Goal: Task Accomplishment & Management: Manage account settings

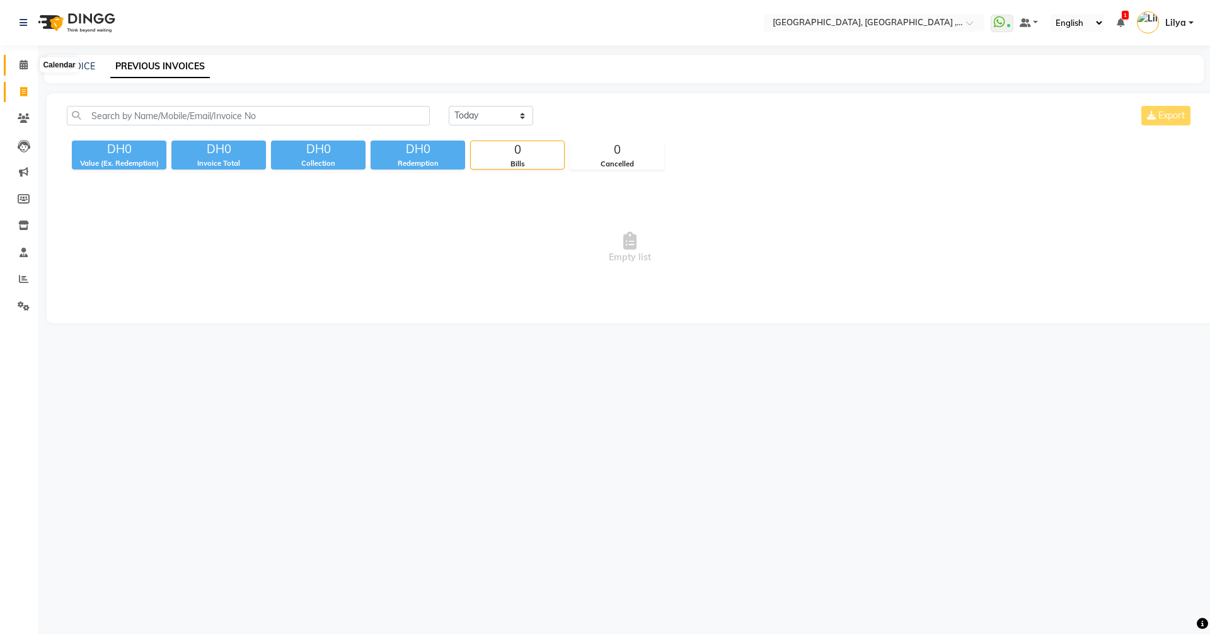
click at [27, 71] on span at bounding box center [24, 65] width 22 height 14
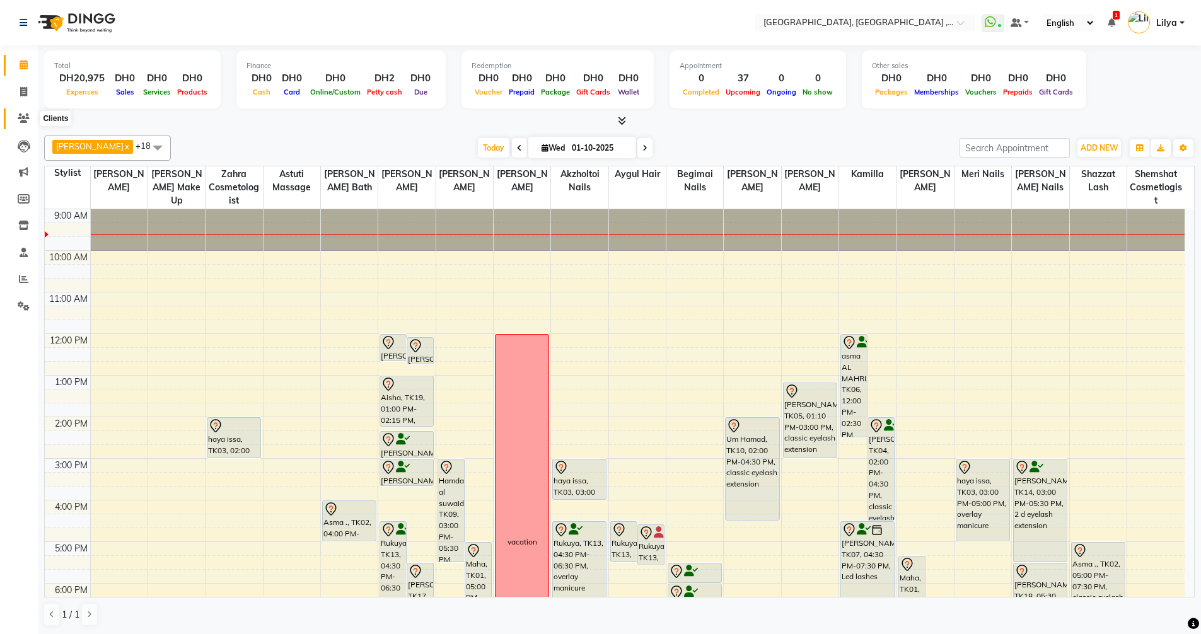
click at [29, 120] on icon at bounding box center [24, 117] width 12 height 9
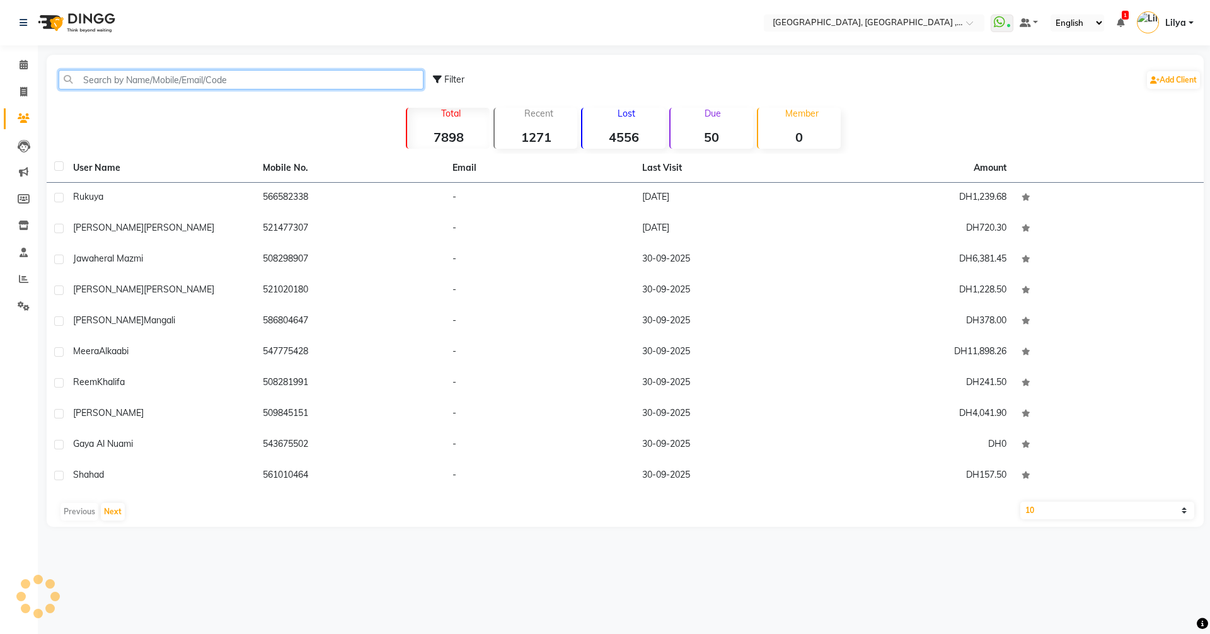
click at [144, 80] on input "text" at bounding box center [241, 80] width 365 height 20
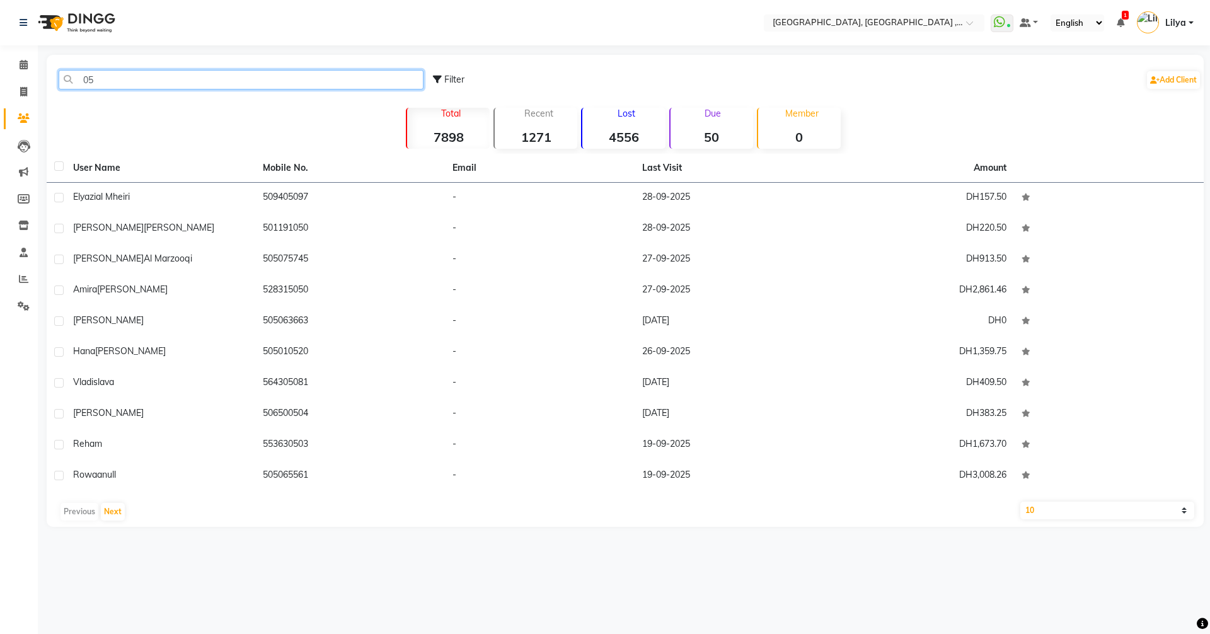
type input "0"
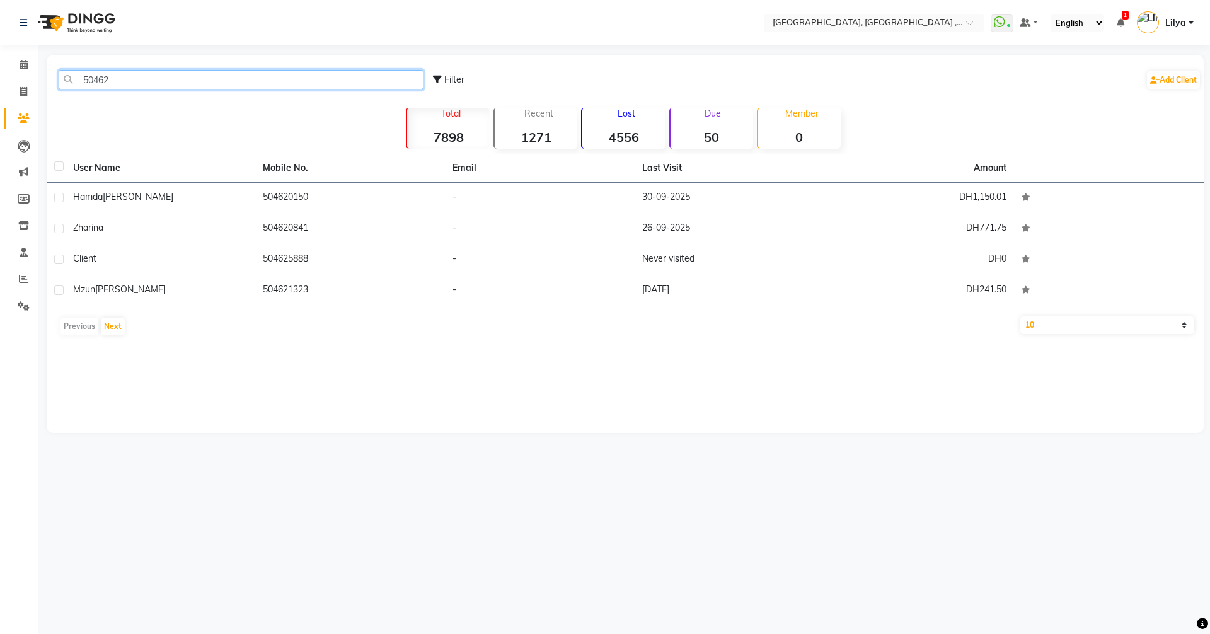
type input "50462"
click at [26, 69] on icon at bounding box center [24, 64] width 8 height 9
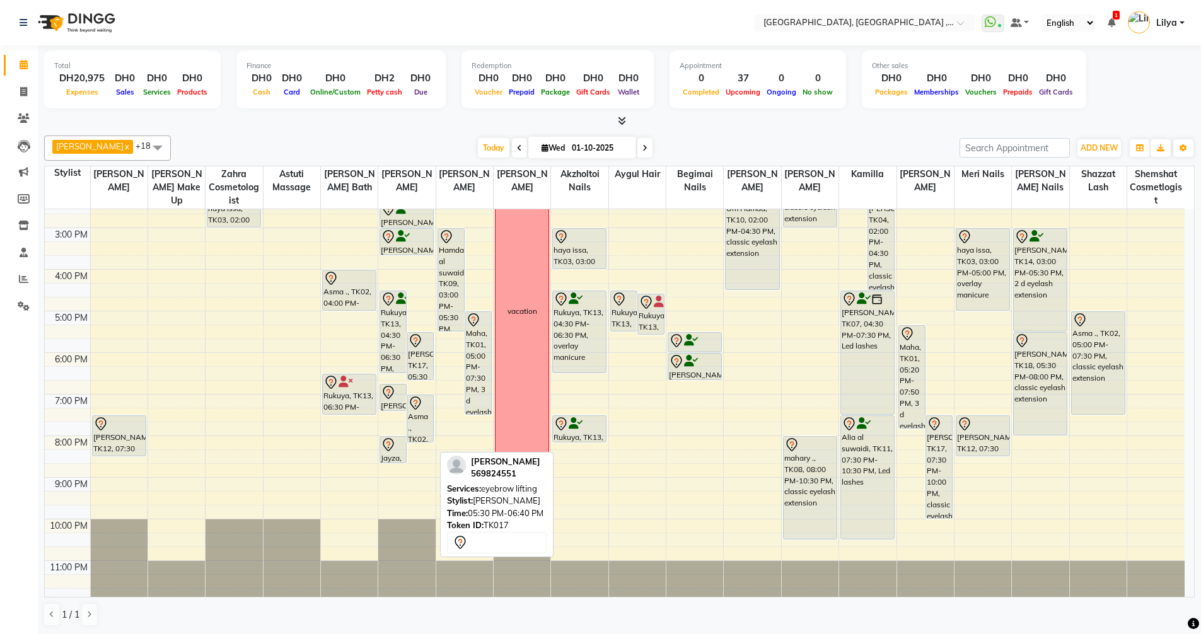
scroll to position [236, 0]
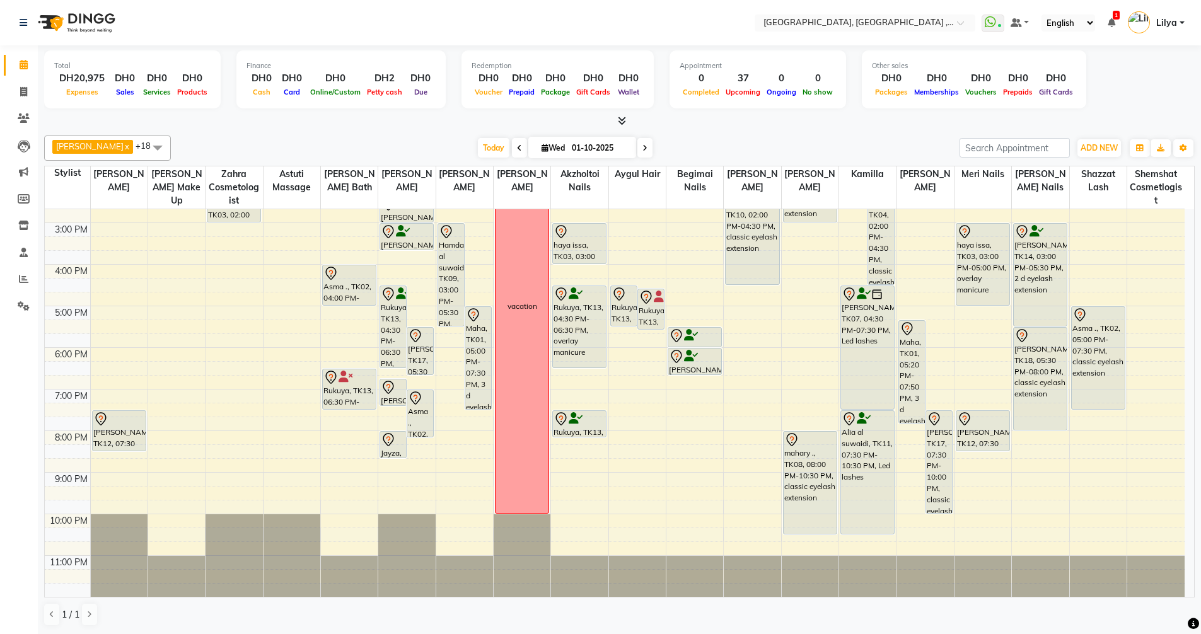
click at [647, 148] on icon at bounding box center [644, 148] width 5 height 8
type input "02-10-2025"
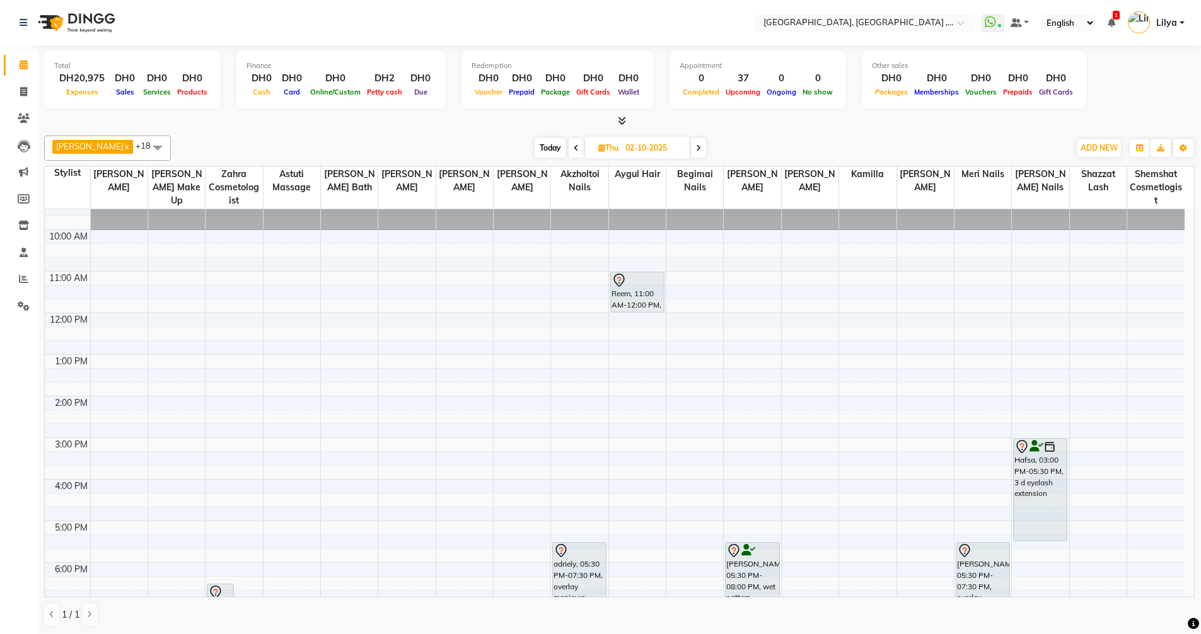
scroll to position [0, 0]
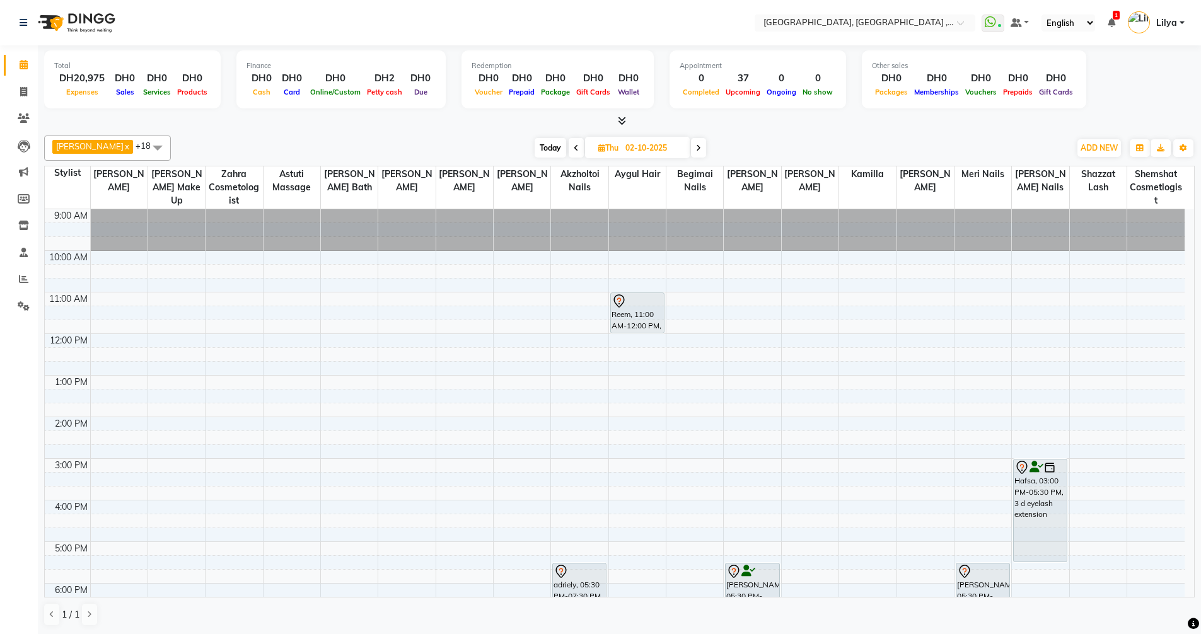
click at [403, 340] on div "9:00 AM 10:00 AM 11:00 AM 12:00 PM 1:00 PM 2:00 PM 3:00 PM 4:00 PM 5:00 PM 6:00…" at bounding box center [615, 520] width 1140 height 623
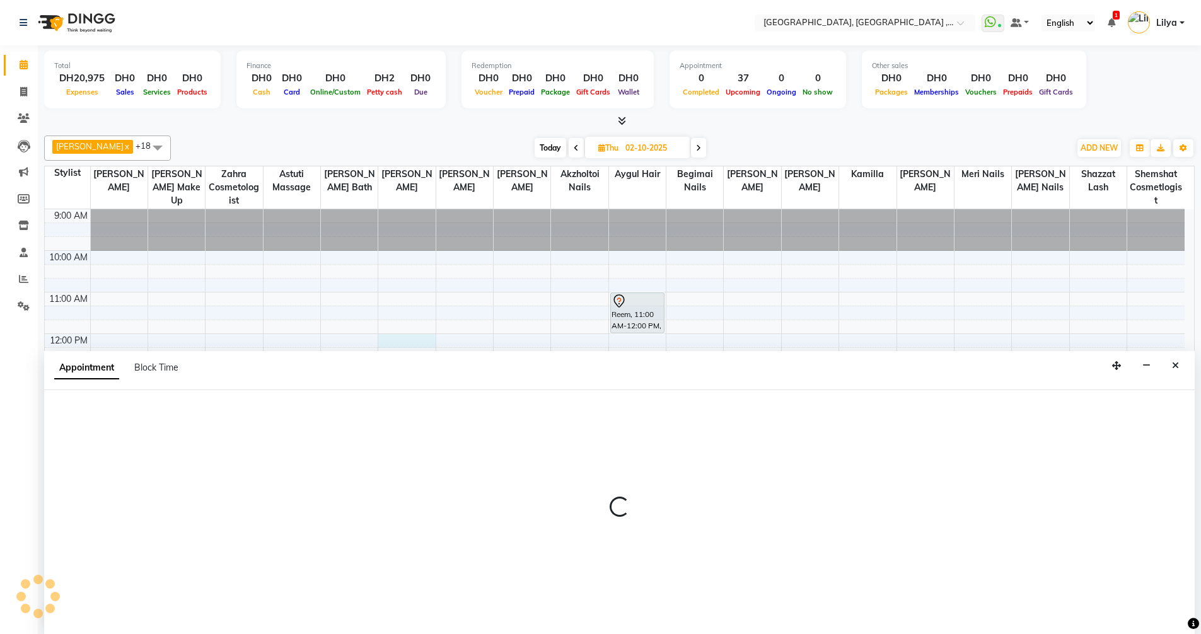
scroll to position [1, 0]
select select "53586"
select select "720"
select select "tentative"
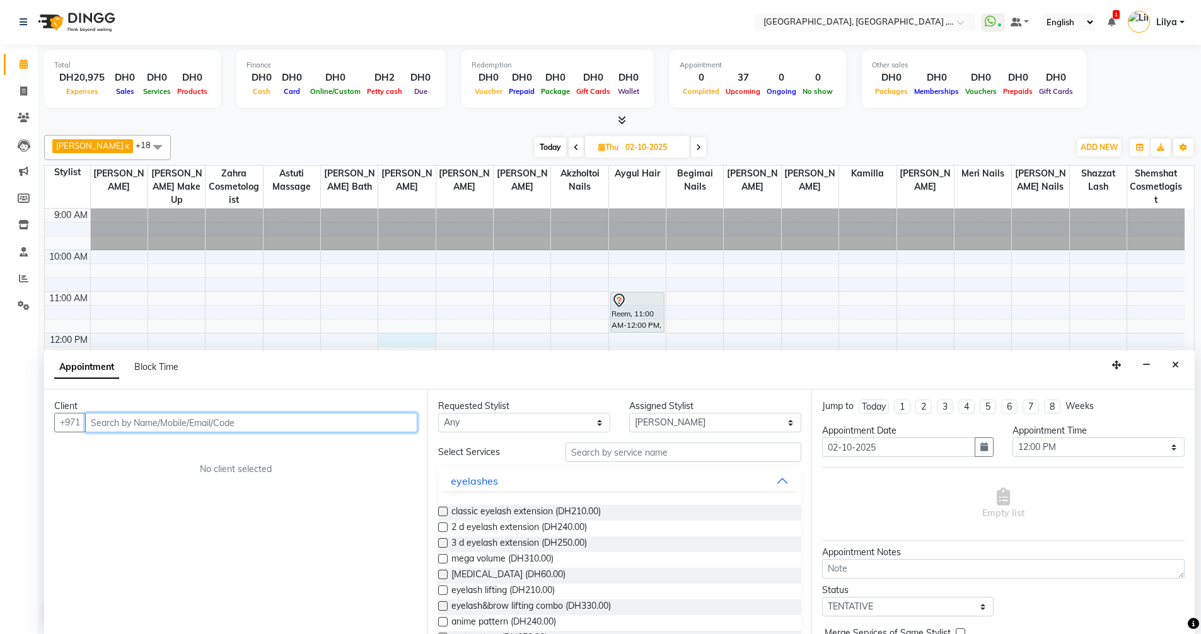
drag, startPoint x: 246, startPoint y: 417, endPoint x: 314, endPoint y: 403, distance: 68.7
click at [246, 417] on input "text" at bounding box center [251, 423] width 332 height 20
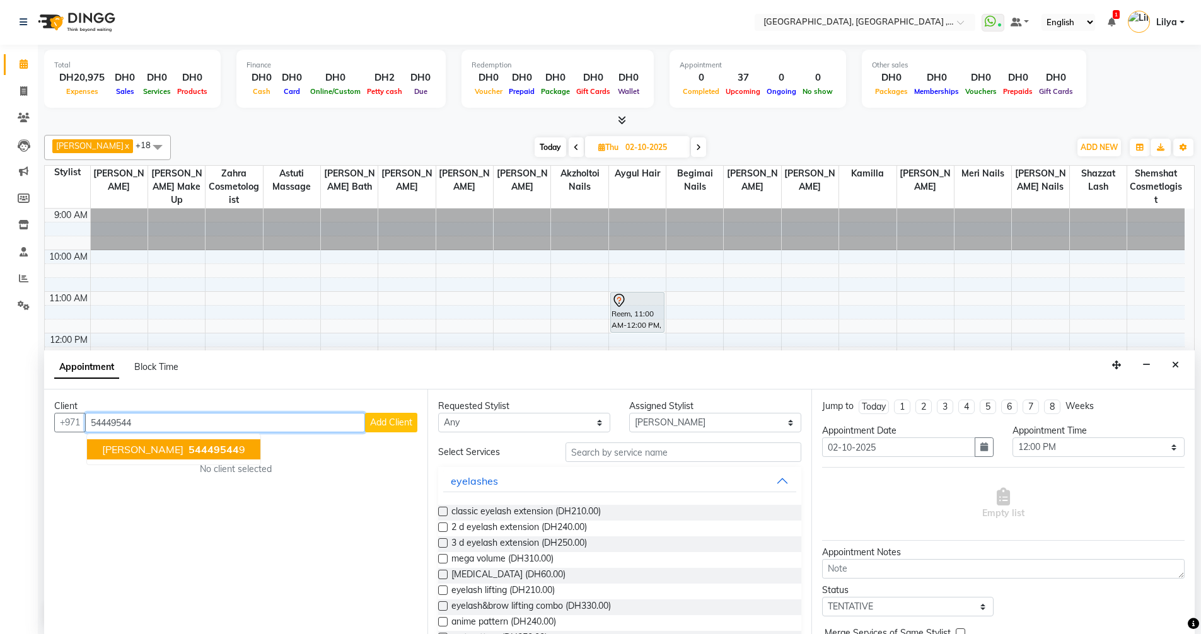
click at [188, 450] on span "54449544" at bounding box center [213, 449] width 50 height 13
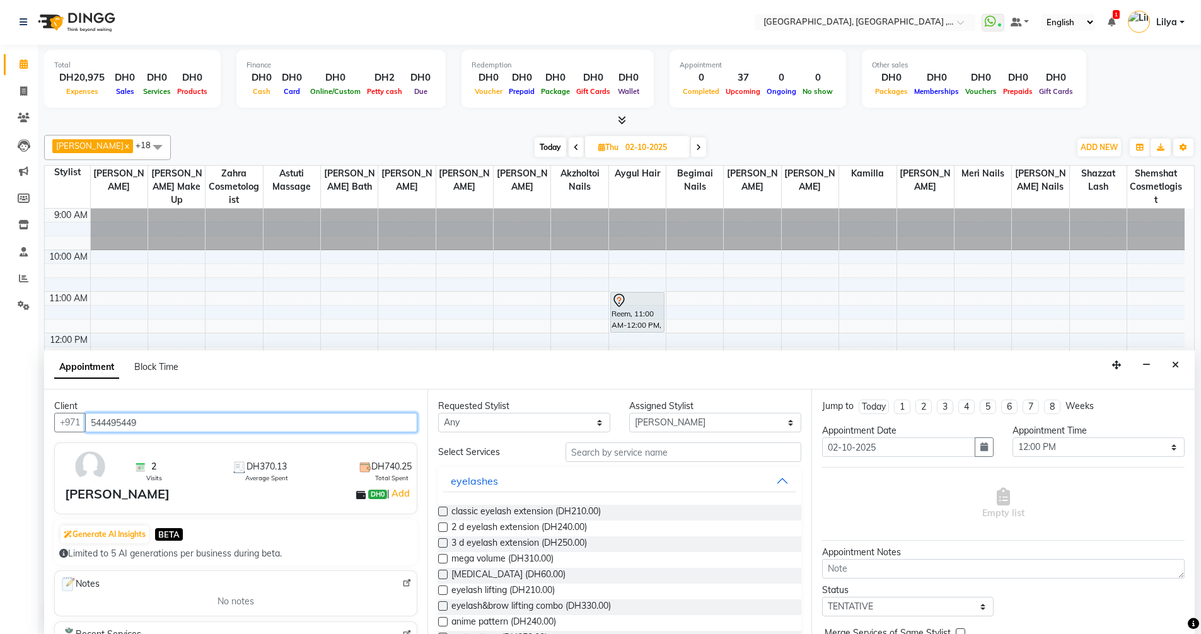
type input "544495449"
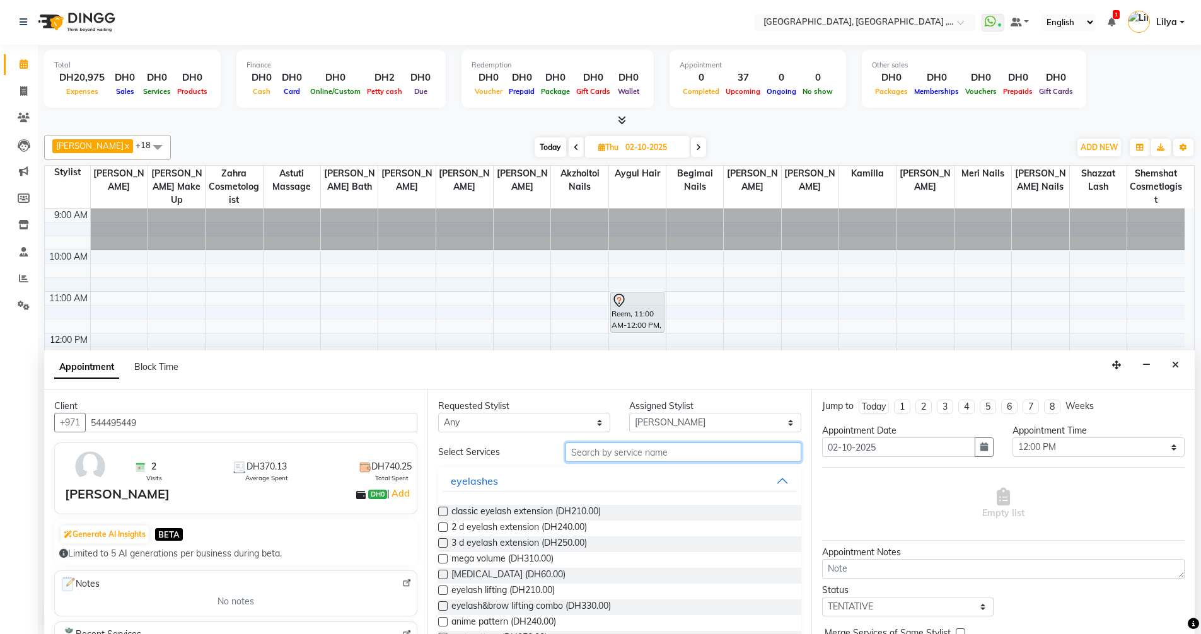
drag, startPoint x: 601, startPoint y: 460, endPoint x: 634, endPoint y: 469, distance: 33.5
click at [602, 460] on input "text" at bounding box center [683, 453] width 236 height 20
type input "e"
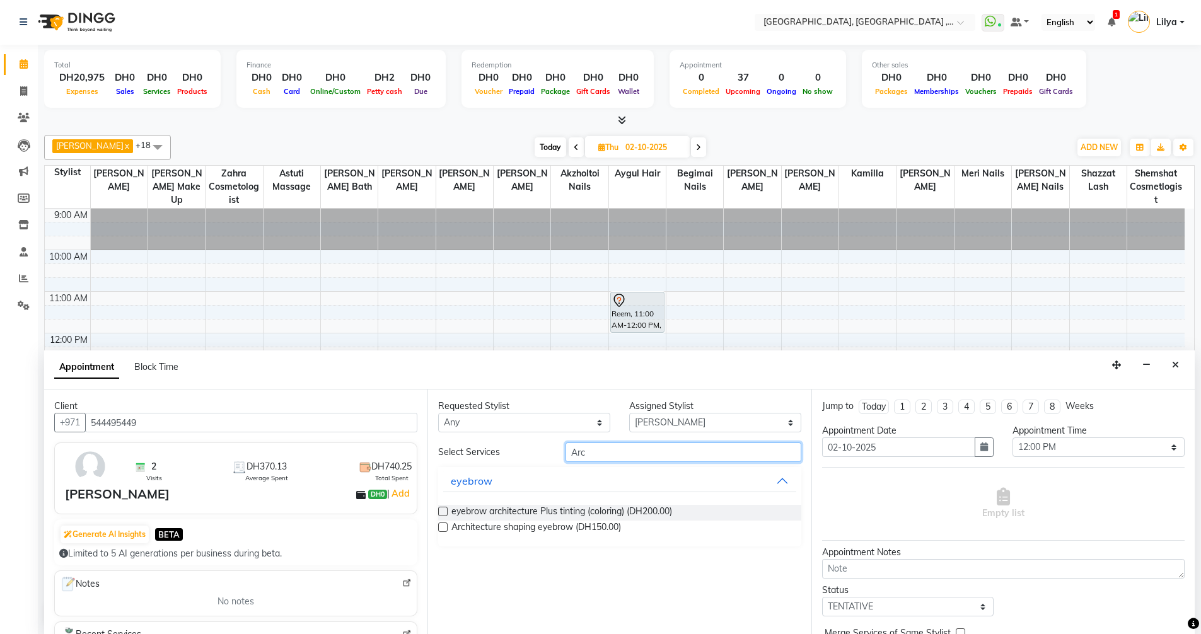
type input "Arc"
click at [448, 507] on div "eyebrow architecture Plus tinting (coloring) (DH200.00)" at bounding box center [619, 513] width 362 height 16
click at [442, 511] on label at bounding box center [442, 511] width 9 height 9
click at [442, 511] on input "checkbox" at bounding box center [442, 513] width 8 height 8
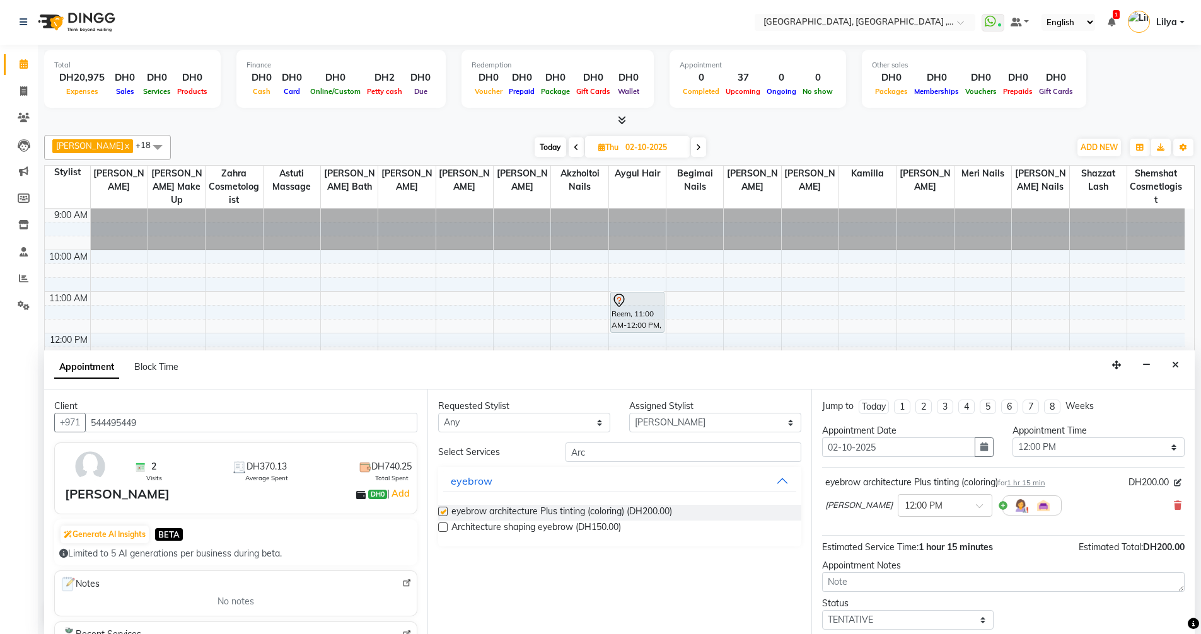
checkbox input "false"
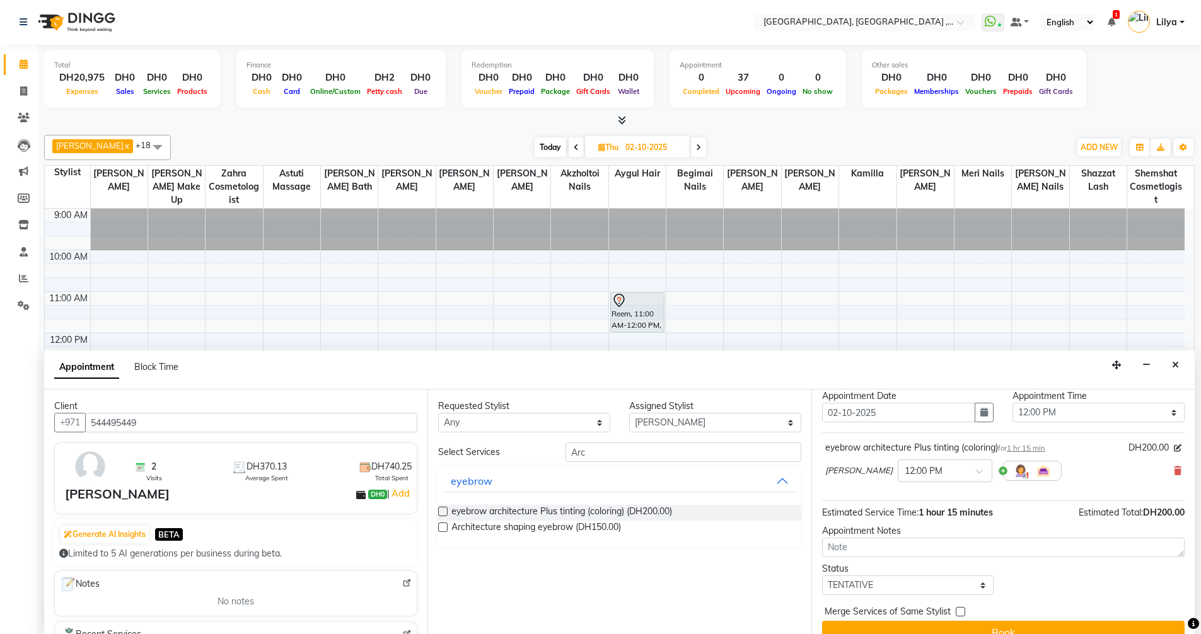
scroll to position [54, 0]
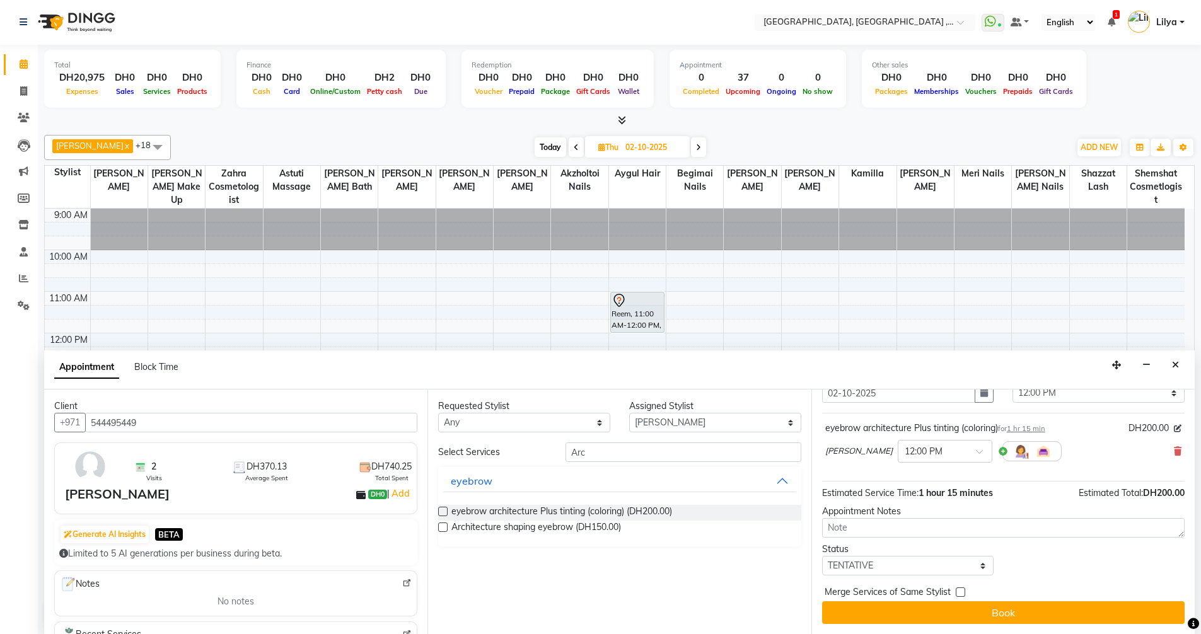
click at [1024, 630] on div "Jump to Today 1 2 3 4 5 6 7 8 Weeks Appointment Date 02-10-2025 Appointment Tim…" at bounding box center [1002, 512] width 383 height 245
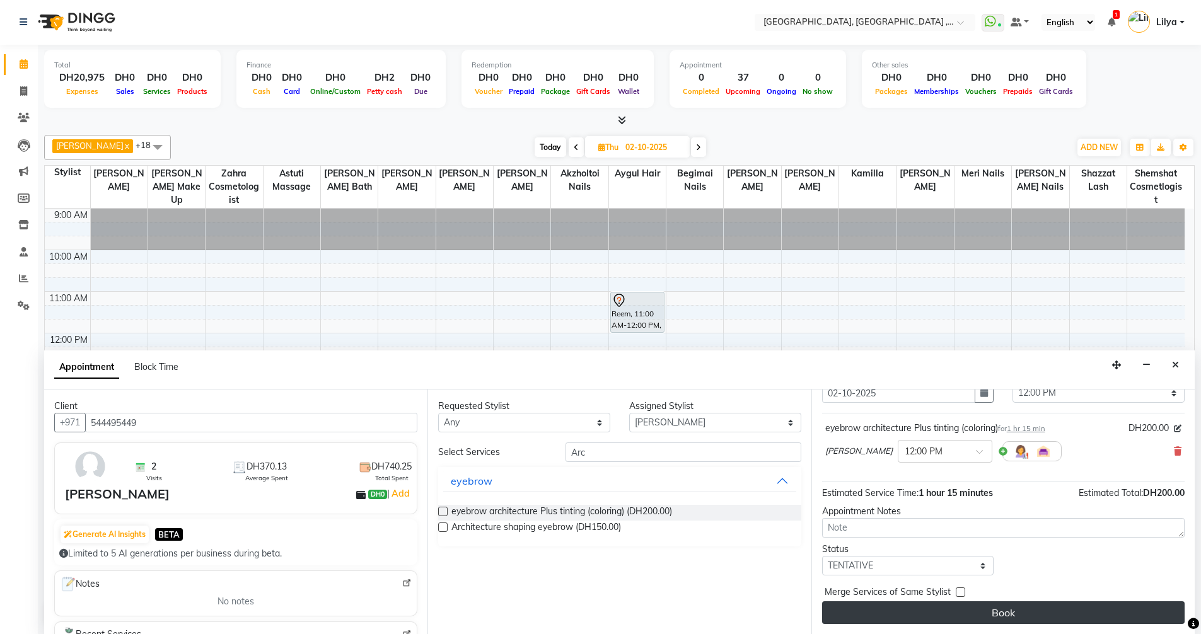
click at [1032, 610] on button "Book" at bounding box center [1003, 612] width 362 height 23
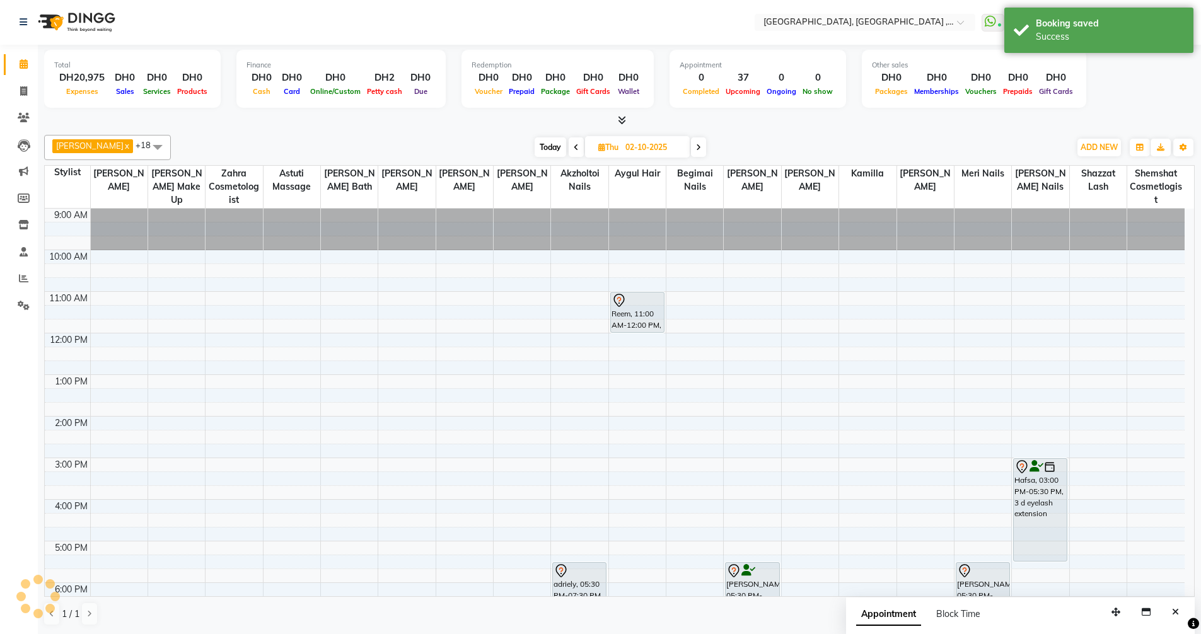
scroll to position [0, 0]
click at [573, 153] on span at bounding box center [576, 148] width 15 height 20
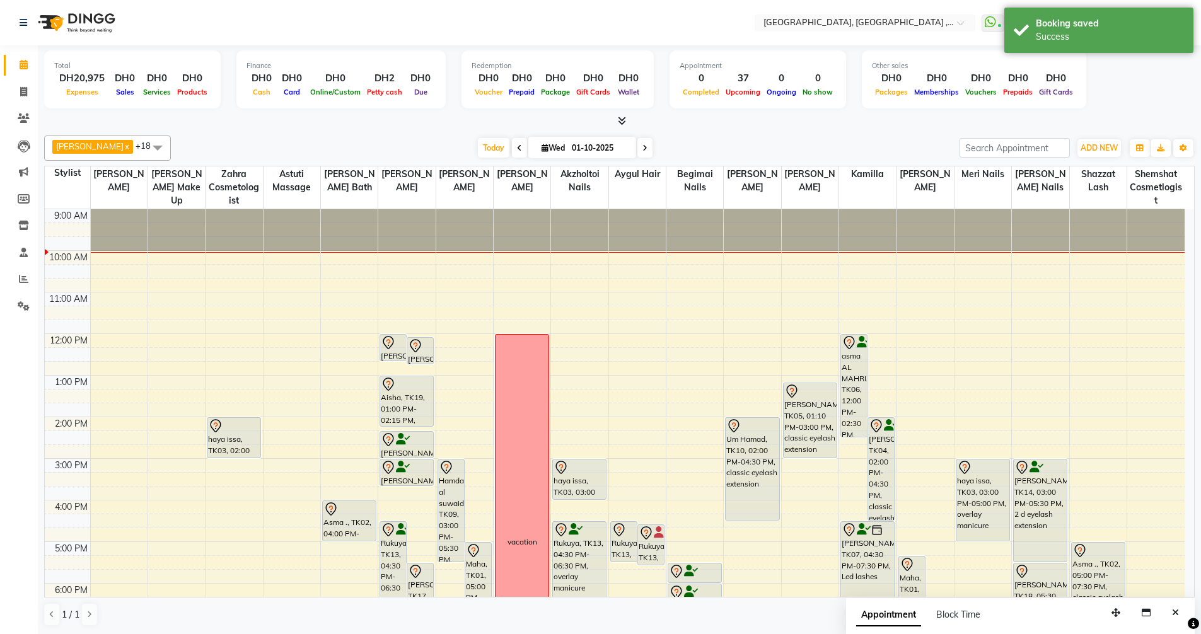
click at [514, 149] on span at bounding box center [519, 148] width 15 height 20
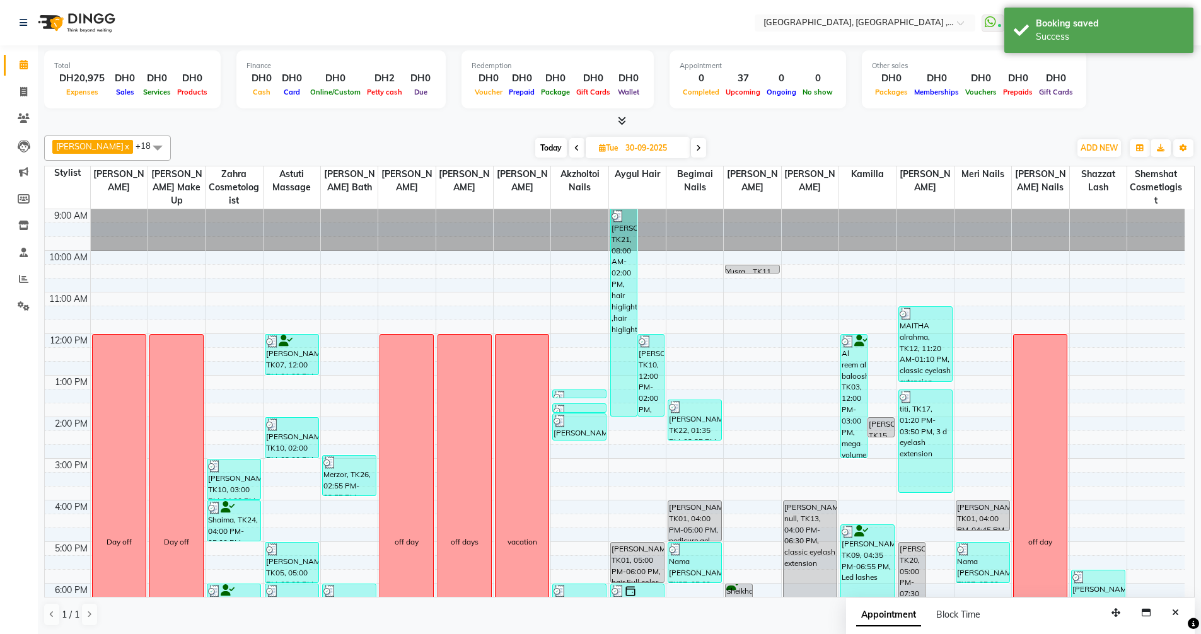
click at [579, 151] on icon at bounding box center [576, 148] width 5 height 8
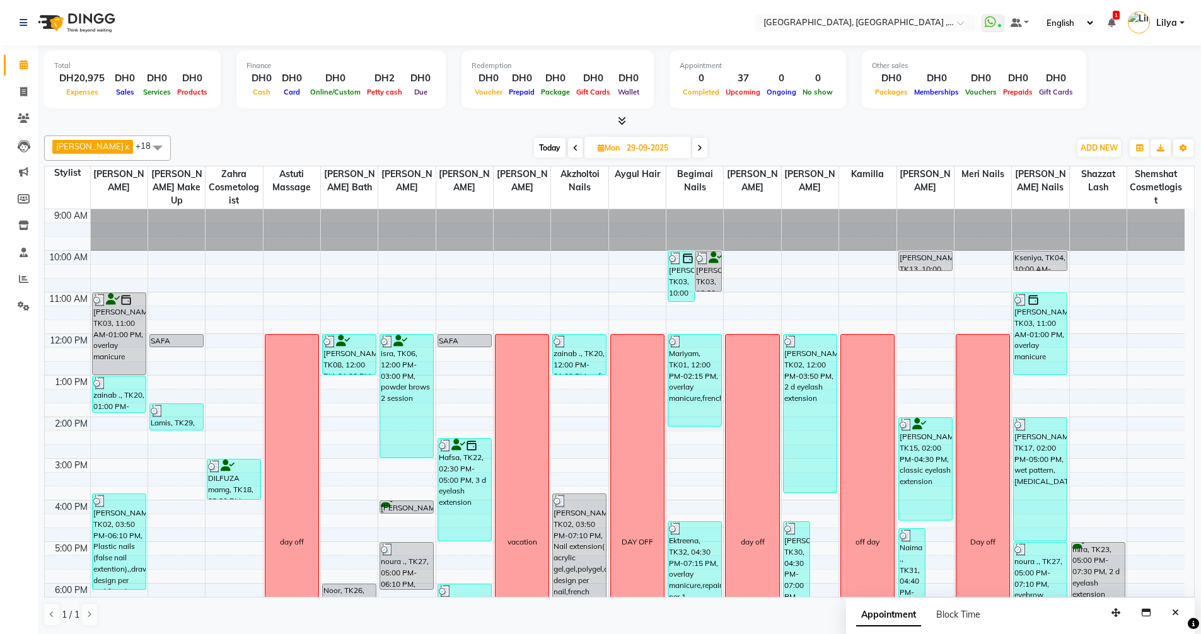
click at [703, 142] on span at bounding box center [699, 148] width 15 height 20
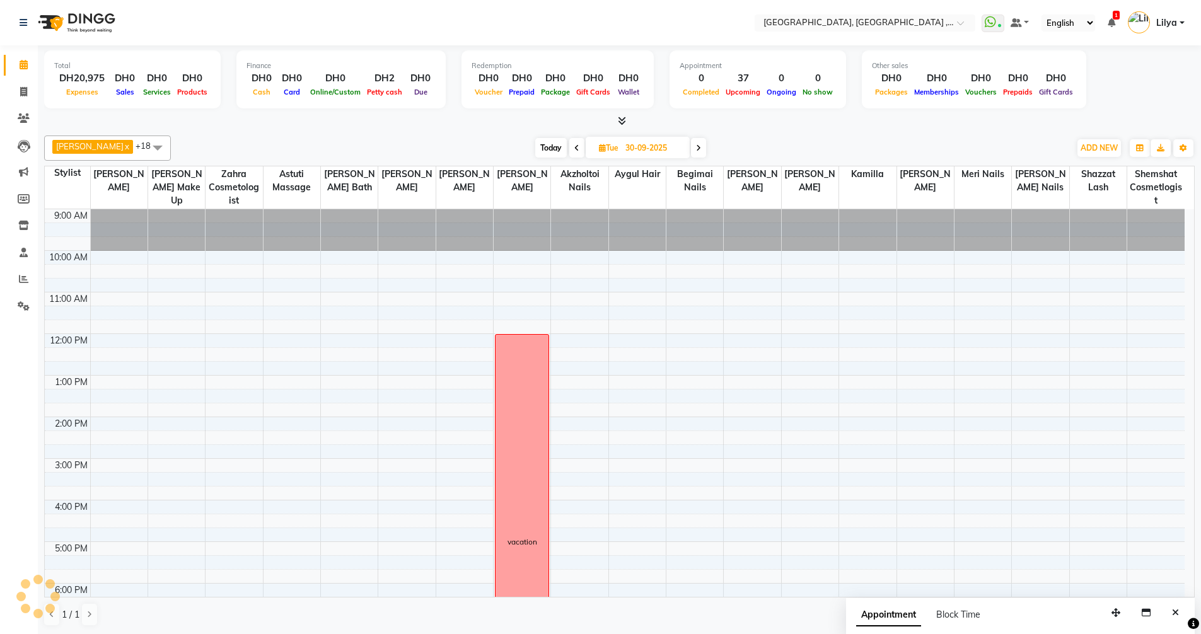
scroll to position [42, 0]
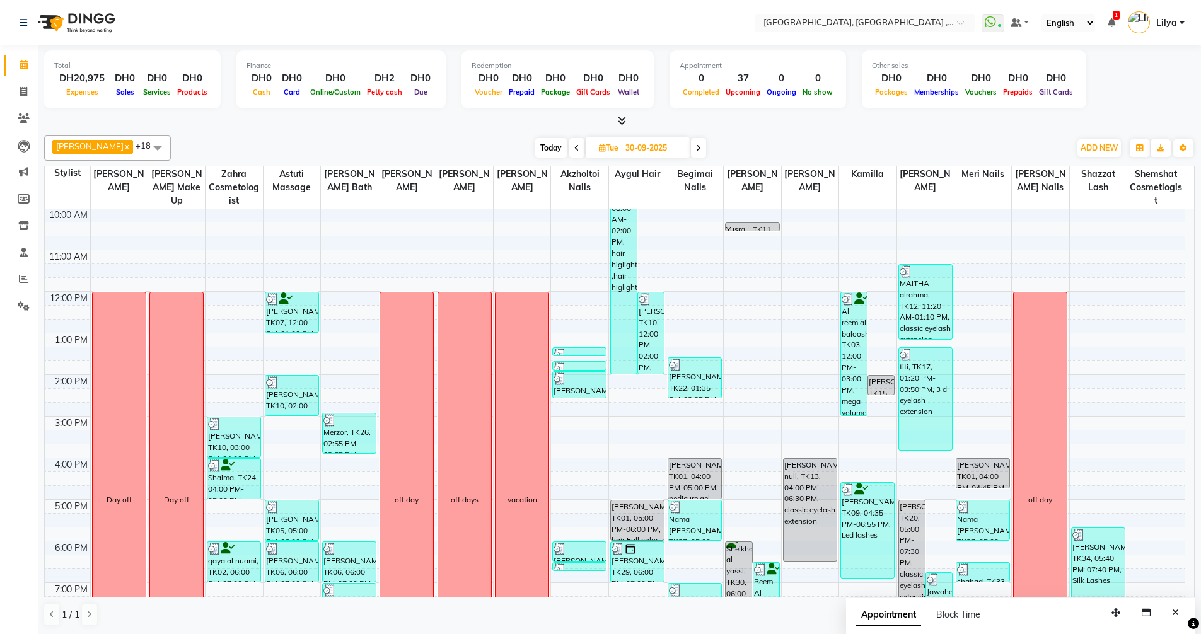
click at [701, 144] on icon at bounding box center [698, 148] width 5 height 8
type input "01-10-2025"
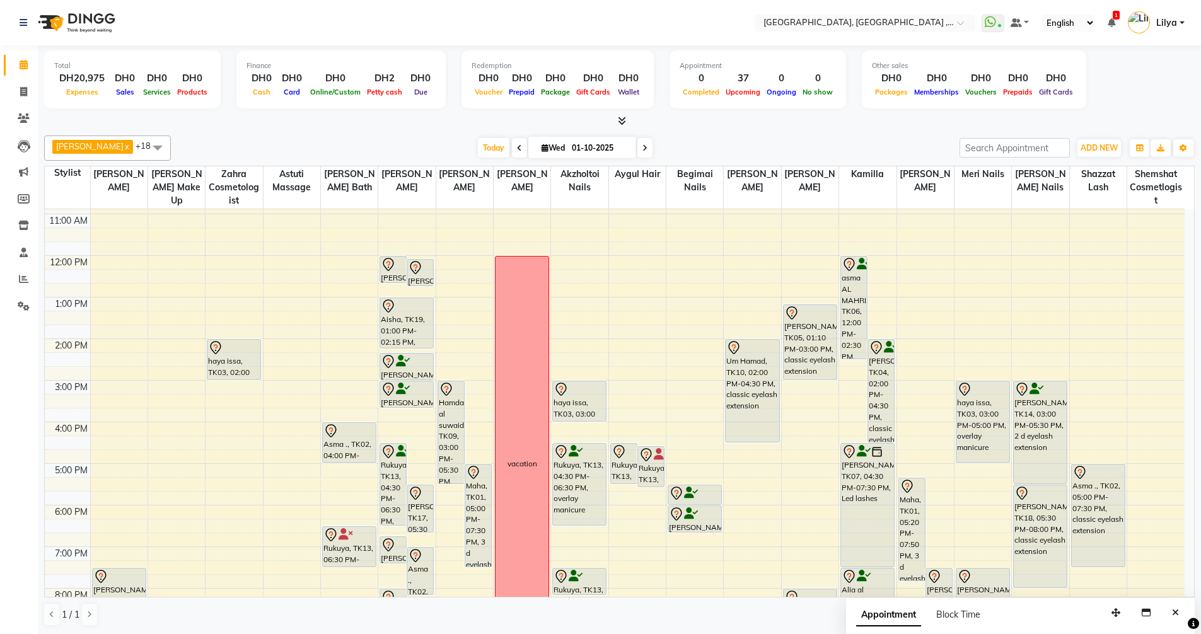
scroll to position [47, 0]
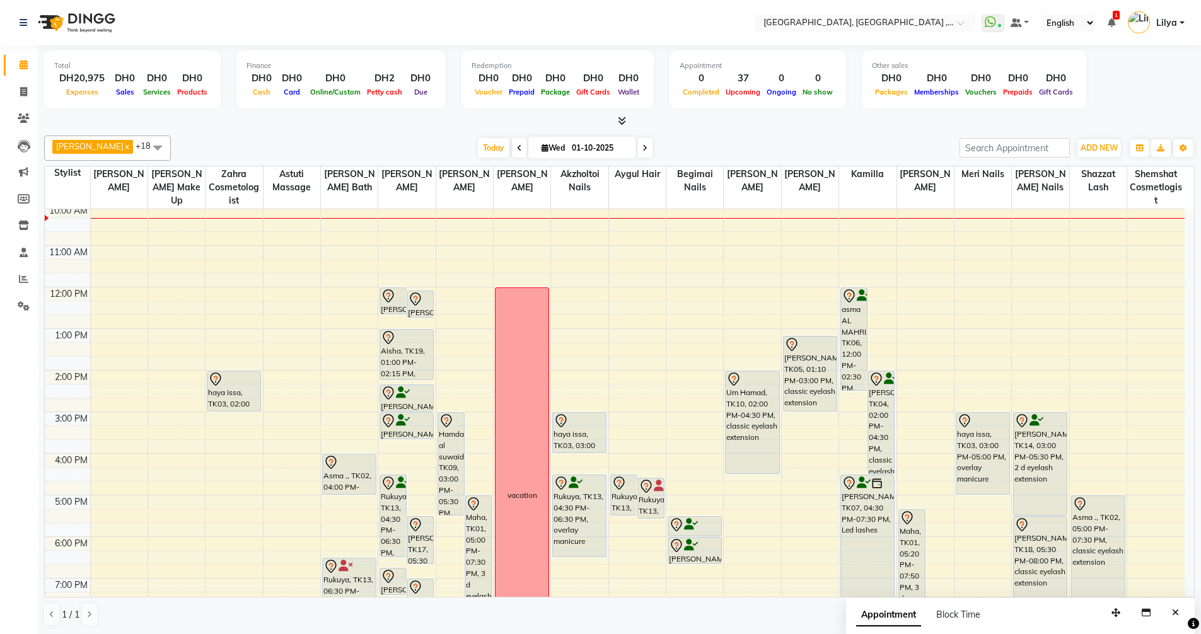
click at [628, 294] on div "9:00 AM 10:00 AM 11:00 AM 12:00 PM 1:00 PM 2:00 PM 3:00 PM 4:00 PM 5:00 PM 6:00…" at bounding box center [615, 474] width 1140 height 623
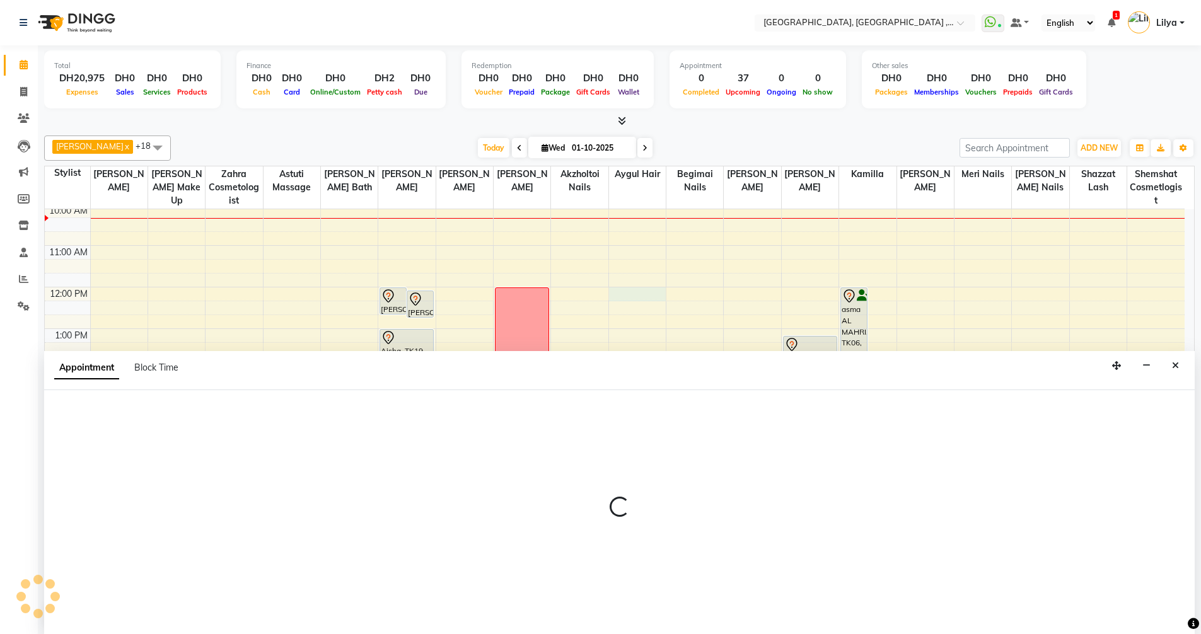
scroll to position [1, 0]
select select "80058"
select select "tentative"
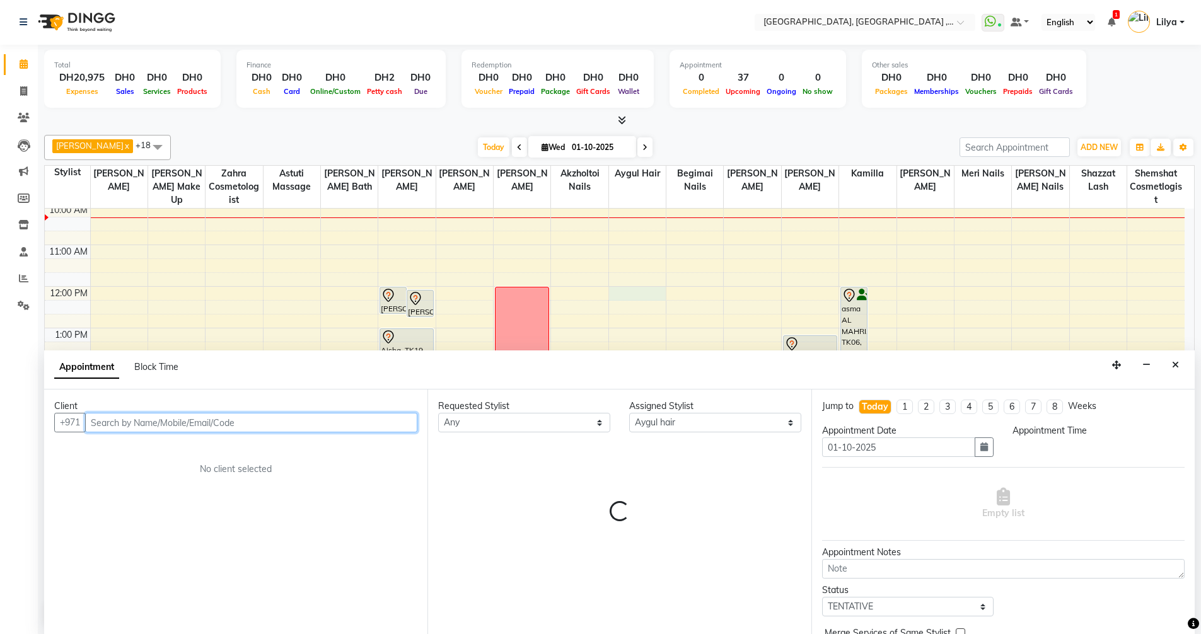
select select "720"
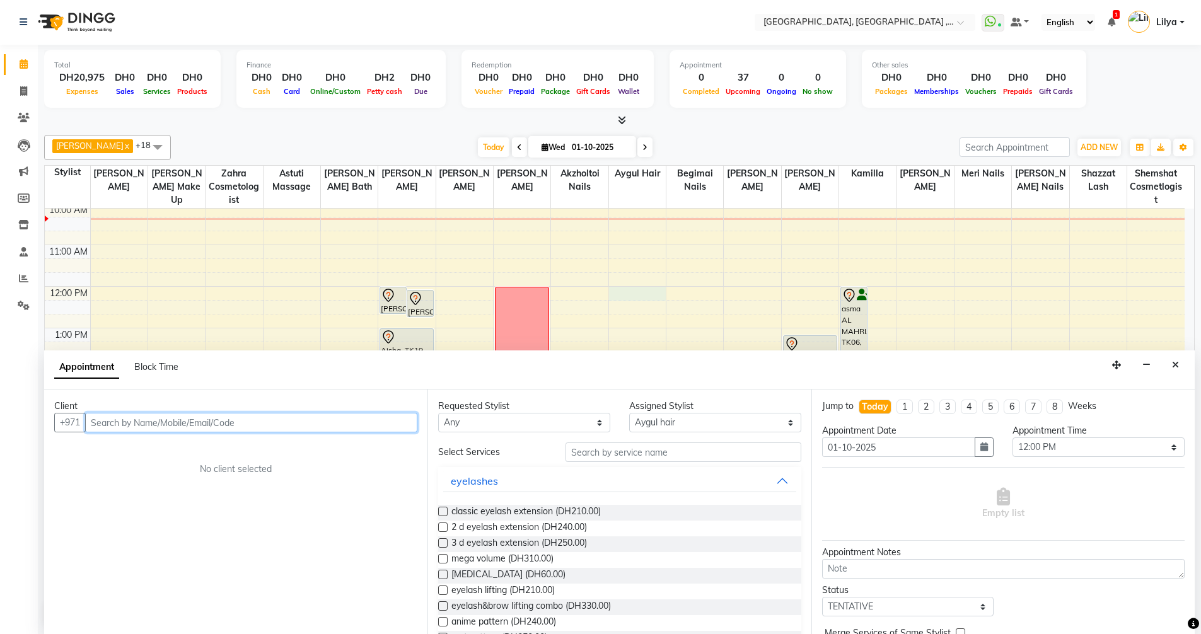
click at [163, 419] on input "text" at bounding box center [251, 423] width 332 height 20
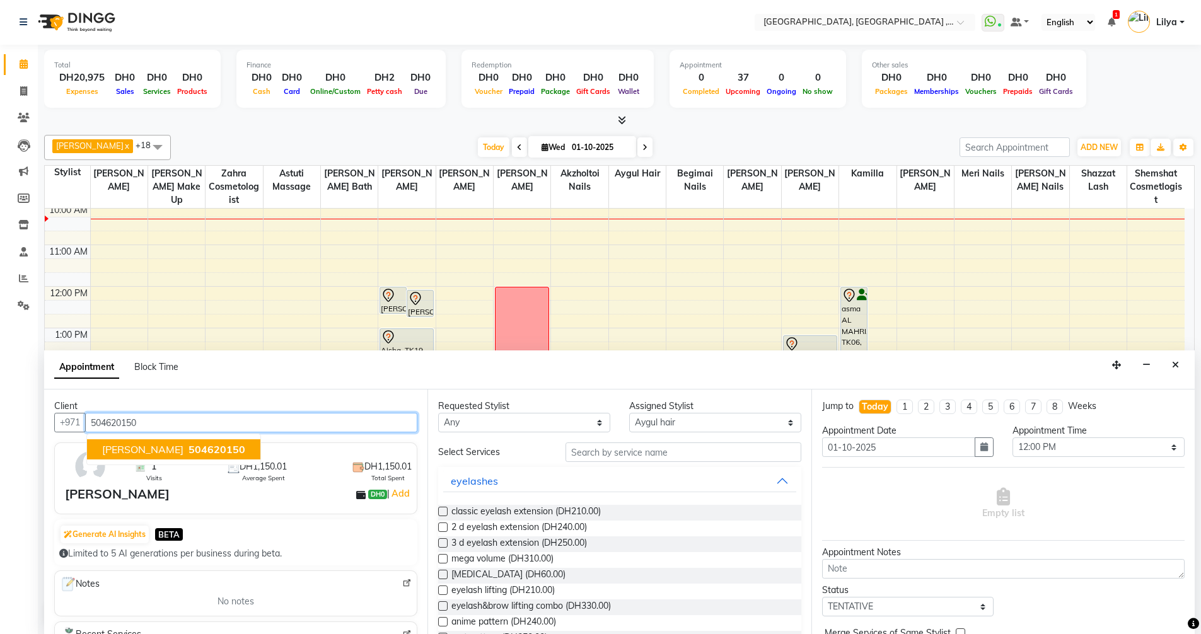
click at [188, 451] on span "504620150" at bounding box center [216, 449] width 57 height 13
type input "504620150"
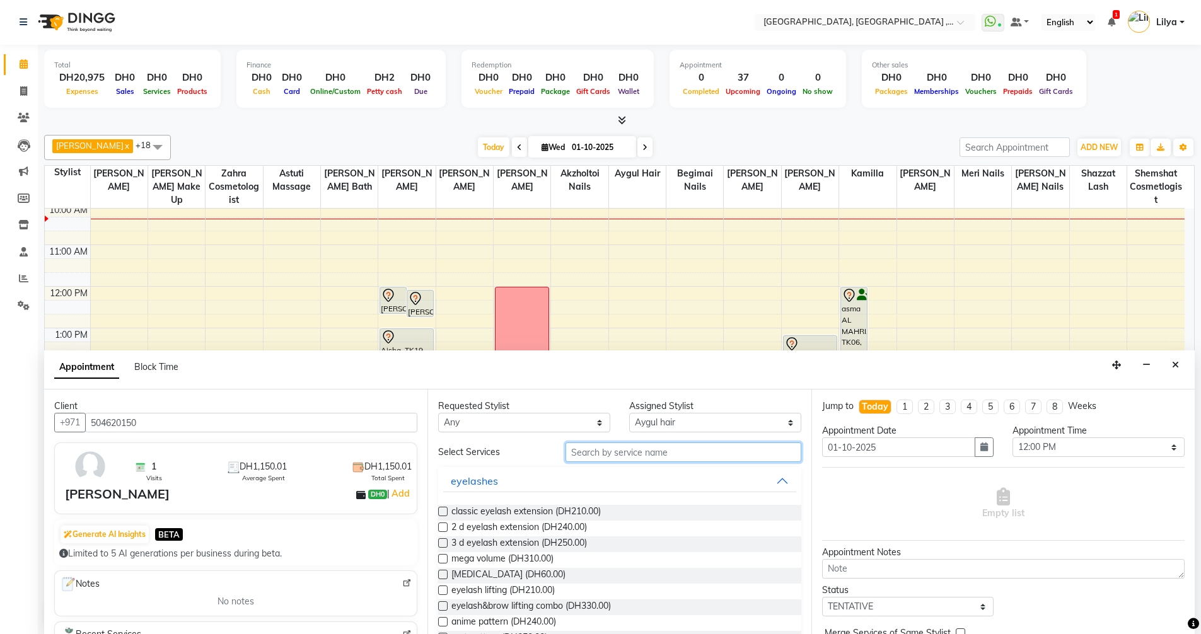
click at [629, 456] on input "text" at bounding box center [683, 453] width 236 height 20
type input "Hair"
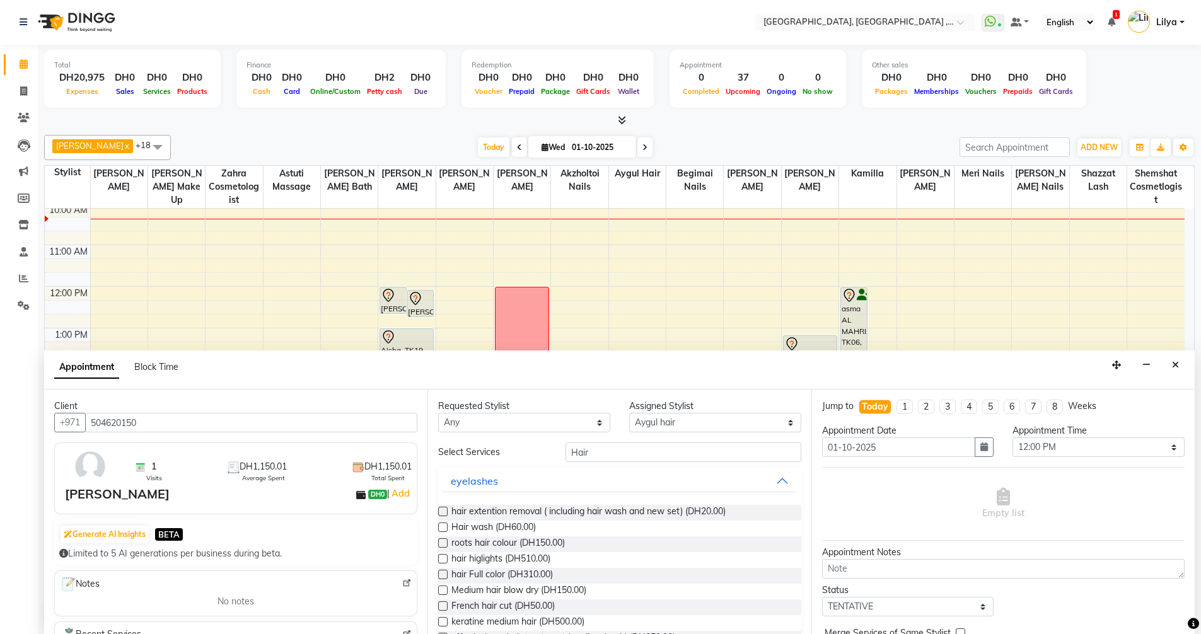
click at [436, 557] on div "Requested Stylist Any Adel brow Aina Akzholtoi nails Amina lash Astuti massage …" at bounding box center [618, 512] width 383 height 245
click at [446, 557] on label at bounding box center [442, 558] width 9 height 9
click at [446, 557] on input "checkbox" at bounding box center [442, 560] width 8 height 8
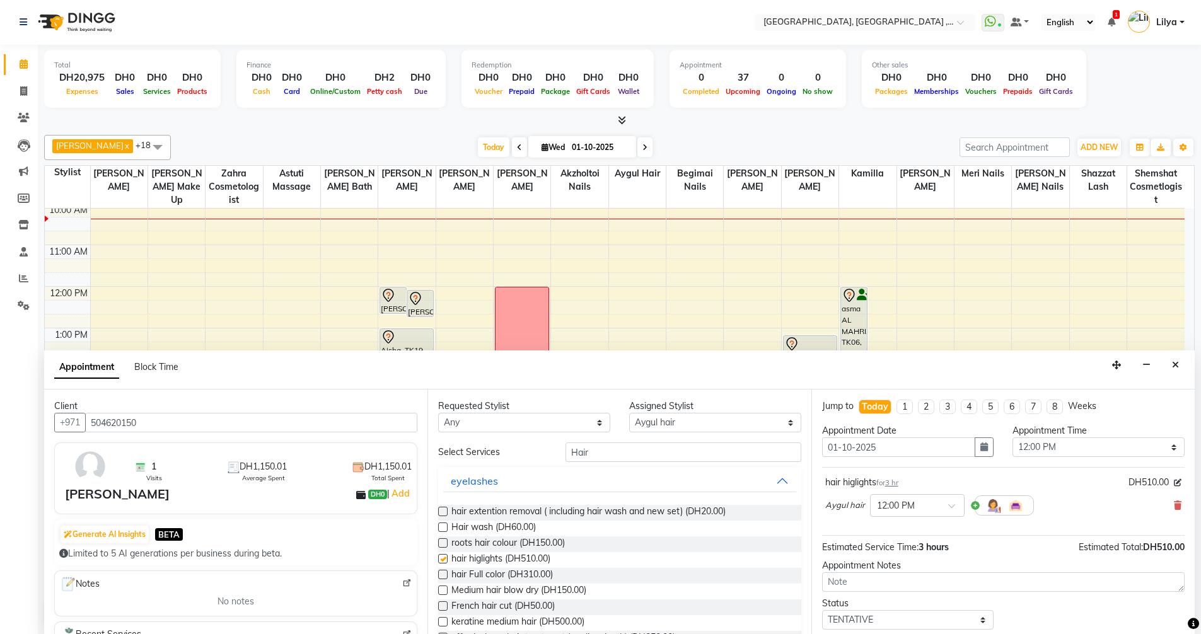
checkbox input "false"
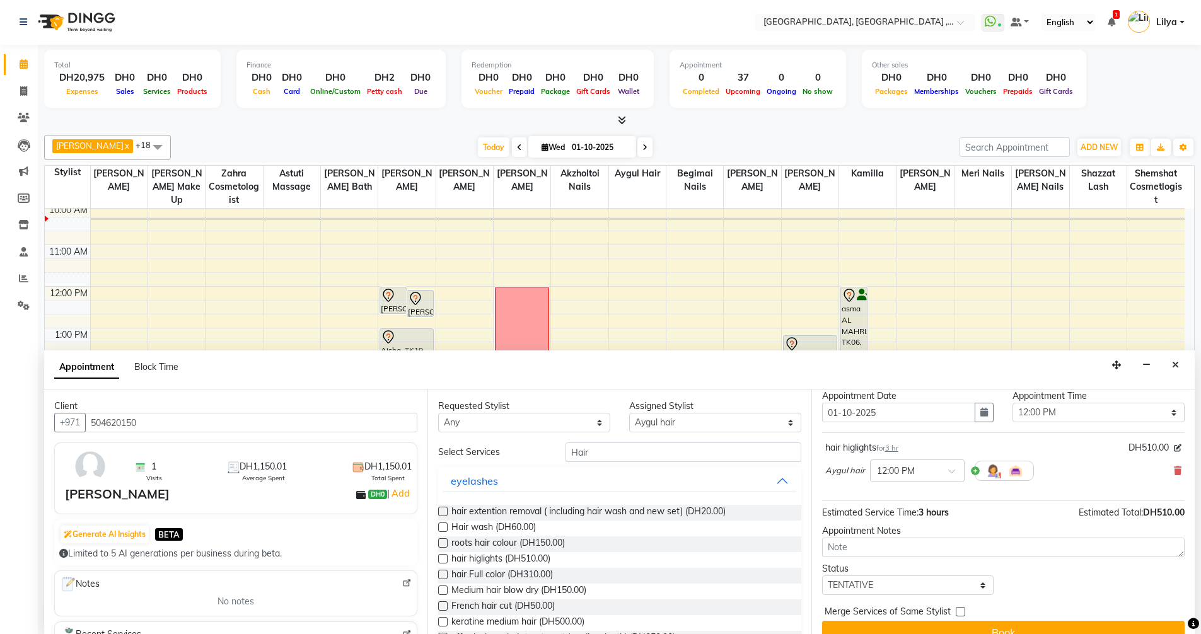
scroll to position [54, 0]
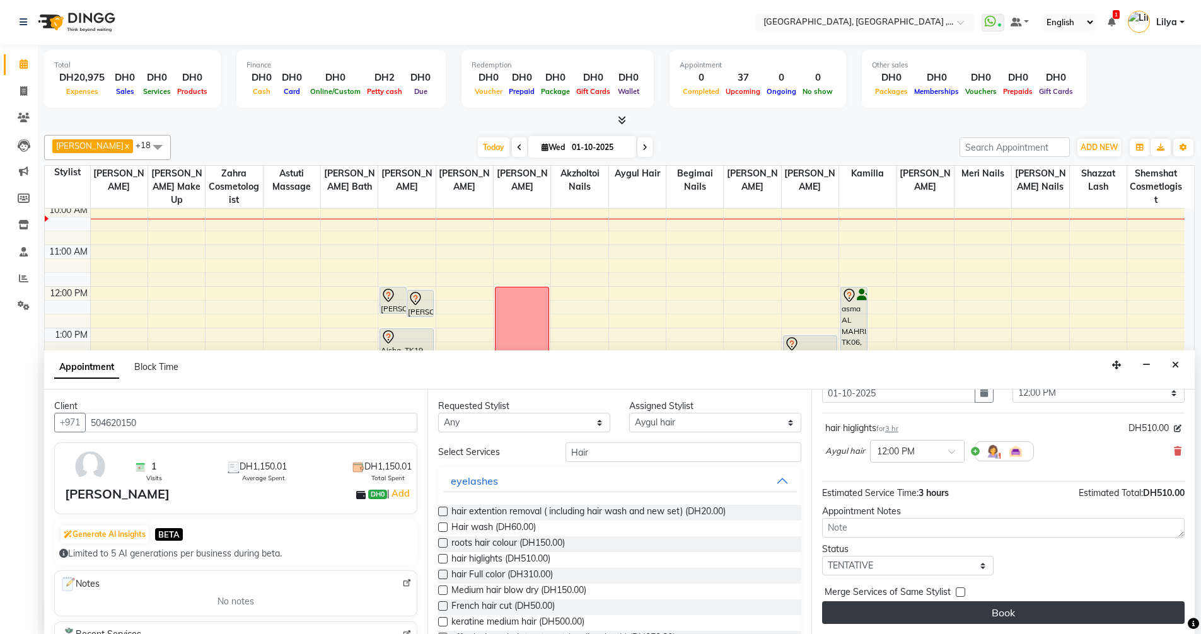
click at [1056, 612] on button "Book" at bounding box center [1003, 612] width 362 height 23
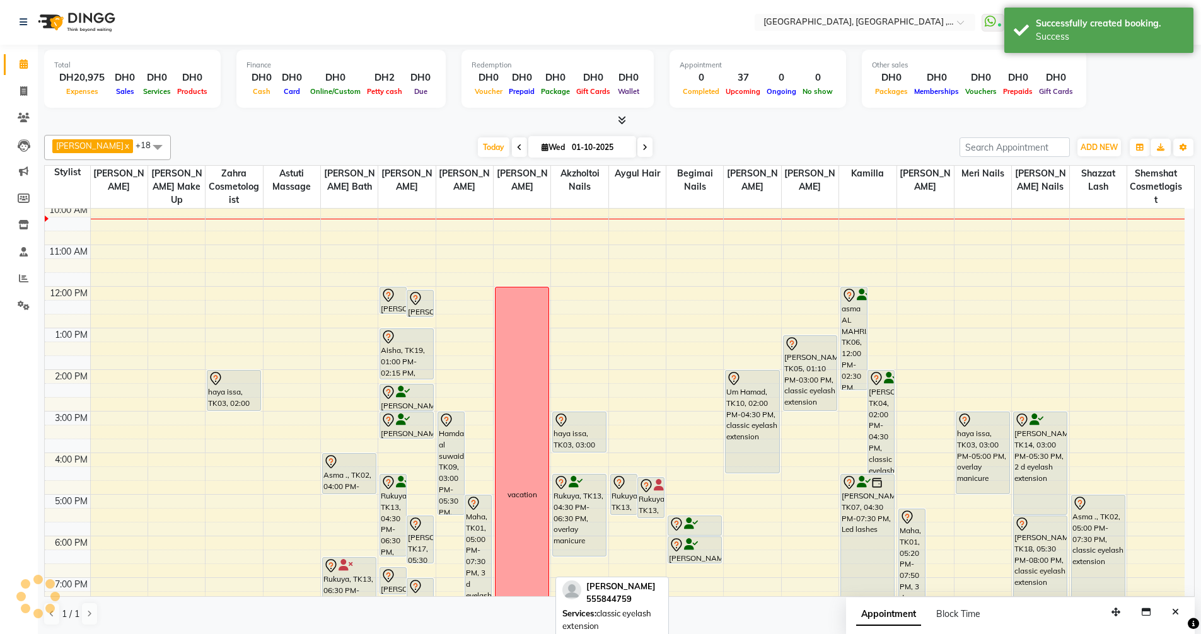
scroll to position [0, 0]
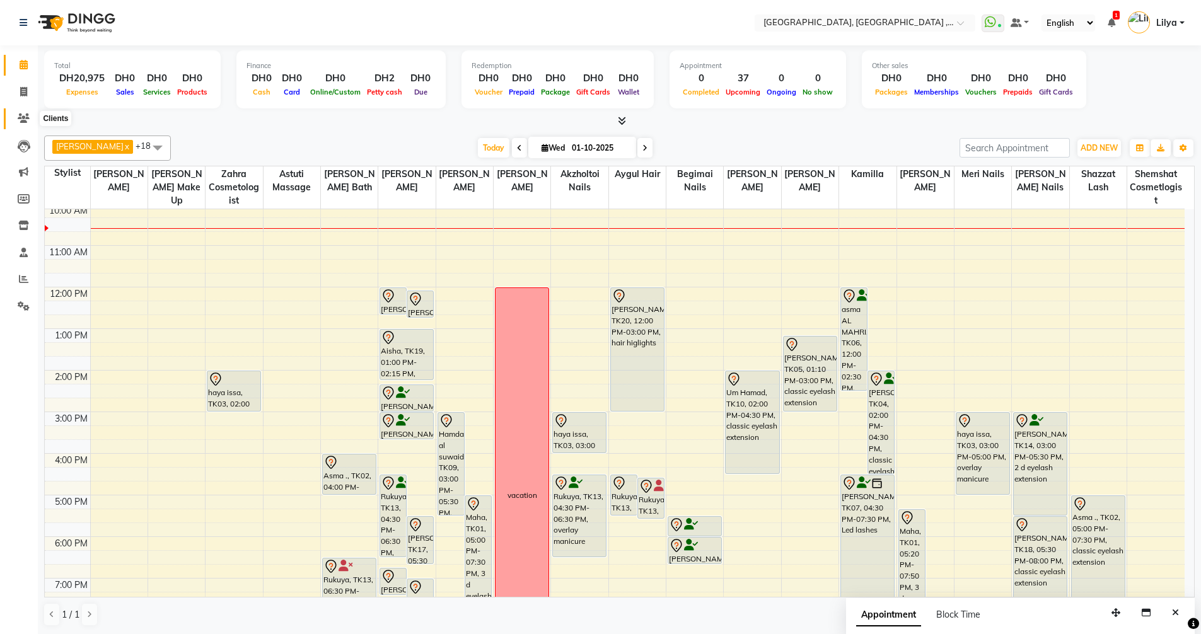
click at [23, 115] on icon at bounding box center [24, 117] width 12 height 9
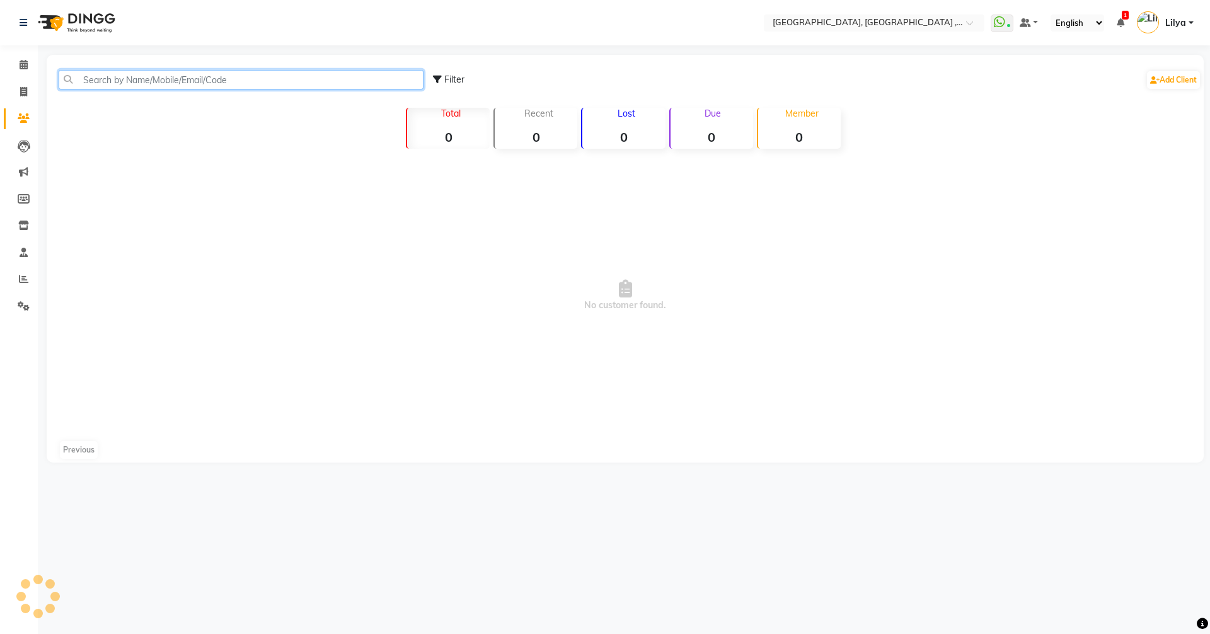
click at [141, 76] on input "text" at bounding box center [241, 80] width 365 height 20
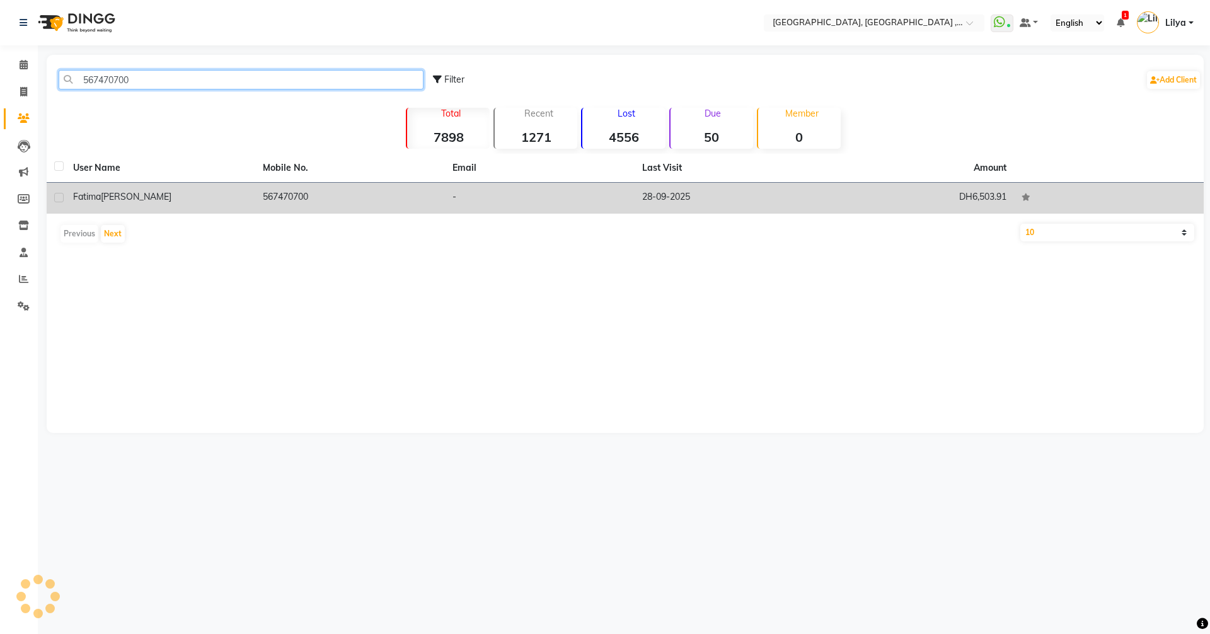
type input "567470700"
click at [217, 196] on div "Fatima albanna" at bounding box center [160, 196] width 175 height 13
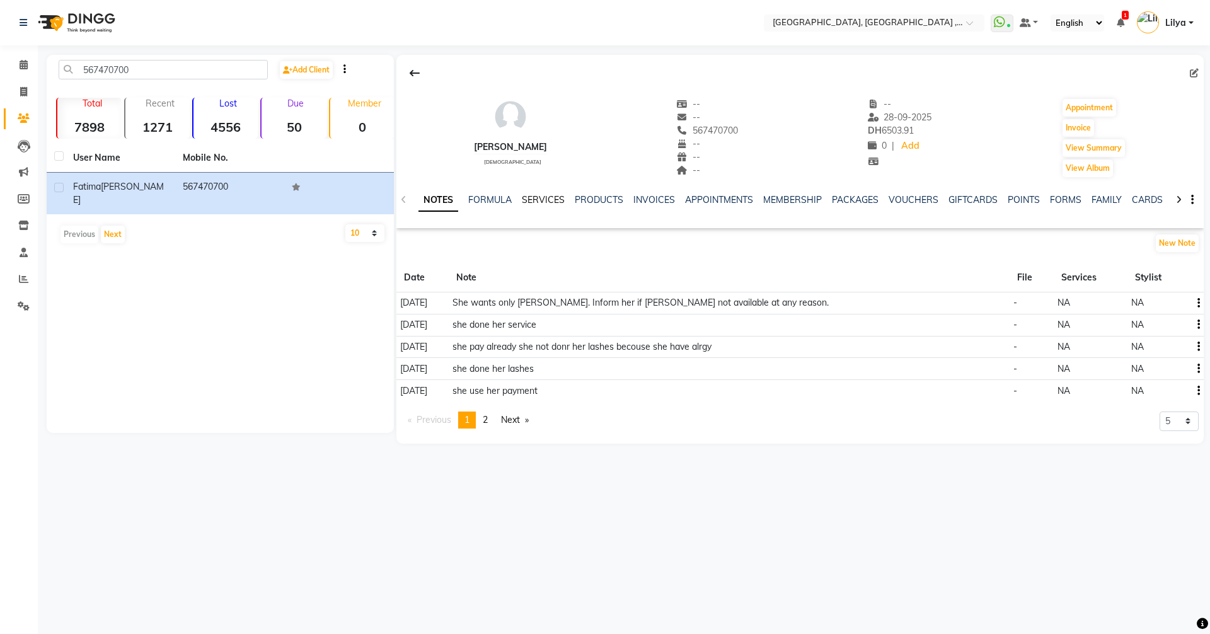
click at [545, 198] on link "SERVICES" at bounding box center [543, 199] width 43 height 11
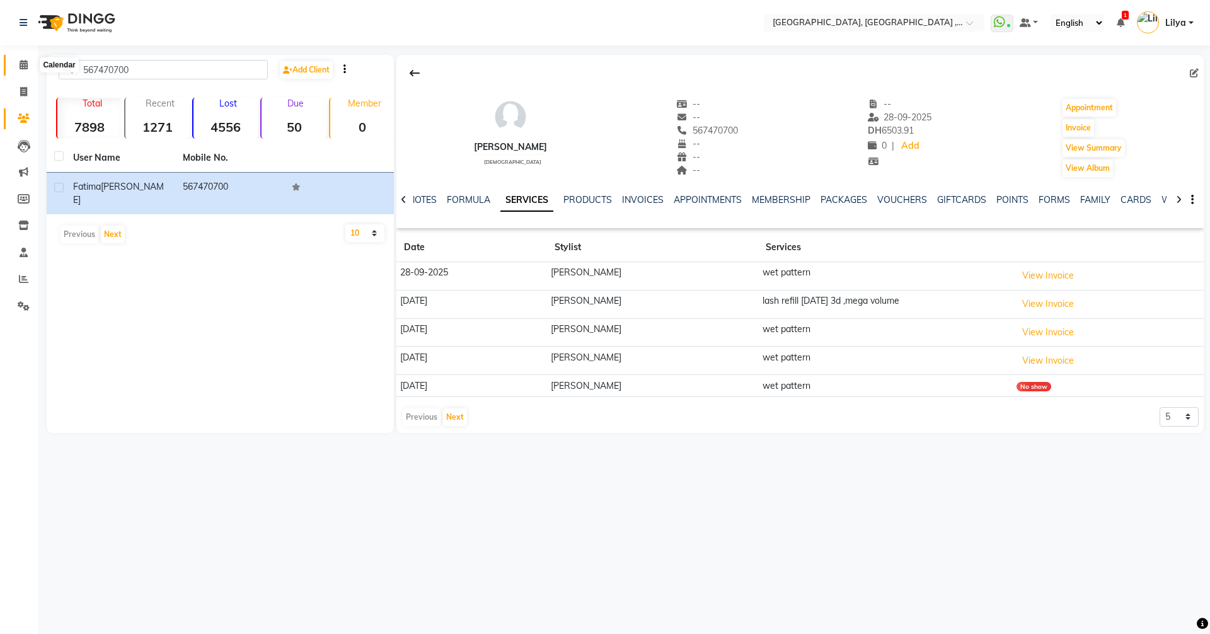
drag, startPoint x: 23, startPoint y: 72, endPoint x: 39, endPoint y: 69, distance: 16.6
click at [23, 72] on span at bounding box center [24, 65] width 22 height 14
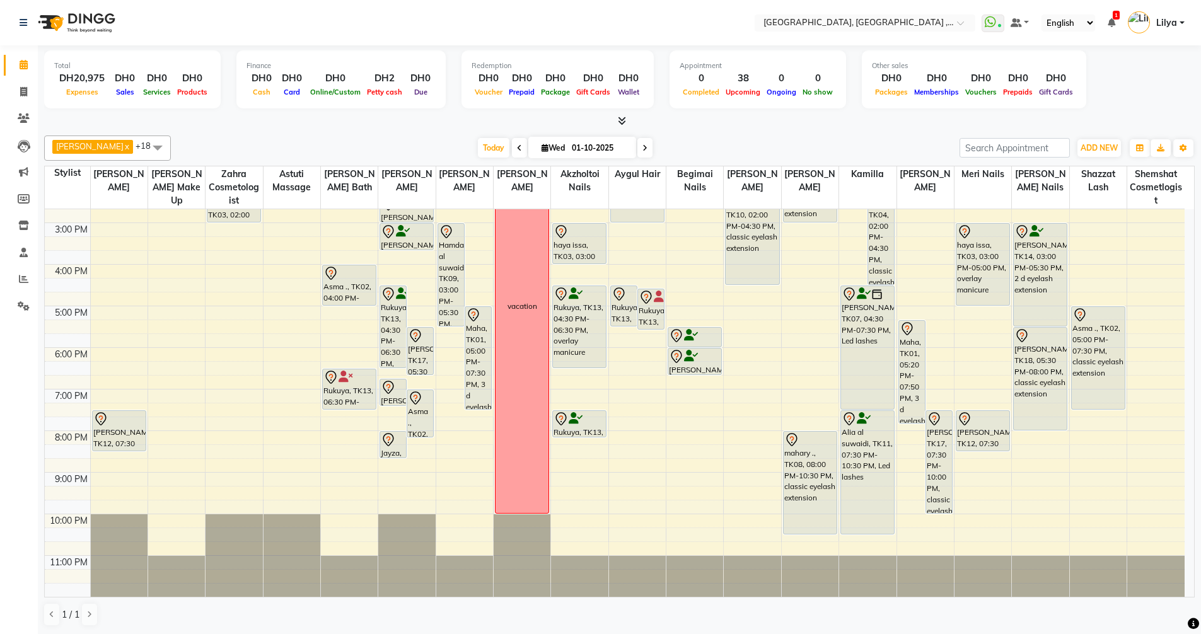
scroll to position [173, 0]
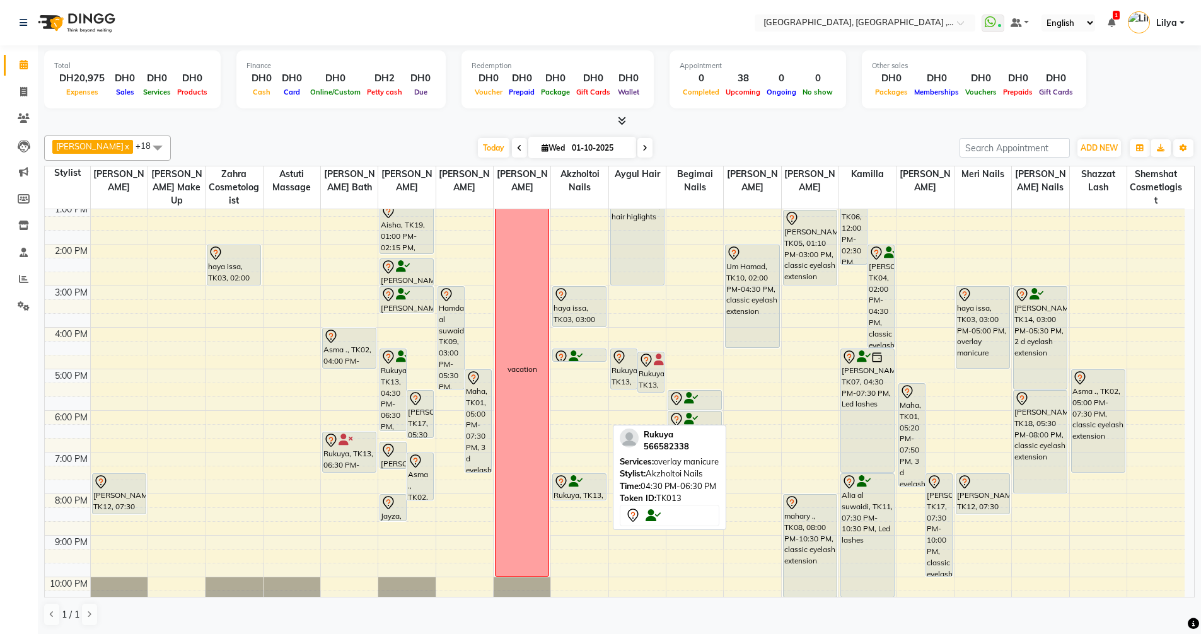
drag, startPoint x: 576, startPoint y: 432, endPoint x: 572, endPoint y: 368, distance: 63.8
click at [572, 368] on div "9:00 AM 10:00 AM 11:00 AM 12:00 PM 1:00 PM 2:00 PM 3:00 PM 4:00 PM 5:00 PM 6:00…" at bounding box center [615, 348] width 1140 height 623
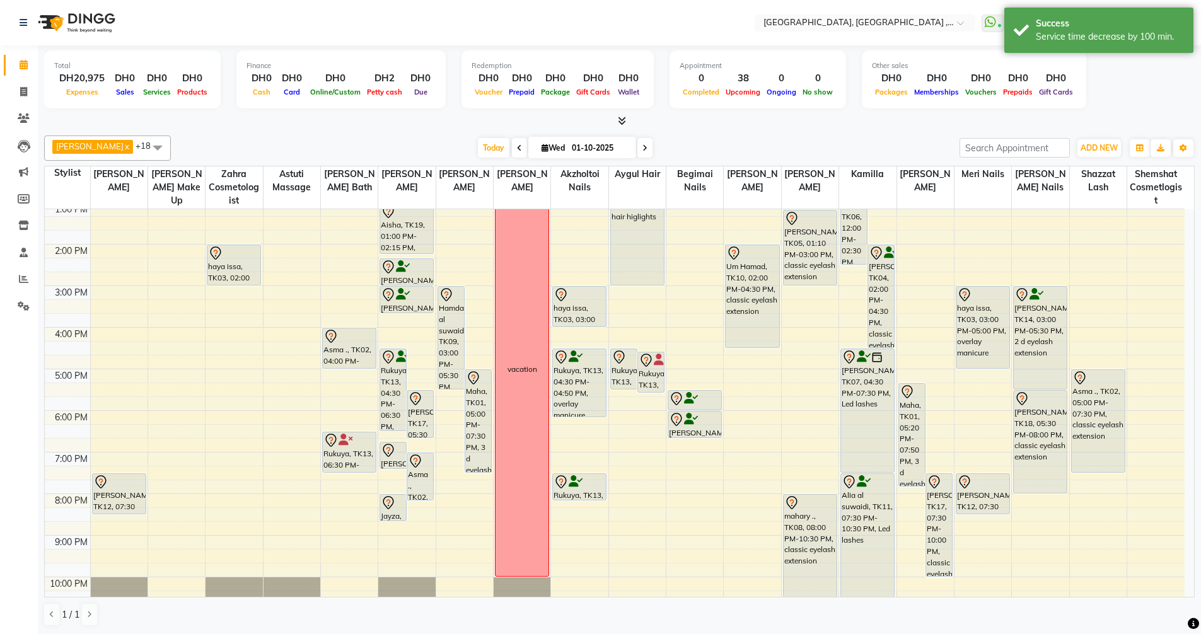
drag, startPoint x: 581, startPoint y: 360, endPoint x: 583, endPoint y: 420, distance: 59.9
click at [583, 420] on div "9:00 AM 10:00 AM 11:00 AM 12:00 PM 1:00 PM 2:00 PM 3:00 PM 4:00 PM 5:00 PM 6:00…" at bounding box center [615, 348] width 1140 height 623
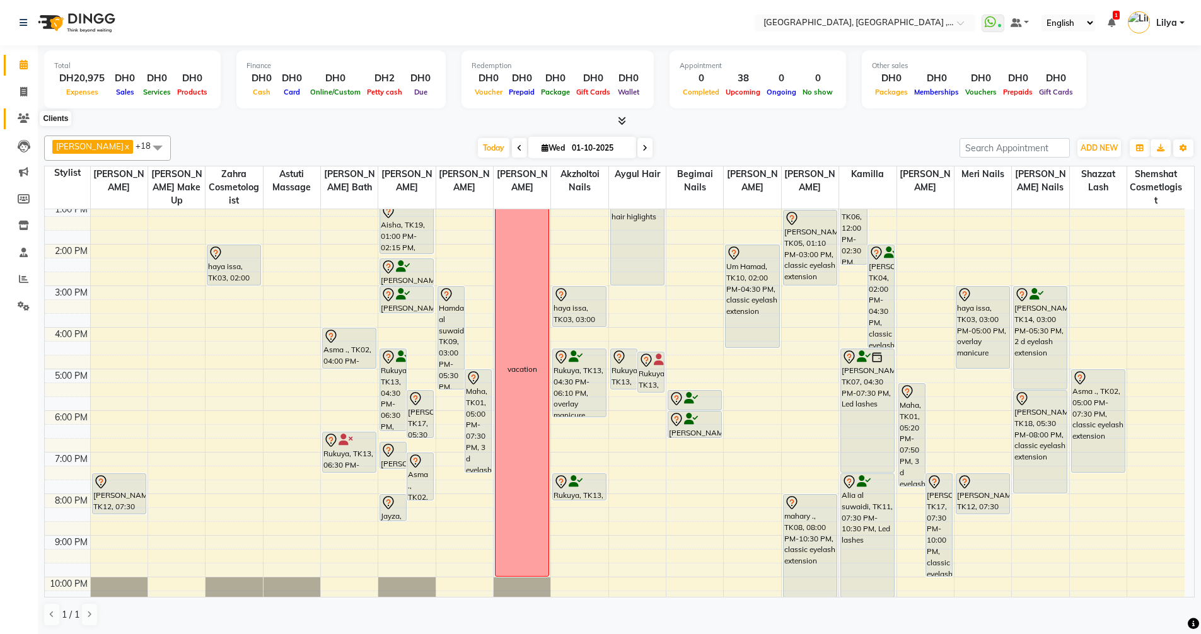
drag, startPoint x: 21, startPoint y: 117, endPoint x: 35, endPoint y: 111, distance: 14.4
click at [23, 116] on icon at bounding box center [24, 117] width 12 height 9
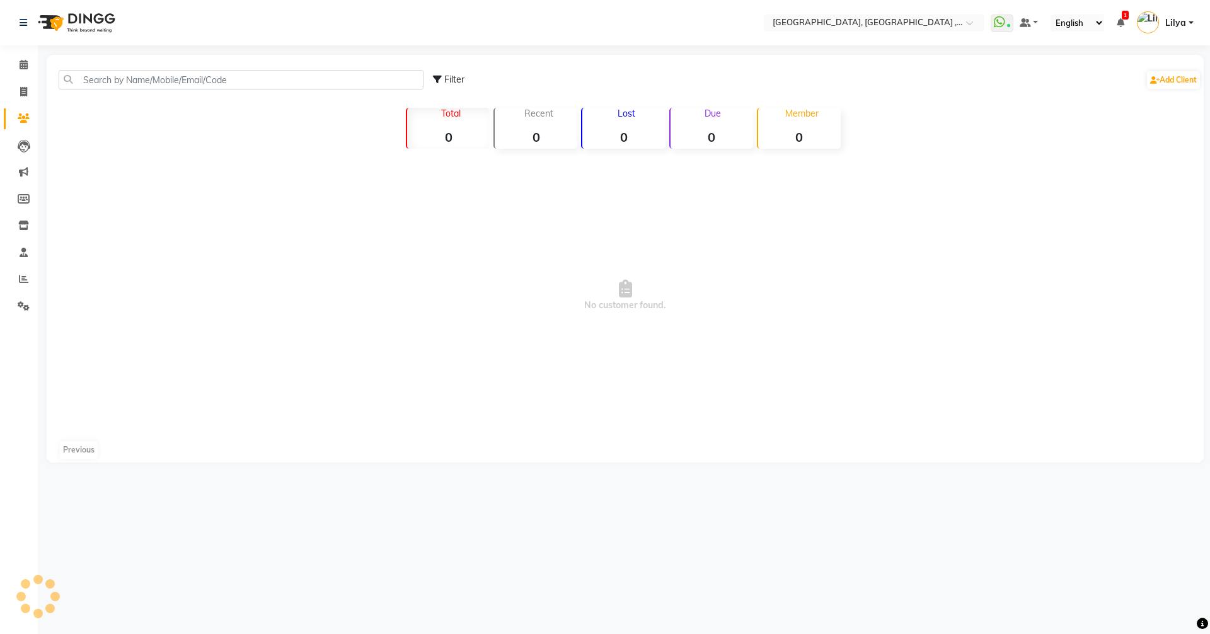
click at [139, 90] on div "Filter Add Client" at bounding box center [625, 80] width 1152 height 40
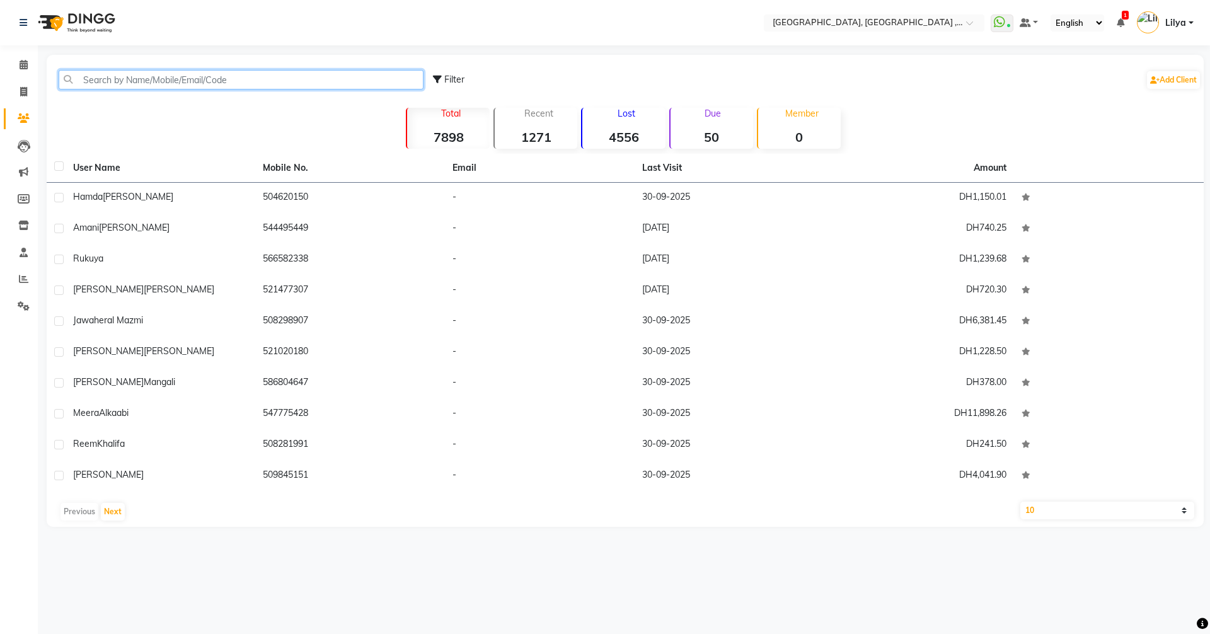
click at [205, 83] on input "text" at bounding box center [241, 80] width 365 height 20
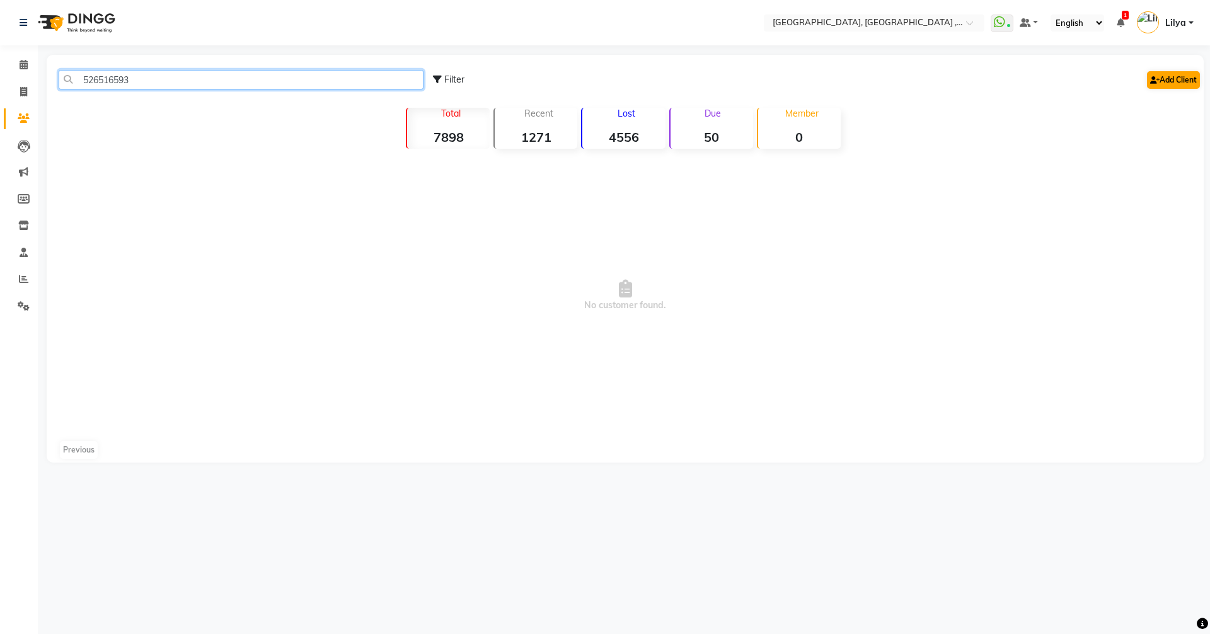
type input "526516593"
click at [1163, 74] on link "Add Client" at bounding box center [1173, 80] width 53 height 18
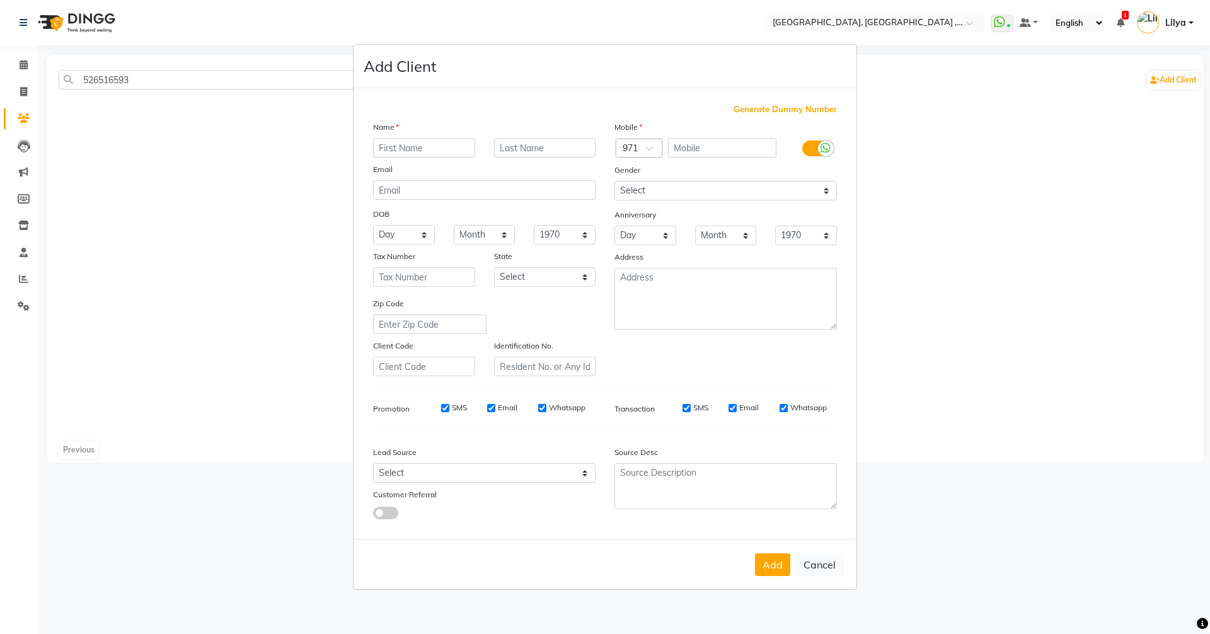
click at [423, 160] on div "Name Email DOB Day 01 02 03 04 05 06 07 08 09 10 11 12 13 14 15 16 17 18 19 20 …" at bounding box center [484, 248] width 241 height 256
click at [424, 158] on input "text" at bounding box center [424, 148] width 102 height 20
type input "Bouchra"
click at [724, 157] on input "text" at bounding box center [722, 148] width 109 height 20
type input "526516593"
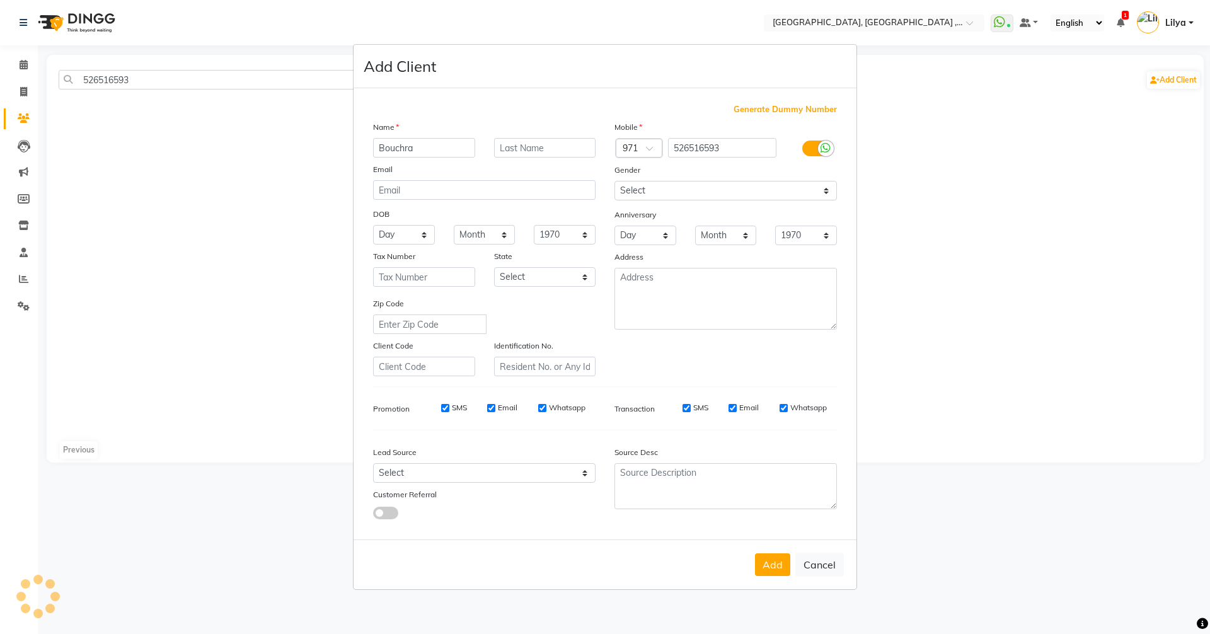
click at [741, 178] on div "Gender" at bounding box center [725, 172] width 241 height 18
click at [741, 188] on select "Select Male Female Other Prefer Not To Say" at bounding box center [726, 191] width 223 height 20
select select "female"
click at [615, 181] on select "Select Male Female Other Prefer Not To Say" at bounding box center [726, 191] width 223 height 20
click at [774, 560] on button "Add" at bounding box center [772, 564] width 35 height 23
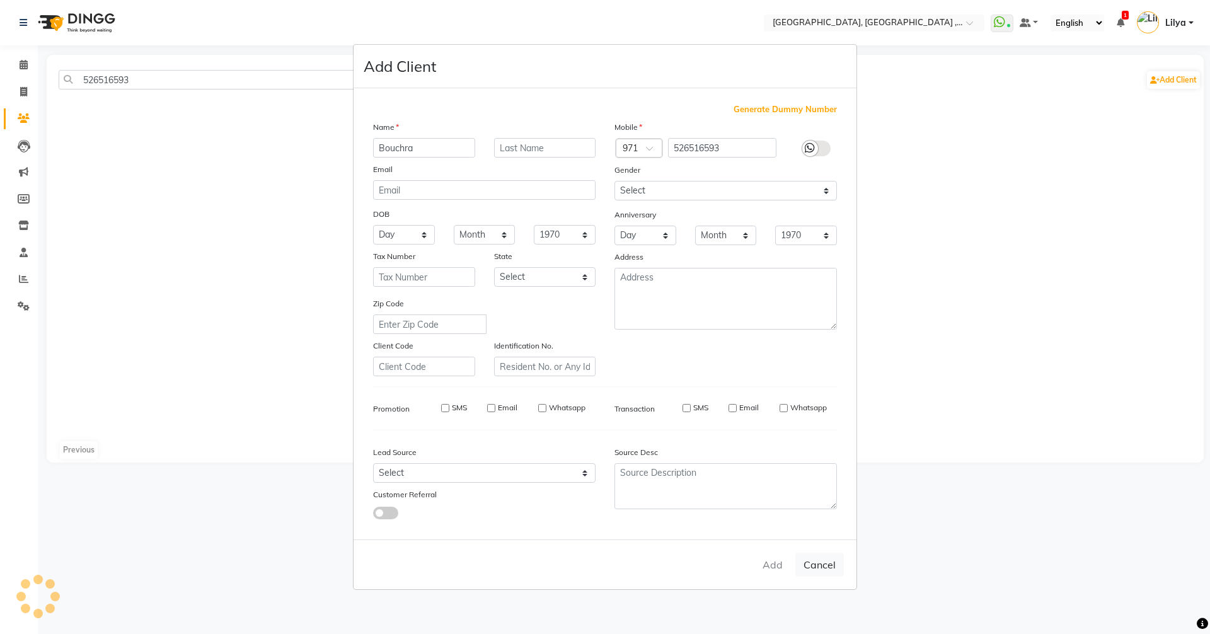
select select
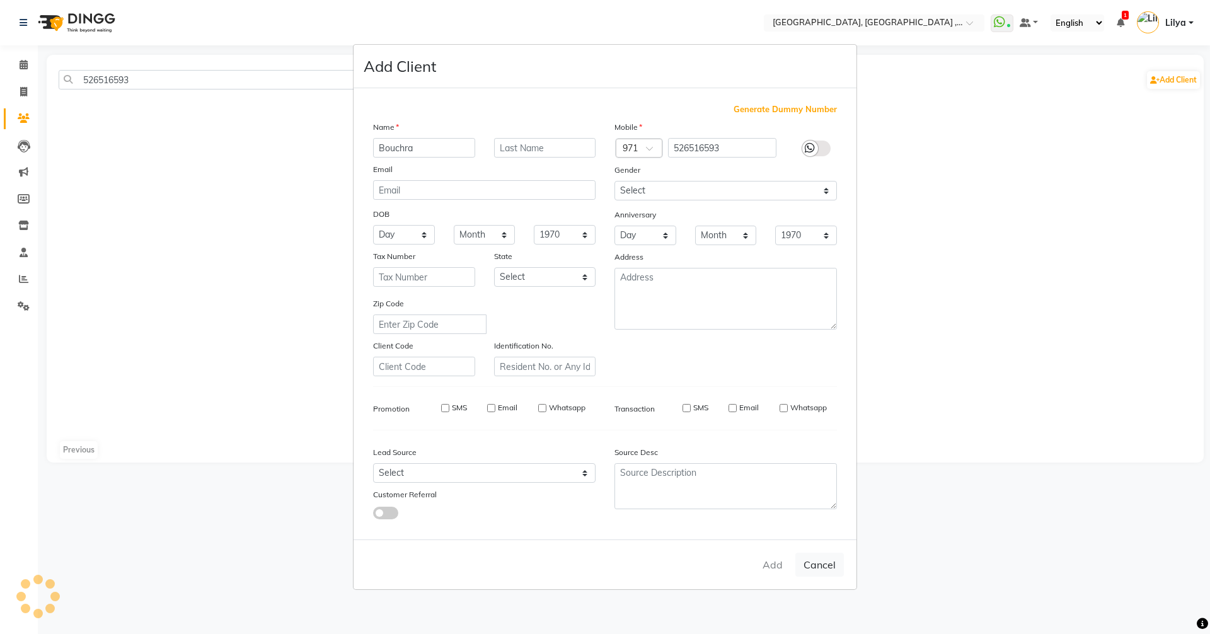
select select
checkbox input "false"
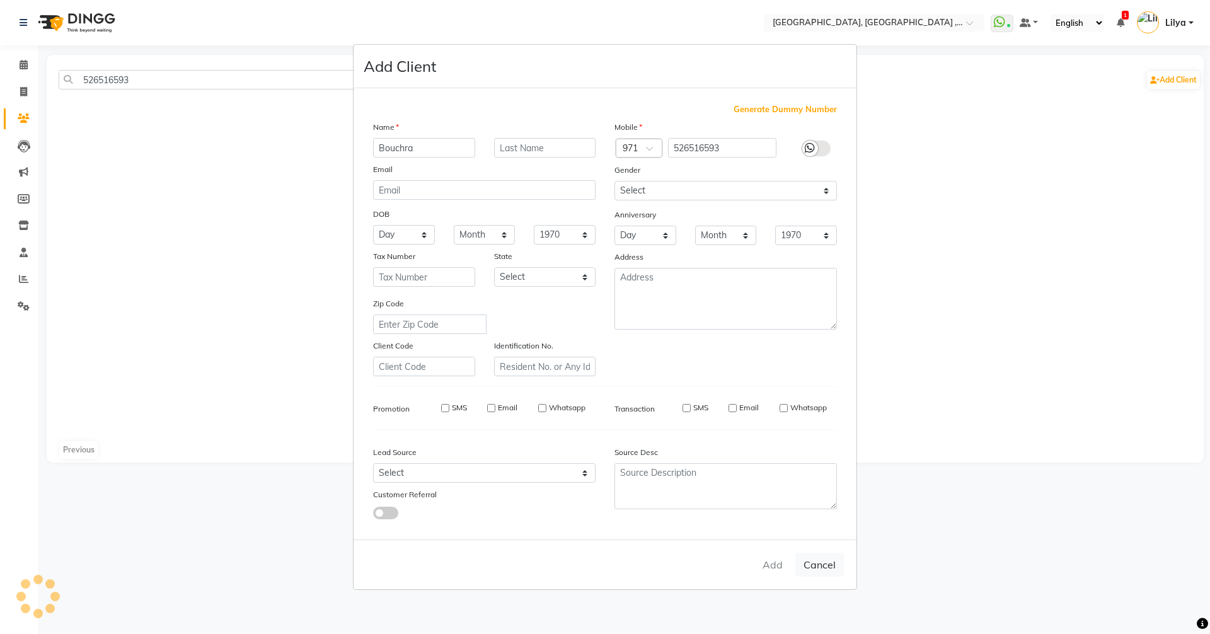
checkbox input "false"
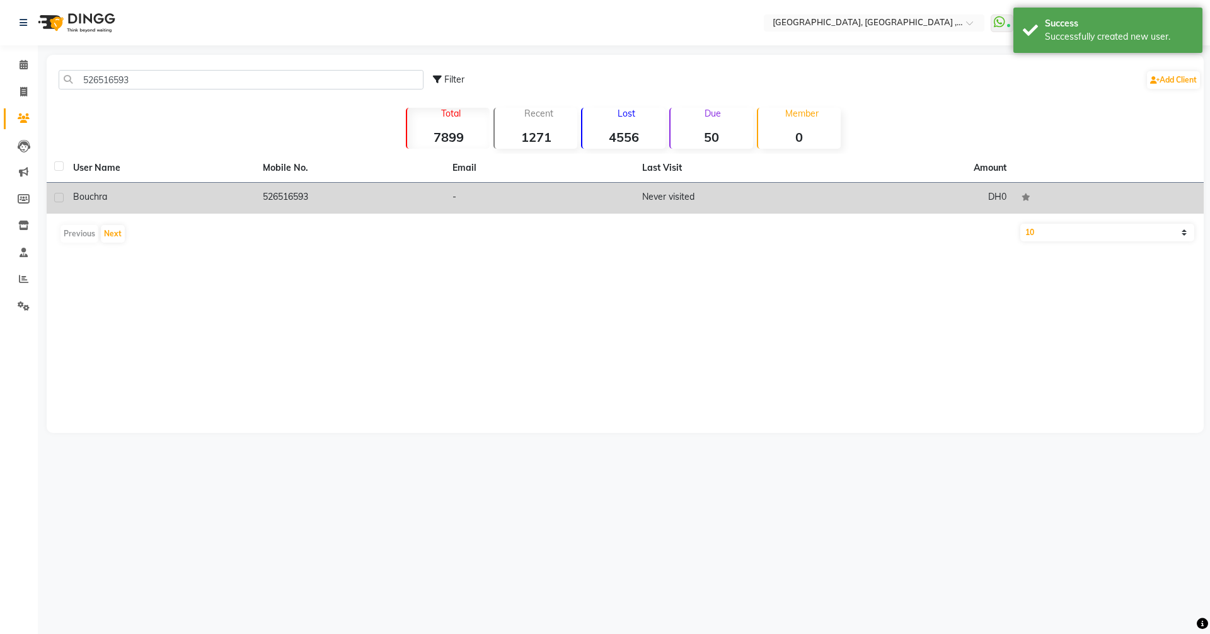
click at [264, 201] on td "526516593" at bounding box center [350, 198] width 190 height 31
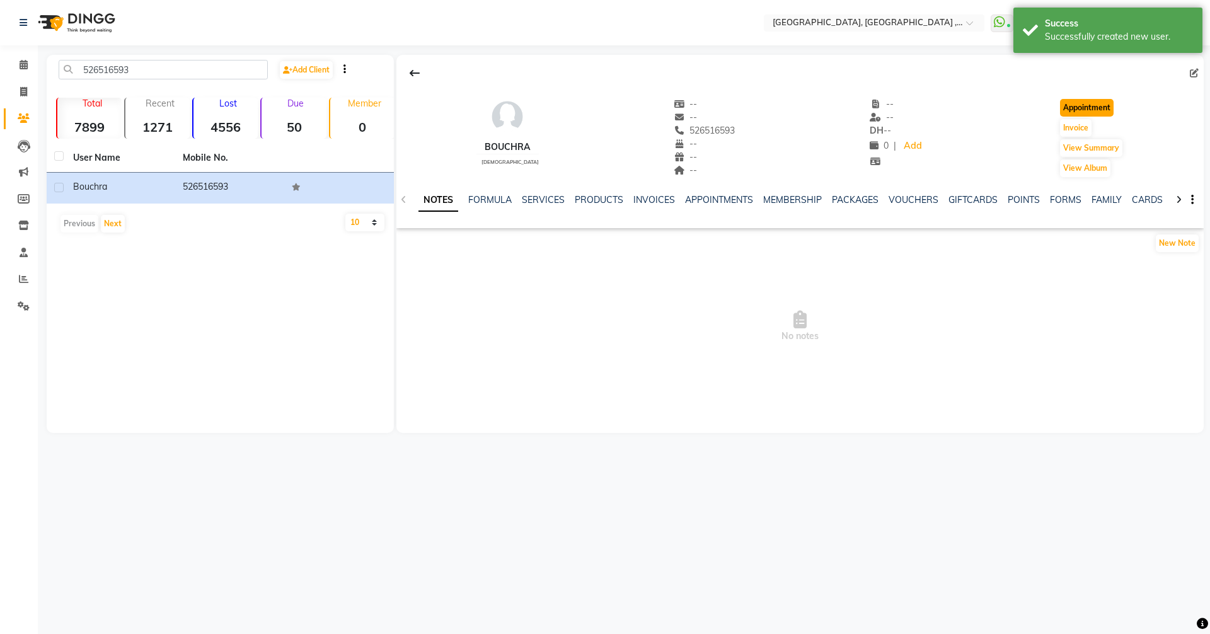
click at [1091, 108] on button "Appointment" at bounding box center [1087, 108] width 54 height 18
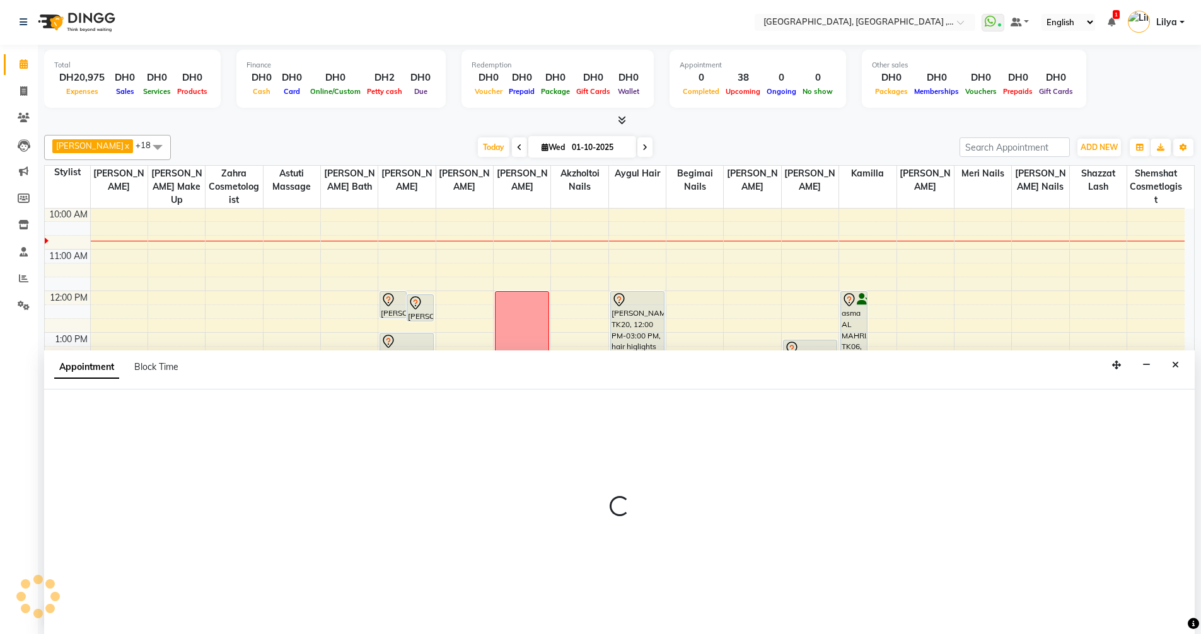
select select "600"
select select "tentative"
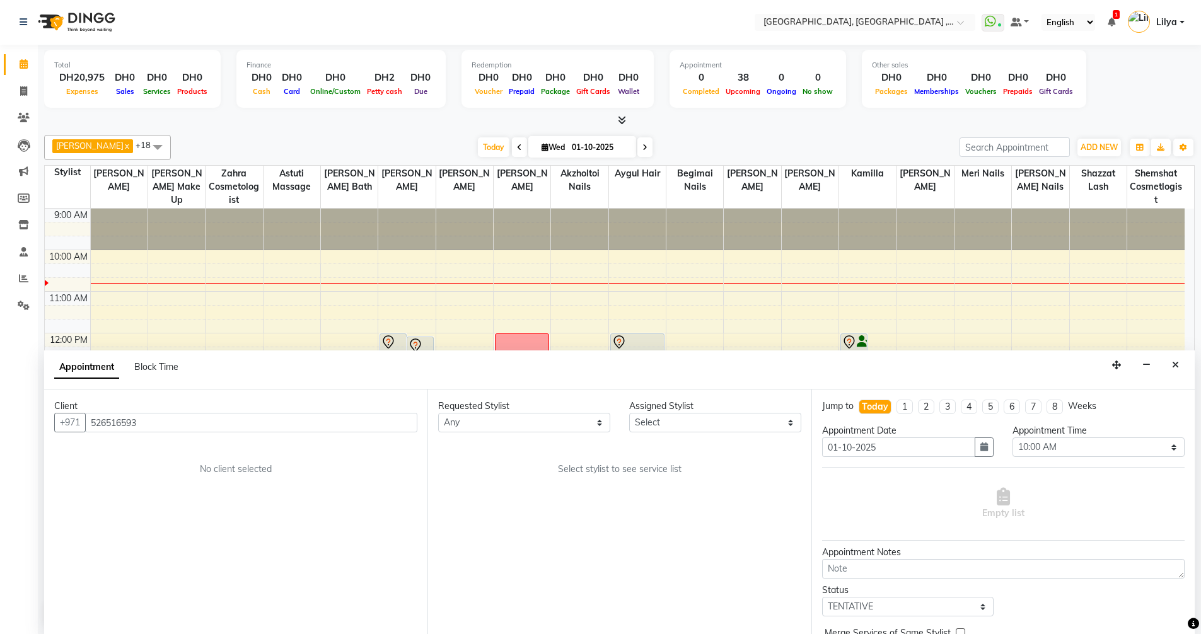
scroll to position [42, 0]
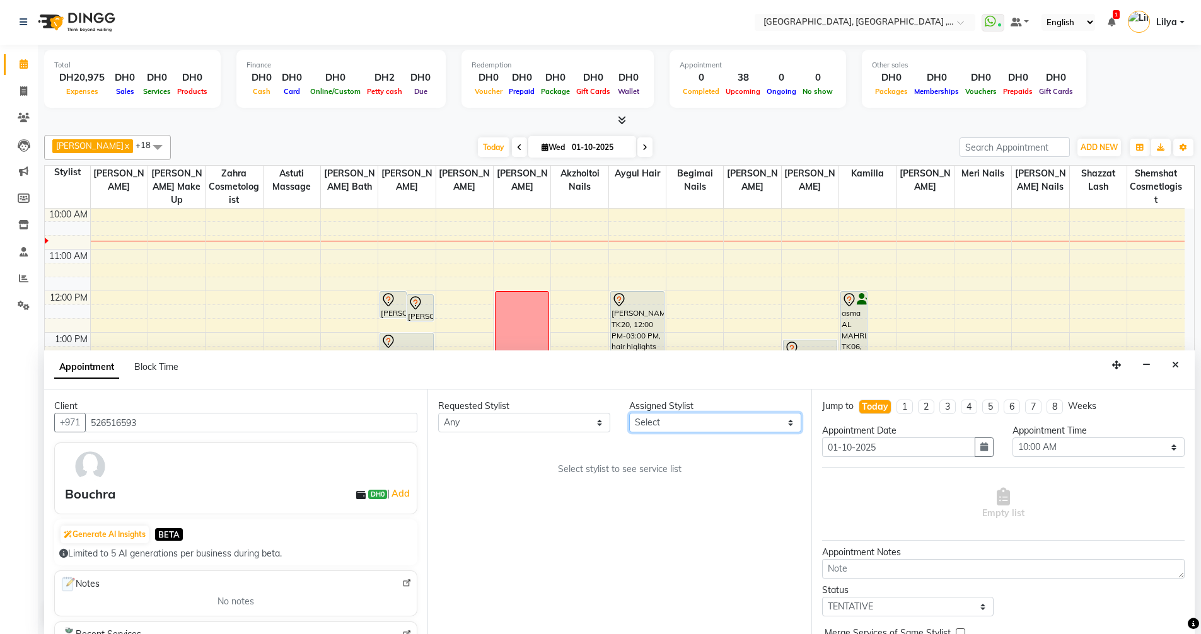
click at [772, 424] on select "Select Adel brow Aina Akzholtoi nails Amina lash Astuti massage Aygul hair Begi…" at bounding box center [715, 423] width 172 height 20
select select "88202"
click at [629, 413] on select "Select Adel brow Aina Akzholtoi nails Amina lash Astuti massage Aygul hair Begi…" at bounding box center [715, 423] width 172 height 20
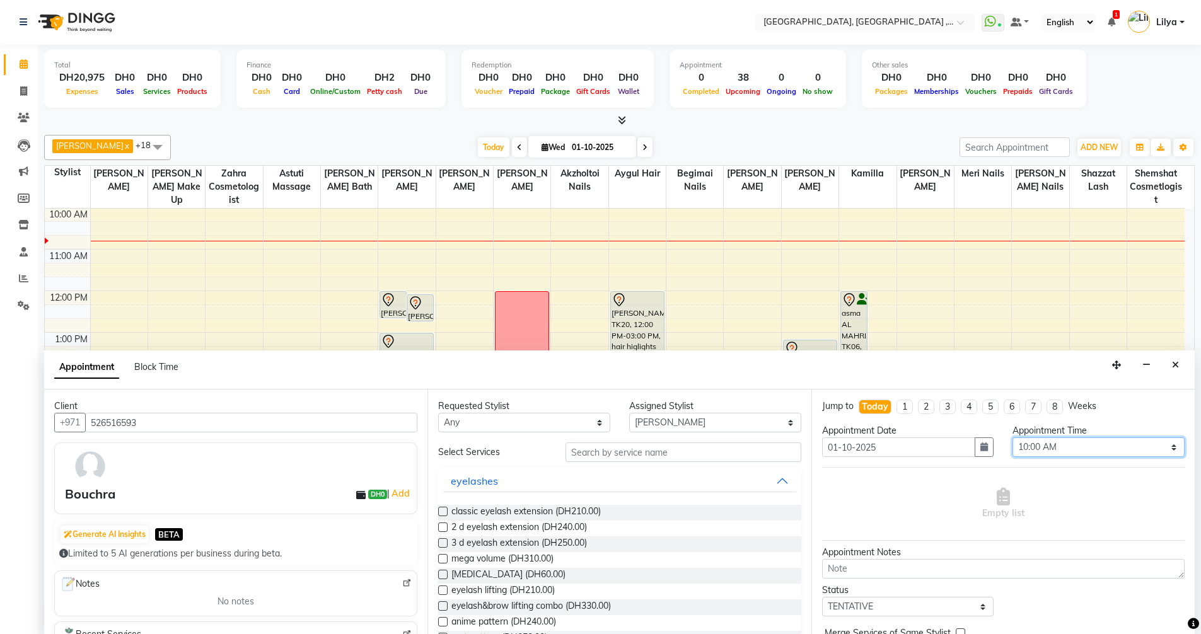
drag, startPoint x: 1099, startPoint y: 451, endPoint x: 1094, endPoint y: 438, distance: 13.8
click at [1099, 451] on select "Select 10:00 AM 10:15 AM 10:30 AM 10:45 AM 11:00 AM 11:15 AM 11:30 AM 11:45 AM …" at bounding box center [1098, 448] width 172 height 20
select select "990"
click at [1012, 438] on select "Select 10:00 AM 10:15 AM 10:30 AM 10:45 AM 11:00 AM 11:15 AM 11:30 AM 11:45 AM …" at bounding box center [1098, 448] width 172 height 20
click at [680, 448] on input "text" at bounding box center [683, 453] width 236 height 20
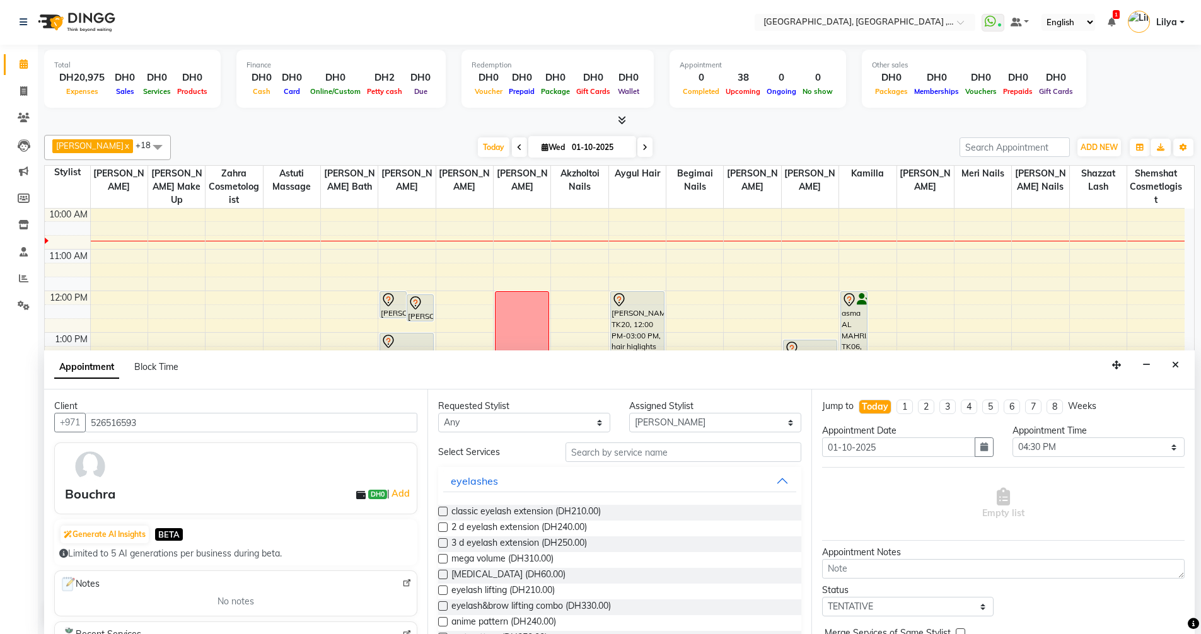
click at [439, 510] on label at bounding box center [442, 511] width 9 height 9
click at [439, 510] on input "checkbox" at bounding box center [442, 513] width 8 height 8
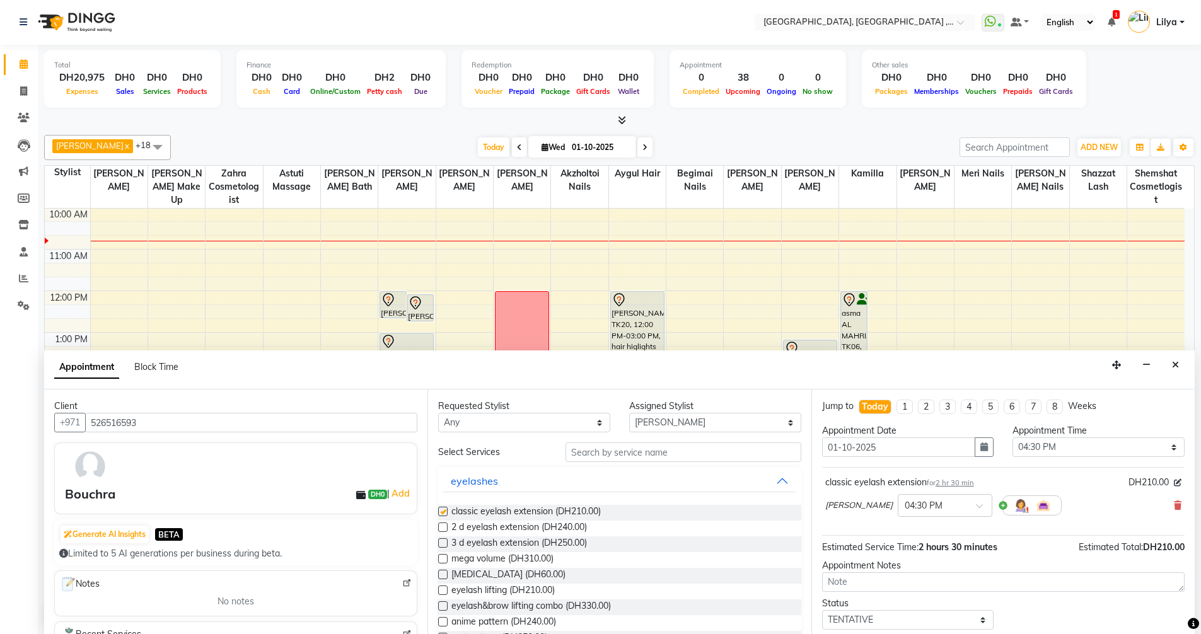
checkbox input "false"
click at [736, 424] on select "Select Adel brow Aina Akzholtoi nails Amina lash Astuti massage Aygul hair Begi…" at bounding box center [715, 423] width 172 height 20
select select "85659"
click at [629, 413] on select "Select Adel brow Aina Akzholtoi nails Amina lash Astuti massage Aygul hair Begi…" at bounding box center [715, 423] width 172 height 20
click at [659, 452] on input "text" at bounding box center [683, 453] width 236 height 20
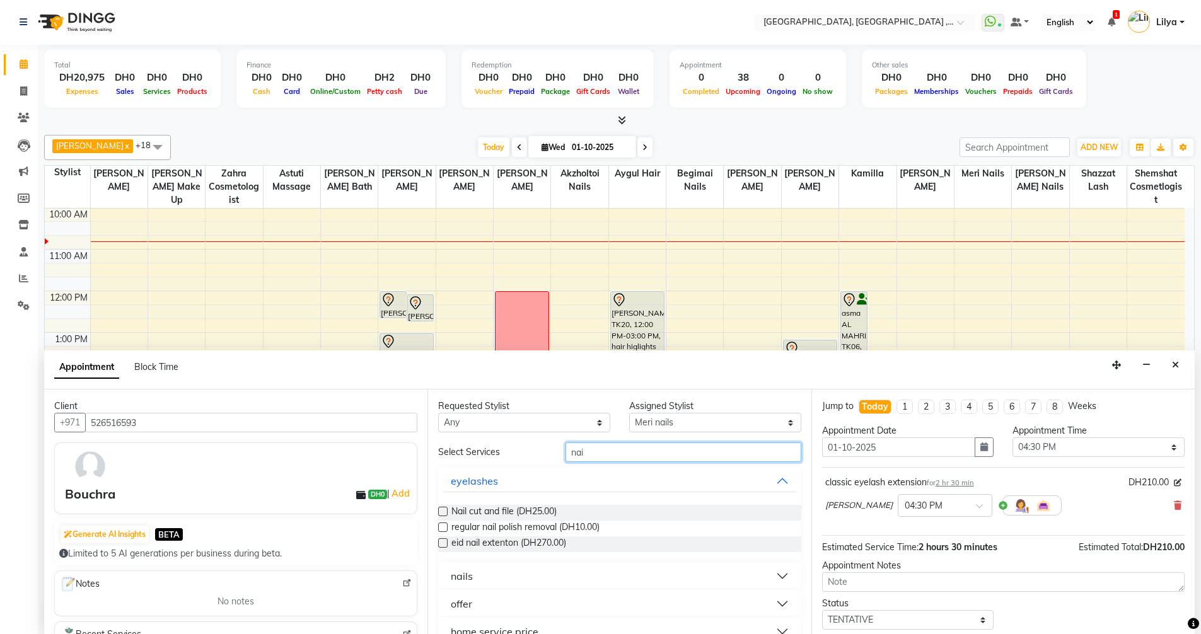
type input "nai"
click at [767, 574] on button "nails" at bounding box center [619, 576] width 352 height 23
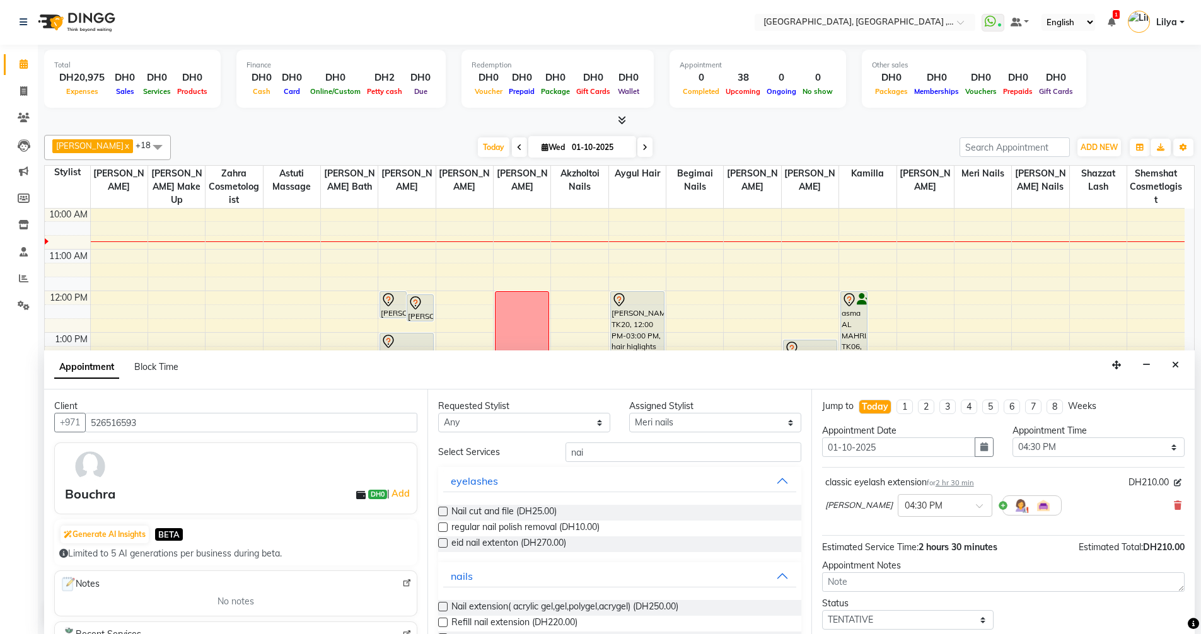
click at [442, 603] on label at bounding box center [442, 606] width 9 height 9
click at [442, 604] on input "checkbox" at bounding box center [442, 608] width 8 height 8
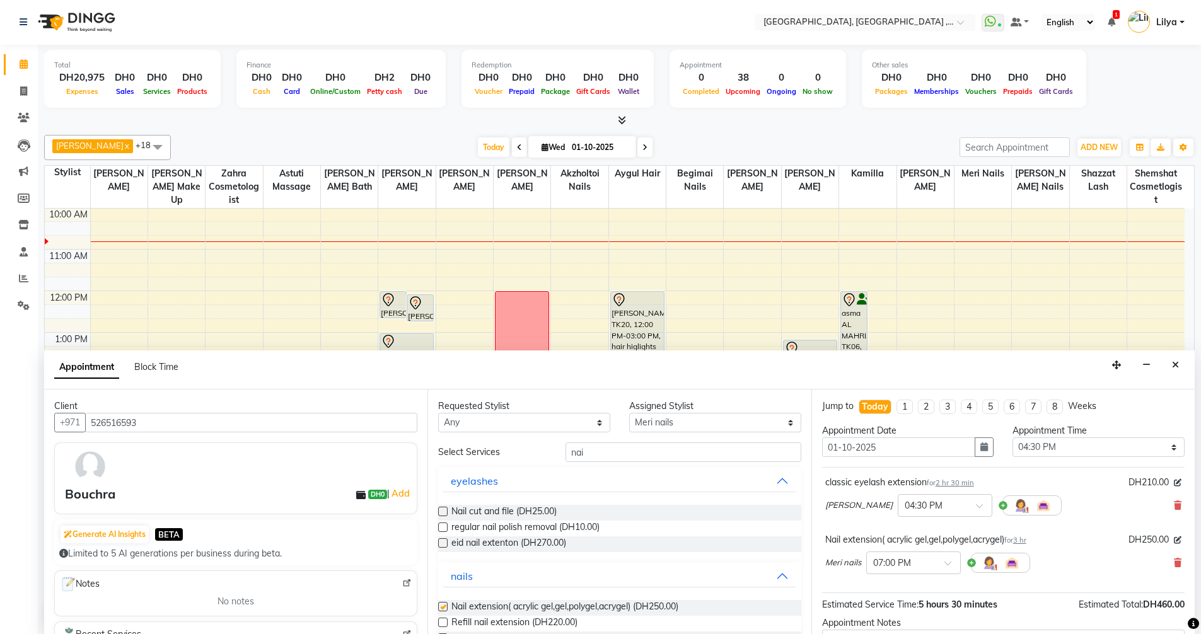
checkbox input "false"
click at [939, 560] on div at bounding box center [913, 561] width 93 height 13
click at [919, 606] on span "(Booked)" at bounding box center [930, 602] width 36 height 11
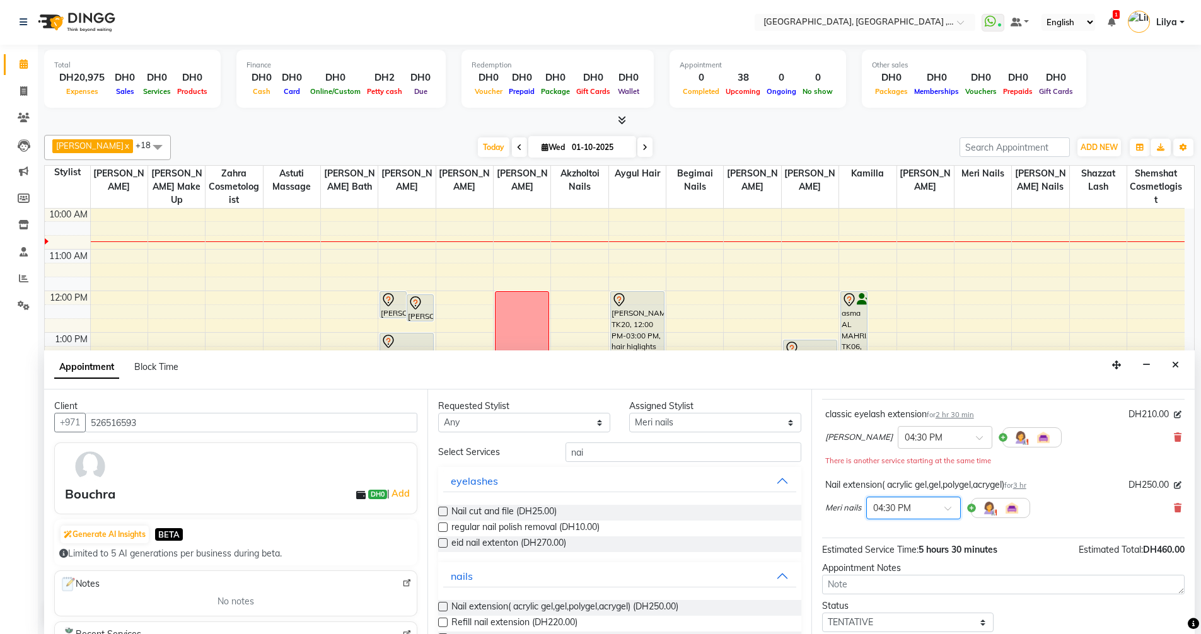
scroll to position [125, 0]
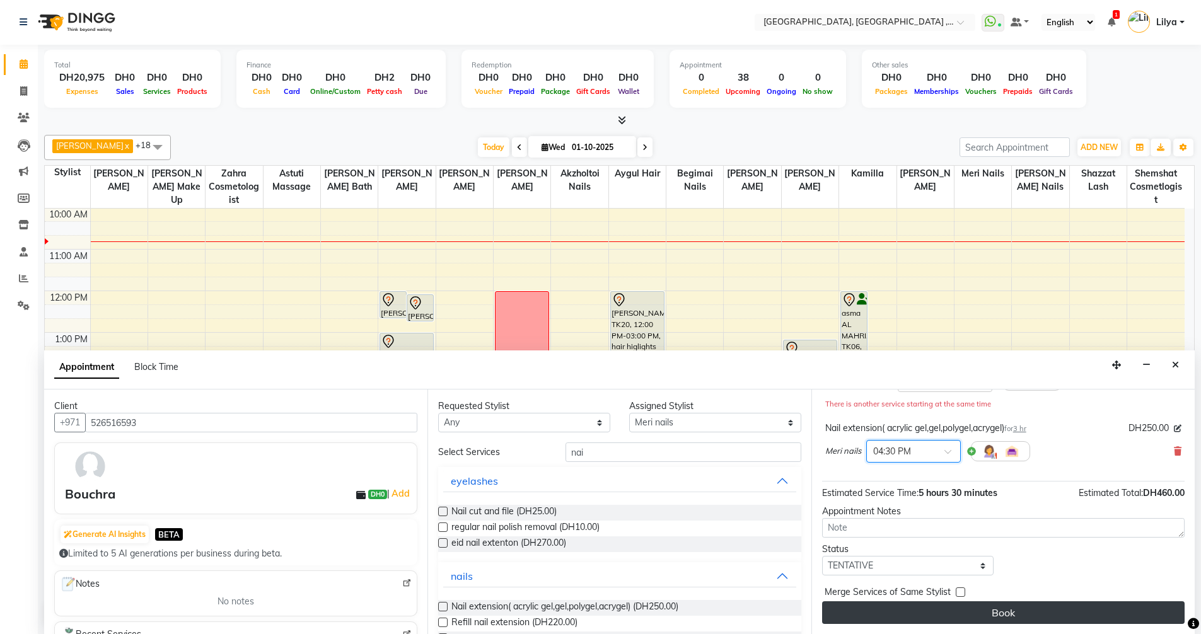
click at [1033, 611] on button "Book" at bounding box center [1003, 612] width 362 height 23
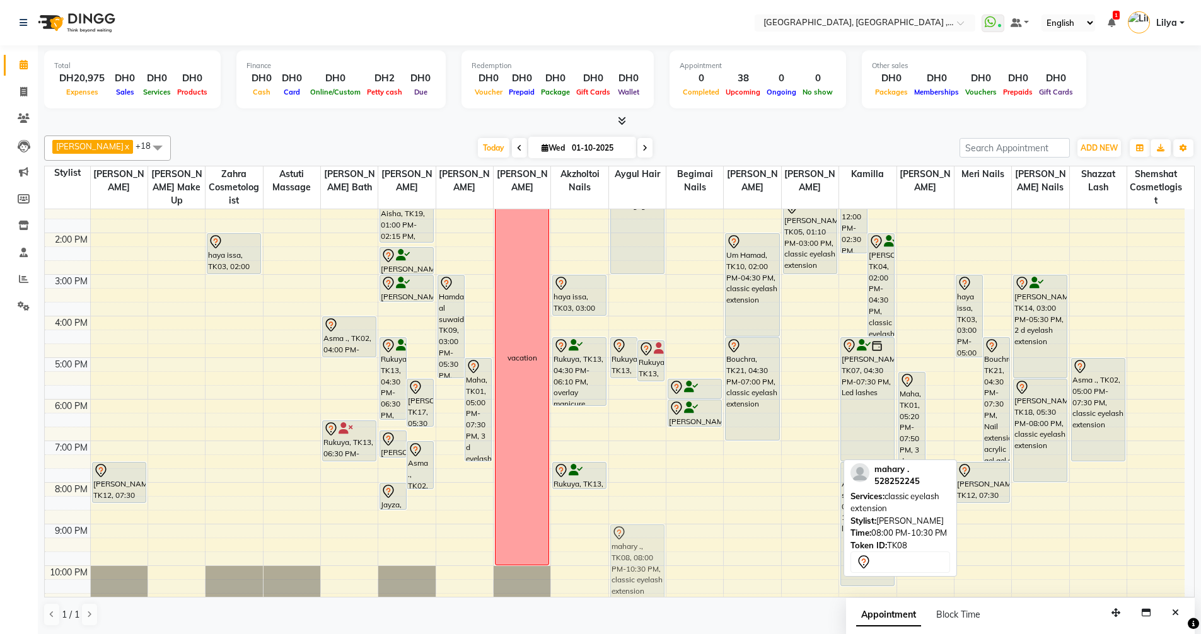
scroll to position [185, 0]
drag, startPoint x: 803, startPoint y: 541, endPoint x: 461, endPoint y: 516, distance: 341.9
click at [461, 516] on tr "Latifa mansoor, TK12, 07:30 PM-08:30 PM, Spa pedicure haya issa, TK03, 02:00 PM…" at bounding box center [615, 336] width 1140 height 623
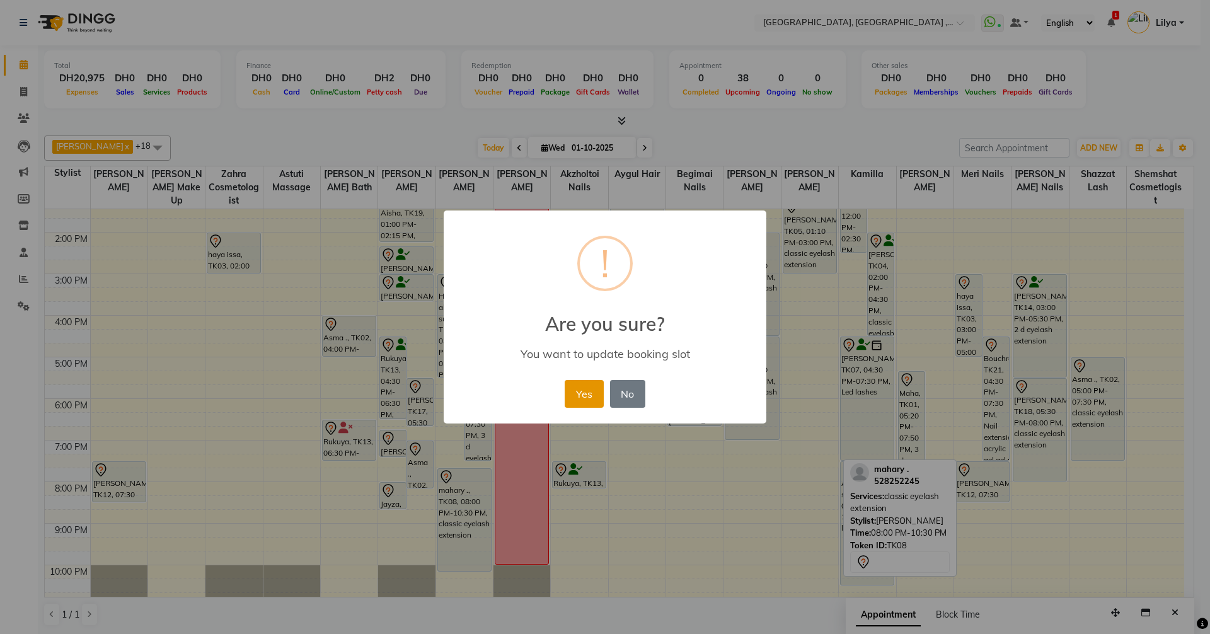
click at [583, 391] on button "Yes" at bounding box center [584, 394] width 38 height 28
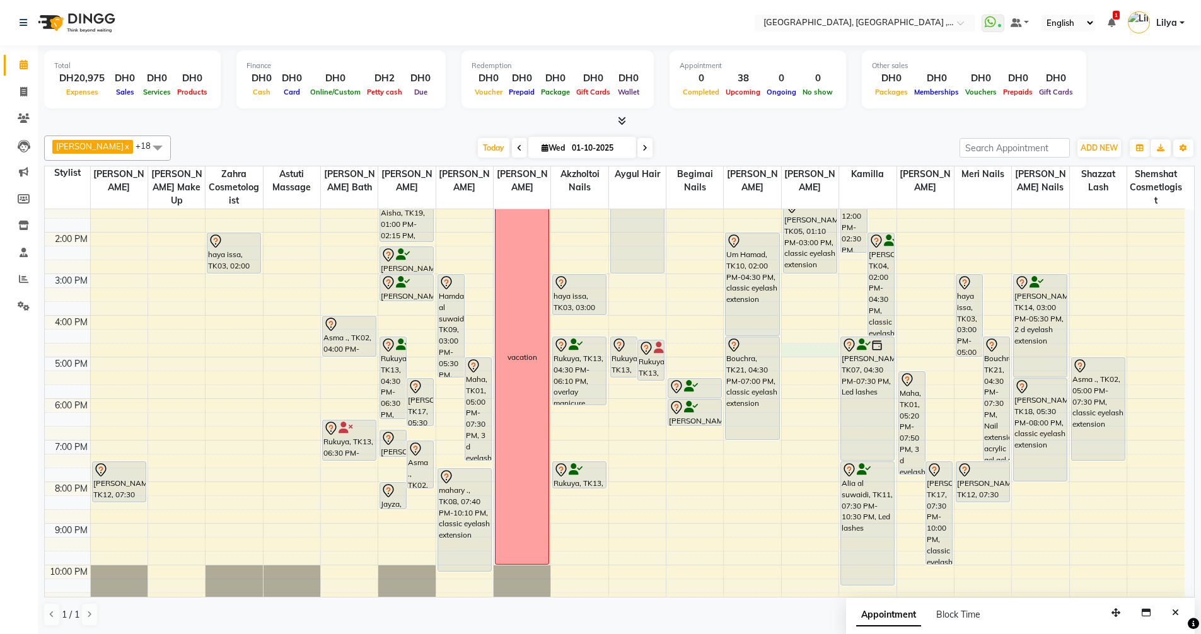
click at [794, 351] on div "9:00 AM 10:00 AM 11:00 AM 12:00 PM 1:00 PM 2:00 PM 3:00 PM 4:00 PM 5:00 PM 6:00…" at bounding box center [615, 336] width 1140 height 623
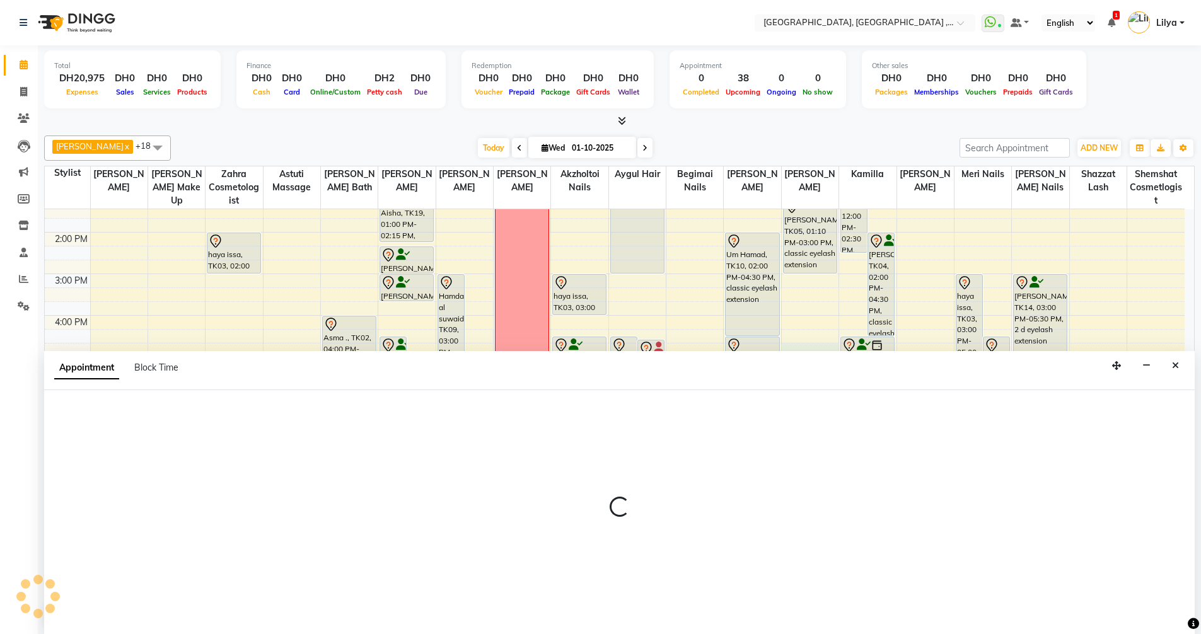
scroll to position [1, 0]
select select "90872"
select select "1005"
select select "tentative"
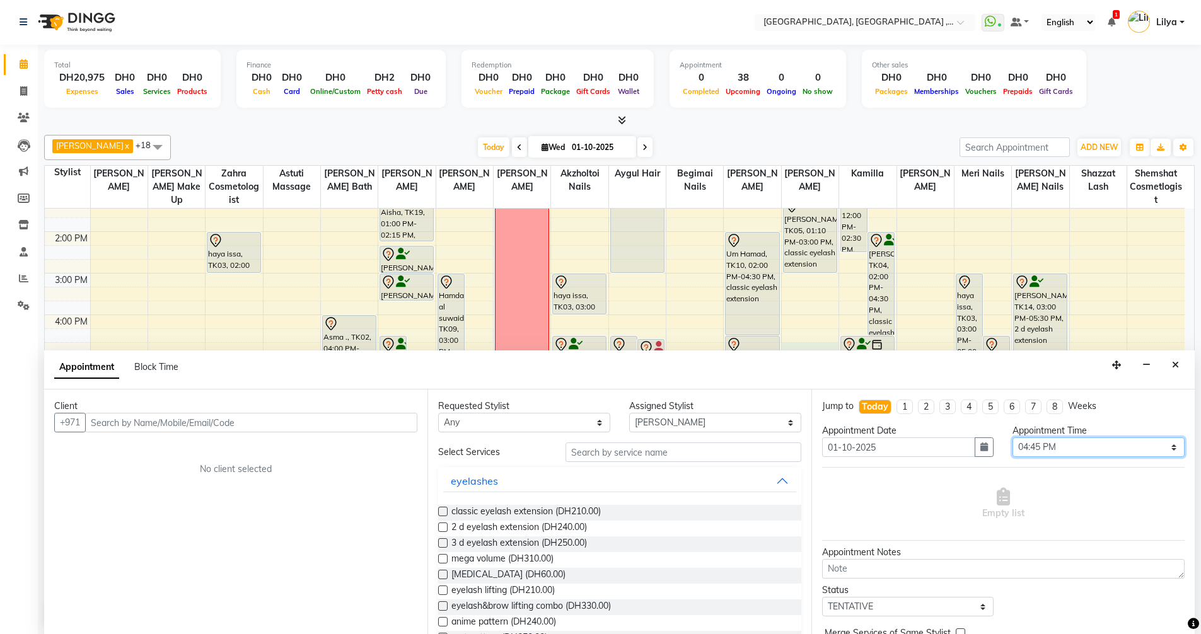
drag, startPoint x: 1100, startPoint y: 454, endPoint x: 1093, endPoint y: 449, distance: 8.8
click at [1100, 454] on select "Select 10:00 AM 10:15 AM 10:30 AM 10:45 AM 11:00 AM 11:15 AM 11:30 AM 11:45 AM …" at bounding box center [1098, 448] width 172 height 20
select select "1050"
click at [1012, 438] on select "Select 10:00 AM 10:15 AM 10:30 AM 10:45 AM 11:00 AM 11:15 AM 11:30 AM 11:45 AM …" at bounding box center [1098, 448] width 172 height 20
click at [245, 422] on input "text" at bounding box center [251, 423] width 332 height 20
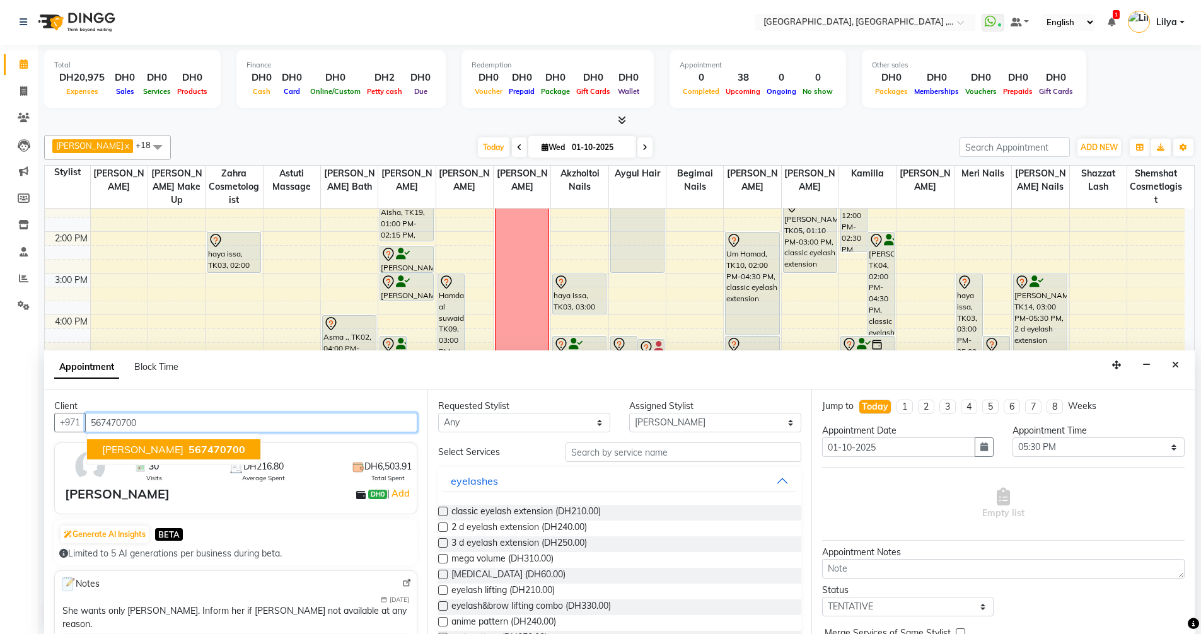
click at [160, 448] on span "Fatima albanna" at bounding box center [142, 449] width 81 height 13
type input "567470700"
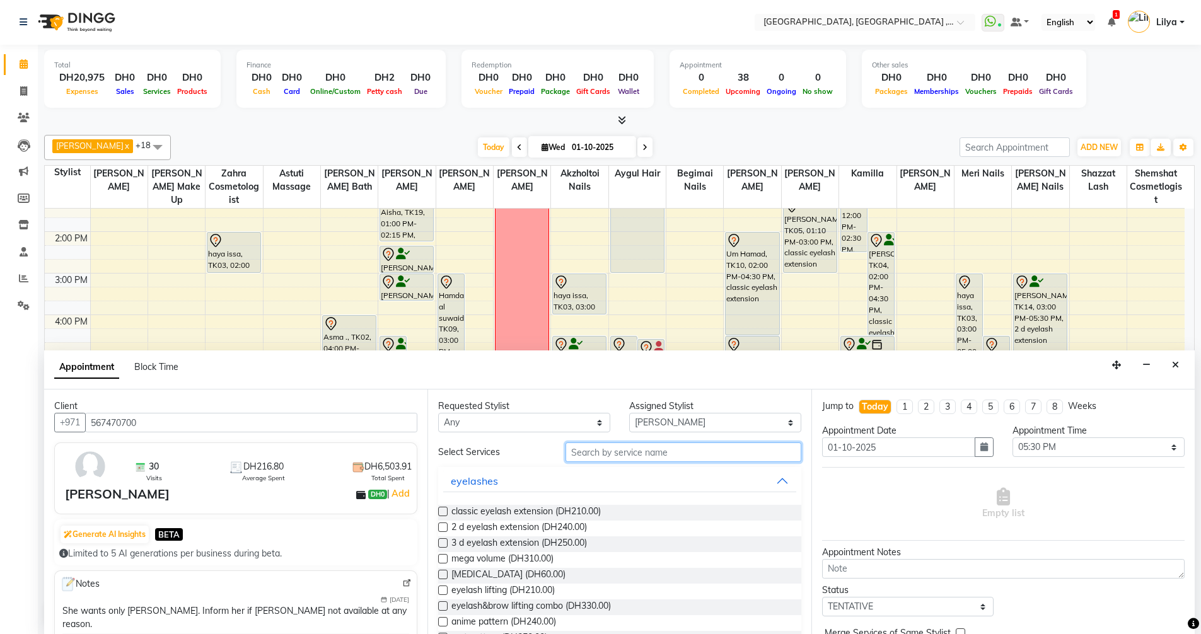
click at [620, 455] on input "text" at bounding box center [683, 453] width 236 height 20
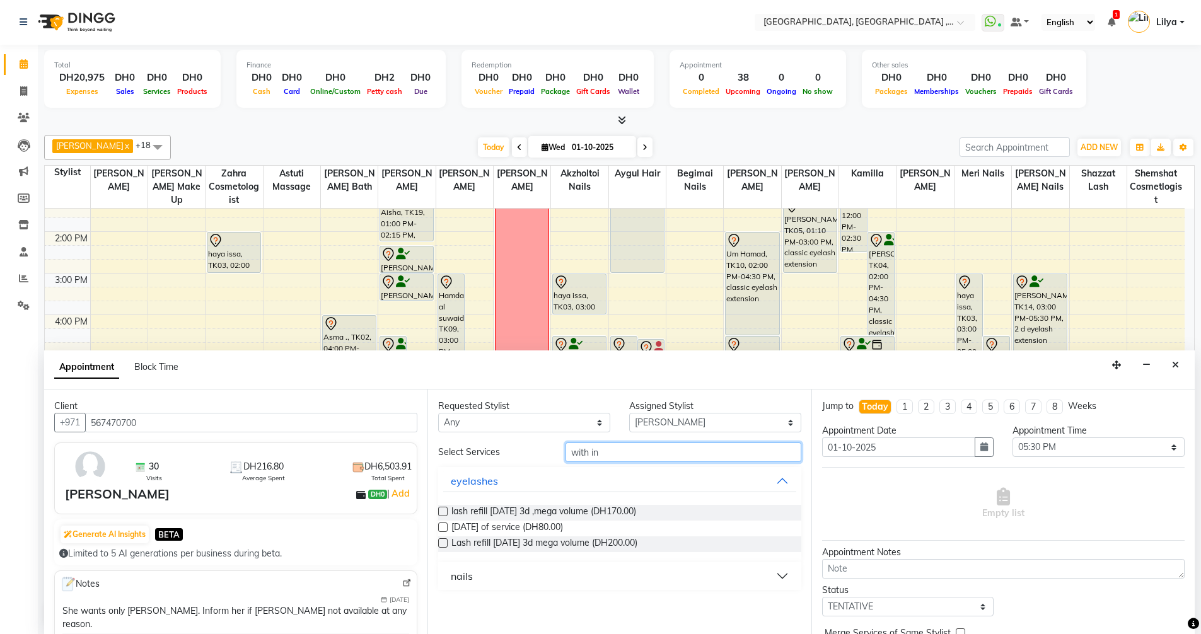
type input "with in"
click at [443, 525] on label at bounding box center [442, 527] width 9 height 9
click at [443, 525] on input "checkbox" at bounding box center [442, 529] width 8 height 8
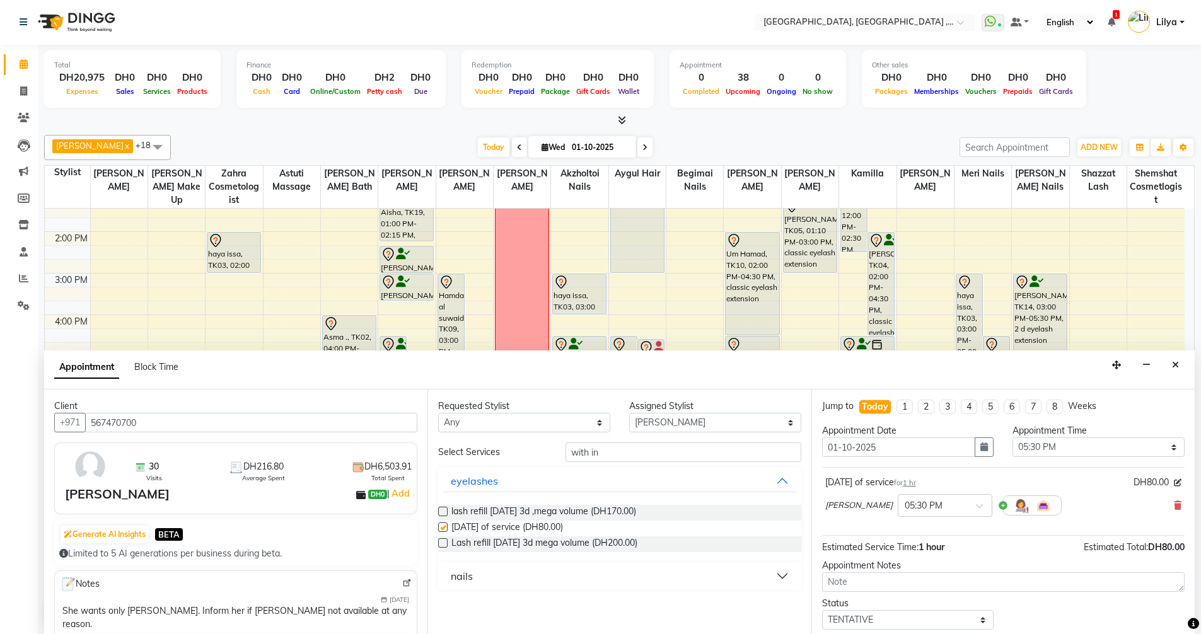
checkbox input "false"
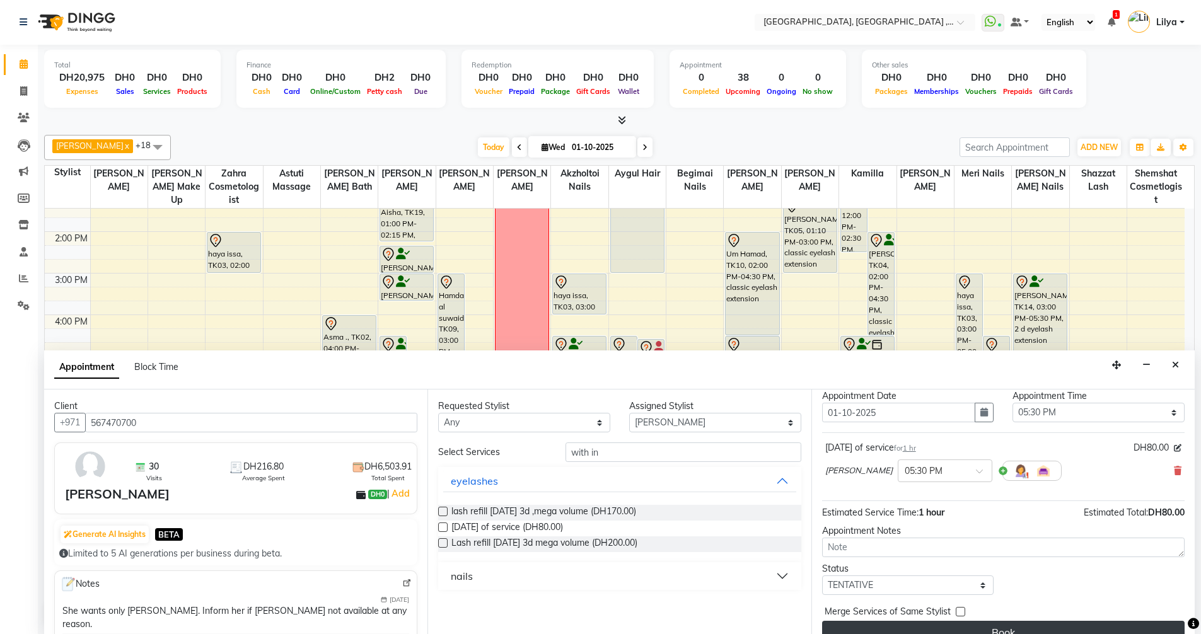
scroll to position [54, 0]
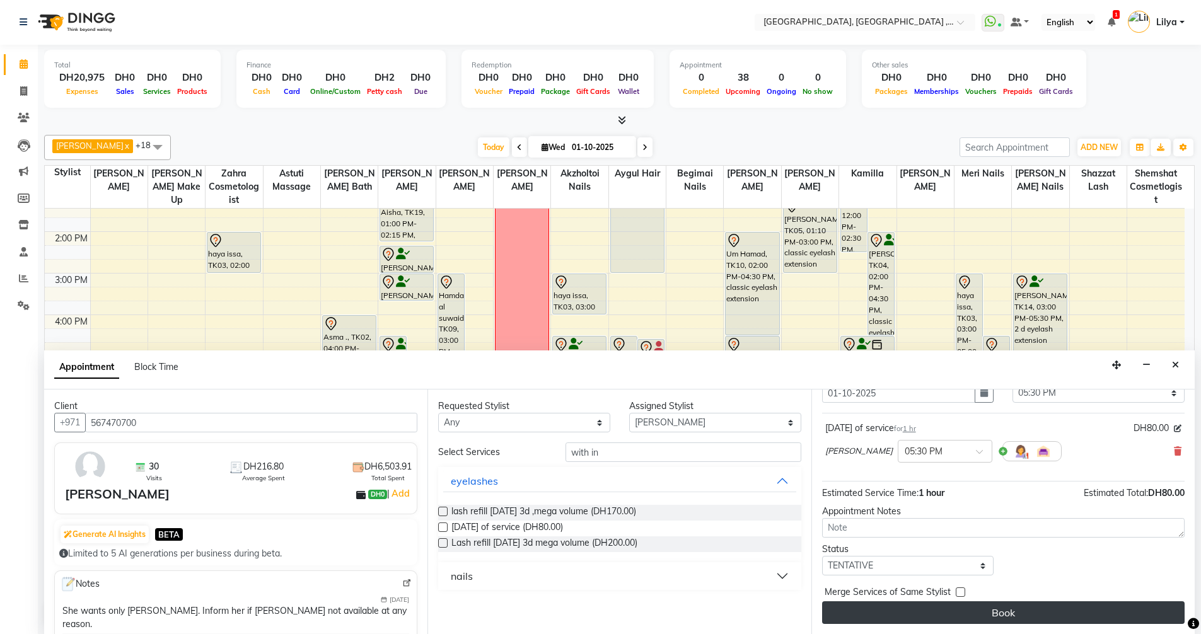
click at [971, 618] on button "Book" at bounding box center [1003, 612] width 362 height 23
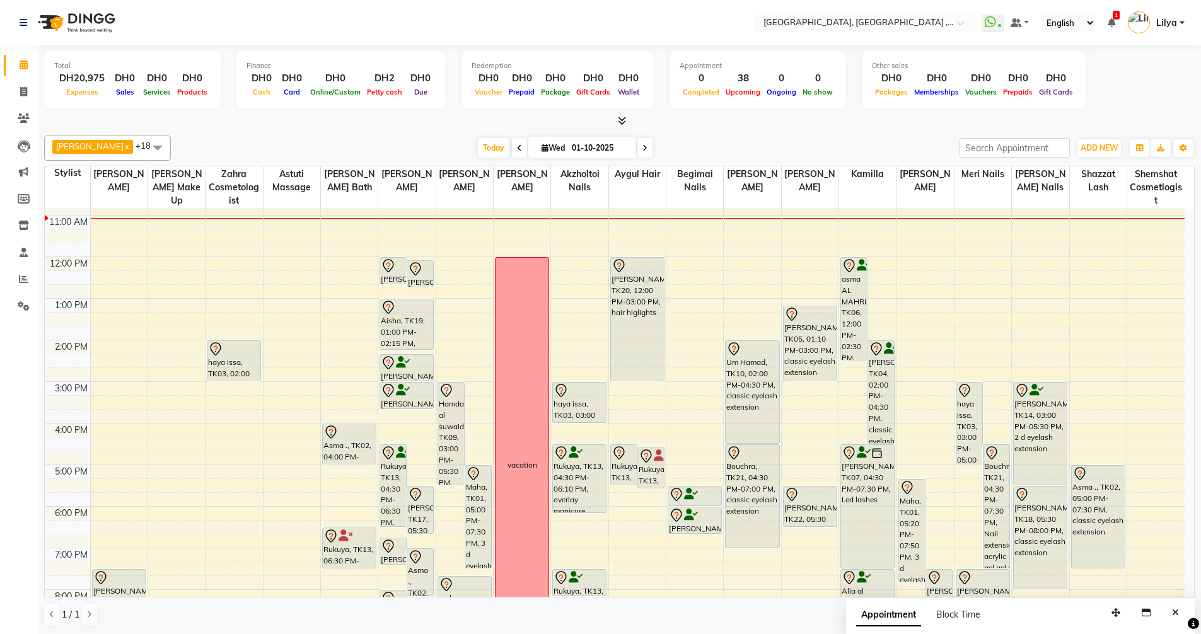
scroll to position [0, 0]
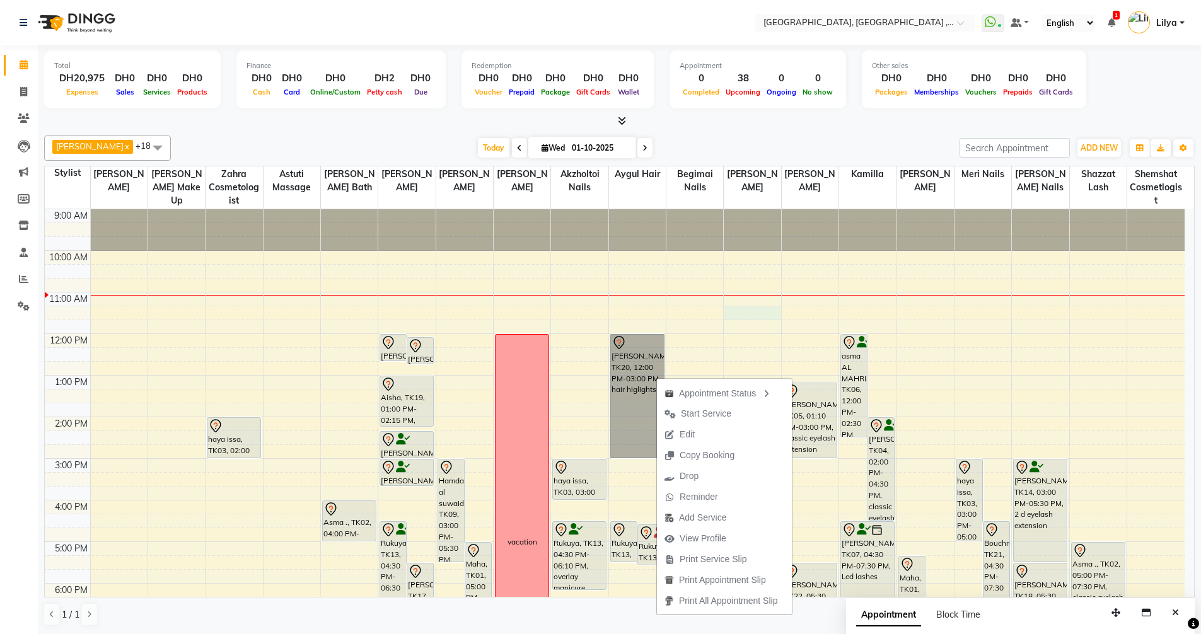
click at [778, 313] on div "9:00 AM 10:00 AM 11:00 AM 12:00 PM 1:00 PM 2:00 PM 3:00 PM 4:00 PM 5:00 PM 6:00…" at bounding box center [615, 520] width 1140 height 623
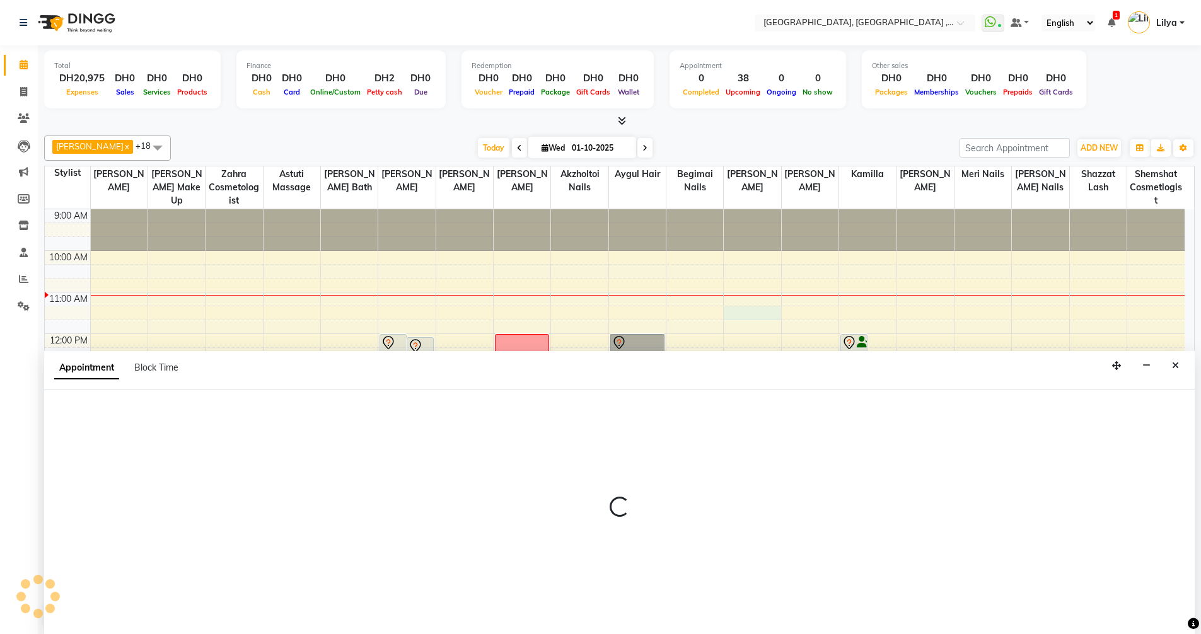
scroll to position [1, 0]
select select "88202"
select select "675"
select select "tentative"
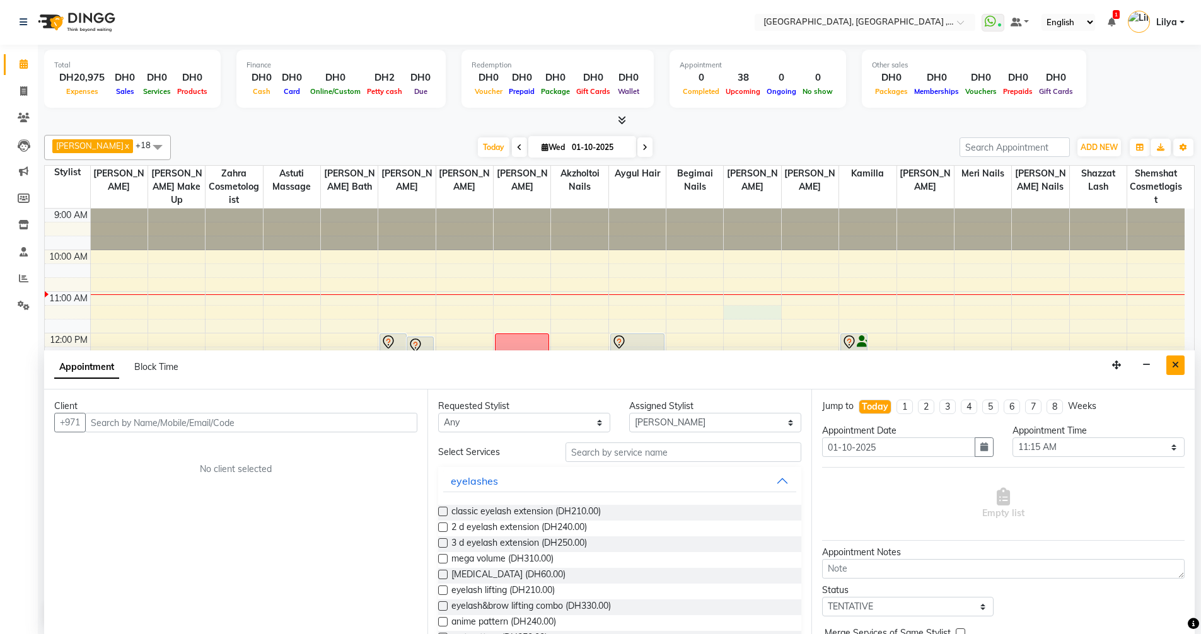
click at [1179, 368] on button "Close" at bounding box center [1175, 366] width 18 height 20
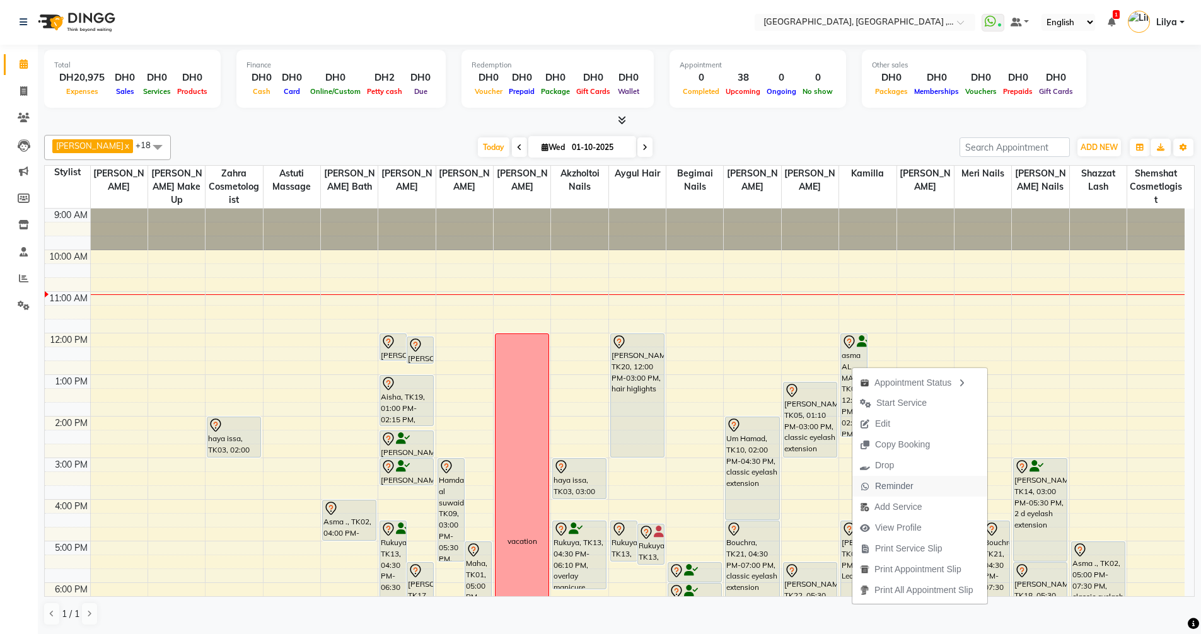
click at [886, 482] on span "Reminder" at bounding box center [894, 486] width 38 height 13
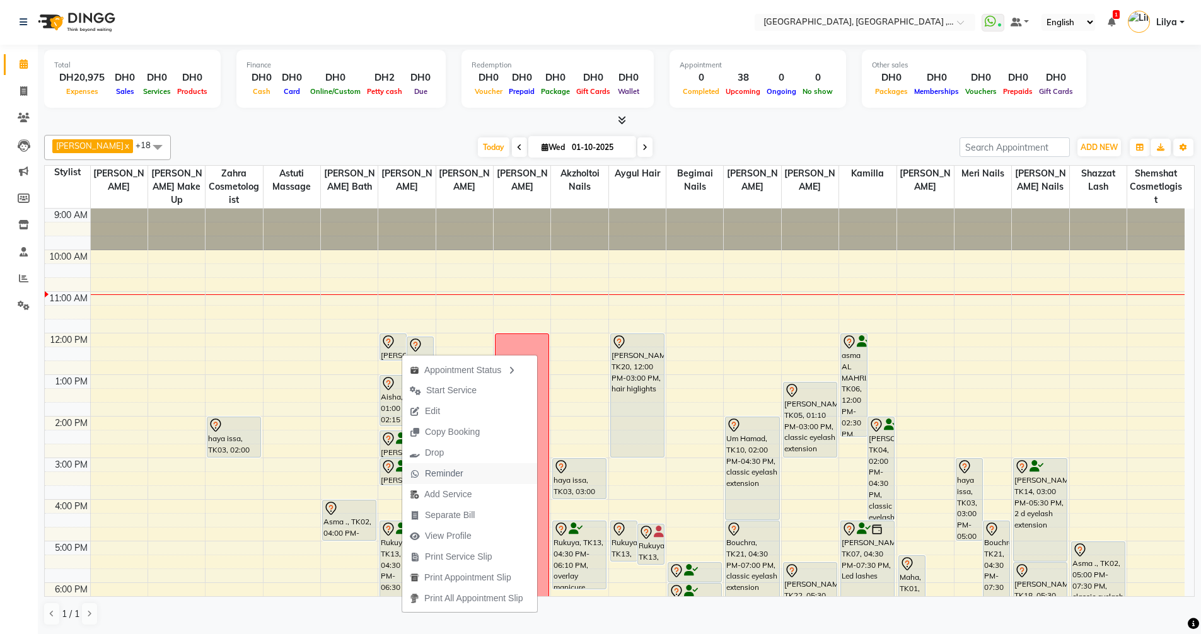
click at [434, 471] on span "Reminder" at bounding box center [444, 473] width 38 height 13
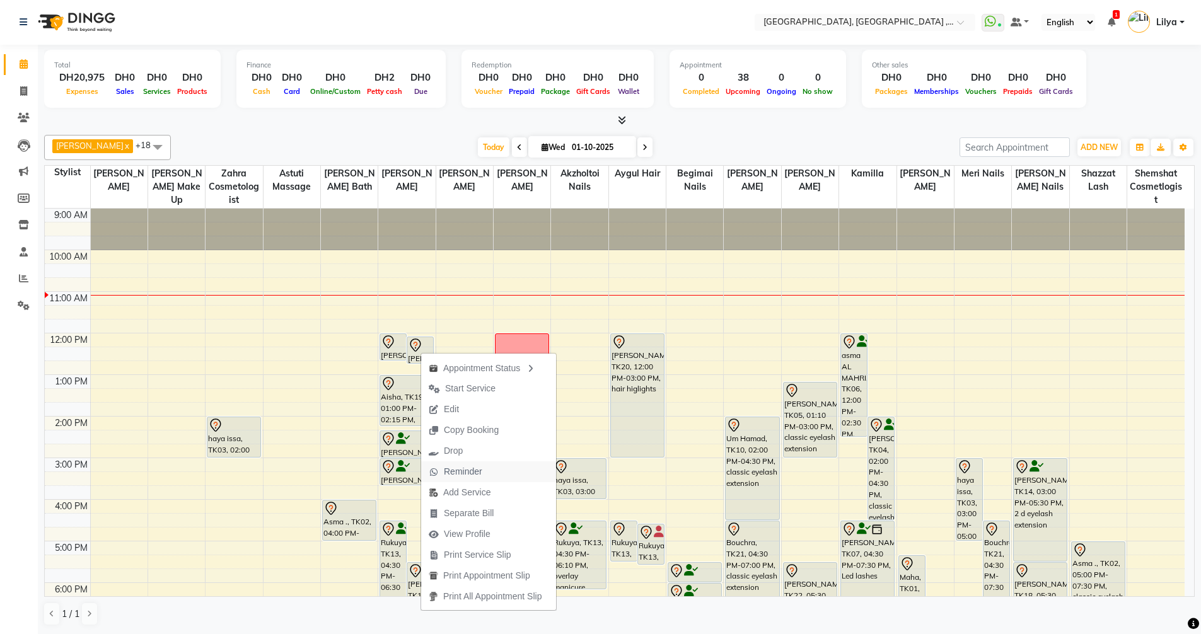
click at [484, 472] on span "Reminder" at bounding box center [455, 471] width 69 height 21
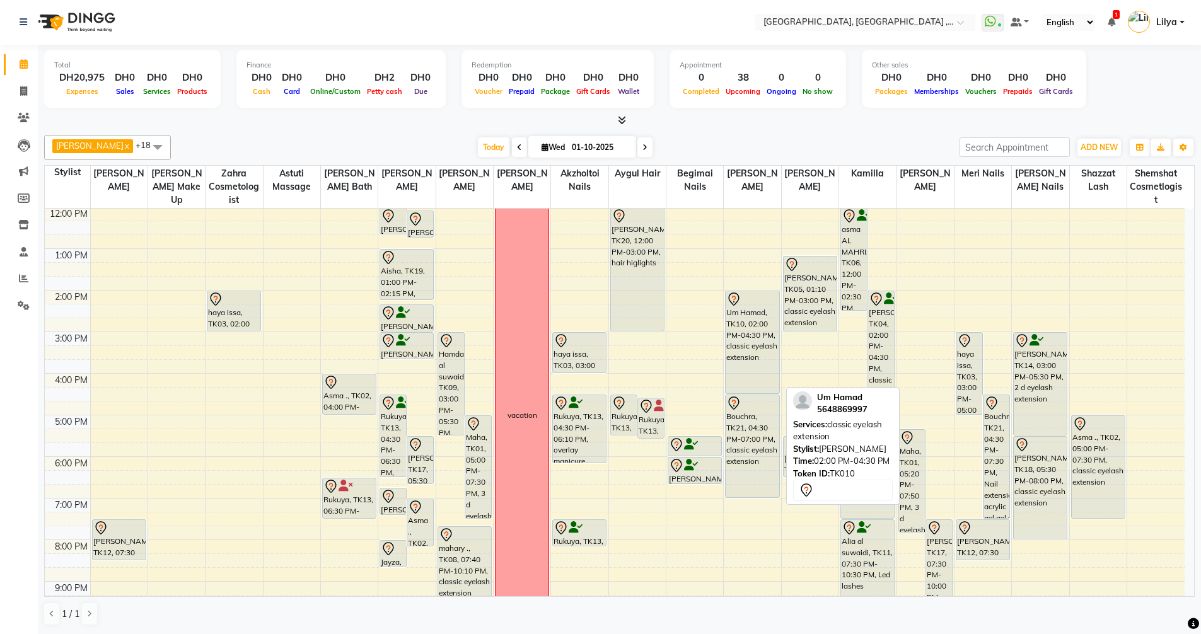
scroll to position [63, 0]
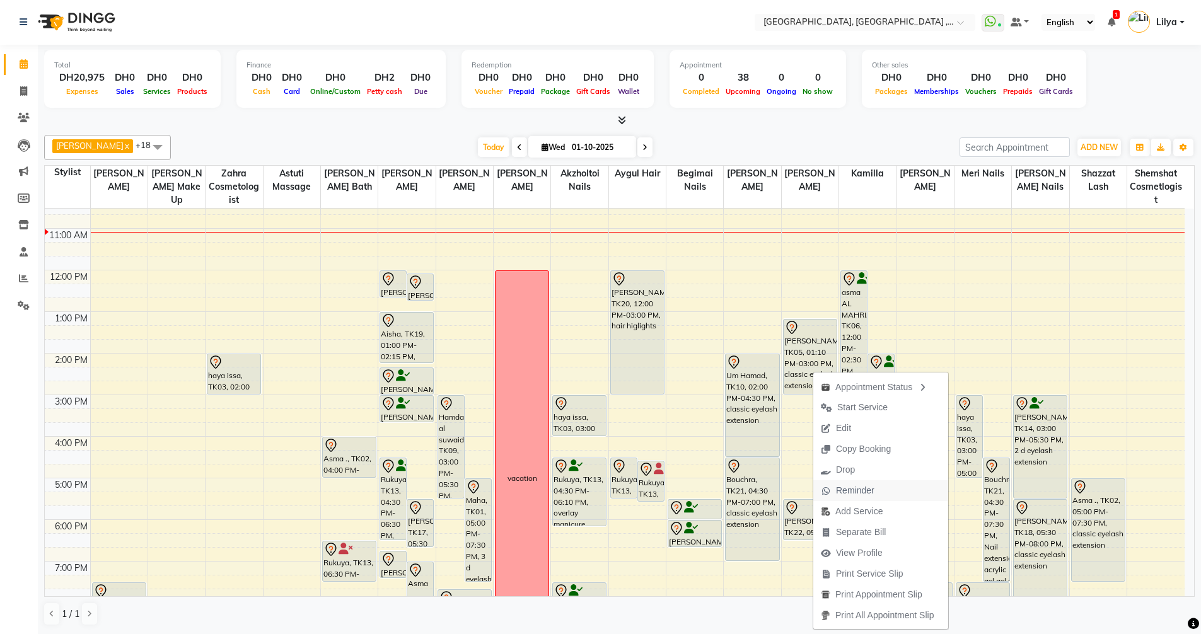
click at [870, 488] on span "Reminder" at bounding box center [855, 490] width 38 height 13
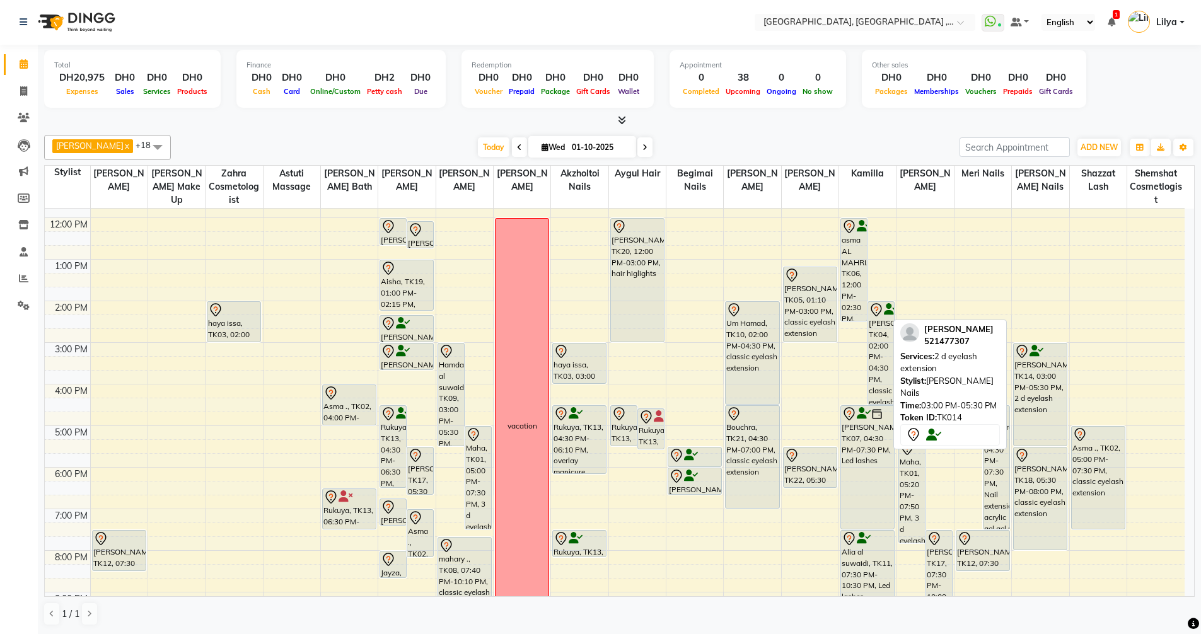
scroll to position [110, 0]
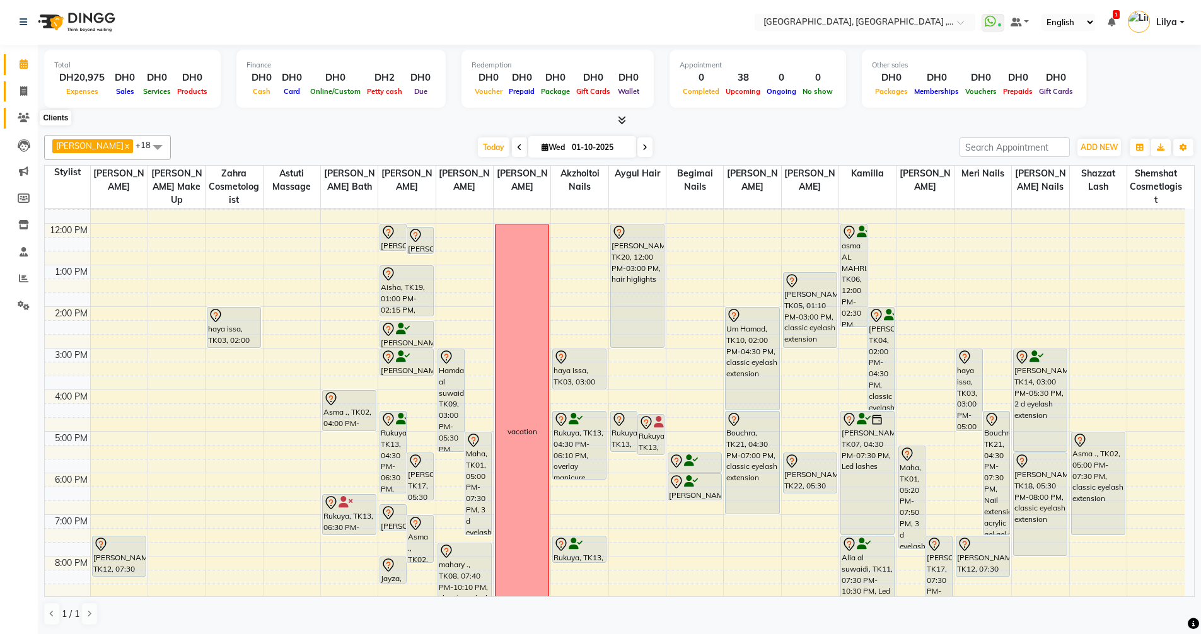
drag, startPoint x: 14, startPoint y: 113, endPoint x: 28, endPoint y: 95, distance: 22.4
click at [14, 113] on span at bounding box center [24, 118] width 22 height 14
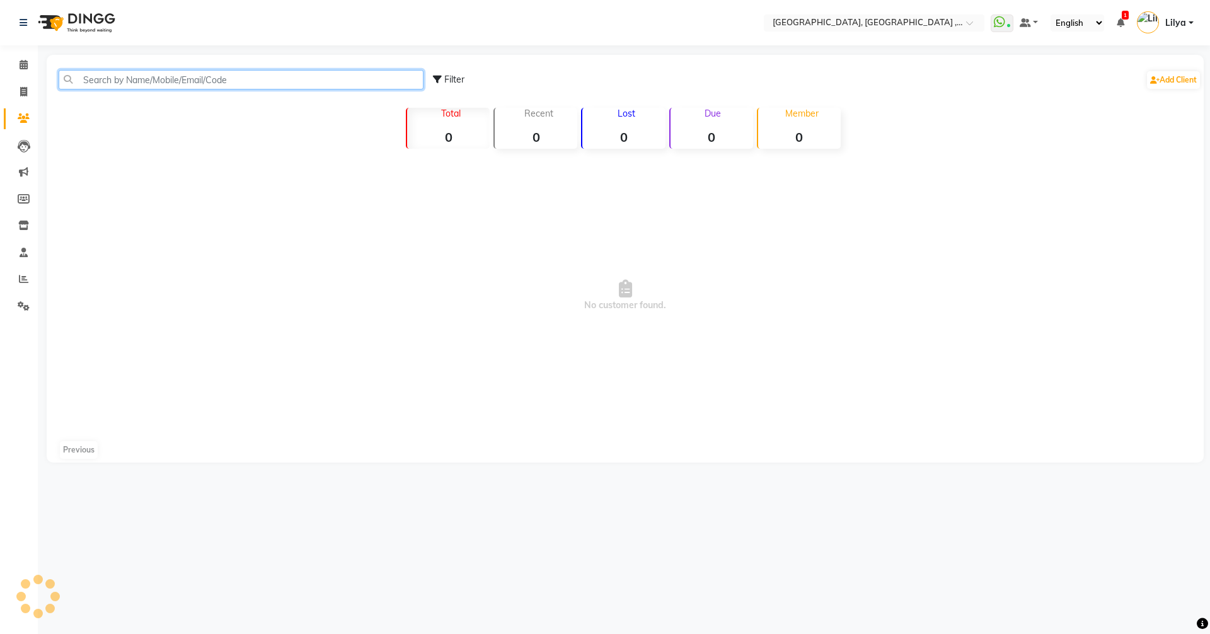
click at [144, 84] on input "text" at bounding box center [241, 80] width 365 height 20
type input "561525767"
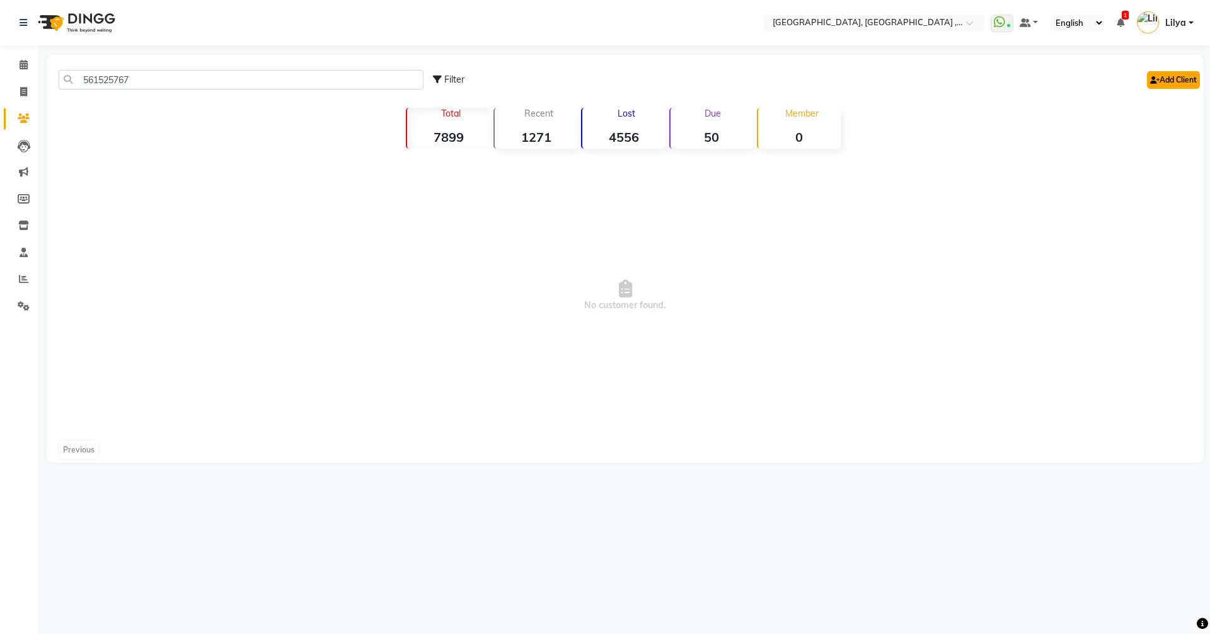
click at [1164, 85] on link "Add Client" at bounding box center [1173, 80] width 53 height 18
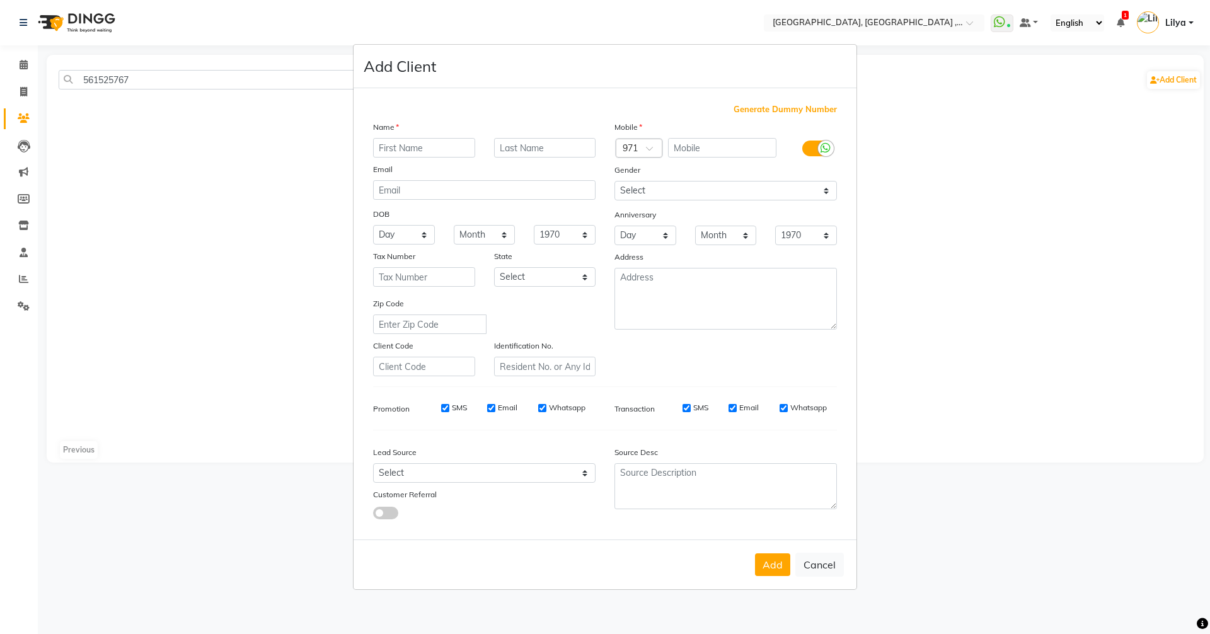
click at [419, 149] on input "text" at bounding box center [424, 148] width 102 height 20
type input "Ahdab"
click at [553, 155] on input "text" at bounding box center [545, 148] width 102 height 20
type input "bazzaz"
click at [700, 151] on input "text" at bounding box center [722, 148] width 109 height 20
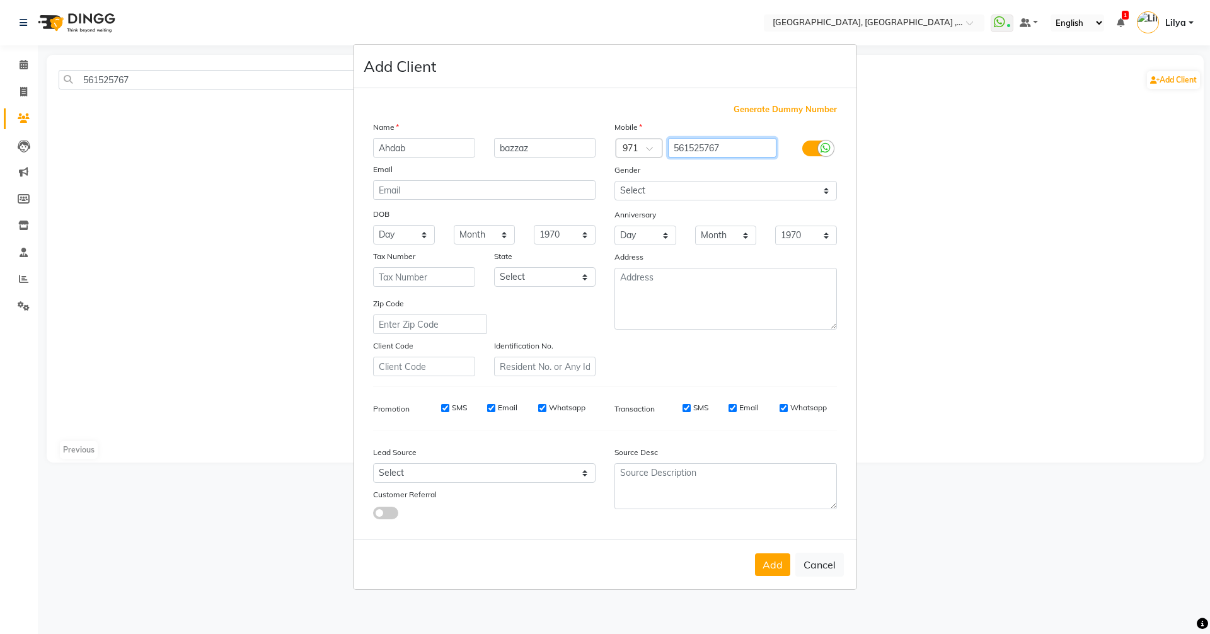
type input "561525767"
click at [740, 191] on select "Select Male Female Other Prefer Not To Say" at bounding box center [726, 191] width 223 height 20
select select "female"
click at [615, 181] on select "Select Male Female Other Prefer Not To Say" at bounding box center [726, 191] width 223 height 20
click at [775, 569] on button "Add" at bounding box center [772, 564] width 35 height 23
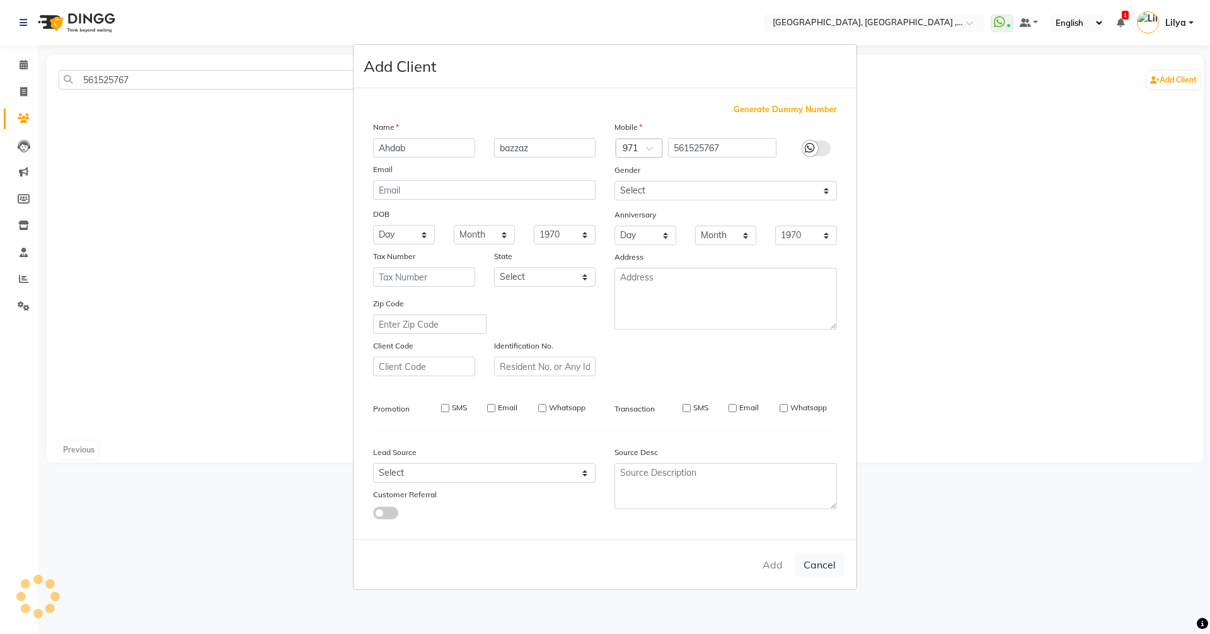
select select
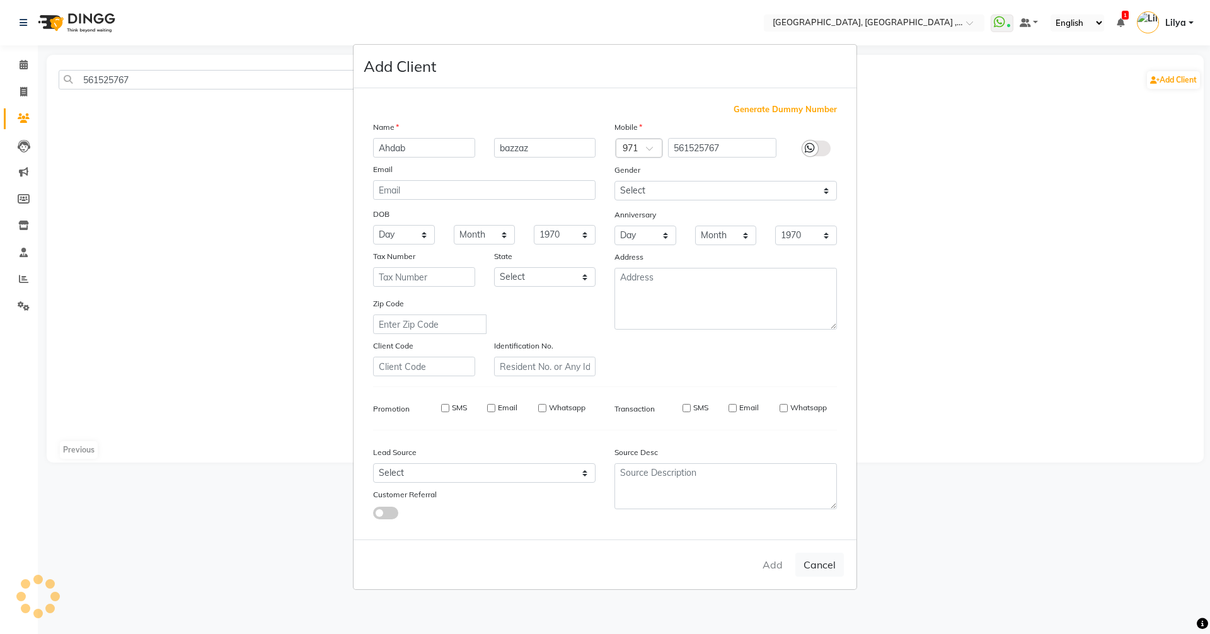
select select
checkbox input "false"
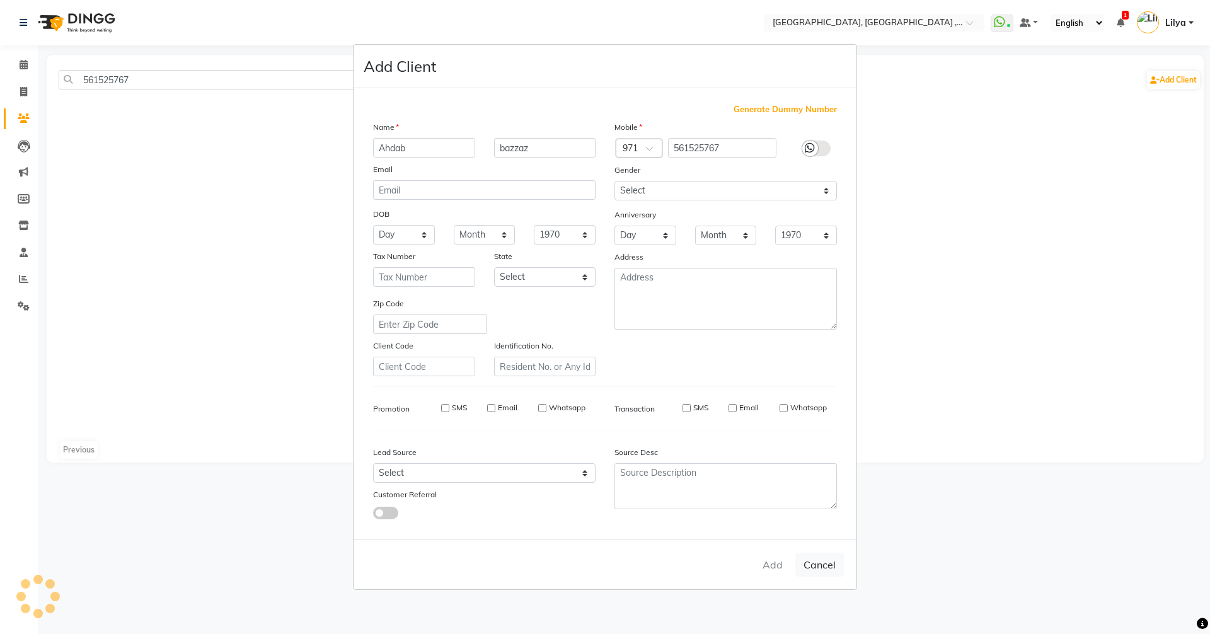
checkbox input "false"
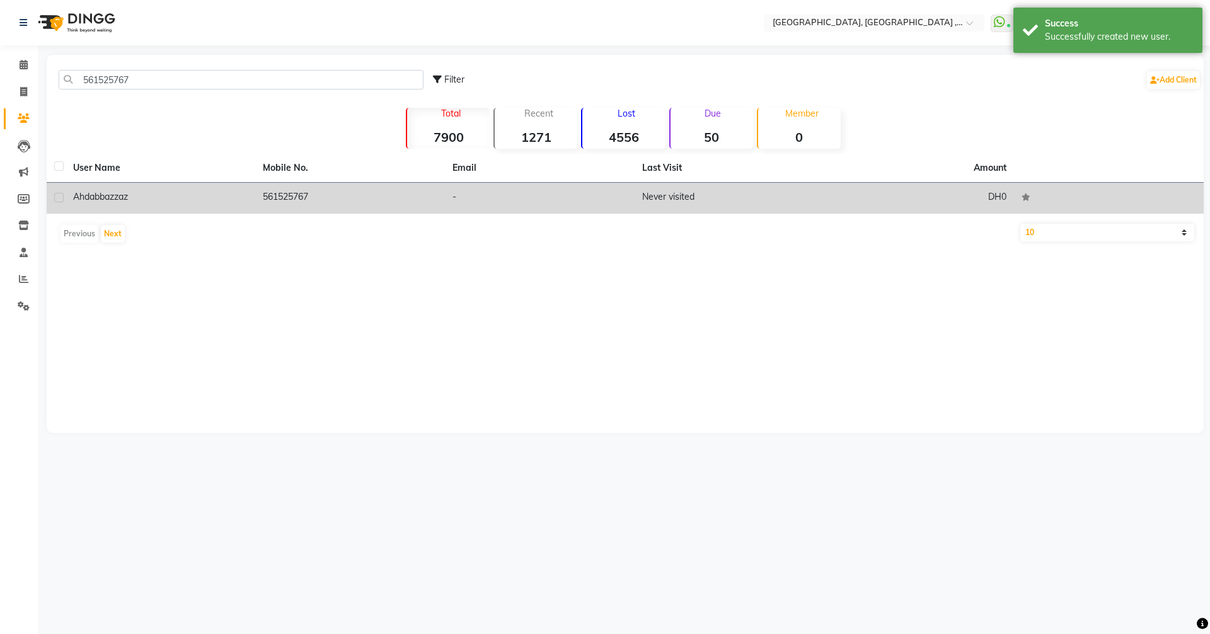
click at [137, 193] on div "Ahdab bazzaz" at bounding box center [160, 196] width 175 height 13
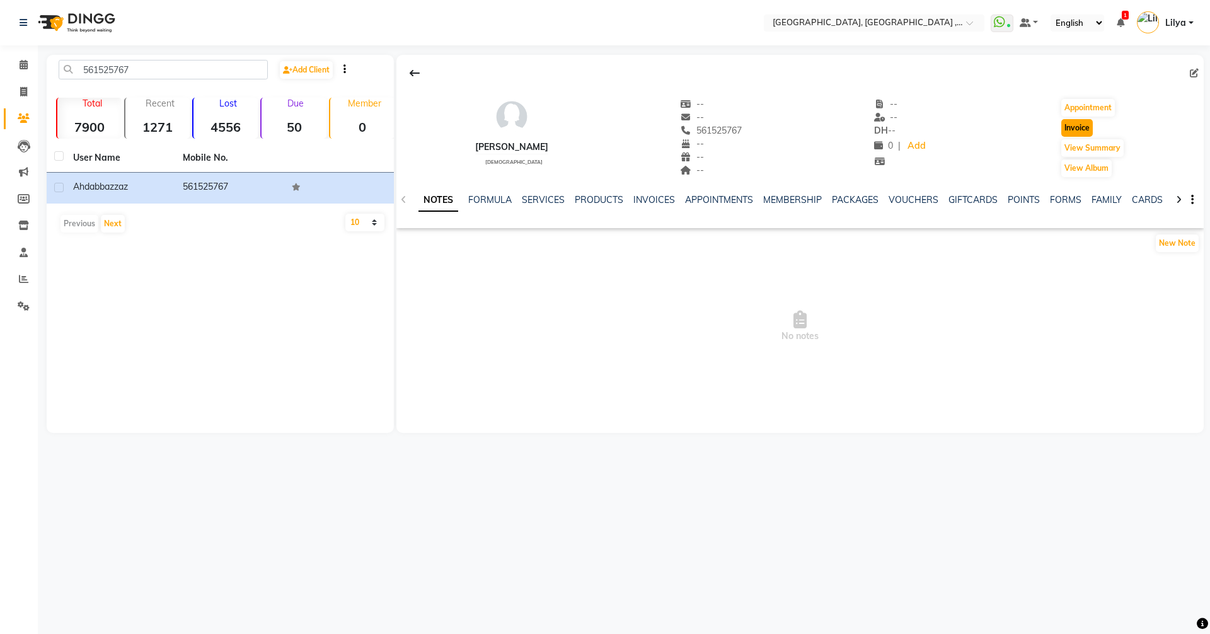
click at [1083, 126] on button "Invoice" at bounding box center [1078, 128] width 32 height 18
select select "service"
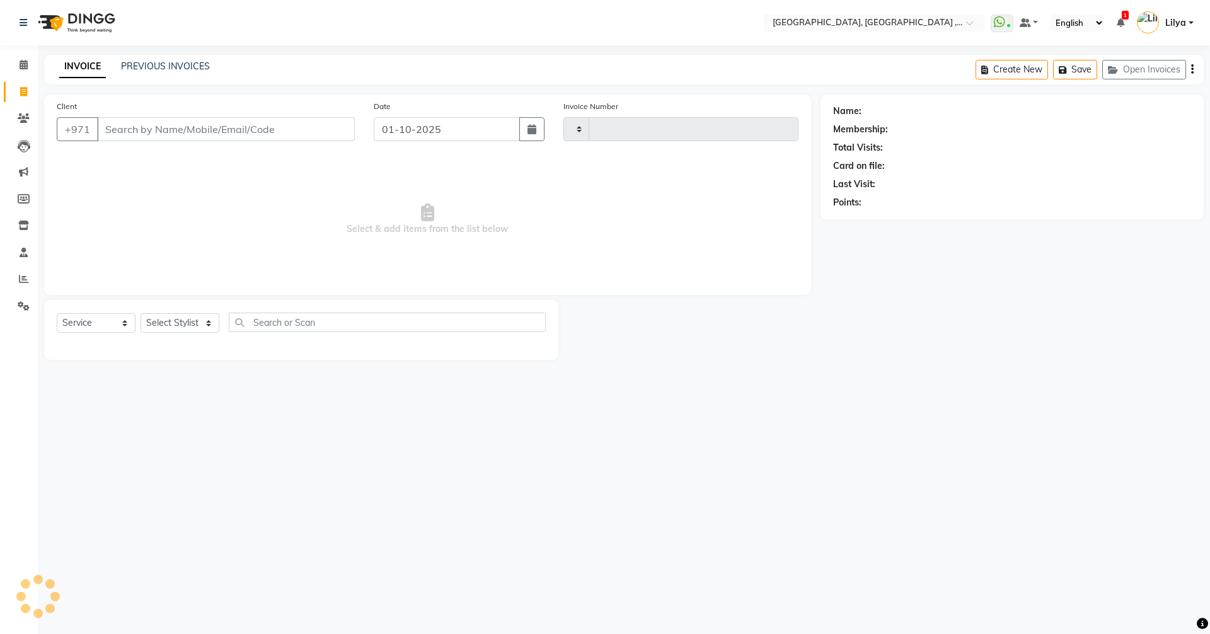
type input "5372"
select select "3838"
type input "561525767"
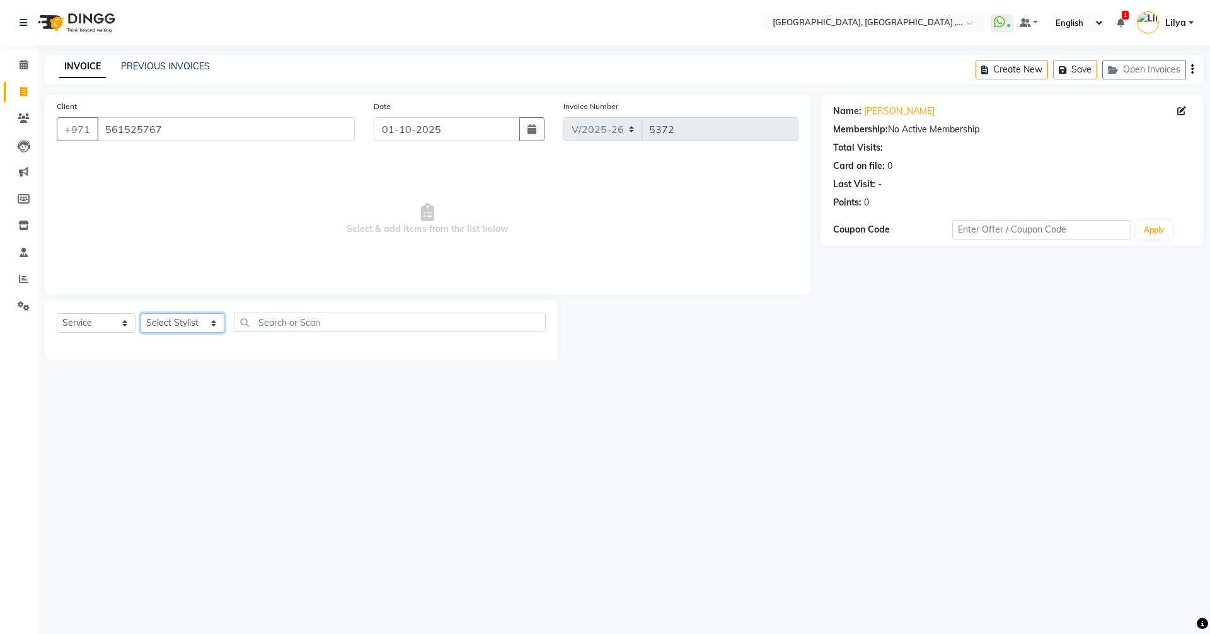
click at [202, 324] on select "Select Stylist Adel brow Aina Akzholtoi nails Amina lash Astuti massage Aygul h…" at bounding box center [183, 323] width 84 height 20
select select "65991"
click at [141, 313] on select "Select Stylist Adel brow Aina Akzholtoi nails Amina lash Astuti massage Aygul h…" at bounding box center [183, 323] width 84 height 20
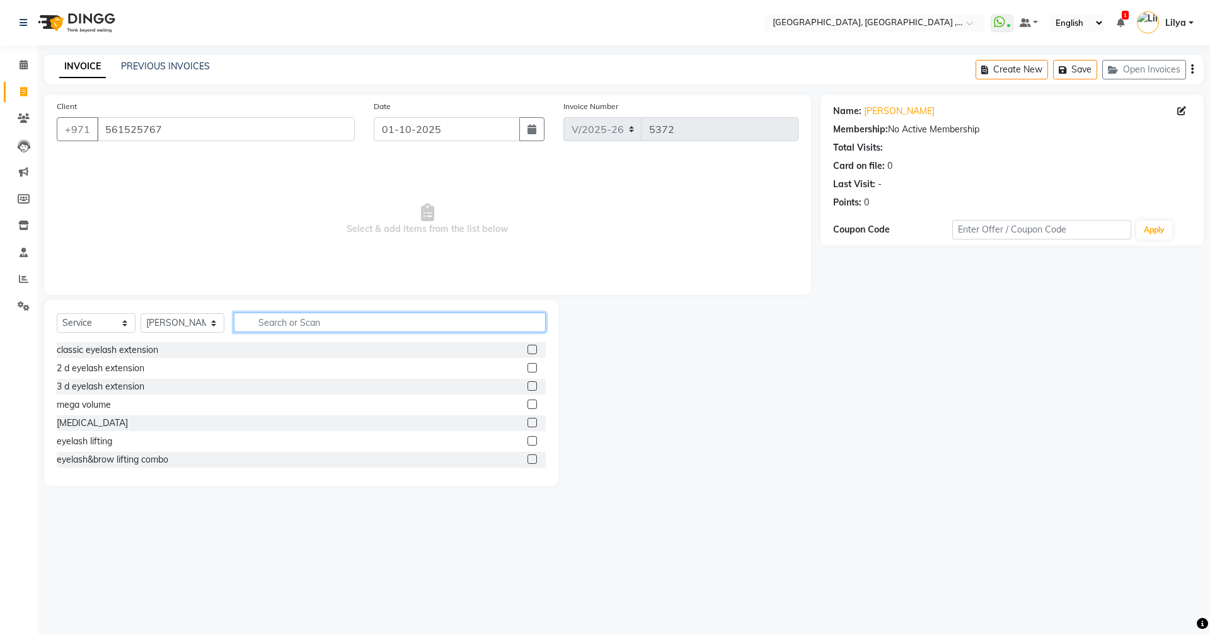
click at [300, 320] on input "text" at bounding box center [390, 323] width 312 height 20
type input "blow"
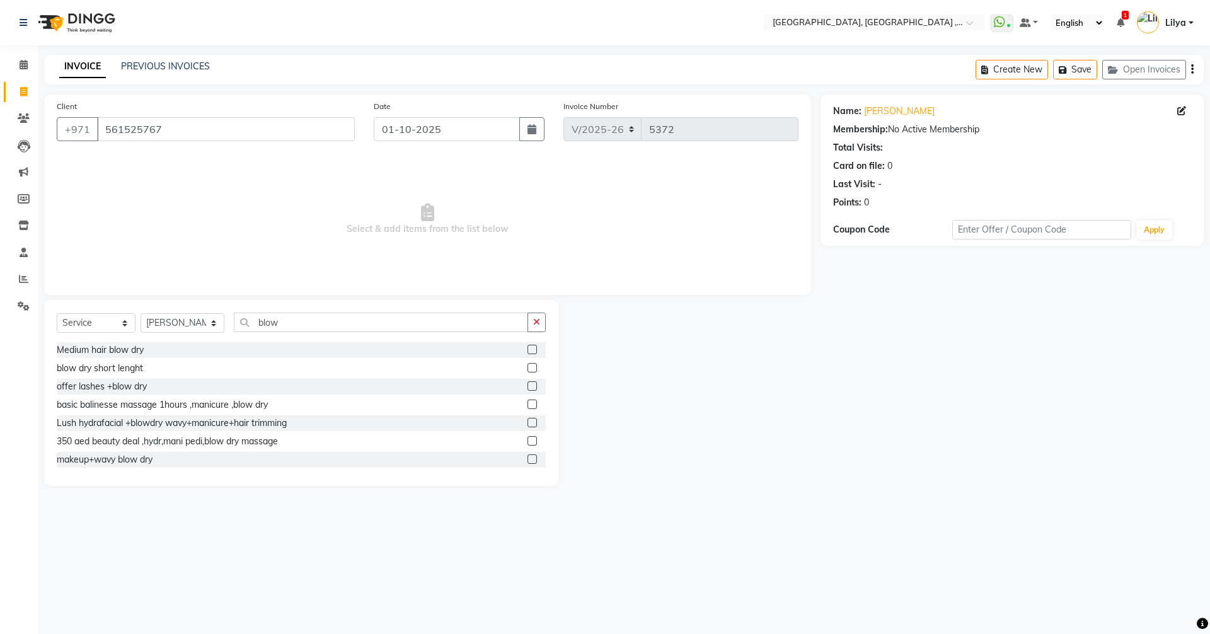
click at [531, 351] on div at bounding box center [537, 350] width 18 height 16
click at [528, 349] on label at bounding box center [532, 349] width 9 height 9
click at [528, 349] on input "checkbox" at bounding box center [532, 350] width 8 height 8
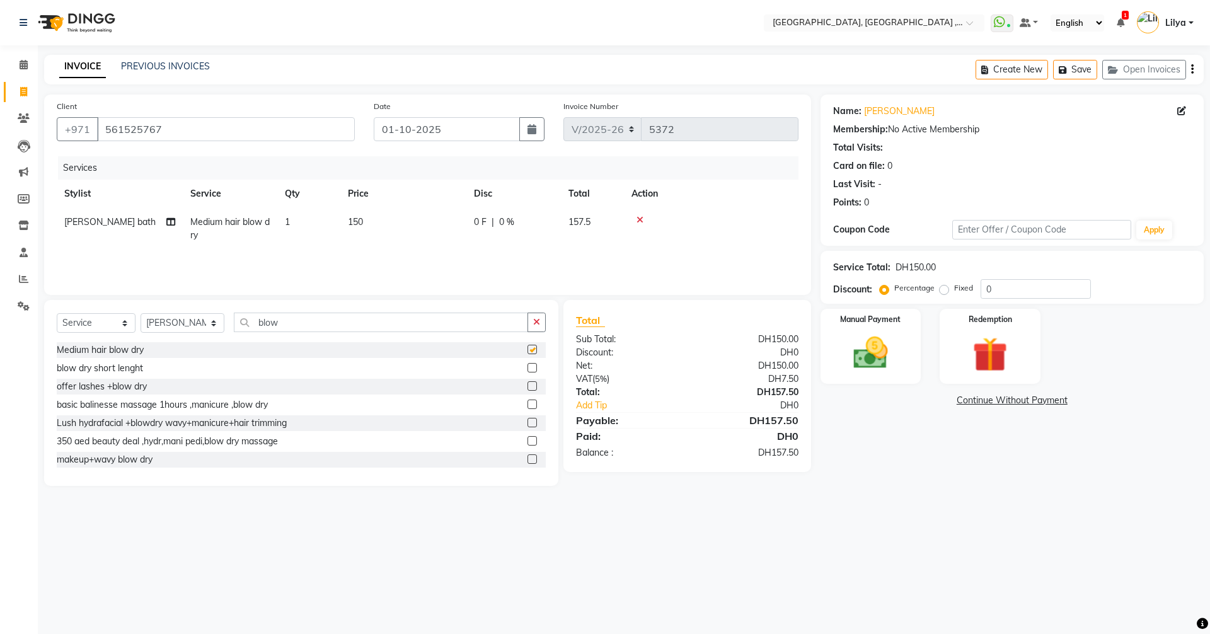
checkbox input "false"
click at [528, 367] on label at bounding box center [532, 367] width 9 height 9
click at [528, 367] on input "checkbox" at bounding box center [532, 368] width 8 height 8
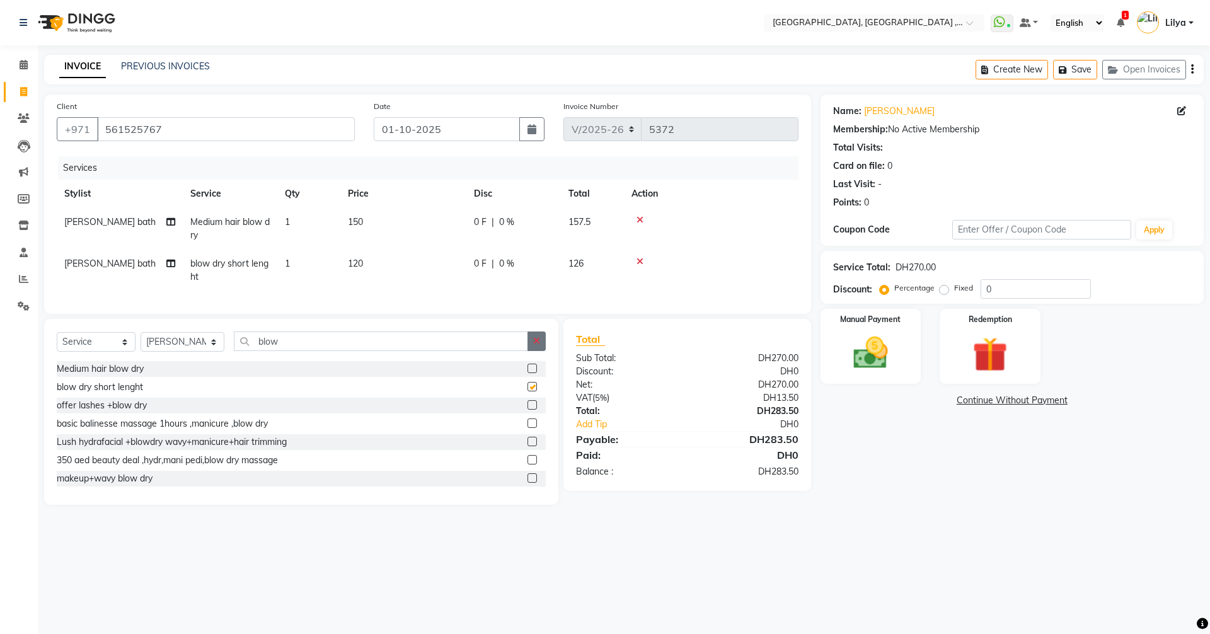
checkbox input "false"
click at [640, 218] on icon at bounding box center [640, 220] width 7 height 9
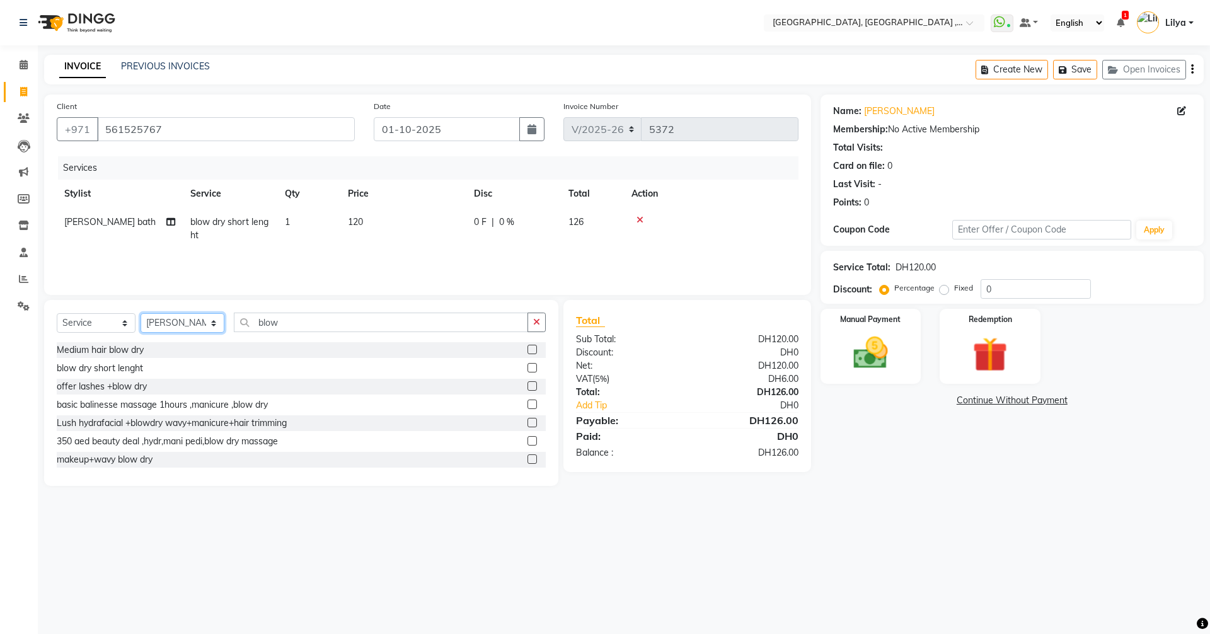
drag, startPoint x: 208, startPoint y: 325, endPoint x: 214, endPoint y: 313, distance: 13.3
click at [208, 325] on select "Select Stylist Adel brow Aina Akzholtoi nails Amina lash Astuti massage Aygul h…" at bounding box center [183, 323] width 84 height 20
select select "43437"
click at [141, 313] on select "Select Stylist Adel brow Aina Akzholtoi nails Amina lash Astuti massage Aygul h…" at bounding box center [183, 323] width 84 height 20
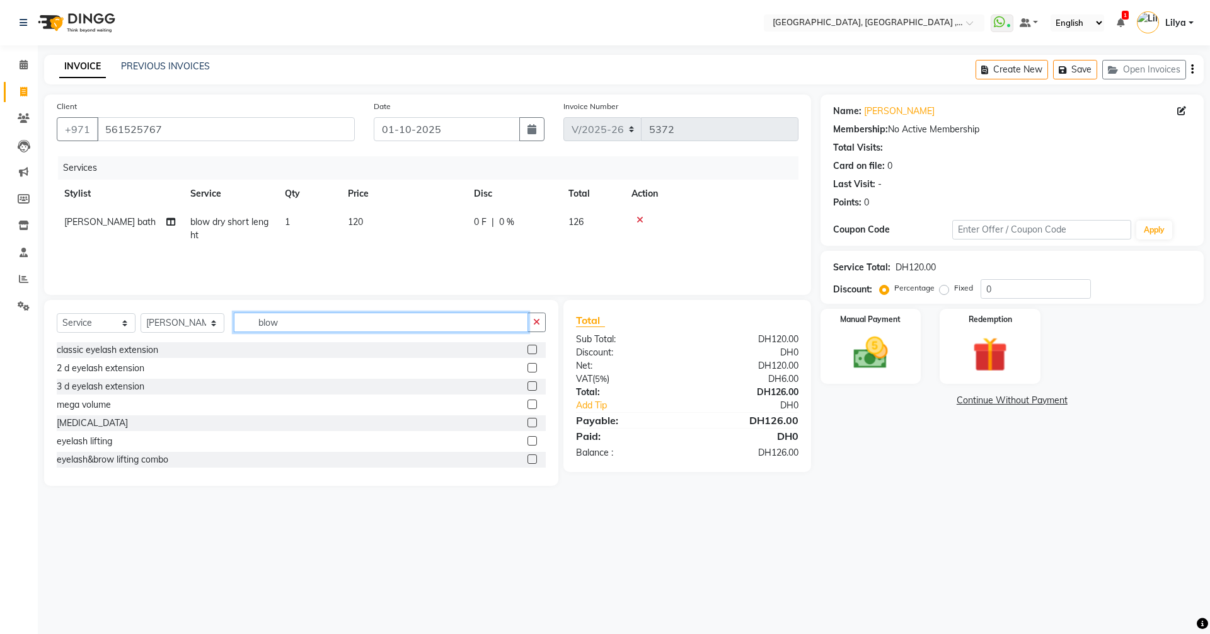
click at [323, 322] on input "blow" at bounding box center [381, 323] width 294 height 20
type input "b"
type input "regu"
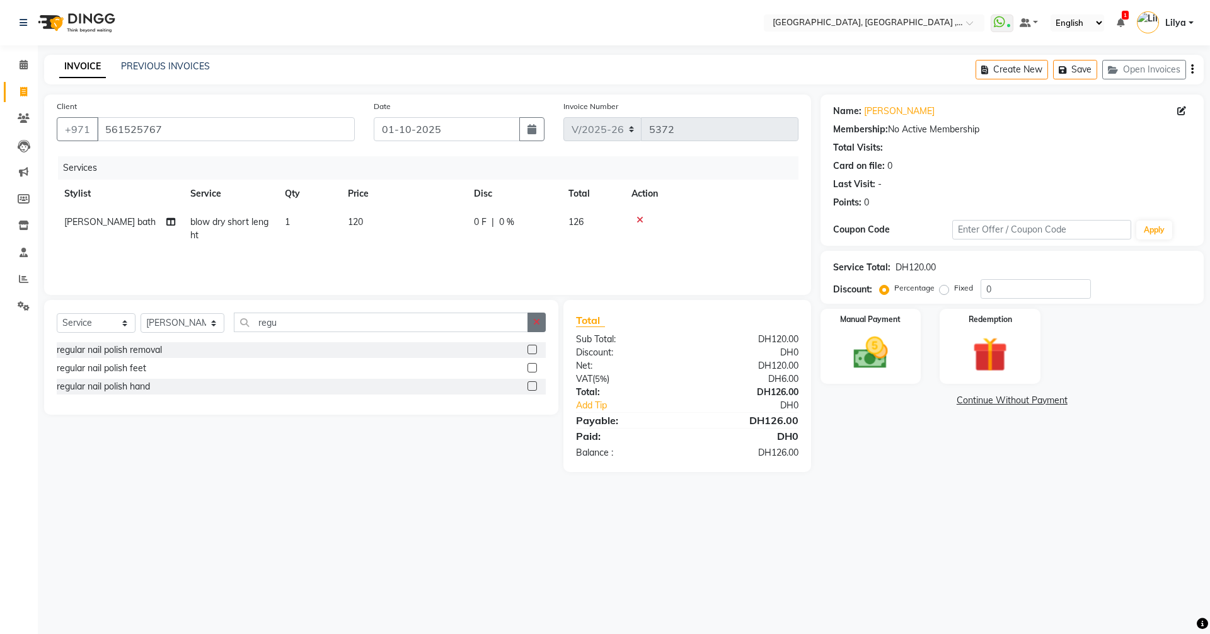
click at [531, 347] on label at bounding box center [532, 349] width 9 height 9
click at [531, 347] on input "checkbox" at bounding box center [532, 350] width 8 height 8
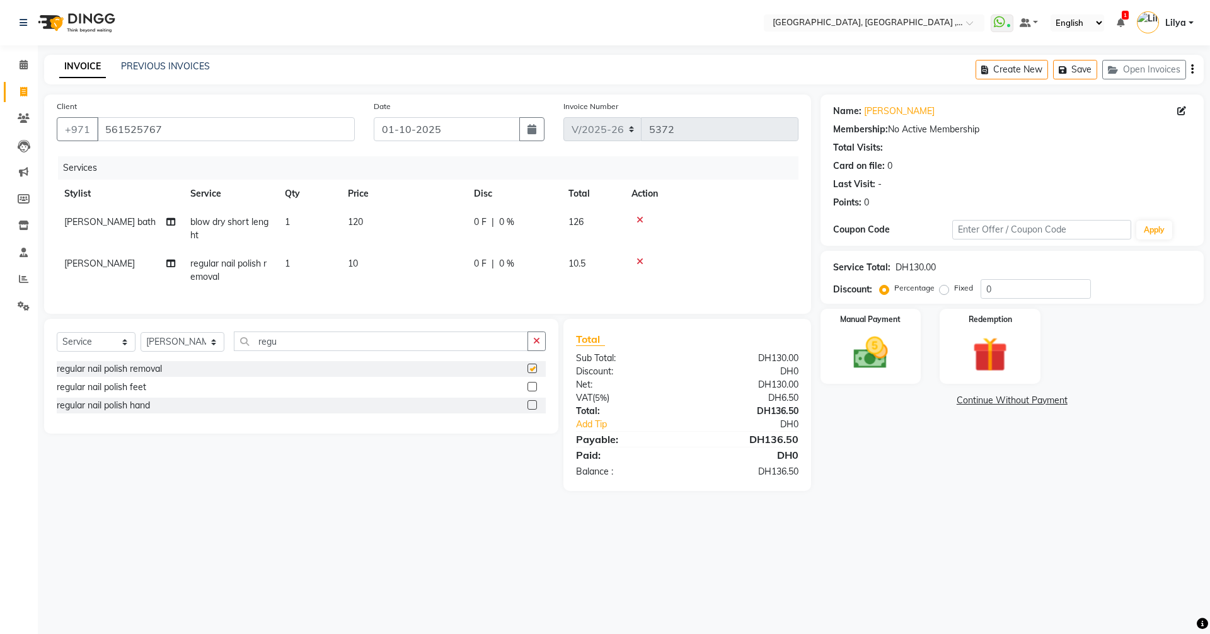
checkbox input "false"
click at [972, 399] on link "Continue Without Payment" at bounding box center [1012, 400] width 378 height 13
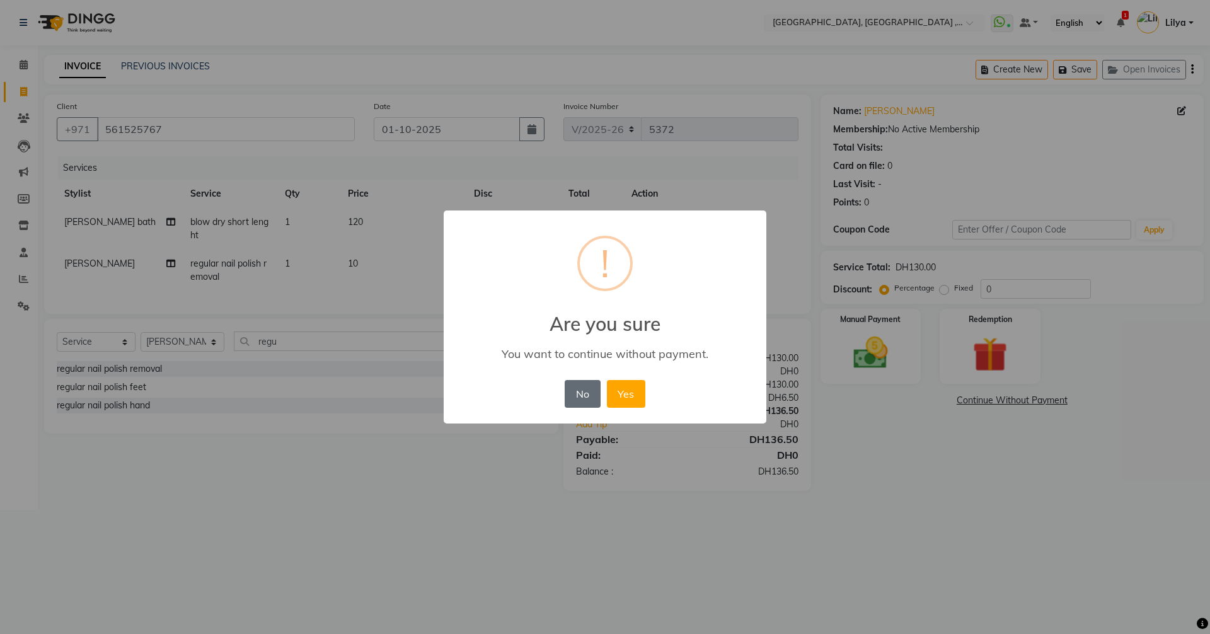
click at [580, 391] on button "No" at bounding box center [582, 394] width 35 height 28
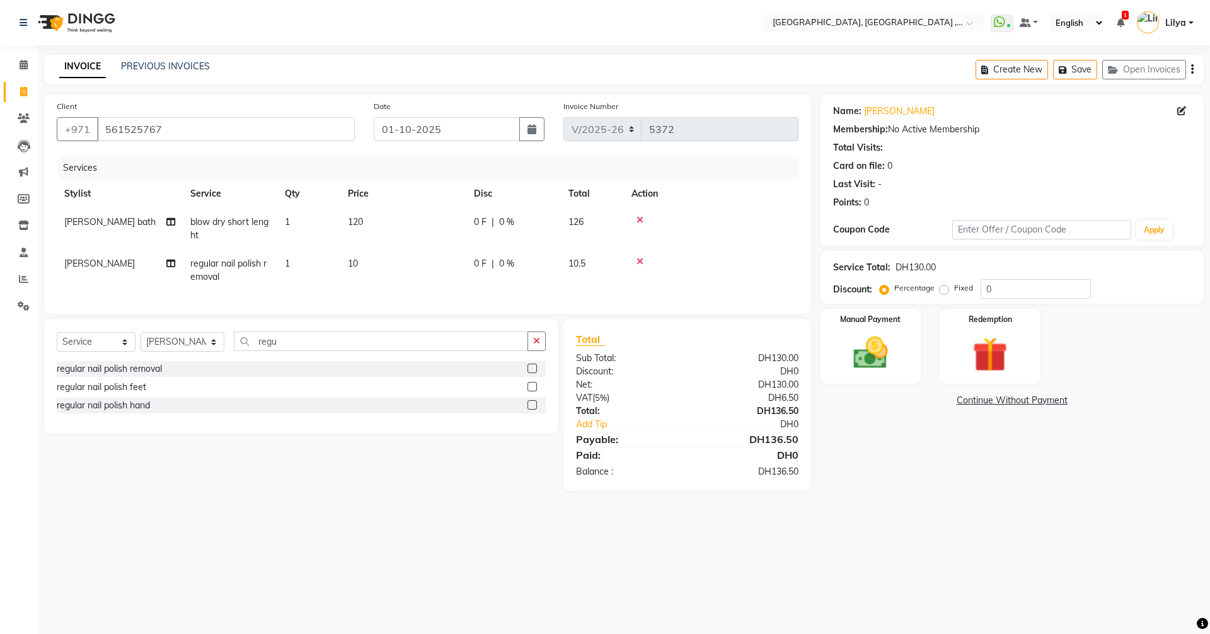
click at [994, 395] on link "Continue Without Payment" at bounding box center [1012, 400] width 378 height 13
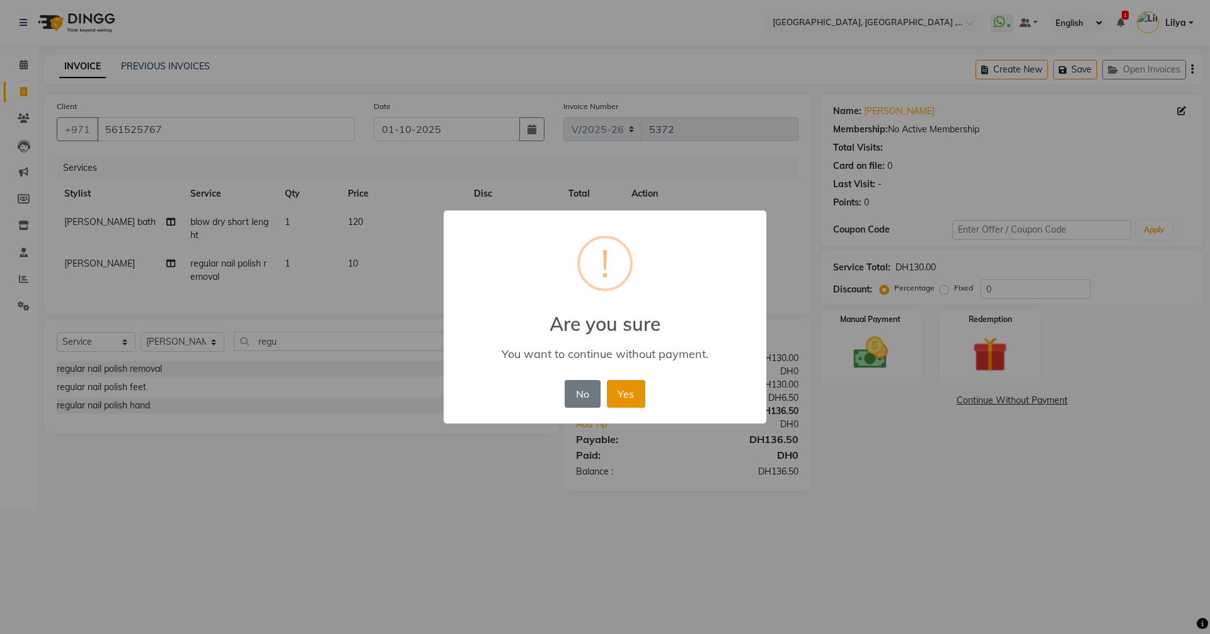
click at [630, 393] on button "Yes" at bounding box center [626, 394] width 38 height 28
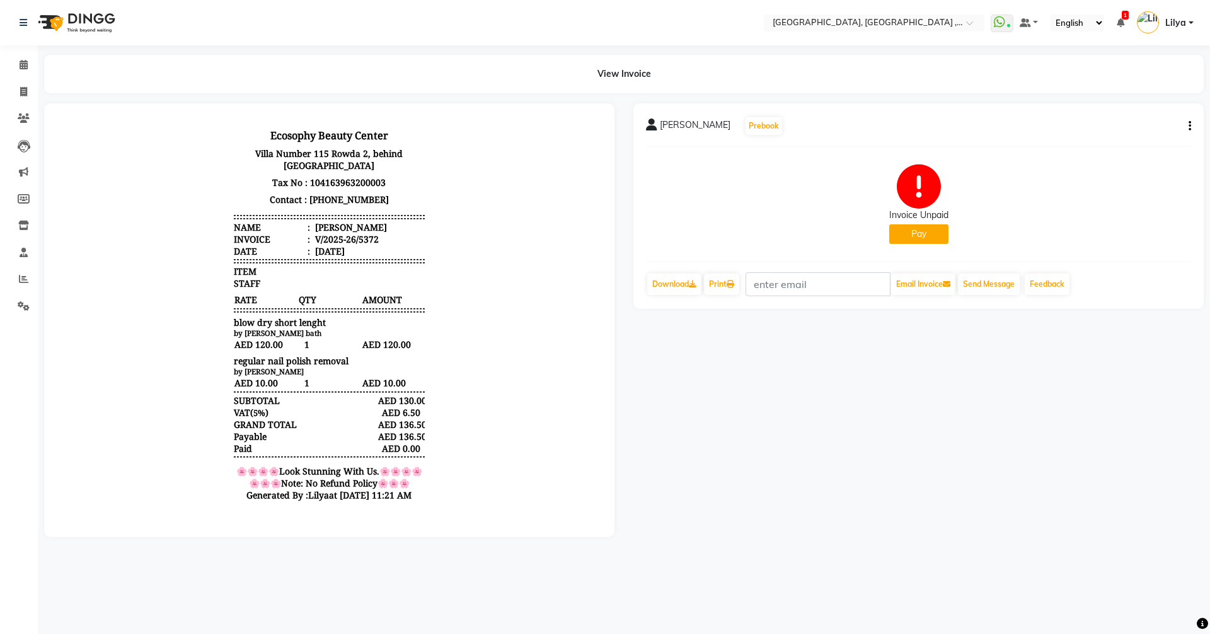
click at [920, 233] on button "Pay" at bounding box center [919, 234] width 59 height 20
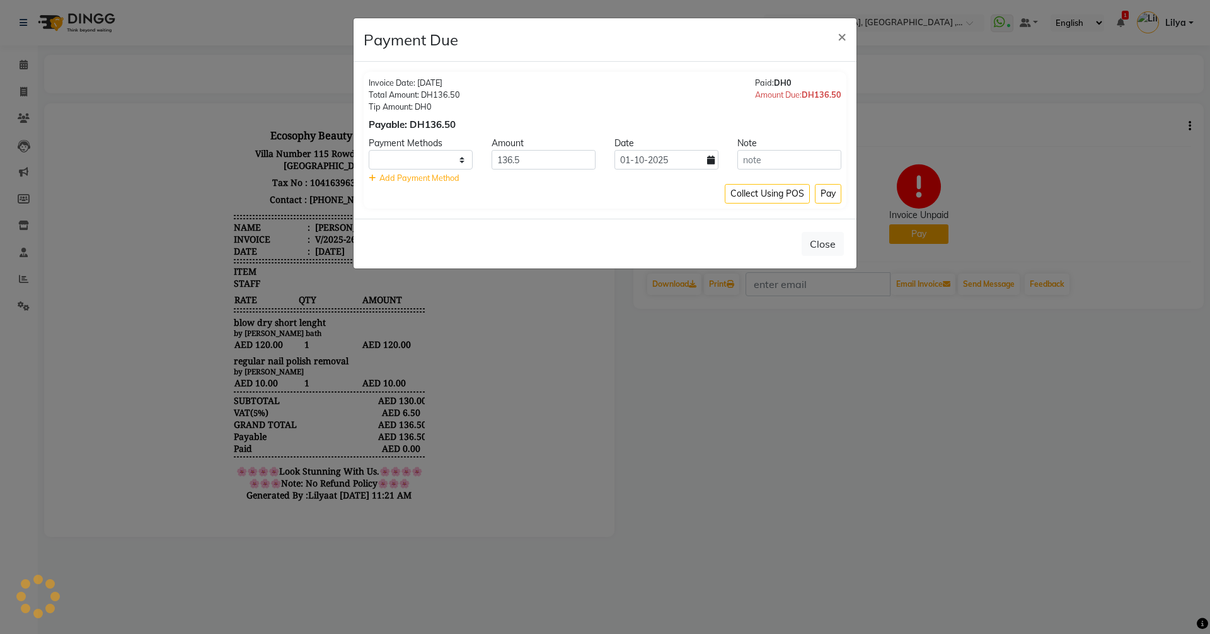
select select "1"
click at [434, 166] on select "Master Card CASH Visa Card ONLINE" at bounding box center [421, 160] width 104 height 20
click at [369, 150] on select "Master Card CASH Visa Card ONLINE" at bounding box center [421, 160] width 104 height 20
click at [833, 196] on button "Pay" at bounding box center [828, 194] width 26 height 20
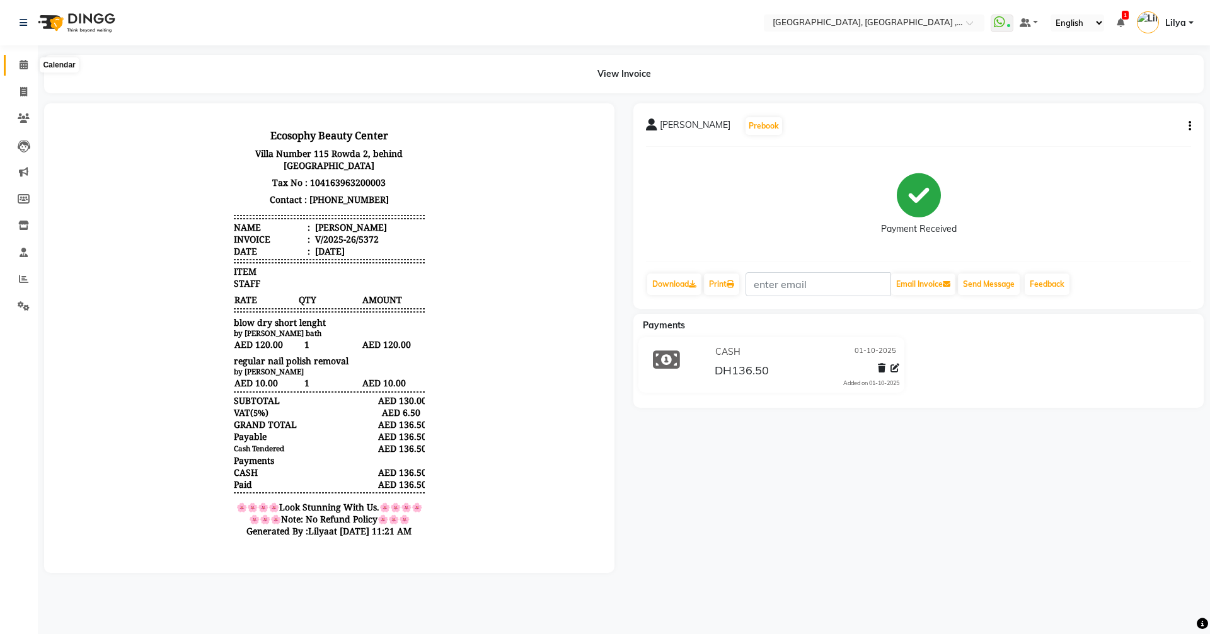
click at [23, 68] on icon at bounding box center [24, 64] width 8 height 9
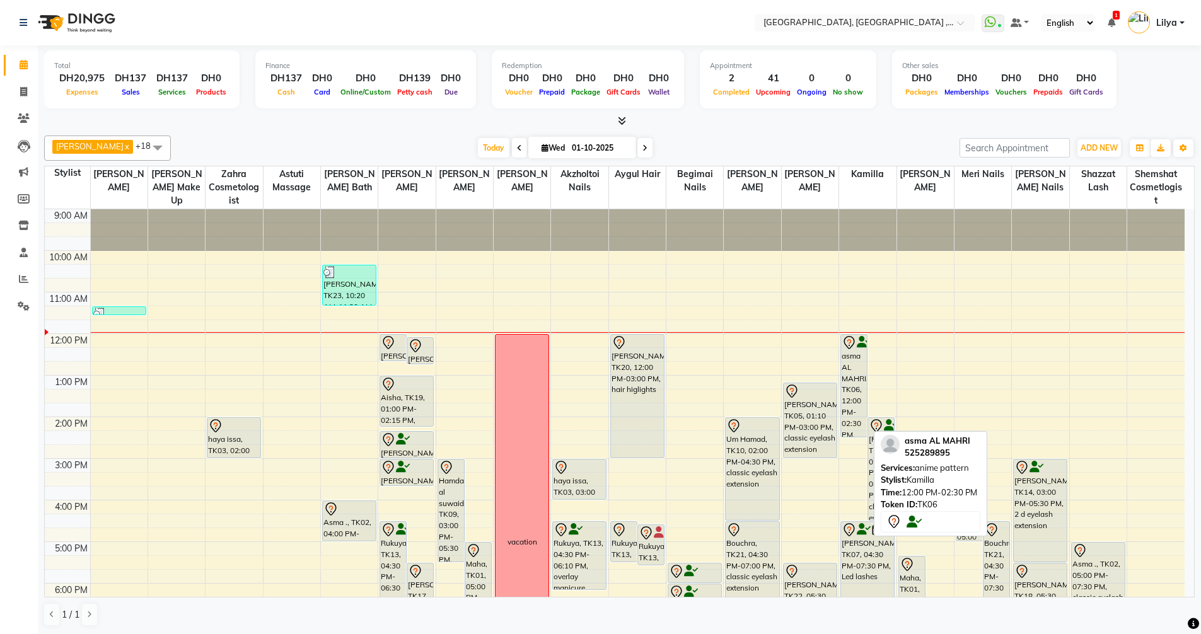
click at [847, 360] on div "asma AL MAHRI, TK06, 12:00 PM-02:30 PM, anime pattern" at bounding box center [854, 386] width 26 height 102
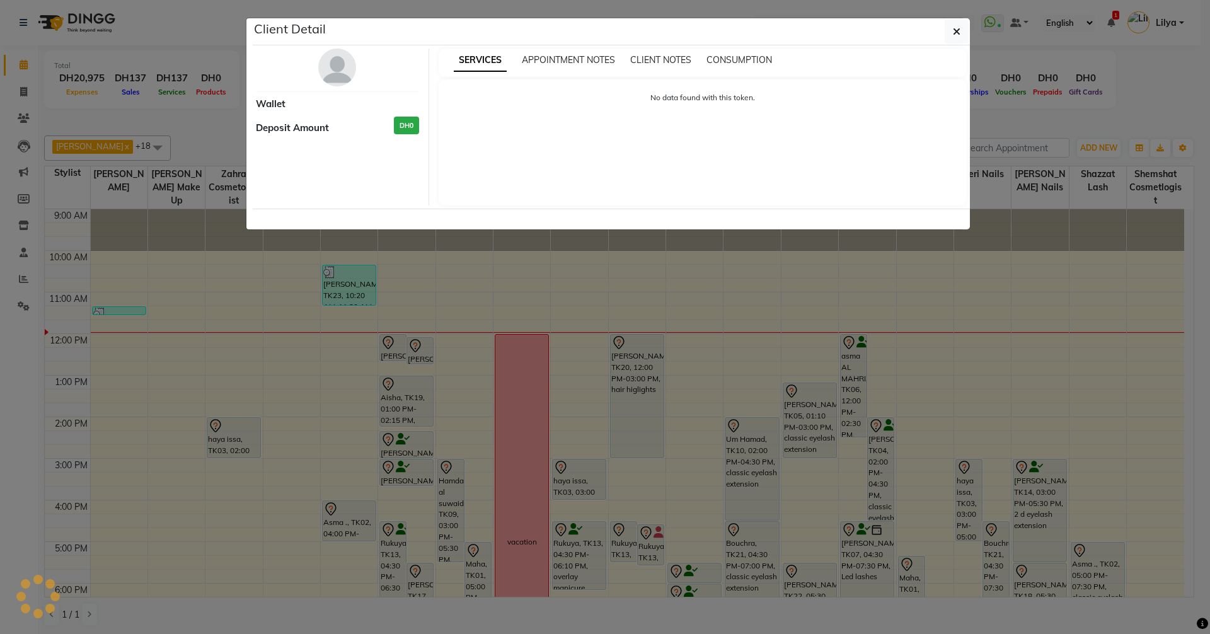
select select "7"
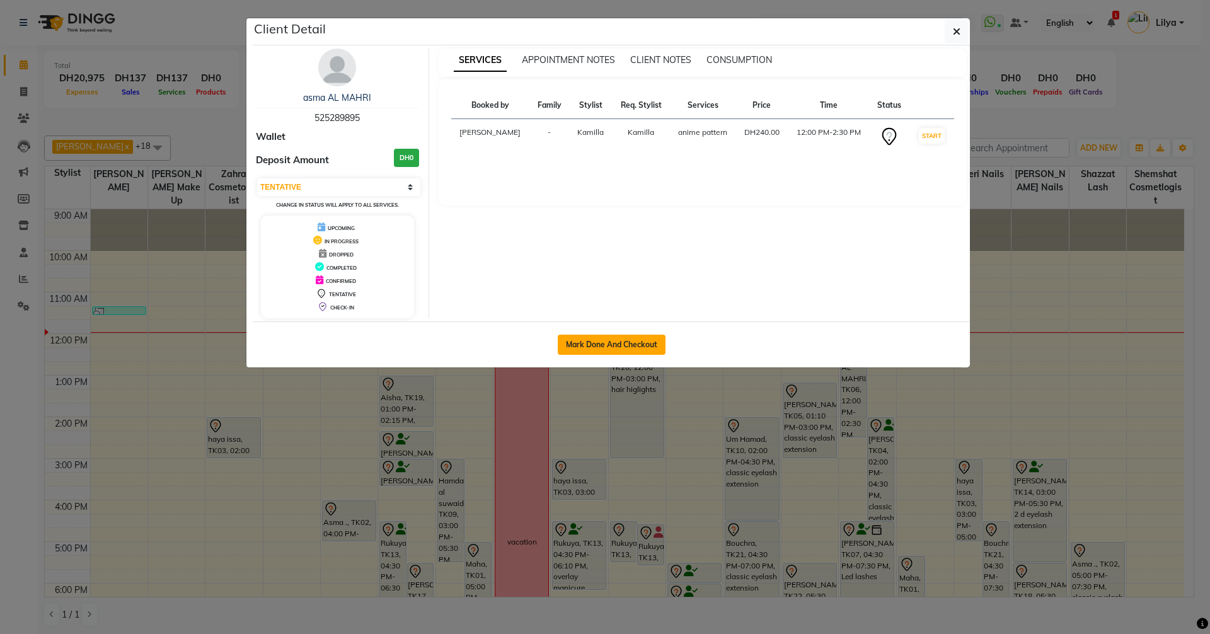
click at [624, 339] on button "Mark Done And Checkout" at bounding box center [612, 345] width 108 height 20
select select "service"
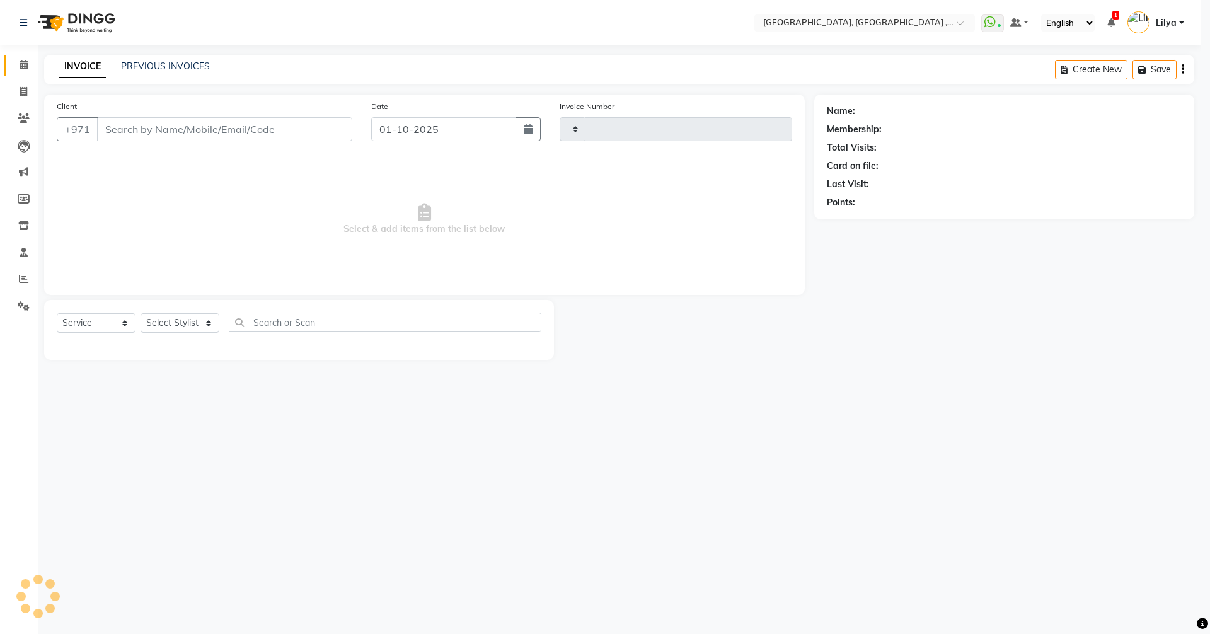
type input "5373"
select select "3838"
type input "525289895"
select select "91749"
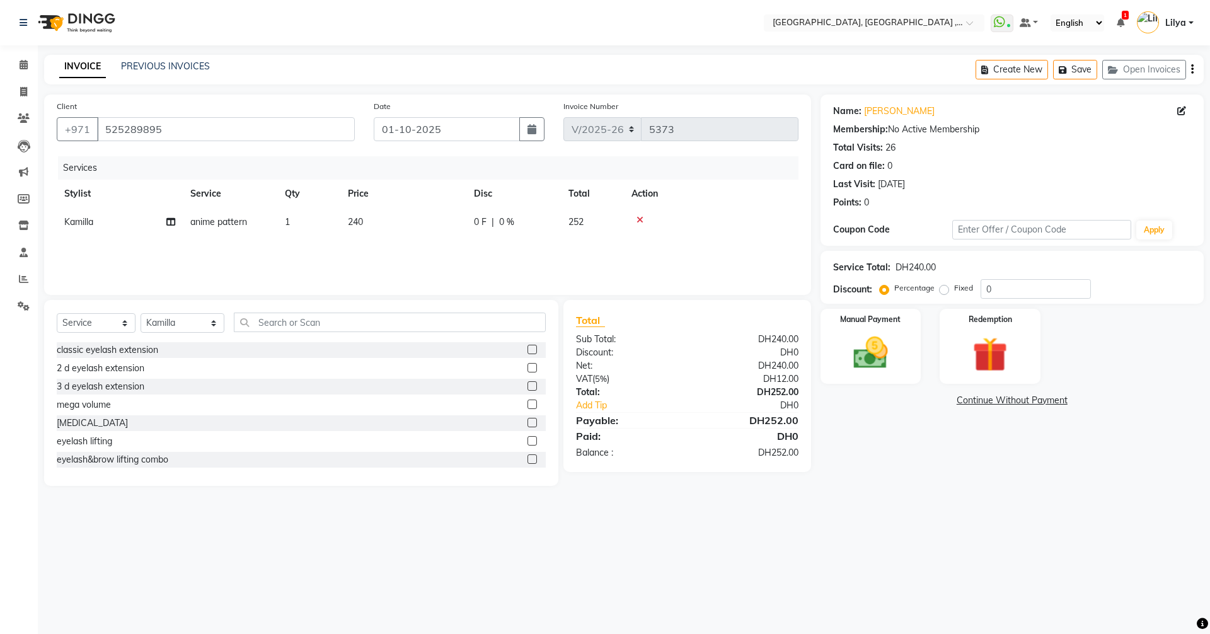
click at [383, 221] on td "240" at bounding box center [403, 222] width 126 height 28
select select "91749"
drag, startPoint x: 434, startPoint y: 224, endPoint x: 368, endPoint y: 233, distance: 66.8
click at [369, 233] on tr "Adel brow Aina Akzholtoi nails Amina lash Astuti massage Aygul hair Begimai nai…" at bounding box center [428, 232] width 742 height 48
type input "300"
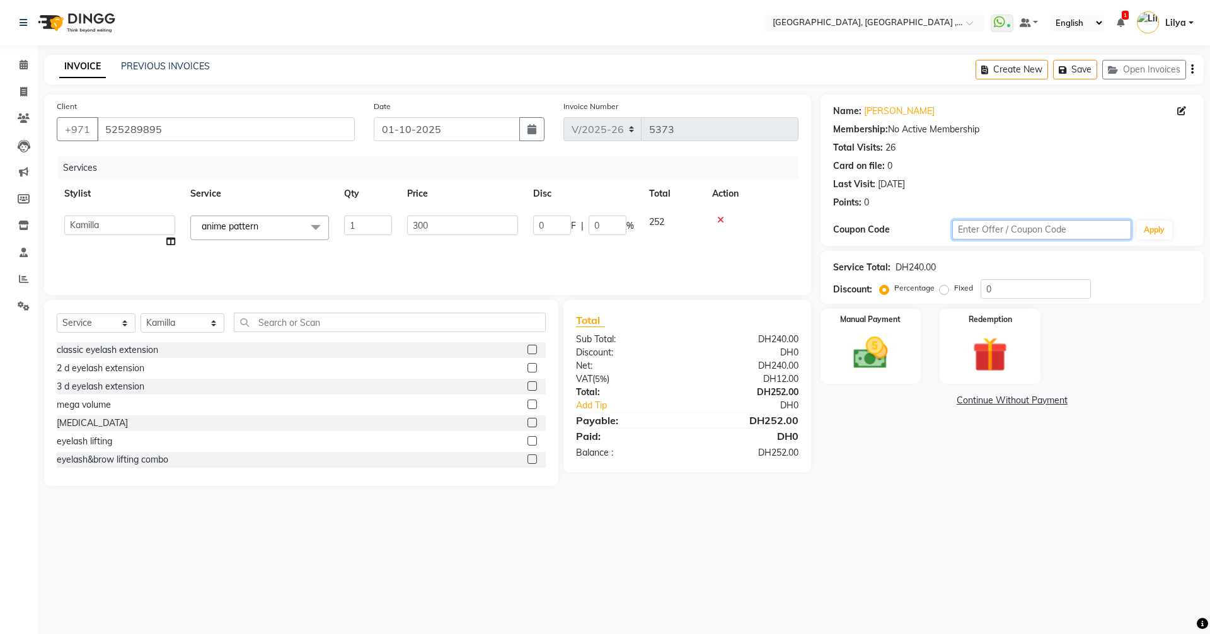
click at [1030, 232] on input "text" at bounding box center [1042, 230] width 179 height 20
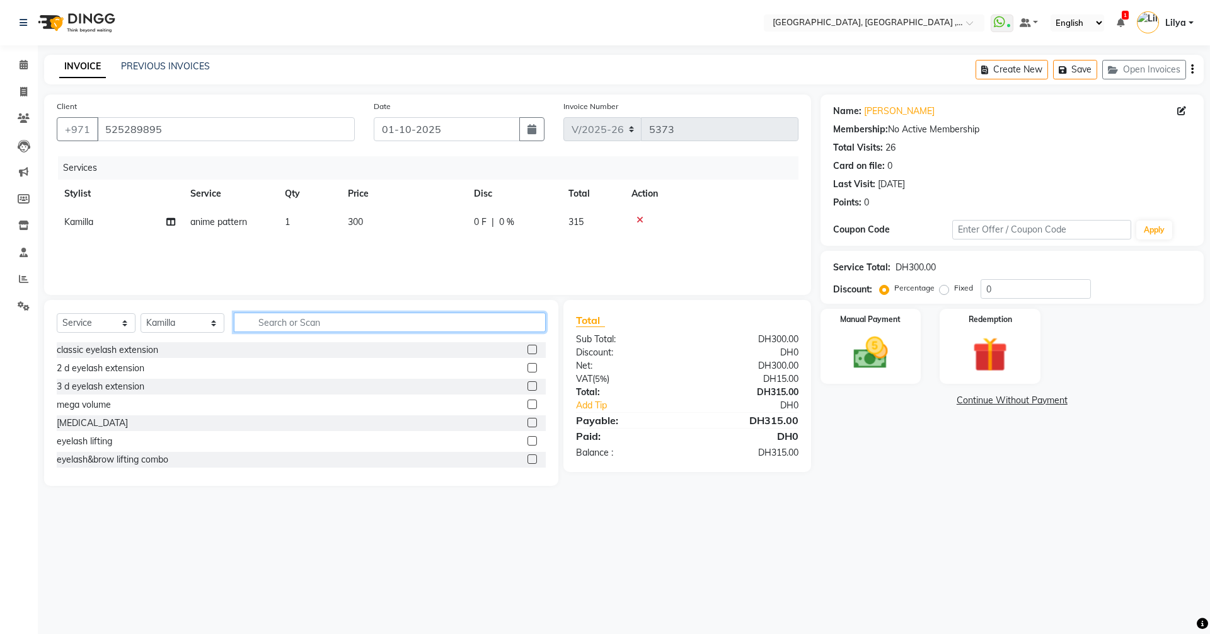
click at [279, 325] on input "text" at bounding box center [390, 323] width 312 height 20
type input "remo"
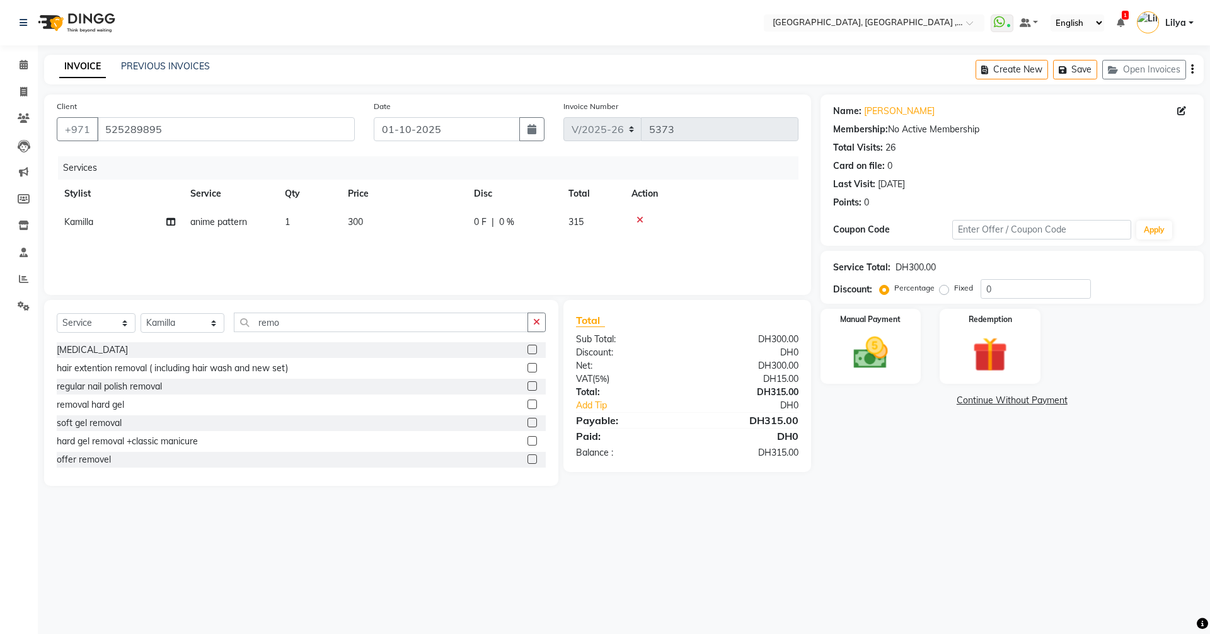
click at [528, 351] on label at bounding box center [532, 349] width 9 height 9
click at [528, 351] on input "checkbox" at bounding box center [532, 350] width 8 height 8
checkbox input "false"
click at [883, 356] on img at bounding box center [871, 353] width 59 height 42
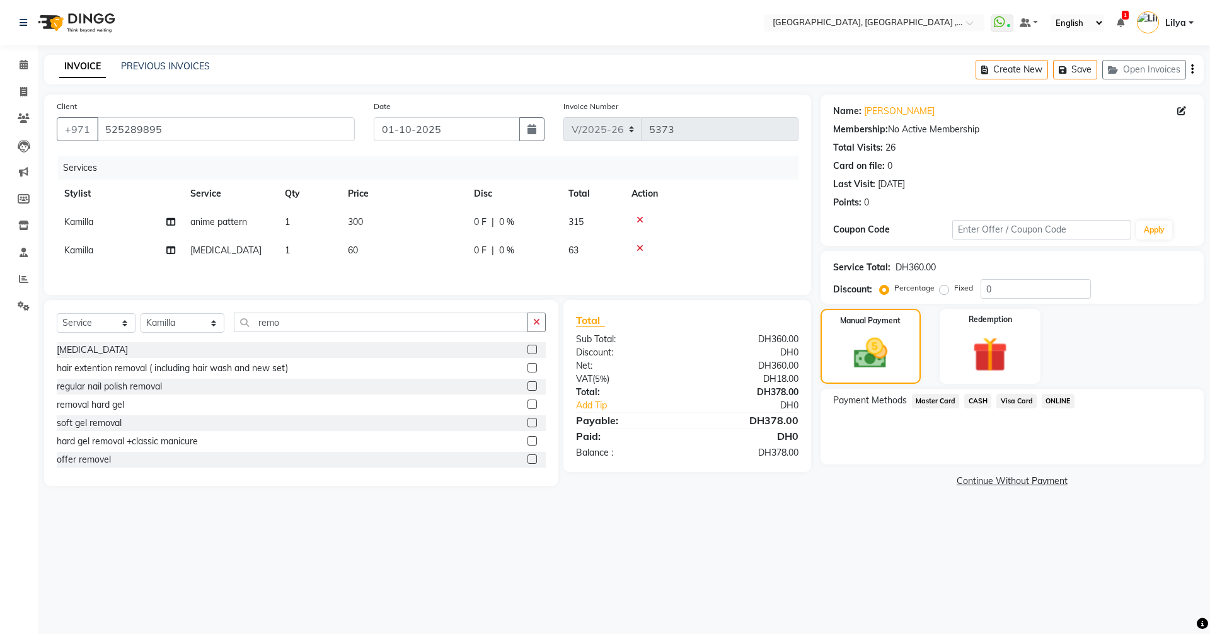
click at [1009, 405] on span "Visa Card" at bounding box center [1017, 401] width 40 height 14
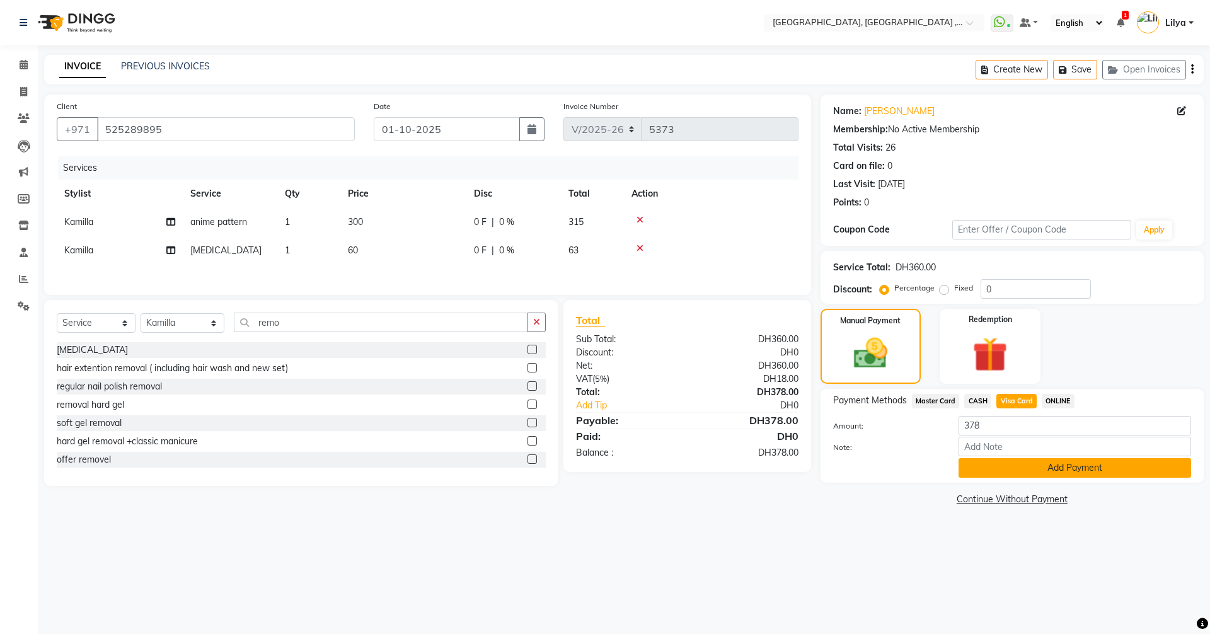
click at [1051, 475] on button "Add Payment" at bounding box center [1075, 468] width 233 height 20
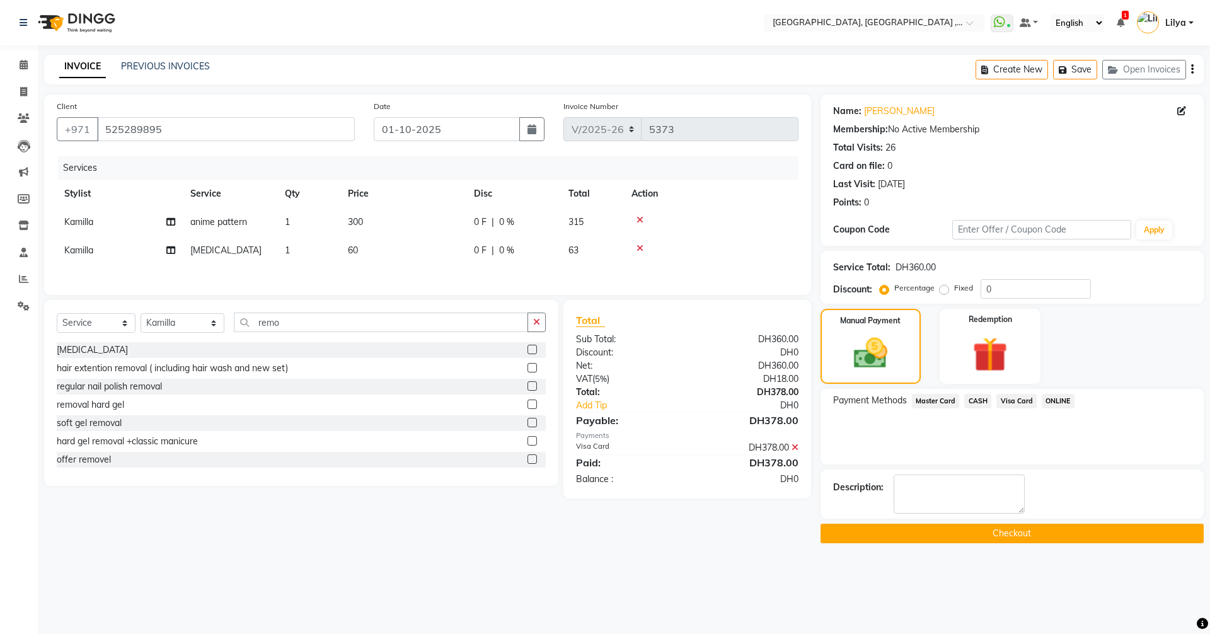
click at [1038, 539] on button "Checkout" at bounding box center [1012, 534] width 383 height 20
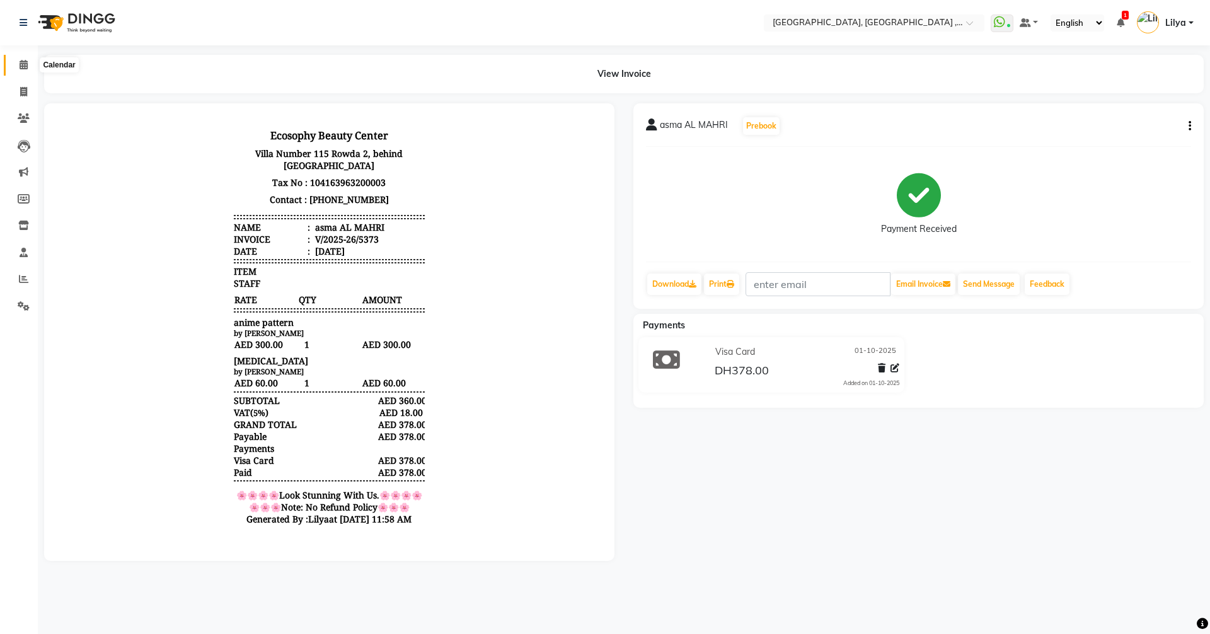
drag, startPoint x: 23, startPoint y: 66, endPoint x: 29, endPoint y: 65, distance: 6.4
click at [23, 66] on icon at bounding box center [24, 64] width 8 height 9
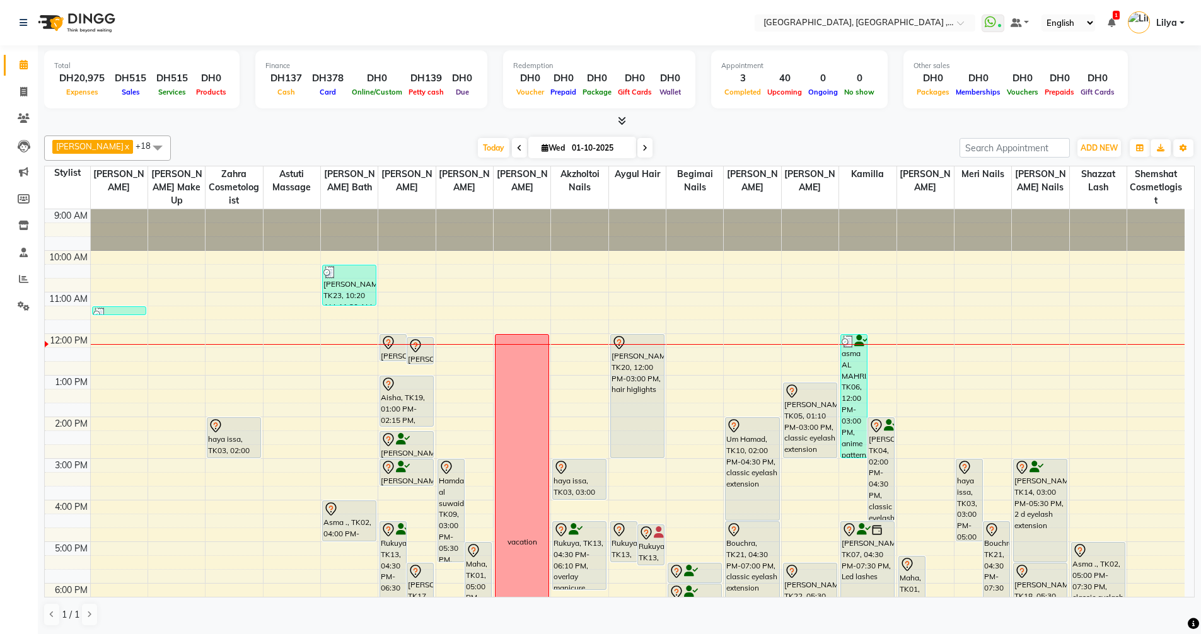
drag, startPoint x: 646, startPoint y: 153, endPoint x: 656, endPoint y: 163, distance: 13.8
click at [647, 153] on span at bounding box center [644, 148] width 15 height 20
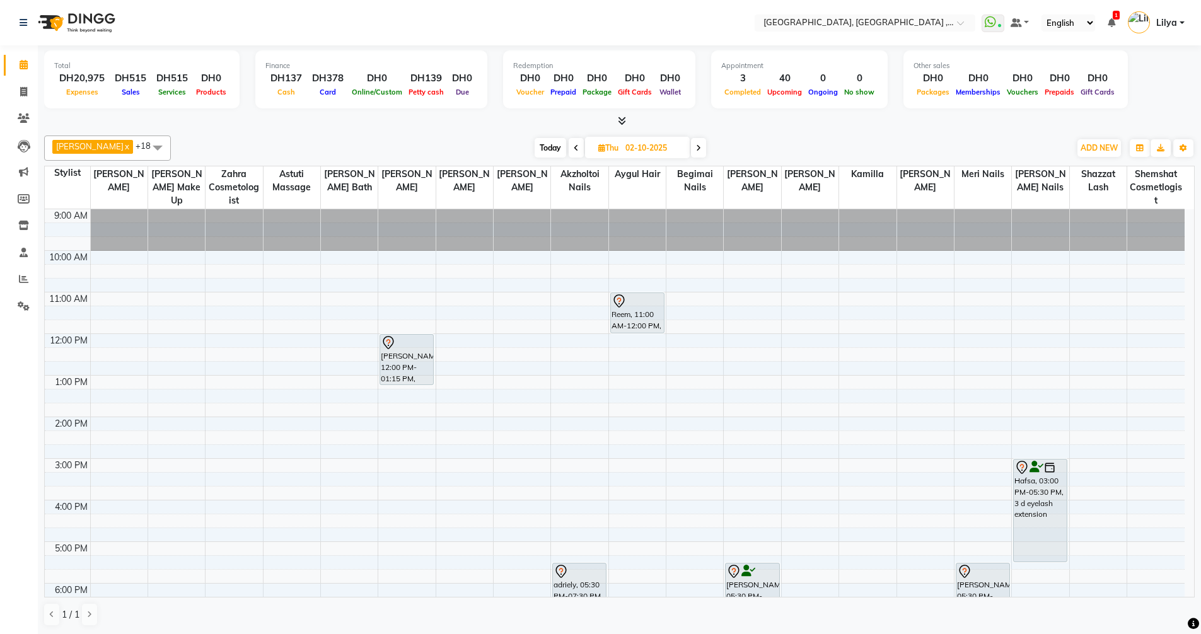
scroll to position [189, 0]
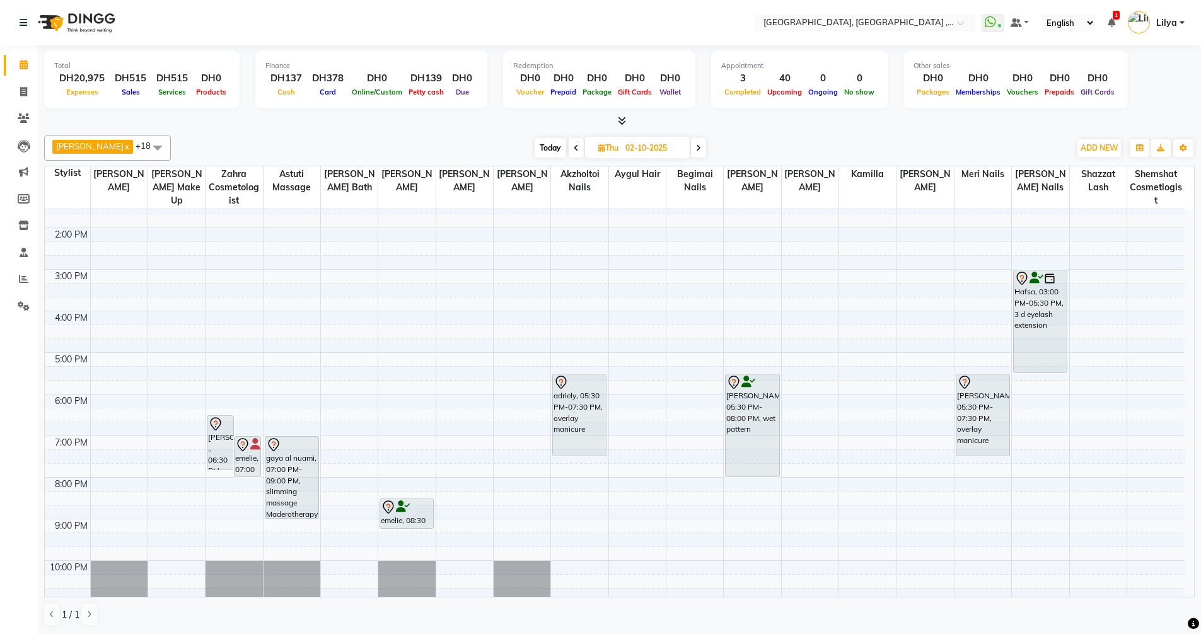
drag, startPoint x: 573, startPoint y: 145, endPoint x: 603, endPoint y: 167, distance: 37.4
click at [574, 145] on span at bounding box center [576, 148] width 15 height 20
type input "01-10-2025"
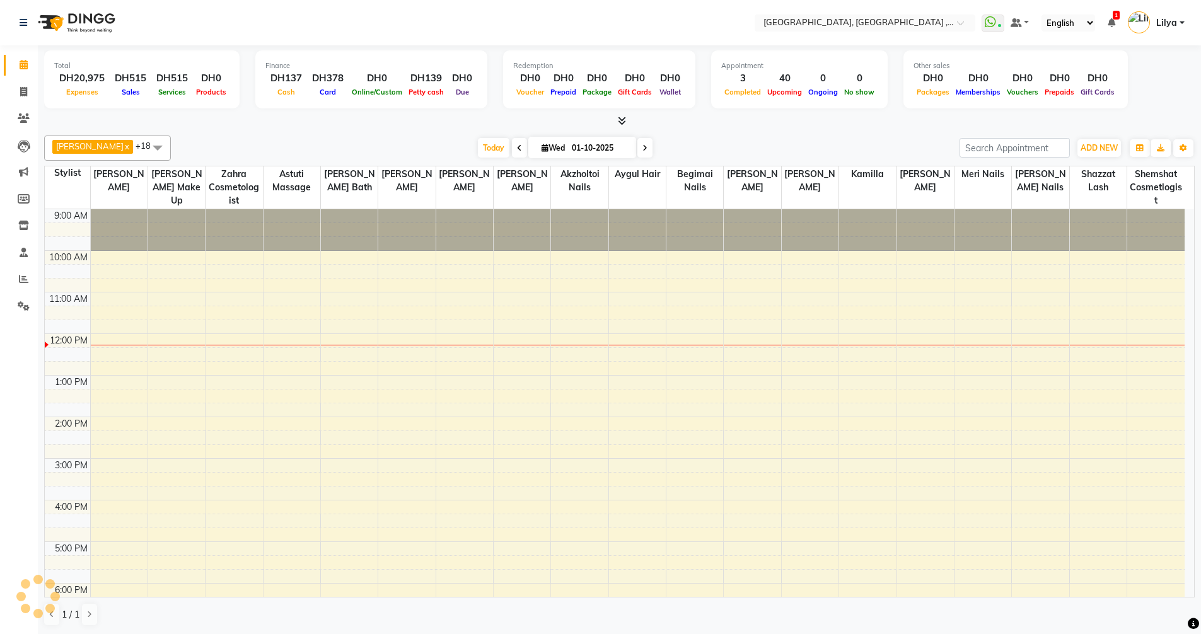
scroll to position [125, 0]
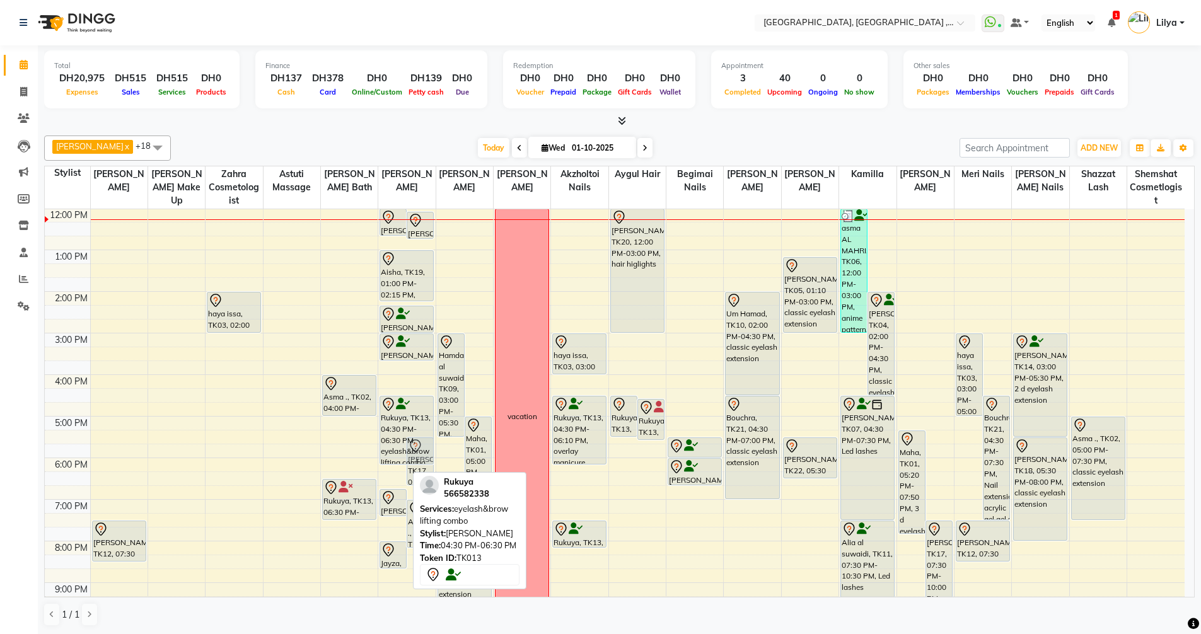
drag, startPoint x: 390, startPoint y: 475, endPoint x: 378, endPoint y: 464, distance: 16.5
click at [378, 464] on div "9:00 AM 10:00 AM 11:00 AM 12:00 PM 1:00 PM 2:00 PM 3:00 PM 4:00 PM 5:00 PM 6:00…" at bounding box center [615, 395] width 1140 height 623
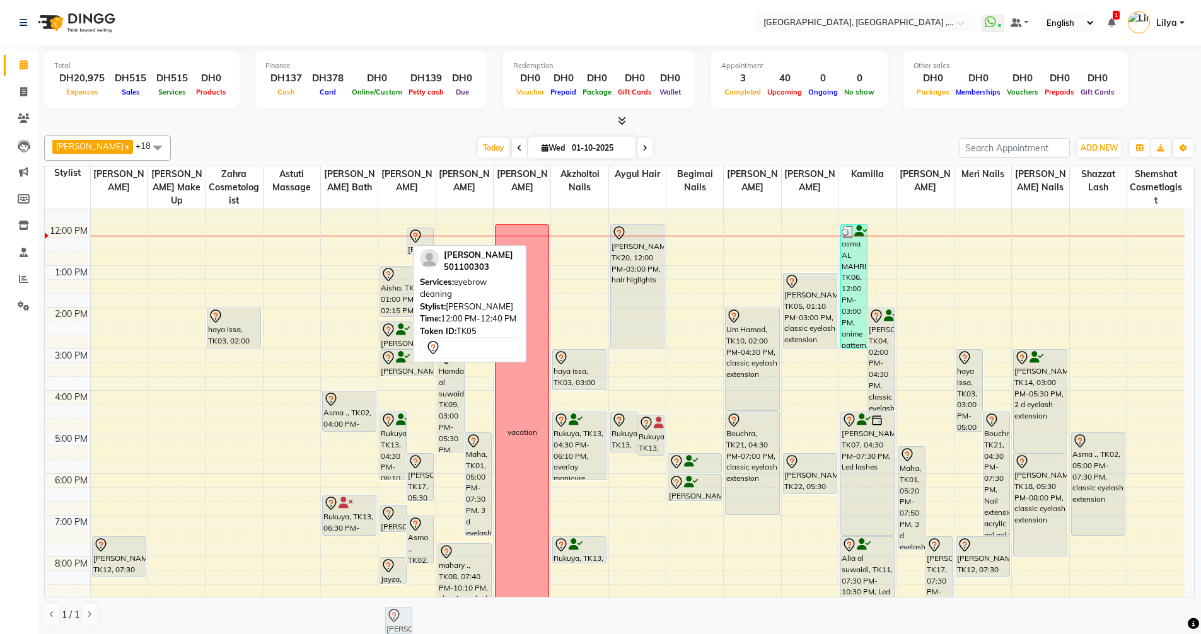
scroll to position [1, 0]
drag, startPoint x: 397, startPoint y: 241, endPoint x: 408, endPoint y: 599, distance: 357.6
click at [408, 597] on full-calendar "Stylist Sabina nails judy make up zahra cosmetologist Astuti massage Mariyam mo…" at bounding box center [619, 381] width 1150 height 432
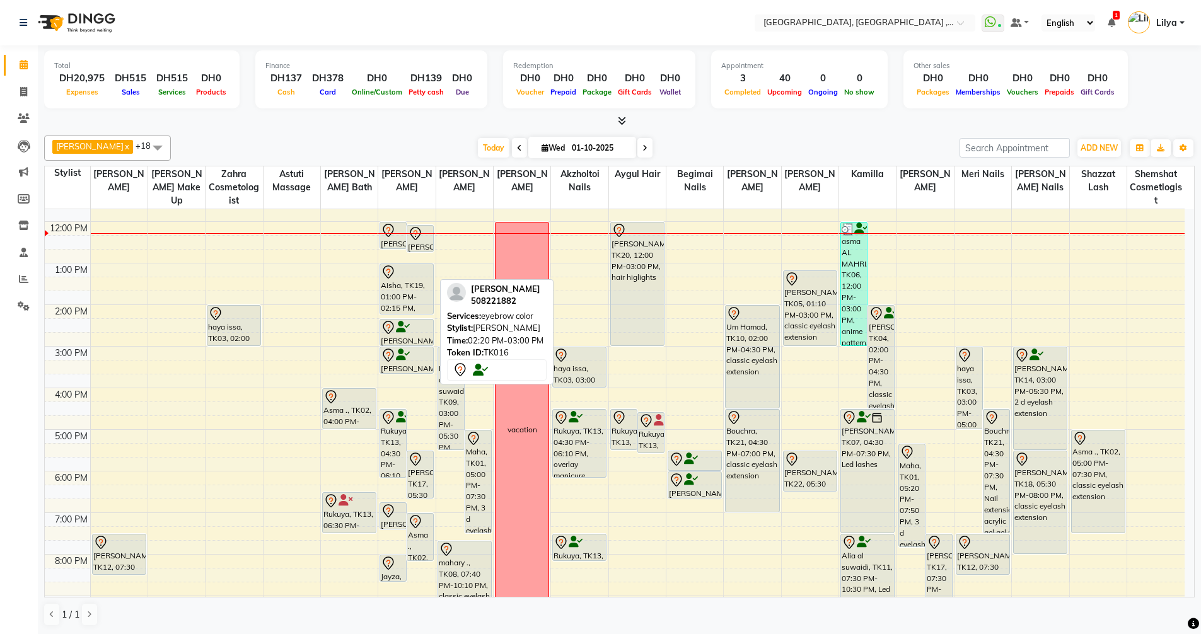
scroll to position [110, 0]
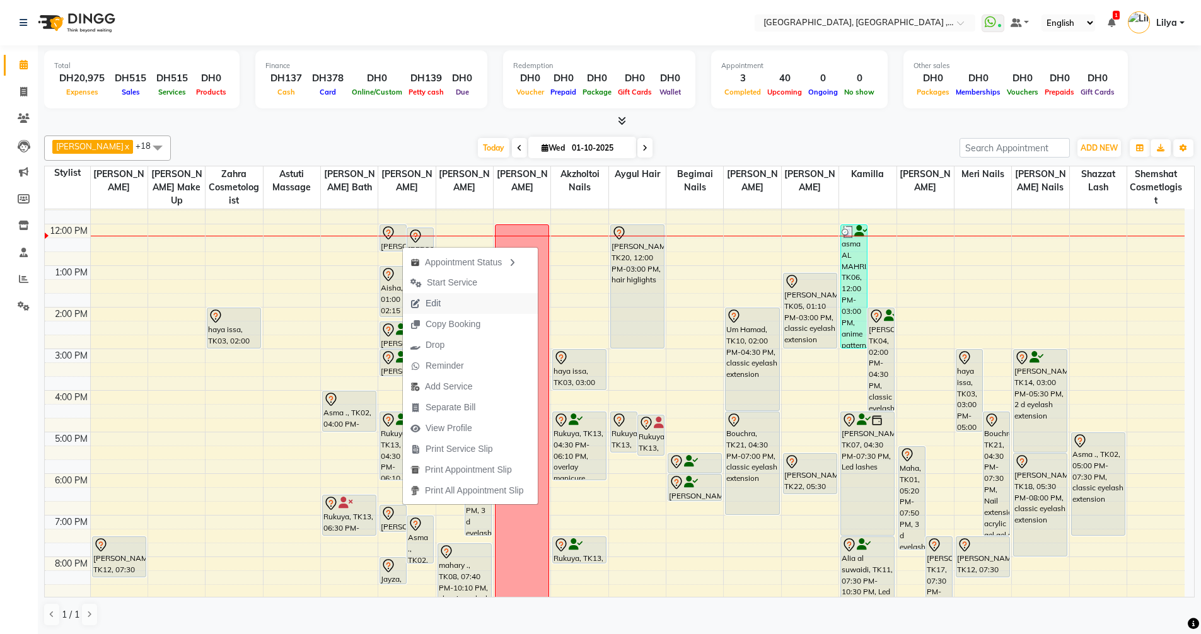
click at [436, 304] on span "Edit" at bounding box center [433, 303] width 15 height 13
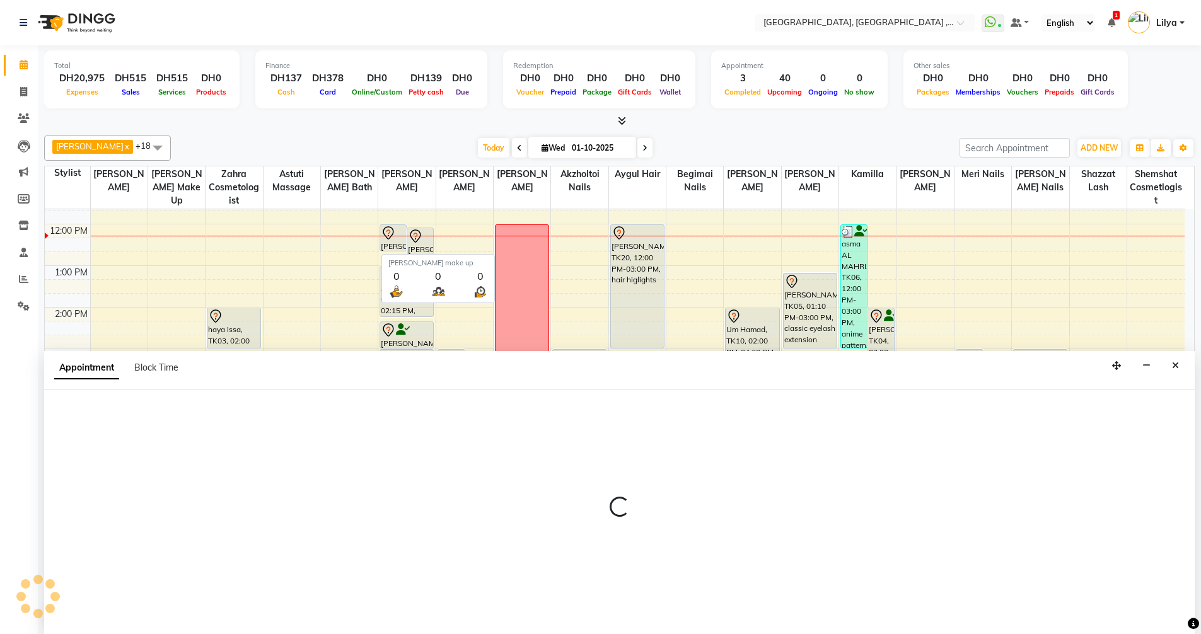
scroll to position [1, 0]
select select "tentative"
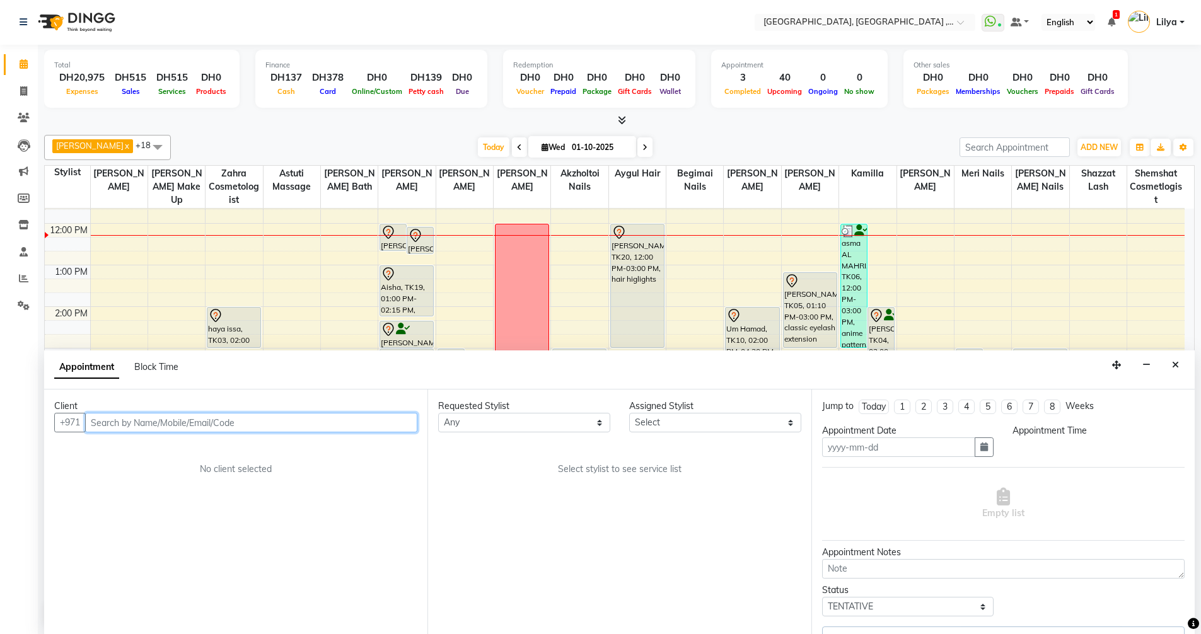
type input "01-10-2025"
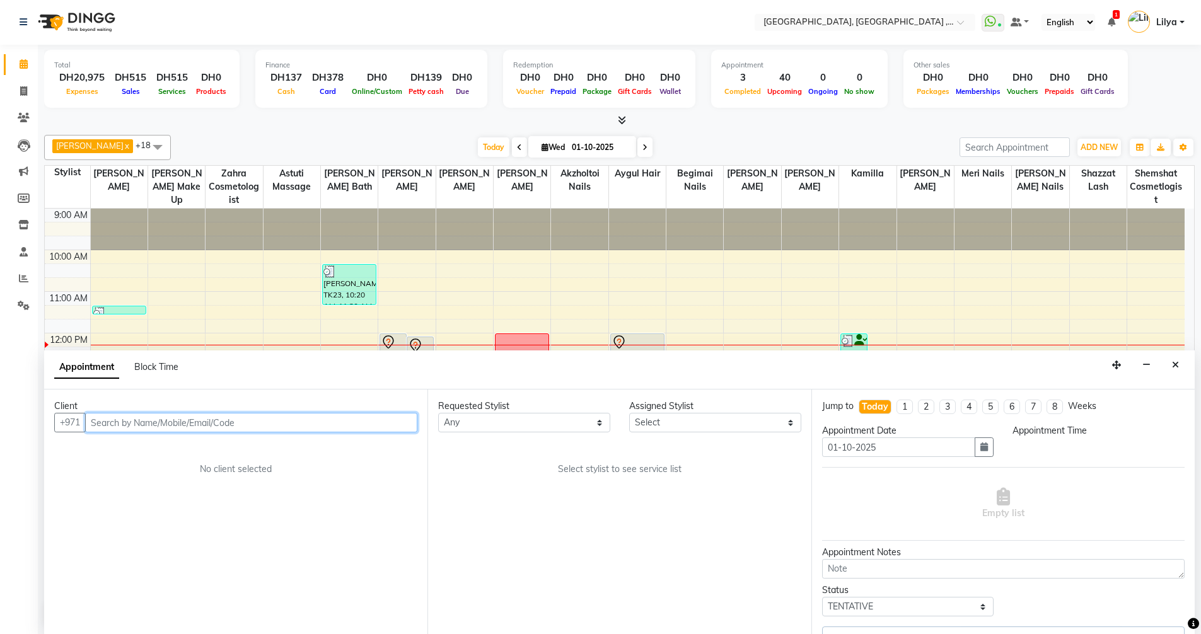
select select "90872"
select select "720"
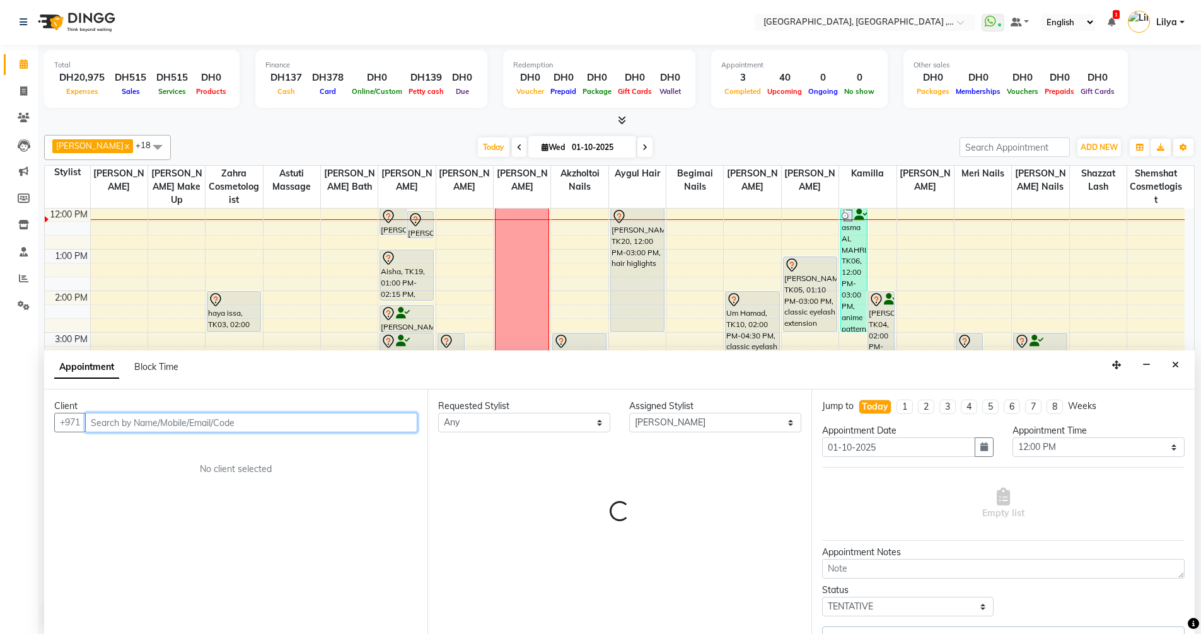
select select "1566"
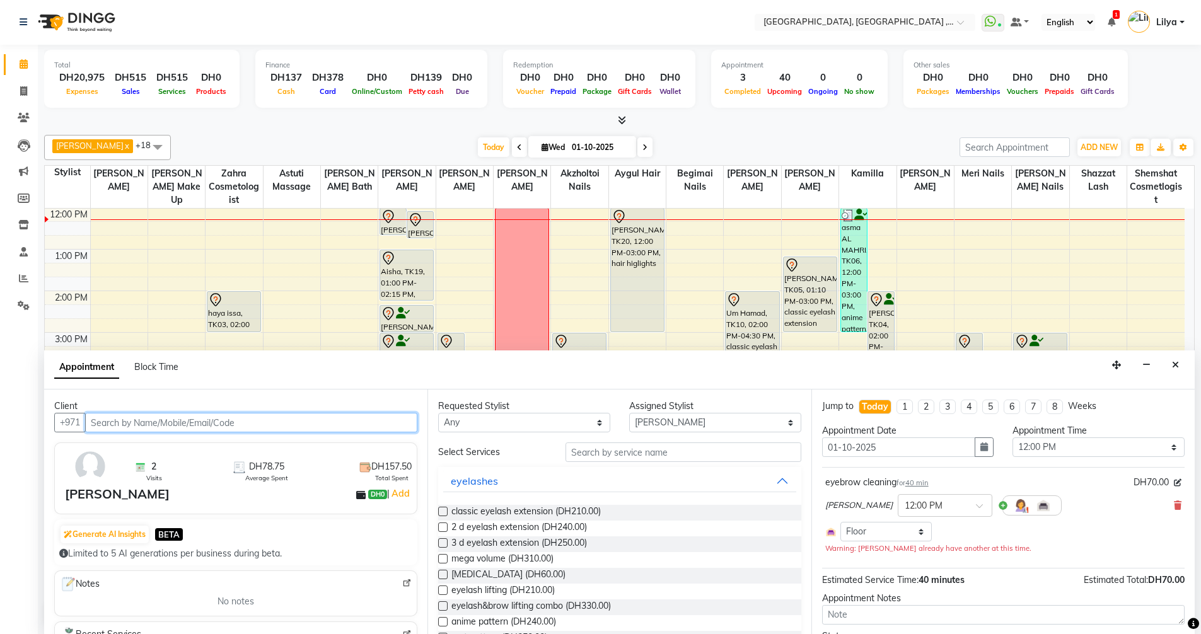
select select "1566"
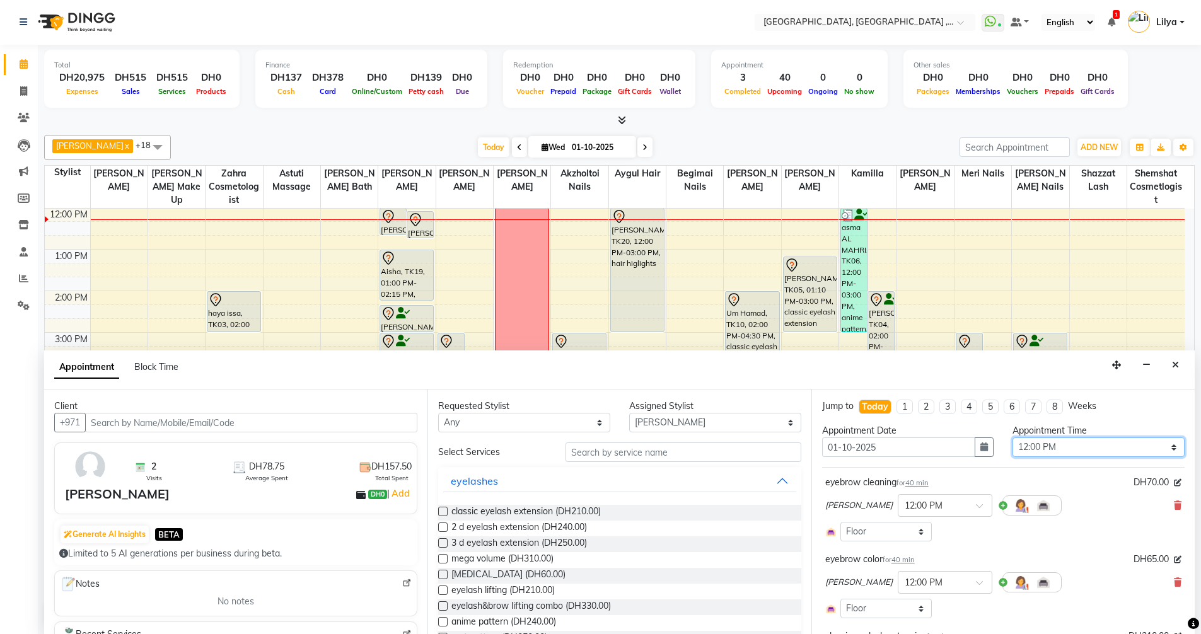
click at [1041, 448] on select "Select 10:00 AM 10:15 AM 10:30 AM 10:45 AM 11:00 AM 11:15 AM 11:30 AM 11:45 AM …" at bounding box center [1098, 448] width 172 height 20
click at [1012, 438] on select "Select 10:00 AM 10:15 AM 10:30 AM 10:45 AM 11:00 AM 11:15 AM 11:30 AM 11:45 AM …" at bounding box center [1098, 448] width 172 height 20
click at [1023, 450] on select "Select 10:00 AM 10:15 AM 10:30 AM 10:45 AM 11:00 AM 11:15 AM 11:30 AM 11:45 AM …" at bounding box center [1098, 448] width 172 height 20
select select "1260"
click at [1012, 438] on select "Select 10:00 AM 10:15 AM 10:30 AM 10:45 AM 11:00 AM 11:15 AM 11:30 AM 11:45 AM …" at bounding box center [1098, 448] width 172 height 20
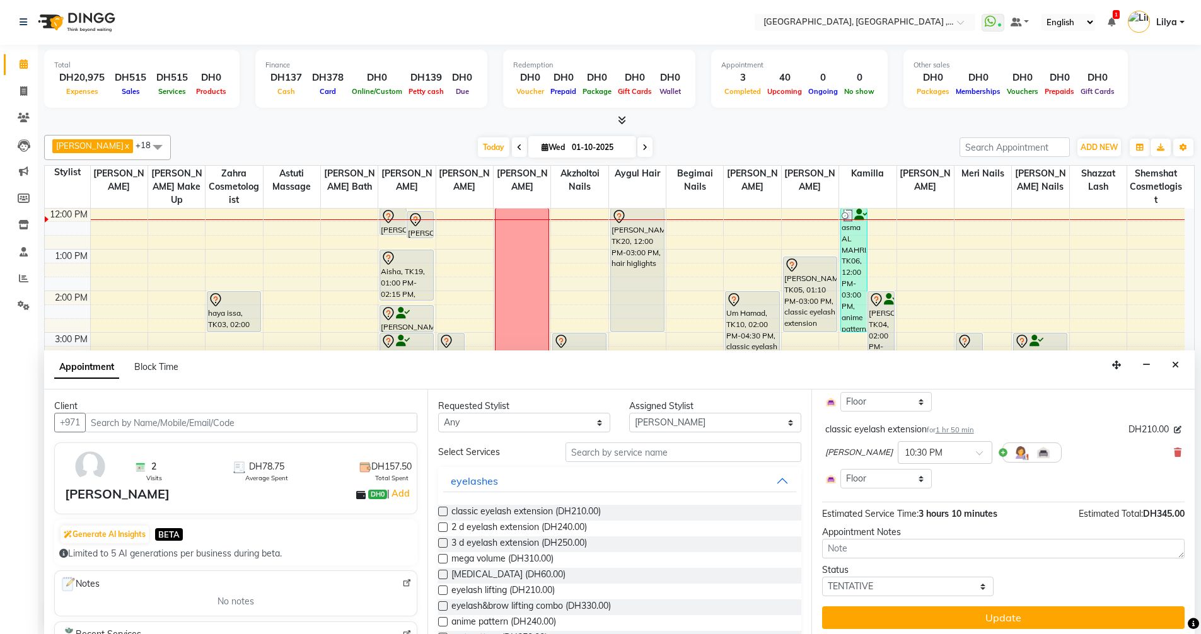
scroll to position [212, 0]
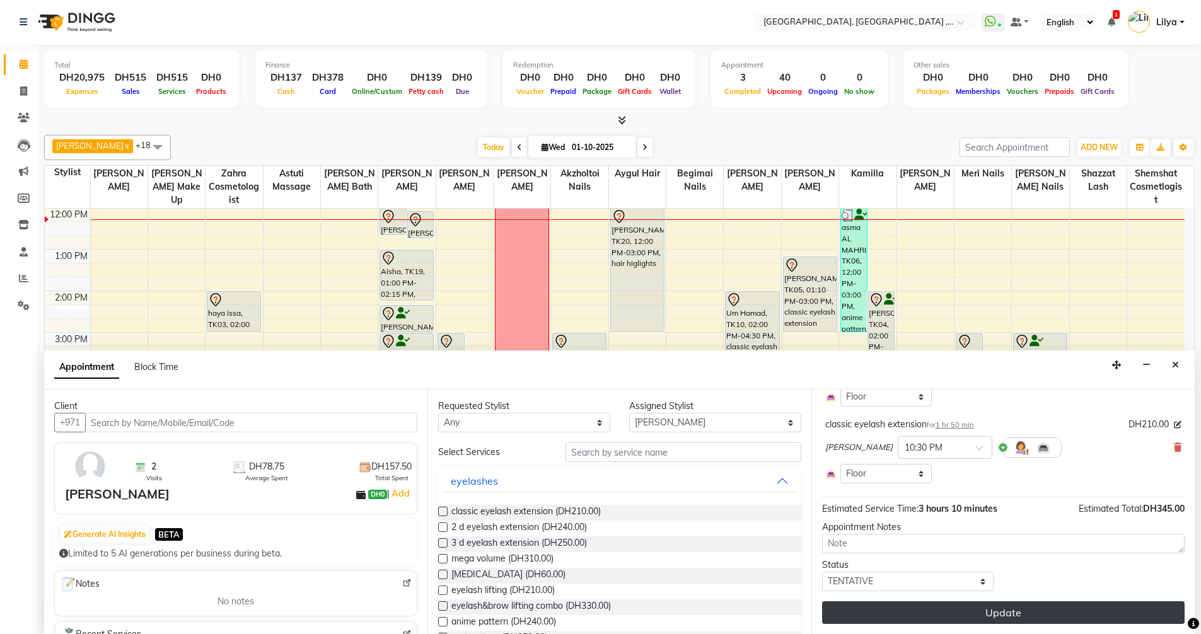
click at [963, 611] on button "Update" at bounding box center [1003, 612] width 362 height 23
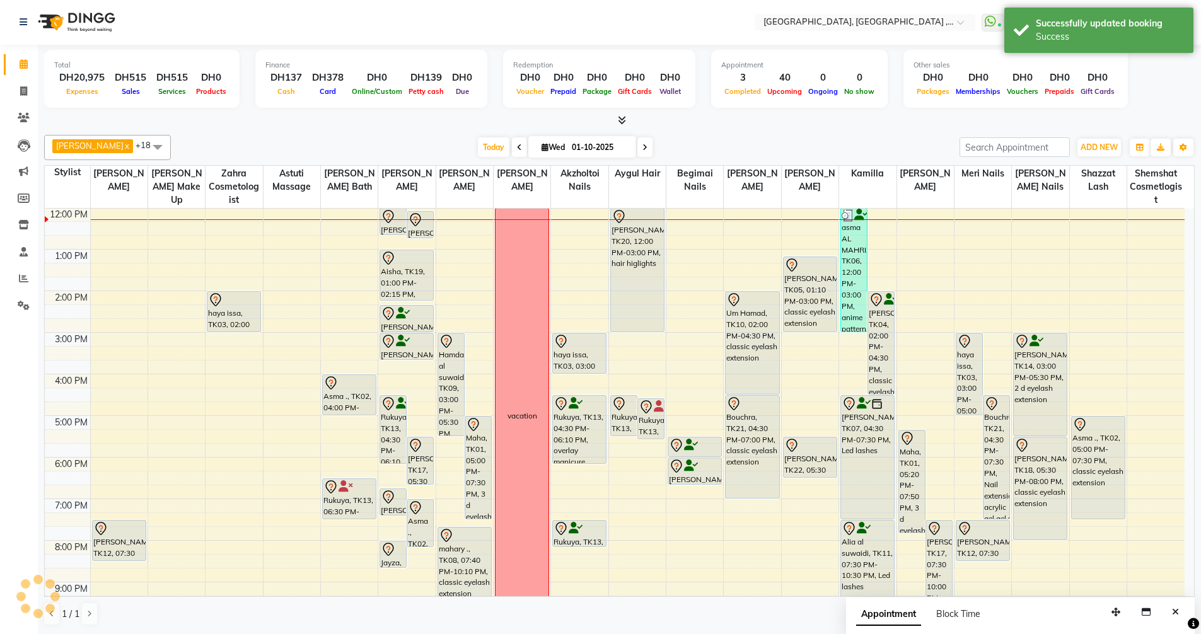
scroll to position [0, 0]
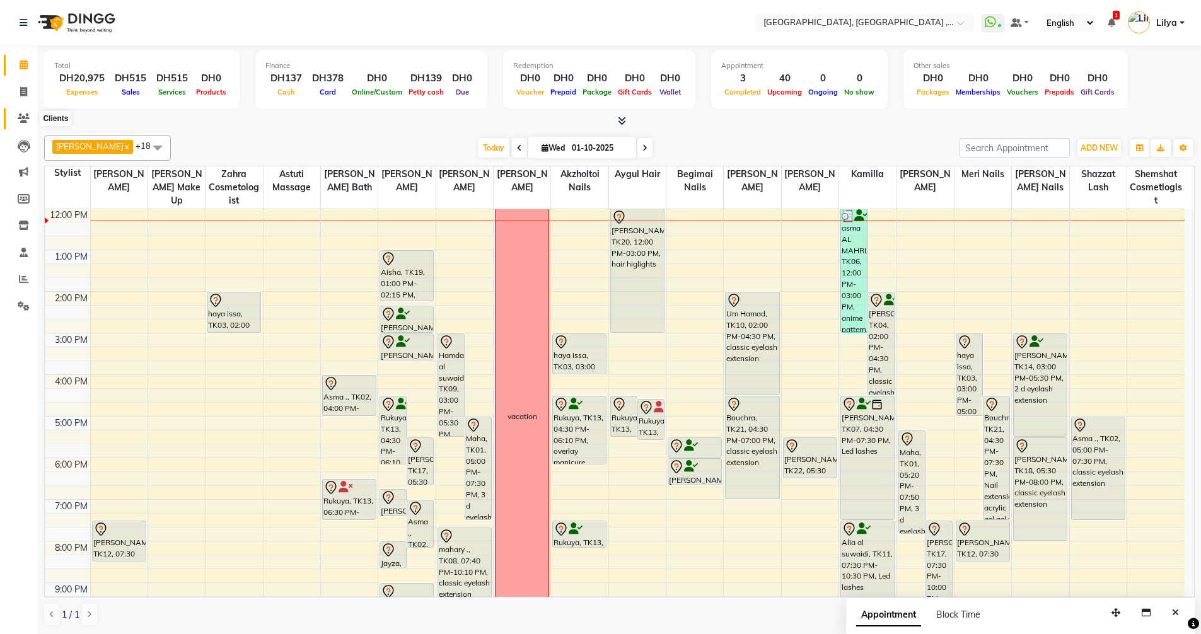
click at [20, 117] on icon at bounding box center [24, 117] width 12 height 9
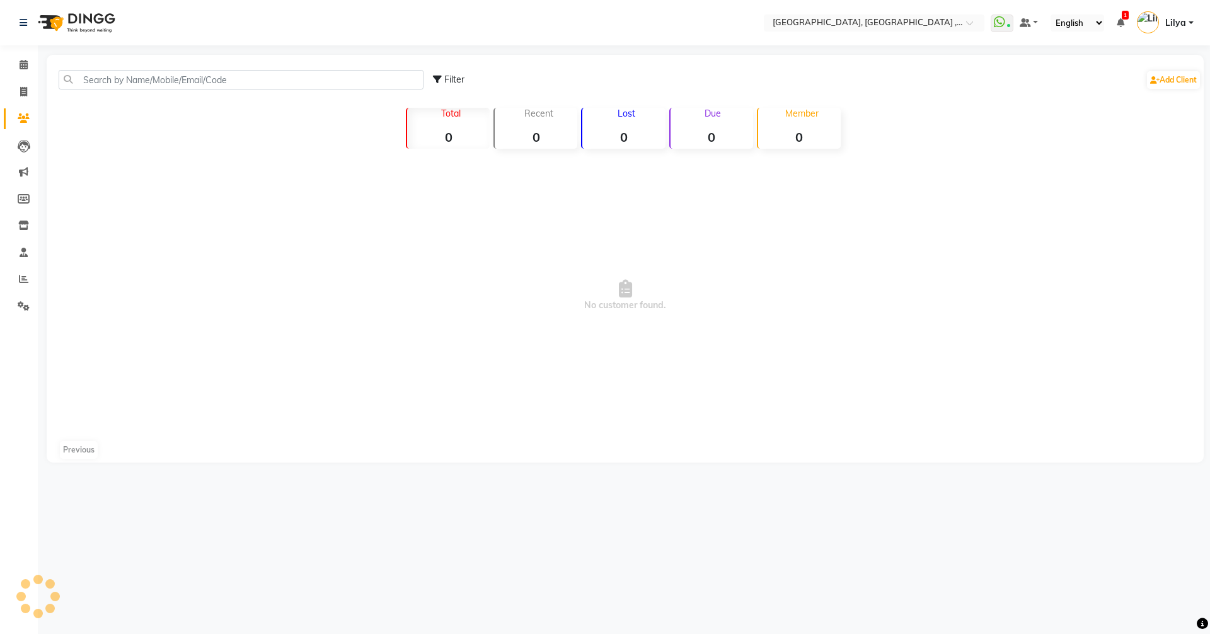
click at [233, 67] on div "Filter Add Client" at bounding box center [625, 80] width 1152 height 40
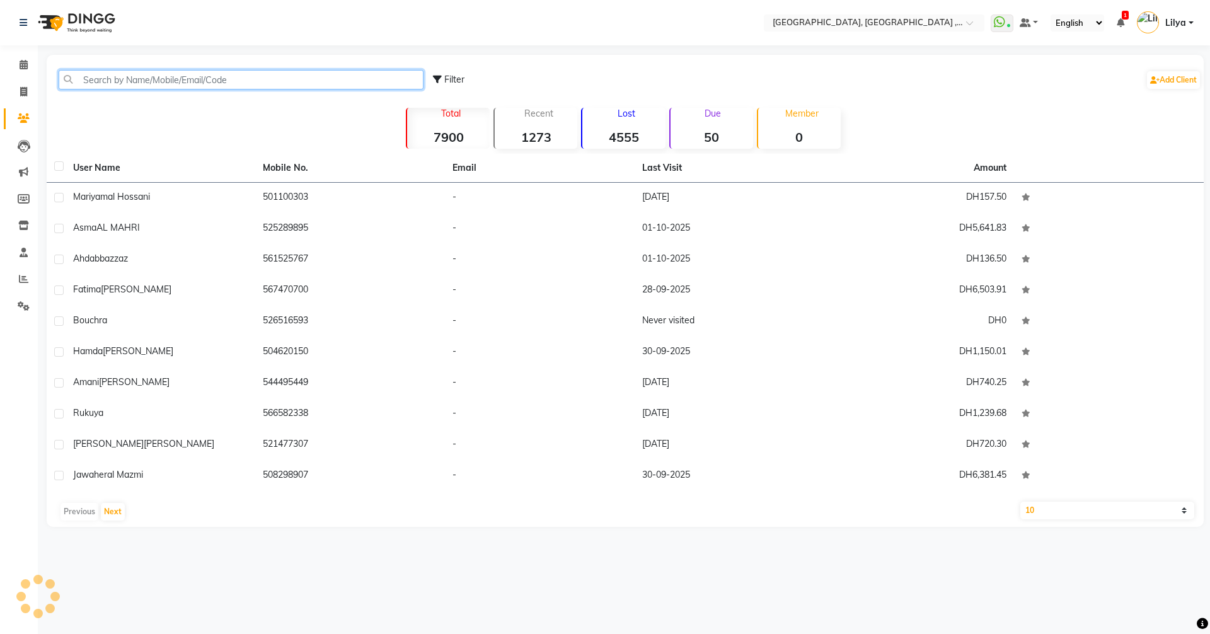
click at [226, 76] on input "text" at bounding box center [241, 80] width 365 height 20
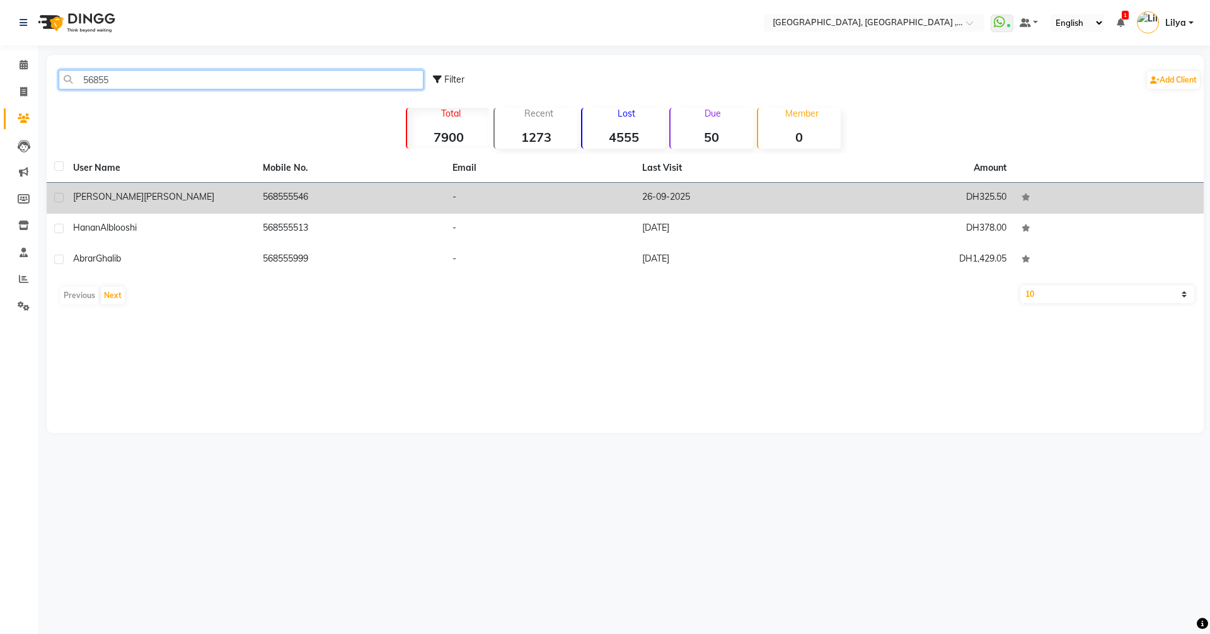
type input "56855"
click at [237, 203] on div "Nawal ahmed" at bounding box center [160, 196] width 175 height 13
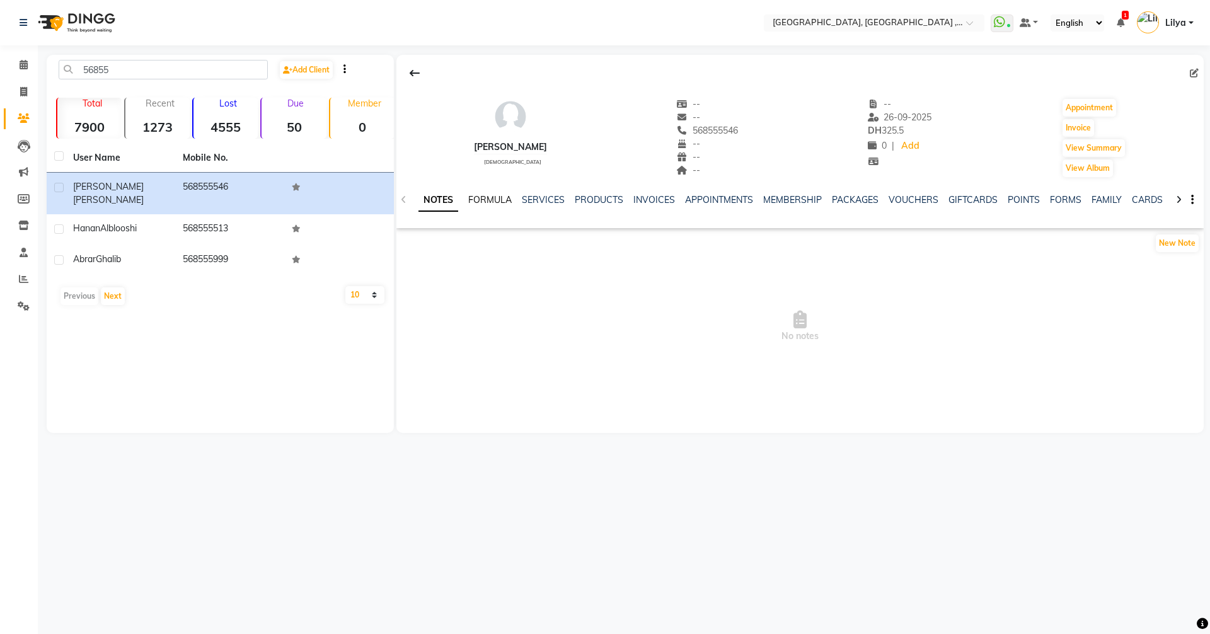
click at [492, 197] on link "FORMULA" at bounding box center [489, 199] width 43 height 11
click at [540, 199] on link "SERVICES" at bounding box center [542, 199] width 43 height 11
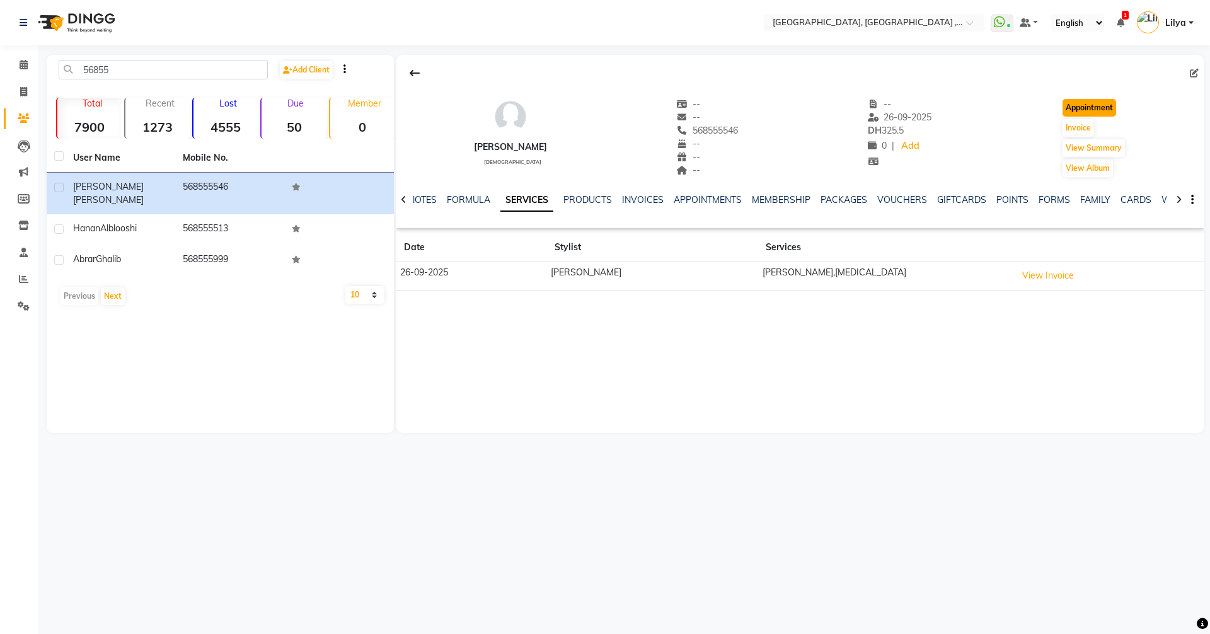
click at [1086, 103] on button "Appointment" at bounding box center [1090, 108] width 54 height 18
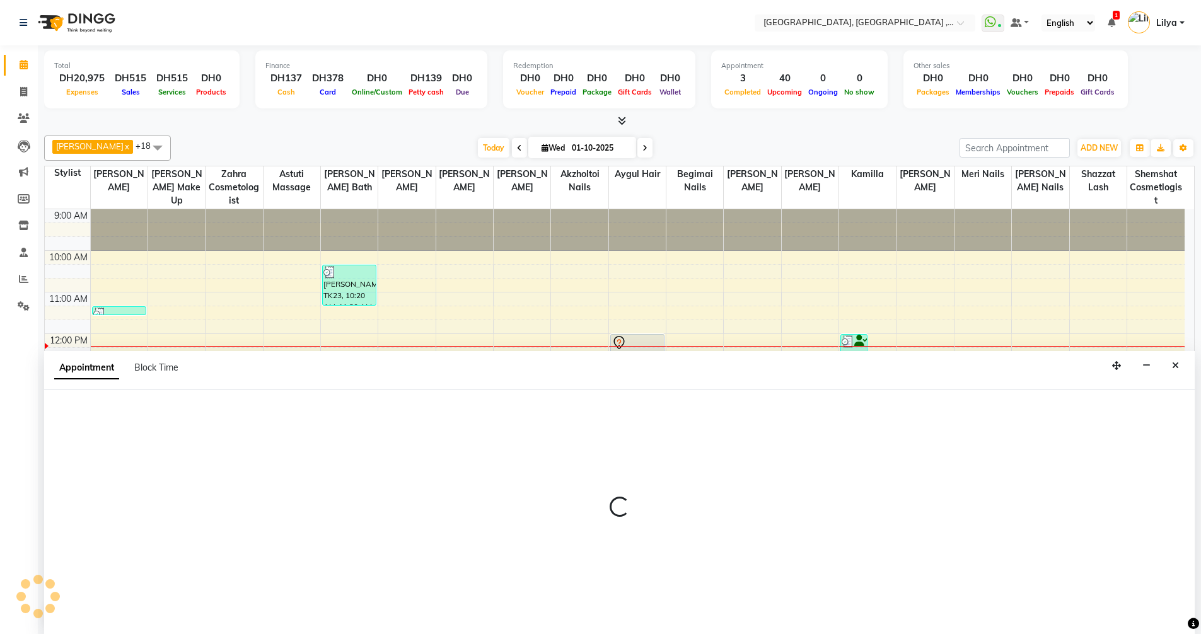
scroll to position [1, 0]
select select "600"
select select "tentative"
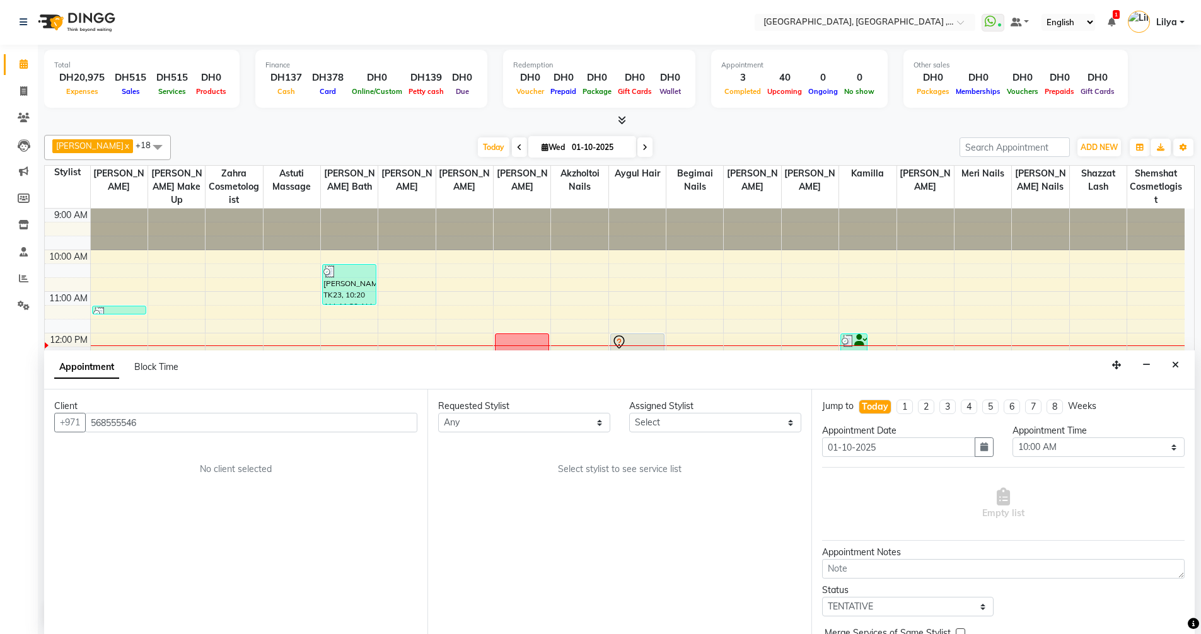
scroll to position [125, 0]
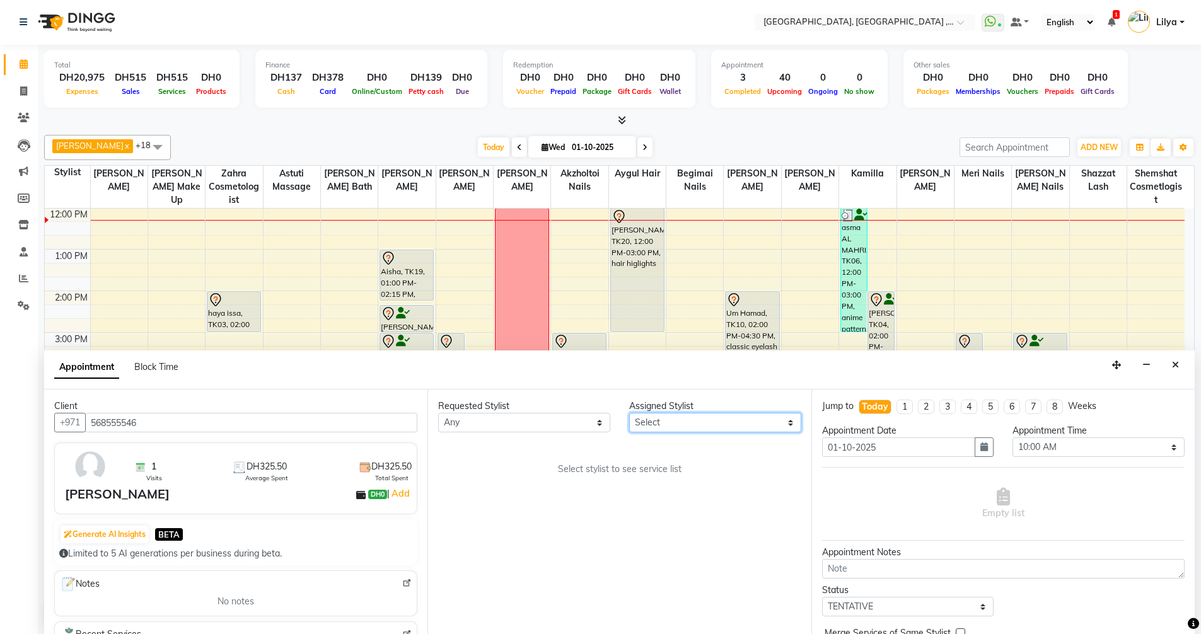
click at [799, 420] on select "Select Adel brow Aina Akzholtoi nails Amina lash Astuti massage Aygul hair Begi…" at bounding box center [715, 423] width 172 height 20
select select "59645"
click at [629, 413] on select "Select Adel brow Aina Akzholtoi nails Amina lash Astuti massage Aygul hair Begi…" at bounding box center [715, 423] width 172 height 20
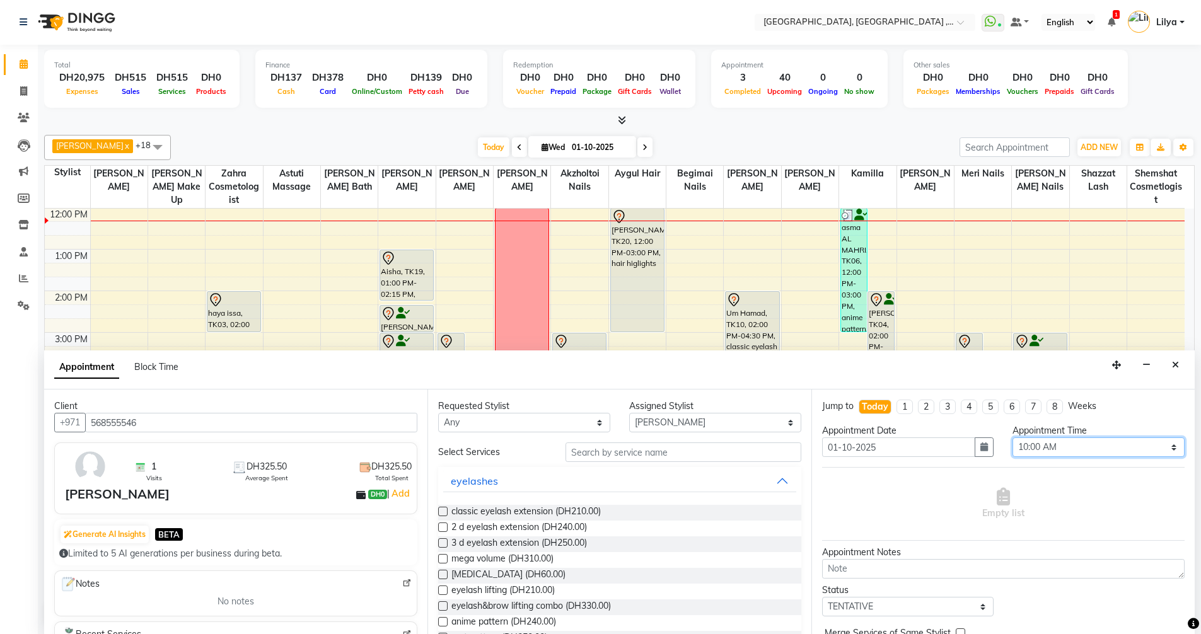
click at [1110, 454] on select "Select 10:00 AM 10:15 AM 10:30 AM 10:45 AM 11:00 AM 11:15 AM 11:30 AM 11:45 AM …" at bounding box center [1098, 448] width 172 height 20
select select "750"
click at [1012, 438] on select "Select 10:00 AM 10:15 AM 10:30 AM 10:45 AM 11:00 AM 11:15 AM 11:30 AM 11:45 AM …" at bounding box center [1098, 448] width 172 height 20
click at [581, 448] on input "text" at bounding box center [683, 453] width 236 height 20
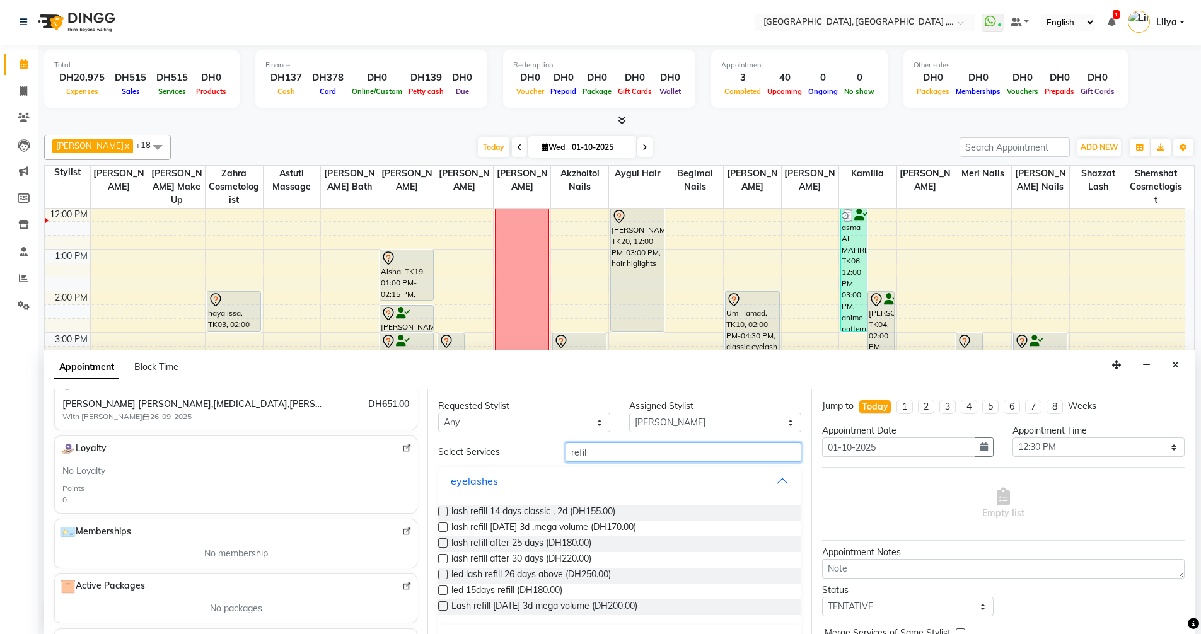
scroll to position [189, 0]
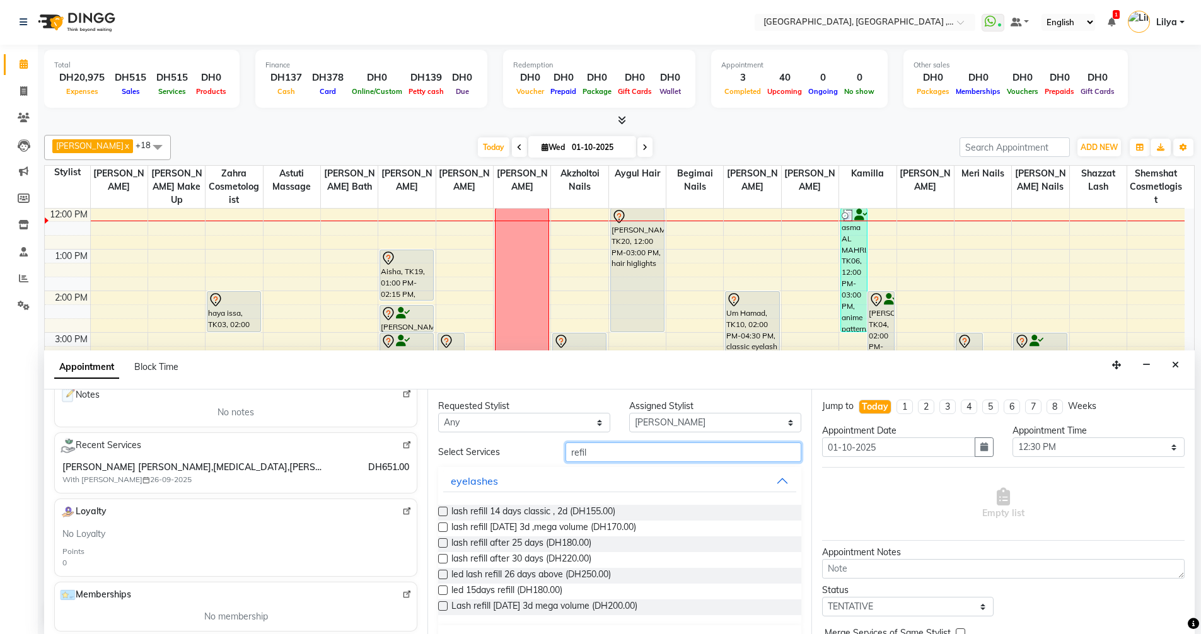
click at [594, 458] on input "refil" at bounding box center [683, 453] width 236 height 20
type input "r"
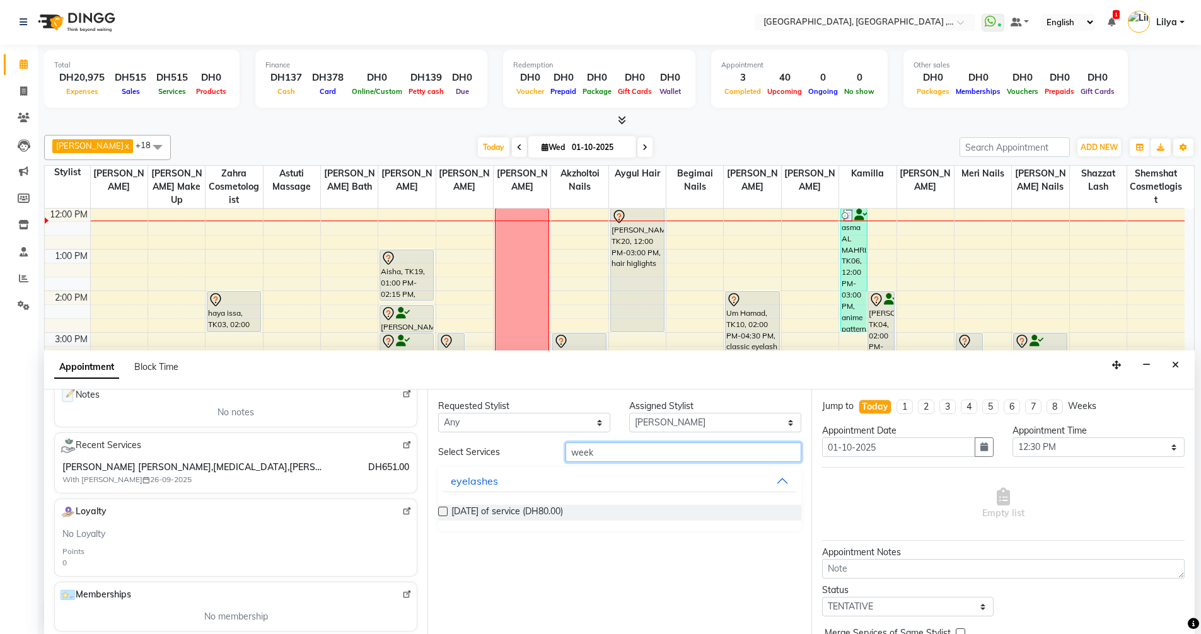
type input "week"
click at [442, 513] on label at bounding box center [442, 511] width 9 height 9
click at [442, 513] on input "checkbox" at bounding box center [442, 513] width 8 height 8
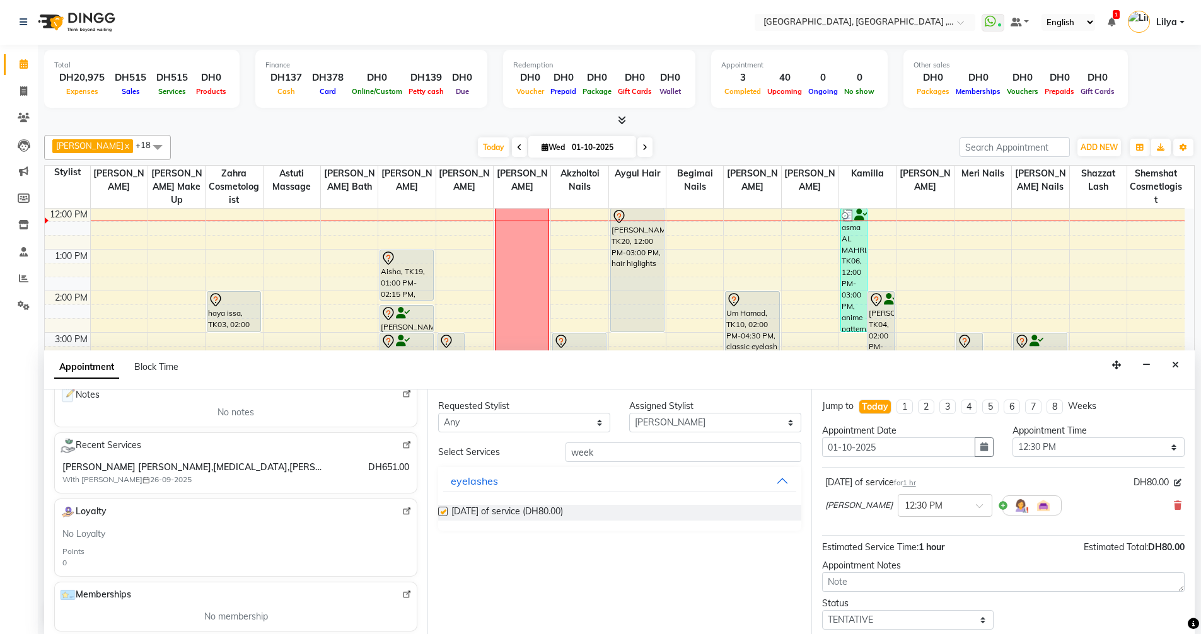
checkbox input "false"
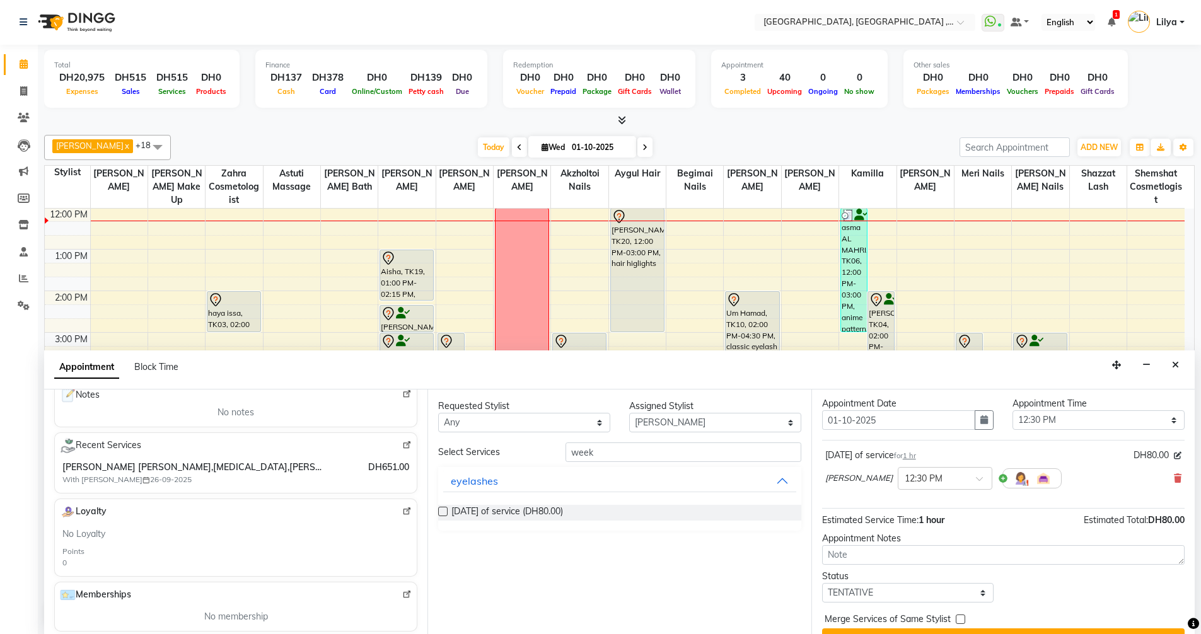
scroll to position [54, 0]
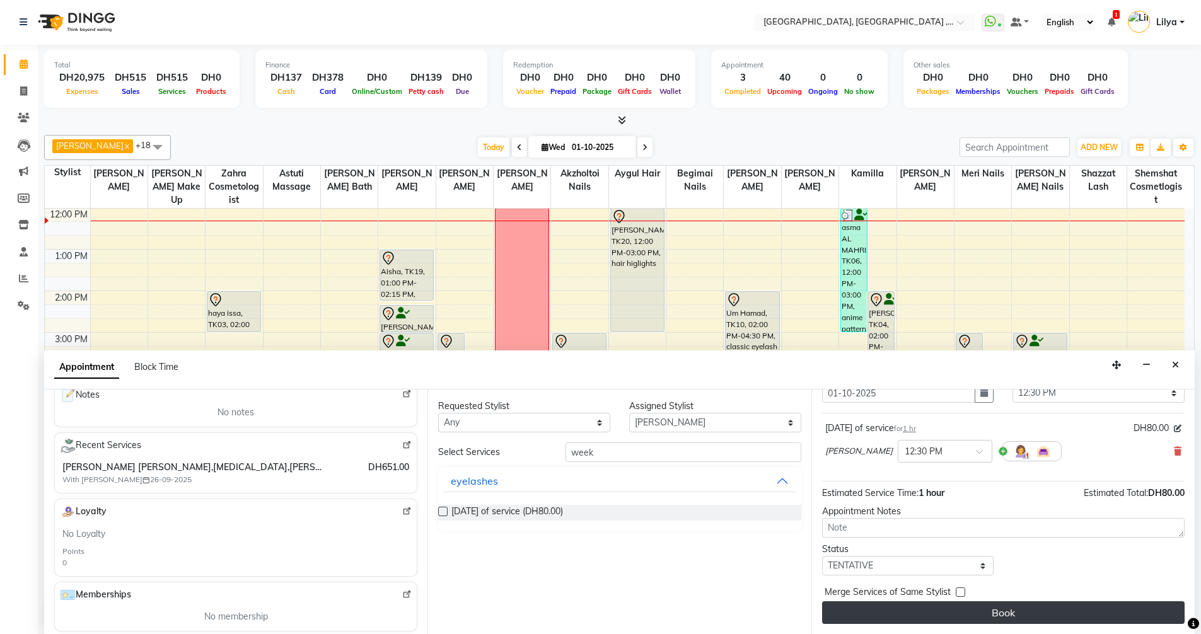
click at [1021, 618] on button "Book" at bounding box center [1003, 612] width 362 height 23
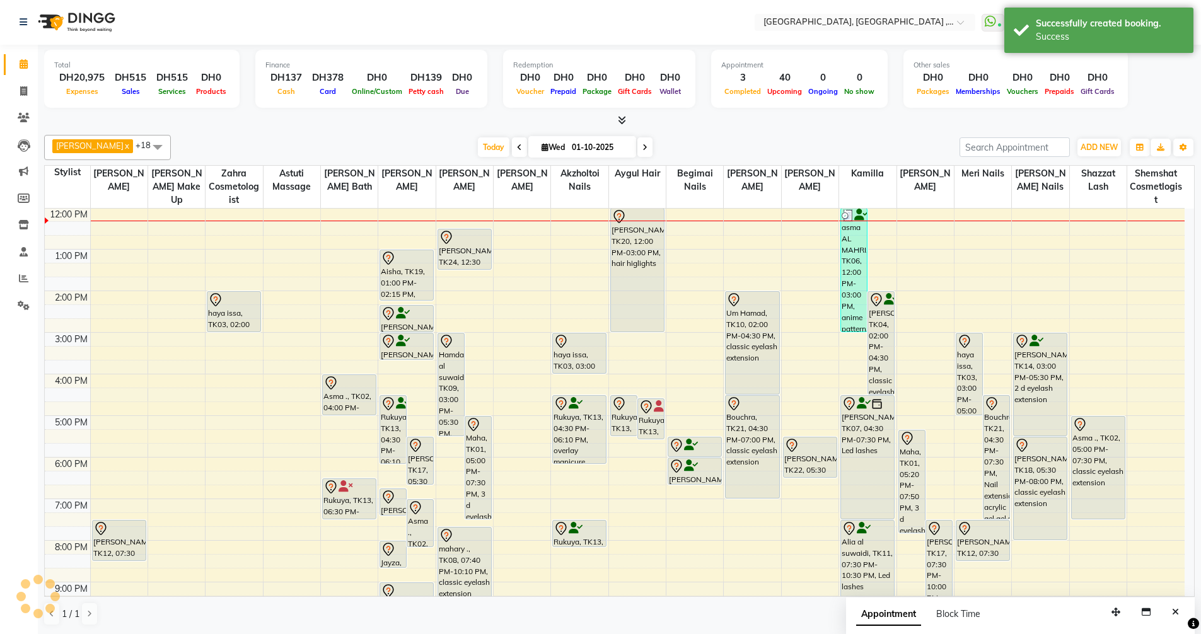
scroll to position [0, 0]
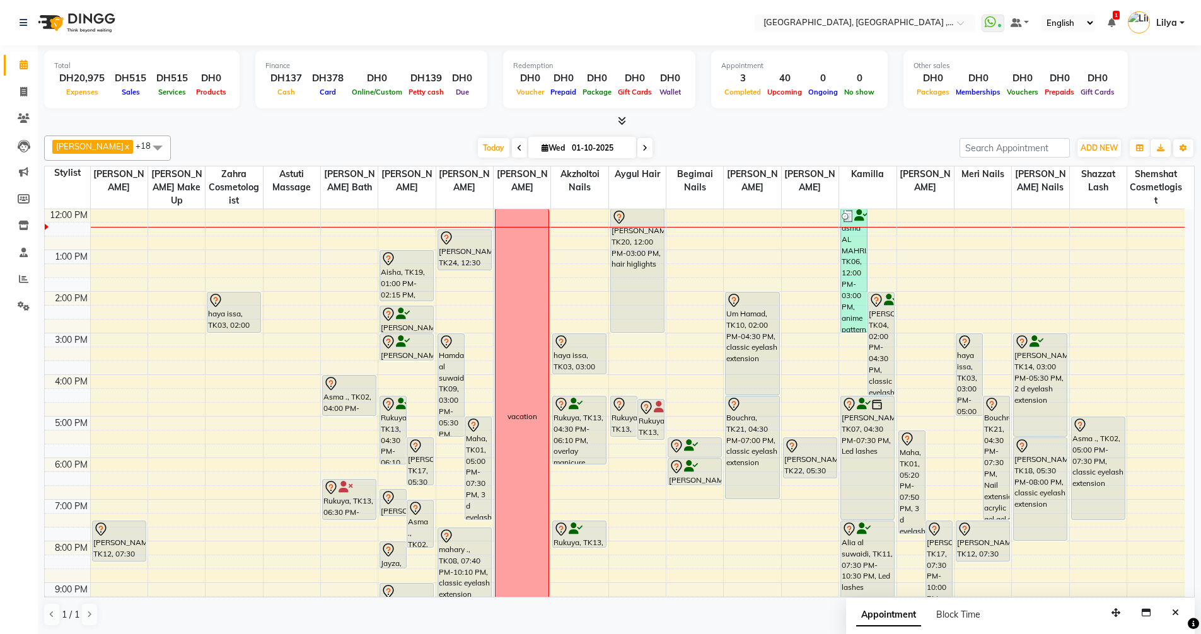
click at [601, 140] on input "01-10-2025" at bounding box center [599, 148] width 63 height 19
select select "10"
select select "2025"
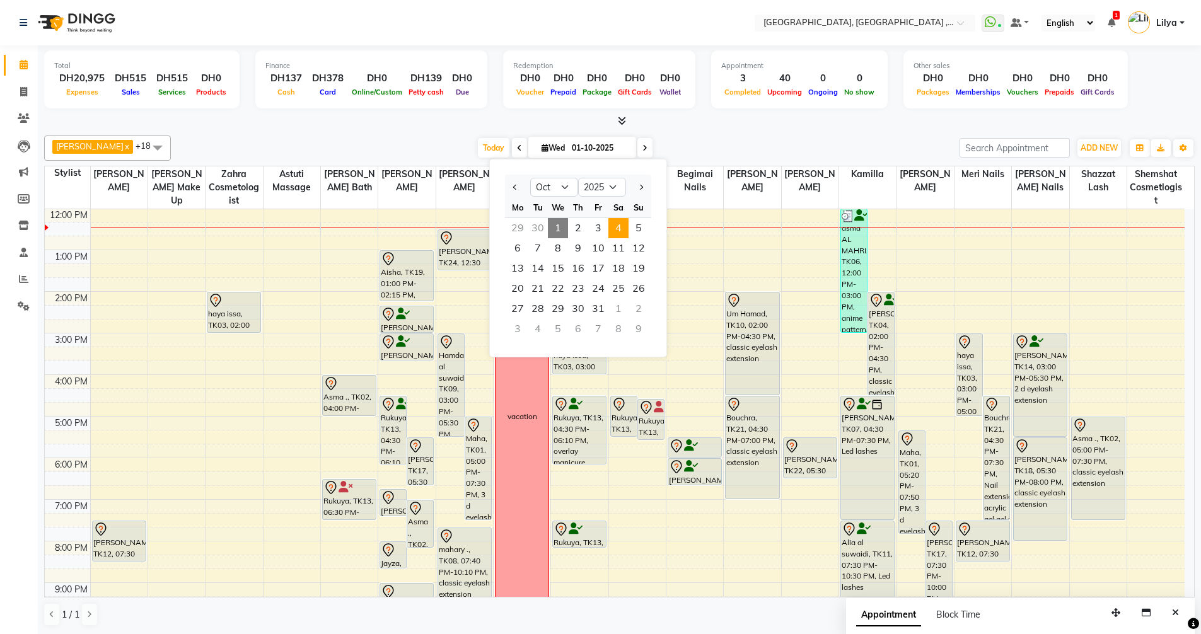
click at [623, 230] on span "4" at bounding box center [618, 228] width 20 height 20
type input "04-10-2025"
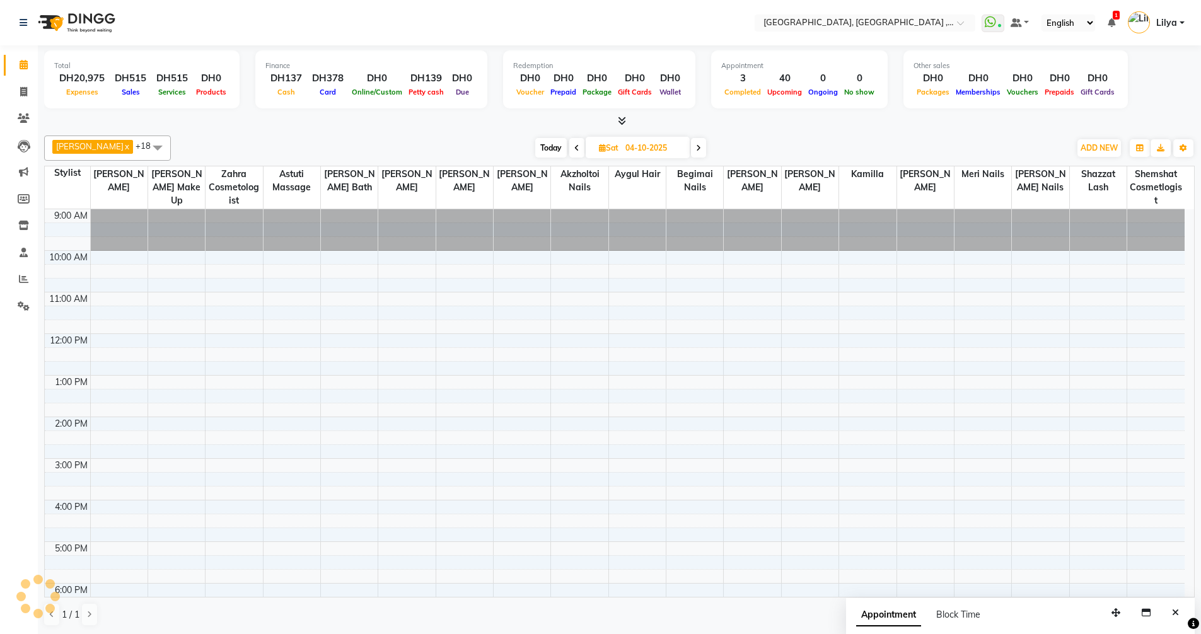
scroll to position [125, 0]
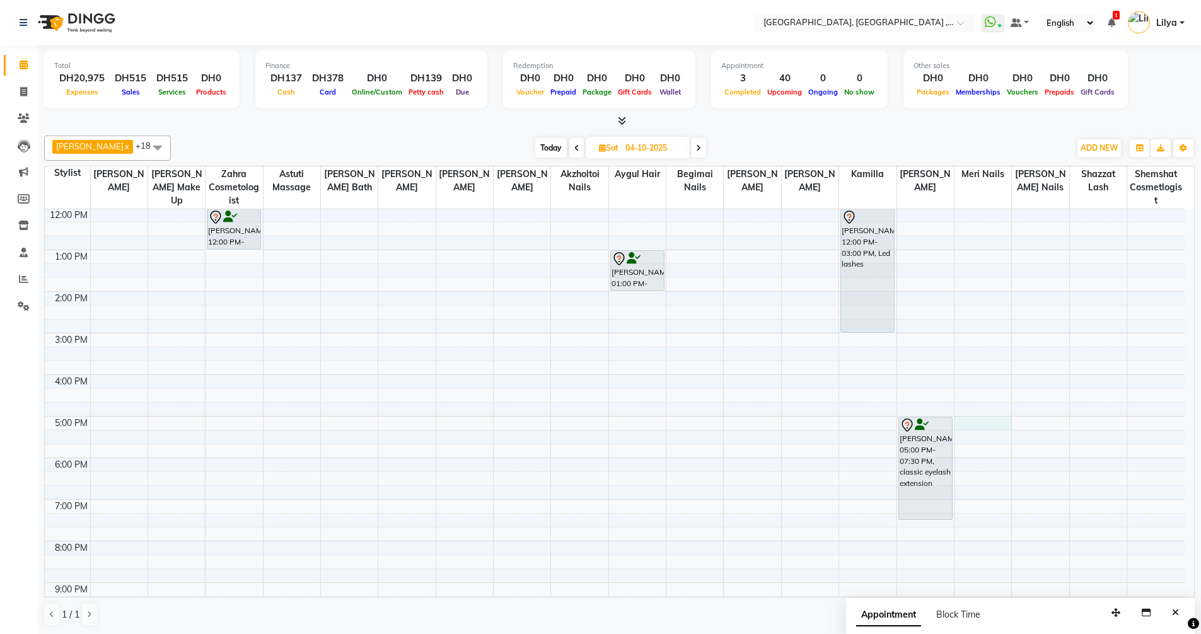
click at [980, 422] on div "9:00 AM 10:00 AM 11:00 AM 12:00 PM 1:00 PM 2:00 PM 3:00 PM 4:00 PM 5:00 PM 6:00…" at bounding box center [615, 395] width 1140 height 623
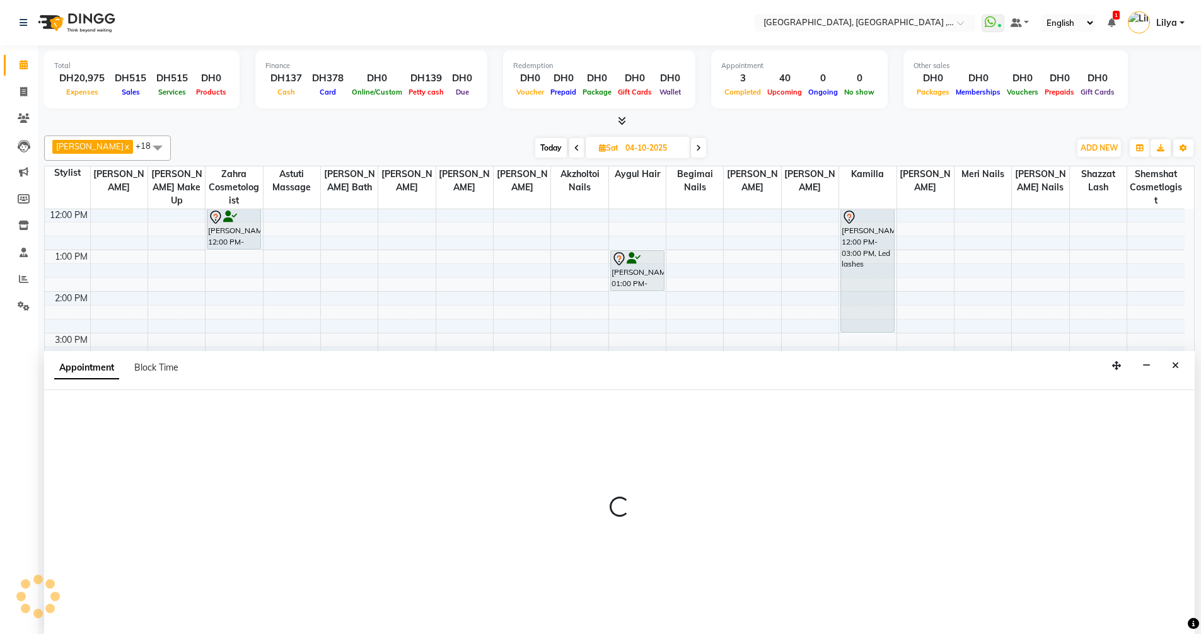
scroll to position [1, 0]
select select "85659"
select select "tentative"
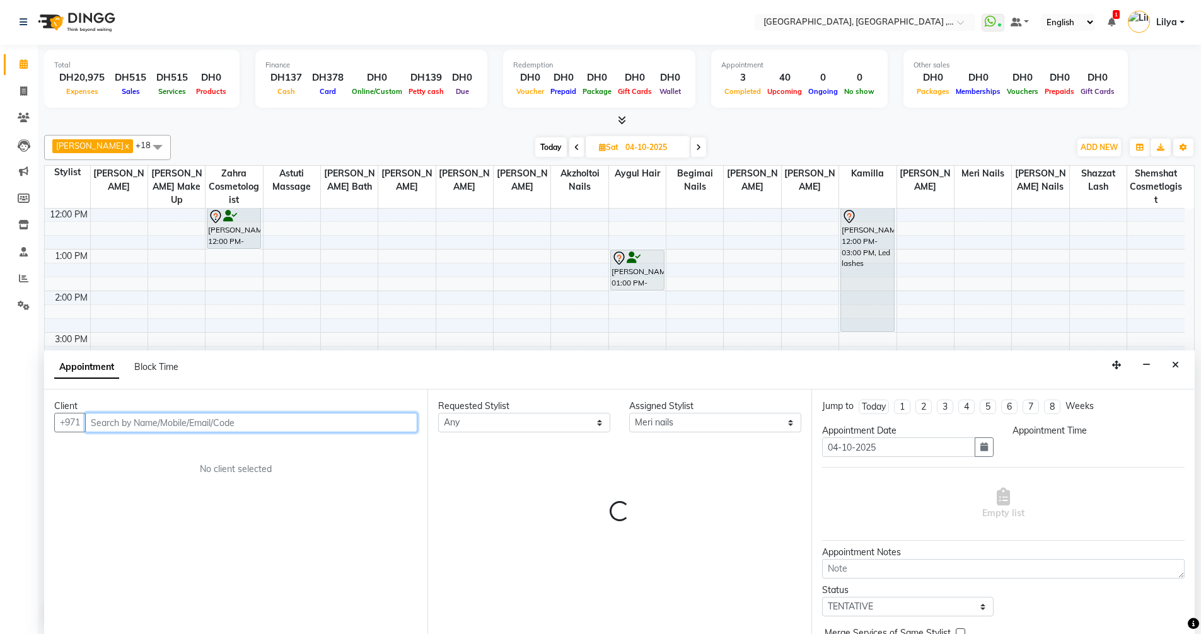
select select "1020"
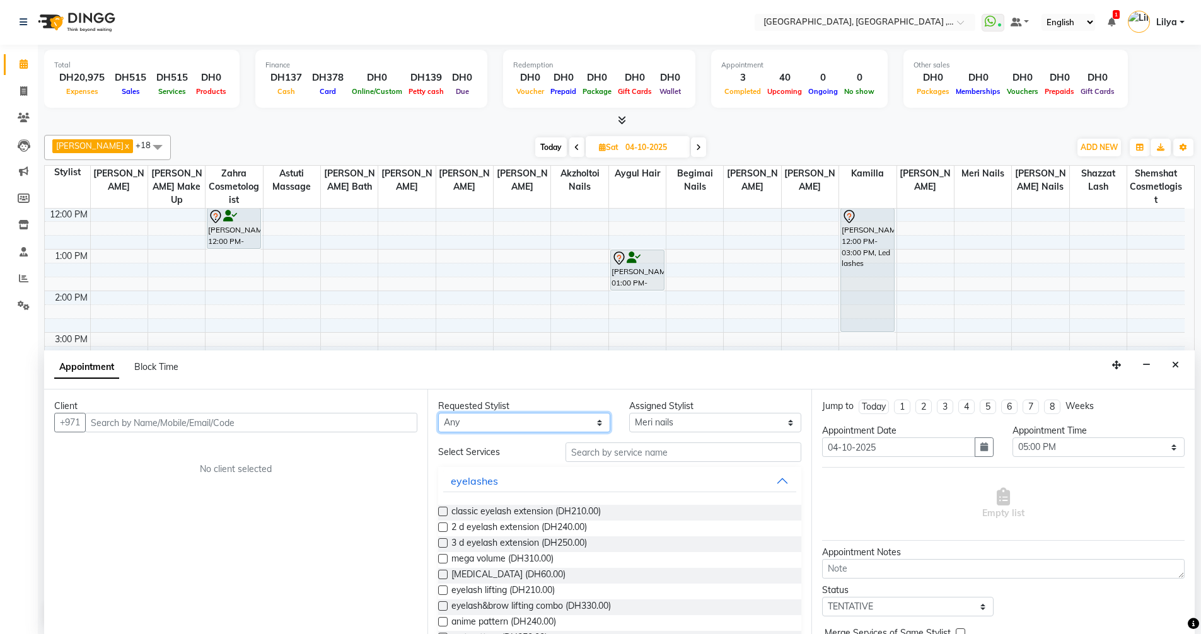
click at [516, 417] on select "Any Adel brow Aina Akzholtoi nails Amina lash Astuti massage Aygul hair Begimai…" at bounding box center [524, 423] width 172 height 20
select select "85659"
click at [438, 413] on select "Any Adel brow Aina Akzholtoi nails Amina lash Astuti massage Aygul hair Begimai…" at bounding box center [524, 423] width 172 height 20
click at [349, 415] on input "text" at bounding box center [251, 423] width 332 height 20
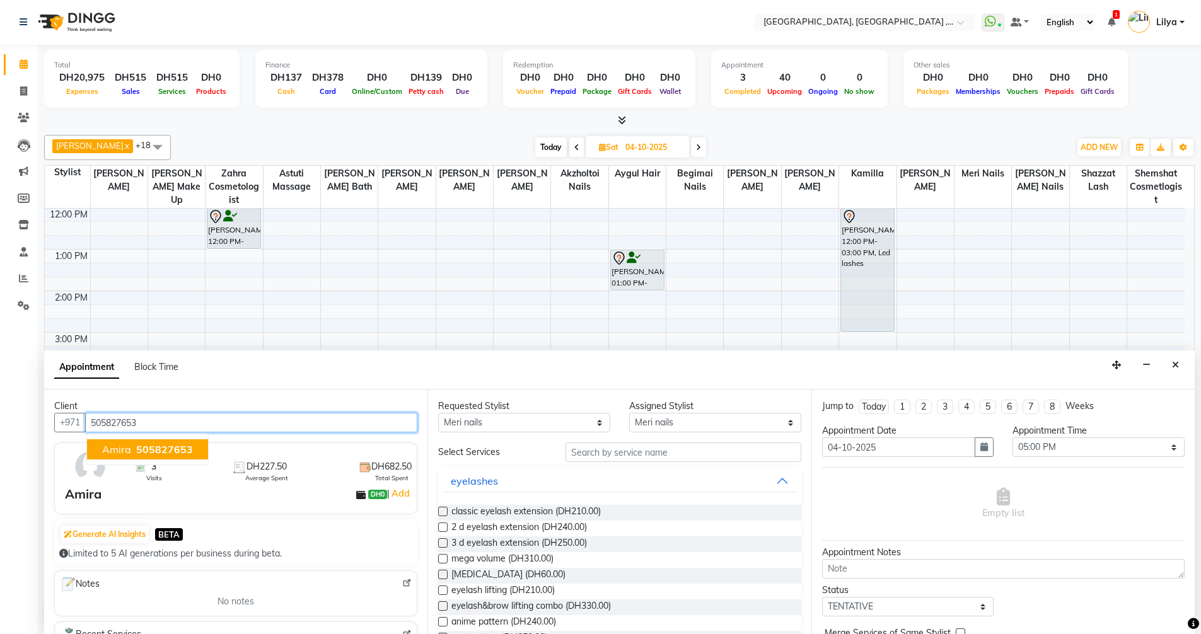
click at [159, 446] on span "505827653" at bounding box center [164, 449] width 57 height 13
type input "505827653"
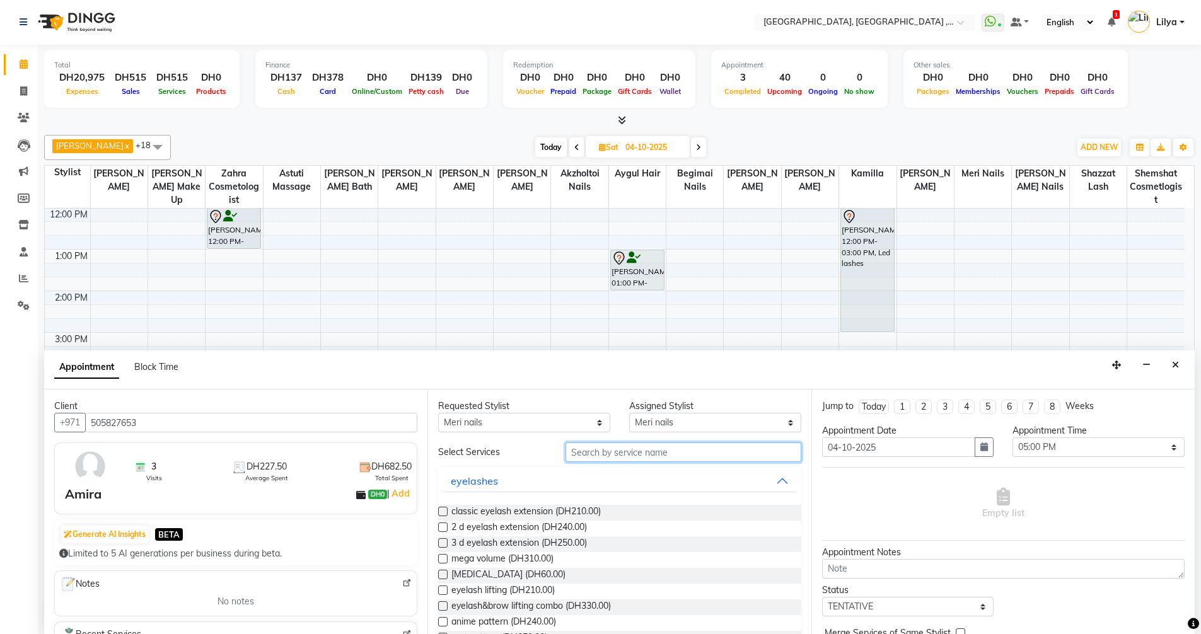
click at [721, 457] on input "text" at bounding box center [683, 453] width 236 height 20
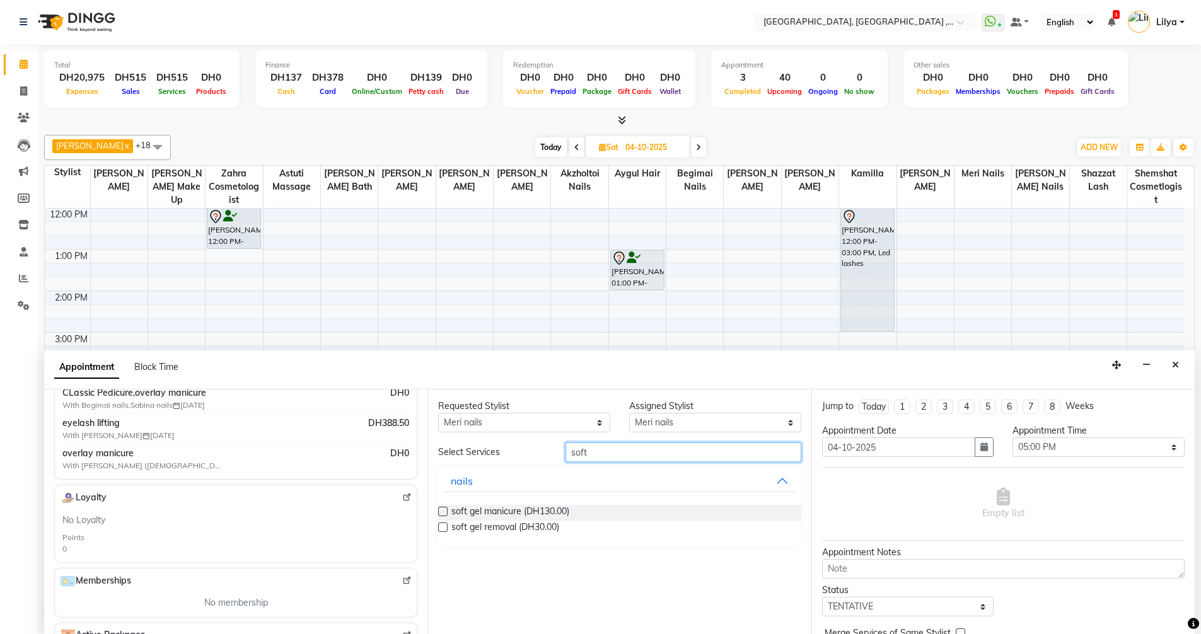
scroll to position [241, 0]
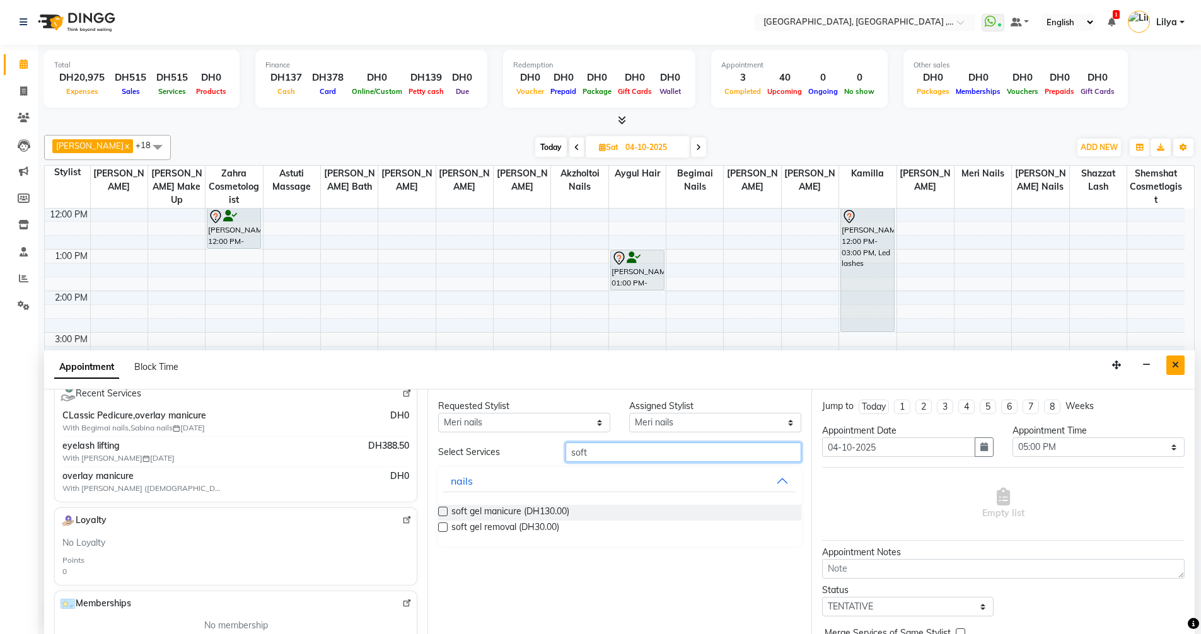
type input "soft"
click at [1179, 364] on button "Close" at bounding box center [1175, 366] width 18 height 20
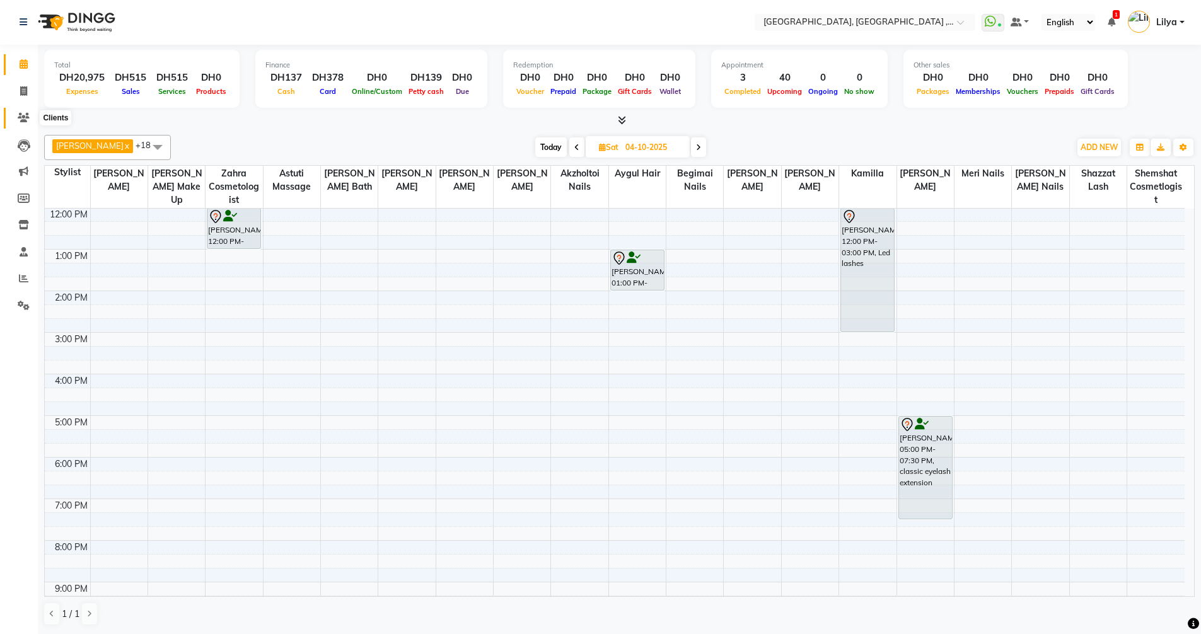
drag, startPoint x: 23, startPoint y: 114, endPoint x: 47, endPoint y: 108, distance: 24.6
click at [23, 114] on icon at bounding box center [24, 117] width 12 height 9
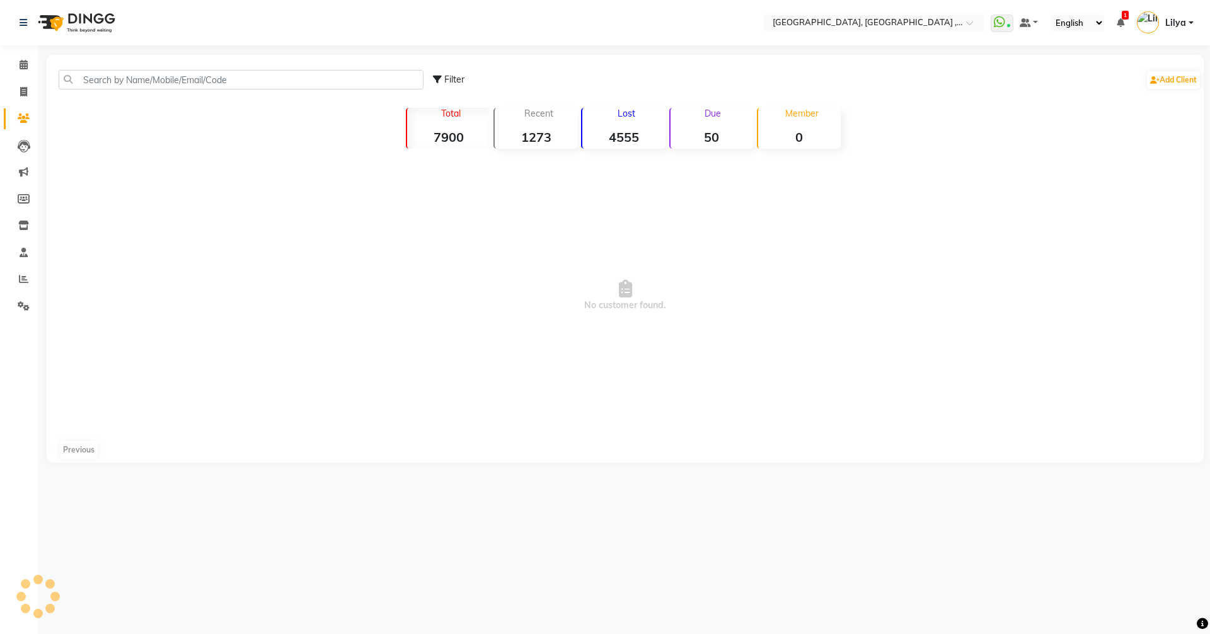
drag, startPoint x: 47, startPoint y: 108, endPoint x: 138, endPoint y: 71, distance: 98.7
click at [136, 66] on div "Filter Add Client" at bounding box center [625, 80] width 1152 height 40
click at [132, 78] on input "text" at bounding box center [241, 80] width 365 height 20
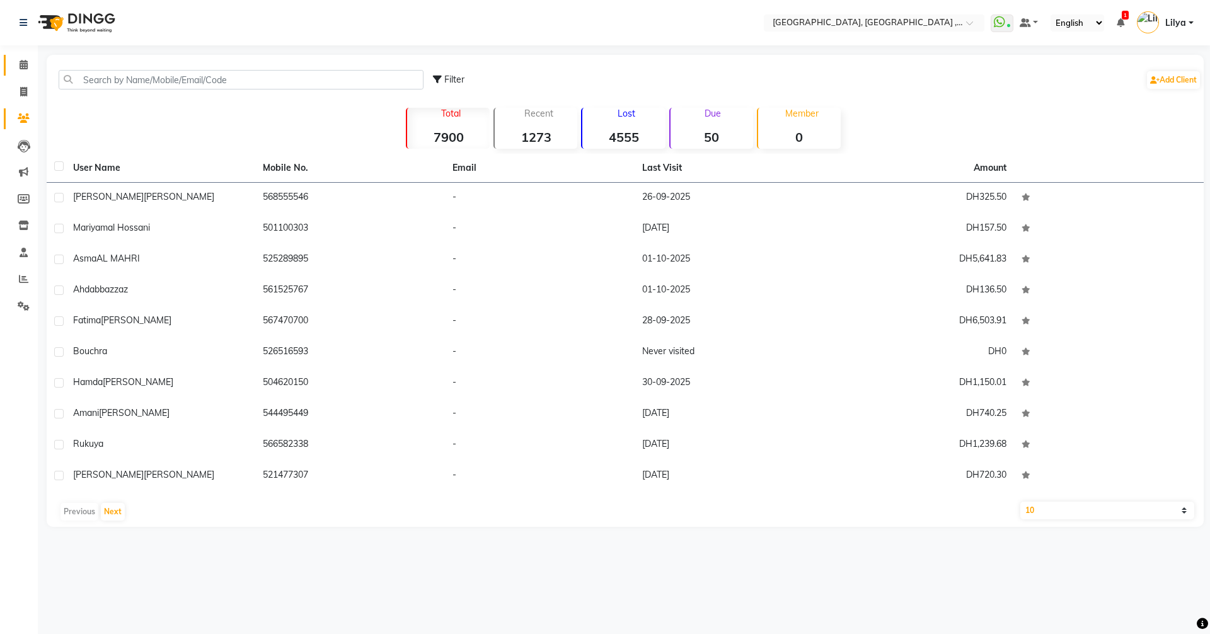
click at [27, 55] on link "Calendar" at bounding box center [19, 65] width 30 height 21
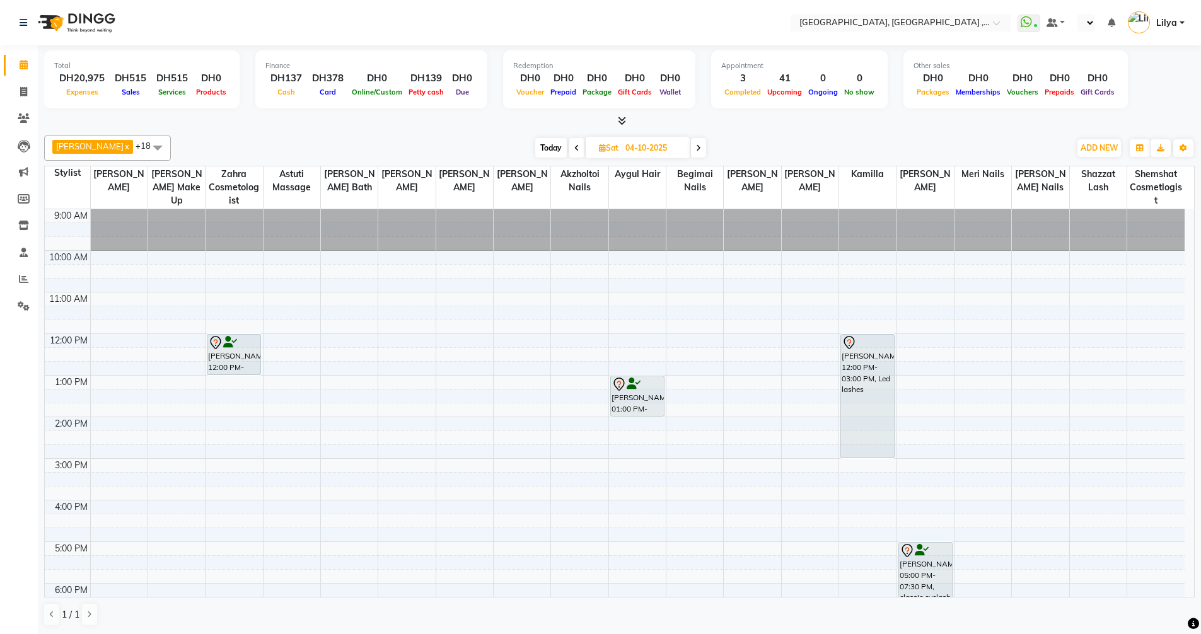
select select "en"
click at [28, 305] on icon at bounding box center [24, 305] width 12 height 9
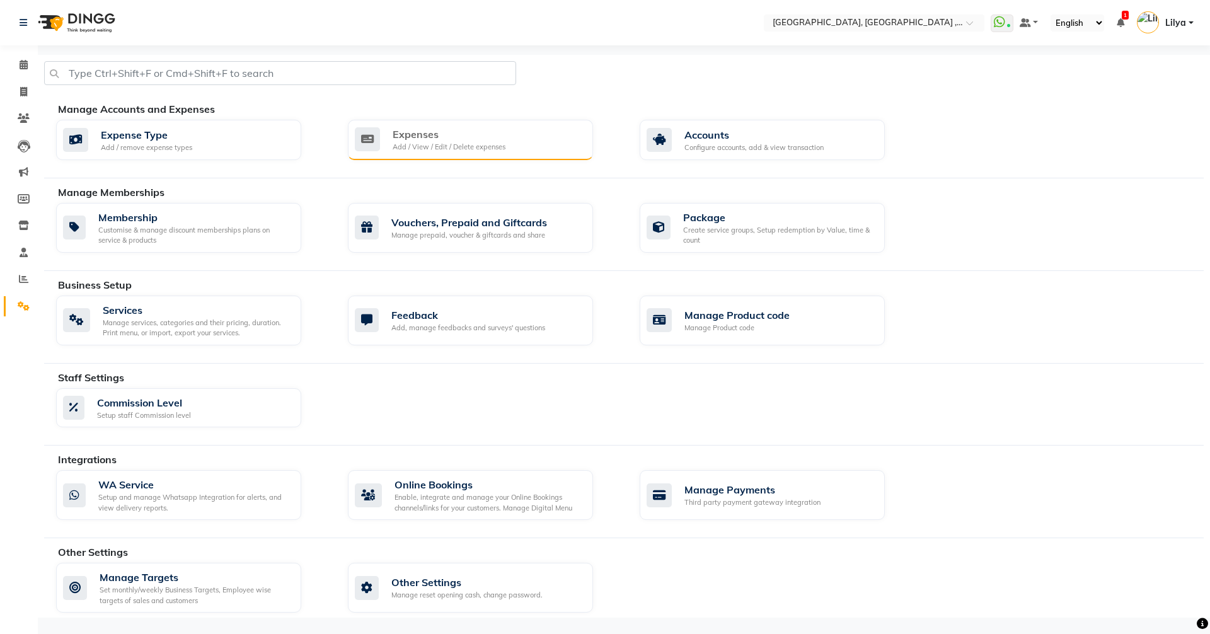
click at [518, 136] on div "Expenses Add / View / Edit / Delete expenses" at bounding box center [469, 140] width 228 height 26
drag, startPoint x: 16, startPoint y: 62, endPoint x: 61, endPoint y: 63, distance: 44.1
click at [16, 62] on span at bounding box center [24, 65] width 22 height 14
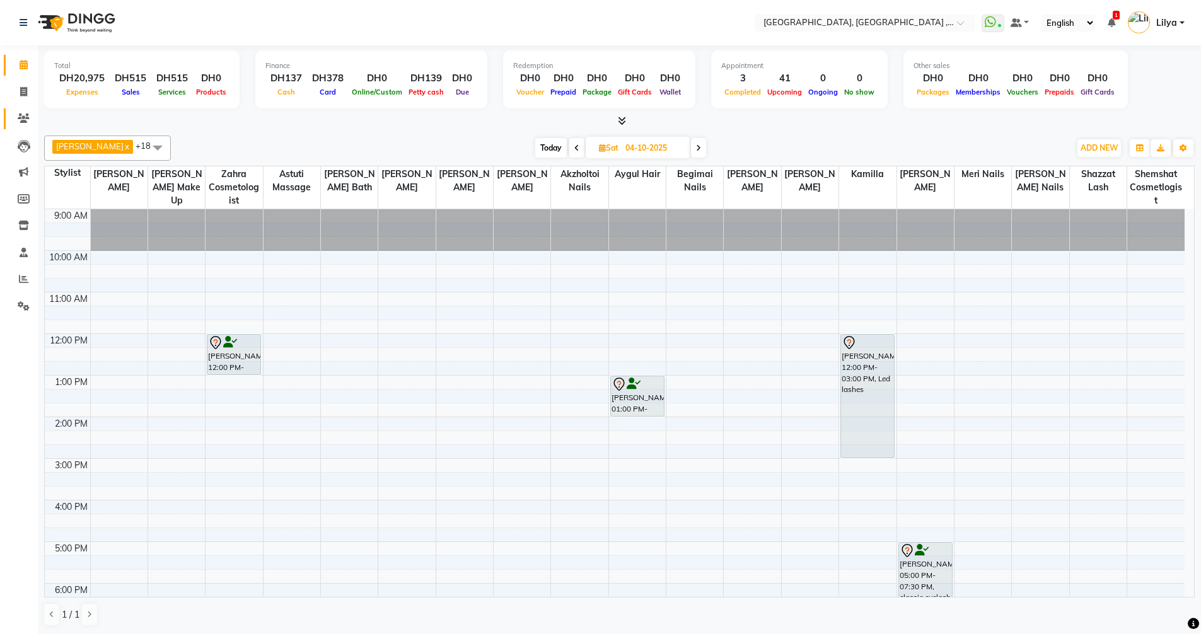
click at [14, 127] on link "Clients" at bounding box center [19, 118] width 30 height 21
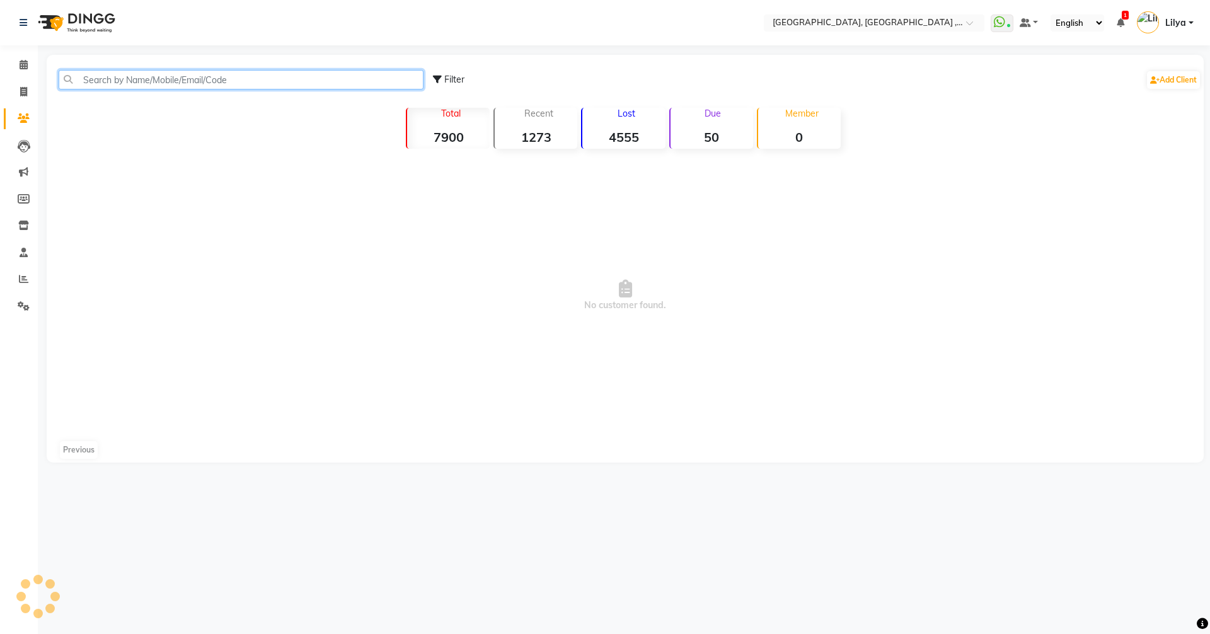
drag, startPoint x: 107, startPoint y: 82, endPoint x: 183, endPoint y: 93, distance: 77.7
click at [107, 82] on input "text" at bounding box center [241, 80] width 365 height 20
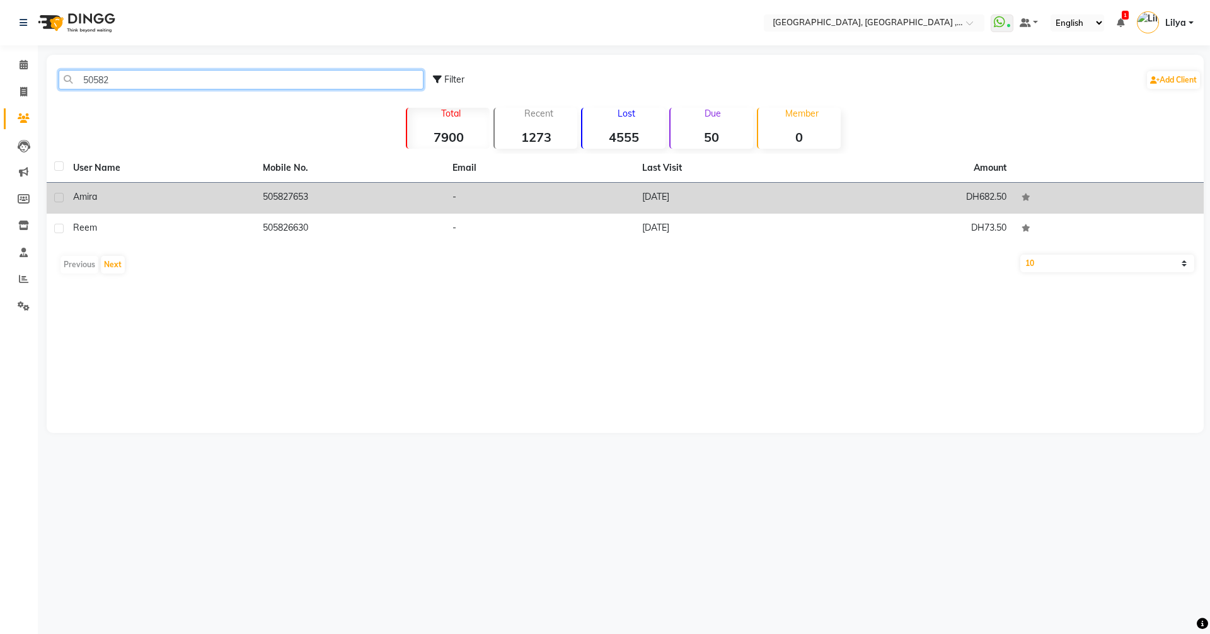
type input "50582"
click at [274, 204] on td "505827653" at bounding box center [350, 198] width 190 height 31
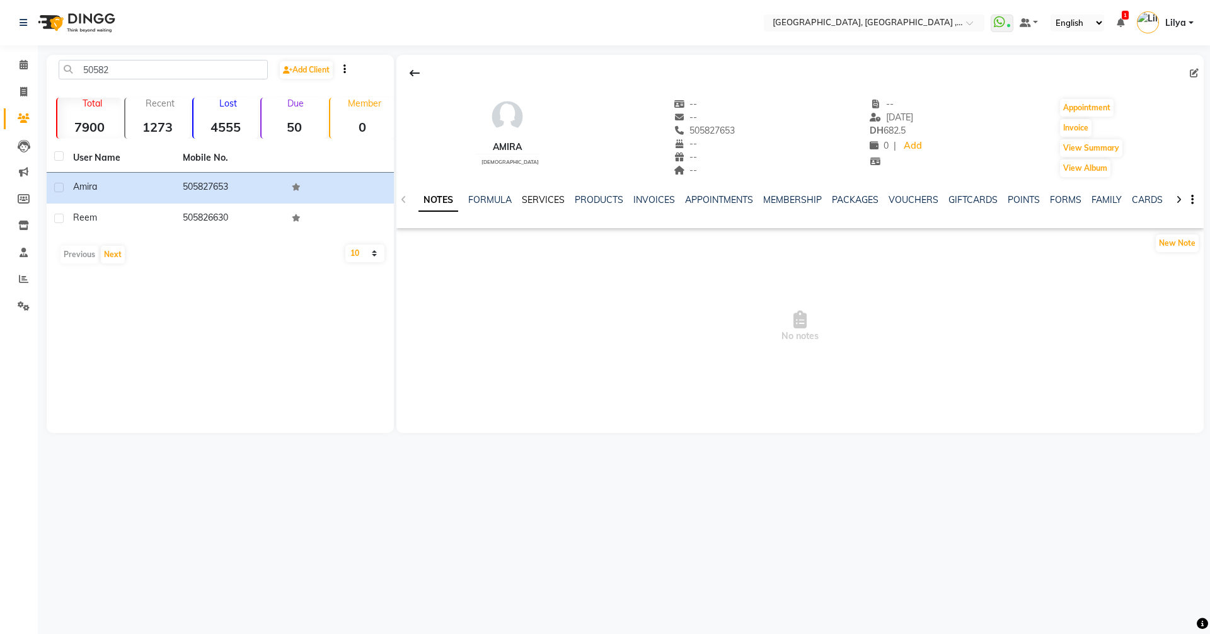
click at [543, 202] on link "SERVICES" at bounding box center [543, 199] width 43 height 11
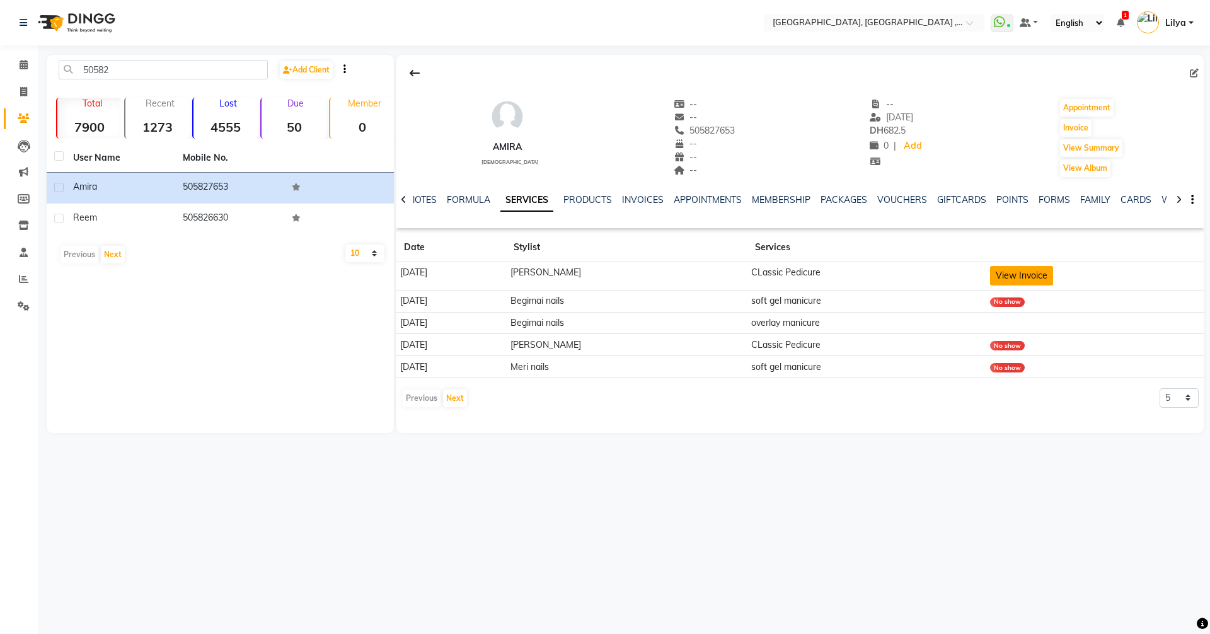
click at [1001, 275] on button "View Invoice" at bounding box center [1021, 276] width 63 height 20
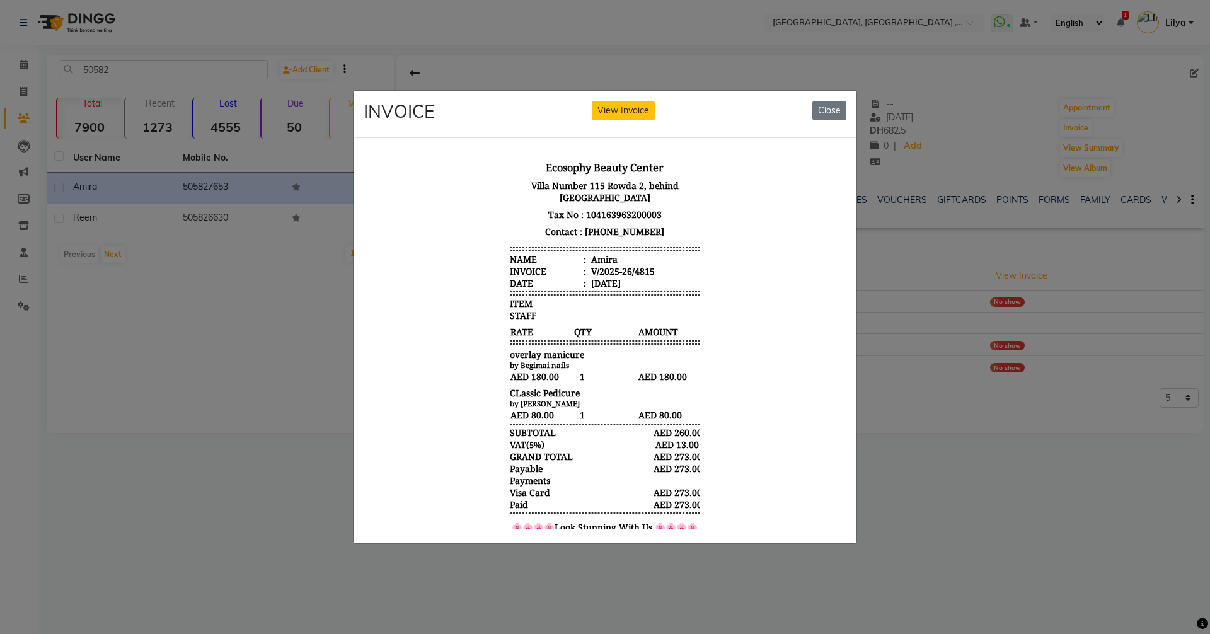
click at [847, 108] on div "INVOICE View Invoice Close" at bounding box center [605, 114] width 503 height 47
click at [840, 106] on button "Close" at bounding box center [830, 111] width 34 height 20
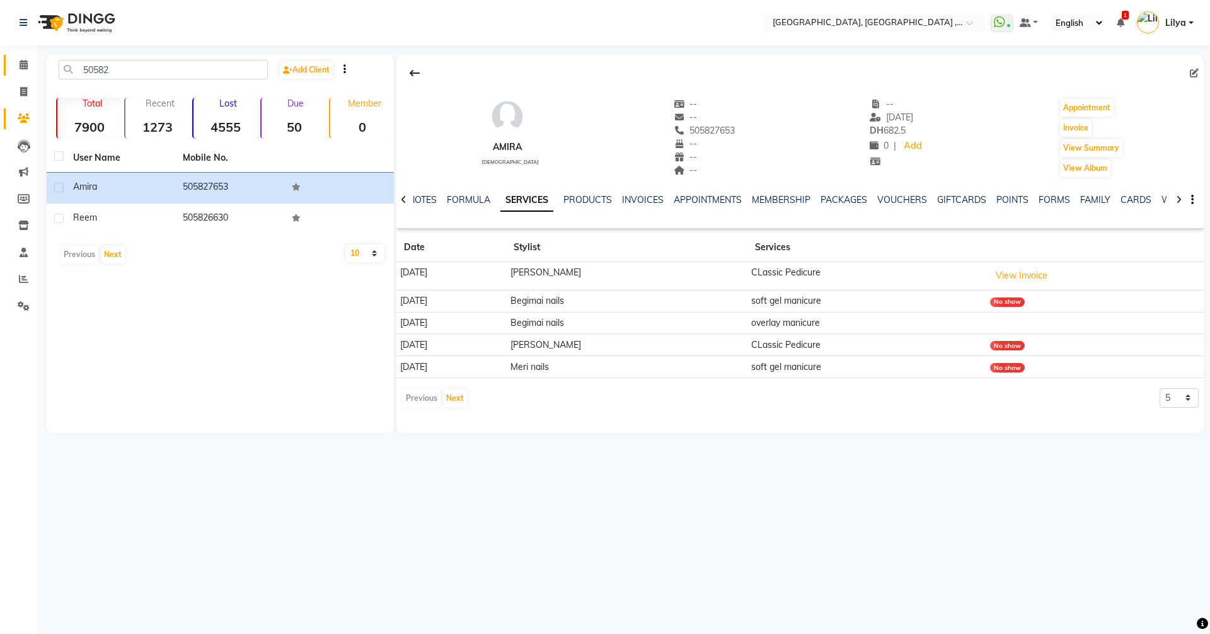
click at [26, 59] on span at bounding box center [24, 65] width 22 height 14
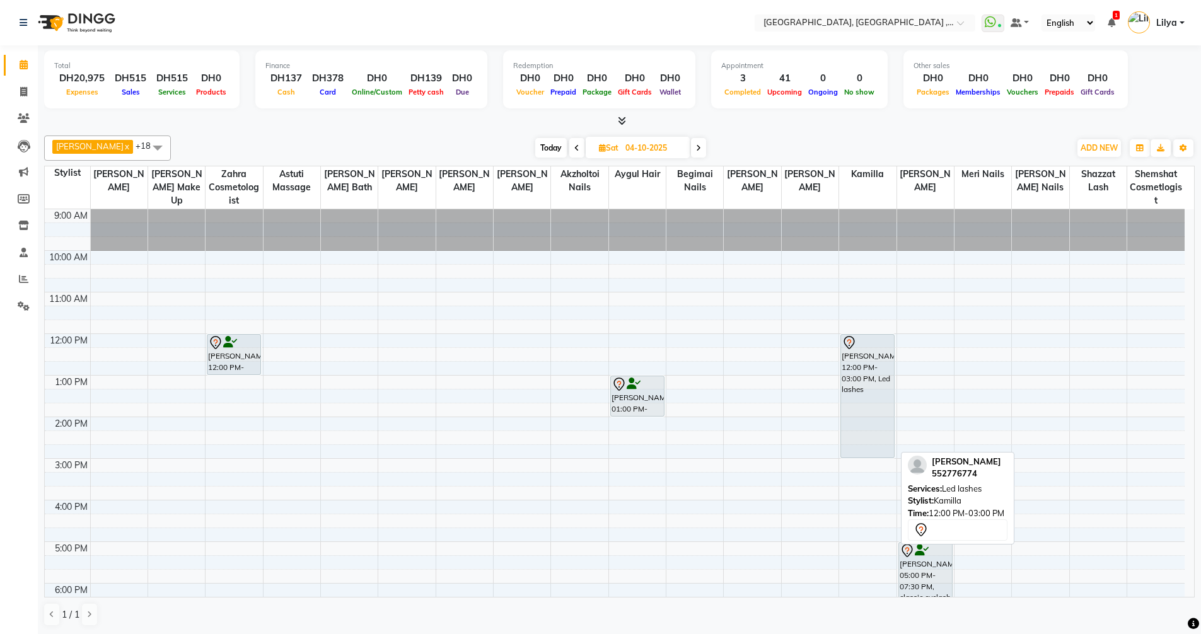
scroll to position [126, 0]
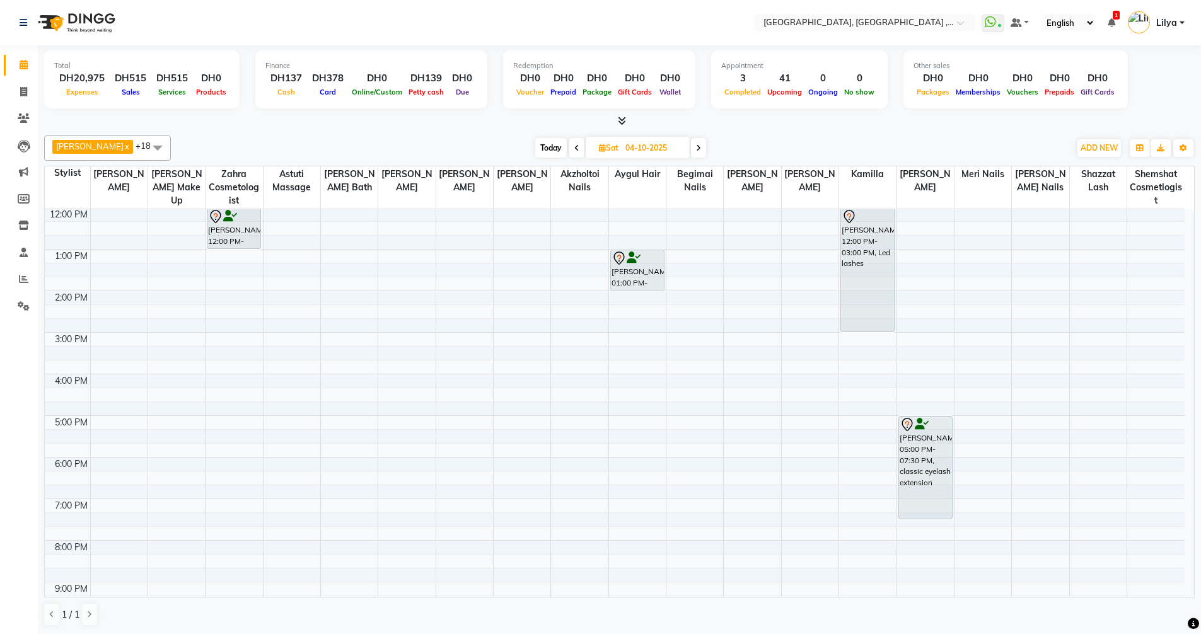
click at [561, 142] on span "Today" at bounding box center [551, 148] width 32 height 20
type input "01-10-2025"
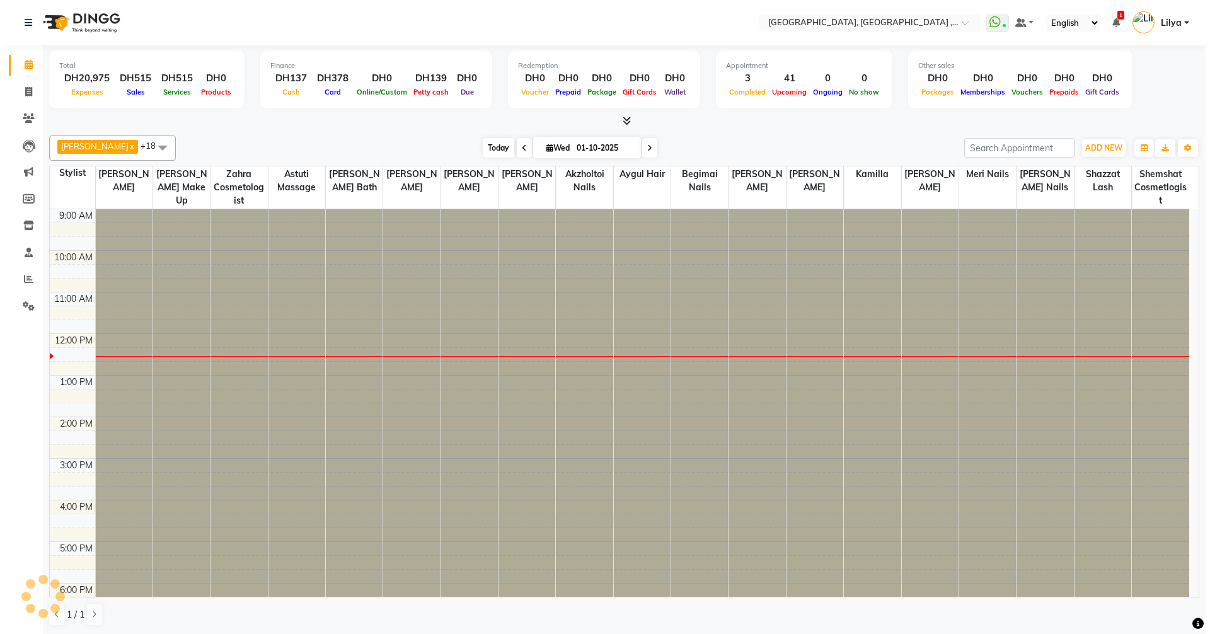
scroll to position [125, 0]
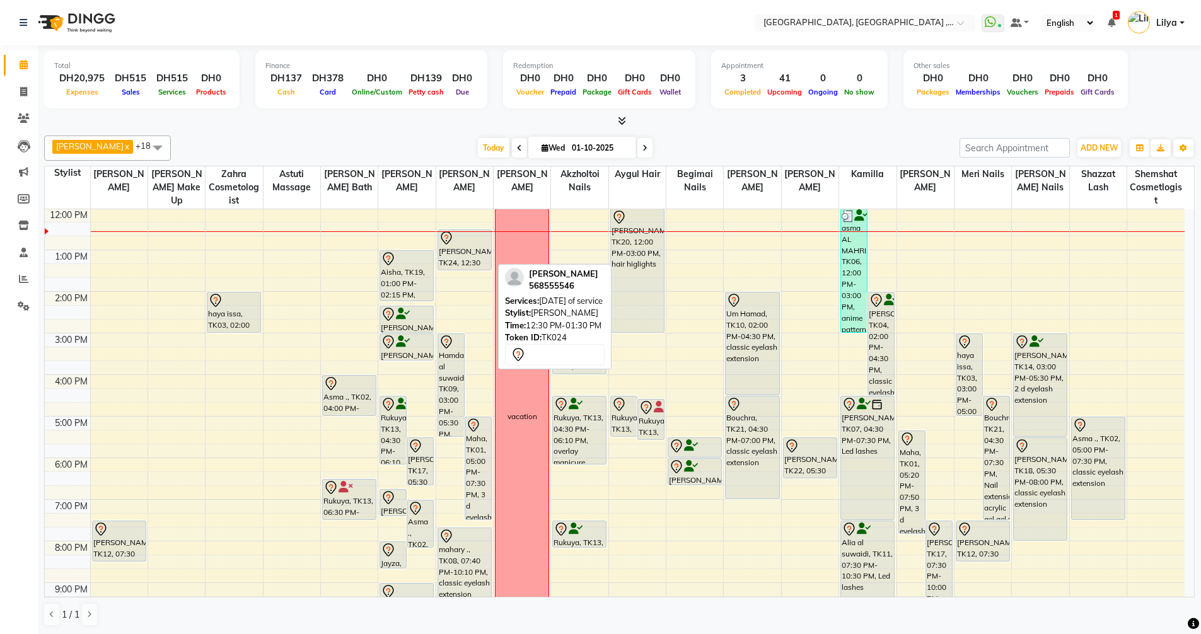
click at [462, 265] on div "[PERSON_NAME], TK24, 12:30 PM-01:30 PM, [DATE] of service" at bounding box center [464, 250] width 53 height 40
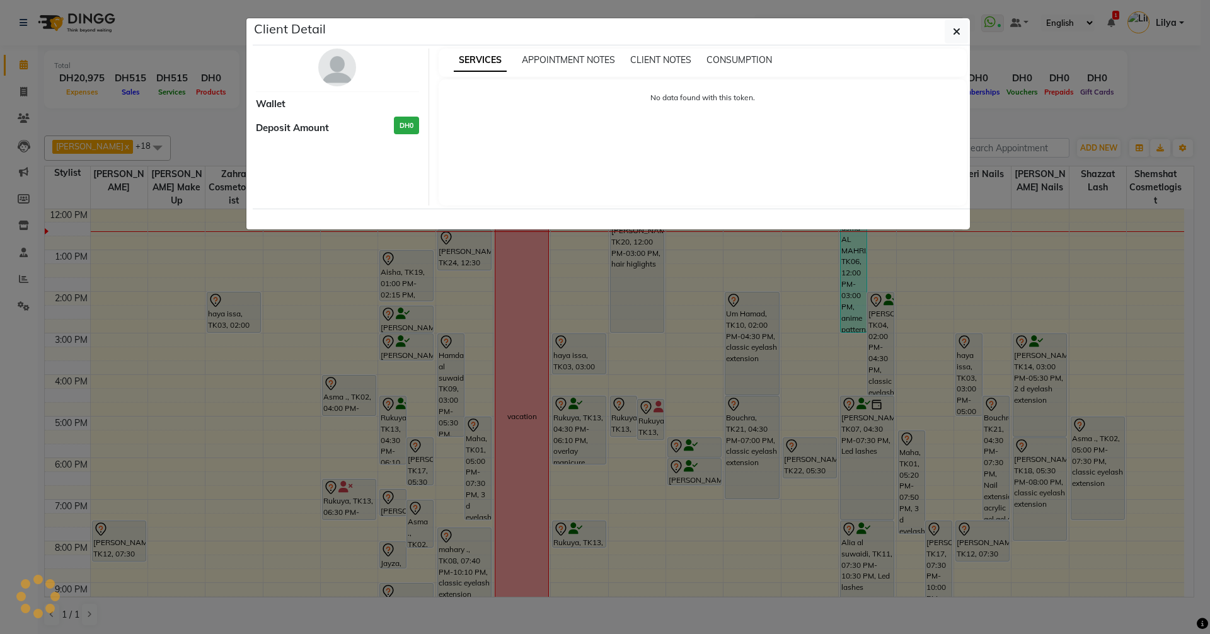
select select "7"
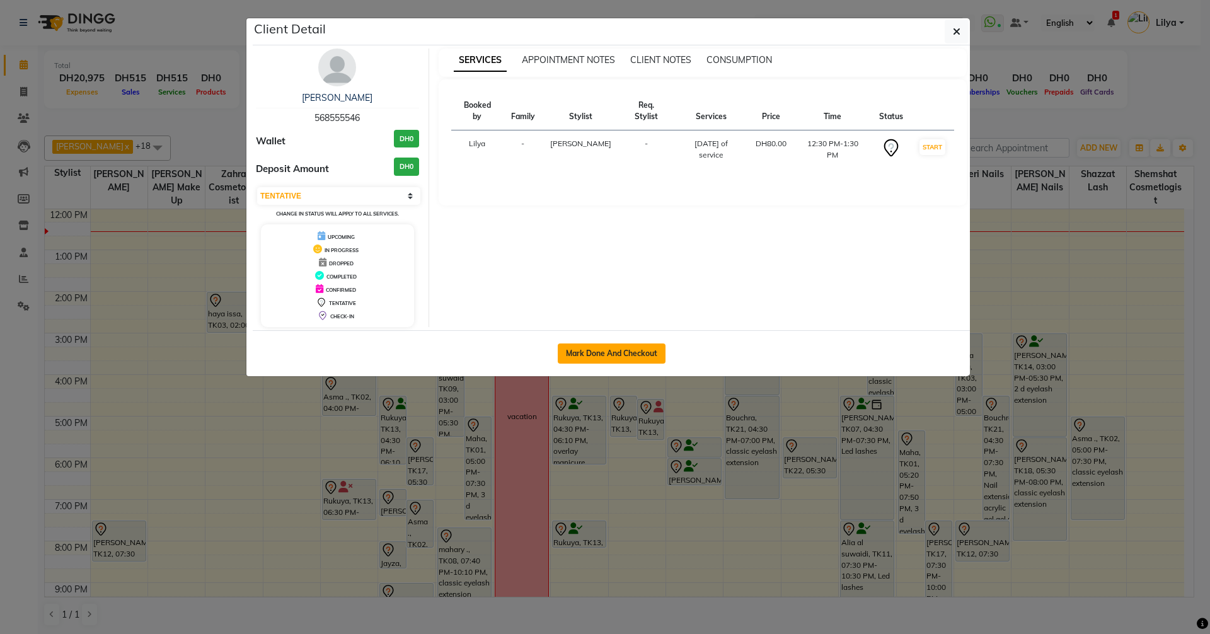
click at [629, 359] on button "Mark Done And Checkout" at bounding box center [612, 354] width 108 height 20
select select "service"
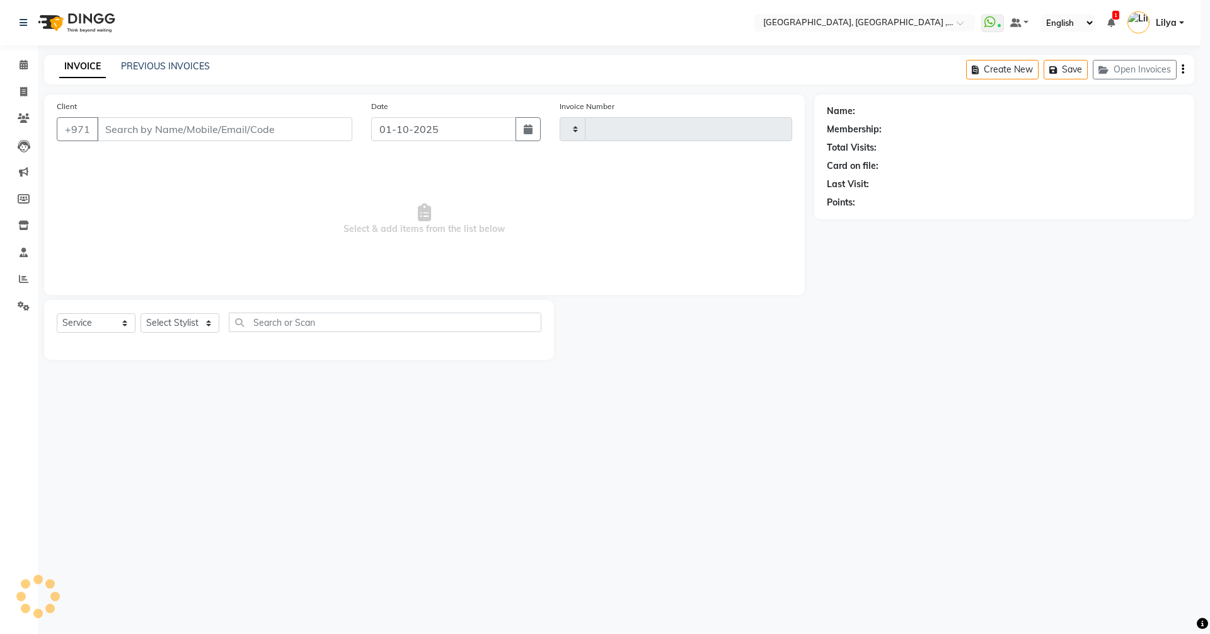
type input "5374"
select select "3838"
type input "568555546"
select select "59645"
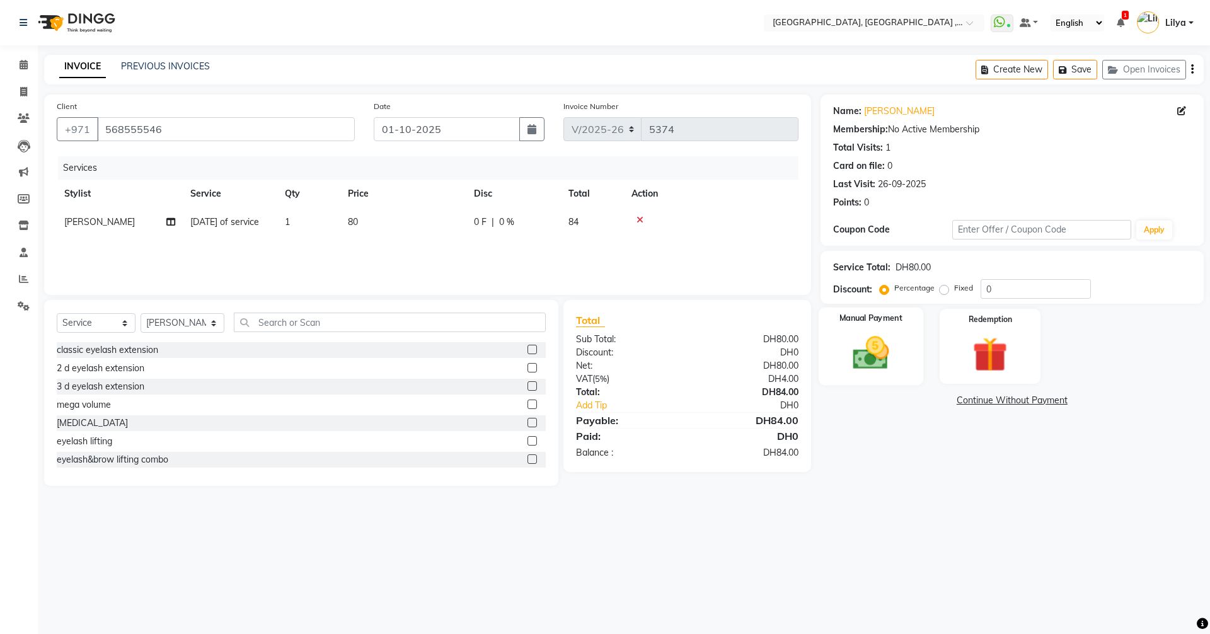
click at [884, 364] on img at bounding box center [871, 353] width 59 height 42
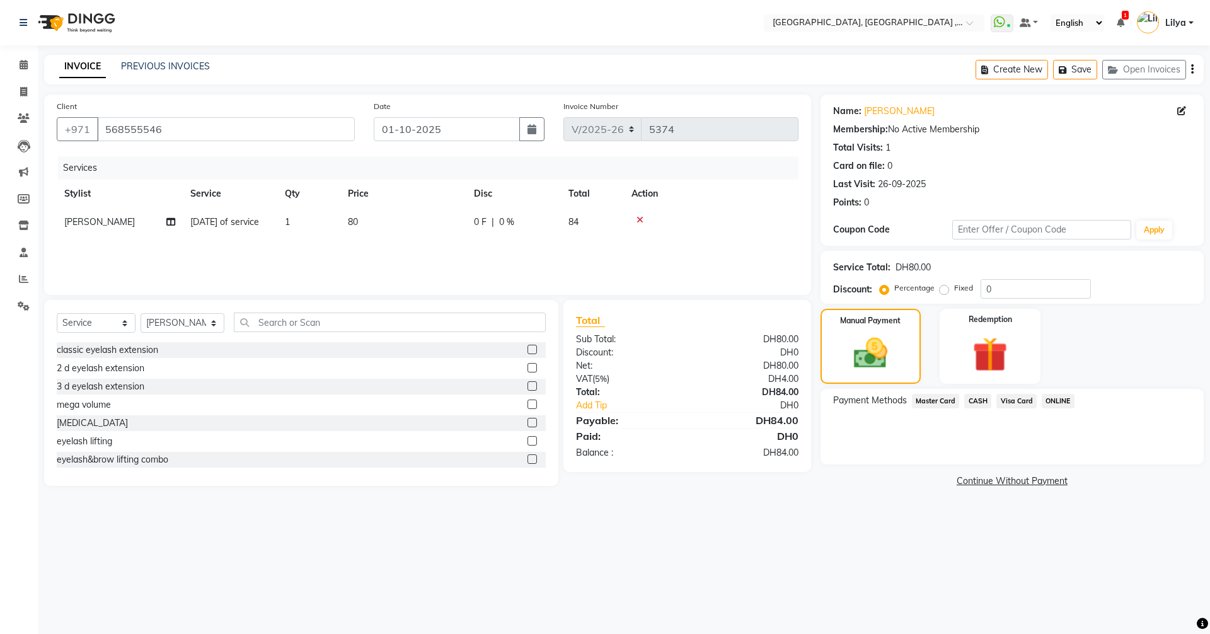
drag, startPoint x: 1013, startPoint y: 400, endPoint x: 1021, endPoint y: 411, distance: 14.0
click at [1014, 403] on span "Visa Card" at bounding box center [1017, 401] width 40 height 14
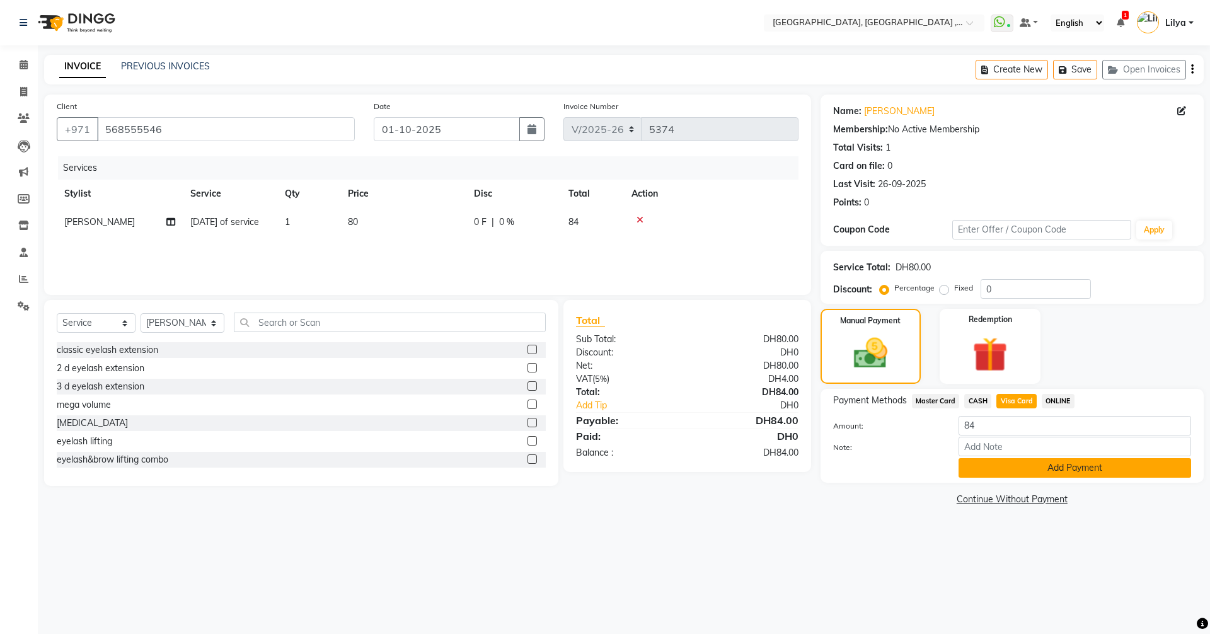
click at [1047, 467] on button "Add Payment" at bounding box center [1075, 468] width 233 height 20
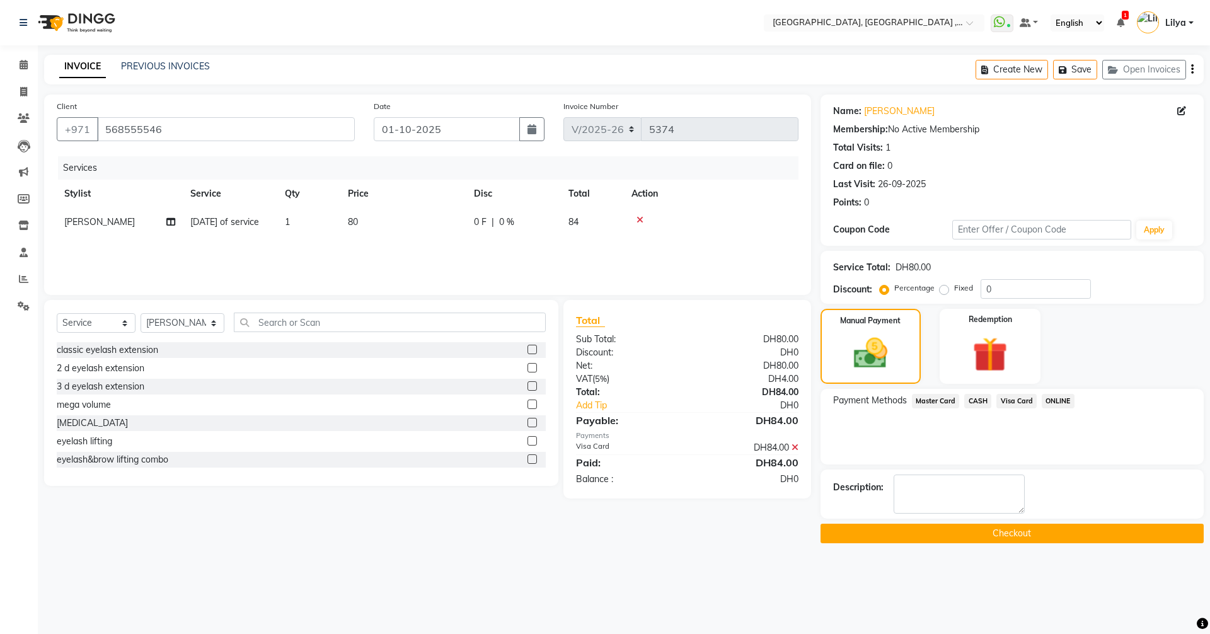
click at [1006, 400] on span "Visa Card" at bounding box center [1017, 401] width 40 height 14
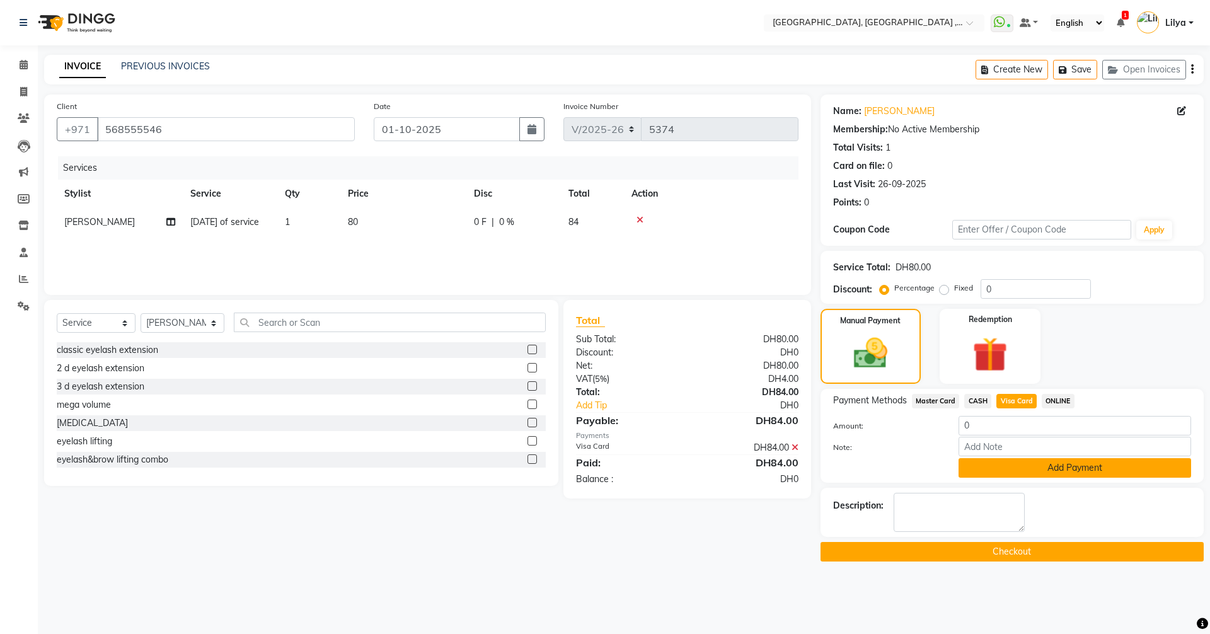
click at [1024, 475] on button "Add Payment" at bounding box center [1075, 468] width 233 height 20
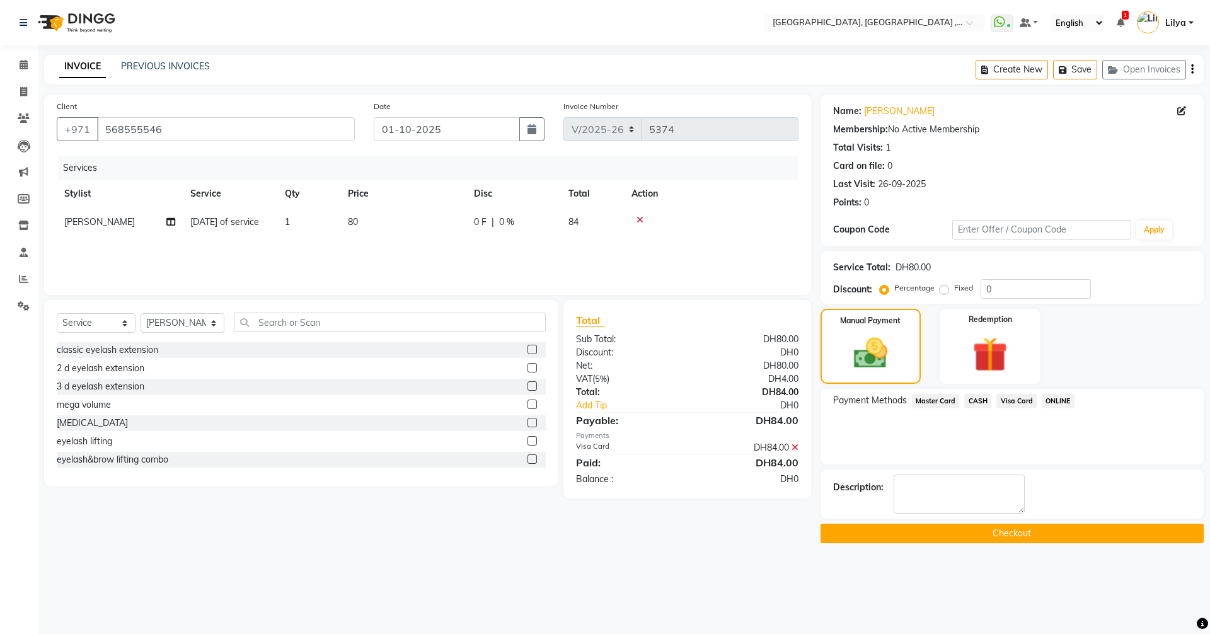
click at [793, 446] on icon at bounding box center [795, 447] width 7 height 9
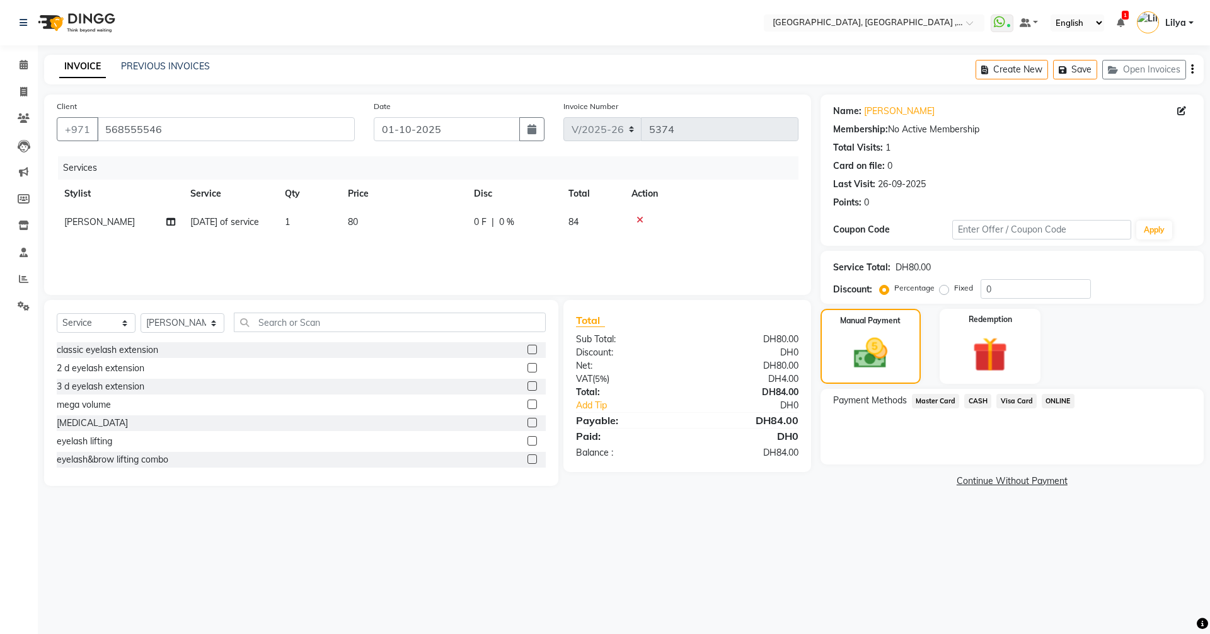
click at [975, 400] on span "CASH" at bounding box center [978, 401] width 27 height 14
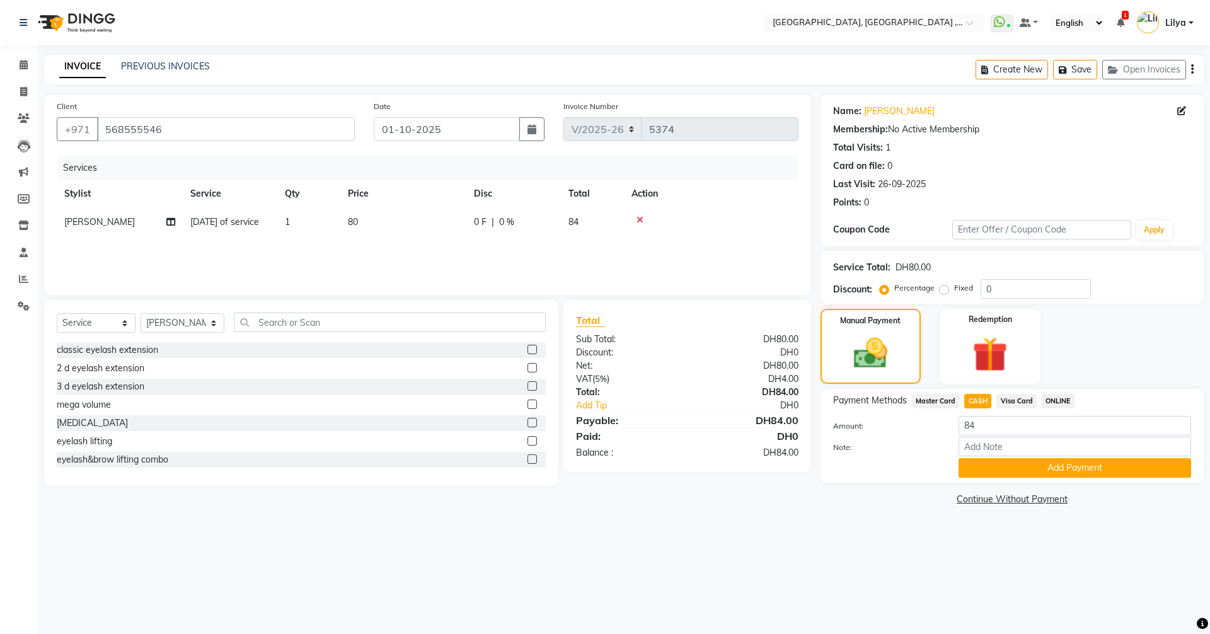
click at [1011, 402] on span "Visa Card" at bounding box center [1017, 401] width 40 height 14
click at [1039, 468] on button "Add Payment" at bounding box center [1075, 468] width 233 height 20
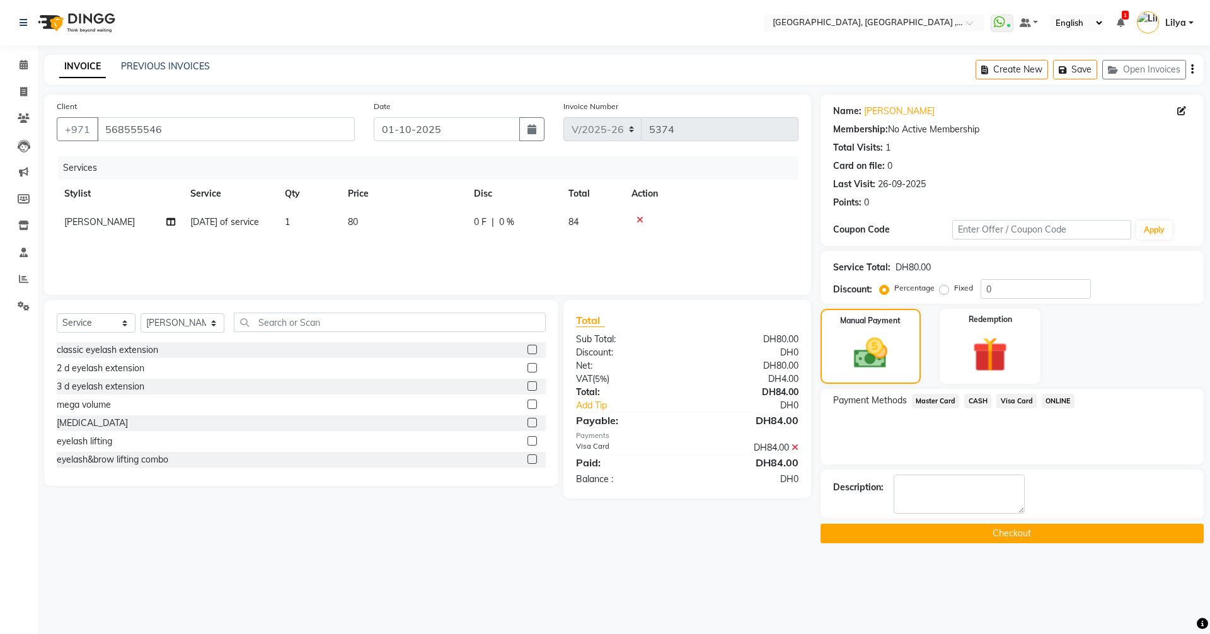
click at [1036, 535] on button "Checkout" at bounding box center [1012, 534] width 383 height 20
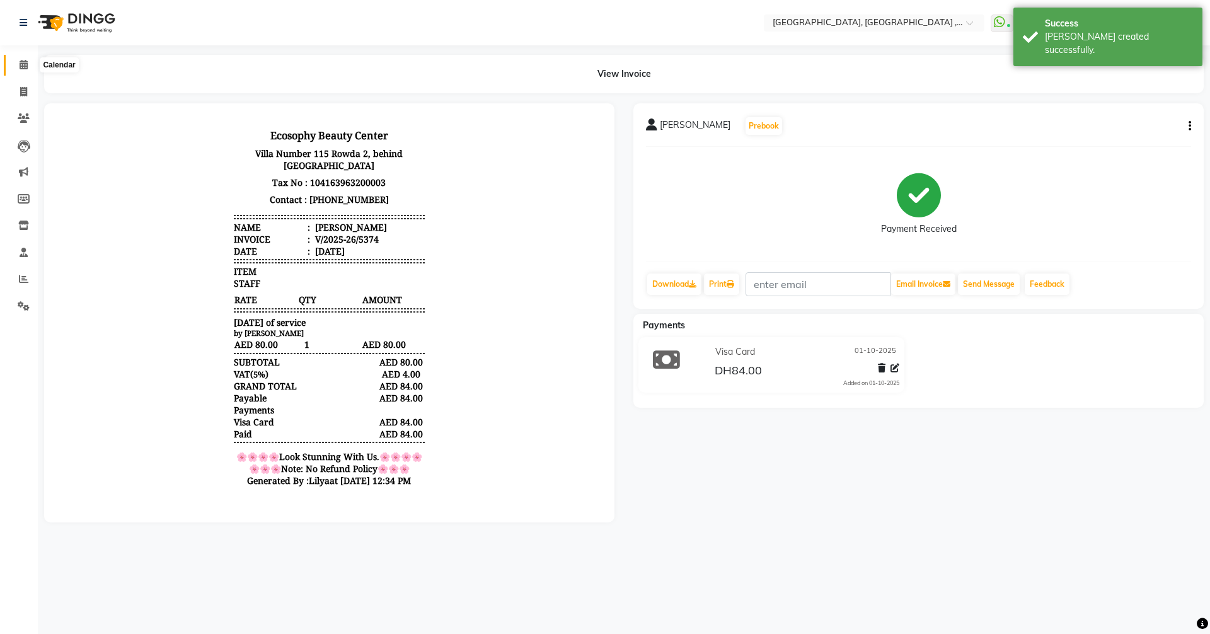
click at [16, 69] on span at bounding box center [24, 65] width 22 height 14
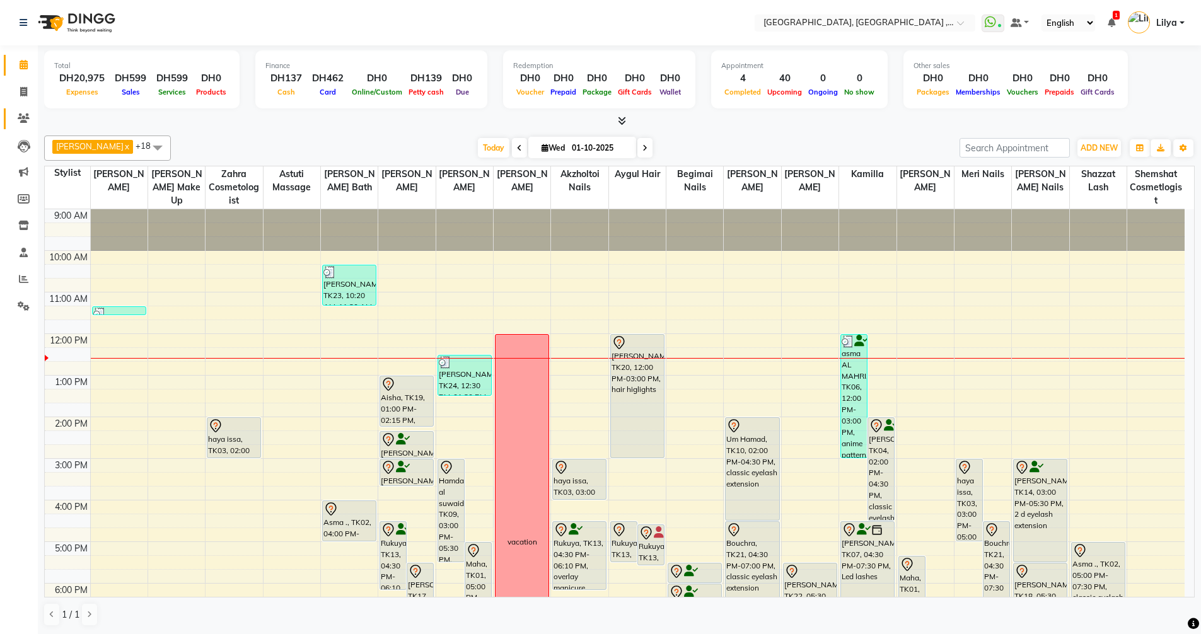
drag, startPoint x: 25, startPoint y: 113, endPoint x: 33, endPoint y: 109, distance: 8.8
click at [25, 113] on icon at bounding box center [24, 117] width 12 height 9
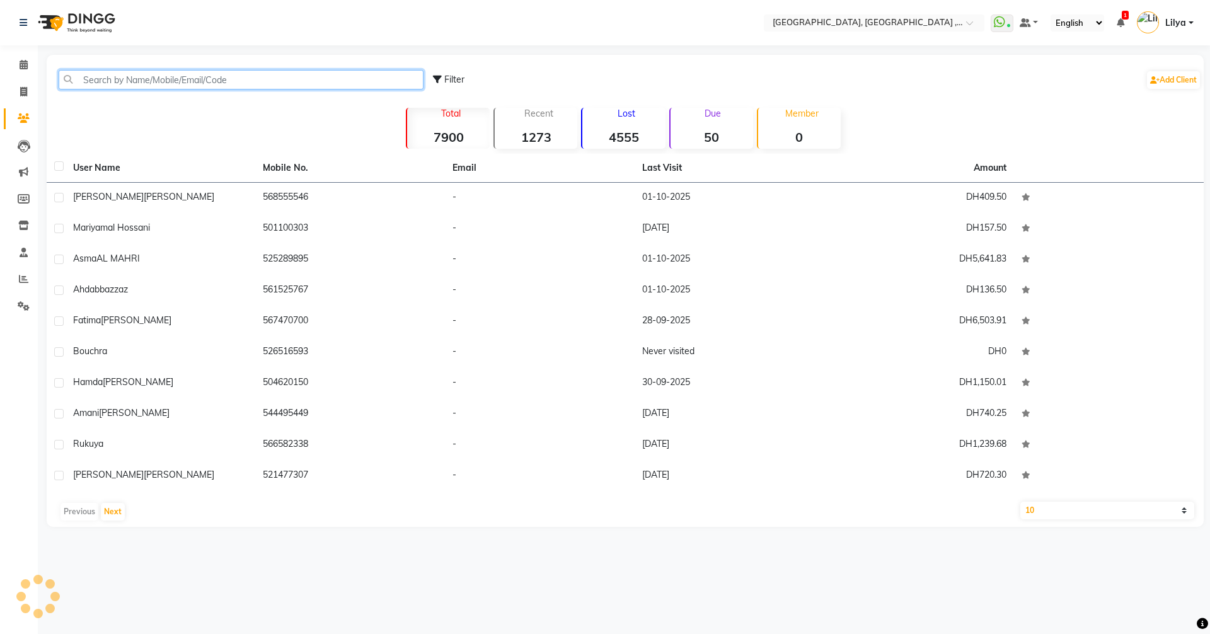
click at [148, 76] on input "text" at bounding box center [241, 80] width 365 height 20
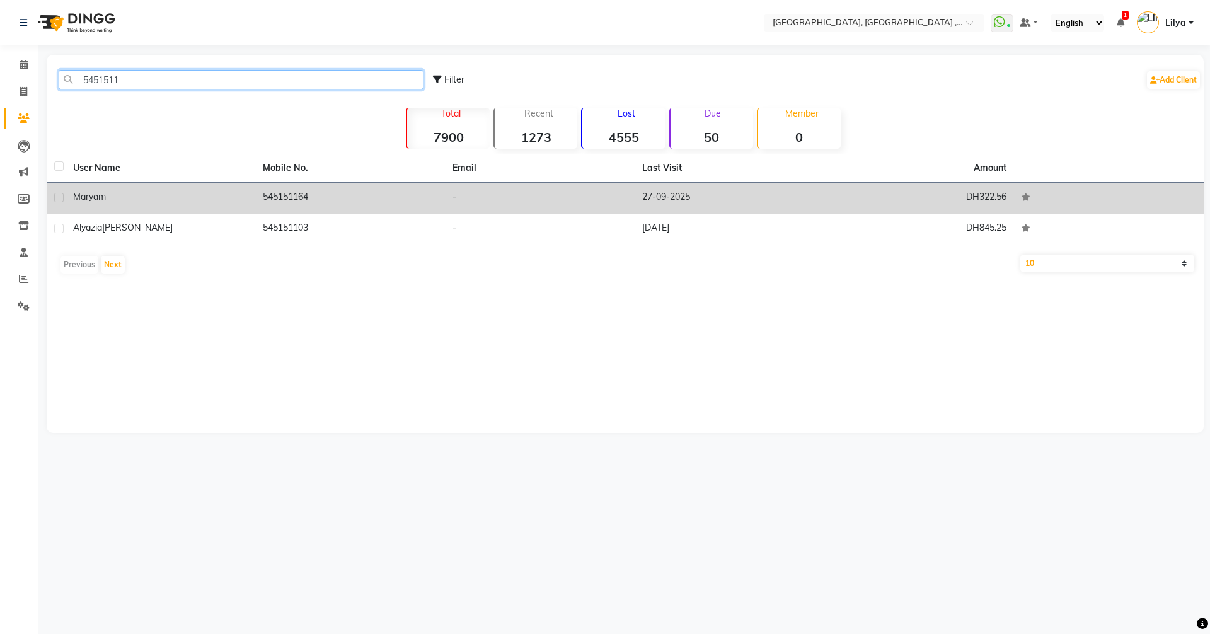
type input "5451511"
click at [322, 192] on td "545151164" at bounding box center [350, 198] width 190 height 31
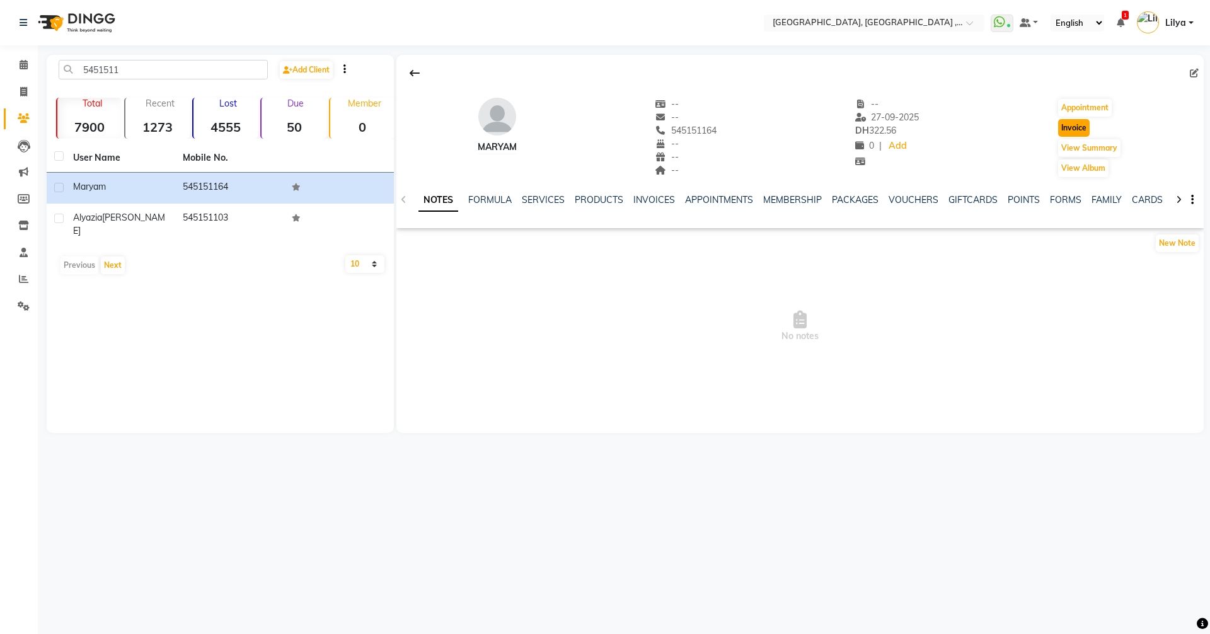
click at [1071, 128] on button "Invoice" at bounding box center [1074, 128] width 32 height 18
select select "service"
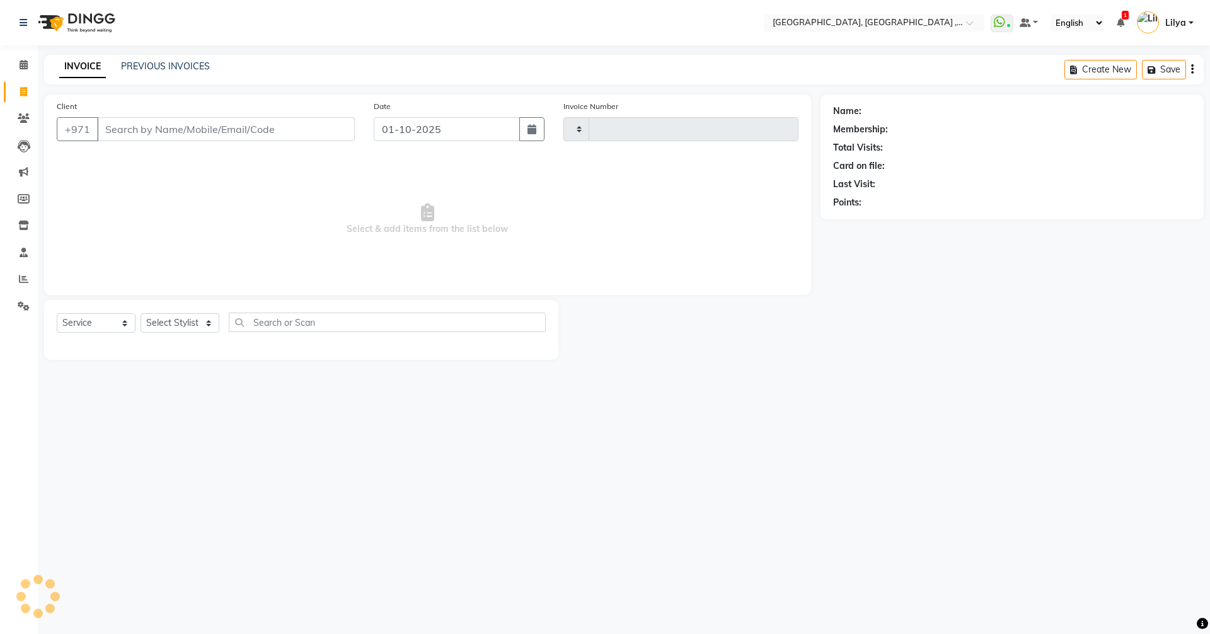
type input "5375"
select select "3838"
type input "545151164"
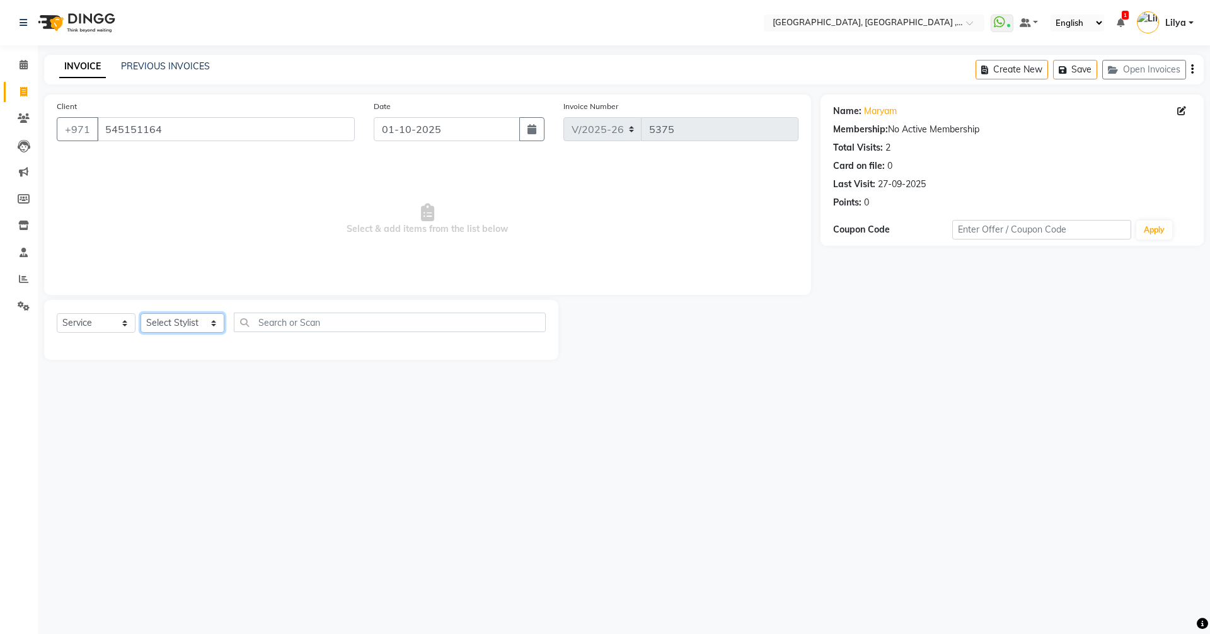
click at [206, 323] on select "Select Stylist Adel brow Aina Akzholtoi nails Amina lash Astuti massage Aygul h…" at bounding box center [183, 323] width 84 height 20
select select "88202"
click at [141, 313] on select "Select Stylist Adel brow Aina Akzholtoi nails Amina lash Astuti massage Aygul h…" at bounding box center [183, 323] width 84 height 20
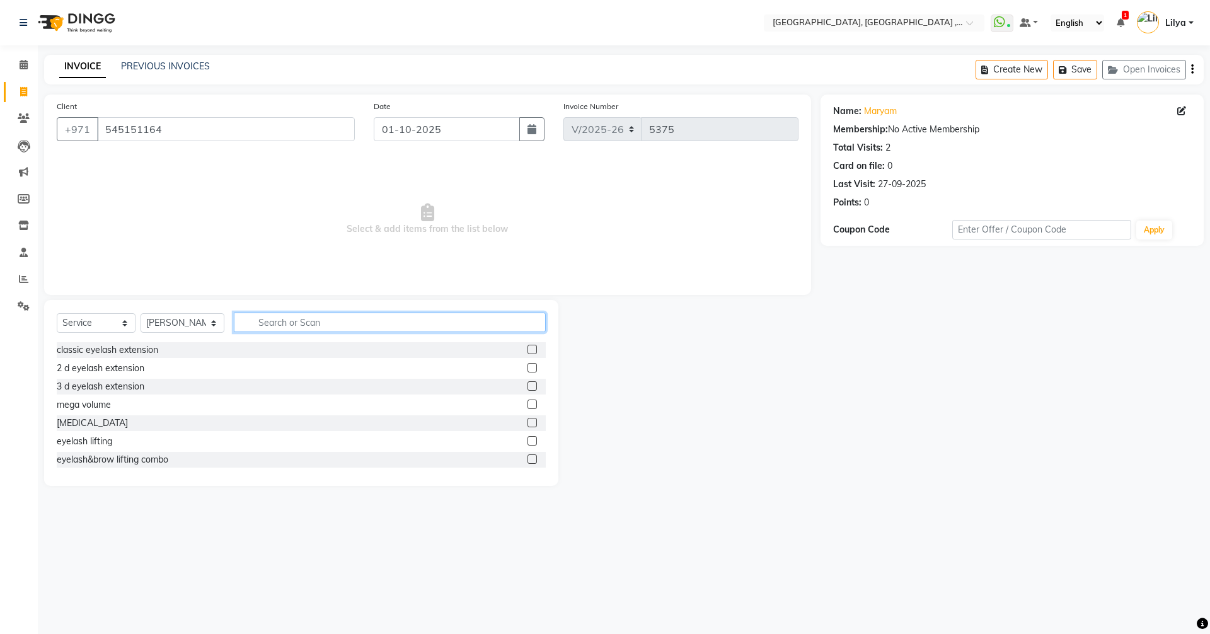
drag, startPoint x: 325, startPoint y: 325, endPoint x: 333, endPoint y: 344, distance: 21.2
click at [327, 331] on input "text" at bounding box center [390, 323] width 312 height 20
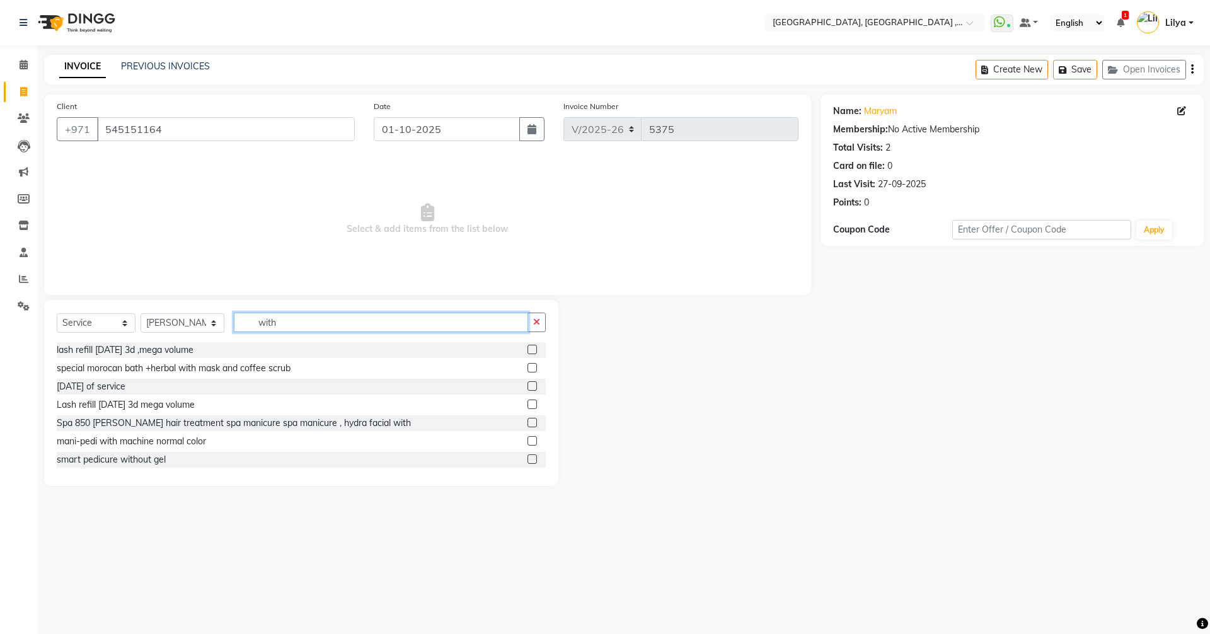
type input "with"
click at [528, 385] on label at bounding box center [532, 385] width 9 height 9
click at [528, 385] on input "checkbox" at bounding box center [532, 387] width 8 height 8
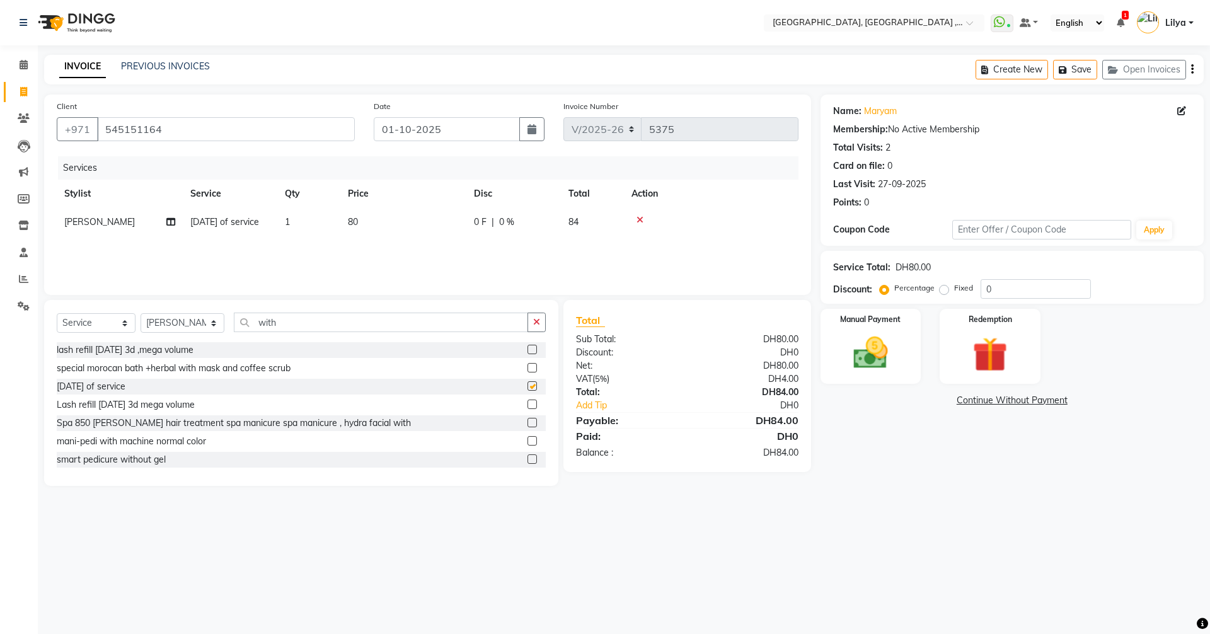
checkbox input "false"
click at [879, 347] on img at bounding box center [871, 353] width 59 height 42
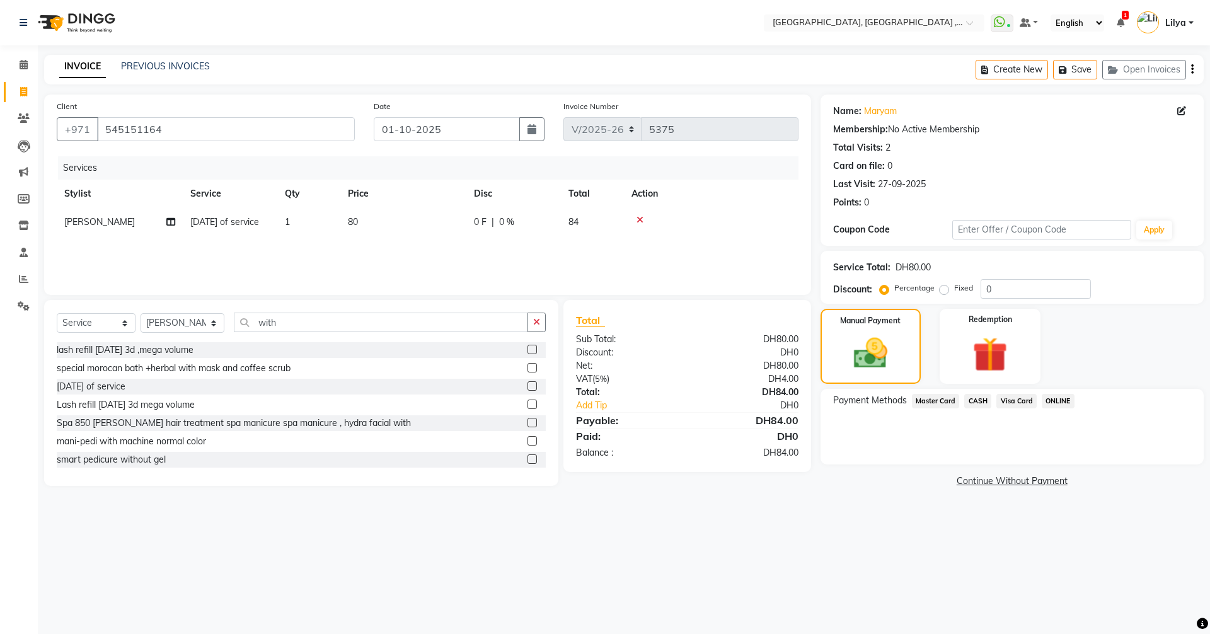
click at [1022, 400] on span "Visa Card" at bounding box center [1017, 401] width 40 height 14
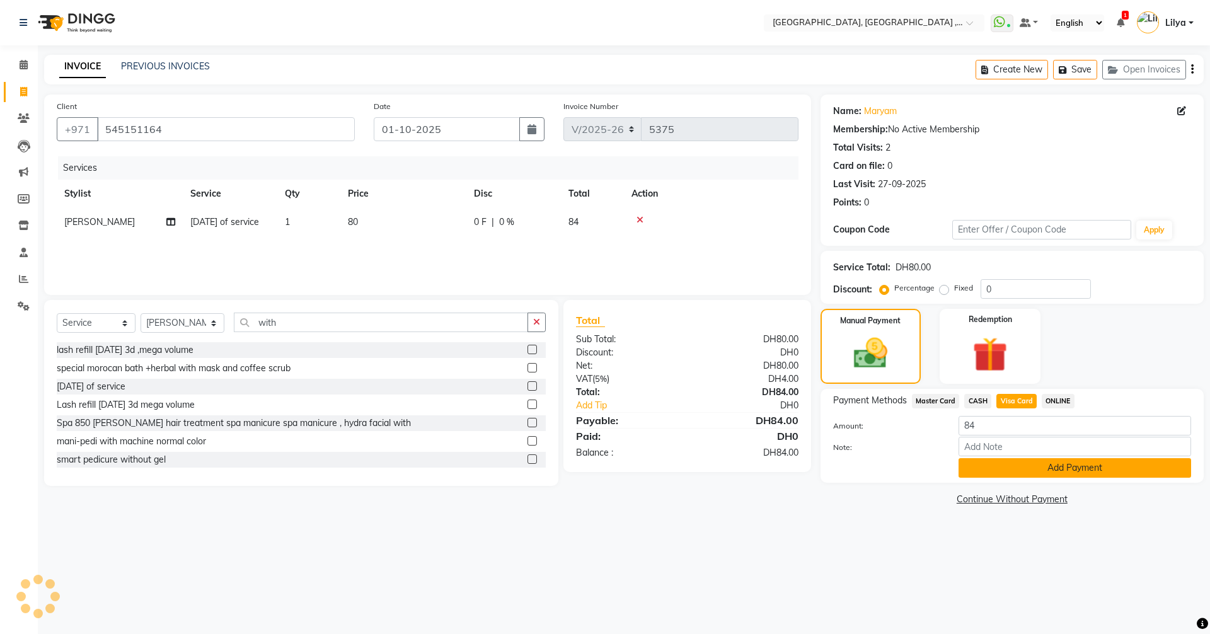
click at [1071, 475] on button "Add Payment" at bounding box center [1075, 468] width 233 height 20
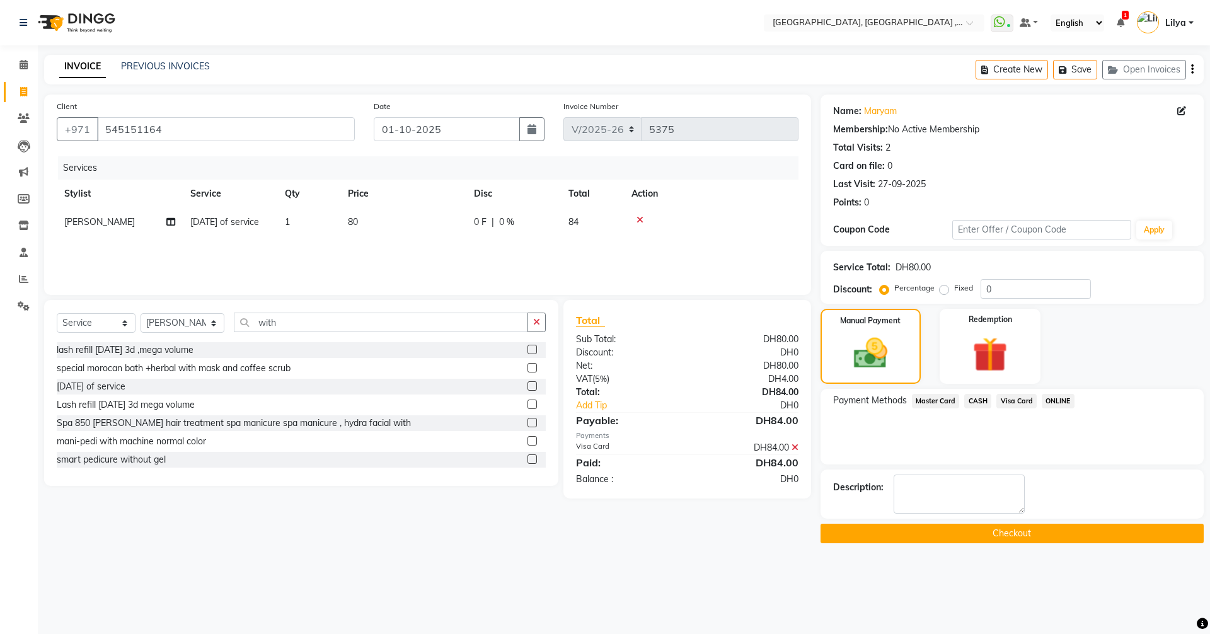
click at [874, 540] on button "Checkout" at bounding box center [1012, 534] width 383 height 20
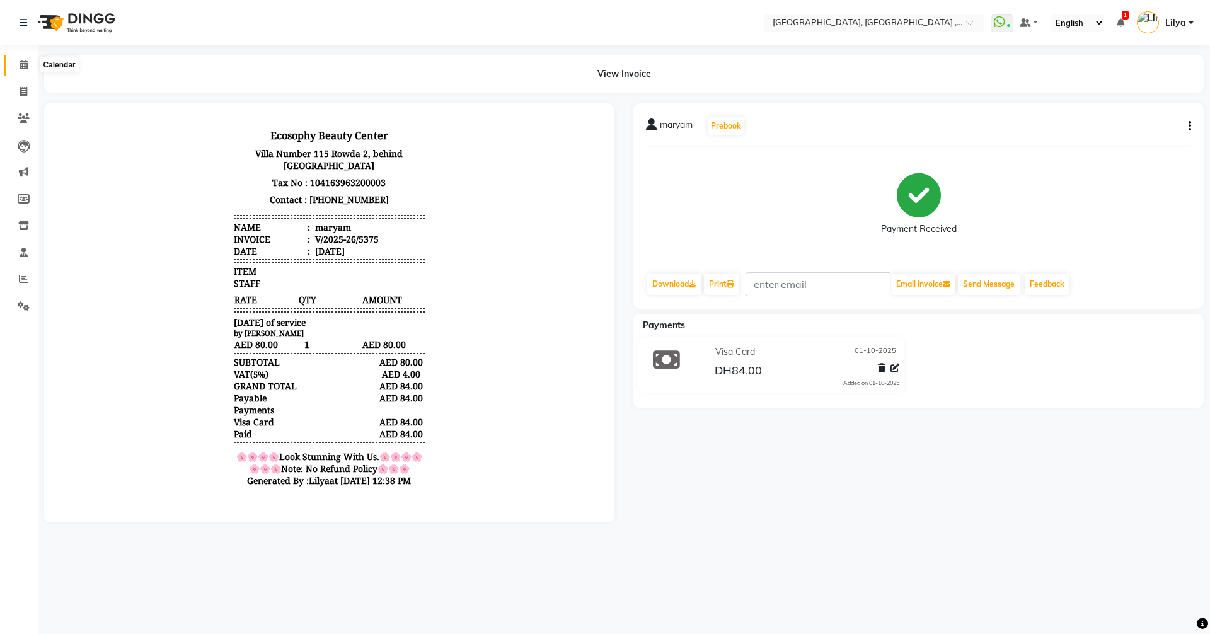
drag, startPoint x: 26, startPoint y: 62, endPoint x: 57, endPoint y: 59, distance: 31.7
click at [26, 63] on icon at bounding box center [24, 64] width 8 height 9
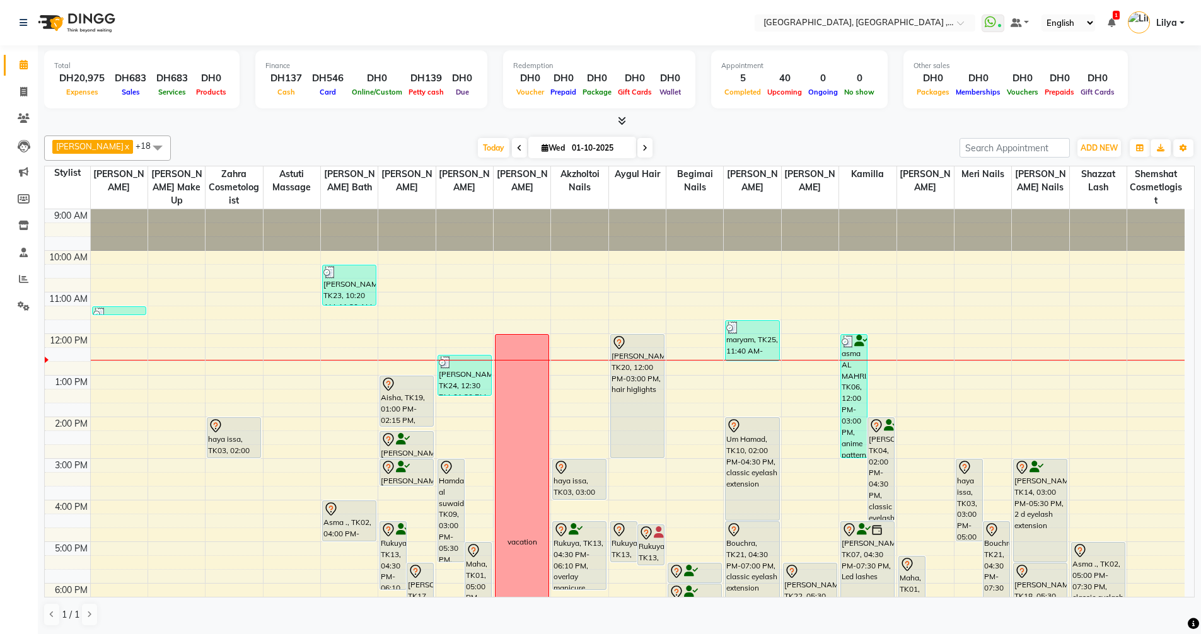
click at [598, 150] on input "01-10-2025" at bounding box center [599, 148] width 63 height 19
select select "10"
select select "2025"
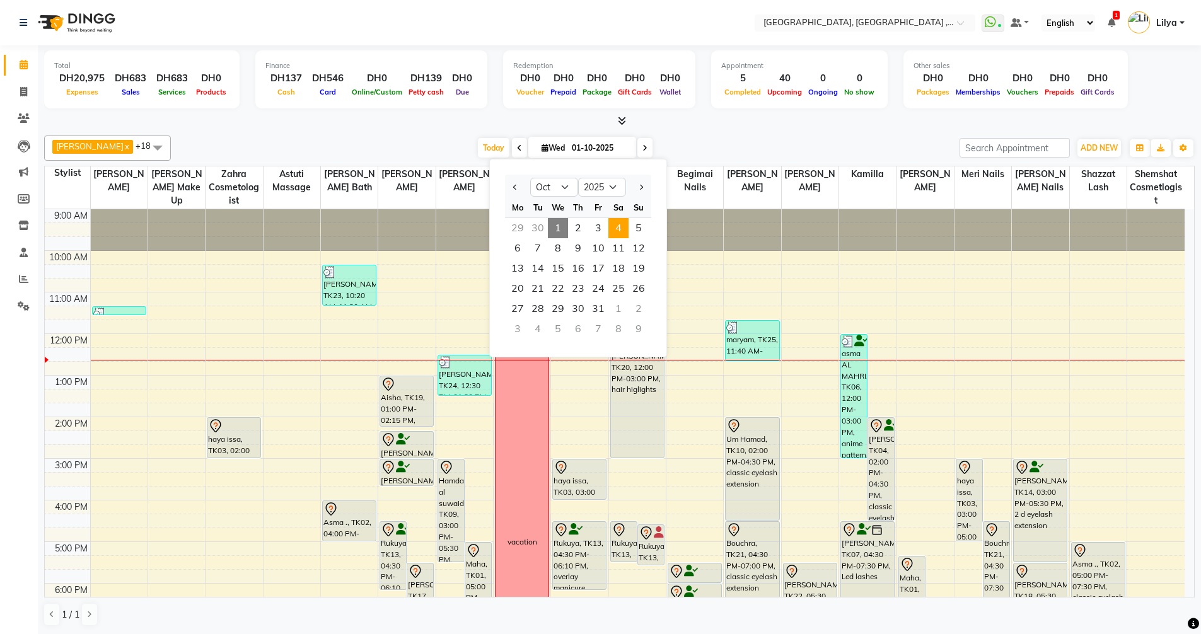
click at [620, 230] on span "4" at bounding box center [618, 228] width 20 height 20
type input "04-10-2025"
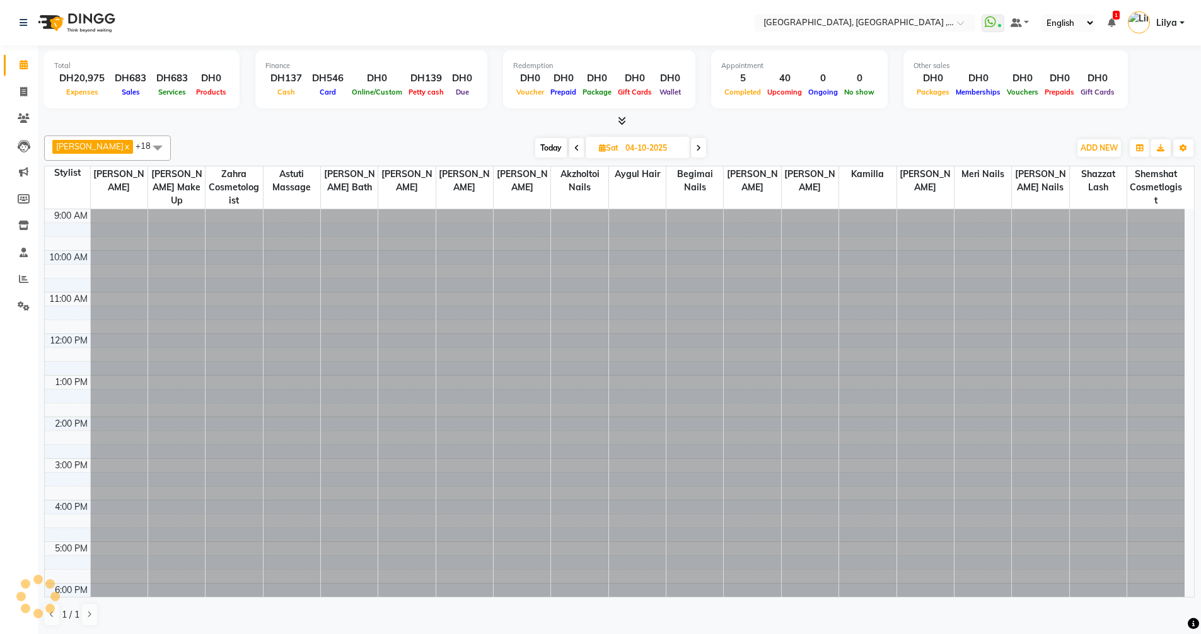
scroll to position [125, 0]
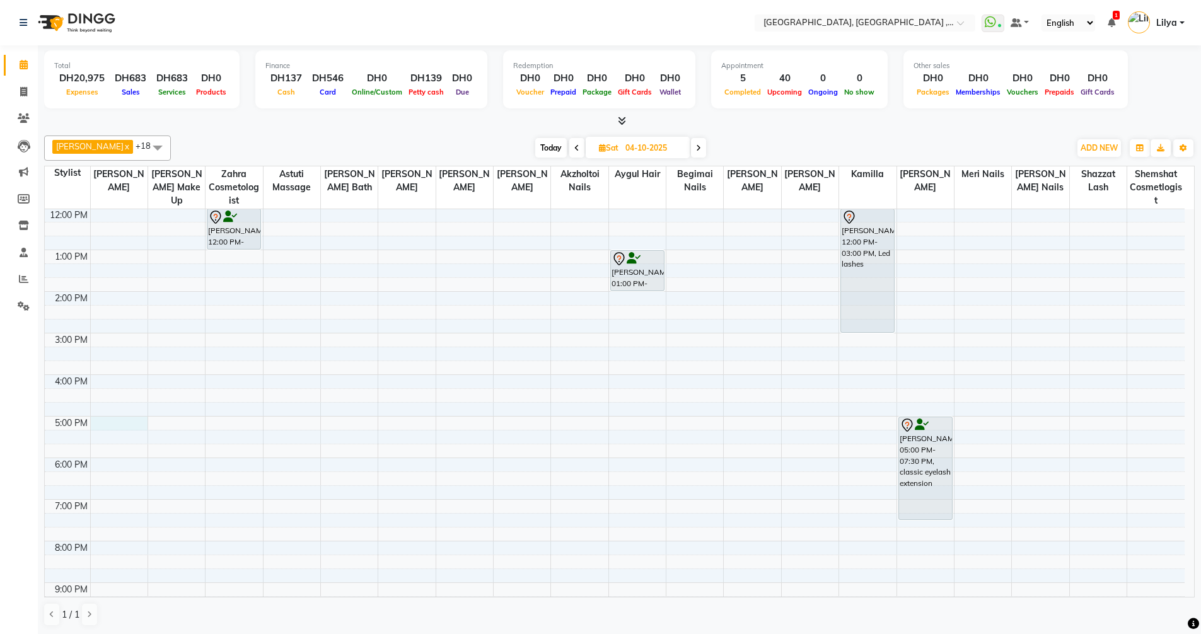
click at [118, 425] on div "9:00 AM 10:00 AM 11:00 AM 12:00 PM 1:00 PM 2:00 PM 3:00 PM 4:00 PM 5:00 PM 6:00…" at bounding box center [615, 395] width 1140 height 623
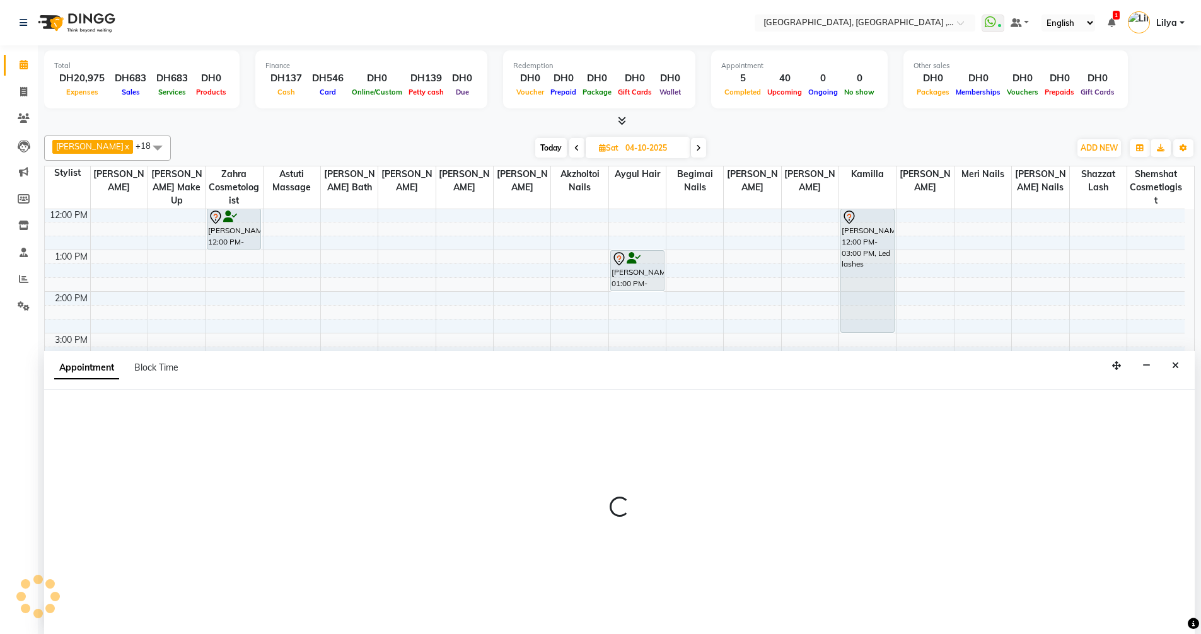
scroll to position [1, 0]
select select "43437"
select select "tentative"
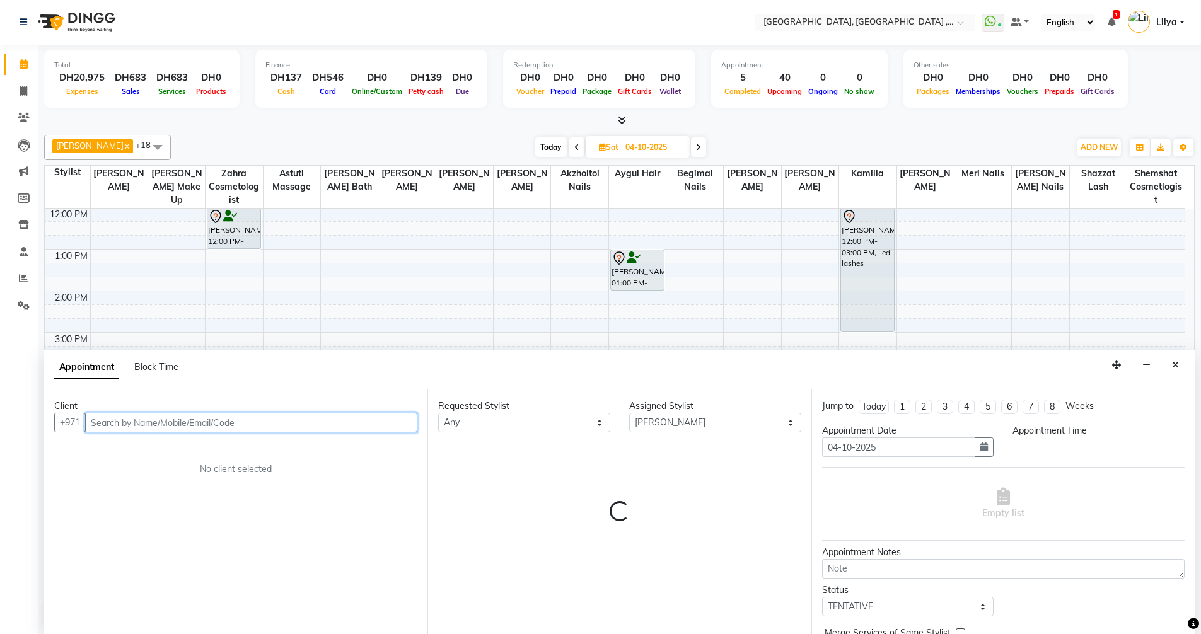
select select "1020"
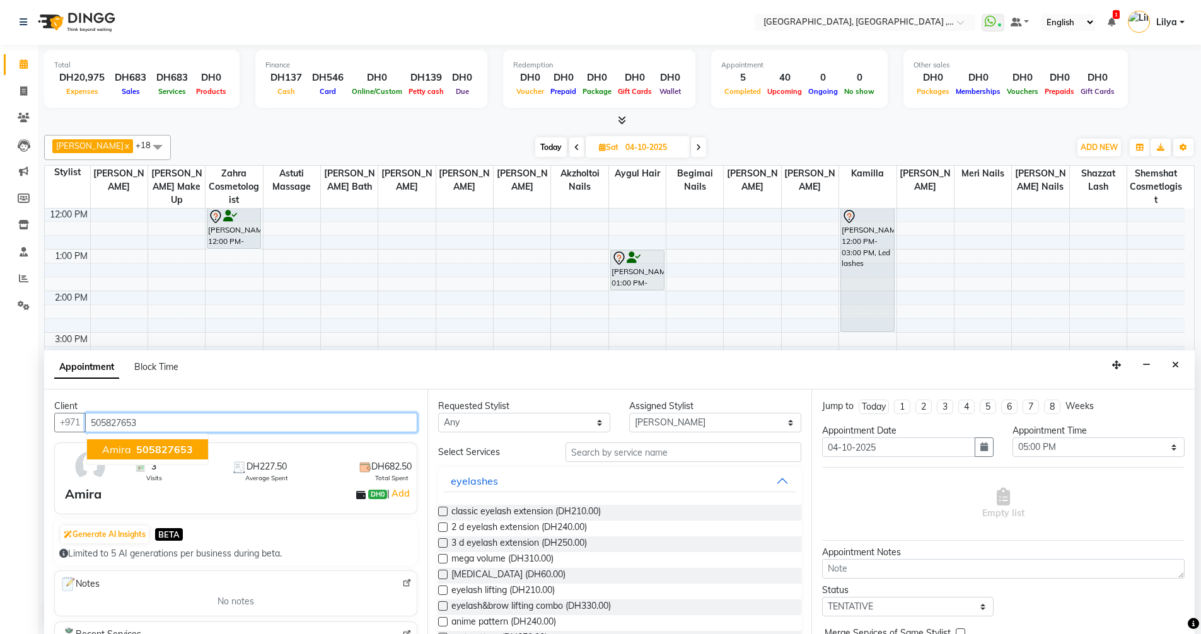
click at [175, 449] on span "505827653" at bounding box center [164, 449] width 57 height 13
type input "505827653"
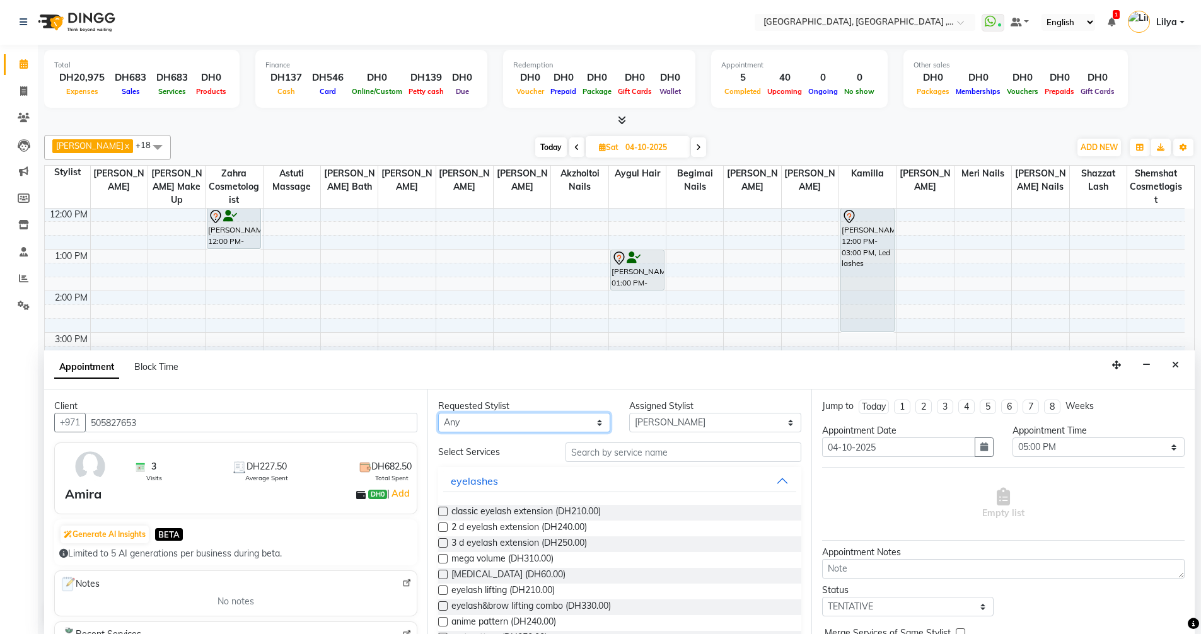
click at [598, 425] on select "Any Adel brow Aina Akzholtoi nails Amina lash Astuti massage Aygul hair Begimai…" at bounding box center [524, 423] width 172 height 20
select select "43437"
click at [438, 413] on select "Any Adel brow Aina Akzholtoi nails Amina lash Astuti massage Aygul hair Begimai…" at bounding box center [524, 423] width 172 height 20
click at [621, 451] on input "text" at bounding box center [683, 453] width 236 height 20
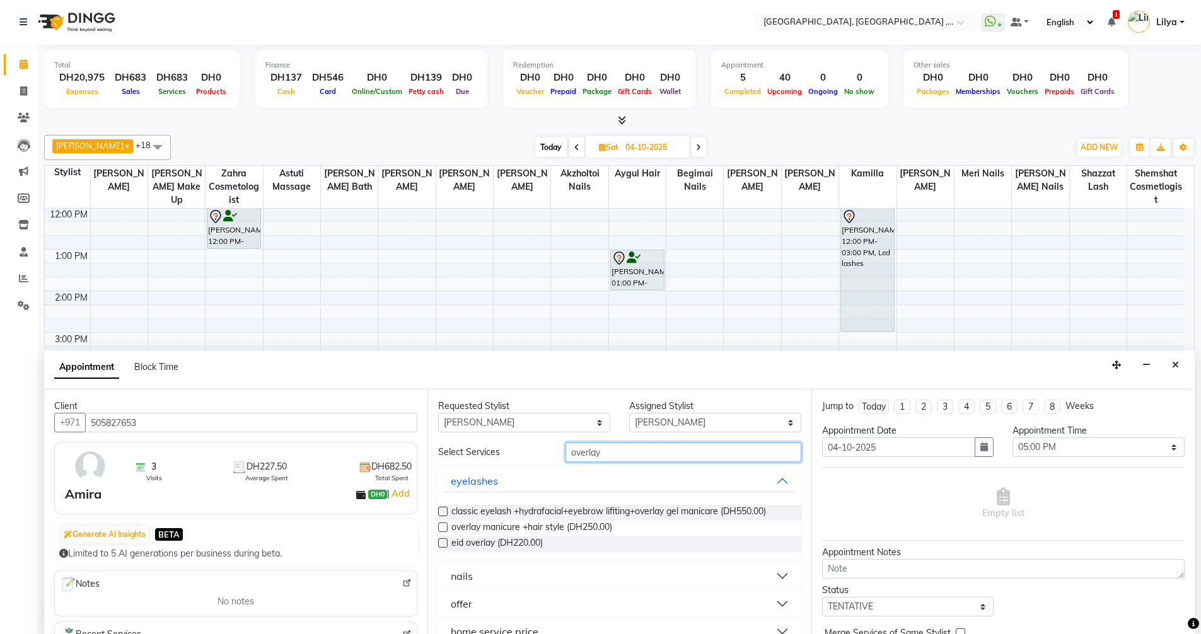
type input "overlay"
click at [775, 577] on button "nails" at bounding box center [619, 576] width 352 height 23
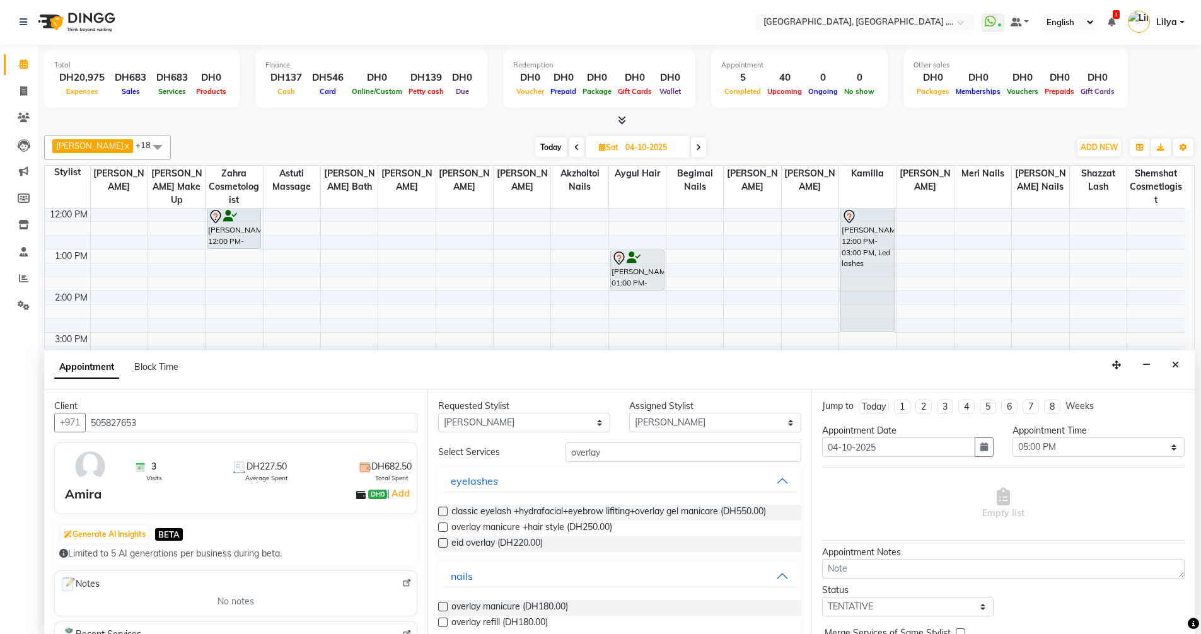
click at [443, 608] on label at bounding box center [442, 606] width 9 height 9
click at [443, 608] on input "checkbox" at bounding box center [442, 608] width 8 height 8
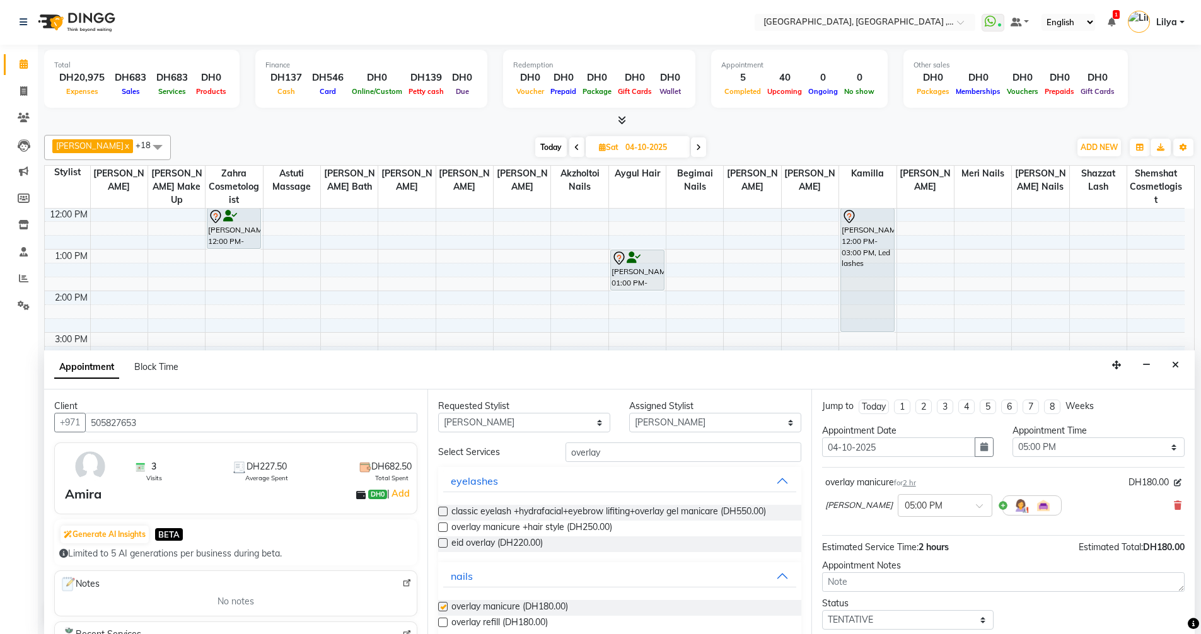
checkbox input "false"
click at [701, 420] on select "Select Adel brow Aina Akzholtoi nails Amina lash Astuti massage Aygul hair Begi…" at bounding box center [715, 423] width 172 height 20
click at [589, 417] on select "Any Adel brow Aina Akzholtoi nails Amina lash Astuti massage Aygul hair Begimai…" at bounding box center [524, 423] width 172 height 20
select select "85019"
click at [438, 413] on select "Any Adel brow Aina Akzholtoi nails Amina lash Astuti massage Aygul hair Begimai…" at bounding box center [524, 423] width 172 height 20
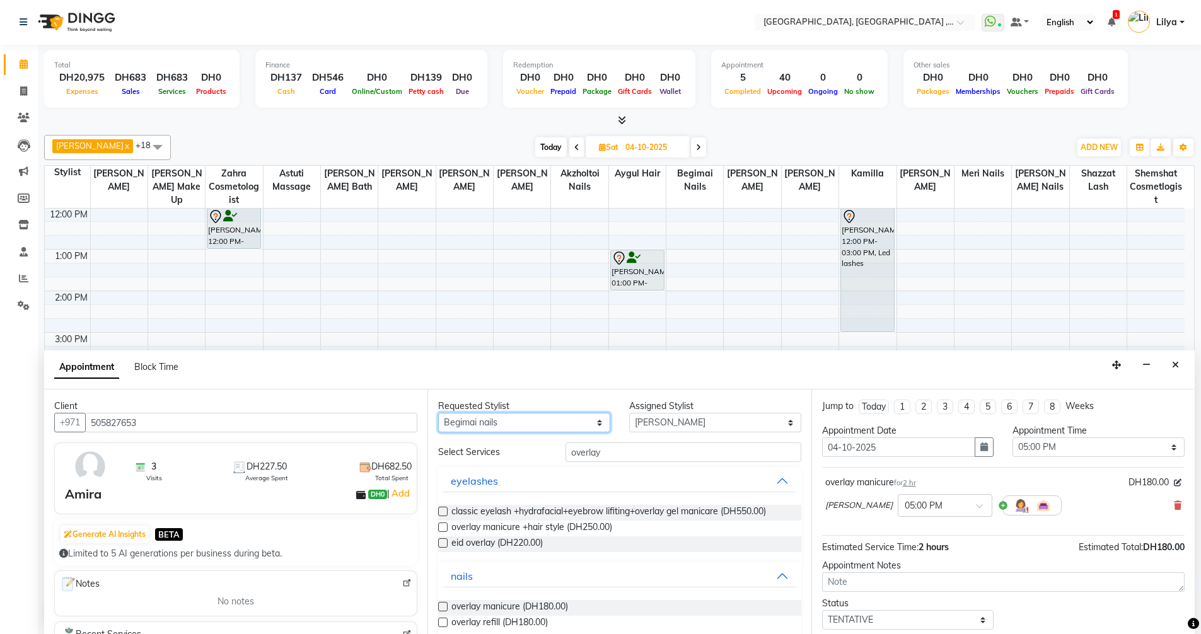
select select "85019"
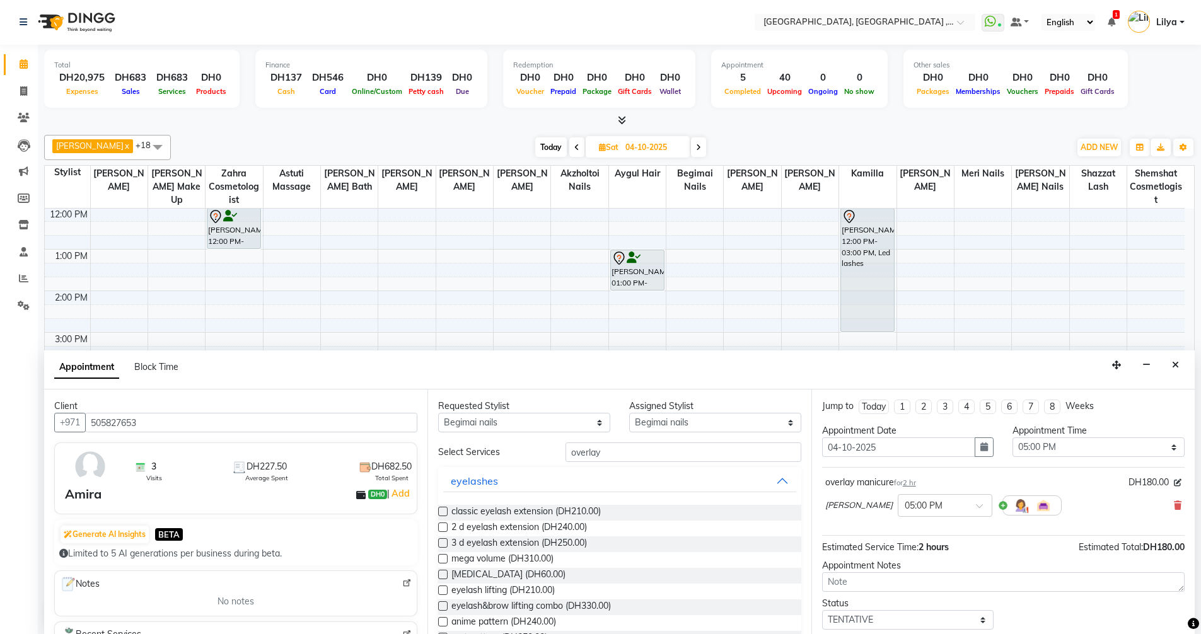
click at [659, 444] on div "Requested Stylist Any Adel brow Aina Akzholtoi nails Amina lash Astuti massage …" at bounding box center [618, 512] width 383 height 245
click at [666, 455] on input "overlay" at bounding box center [683, 453] width 236 height 20
type input "o"
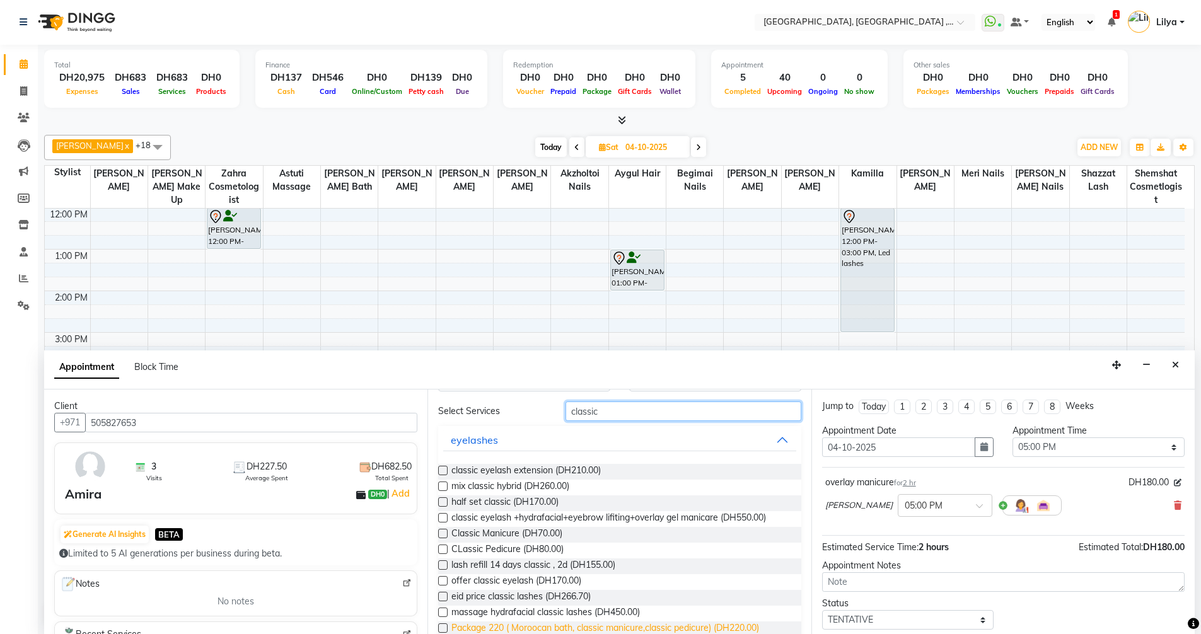
scroll to position [63, 0]
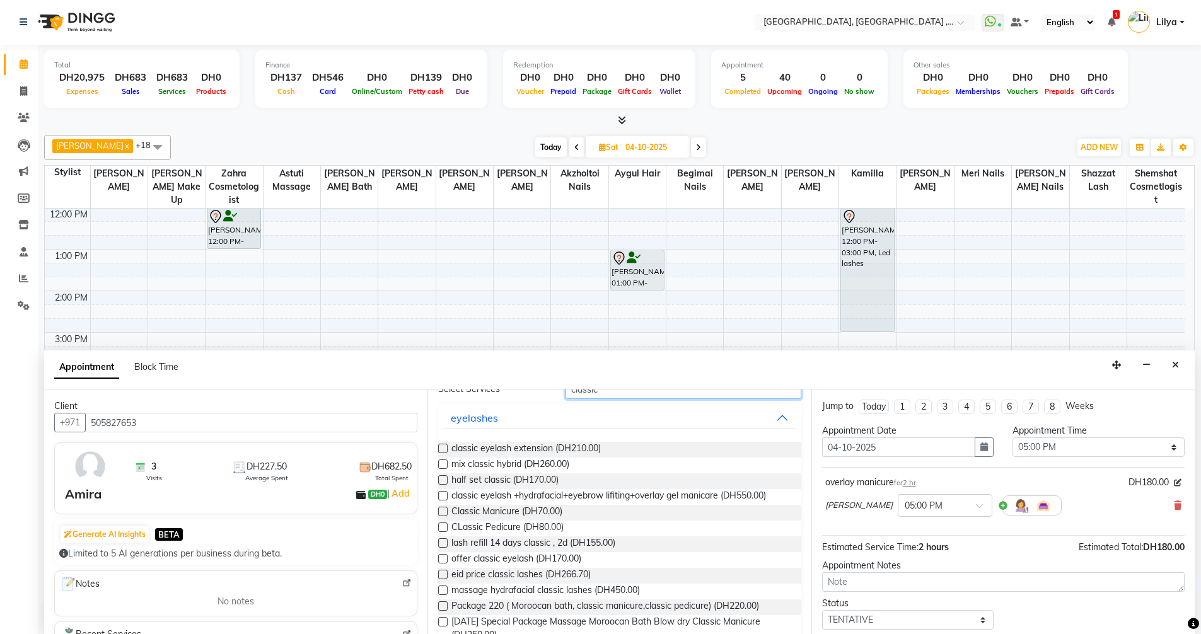
type input "classic"
click at [442, 528] on label at bounding box center [442, 527] width 9 height 9
click at [442, 528] on input "checkbox" at bounding box center [442, 529] width 8 height 8
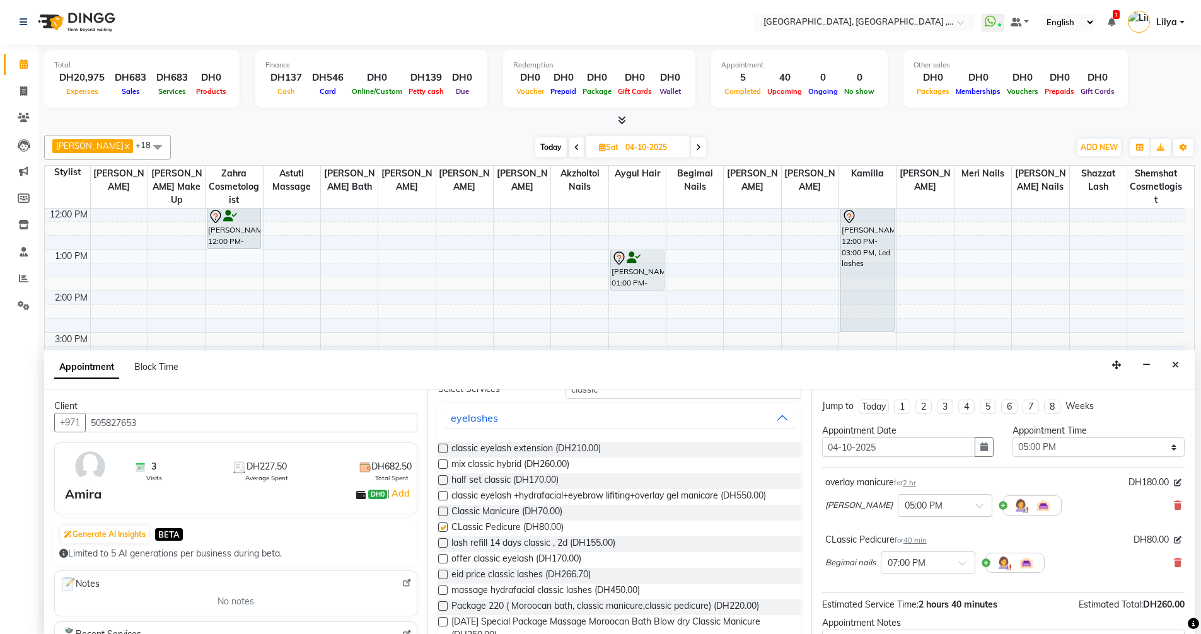
checkbox input "false"
click at [962, 574] on ng-select "× 07:00 PM" at bounding box center [928, 563] width 95 height 23
click at [915, 585] on div "05:00 PM" at bounding box center [927, 588] width 93 height 23
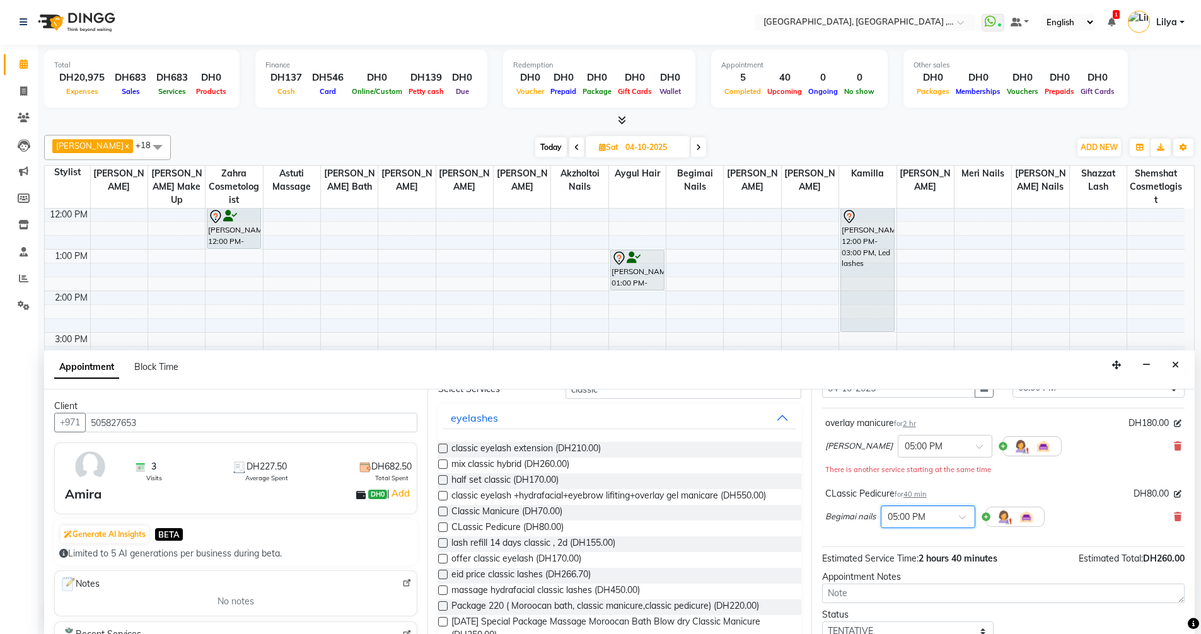
scroll to position [125, 0]
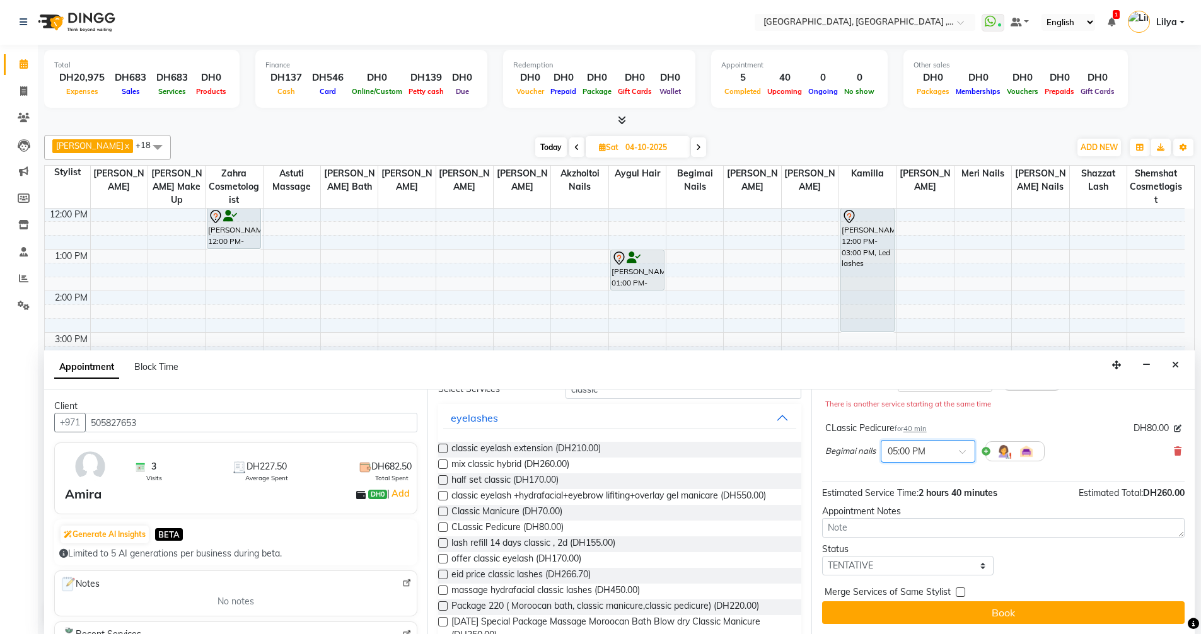
drag, startPoint x: 970, startPoint y: 606, endPoint x: 974, endPoint y: 601, distance: 6.8
click at [970, 607] on button "Book" at bounding box center [1003, 612] width 362 height 23
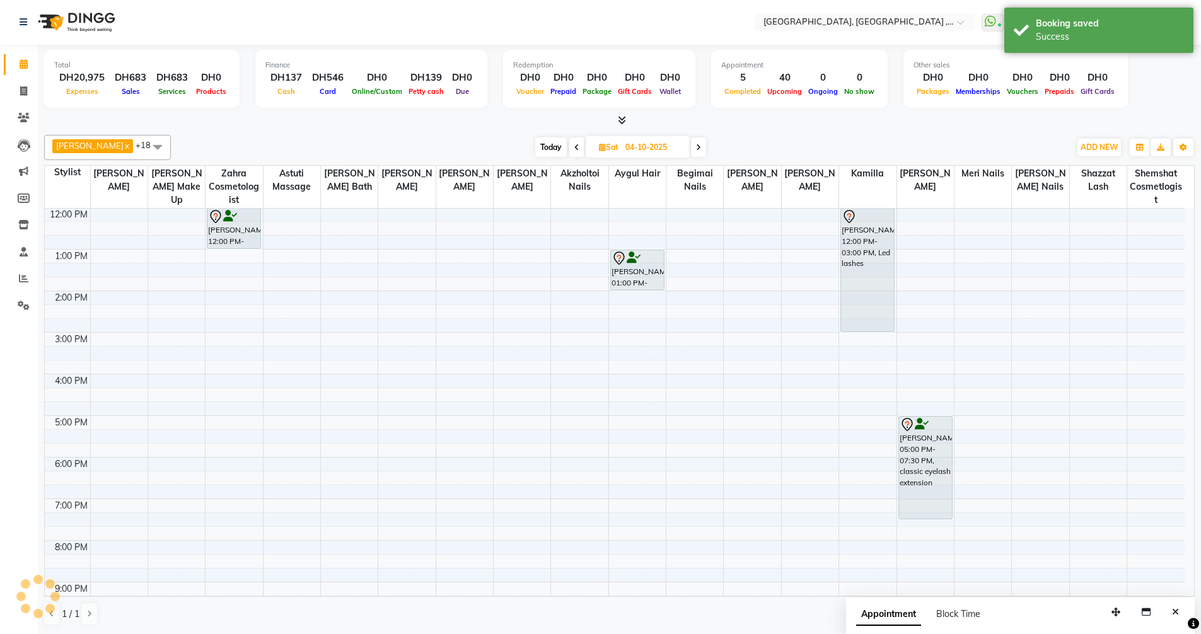
scroll to position [0, 0]
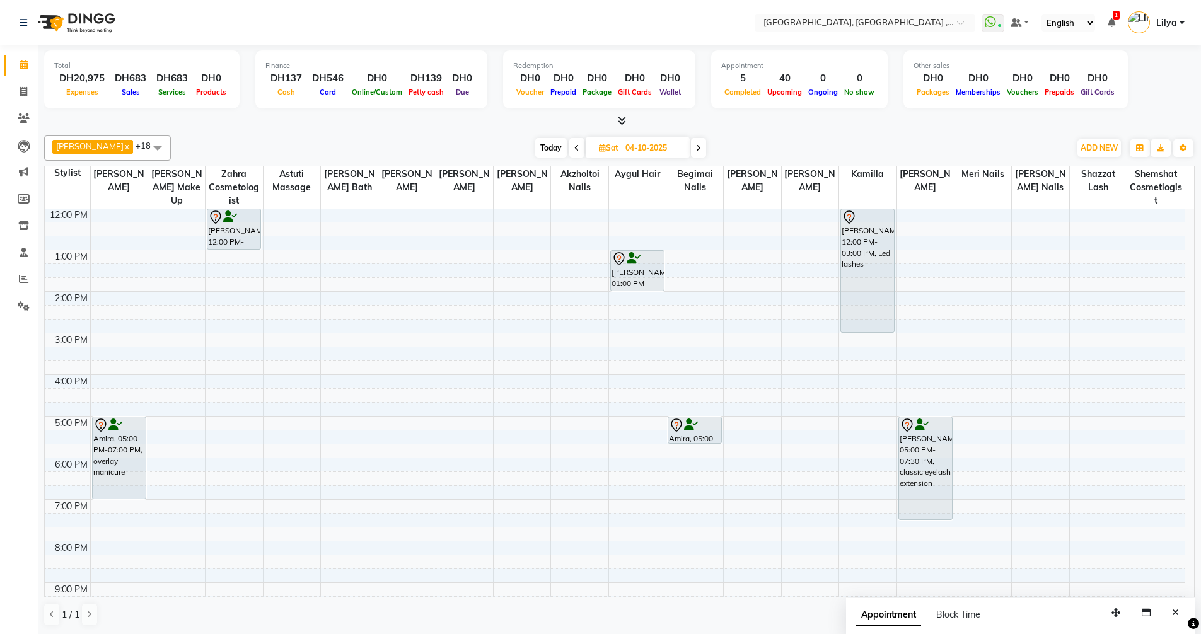
click at [567, 147] on span "Today" at bounding box center [551, 148] width 32 height 20
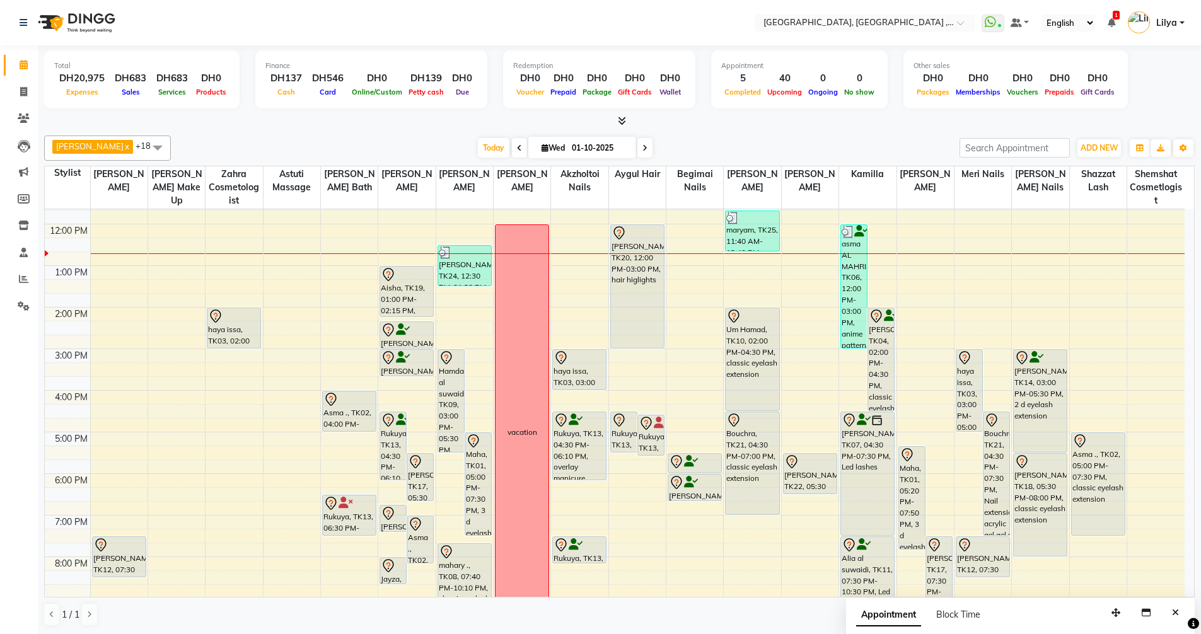
scroll to position [47, 0]
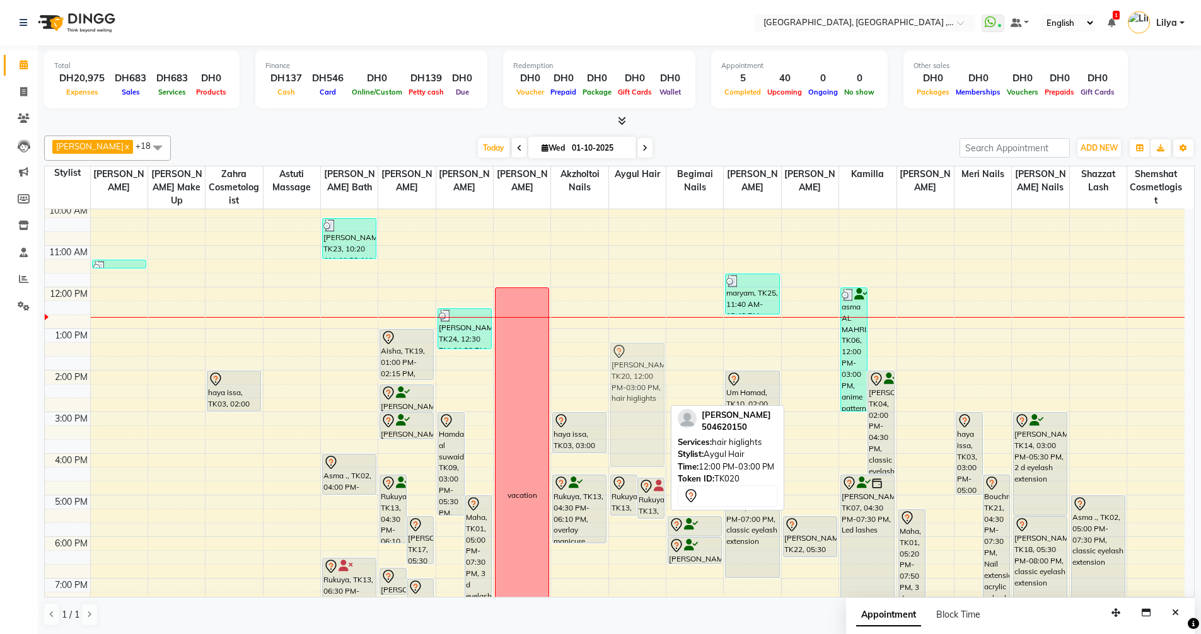
drag, startPoint x: 641, startPoint y: 332, endPoint x: 639, endPoint y: 385, distance: 52.4
click at [639, 385] on div "Rukuya, TK13, 04:30 PM-05:30 PM, hair Full color Rukuya, TK13, 04:35 PM-05:35 P…" at bounding box center [637, 474] width 57 height 623
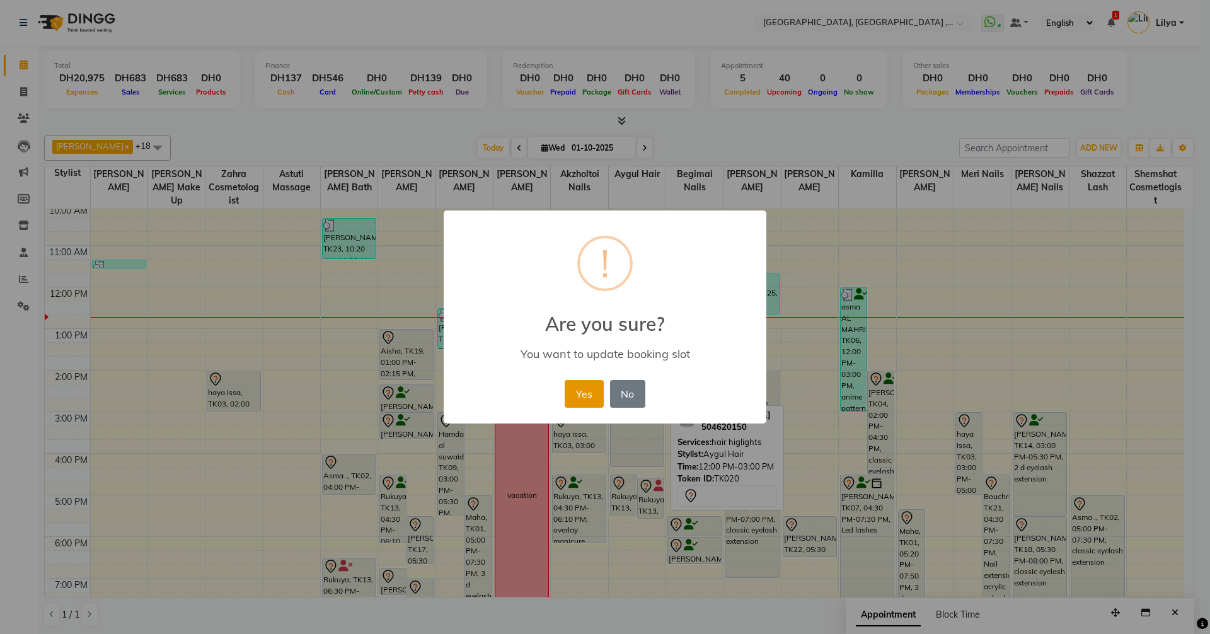
click at [595, 402] on button "Yes" at bounding box center [584, 394] width 38 height 28
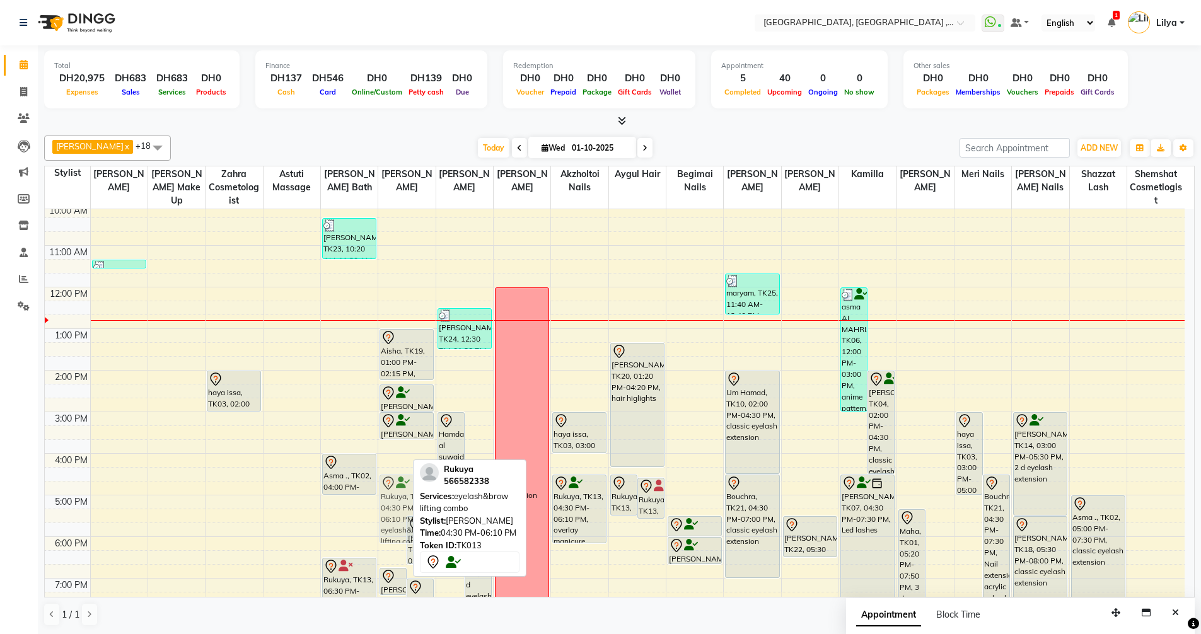
drag, startPoint x: 393, startPoint y: 501, endPoint x: 388, endPoint y: 505, distance: 6.7
click at [388, 505] on div "Rukuya, TK13, 04:30 PM-06:10 PM, eyelash&brow lifting combo lucy, TK17, 05:30 P…" at bounding box center [406, 474] width 57 height 623
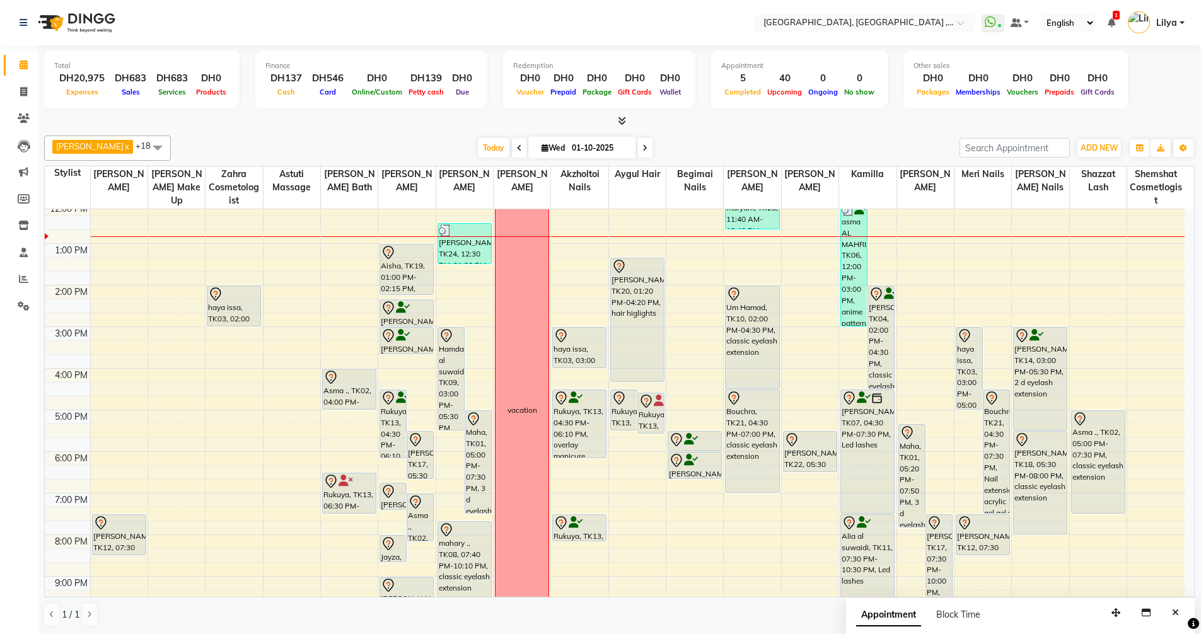
scroll to position [110, 0]
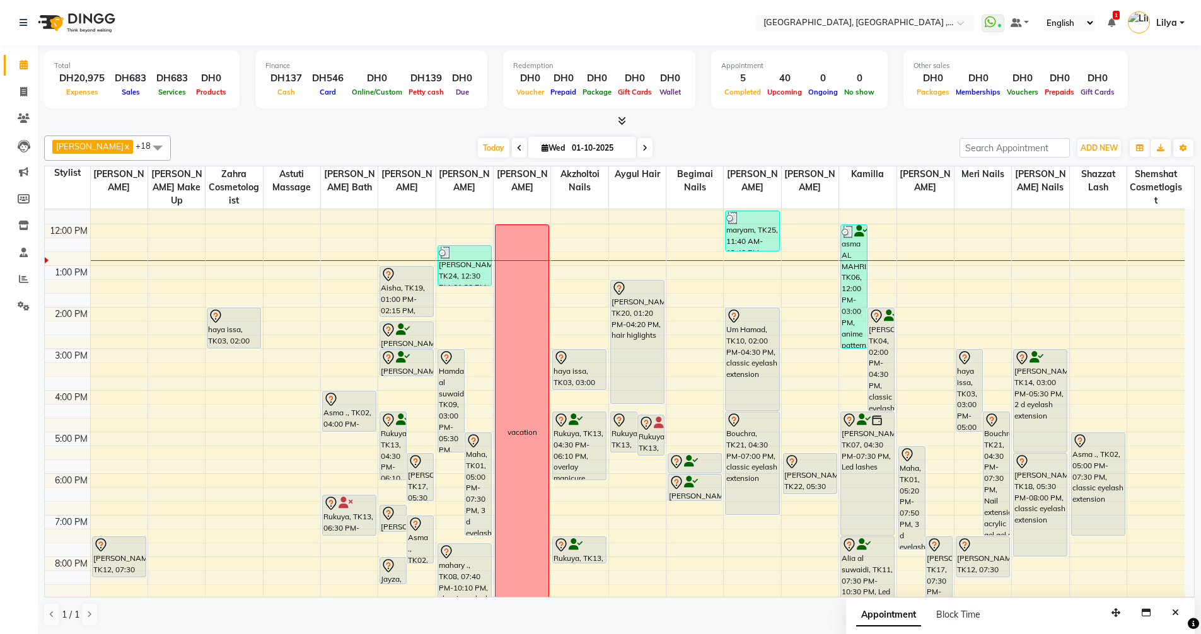
click at [650, 153] on span at bounding box center [644, 148] width 15 height 20
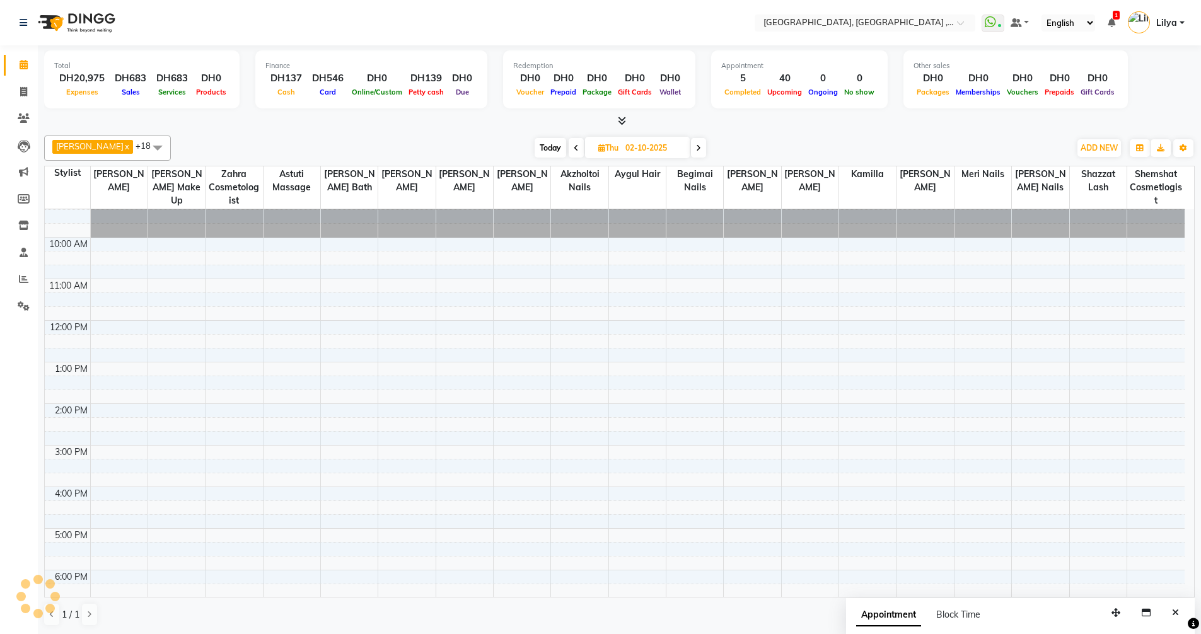
scroll to position [0, 0]
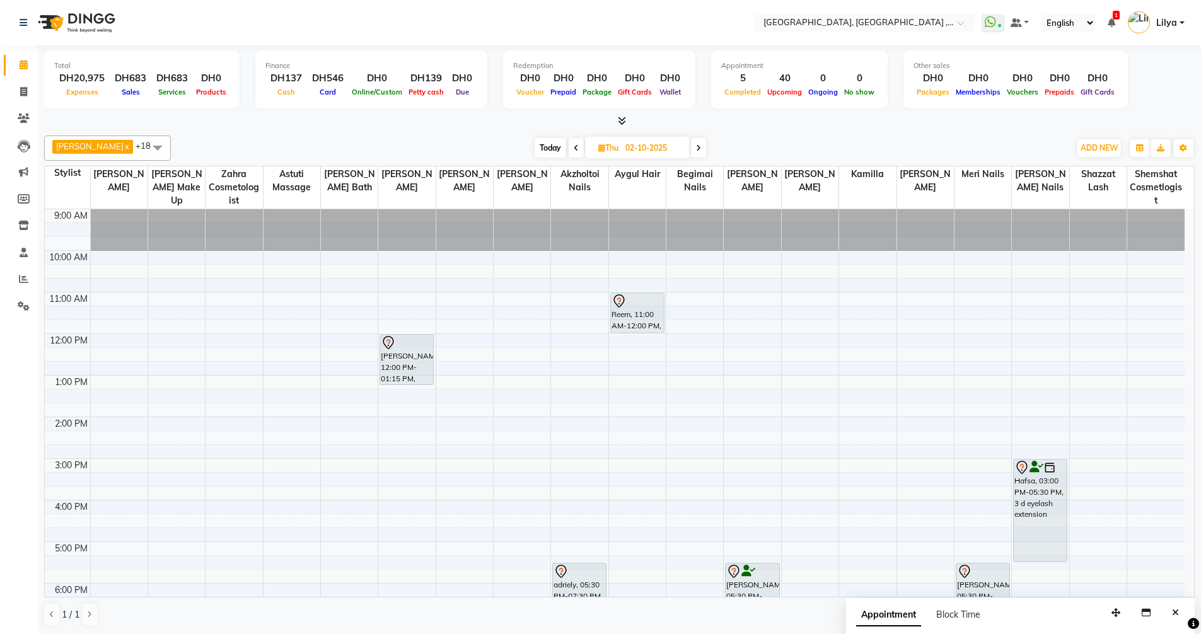
click at [560, 148] on span "Today" at bounding box center [551, 148] width 32 height 20
type input "01-10-2025"
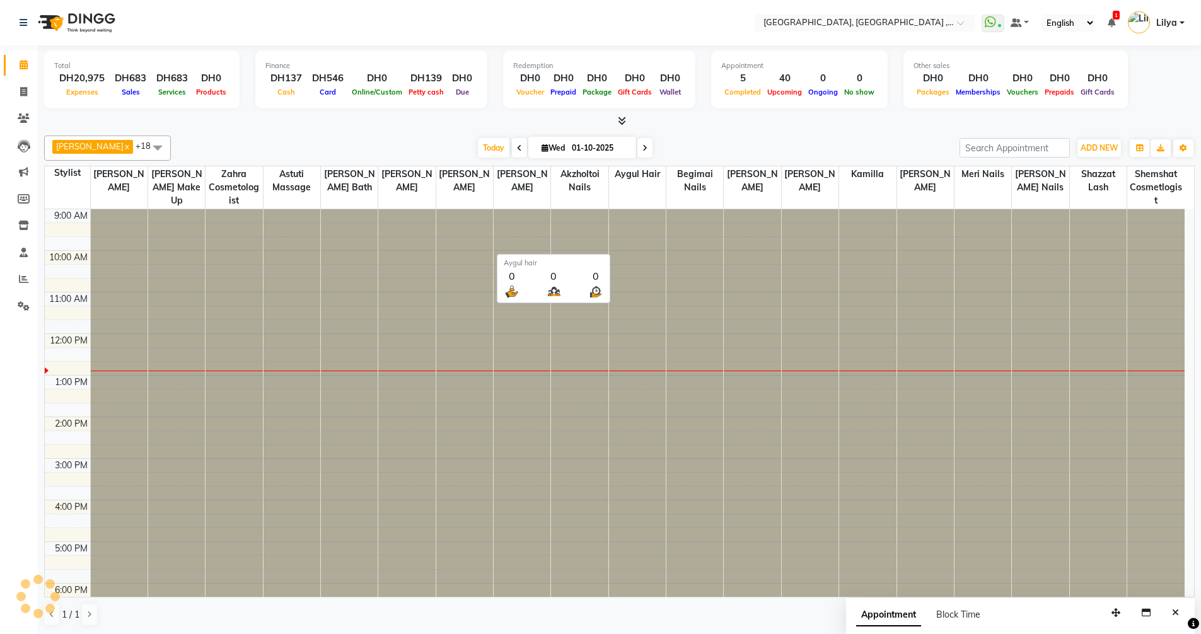
scroll to position [125, 0]
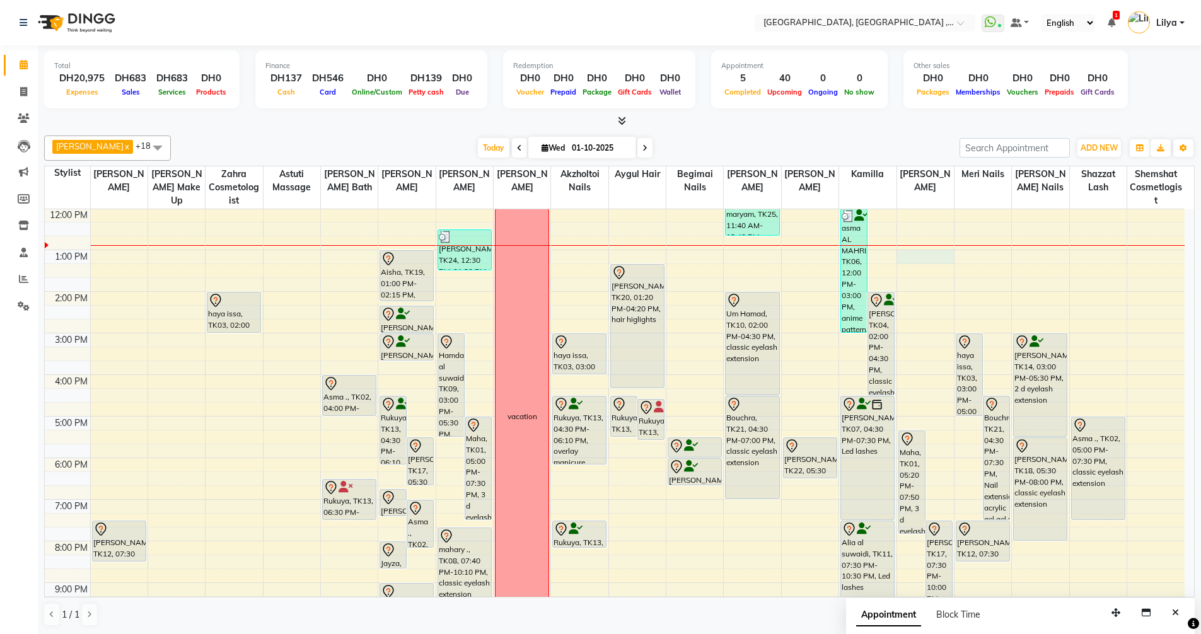
click at [929, 253] on div "9:00 AM 10:00 AM 11:00 AM 12:00 PM 1:00 PM 2:00 PM 3:00 PM 4:00 PM 5:00 PM 6:00…" at bounding box center [615, 395] width 1140 height 623
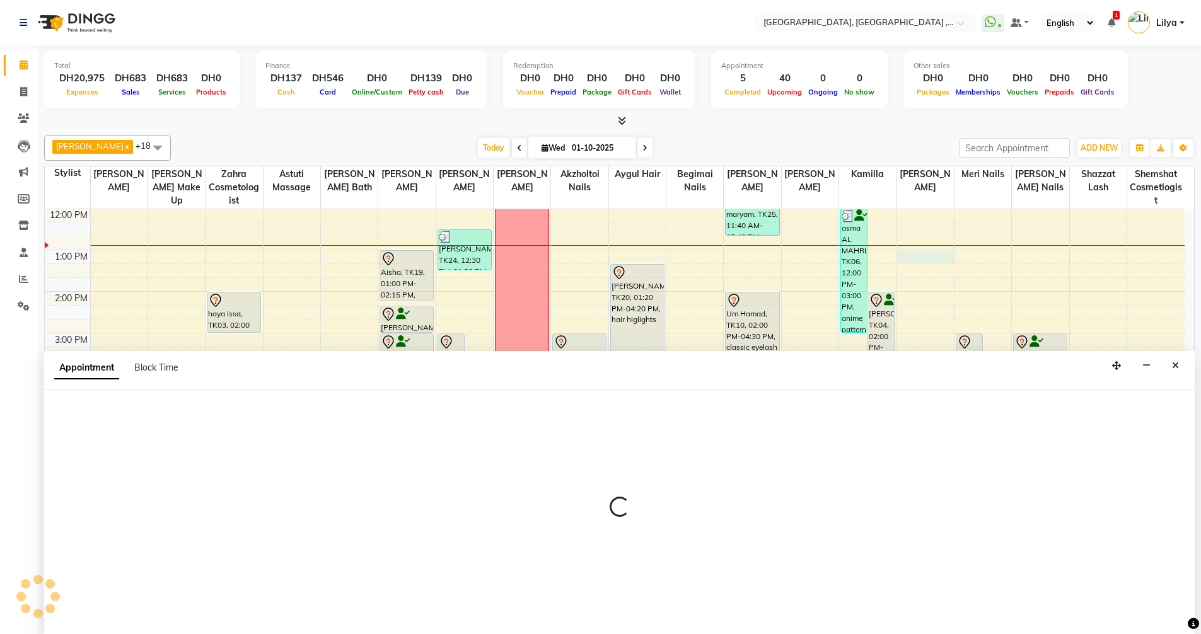
scroll to position [1, 0]
select select "74061"
select select "tentative"
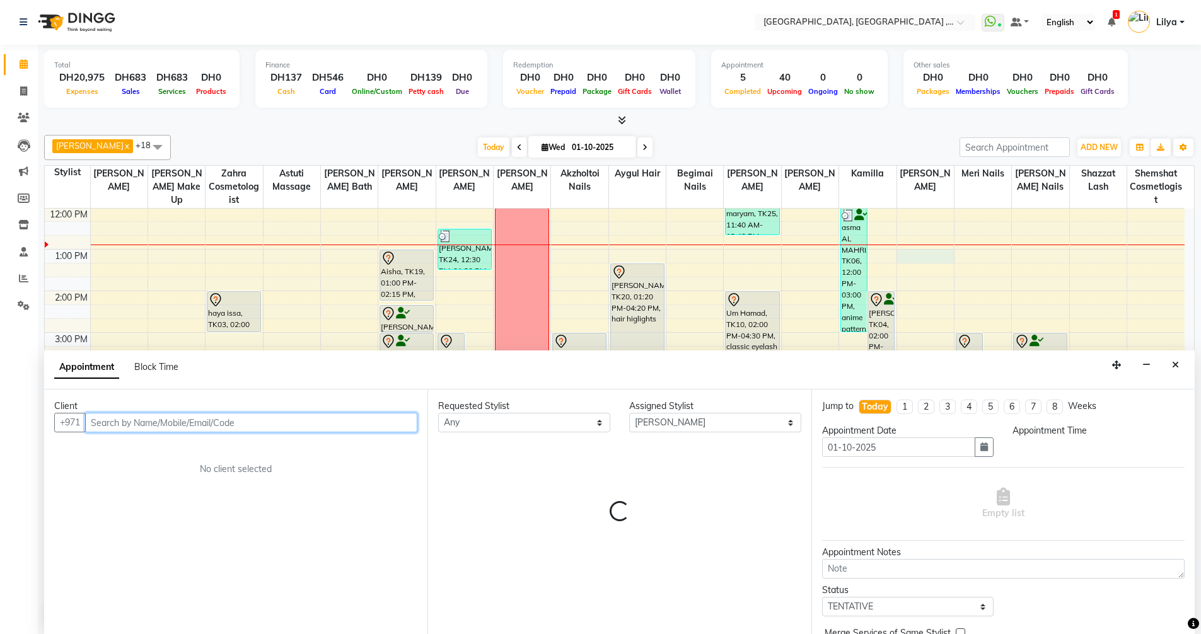
select select "780"
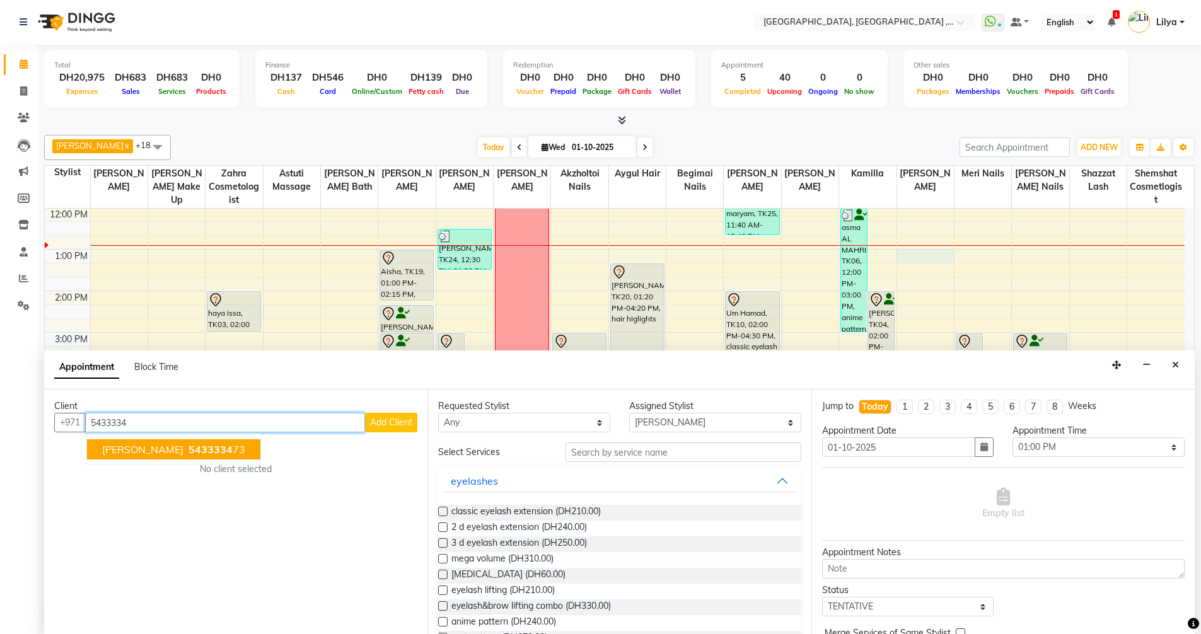
click at [206, 456] on button "Halima Al Suwaidi 5433334 73" at bounding box center [173, 449] width 173 height 20
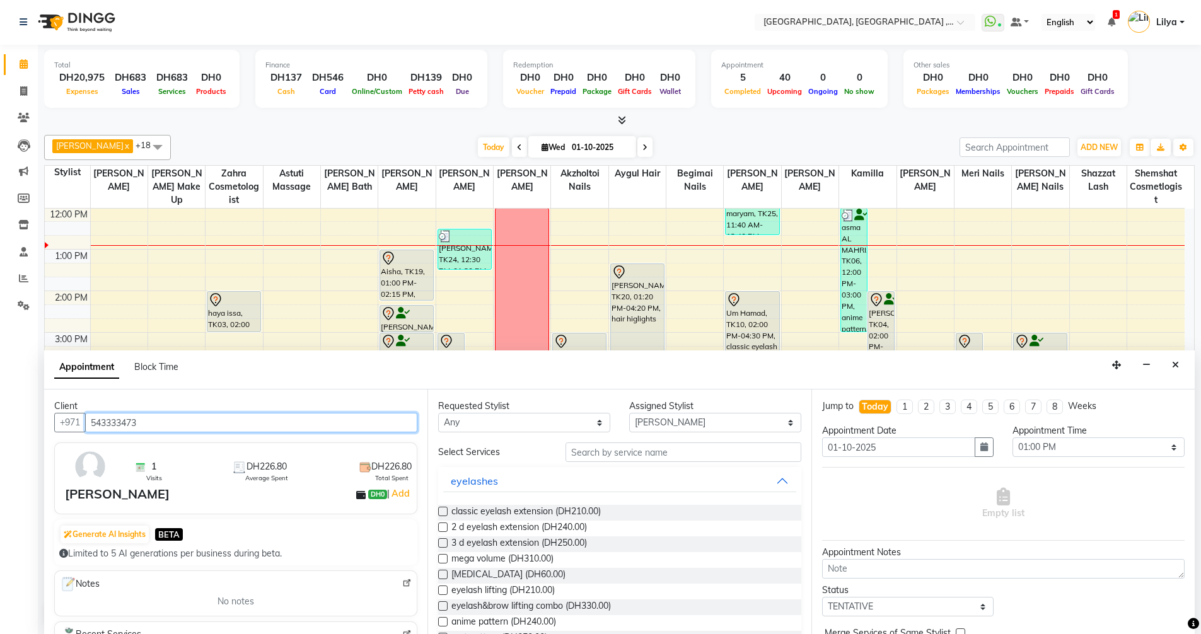
type input "543333473"
click at [444, 509] on label at bounding box center [442, 511] width 9 height 9
click at [444, 509] on input "checkbox" at bounding box center [442, 513] width 8 height 8
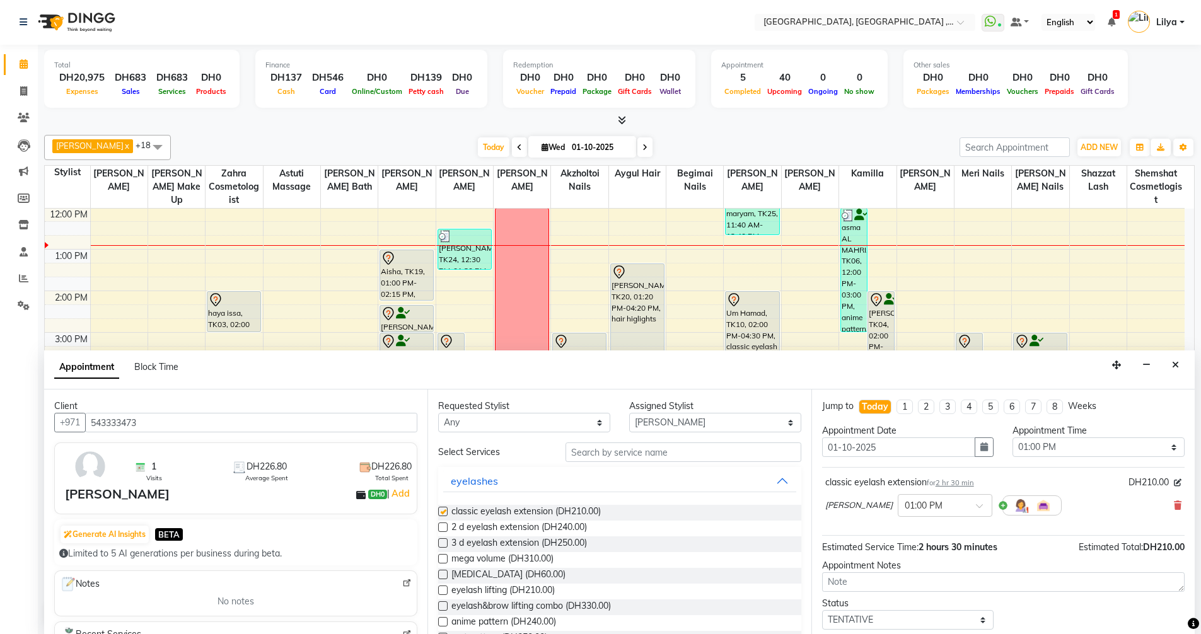
checkbox input "false"
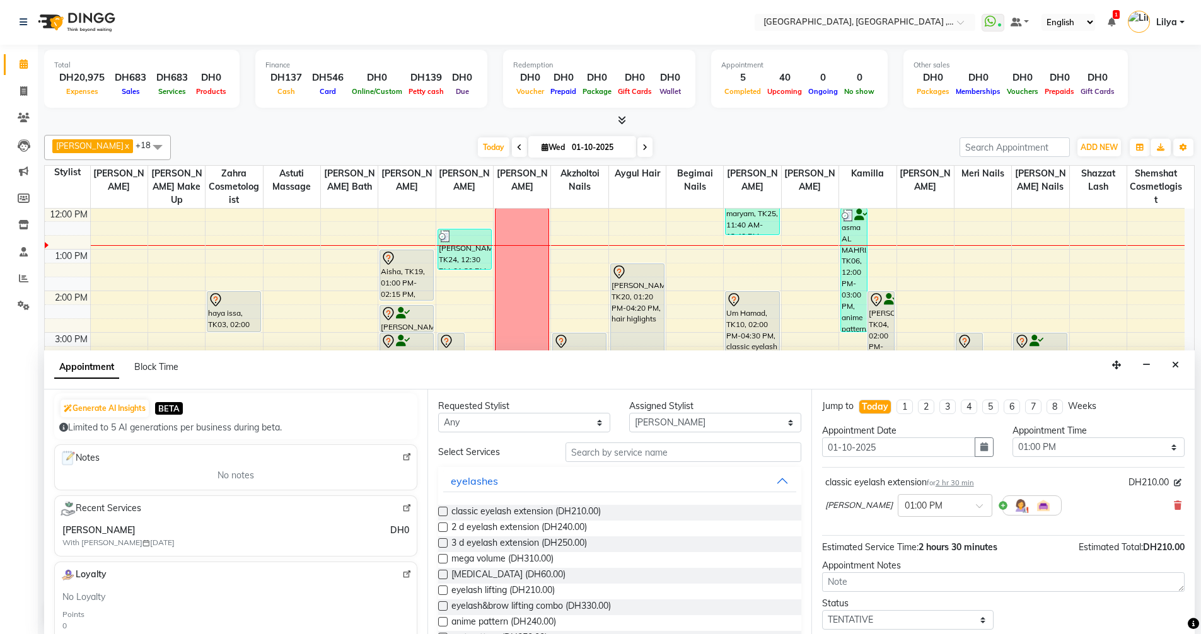
scroll to position [54, 0]
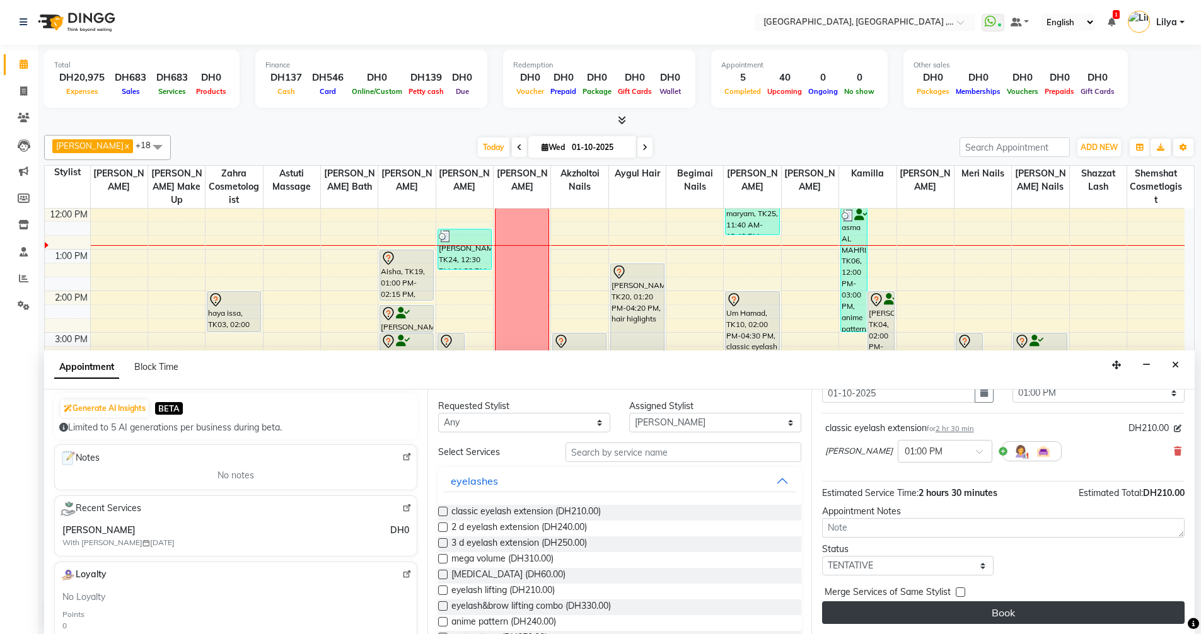
click at [980, 613] on button "Book" at bounding box center [1003, 612] width 362 height 23
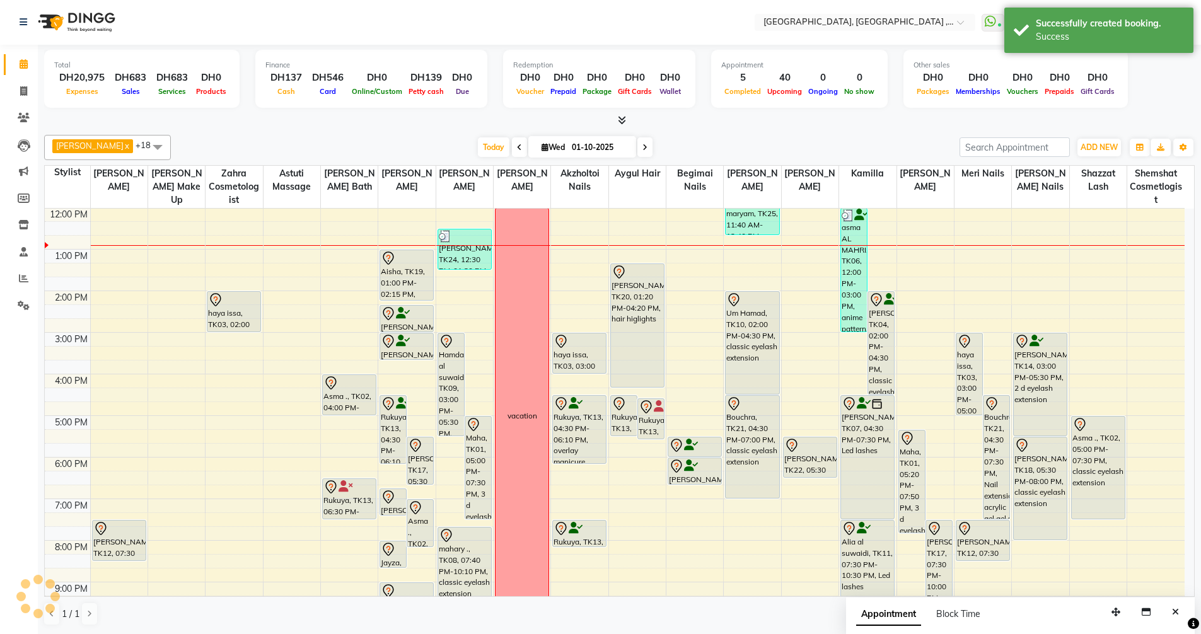
scroll to position [0, 0]
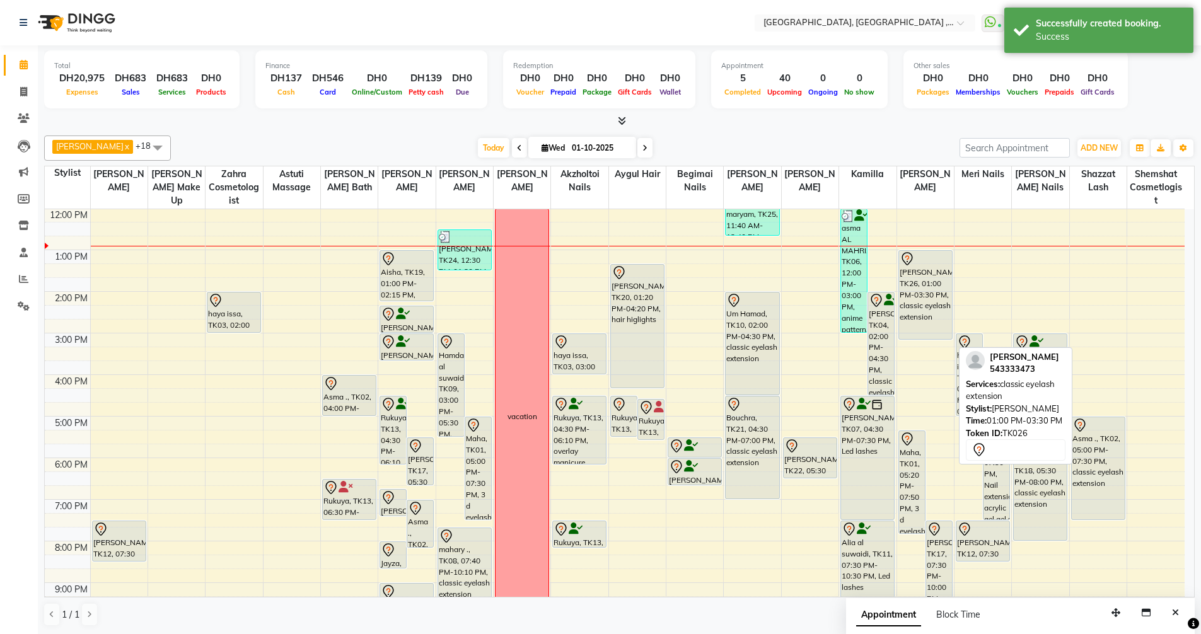
drag, startPoint x: 919, startPoint y: 351, endPoint x: 913, endPoint y: 339, distance: 13.5
click at [913, 339] on div "Maha, TK01, 05:20 PM-07:50 PM, 3 d eyelash extension lucy, TK17, 07:30 PM-10:00…" at bounding box center [925, 395] width 57 height 623
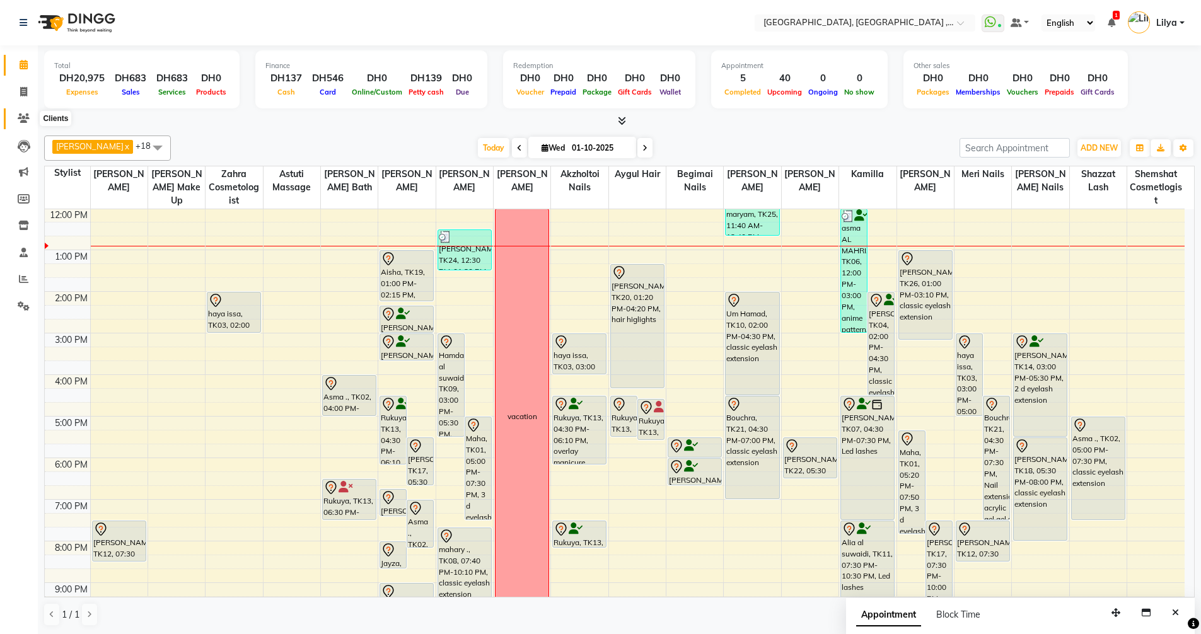
drag, startPoint x: 29, startPoint y: 122, endPoint x: 43, endPoint y: 115, distance: 15.8
click at [29, 122] on icon at bounding box center [24, 117] width 12 height 9
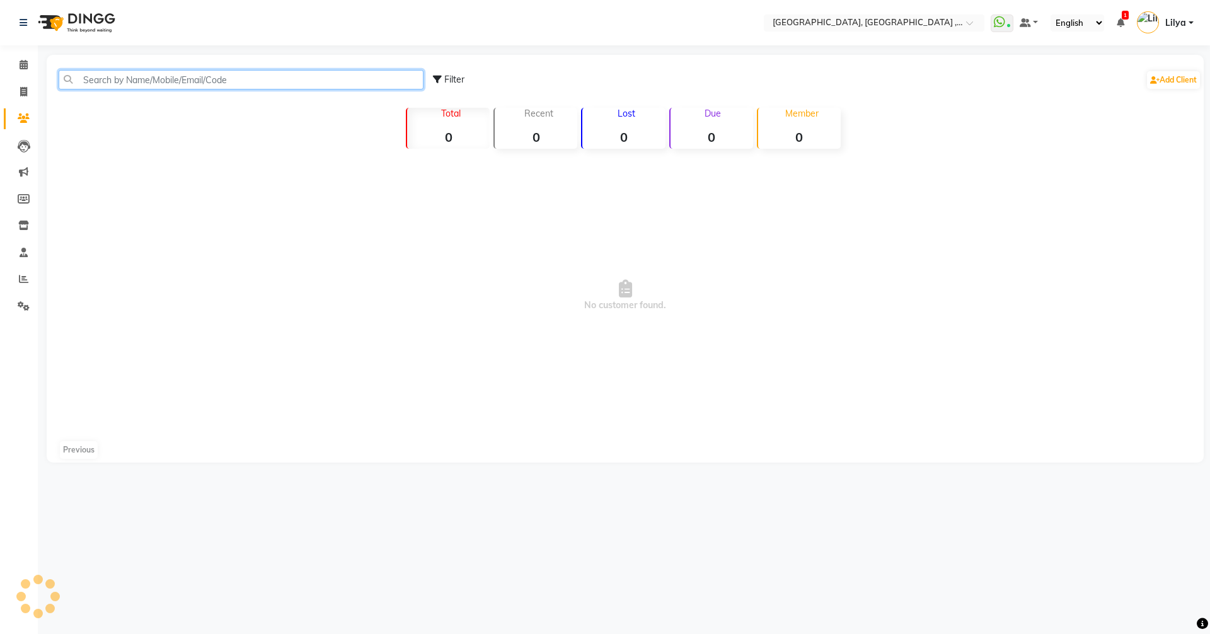
click at [177, 80] on input "text" at bounding box center [241, 80] width 365 height 20
type input "547475775"
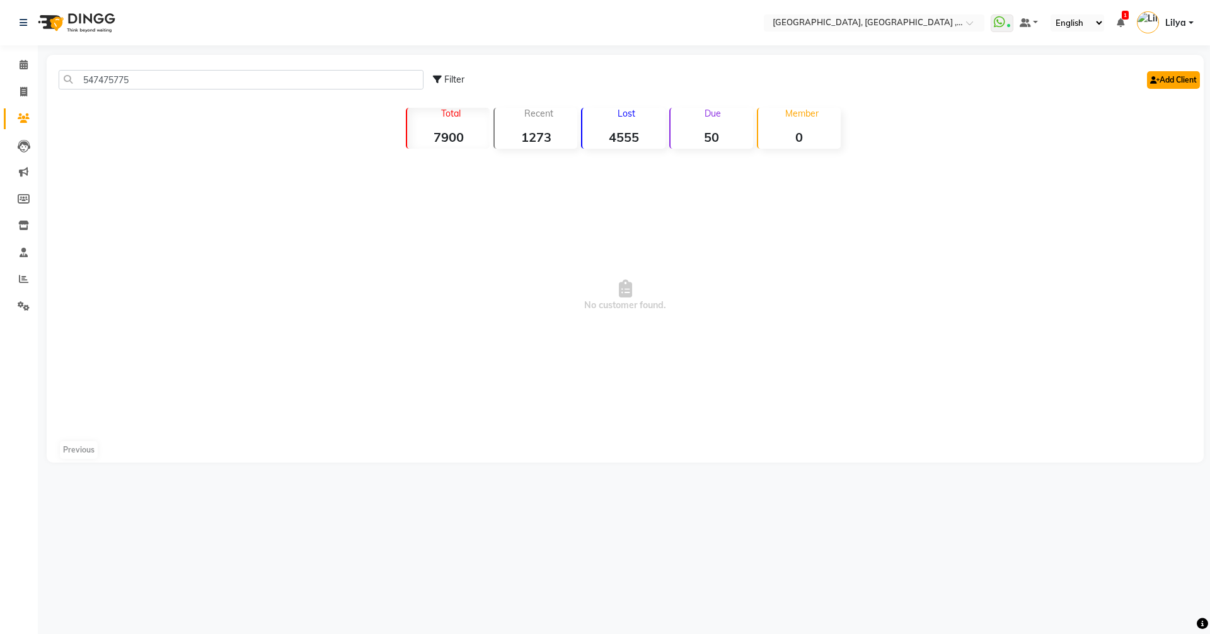
click at [1179, 78] on link "Add Client" at bounding box center [1173, 80] width 53 height 18
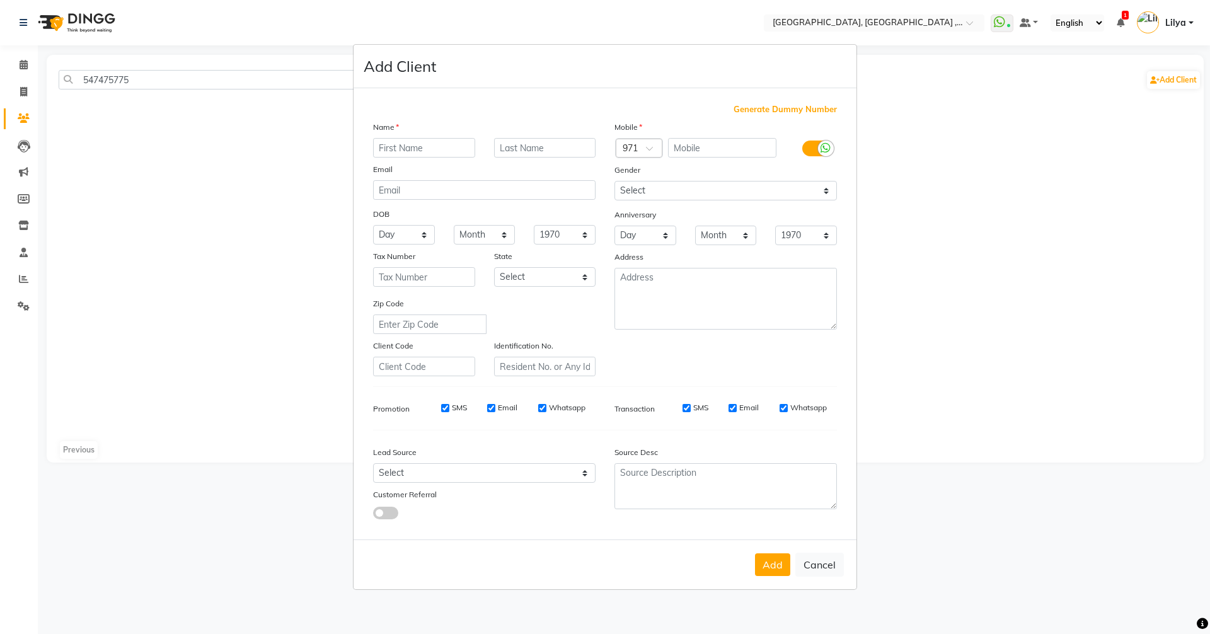
click at [426, 137] on div "Name" at bounding box center [484, 129] width 241 height 18
click at [420, 154] on input "text" at bounding box center [424, 148] width 102 height 20
type input "Ahlam"
click at [688, 151] on input "text" at bounding box center [722, 148] width 109 height 20
type input "547475775"
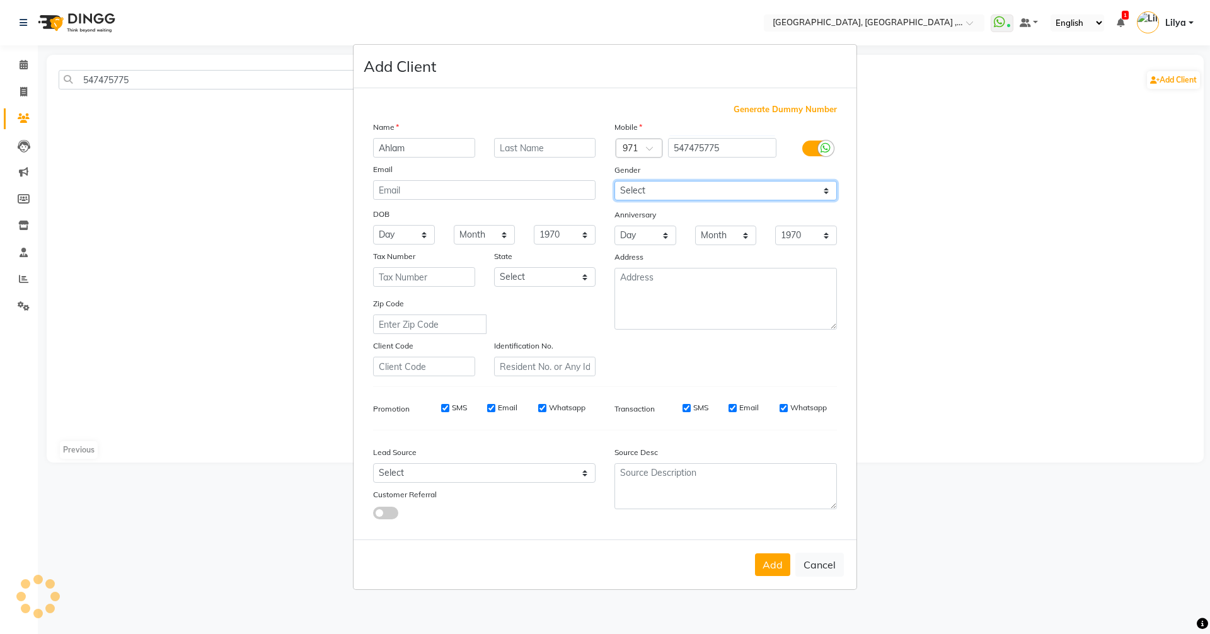
drag, startPoint x: 758, startPoint y: 188, endPoint x: 752, endPoint y: 199, distance: 13.0
click at [758, 188] on select "Select Male Female Other Prefer Not To Say" at bounding box center [726, 191] width 223 height 20
select select "female"
click at [615, 181] on select "Select Male Female Other Prefer Not To Say" at bounding box center [726, 191] width 223 height 20
click at [772, 569] on button "Add" at bounding box center [772, 564] width 35 height 23
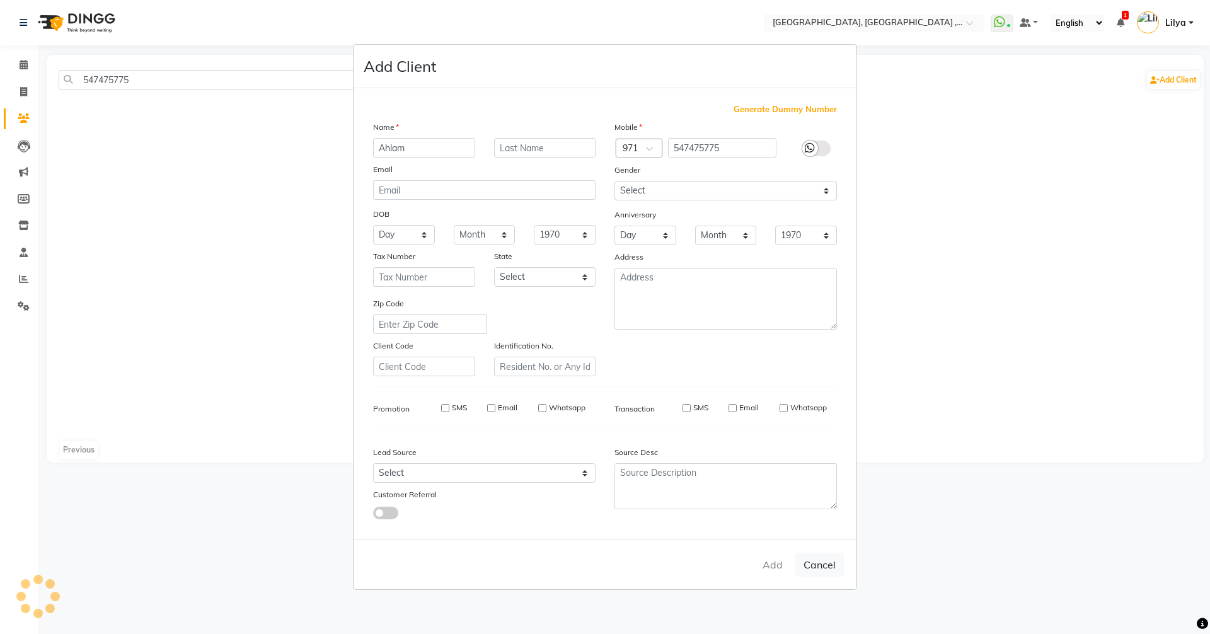
select select
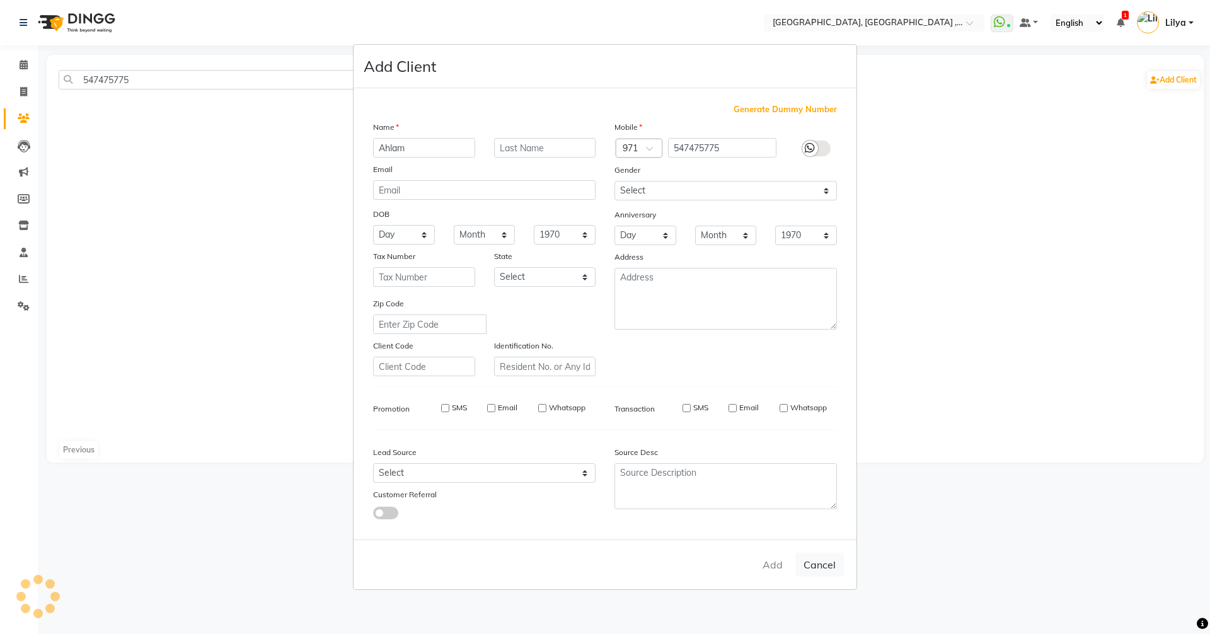
select select
checkbox input "false"
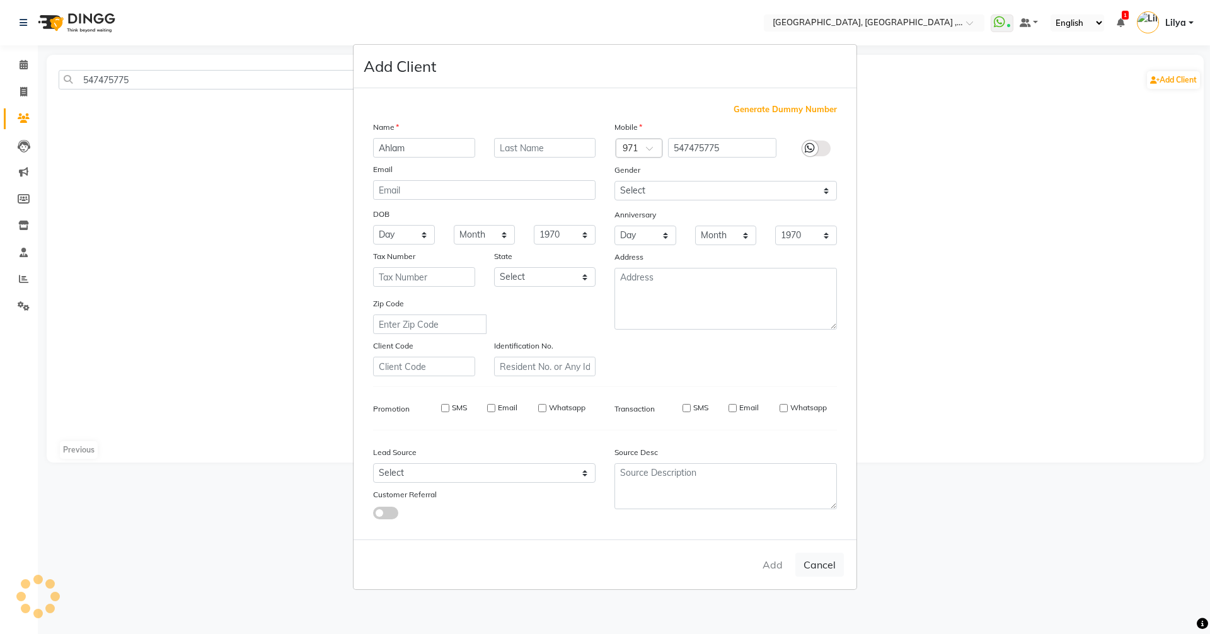
checkbox input "false"
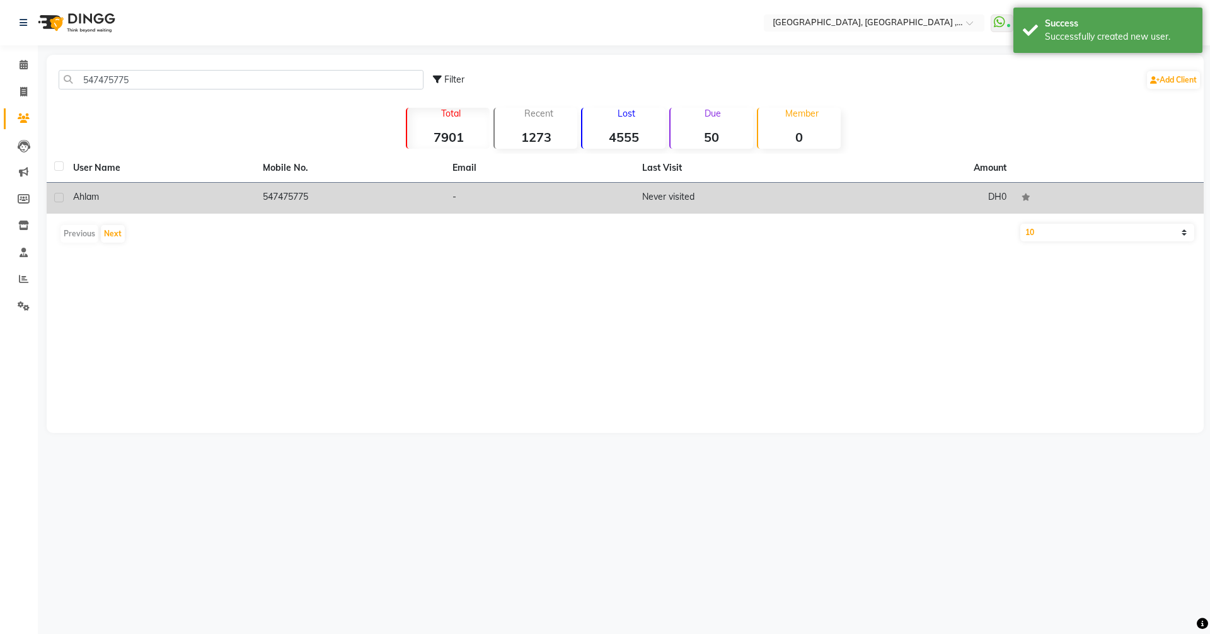
click at [144, 199] on div "Ahlam" at bounding box center [160, 196] width 175 height 13
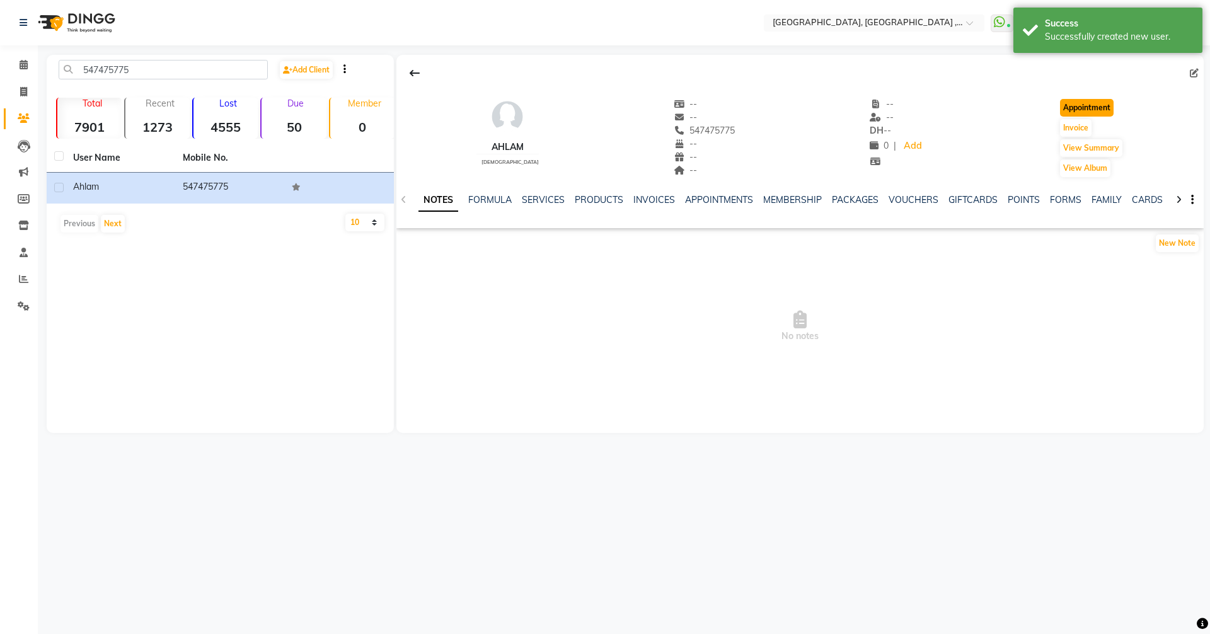
click at [1091, 102] on button "Appointment" at bounding box center [1087, 108] width 54 height 18
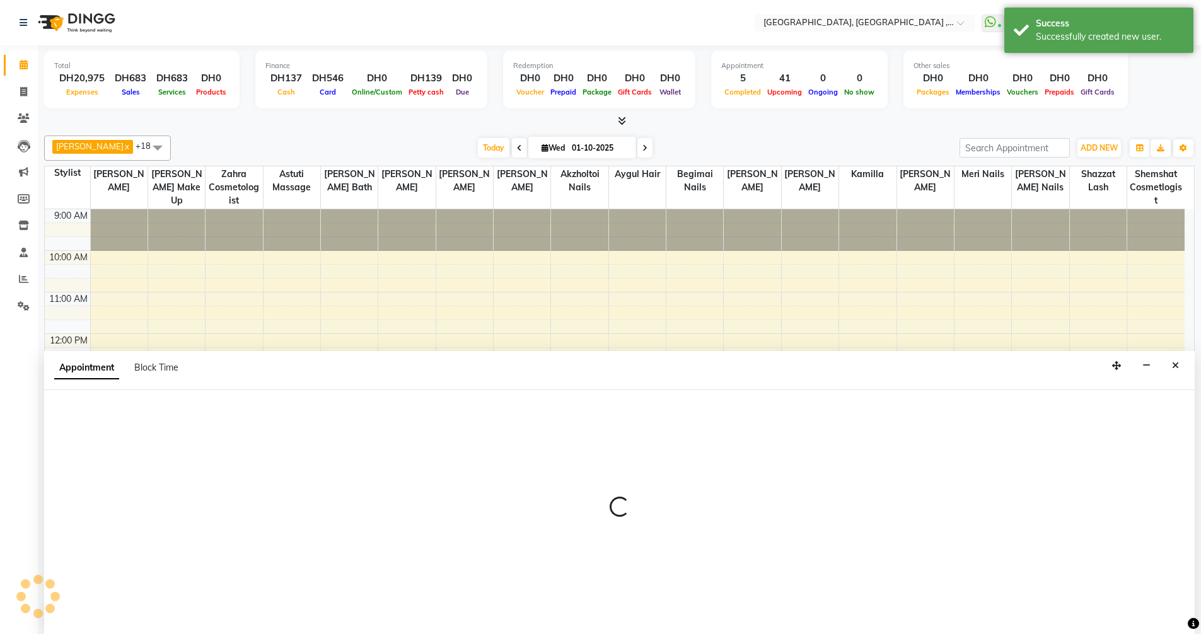
scroll to position [1, 0]
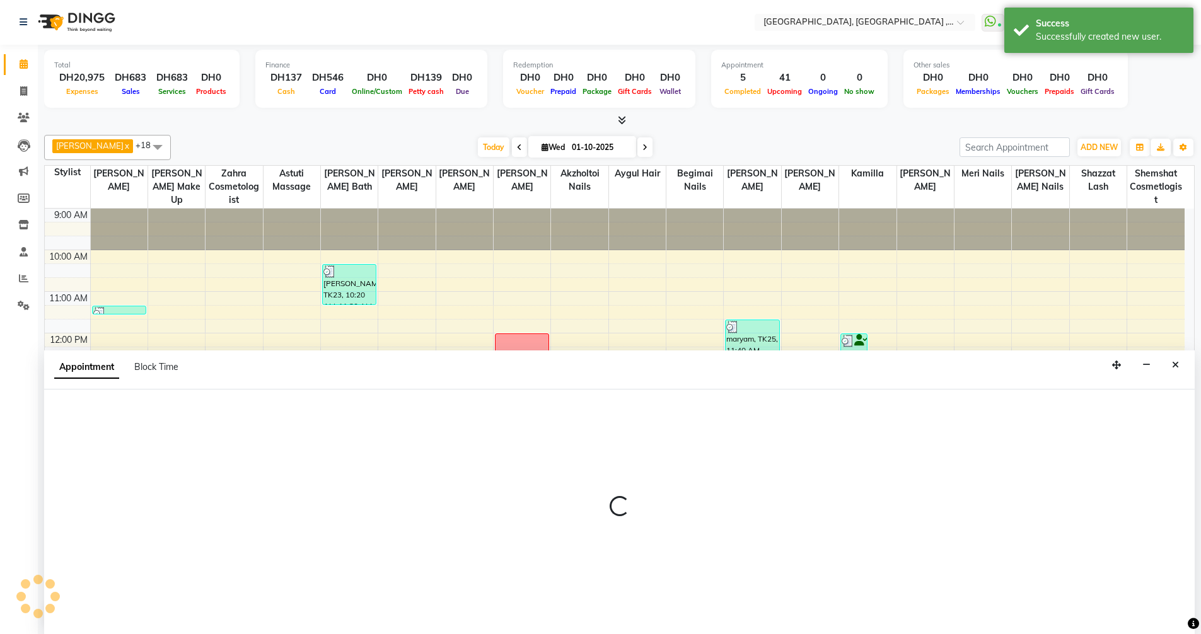
select select "tentative"
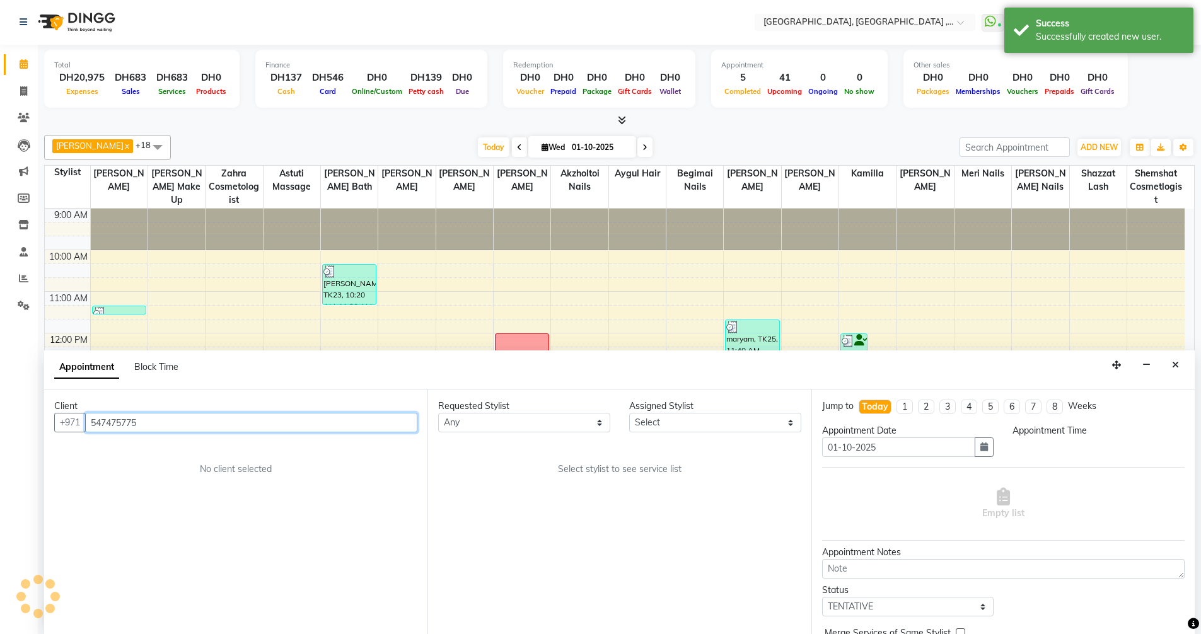
select select "600"
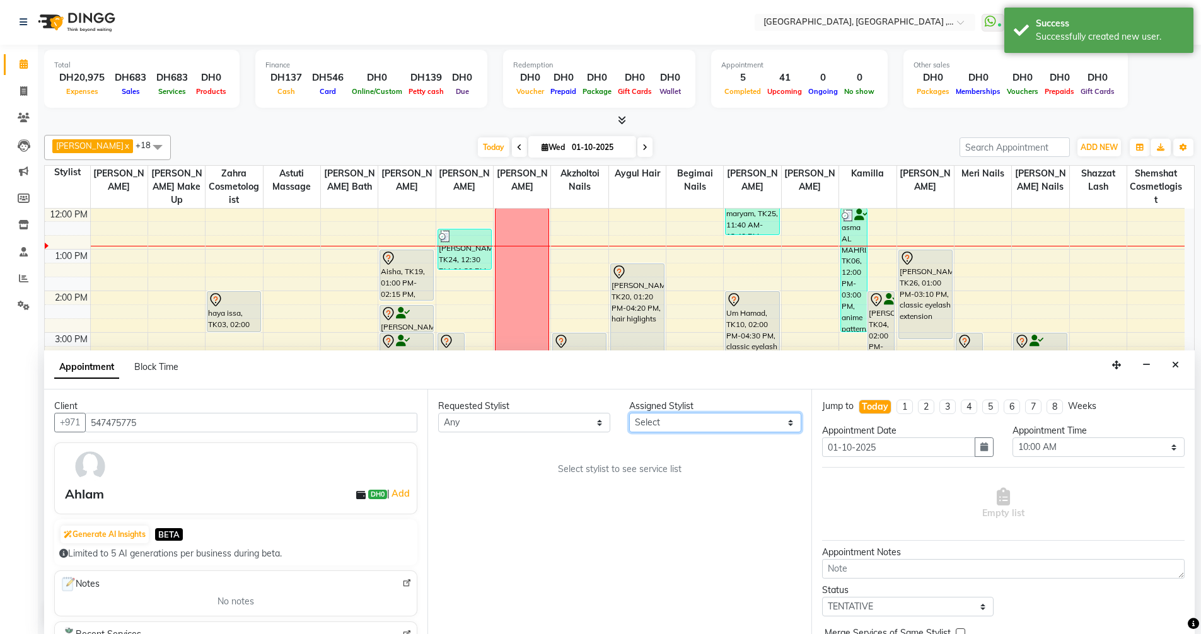
drag, startPoint x: 750, startPoint y: 431, endPoint x: 746, endPoint y: 420, distance: 11.4
click at [750, 431] on select "Select Adel brow Aina Akzholtoi nails Amina lash Astuti massage Aygul hair Begi…" at bounding box center [715, 423] width 172 height 20
select select "74061"
click at [629, 413] on select "Select Adel brow Aina Akzholtoi nails Amina lash Astuti massage Aygul hair Begi…" at bounding box center [715, 423] width 172 height 20
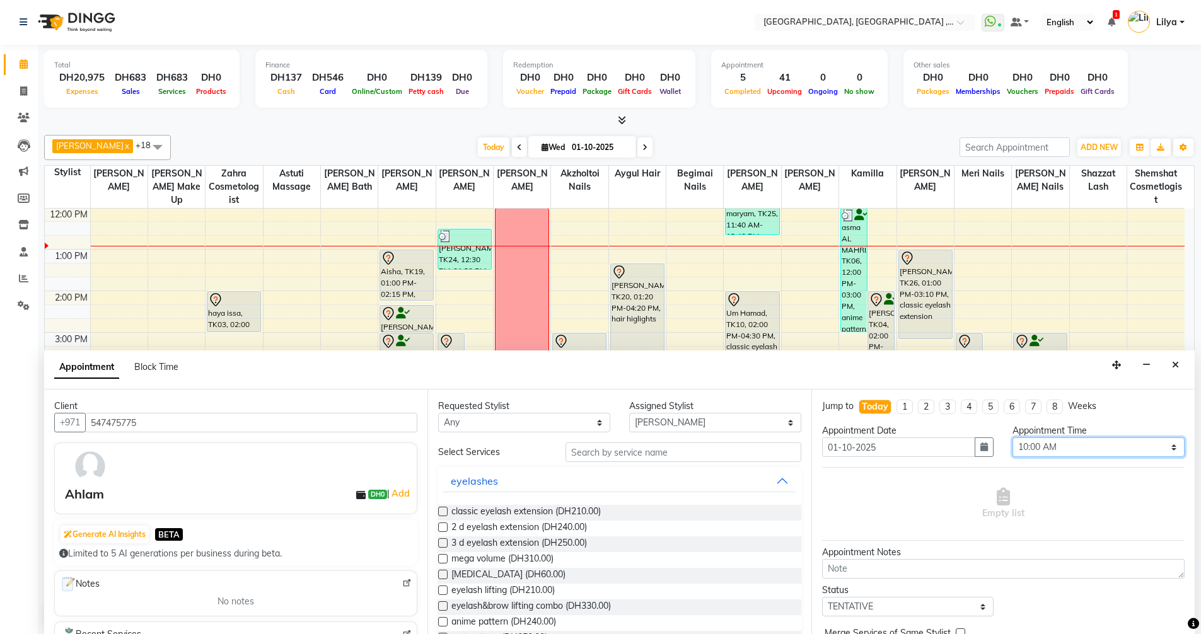
click at [1094, 441] on select "Select 10:00 AM 10:15 AM 10:30 AM 10:45 AM 11:00 AM 11:15 AM 11:30 AM 11:45 AM …" at bounding box center [1098, 448] width 172 height 20
select select "930"
click at [1012, 438] on select "Select 10:00 AM 10:15 AM 10:30 AM 10:45 AM 11:00 AM 11:15 AM 11:30 AM 11:45 AM …" at bounding box center [1098, 448] width 172 height 20
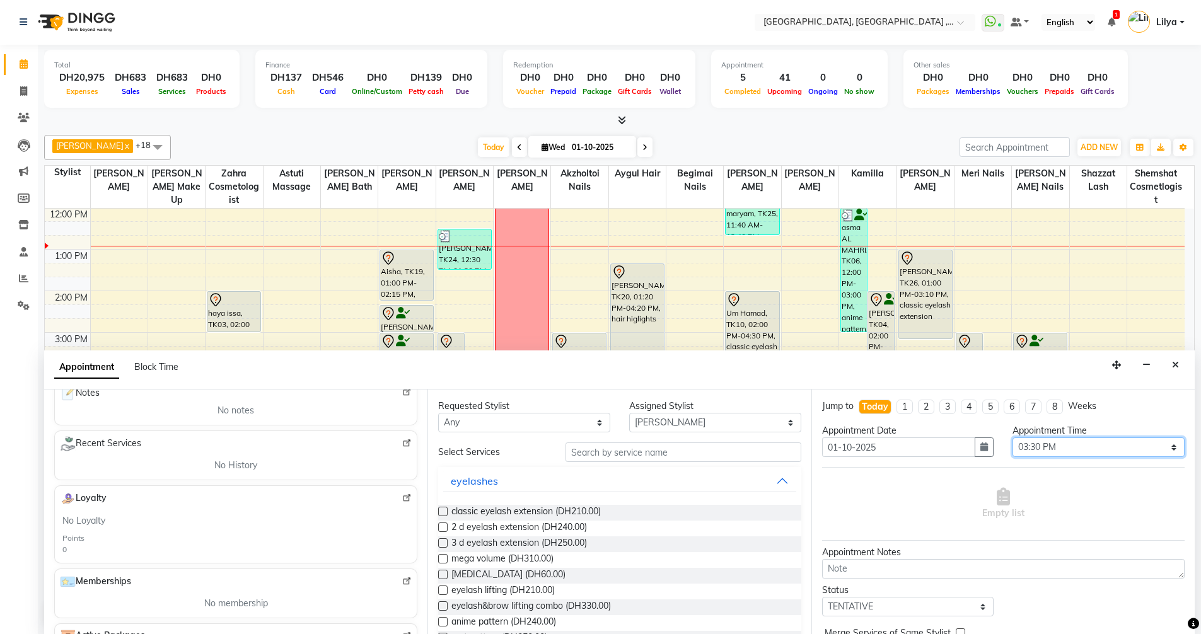
scroll to position [169, 0]
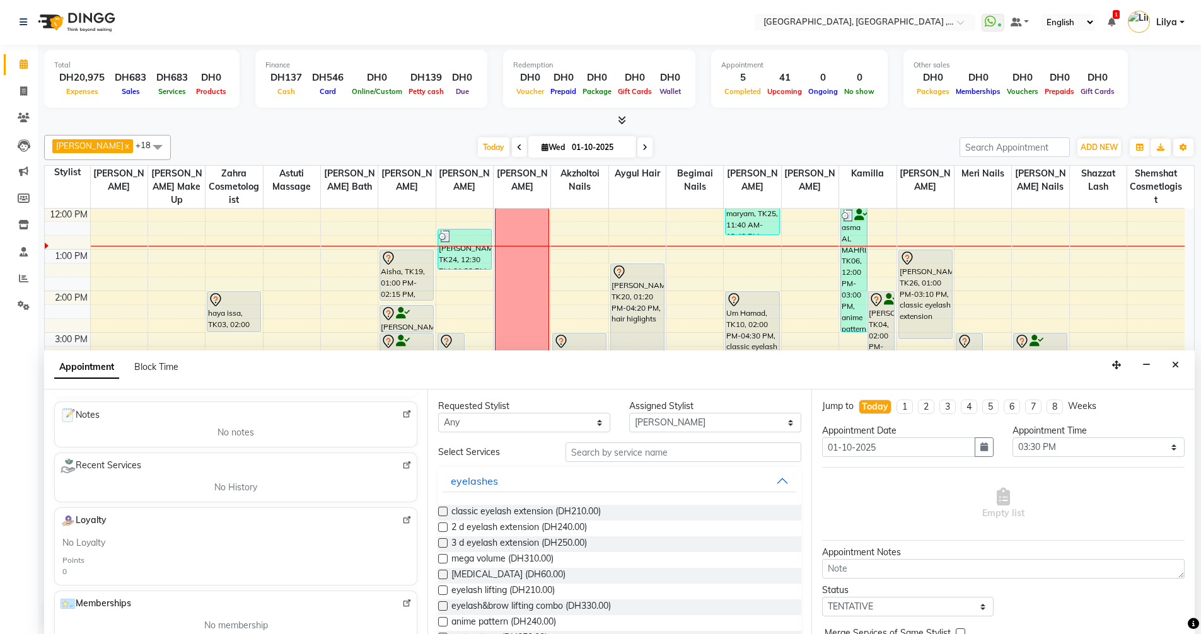
click at [440, 511] on label at bounding box center [442, 511] width 9 height 9
click at [440, 511] on input "checkbox" at bounding box center [442, 513] width 8 height 8
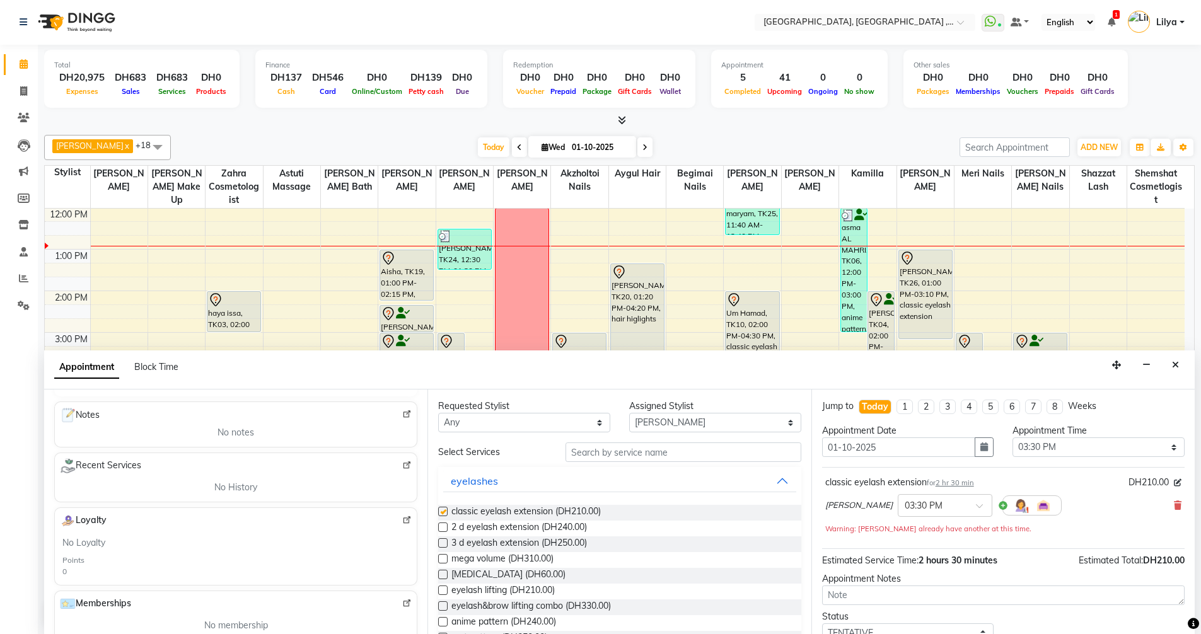
checkbox input "false"
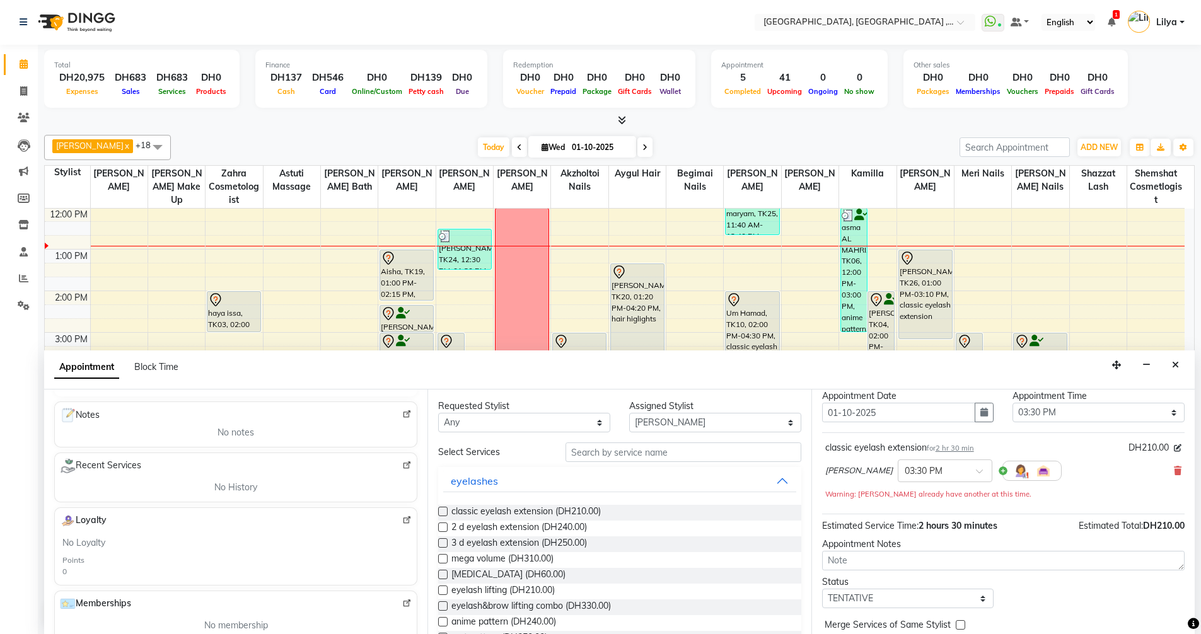
scroll to position [67, 0]
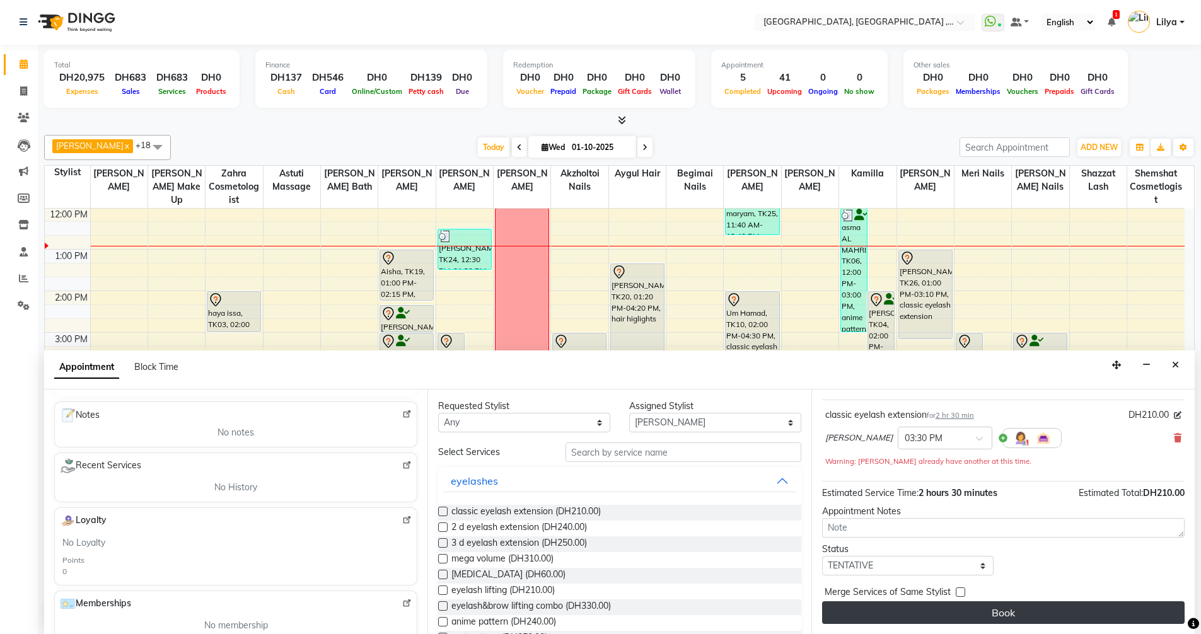
click at [997, 616] on button "Book" at bounding box center [1003, 612] width 362 height 23
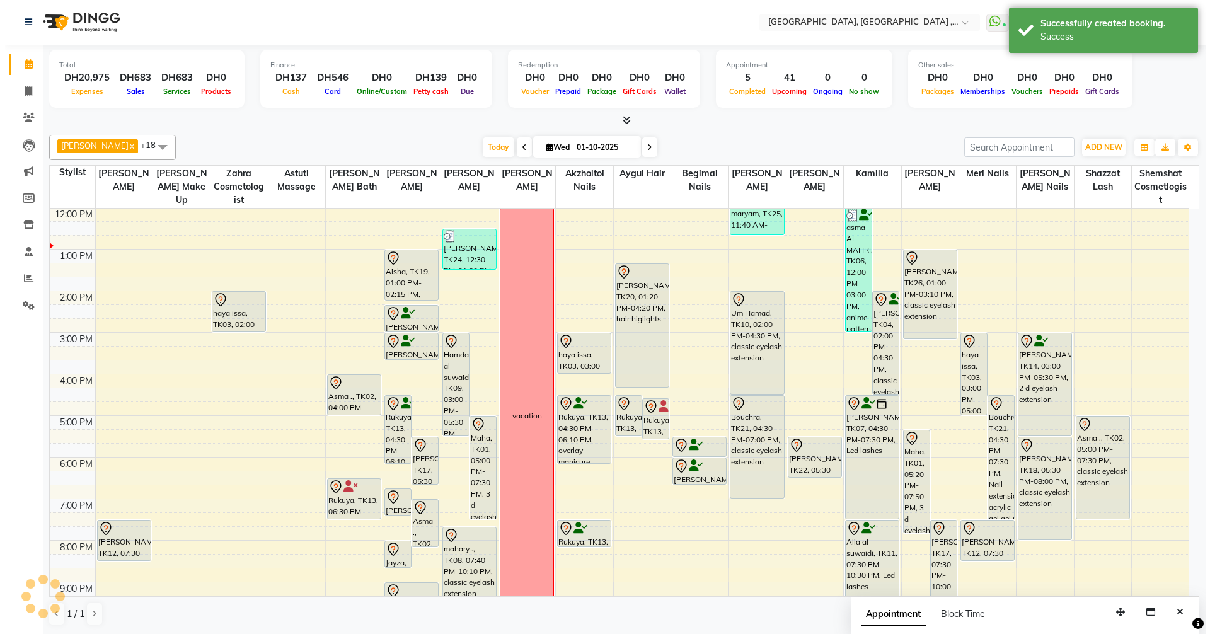
scroll to position [0, 0]
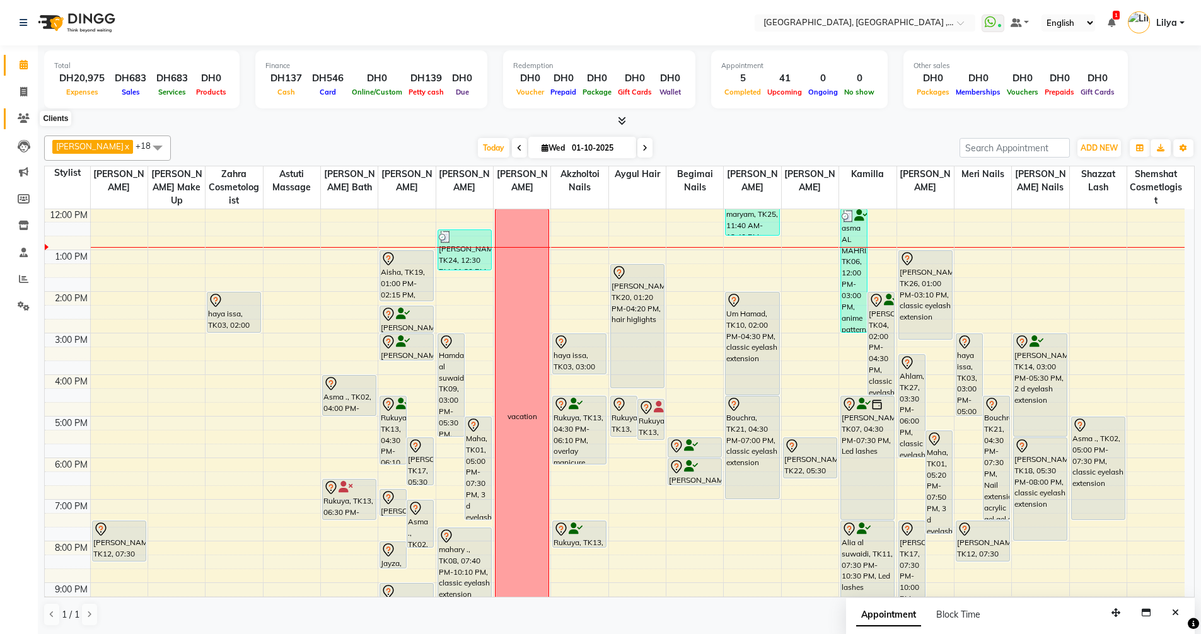
click at [23, 114] on icon at bounding box center [24, 117] width 12 height 9
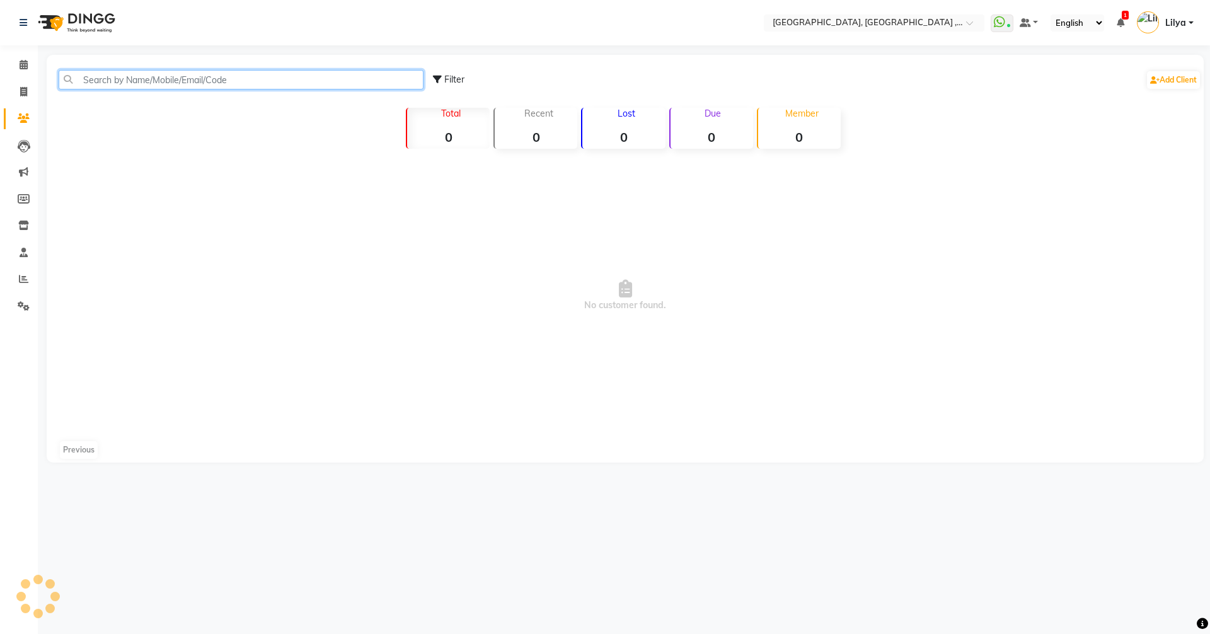
click at [196, 74] on input "text" at bounding box center [241, 80] width 365 height 20
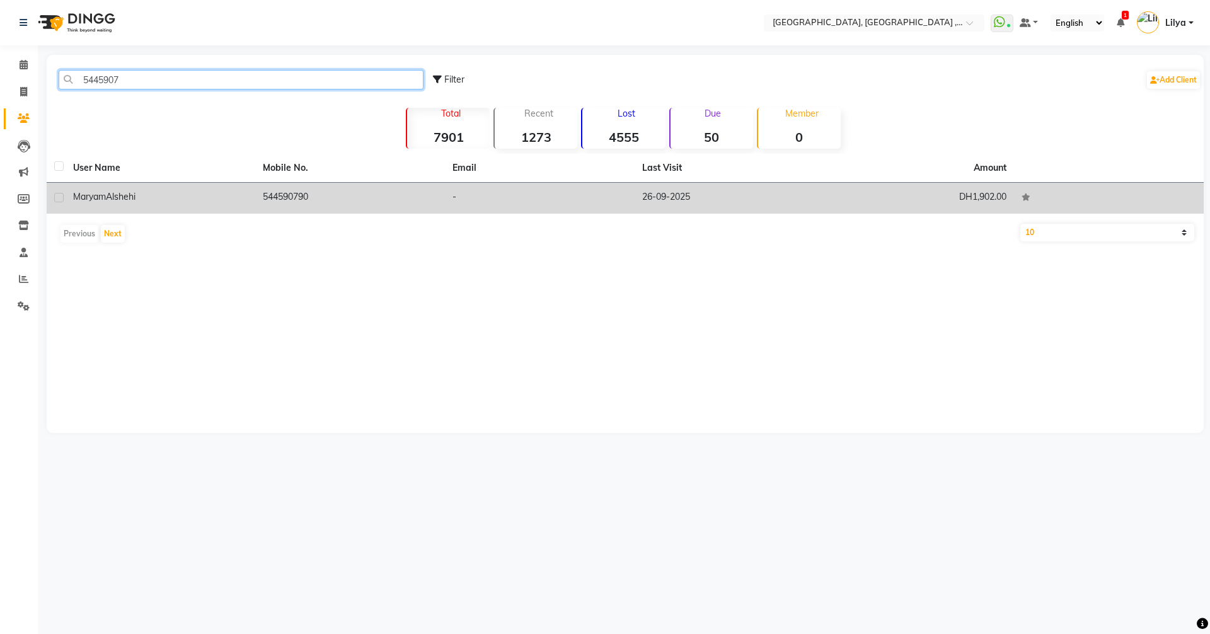
type input "5445907"
drag, startPoint x: 317, startPoint y: 186, endPoint x: 312, endPoint y: 190, distance: 6.7
click at [316, 186] on td "544590790" at bounding box center [350, 198] width 190 height 31
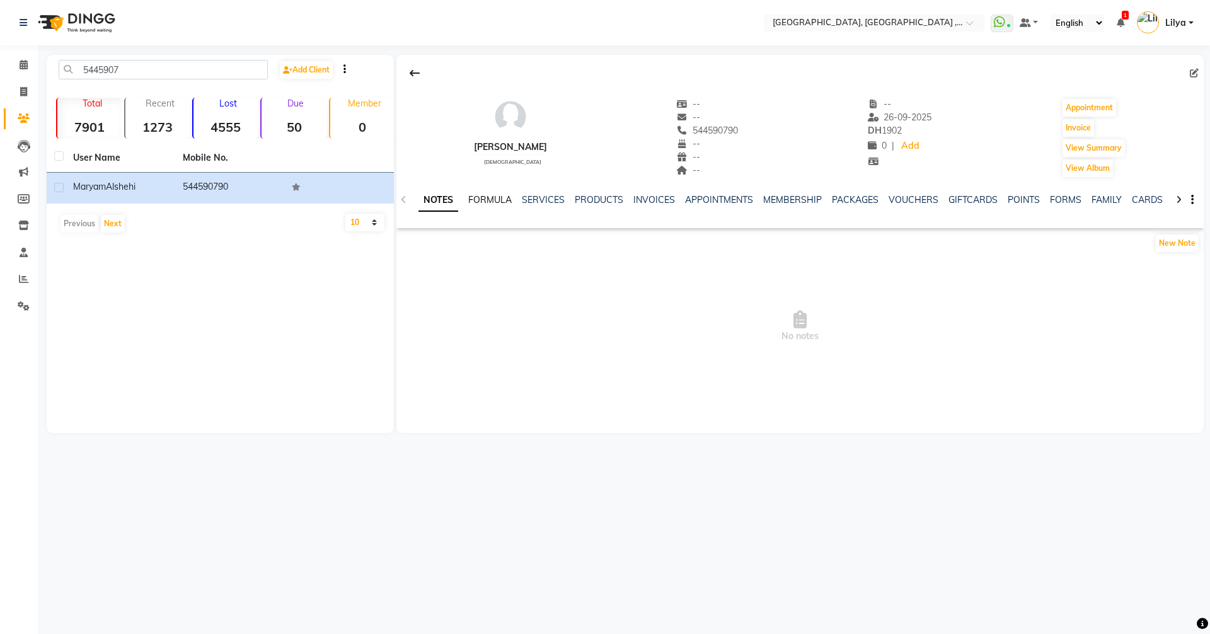
click at [487, 200] on link "FORMULA" at bounding box center [489, 199] width 43 height 11
click at [436, 199] on link "NOTES" at bounding box center [433, 199] width 28 height 11
click at [550, 197] on link "SERVICES" at bounding box center [543, 199] width 43 height 11
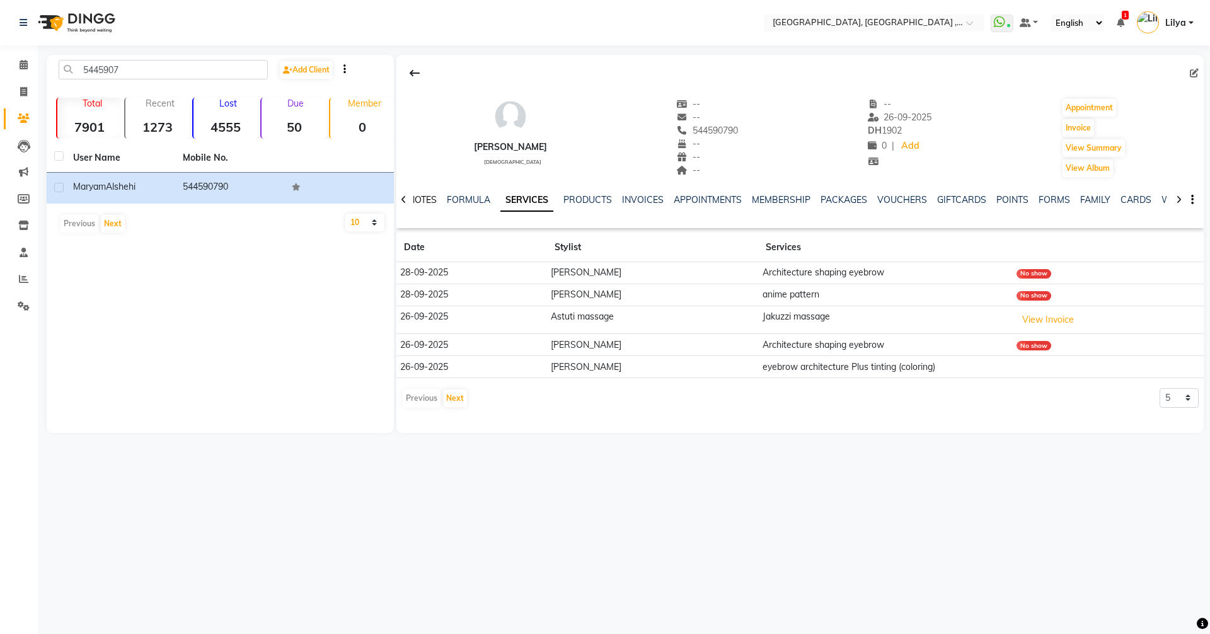
click at [424, 201] on link "NOTES" at bounding box center [423, 199] width 28 height 11
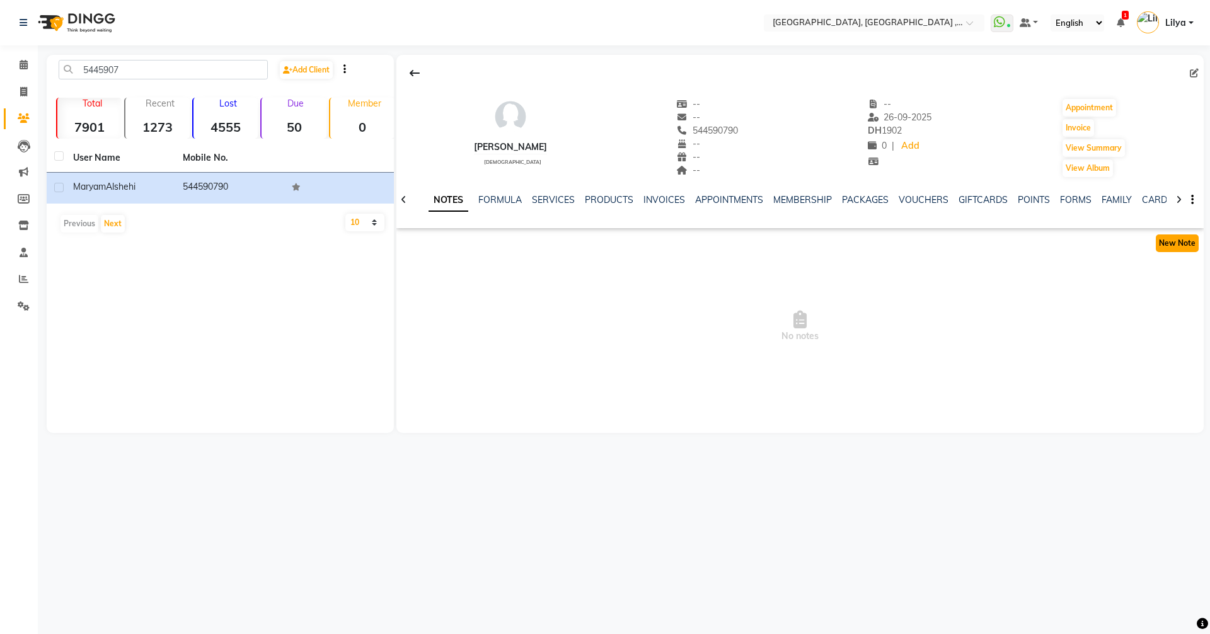
click at [1169, 241] on button "New Note" at bounding box center [1177, 244] width 43 height 18
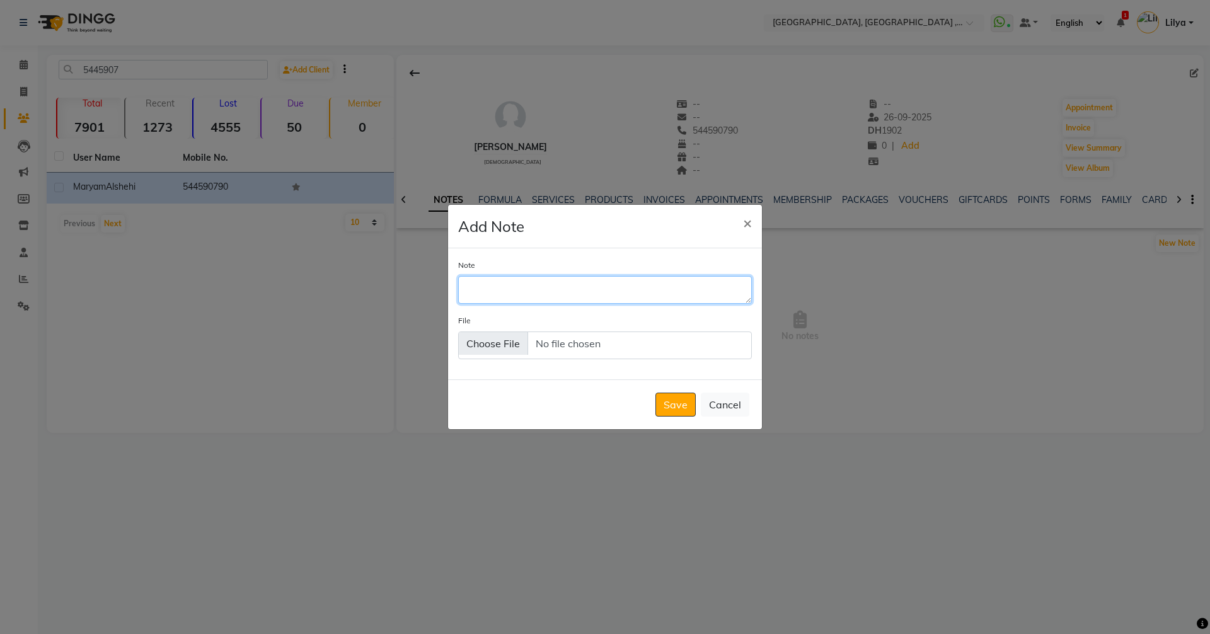
click at [562, 291] on textarea "Note" at bounding box center [605, 290] width 294 height 28
type textarea "she pay already for eyebrow service she is not complete her service"
click at [681, 395] on button "Save" at bounding box center [676, 405] width 40 height 24
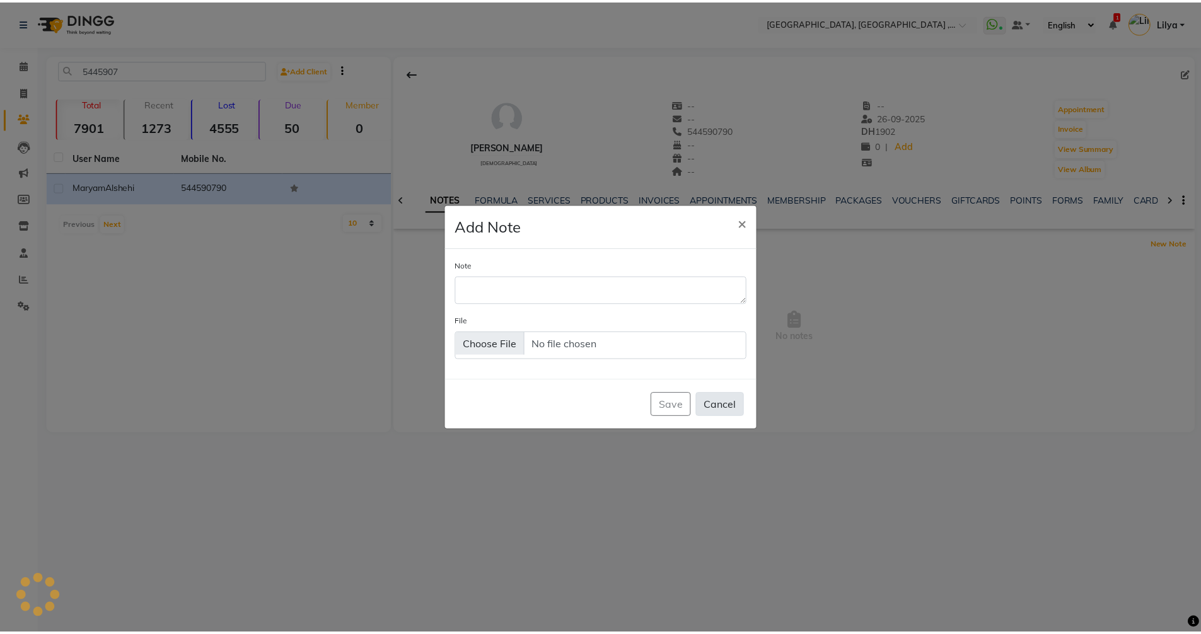
scroll to position [0, 0]
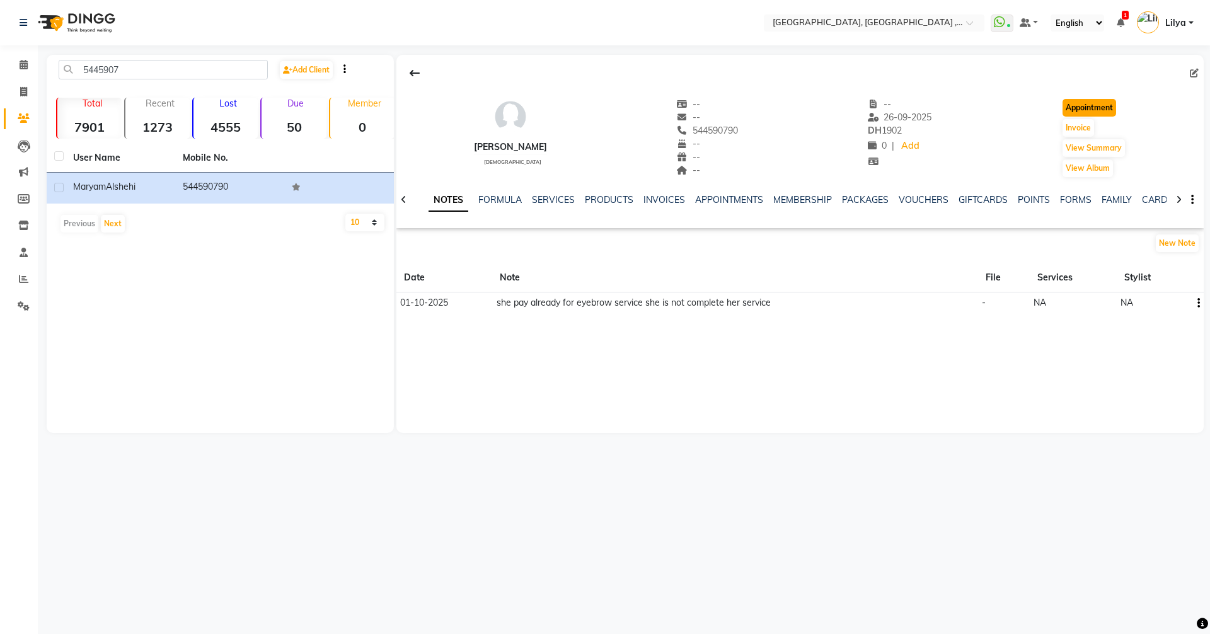
click at [1103, 108] on button "Appointment" at bounding box center [1090, 108] width 54 height 18
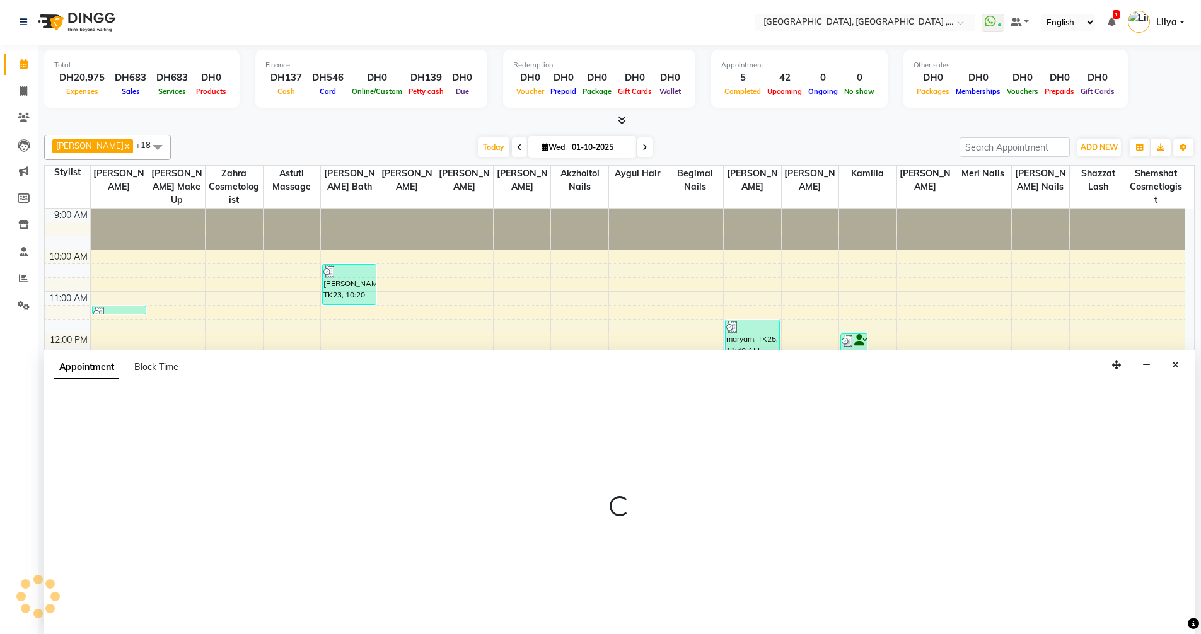
select select "600"
select select "tentative"
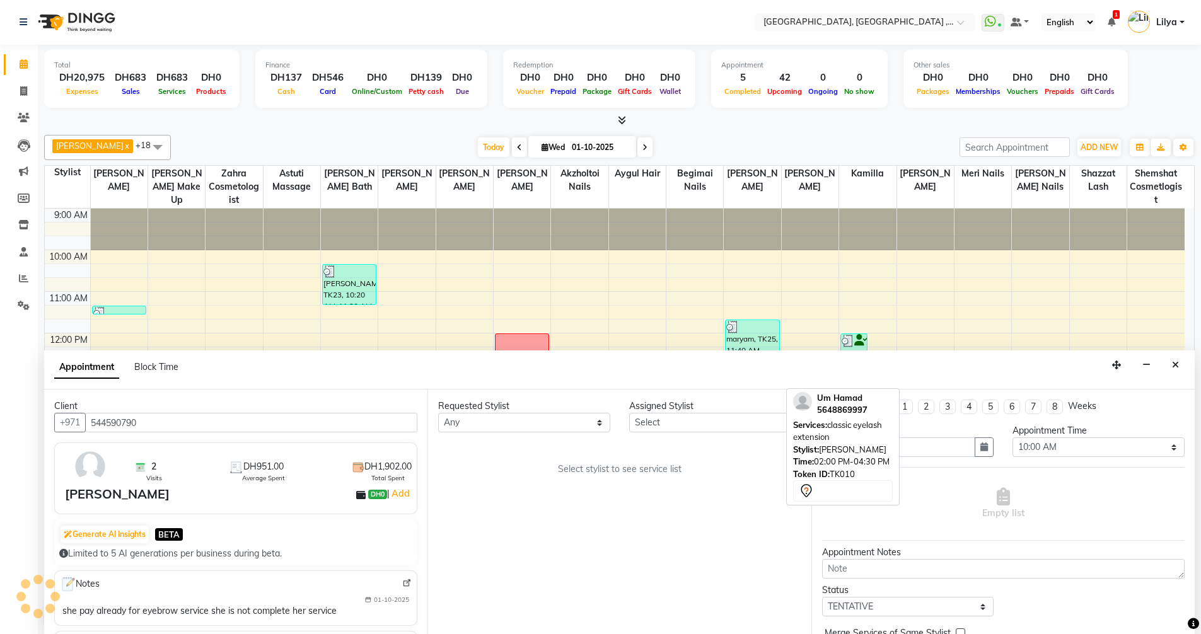
scroll to position [125, 0]
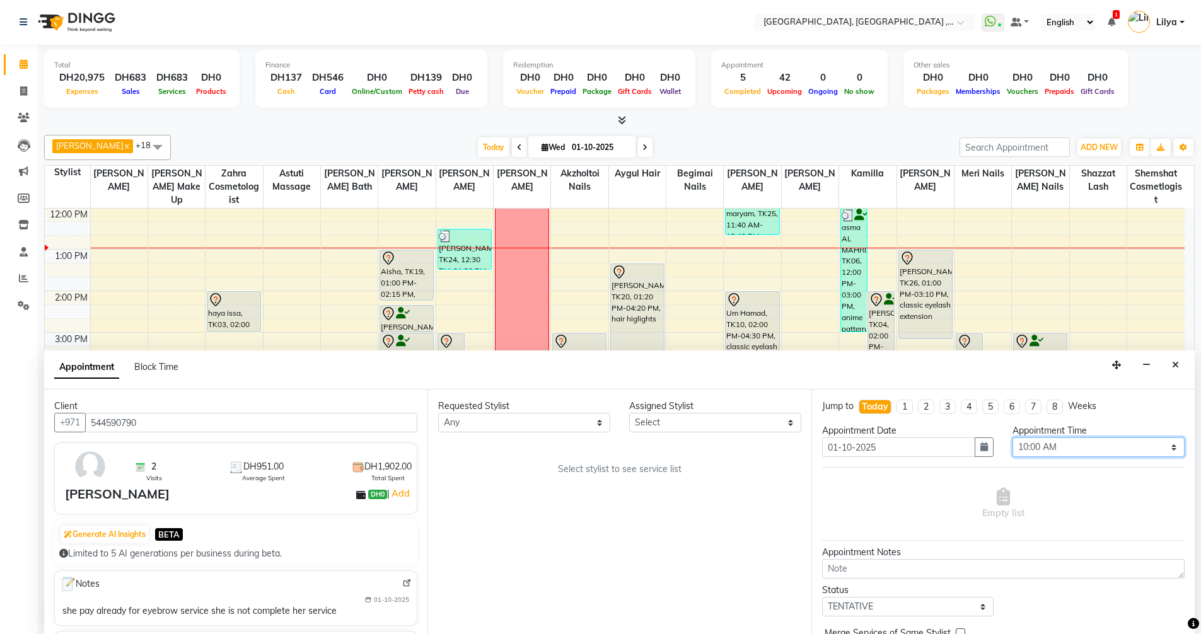
click at [1155, 449] on select "Select 10:00 AM 10:15 AM 10:30 AM 10:45 AM 11:00 AM 11:15 AM 11:30 AM 11:45 AM …" at bounding box center [1098, 448] width 172 height 20
select select "840"
click at [1012, 438] on select "Select 10:00 AM 10:15 AM 10:30 AM 10:45 AM 11:00 AM 11:15 AM 11:30 AM 11:45 AM …" at bounding box center [1098, 448] width 172 height 20
drag, startPoint x: 769, startPoint y: 429, endPoint x: 758, endPoint y: 413, distance: 19.4
click at [769, 429] on select "Select Adel brow Aina Akzholtoi nails Amina lash Astuti massage Aygul hair Begi…" at bounding box center [715, 423] width 172 height 20
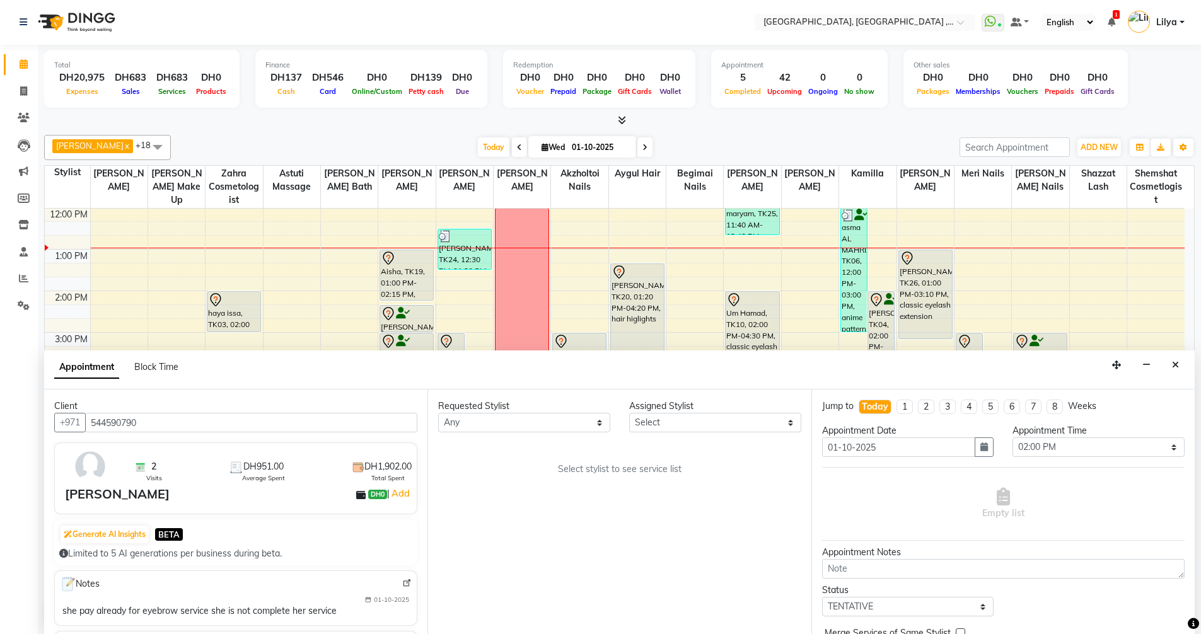
drag, startPoint x: 980, startPoint y: 448, endPoint x: 980, endPoint y: 461, distance: 13.9
click at [980, 448] on icon "button" at bounding box center [984, 447] width 8 height 9
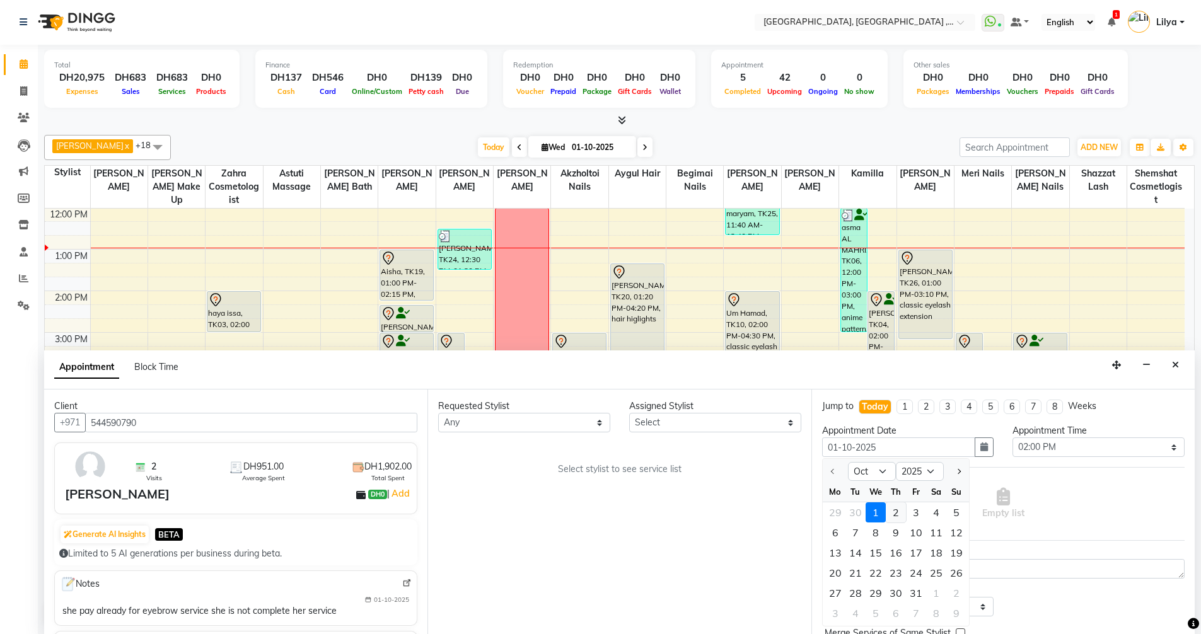
click at [895, 514] on div "2" at bounding box center [896, 512] width 20 height 20
type input "02-10-2025"
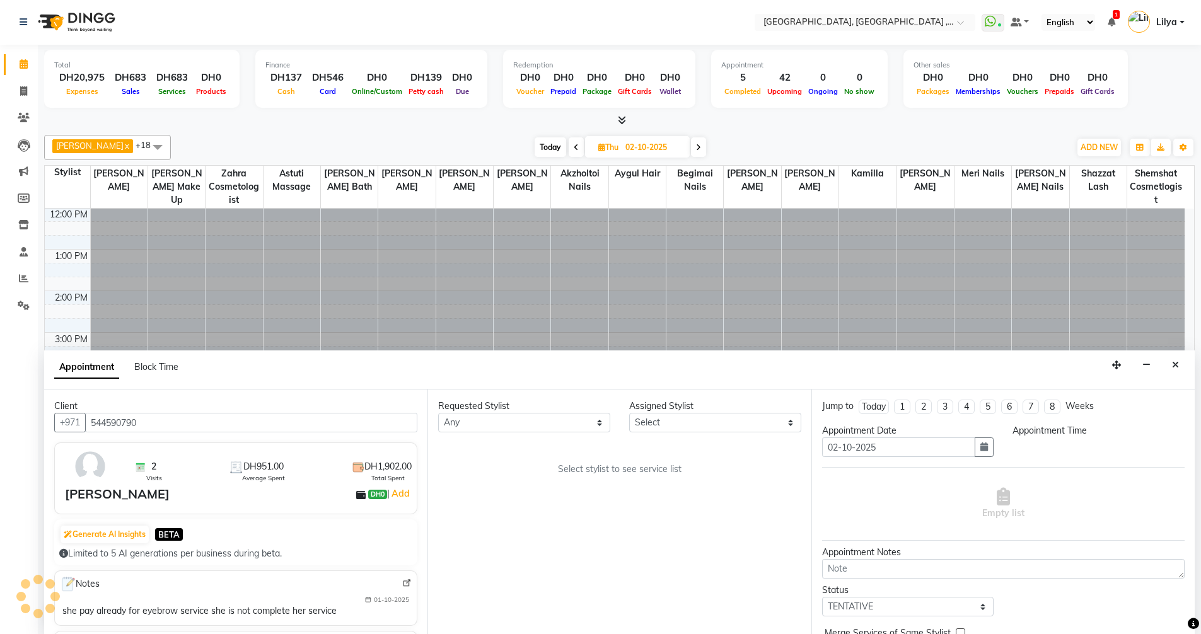
scroll to position [0, 0]
select select "840"
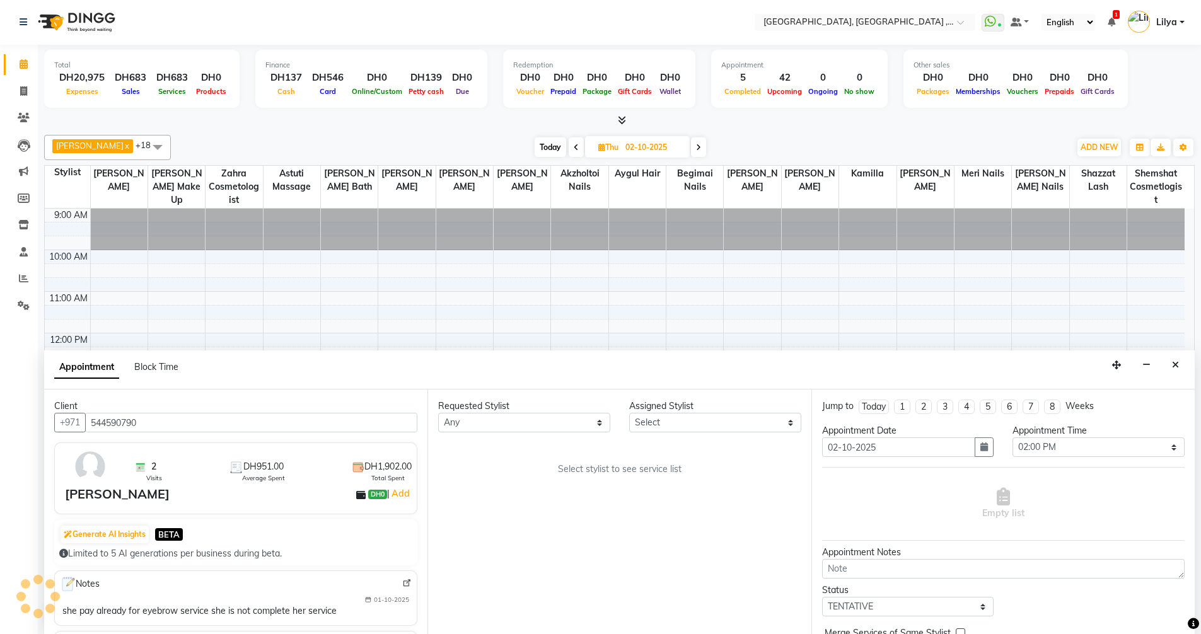
scroll to position [125, 0]
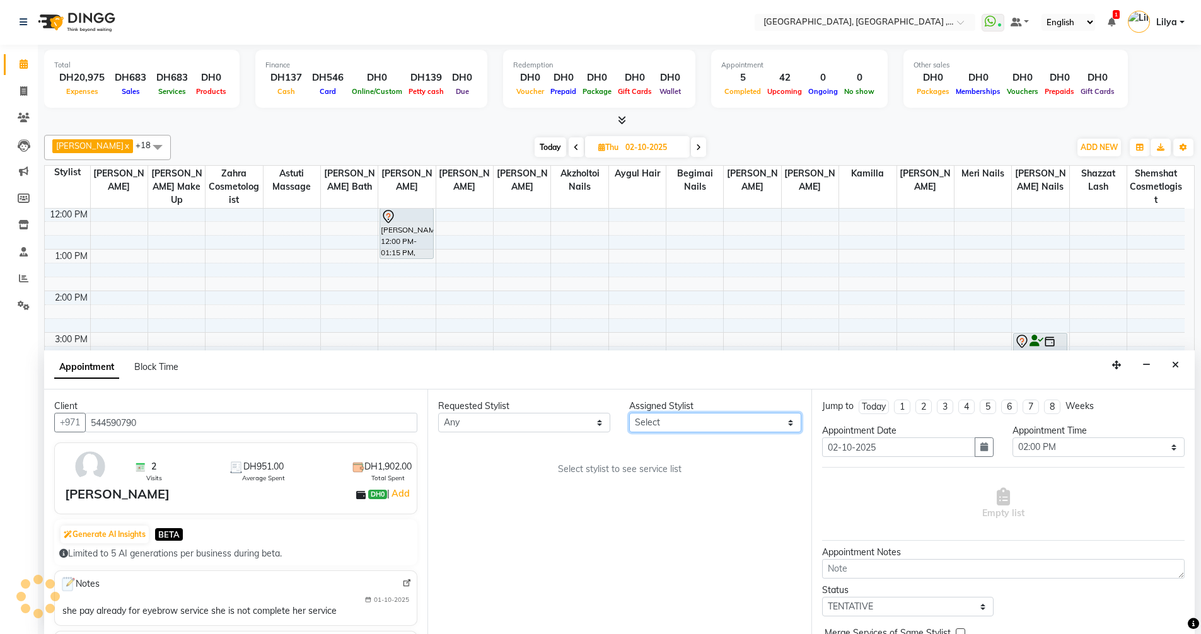
click at [713, 422] on select "Select Adel brow Aina Akzholtoi nails Amina lash Astuti massage Aygul hair Begi…" at bounding box center [715, 423] width 172 height 20
select select "53586"
click at [629, 413] on select "Select Adel brow Aina Akzholtoi nails Amina lash Astuti massage Aygul hair Begi…" at bounding box center [715, 423] width 172 height 20
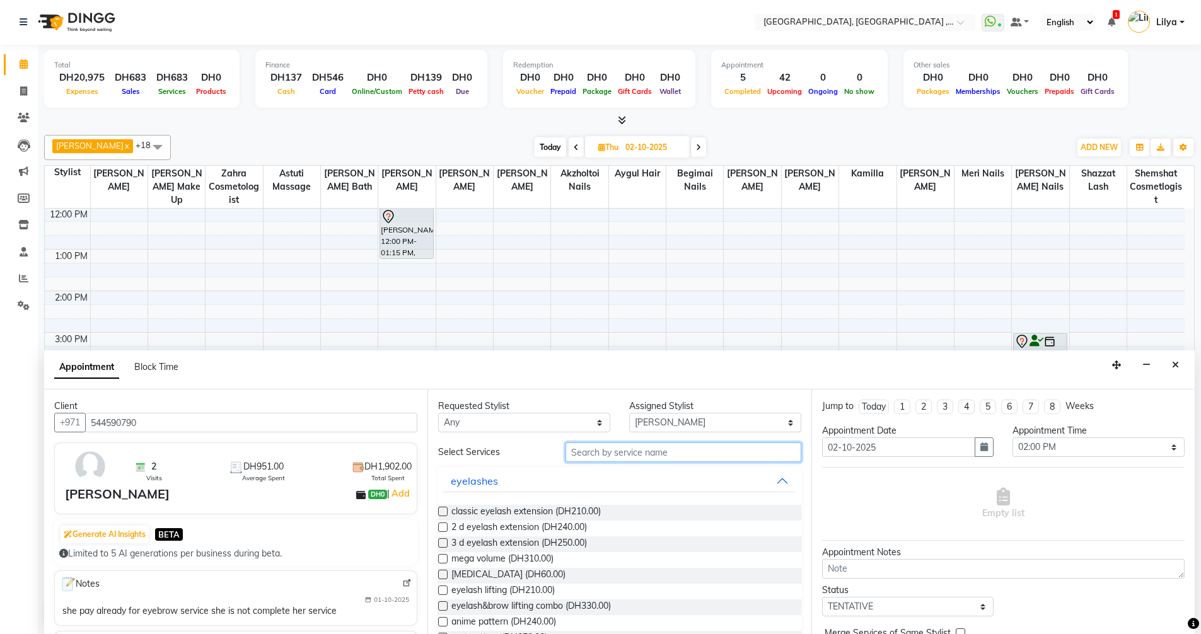
click at [655, 452] on input "text" at bounding box center [683, 453] width 236 height 20
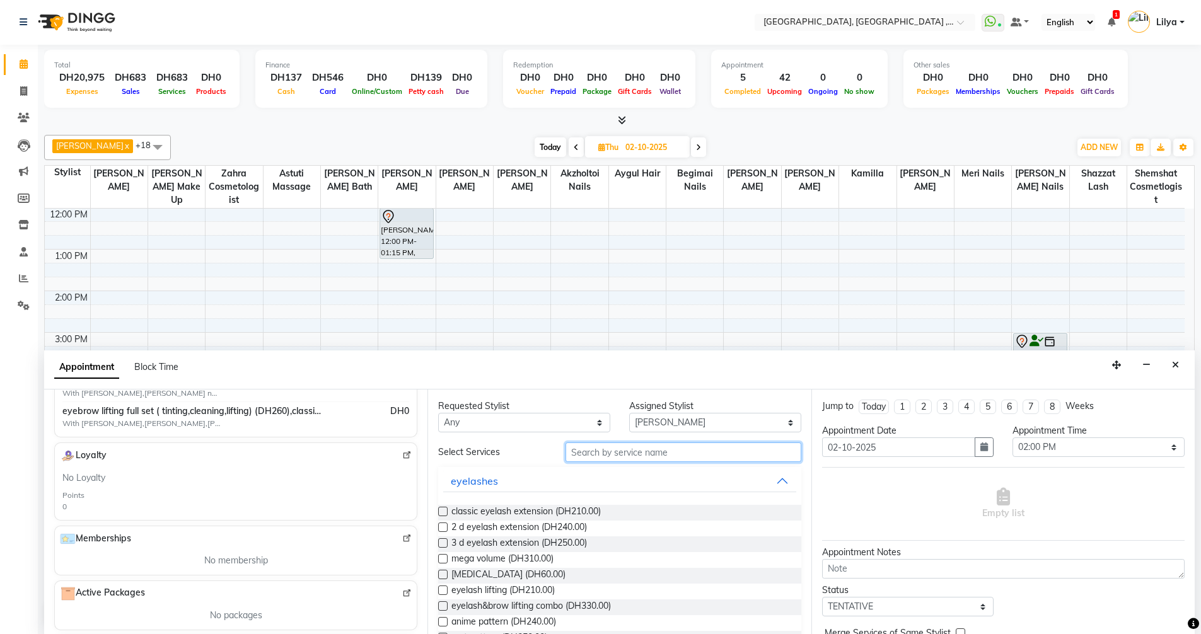
scroll to position [252, 0]
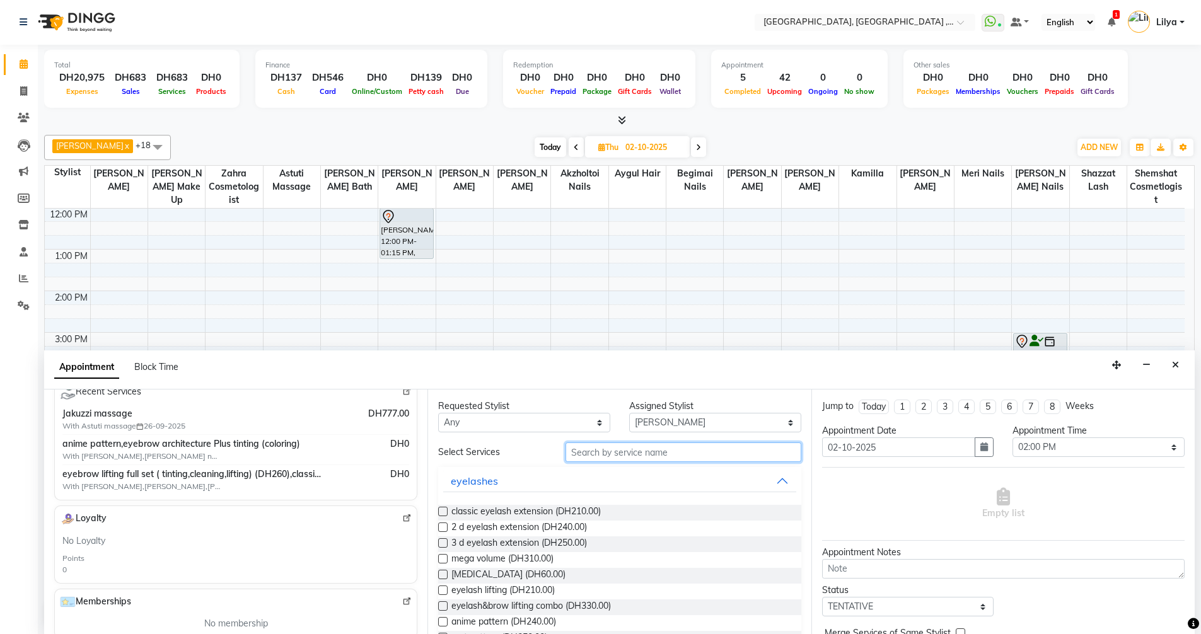
click at [660, 458] on input "text" at bounding box center [683, 453] width 236 height 20
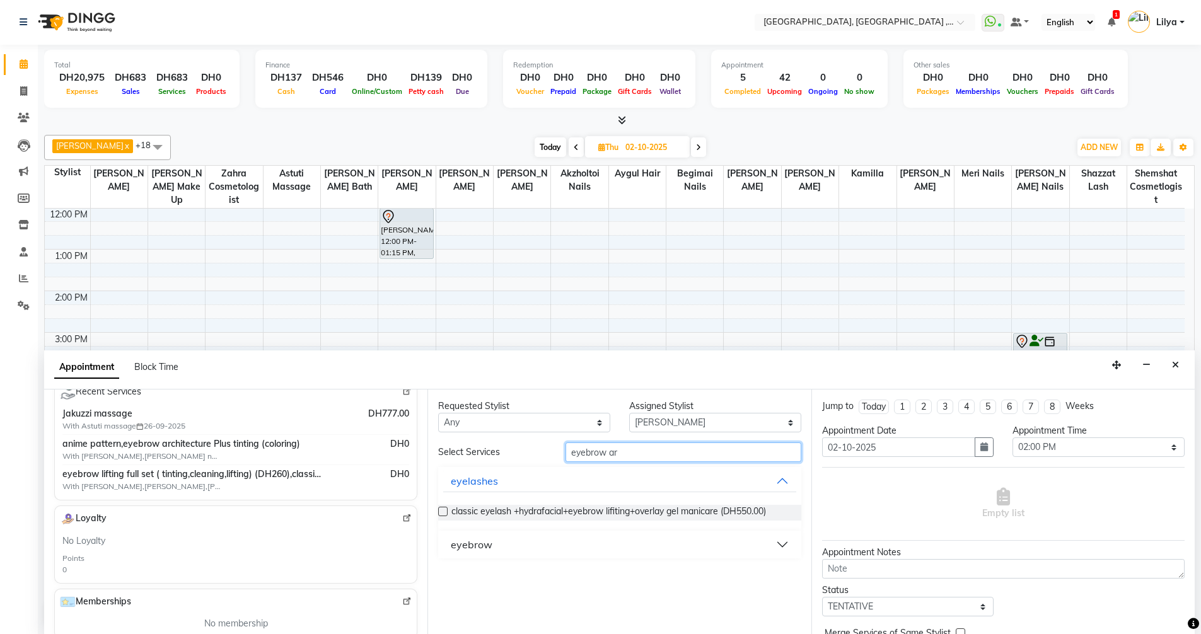
type input "eyebrow ar"
click at [782, 545] on button "eyebrow" at bounding box center [619, 544] width 352 height 23
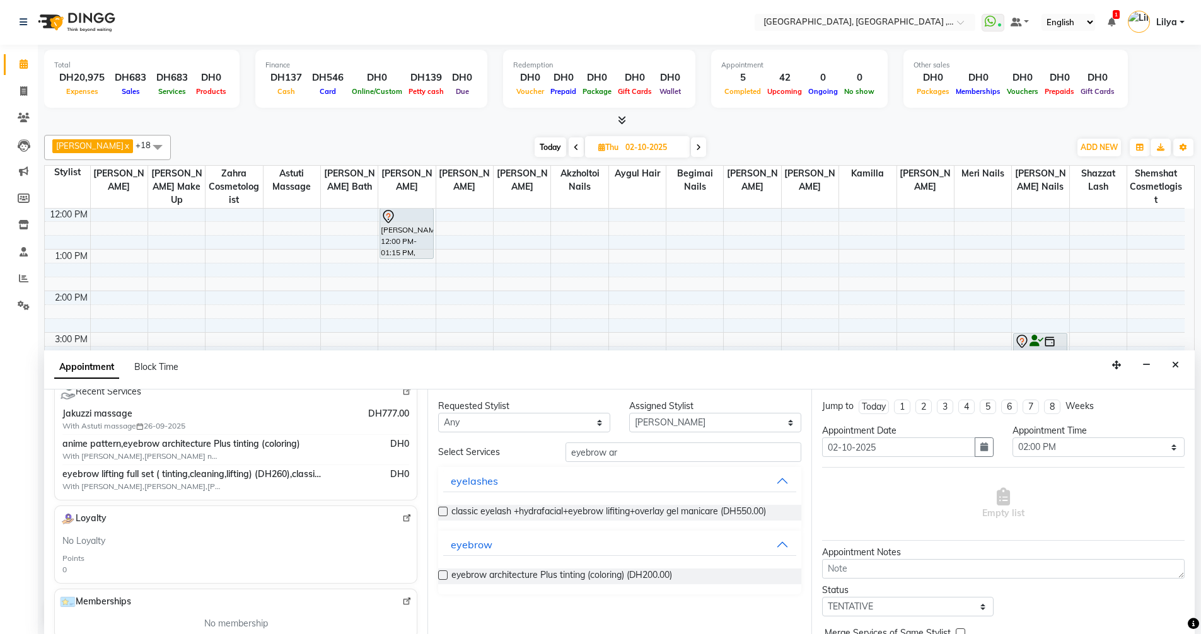
click at [445, 577] on label at bounding box center [442, 575] width 9 height 9
click at [445, 577] on input "checkbox" at bounding box center [442, 576] width 8 height 8
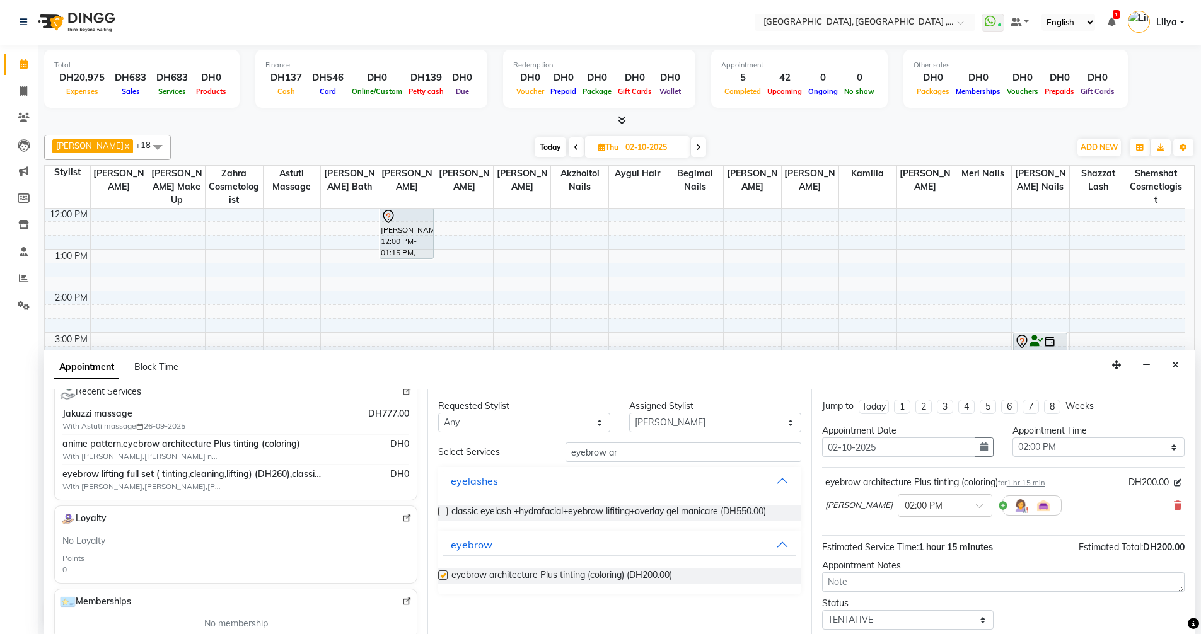
checkbox input "false"
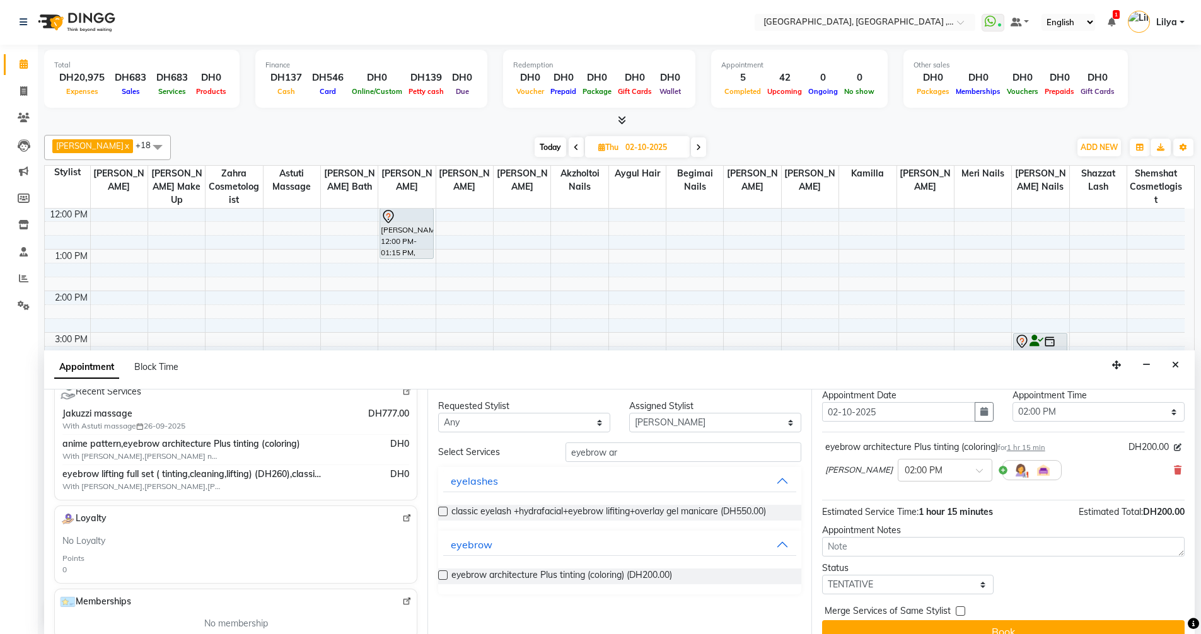
scroll to position [54, 0]
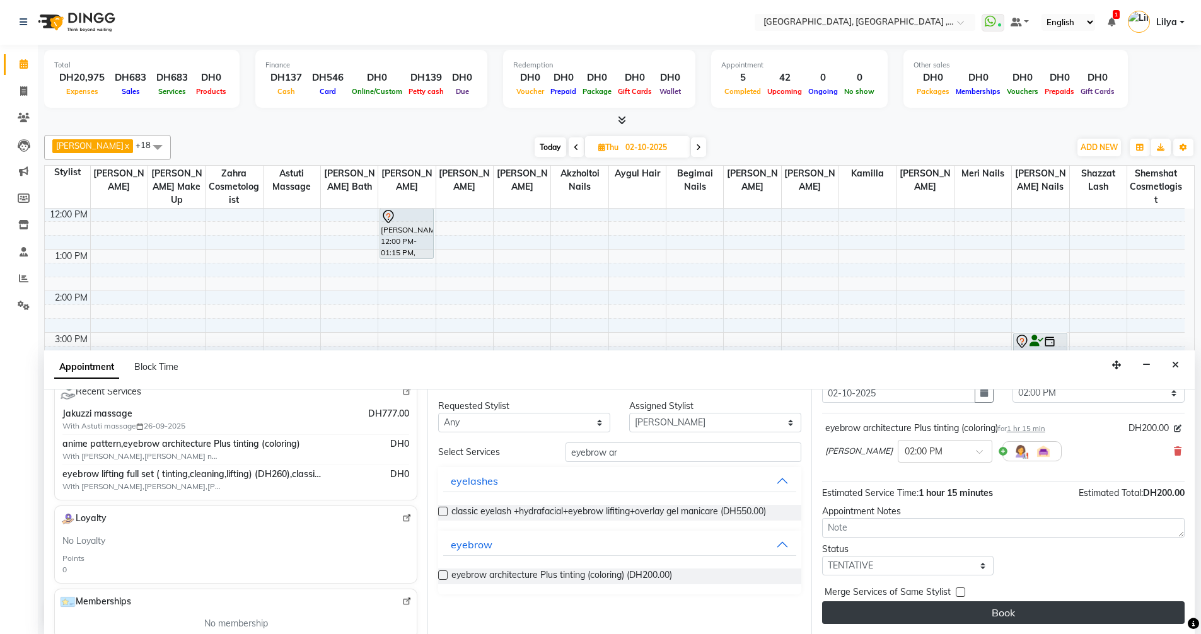
click at [1061, 615] on button "Book" at bounding box center [1003, 612] width 362 height 23
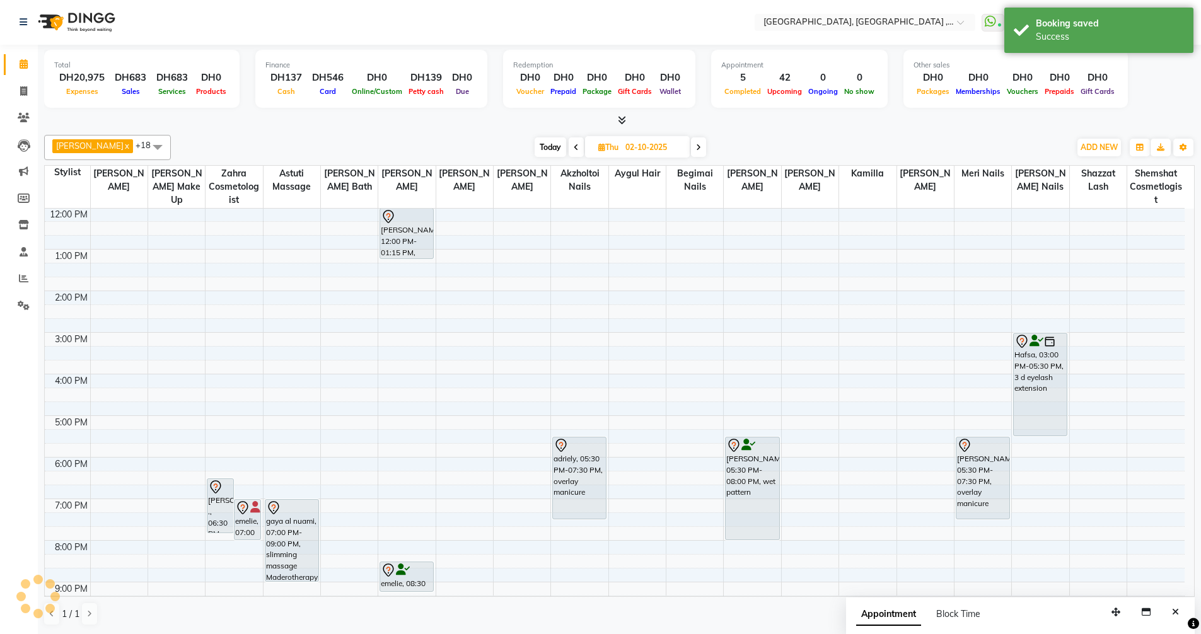
scroll to position [0, 0]
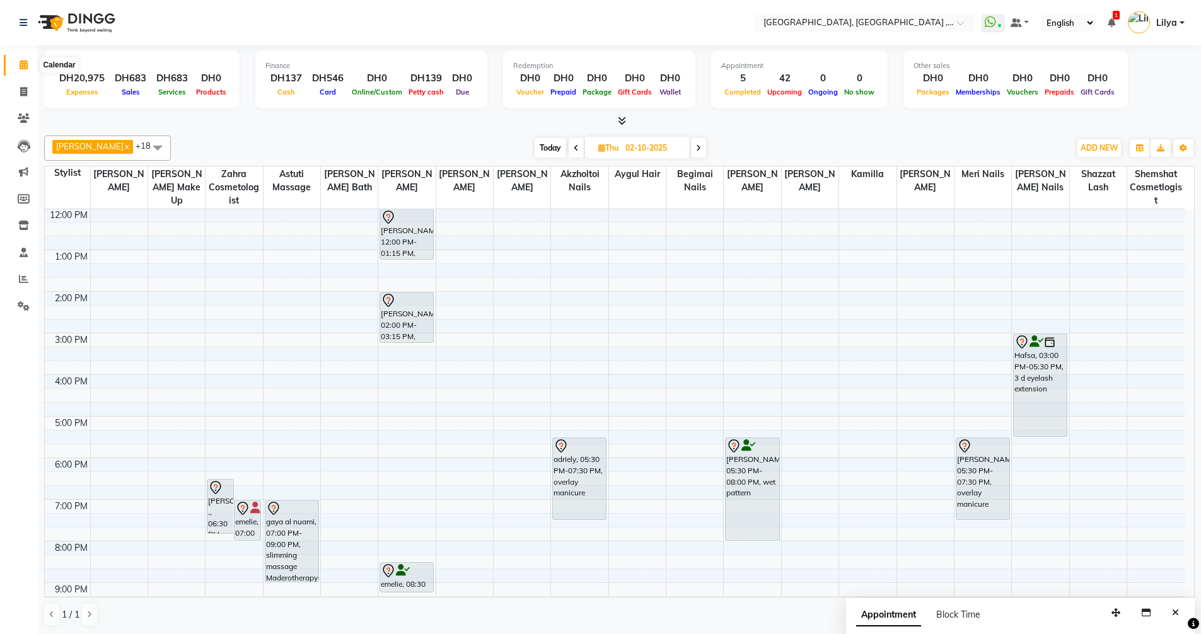
click at [23, 62] on icon at bounding box center [24, 64] width 8 height 9
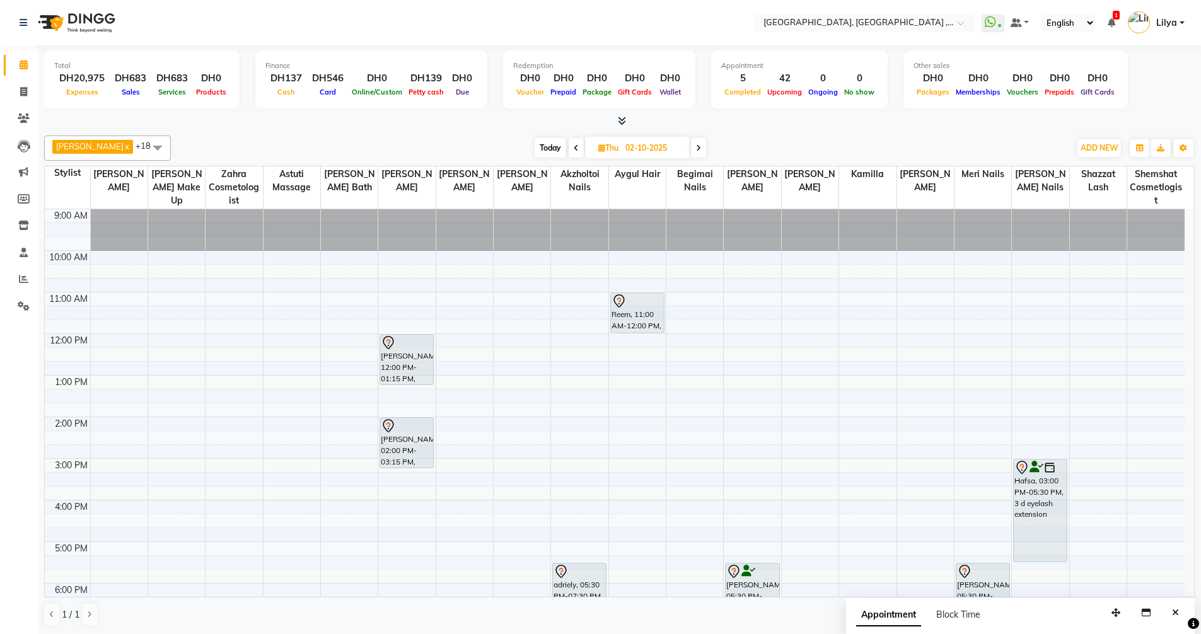
click at [557, 149] on span "Today" at bounding box center [551, 148] width 32 height 20
type input "01-10-2025"
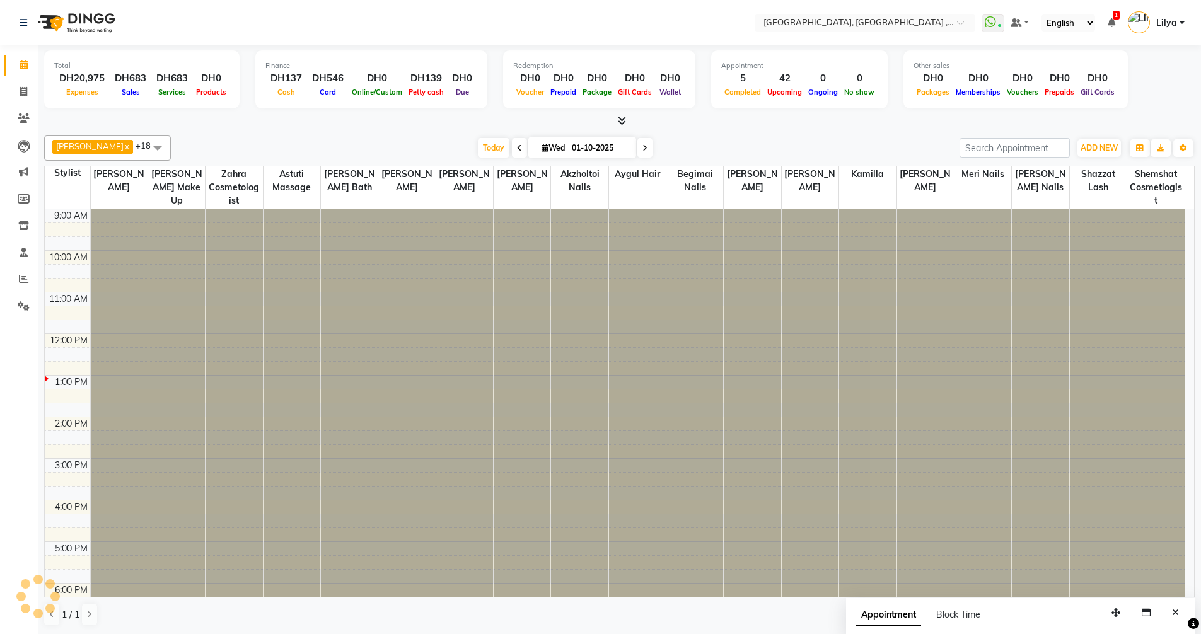
scroll to position [167, 0]
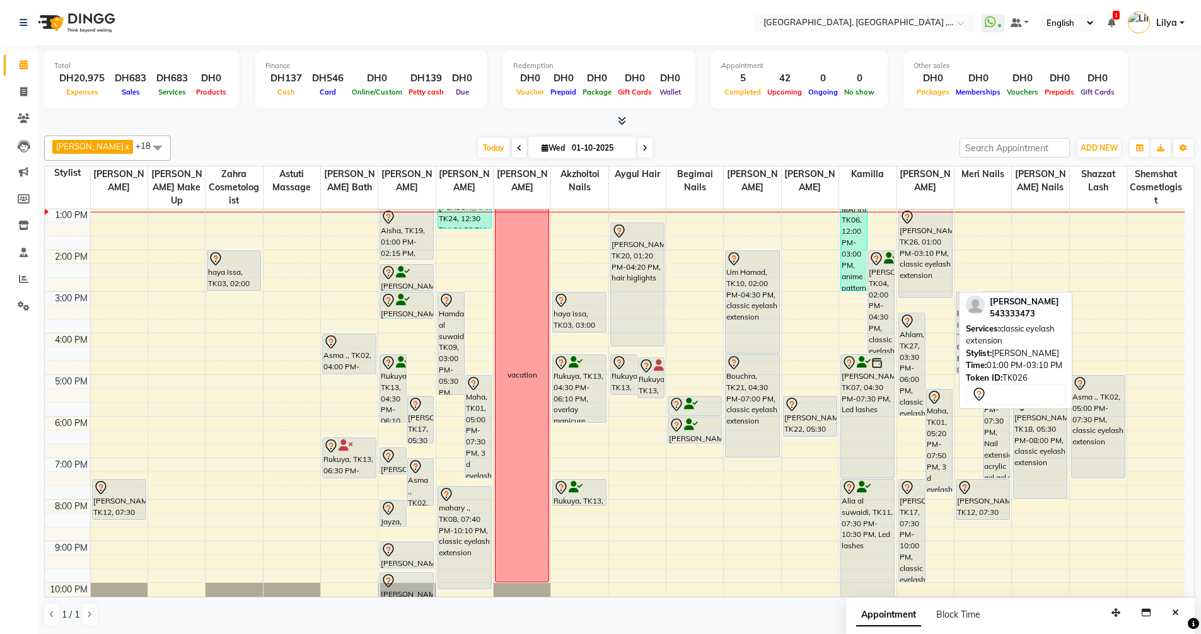
click at [927, 255] on div "Halima Al Suwaidi, TK26, 01:00 PM-03:10 PM, classic eyelash extension" at bounding box center [925, 253] width 53 height 88
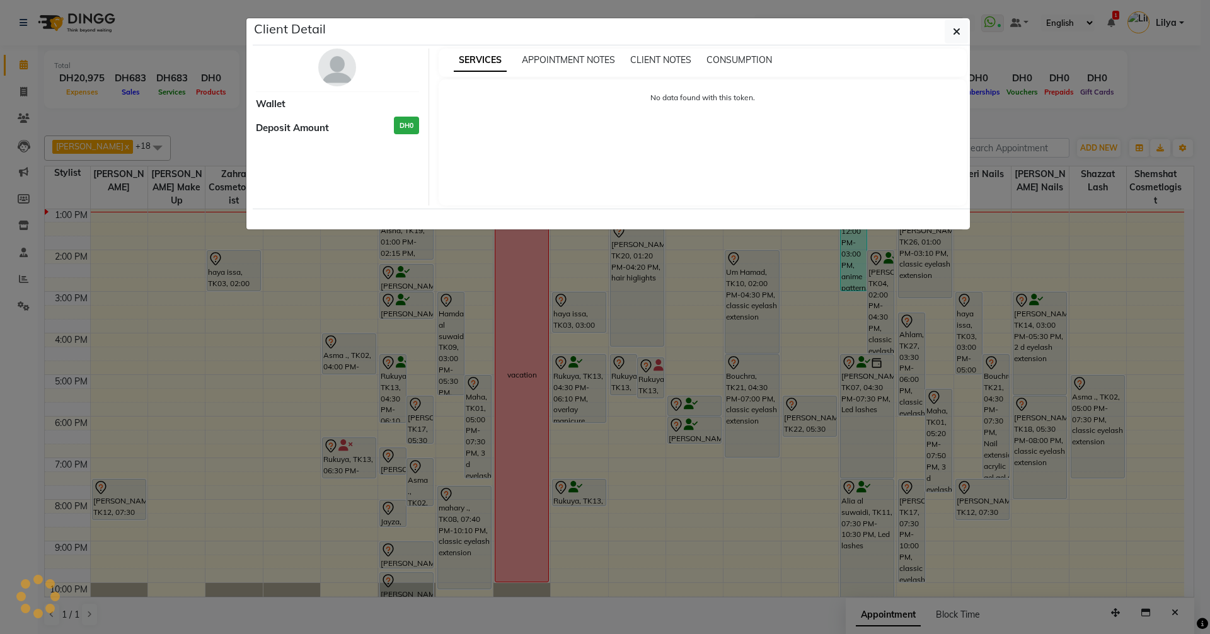
select select "7"
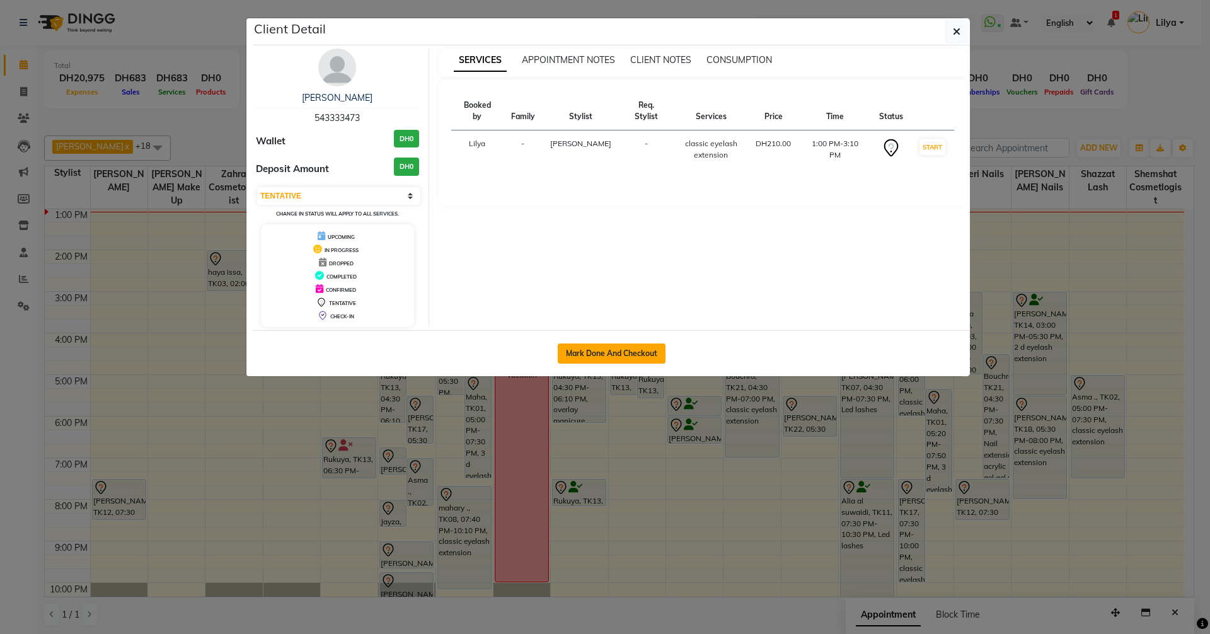
click at [648, 350] on button "Mark Done And Checkout" at bounding box center [612, 354] width 108 height 20
select select "service"
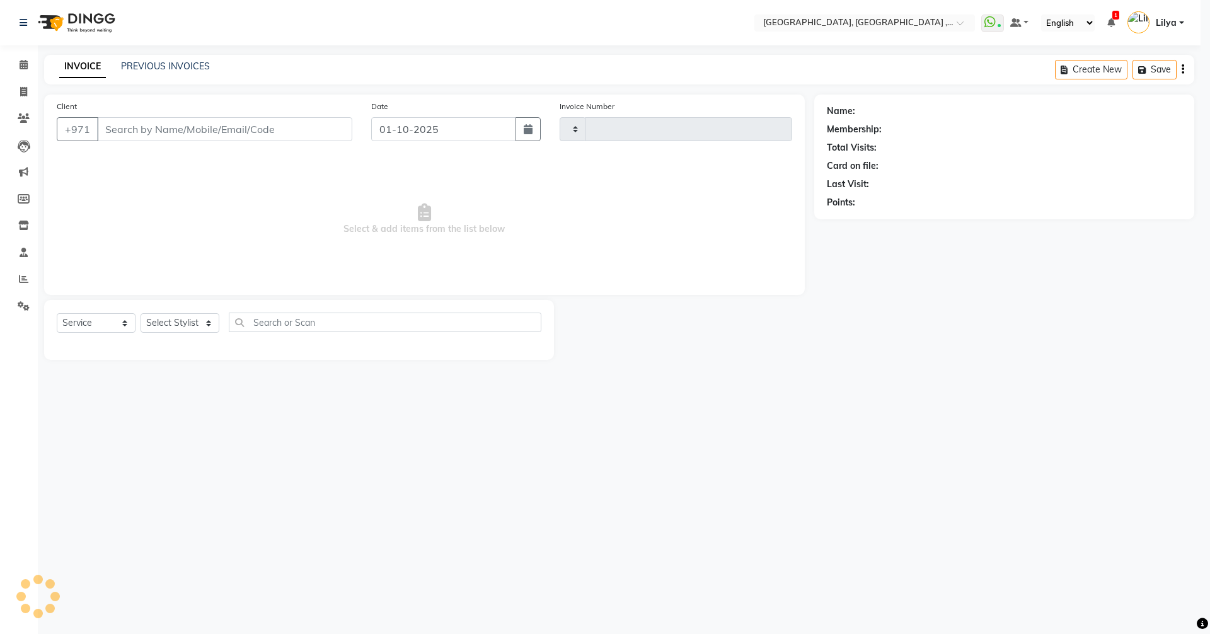
type input "5376"
select select "3838"
type input "543333473"
select select "74061"
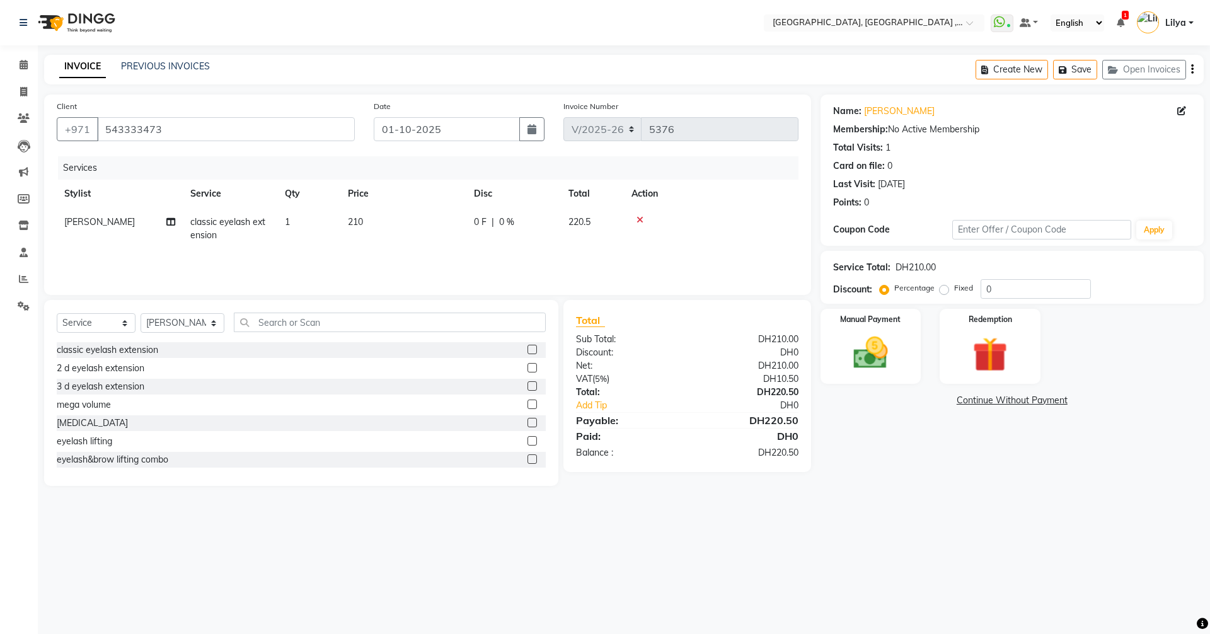
click at [222, 219] on span "classic eyelash extension" at bounding box center [227, 228] width 75 height 25
select select "74061"
drag, startPoint x: 229, startPoint y: 241, endPoint x: 239, endPoint y: 253, distance: 15.8
click at [230, 241] on span "classic eyelash extension" at bounding box center [232, 233] width 60 height 25
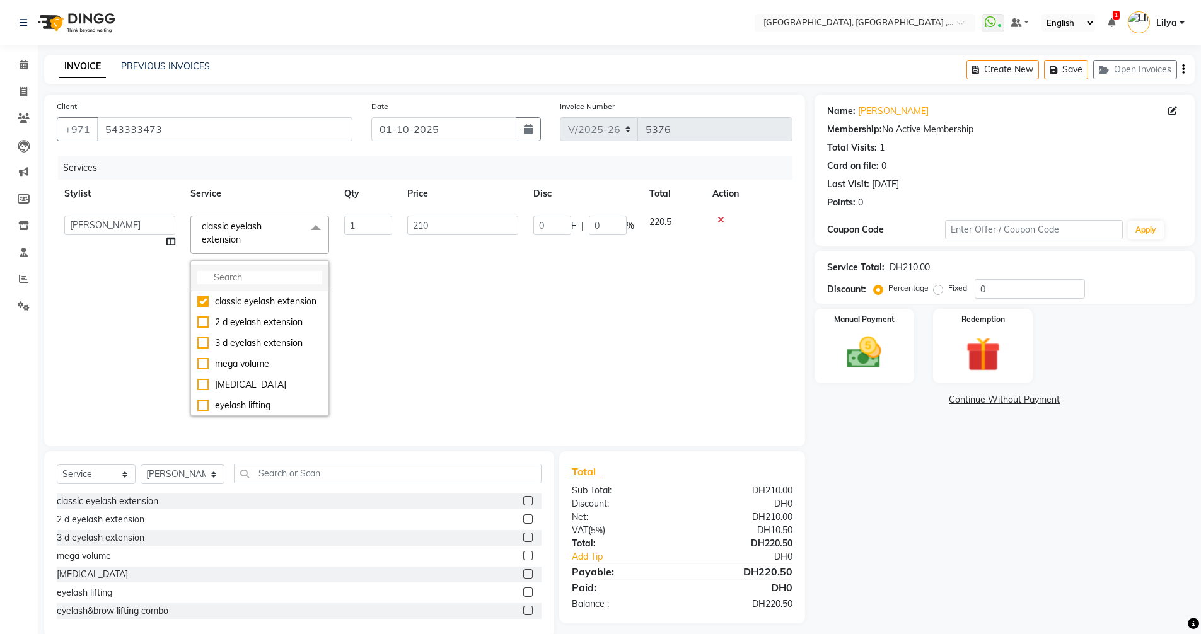
click at [261, 279] on input "multiselect-search" at bounding box center [259, 277] width 125 height 13
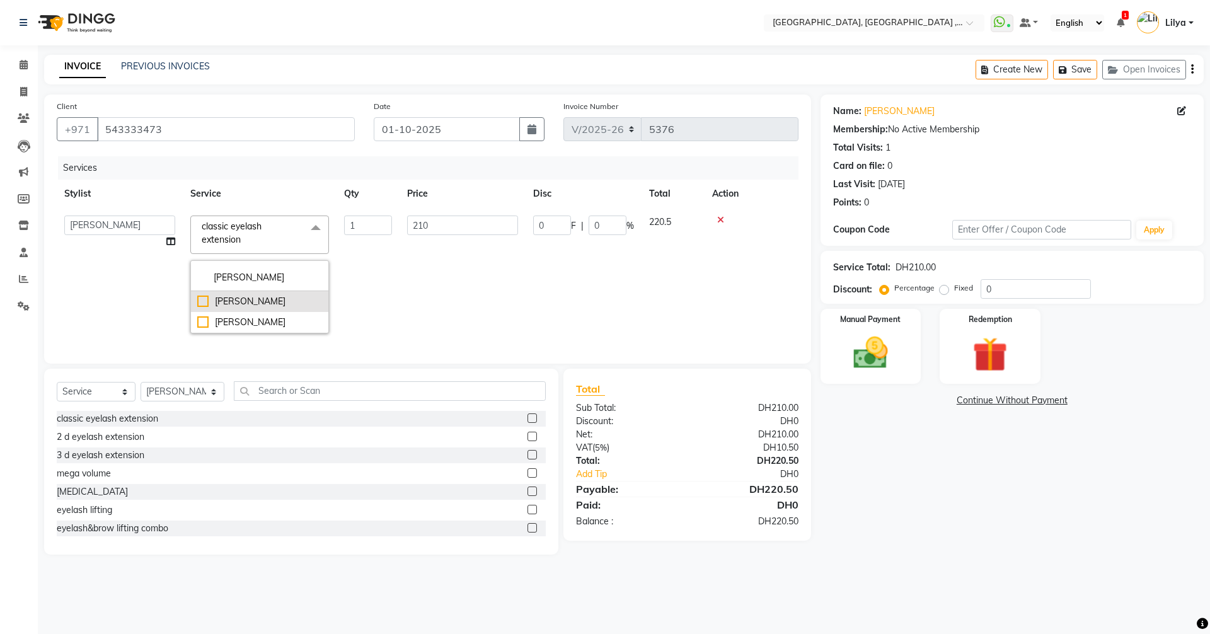
type input "kim"
click at [199, 300] on div "[PERSON_NAME]" at bounding box center [259, 301] width 125 height 13
checkbox input "true"
type input "250"
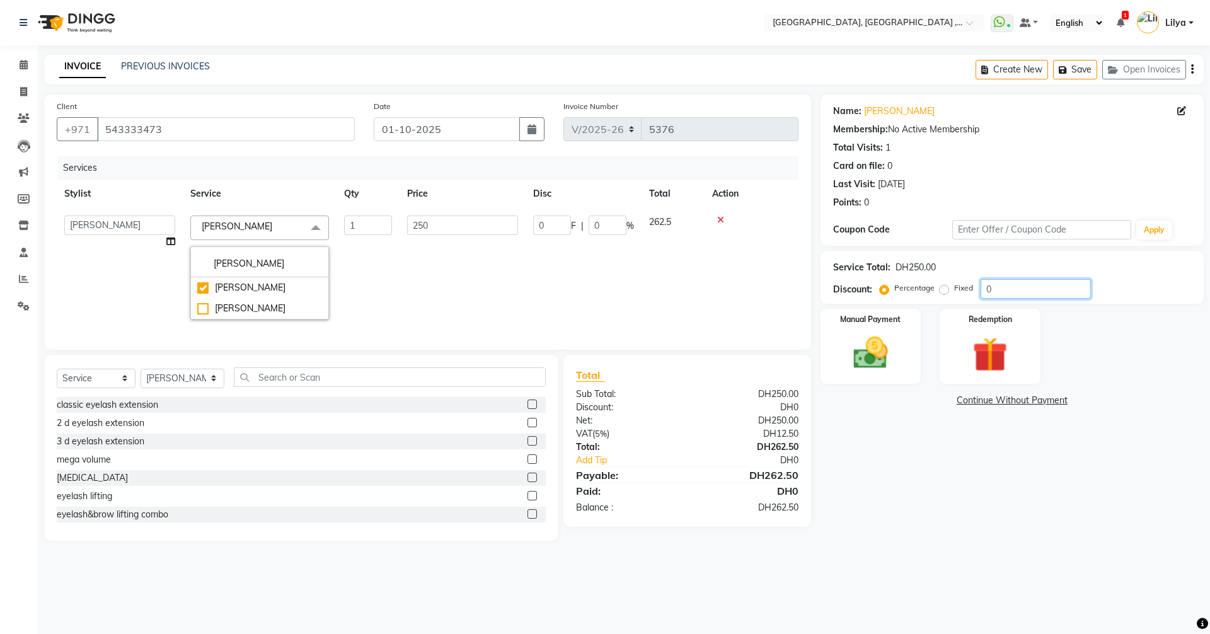
click at [1033, 295] on input "0" at bounding box center [1036, 289] width 110 height 20
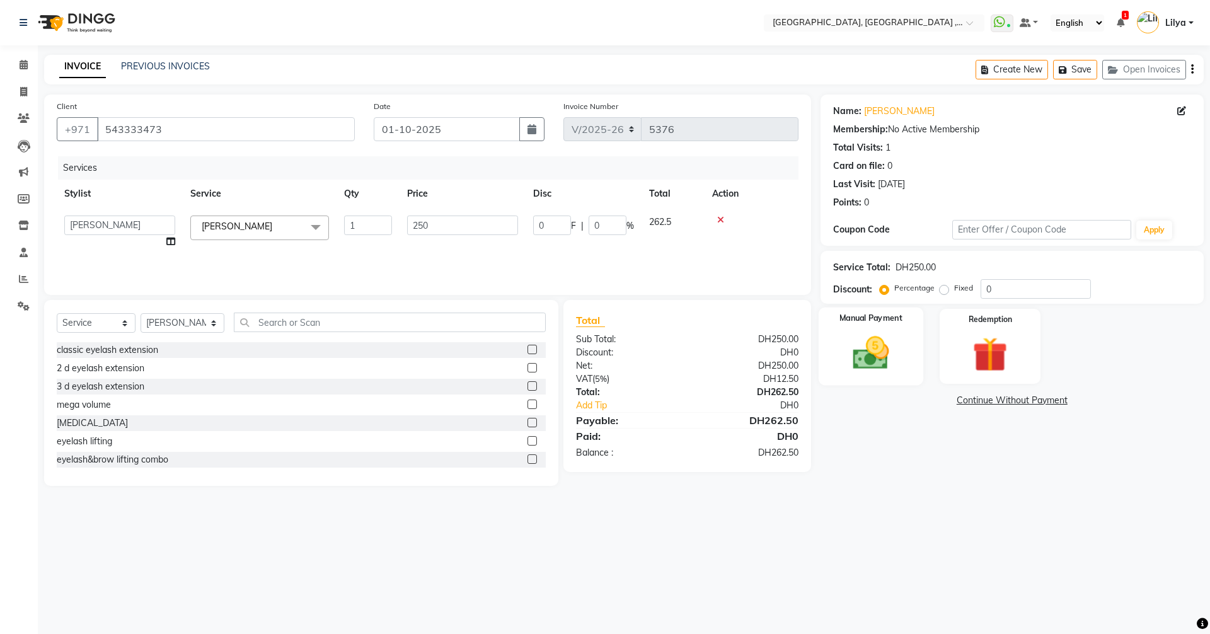
click at [879, 334] on img at bounding box center [871, 353] width 59 height 42
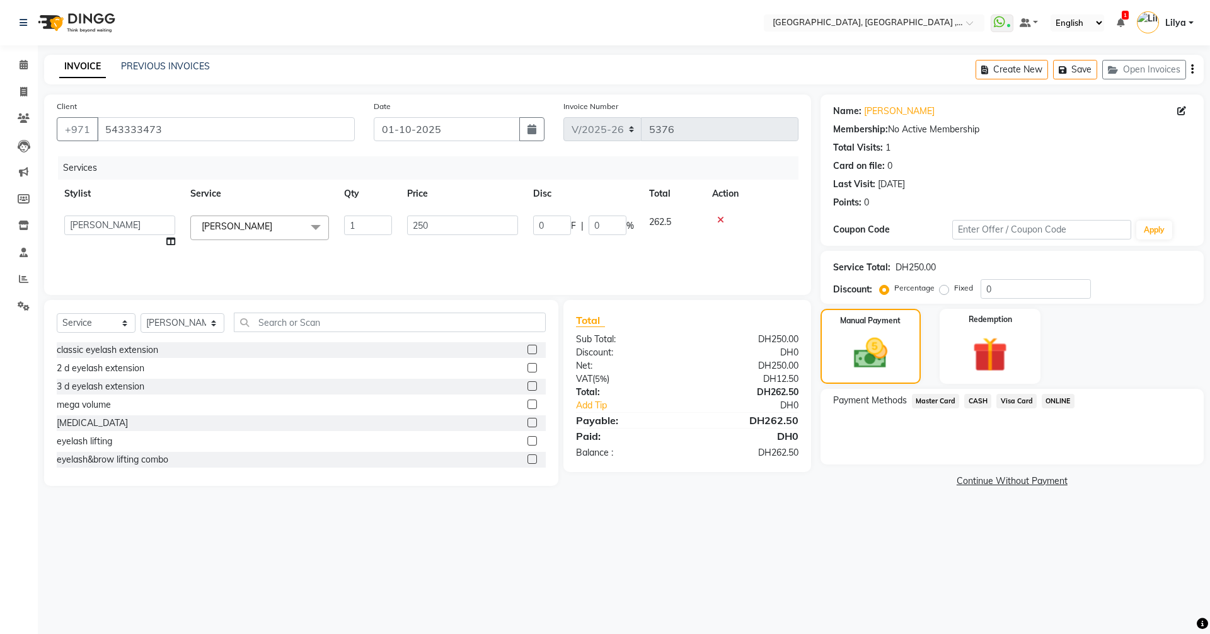
drag, startPoint x: 1012, startPoint y: 391, endPoint x: 1021, endPoint y: 407, distance: 18.1
click at [1012, 391] on div "Payment Methods Master Card CASH Visa Card ONLINE" at bounding box center [1012, 427] width 383 height 76
click at [1019, 400] on span "Visa Card" at bounding box center [1017, 401] width 40 height 14
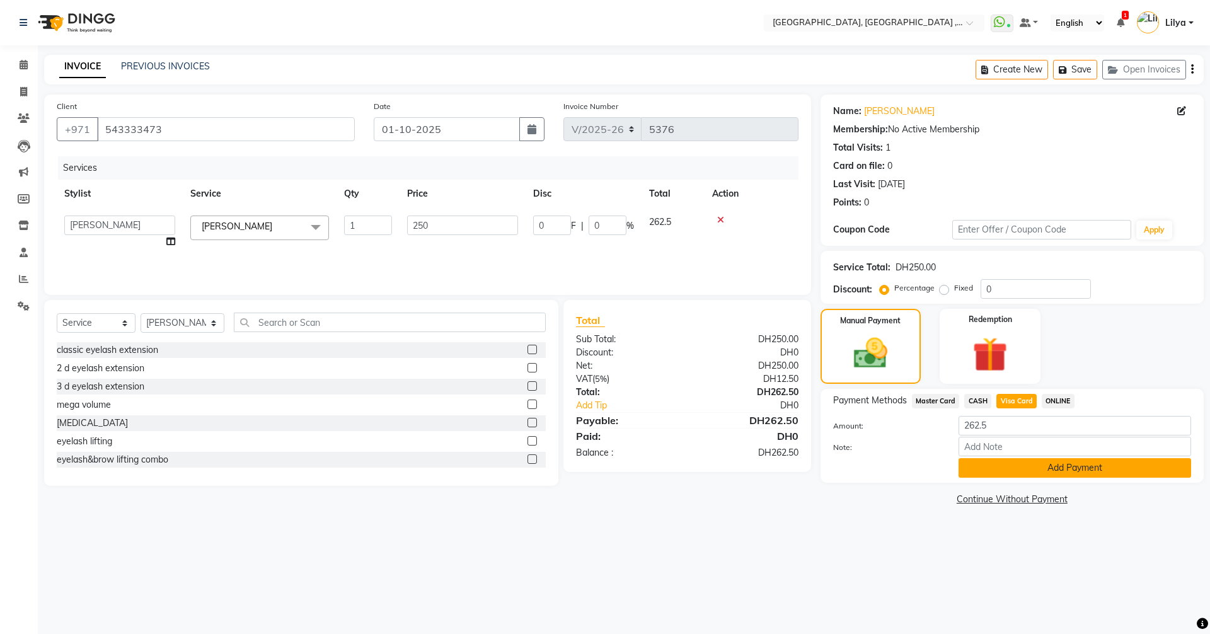
click at [1035, 470] on button "Add Payment" at bounding box center [1075, 468] width 233 height 20
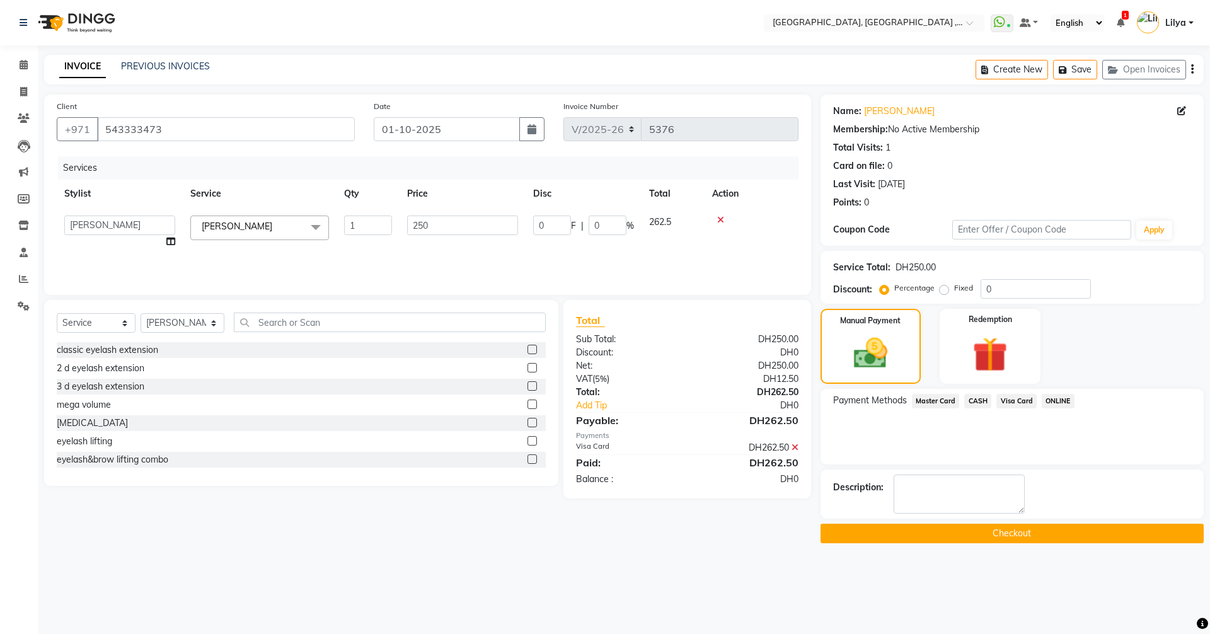
drag, startPoint x: 1019, startPoint y: 528, endPoint x: 1021, endPoint y: 535, distance: 7.4
click at [1021, 531] on button "Checkout" at bounding box center [1012, 534] width 383 height 20
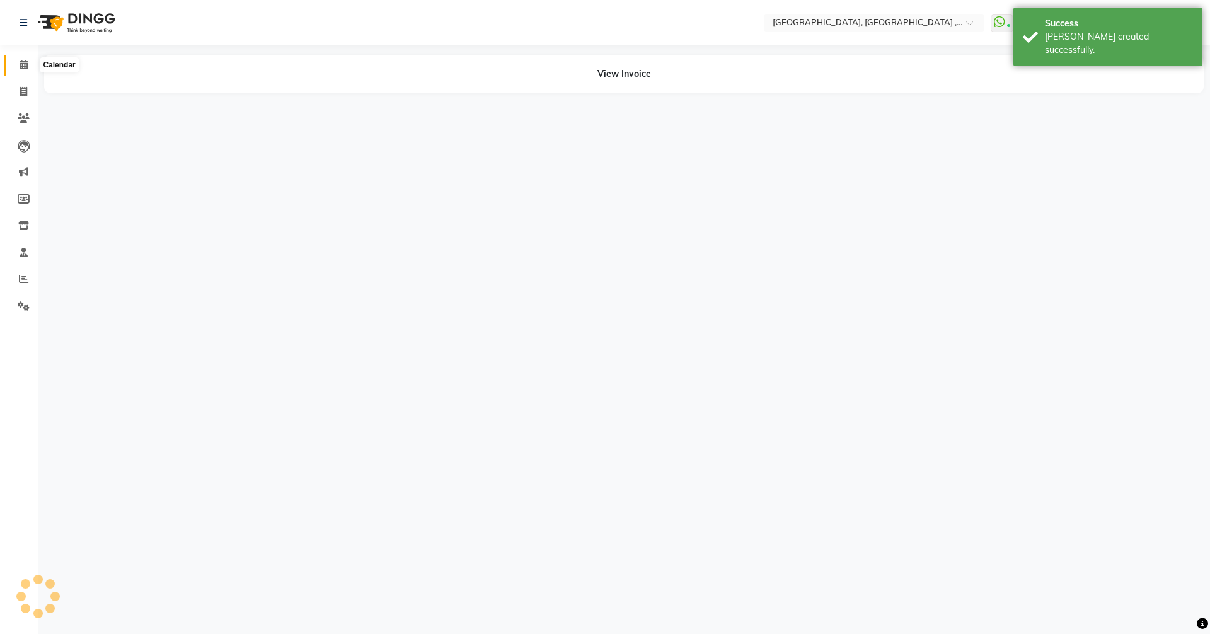
click at [18, 70] on span at bounding box center [24, 65] width 22 height 14
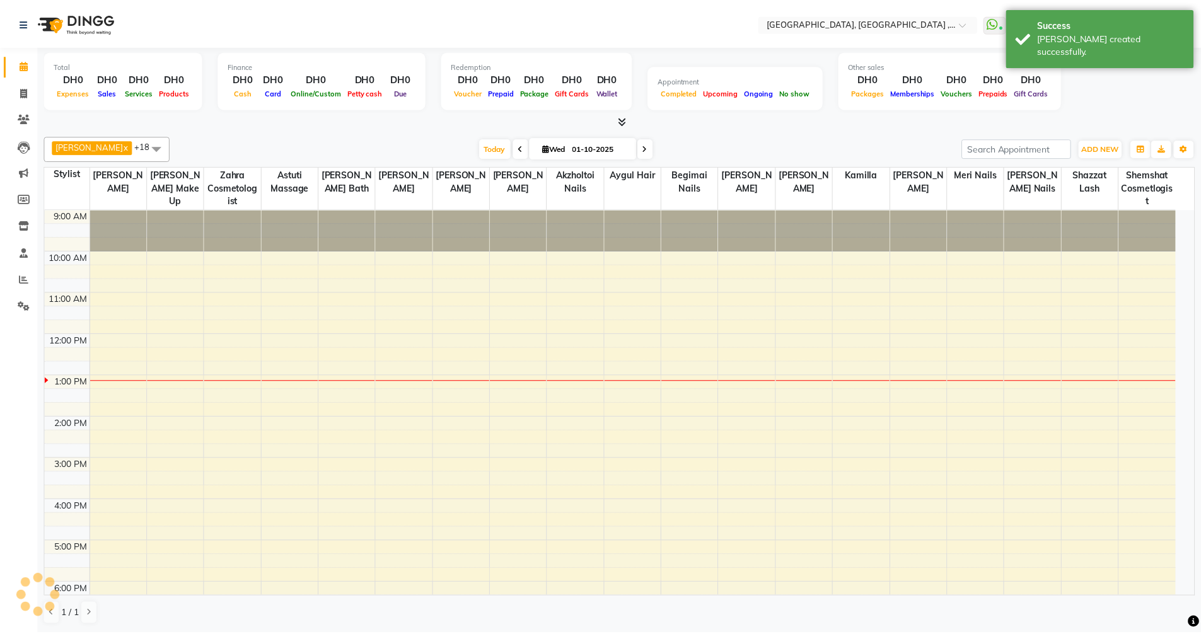
scroll to position [167, 0]
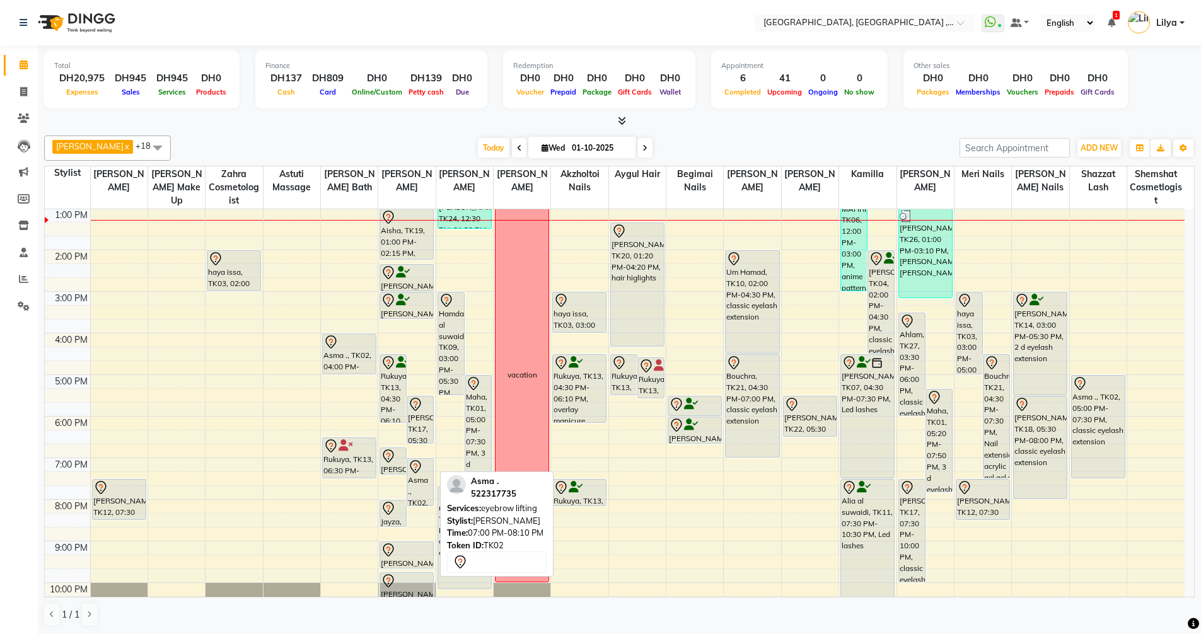
click at [415, 490] on div "Asma ., TK02, 07:00 PM-08:10 PM, eyebrow lifting" at bounding box center [420, 482] width 26 height 47
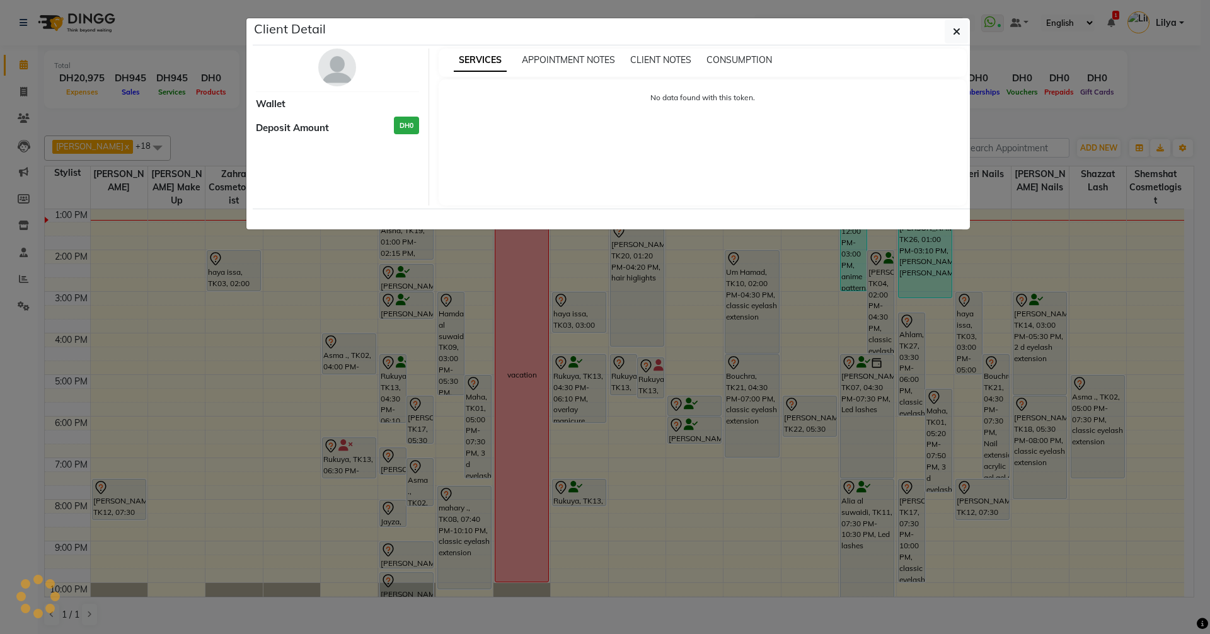
select select "7"
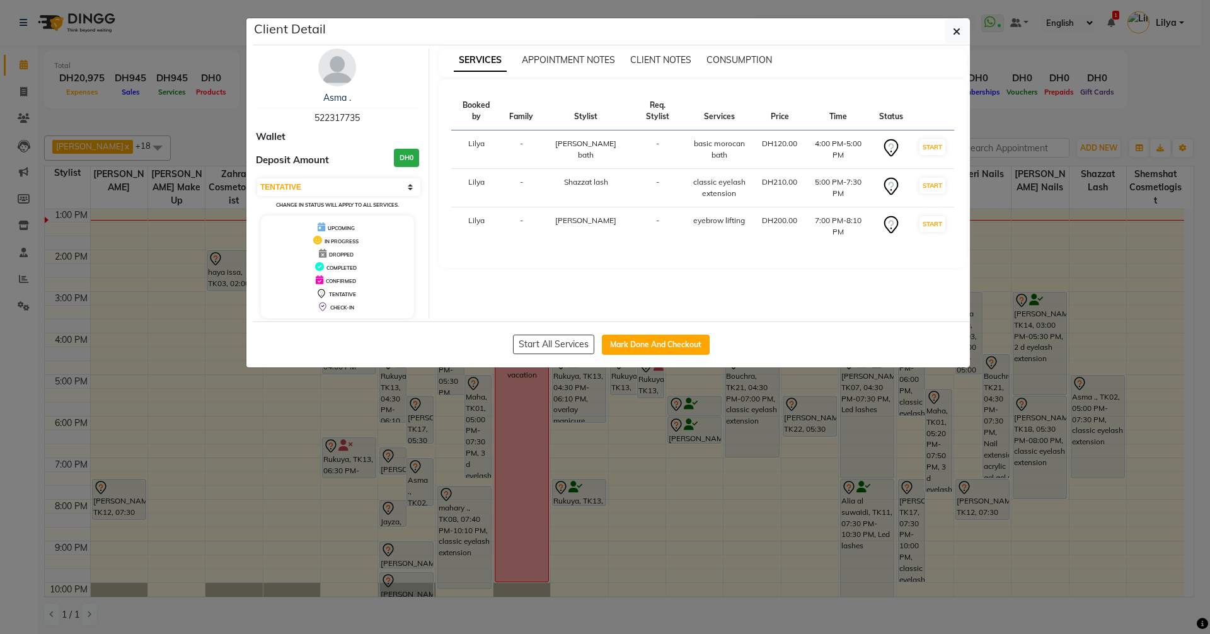
click at [177, 432] on ngb-modal-window "Client Detail Asma . 522317735 Wallet Deposit Amount DH0 Select IN SERVICE CONF…" at bounding box center [605, 317] width 1210 height 634
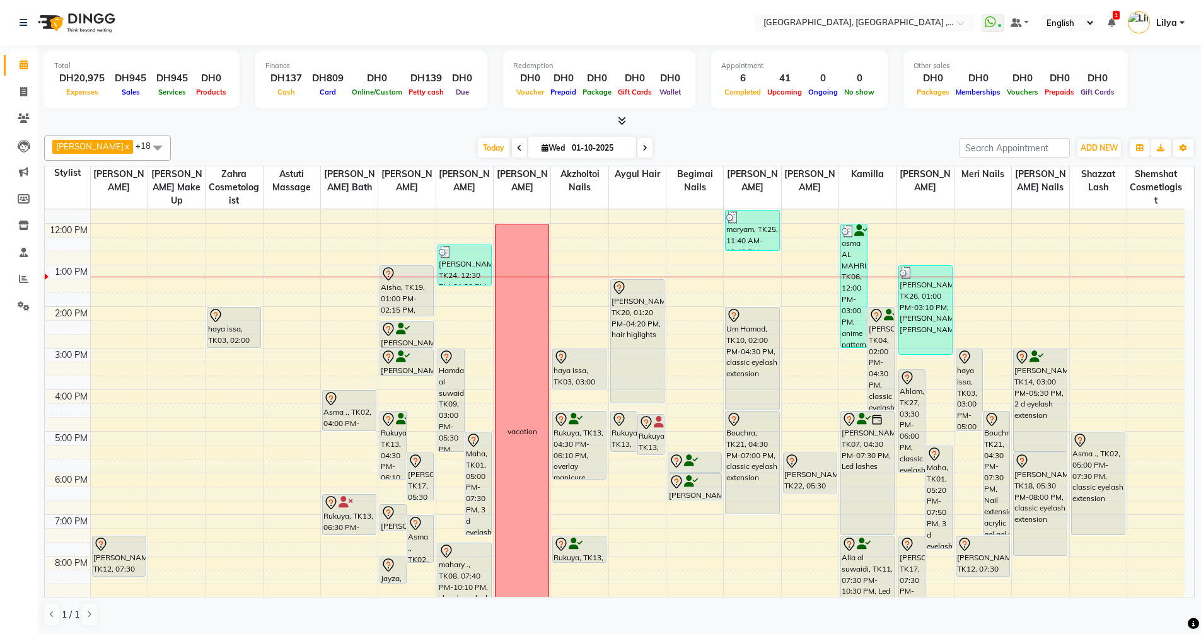
scroll to position [41, 0]
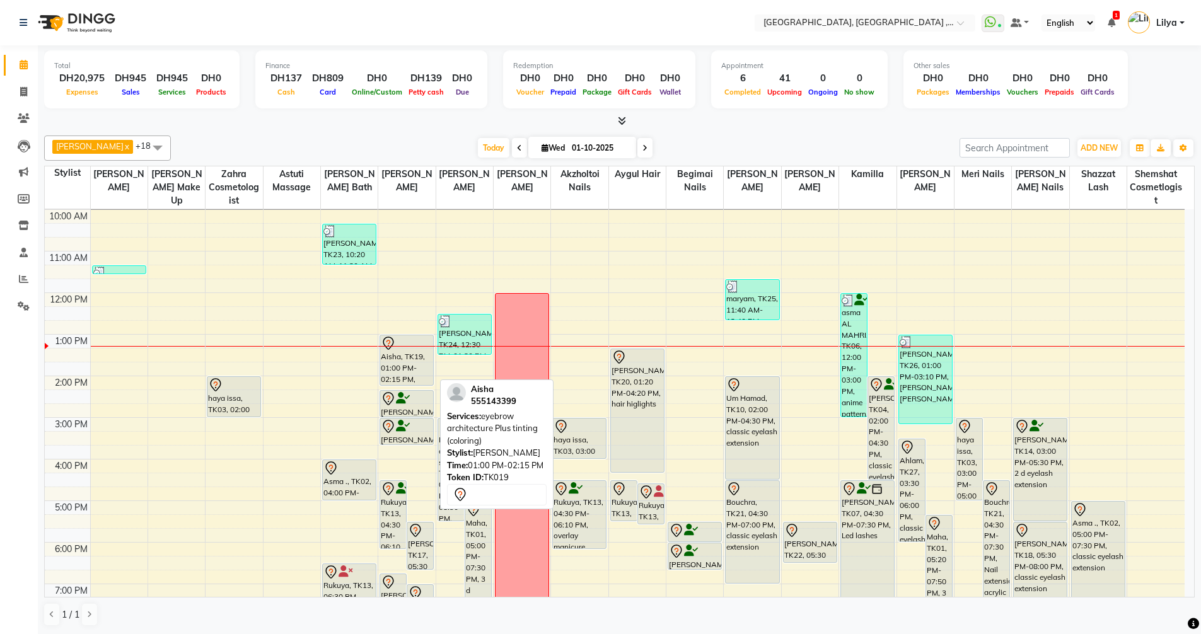
click at [403, 353] on div "Aisha, TK19, 01:00 PM-02:15 PM, eyebrow architecture Plus tinting (coloring)" at bounding box center [406, 360] width 53 height 50
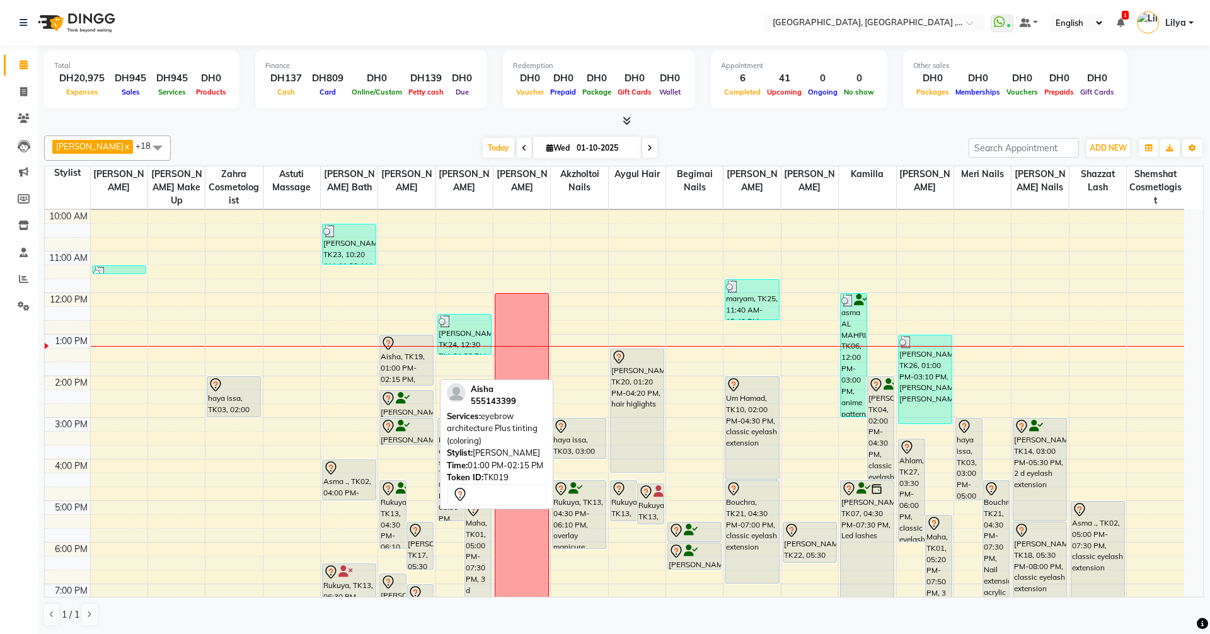
select select "7"
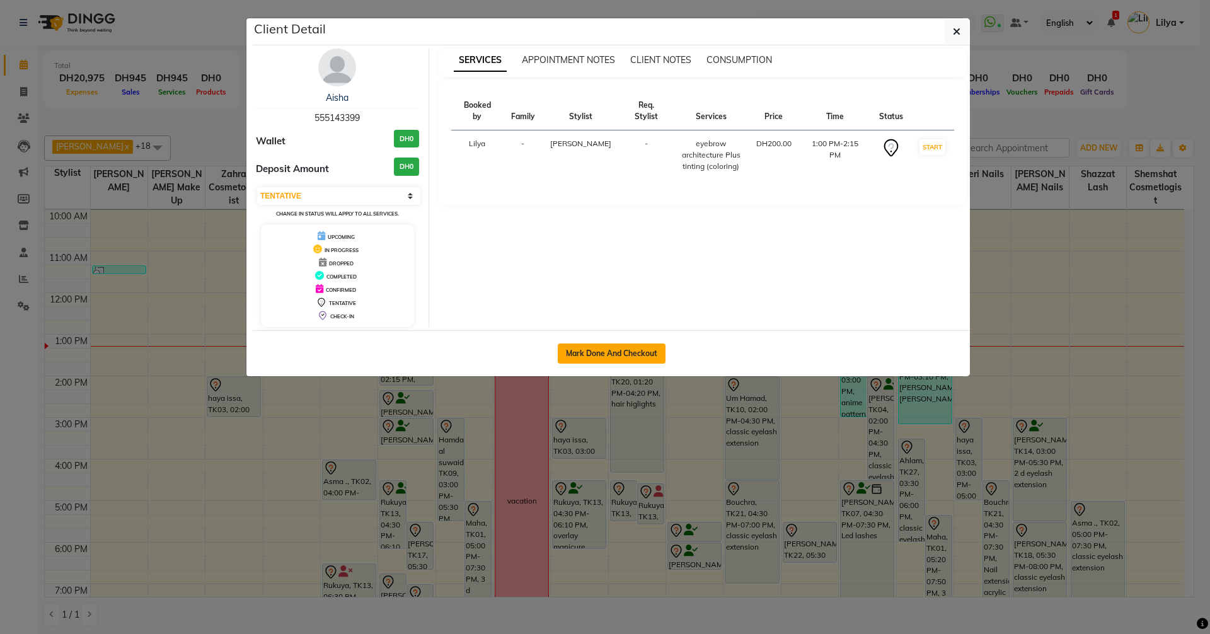
click at [626, 353] on button "Mark Done And Checkout" at bounding box center [612, 354] width 108 height 20
select select "service"
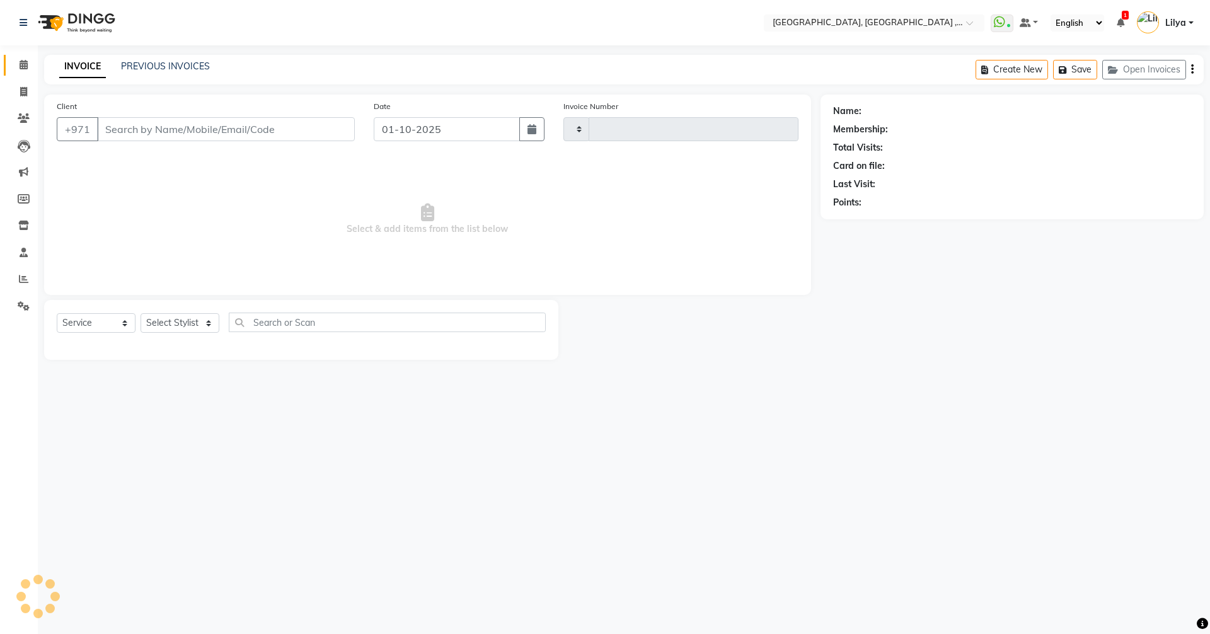
type input "5377"
select select "3838"
type input "555143399"
select select "53586"
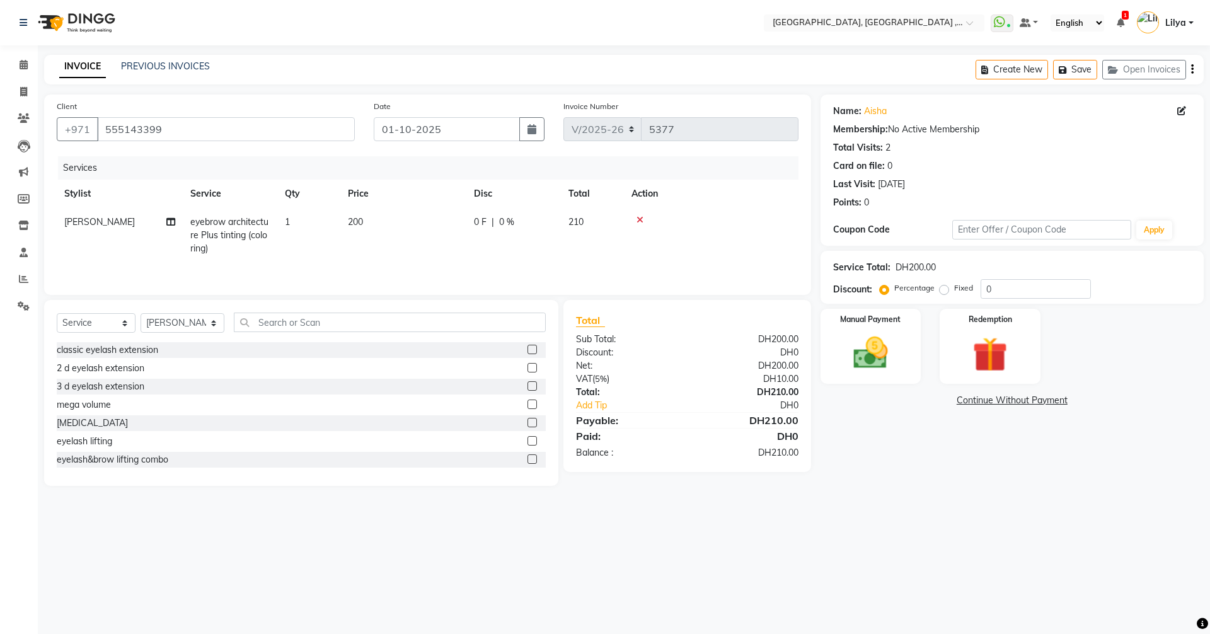
click at [246, 226] on span "eyebrow architecture Plus tinting (coloring)" at bounding box center [229, 235] width 78 height 38
click at [316, 227] on span at bounding box center [315, 228] width 25 height 24
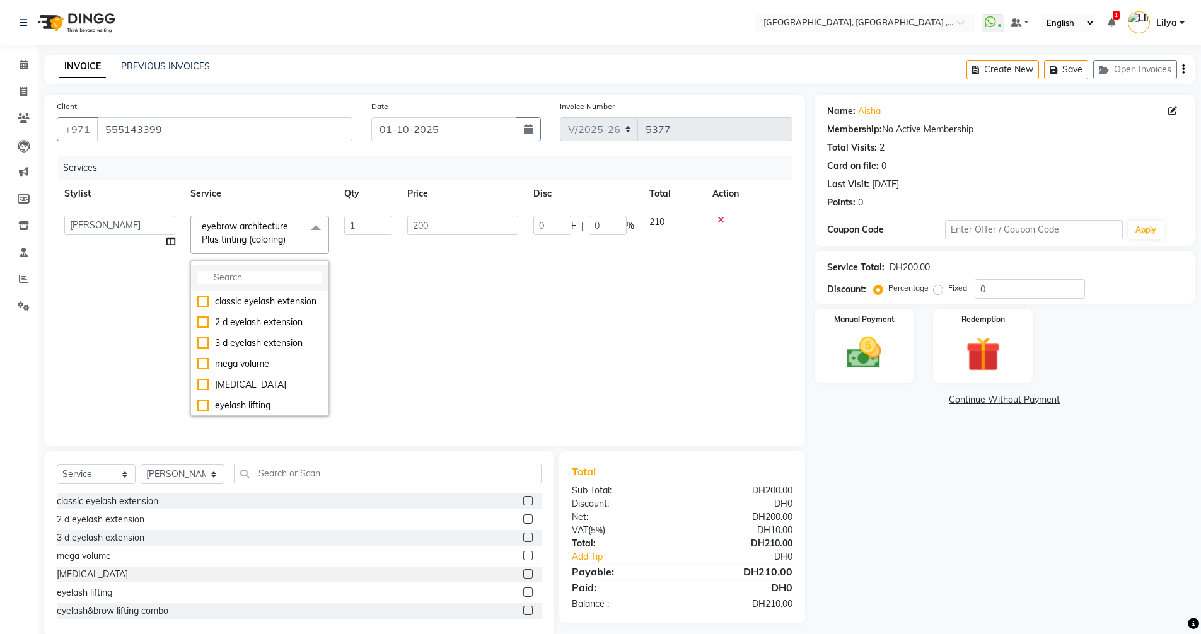
click at [214, 279] on input "multiselect-search" at bounding box center [259, 277] width 125 height 13
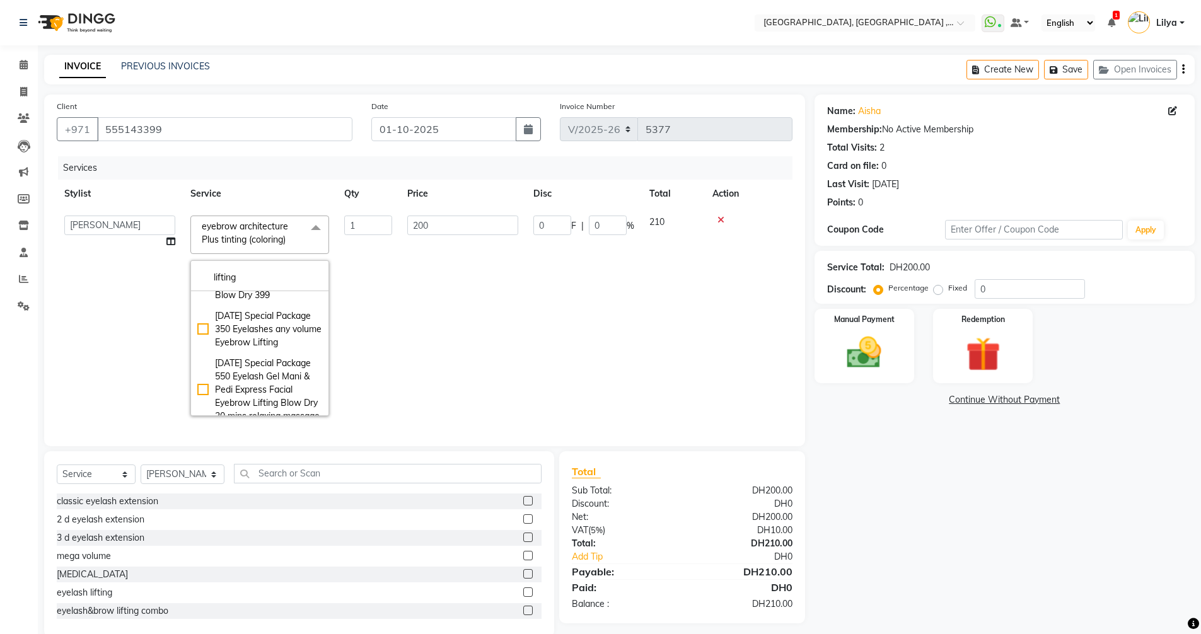
scroll to position [126, 0]
click at [253, 281] on input "lifting" at bounding box center [259, 277] width 125 height 13
type input "l"
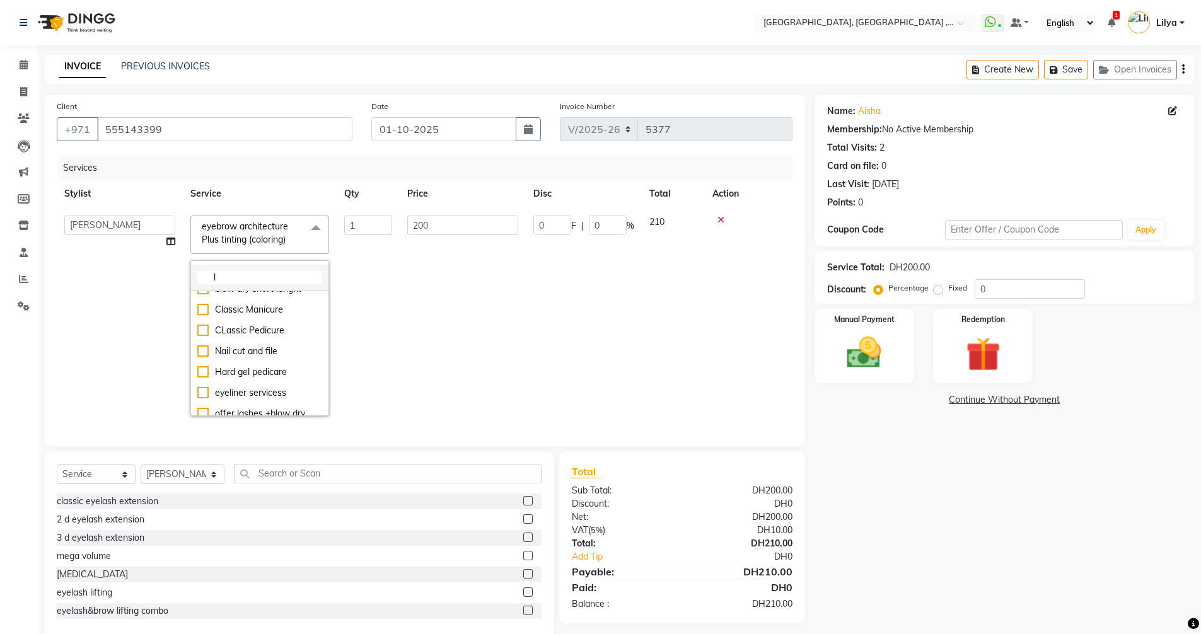
scroll to position [3137, 0]
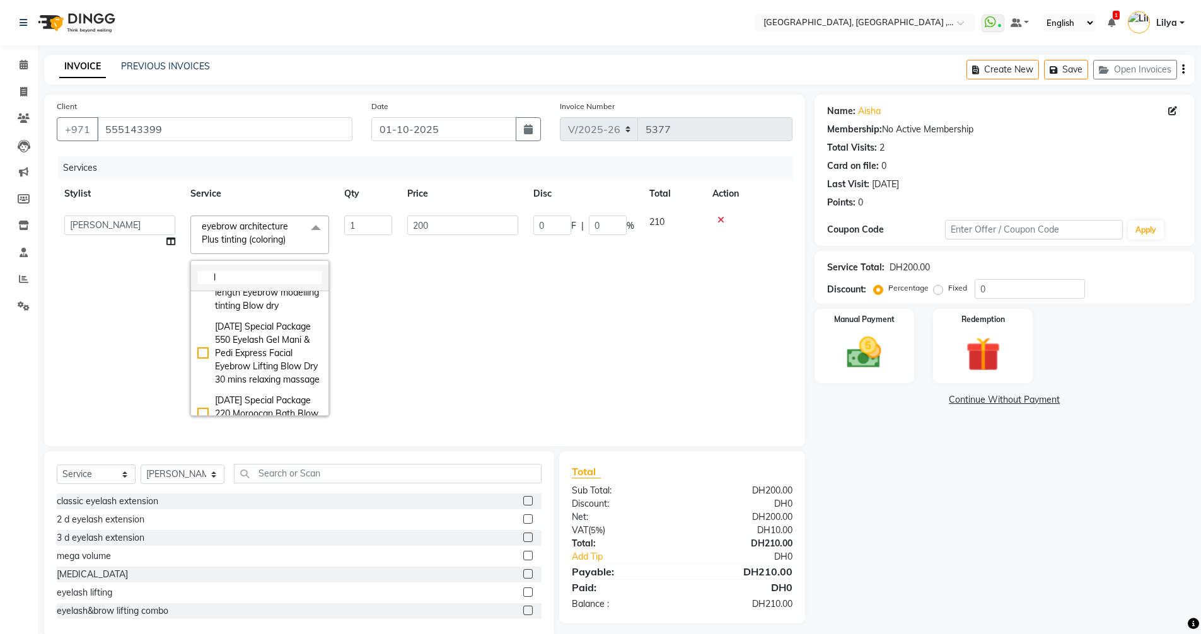
click at [232, 276] on input "l" at bounding box center [259, 277] width 125 height 13
click at [277, 277] on input "lifting" at bounding box center [259, 277] width 125 height 13
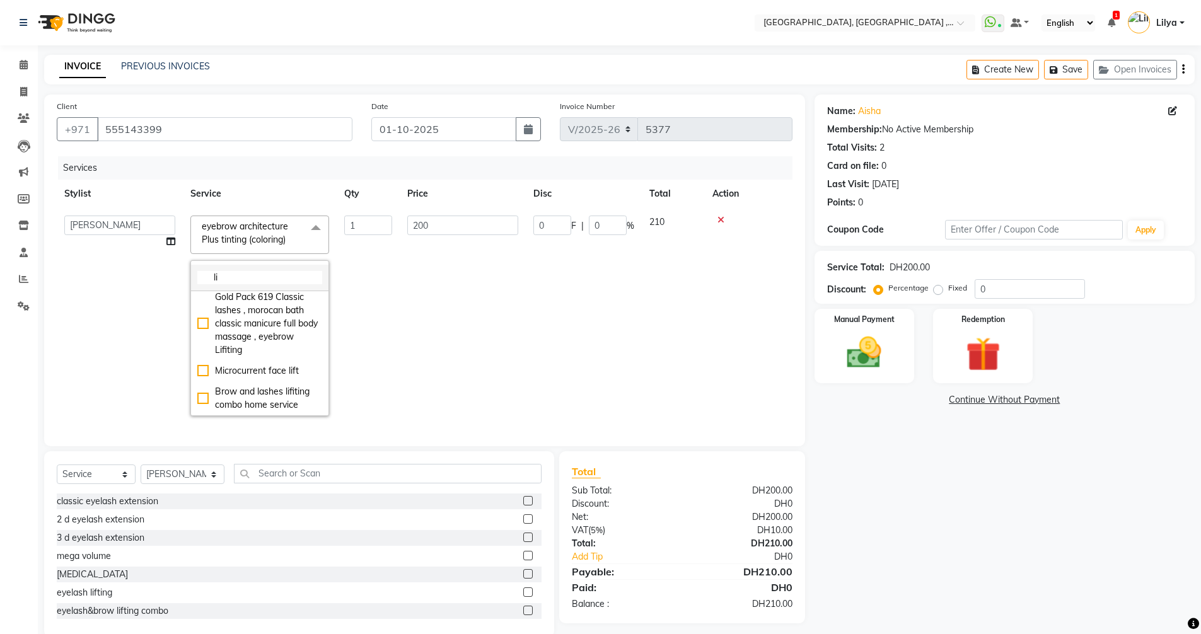
type input "l"
type input "lift"
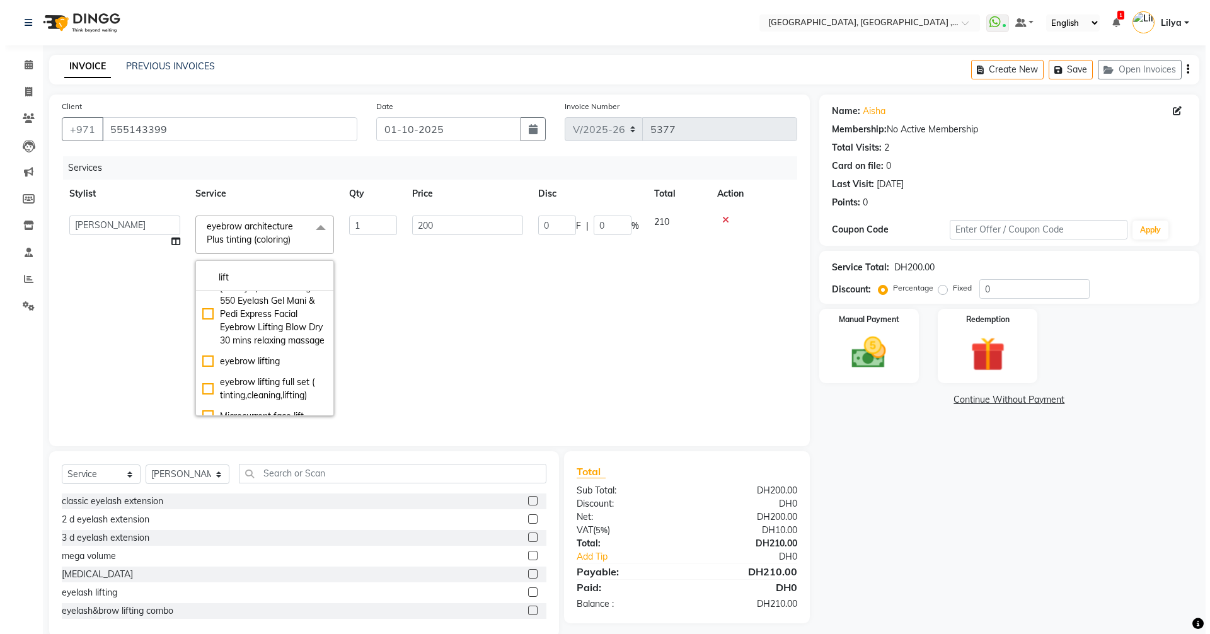
scroll to position [202, 0]
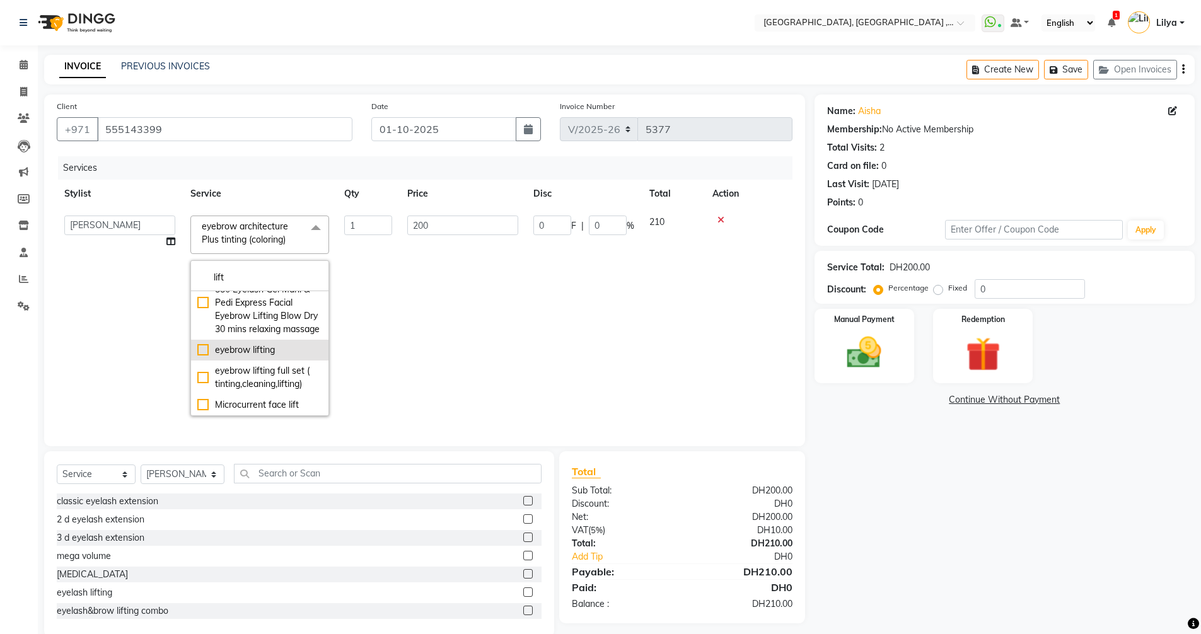
click at [204, 357] on div "eyebrow lifting" at bounding box center [259, 350] width 125 height 13
checkbox input "true"
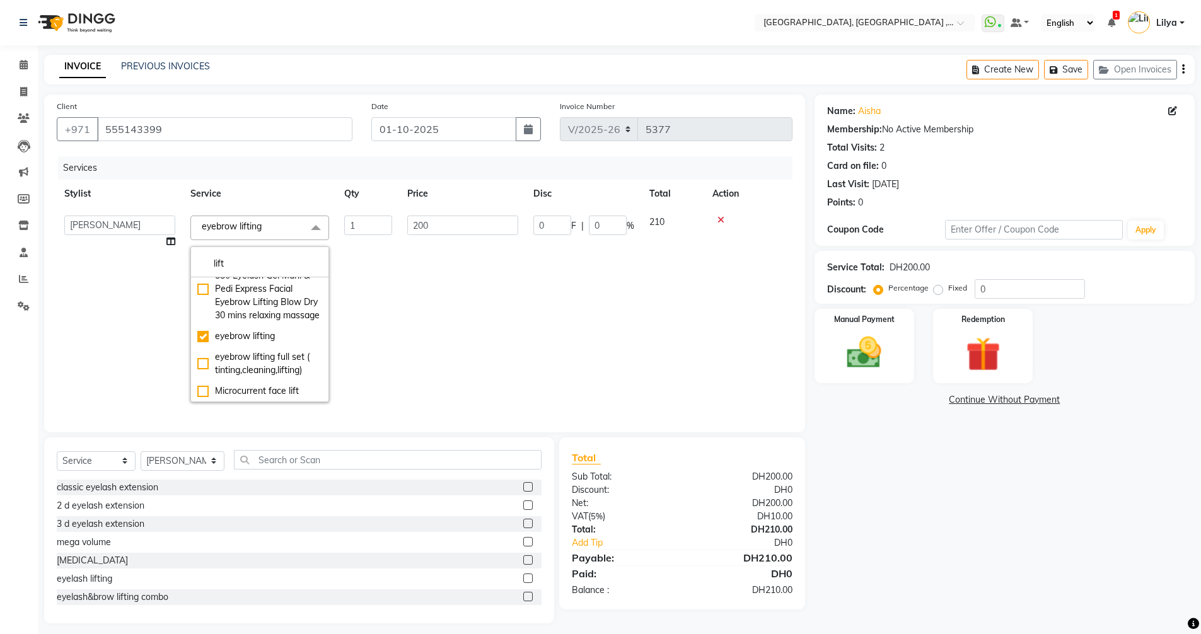
click at [599, 337] on td "0 F | 0 %" at bounding box center [584, 309] width 116 height 202
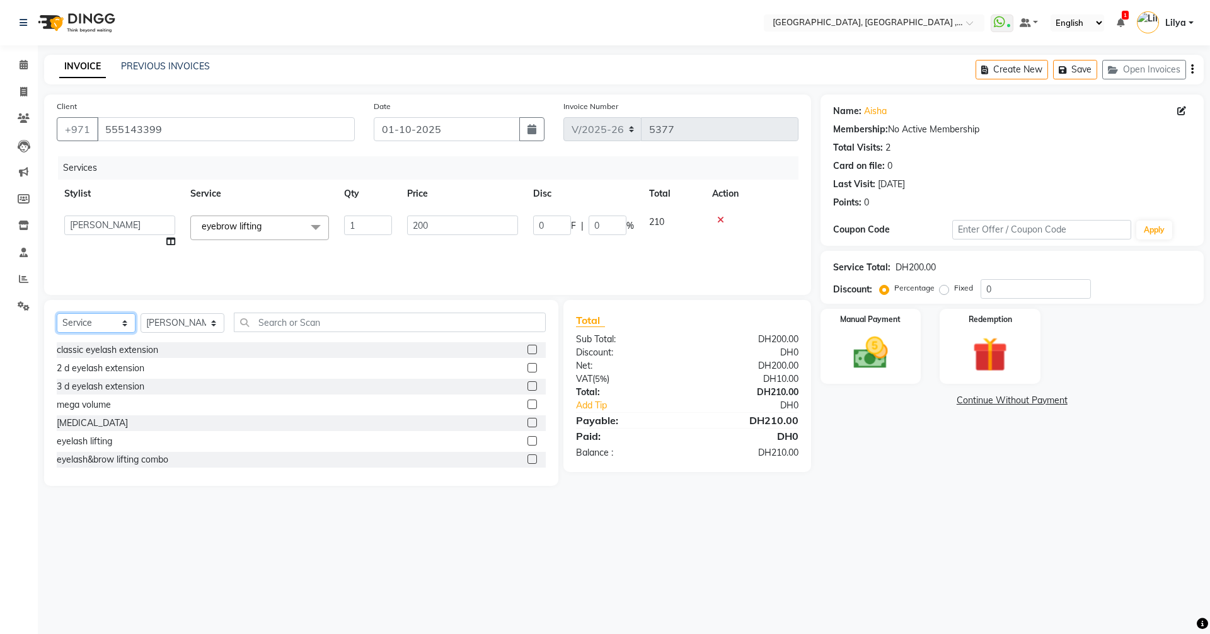
click at [111, 319] on select "Select Service Product Membership Package Voucher Prepaid Gift Card" at bounding box center [96, 323] width 79 height 20
click at [57, 313] on select "Select Service Product Membership Package Voucher Prepaid Gift Card" at bounding box center [96, 323] width 79 height 20
click at [300, 322] on input "text" at bounding box center [390, 323] width 312 height 20
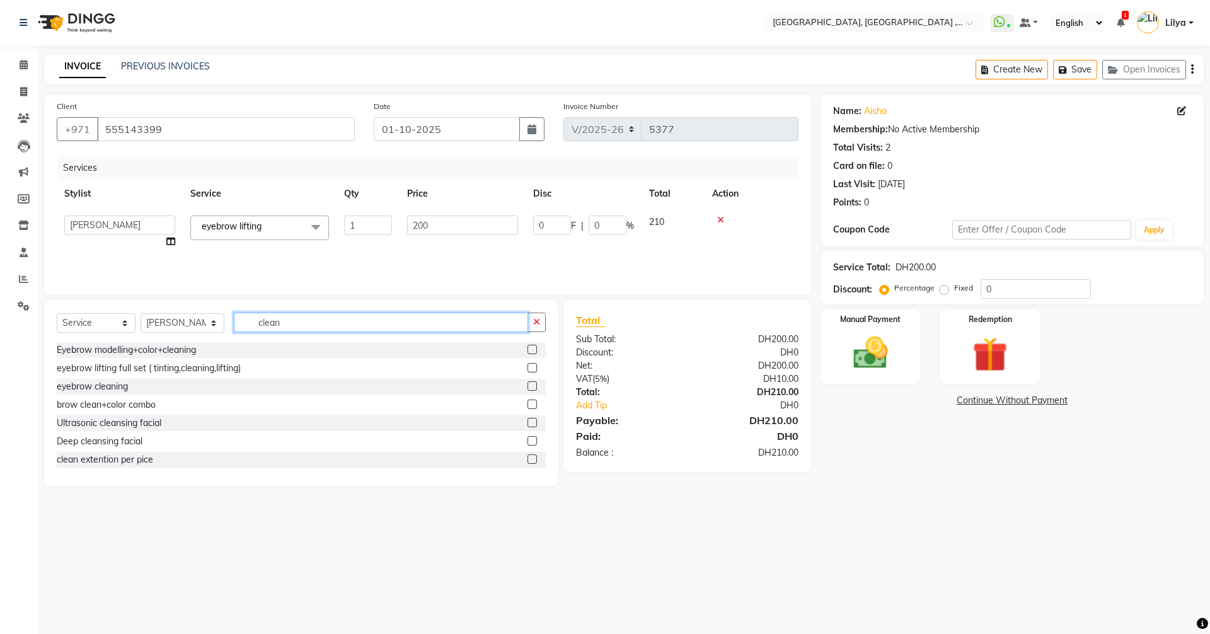
type input "clean"
click at [528, 386] on label at bounding box center [532, 385] width 9 height 9
click at [528, 386] on input "checkbox" at bounding box center [532, 387] width 8 height 8
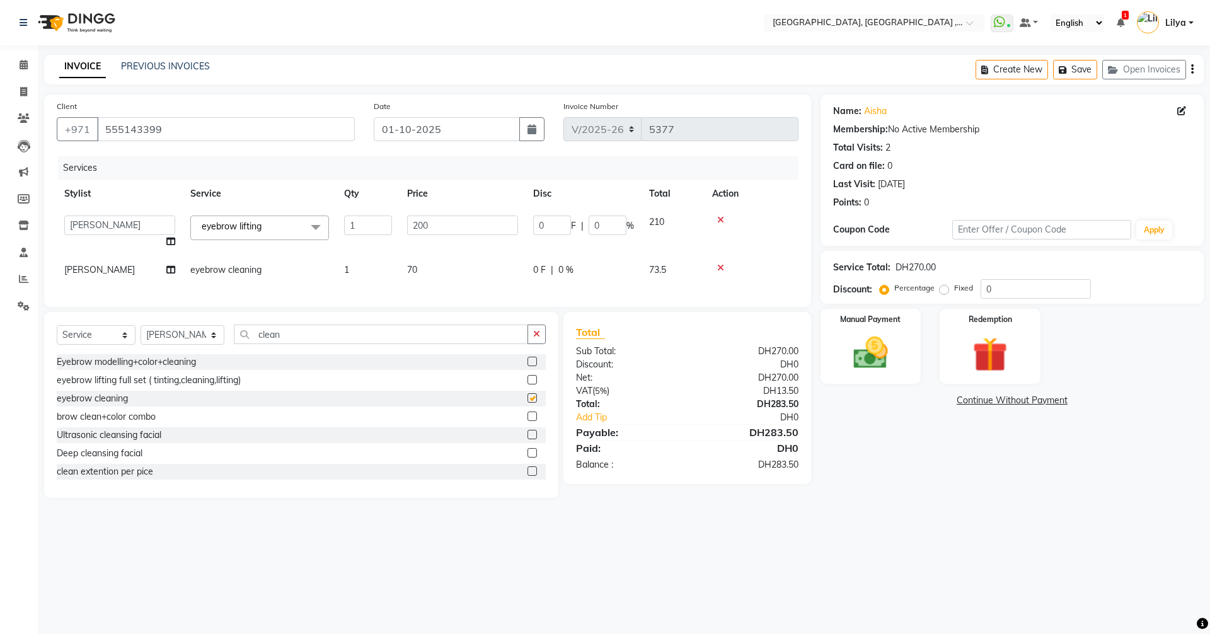
checkbox input "false"
click at [1019, 400] on link "Continue Without Payment" at bounding box center [1012, 400] width 378 height 13
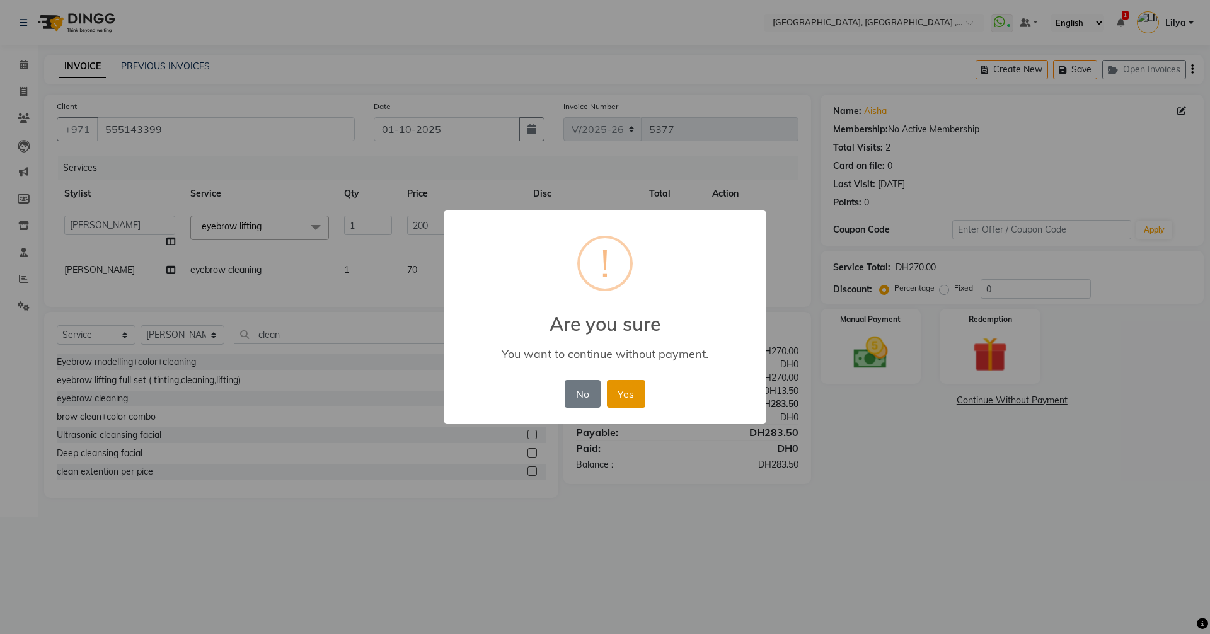
click at [620, 393] on button "Yes" at bounding box center [626, 394] width 38 height 28
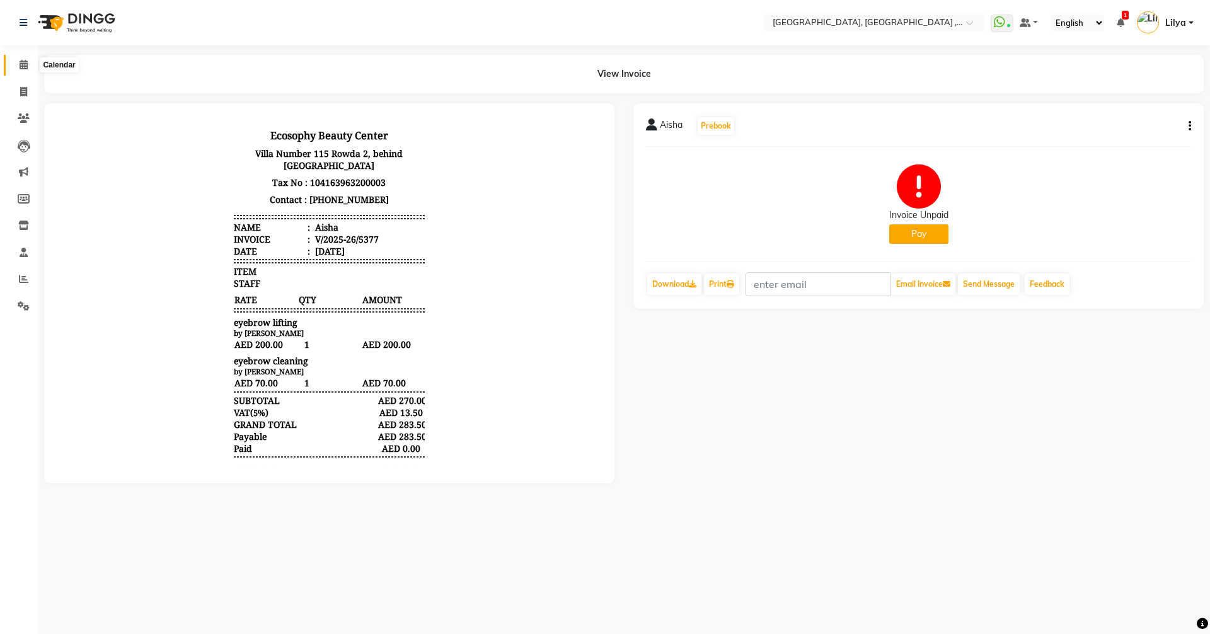
click at [22, 66] on icon at bounding box center [24, 64] width 8 height 9
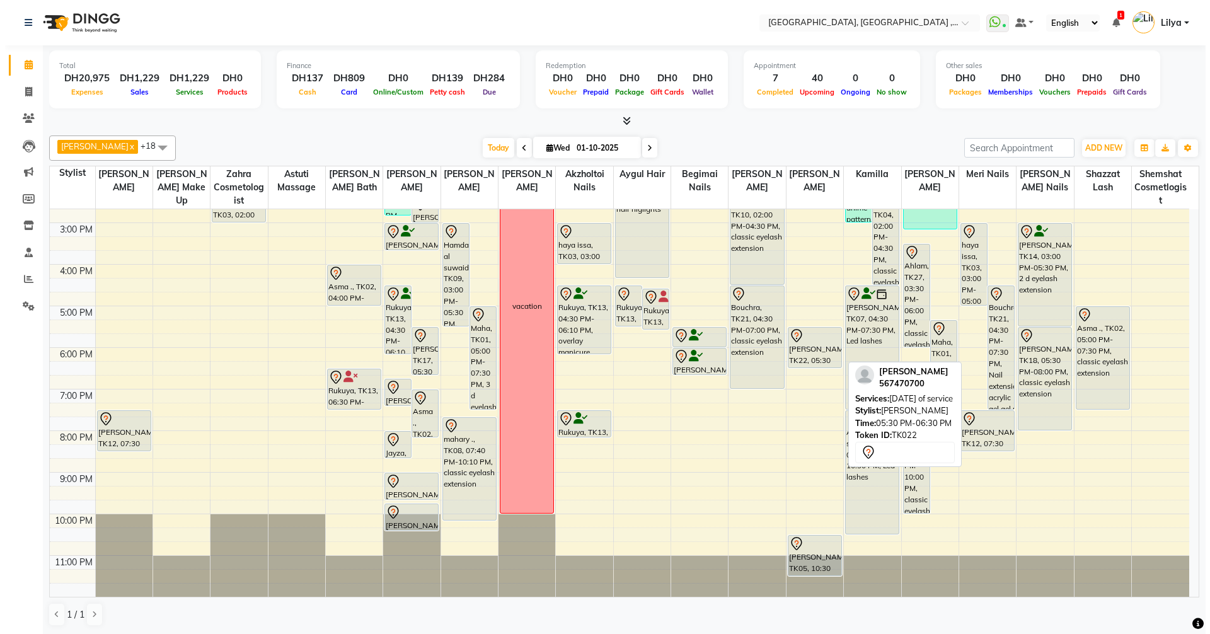
scroll to position [110, 0]
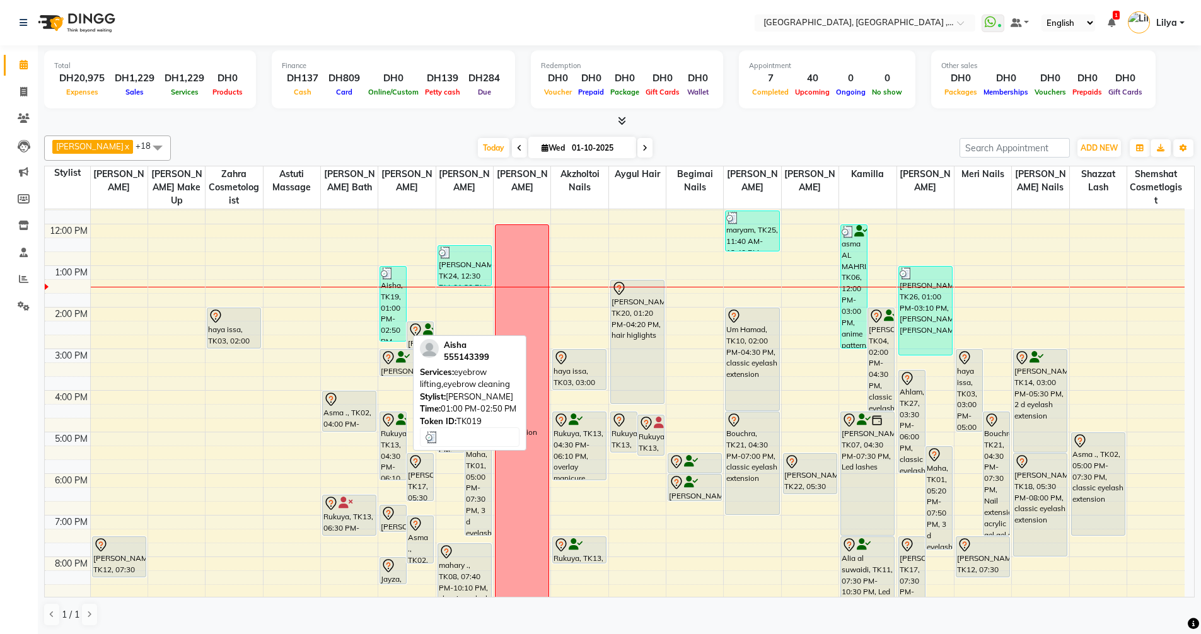
click at [395, 311] on div "Aisha, TK19, 01:00 PM-02:50 PM, eyebrow lifting,eyebrow cleaning" at bounding box center [393, 304] width 26 height 74
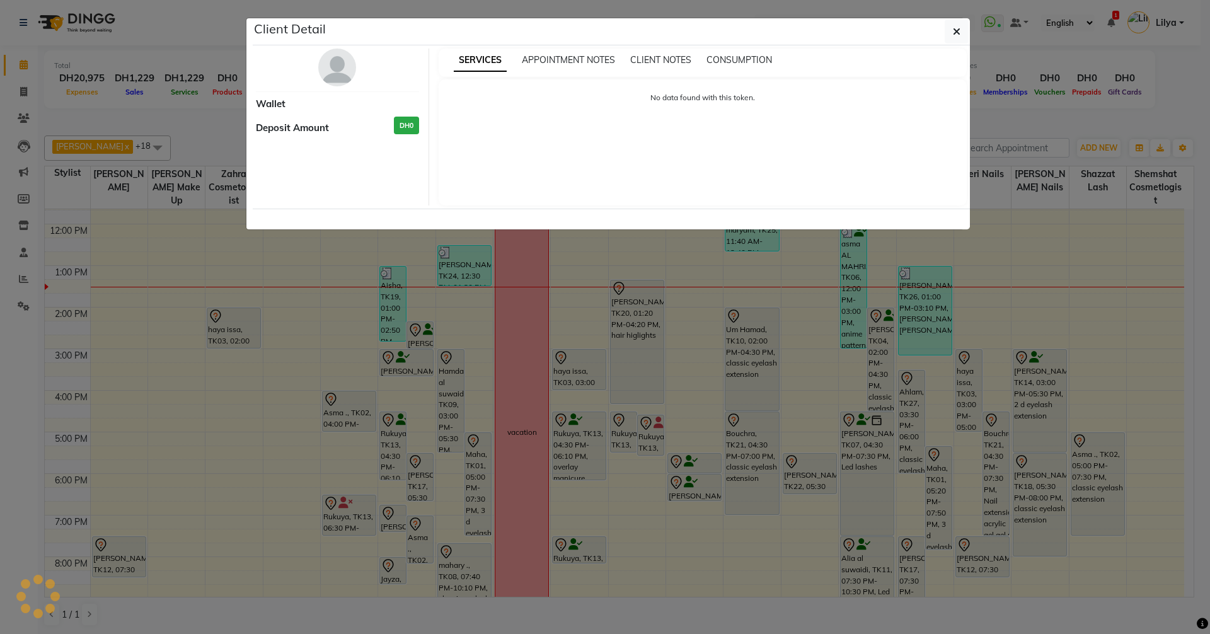
select select "3"
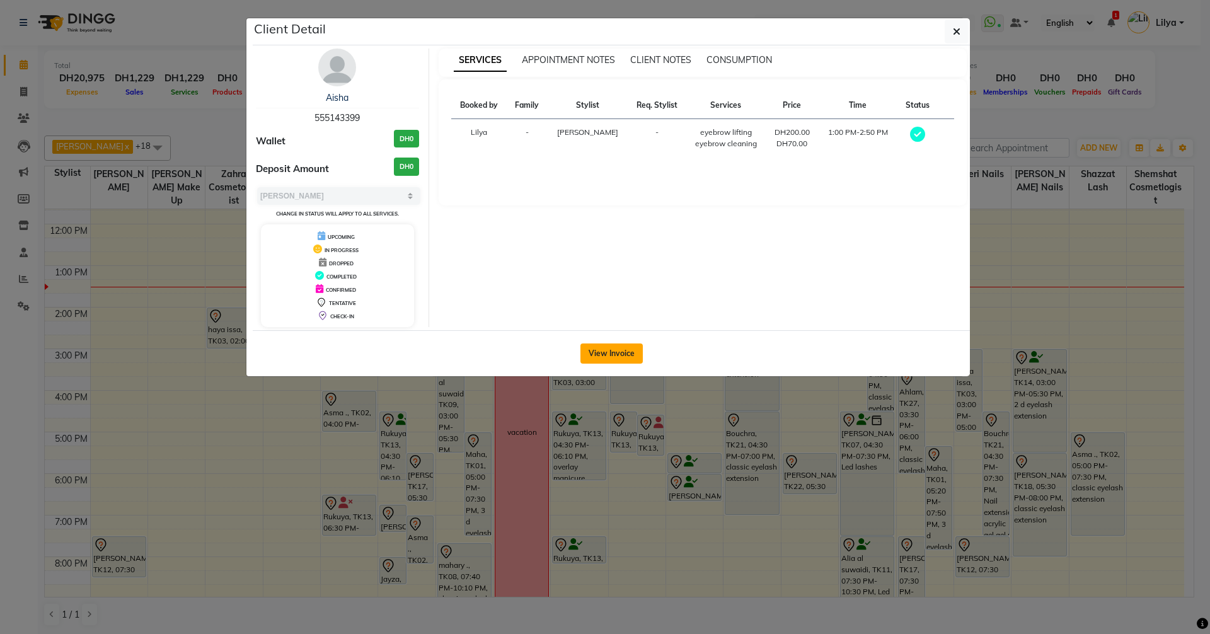
click at [600, 352] on button "View Invoice" at bounding box center [612, 354] width 62 height 20
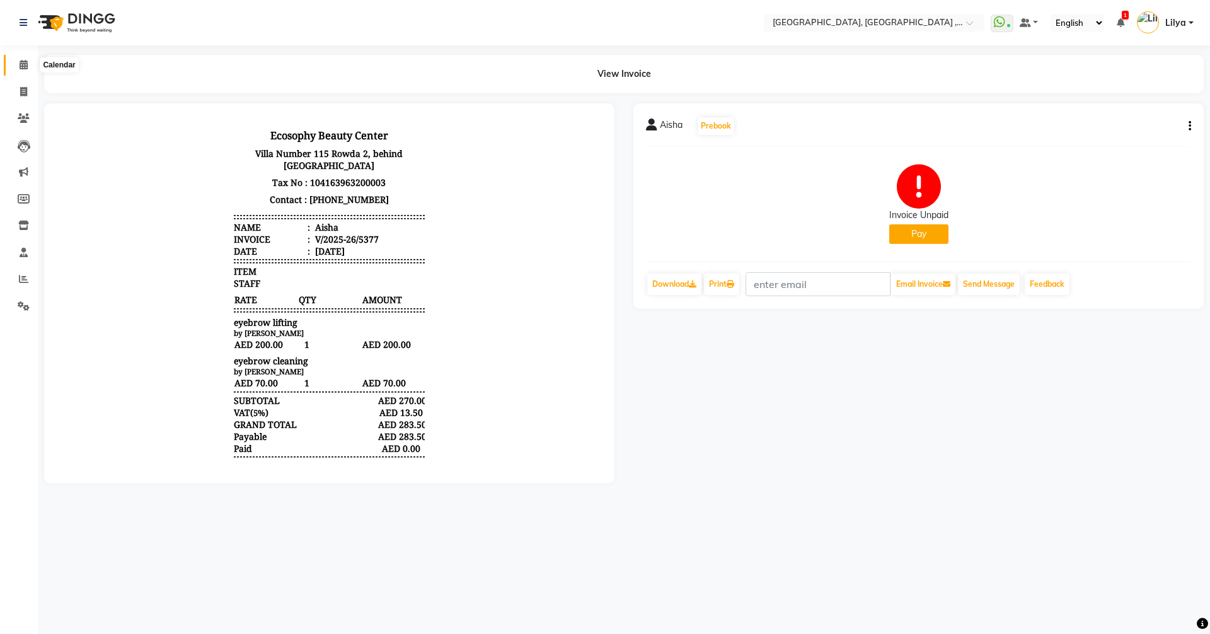
click at [16, 61] on span at bounding box center [24, 65] width 22 height 14
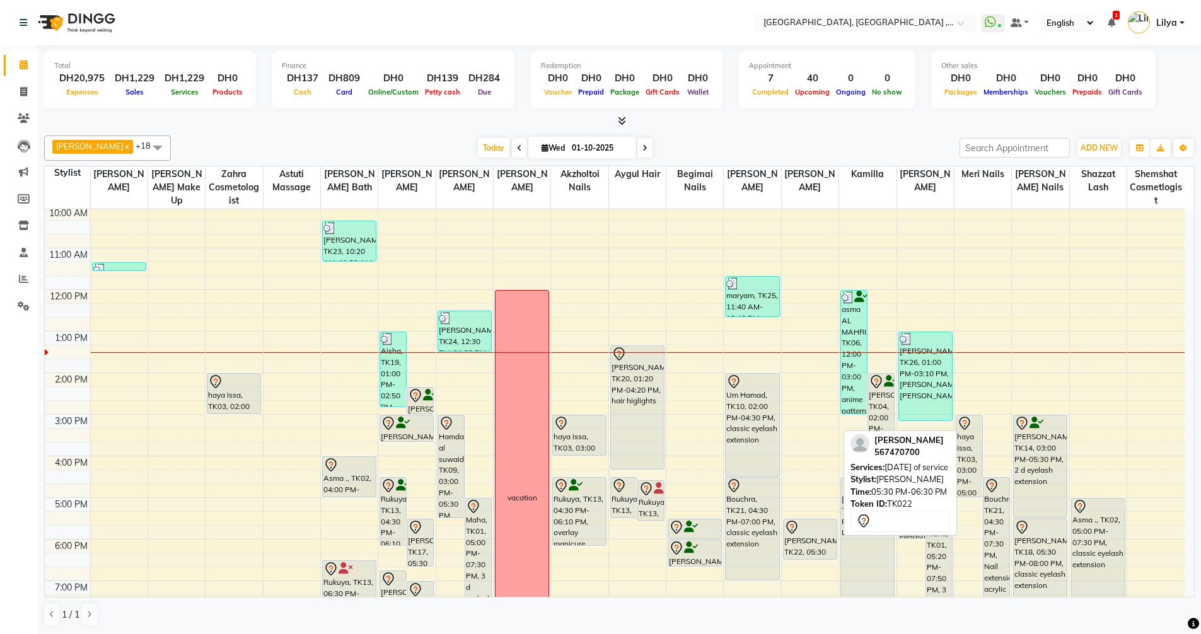
scroll to position [41, 0]
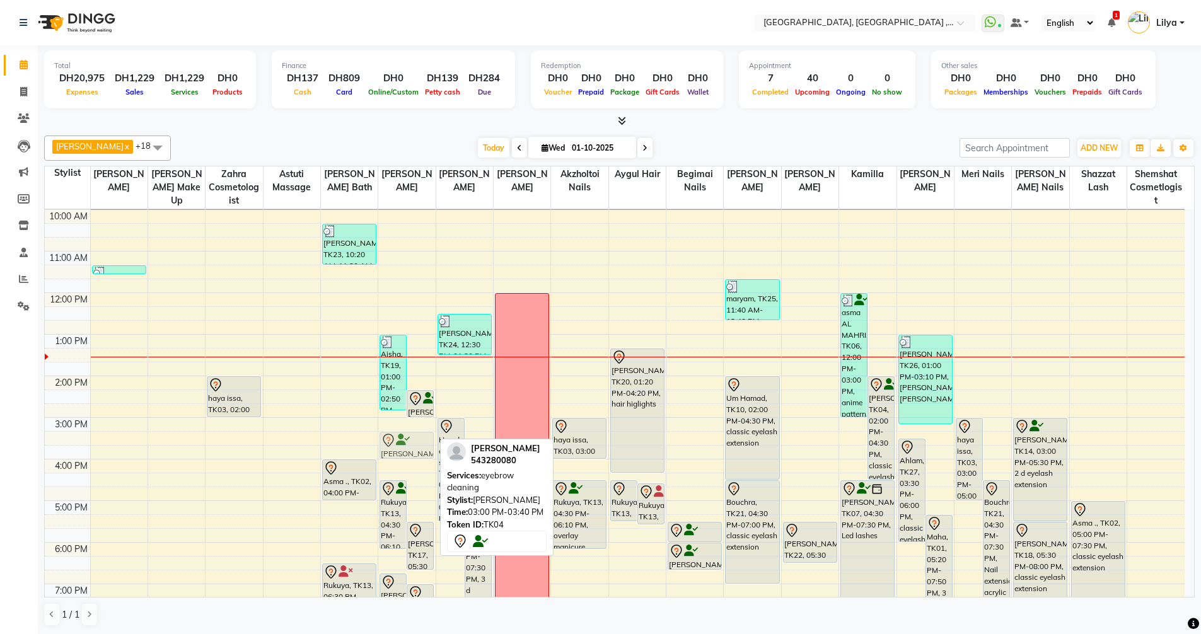
drag, startPoint x: 402, startPoint y: 430, endPoint x: 403, endPoint y: 448, distance: 17.7
click at [403, 448] on div "Aisha, TK19, 01:00 PM-02:50 PM, eyebrow lifting,eyebrow cleaning Hamda Hammadi,…" at bounding box center [406, 479] width 57 height 623
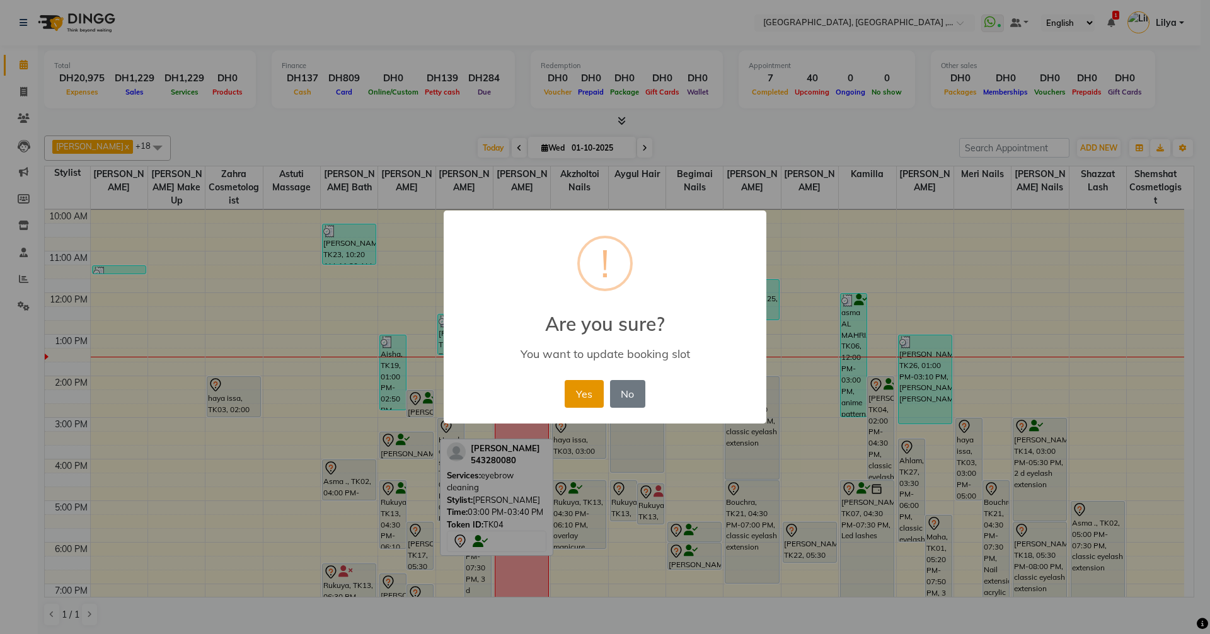
click at [587, 391] on button "Yes" at bounding box center [584, 394] width 38 height 28
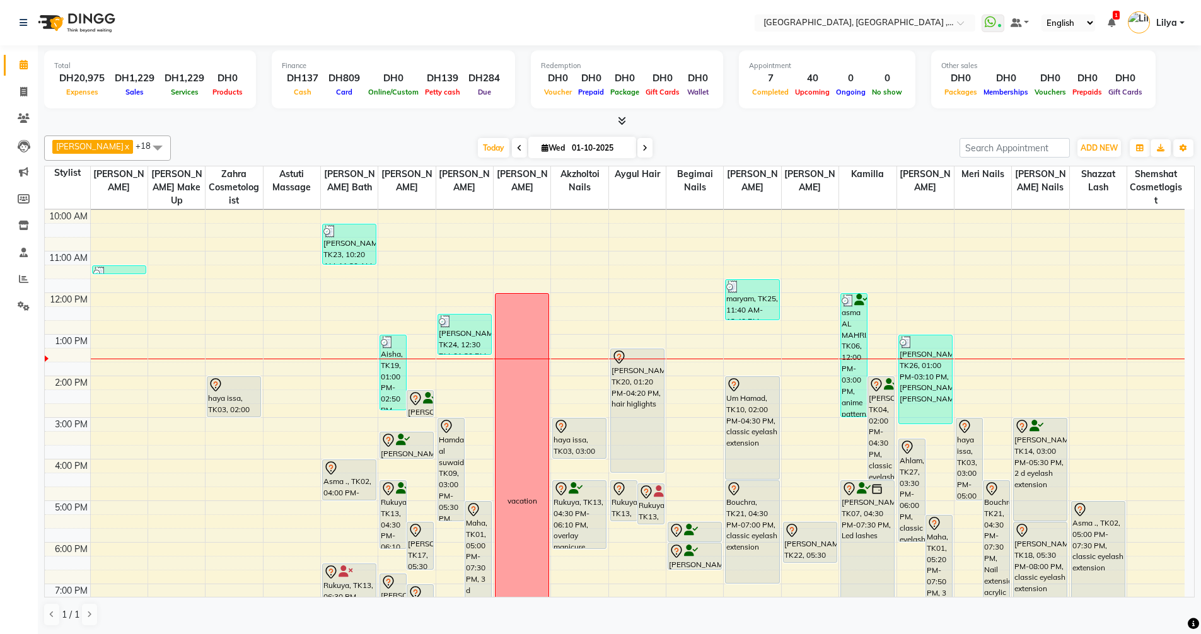
click at [647, 151] on icon at bounding box center [644, 148] width 5 height 8
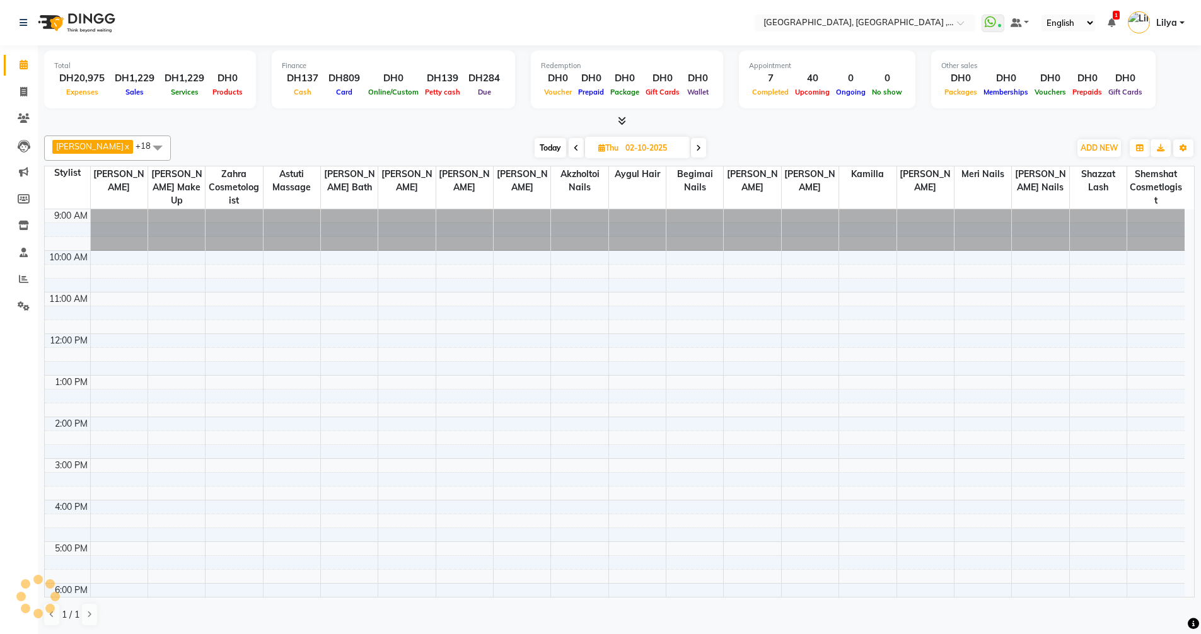
scroll to position [167, 0]
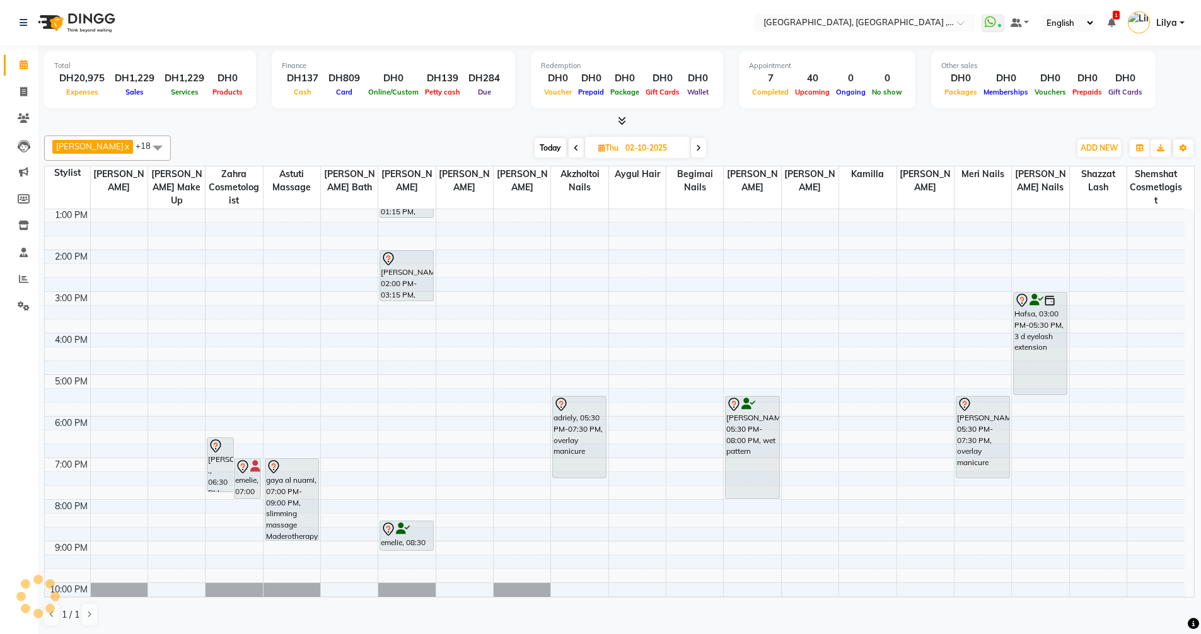
click at [701, 149] on icon at bounding box center [698, 148] width 5 height 8
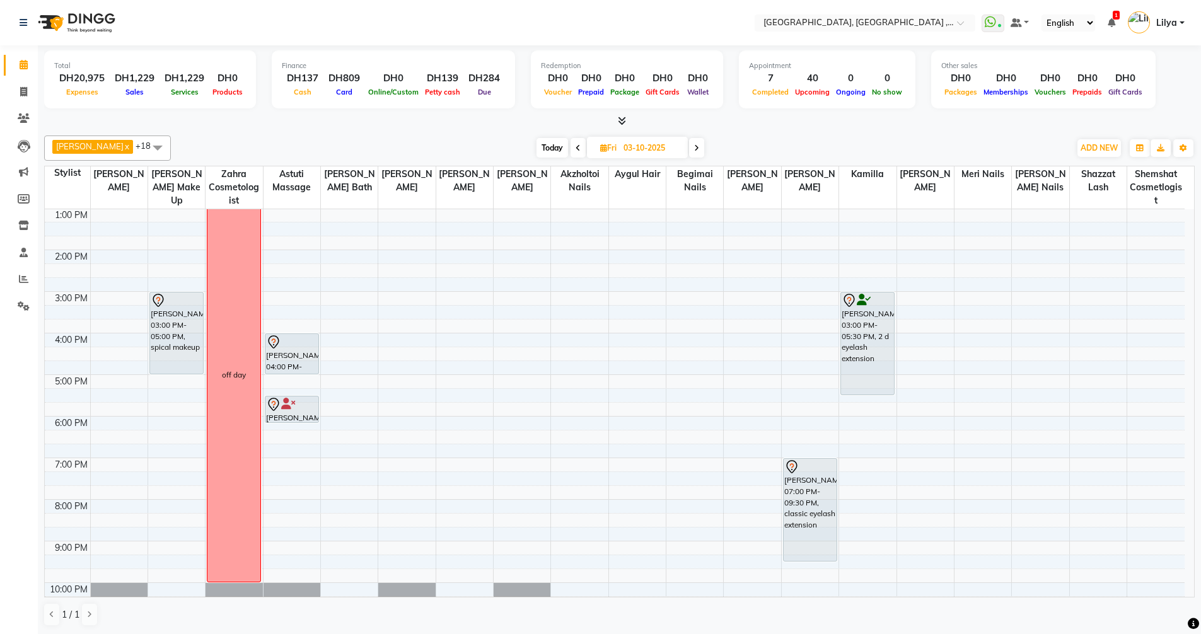
click at [704, 153] on span at bounding box center [696, 148] width 15 height 20
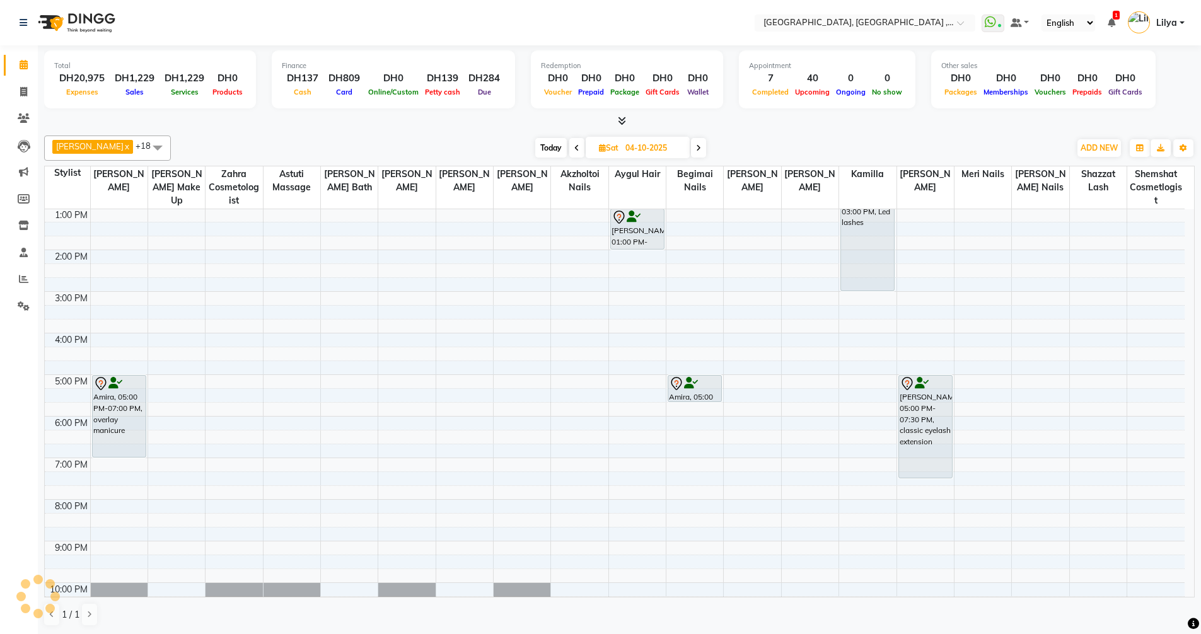
click at [705, 151] on span at bounding box center [698, 148] width 15 height 20
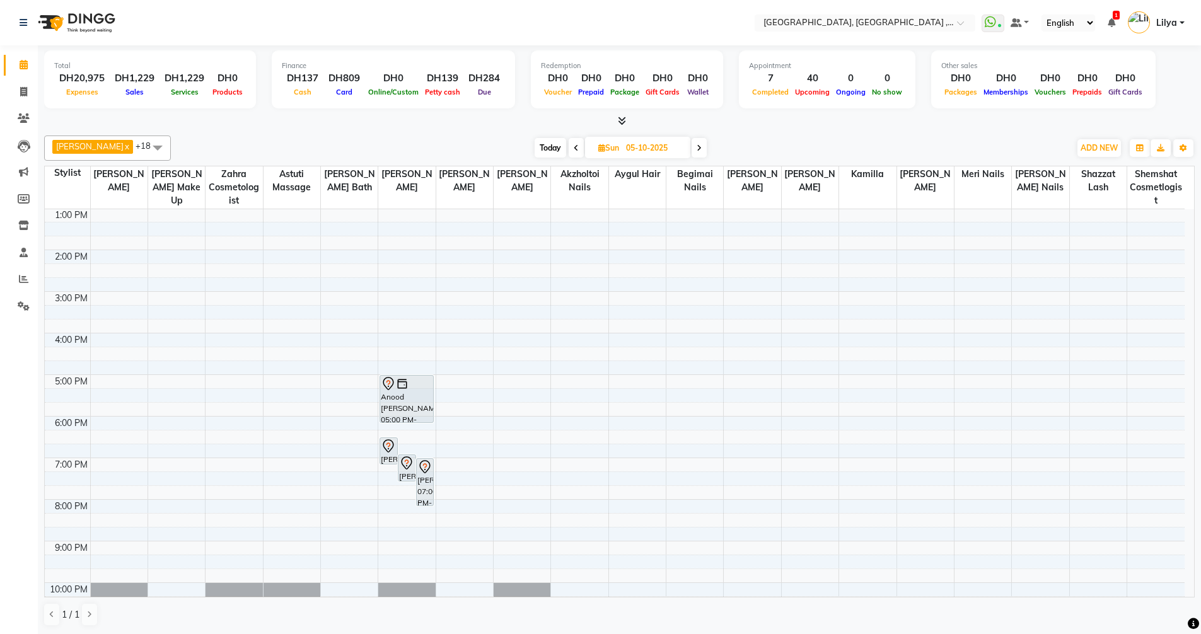
click at [579, 146] on icon at bounding box center [576, 148] width 5 height 8
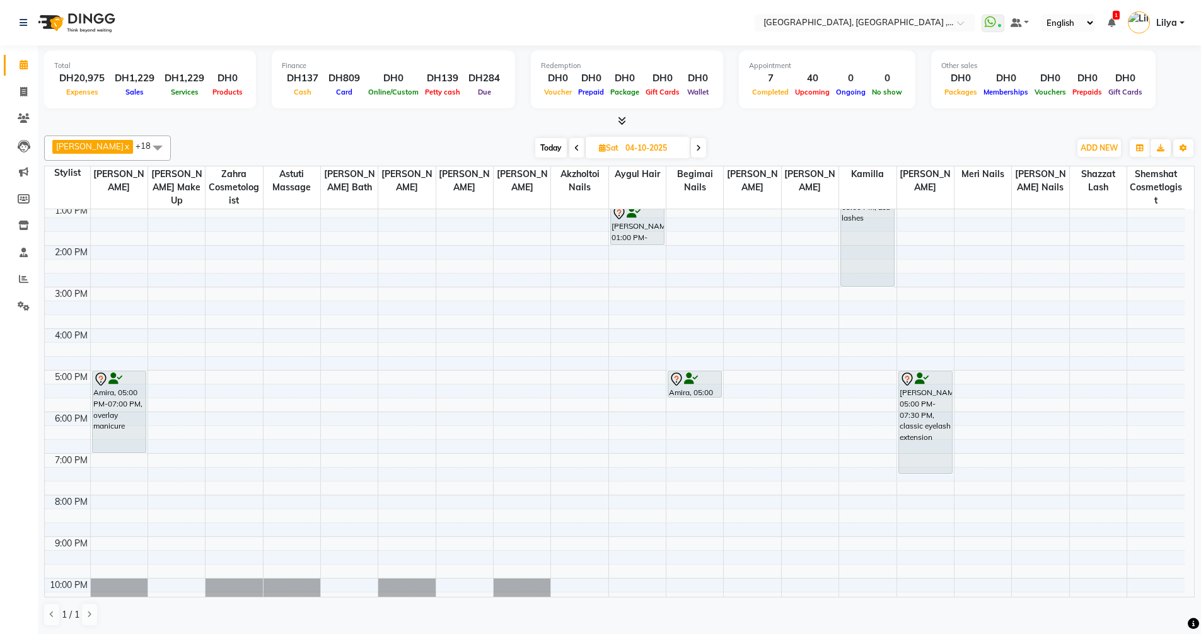
scroll to position [189, 0]
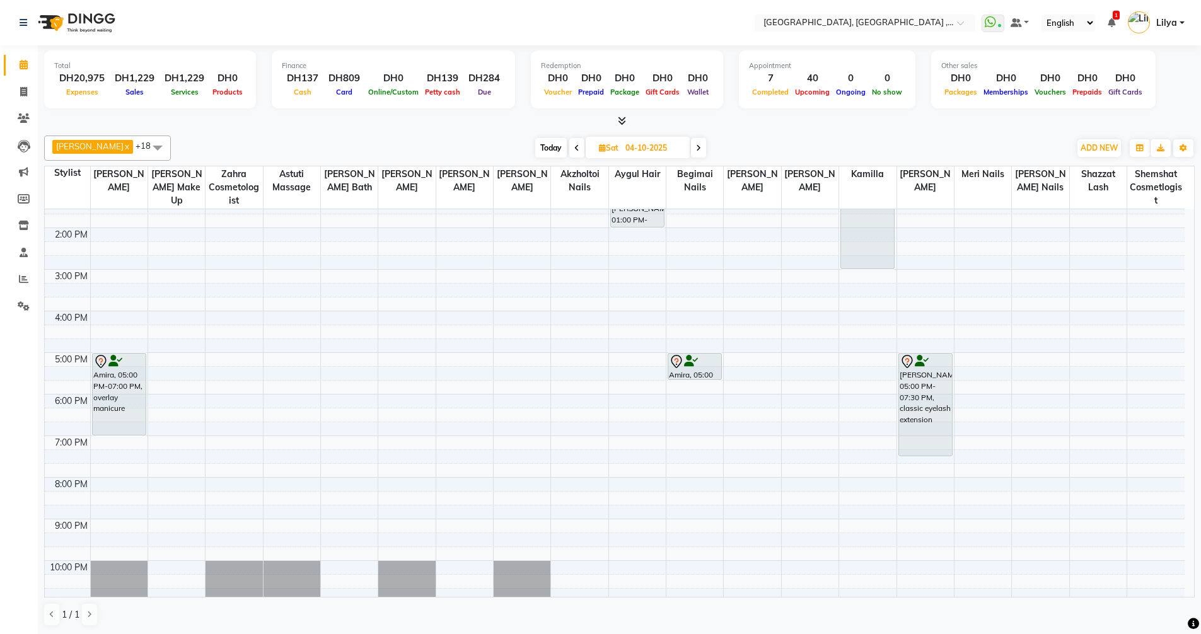
click at [577, 153] on span at bounding box center [576, 148] width 15 height 20
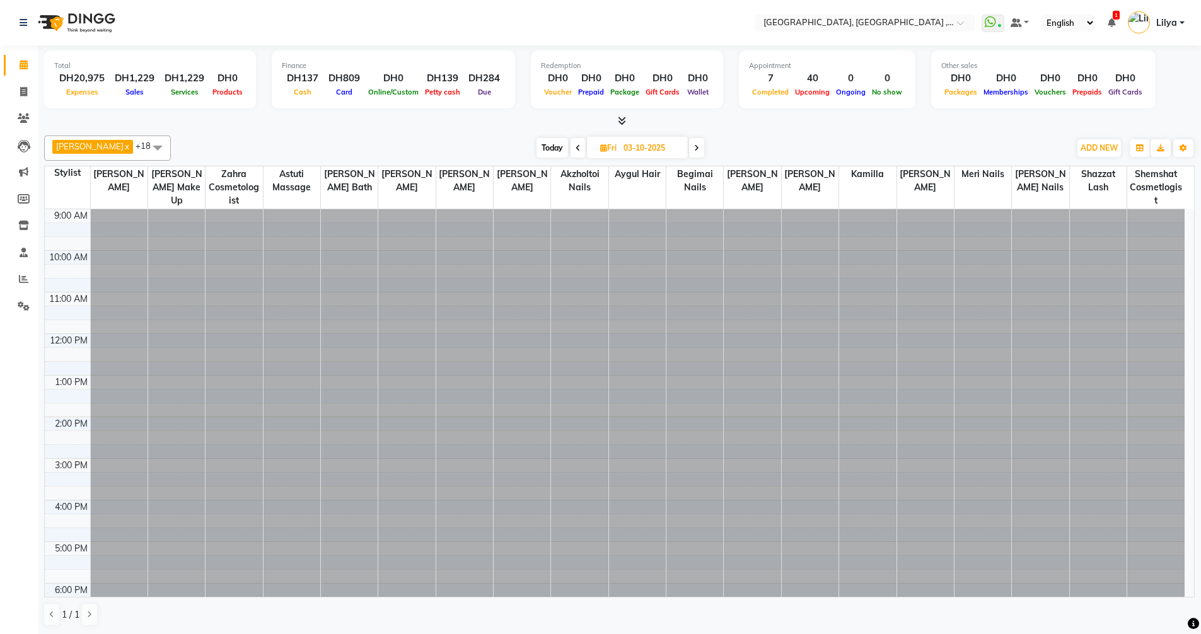
scroll to position [167, 0]
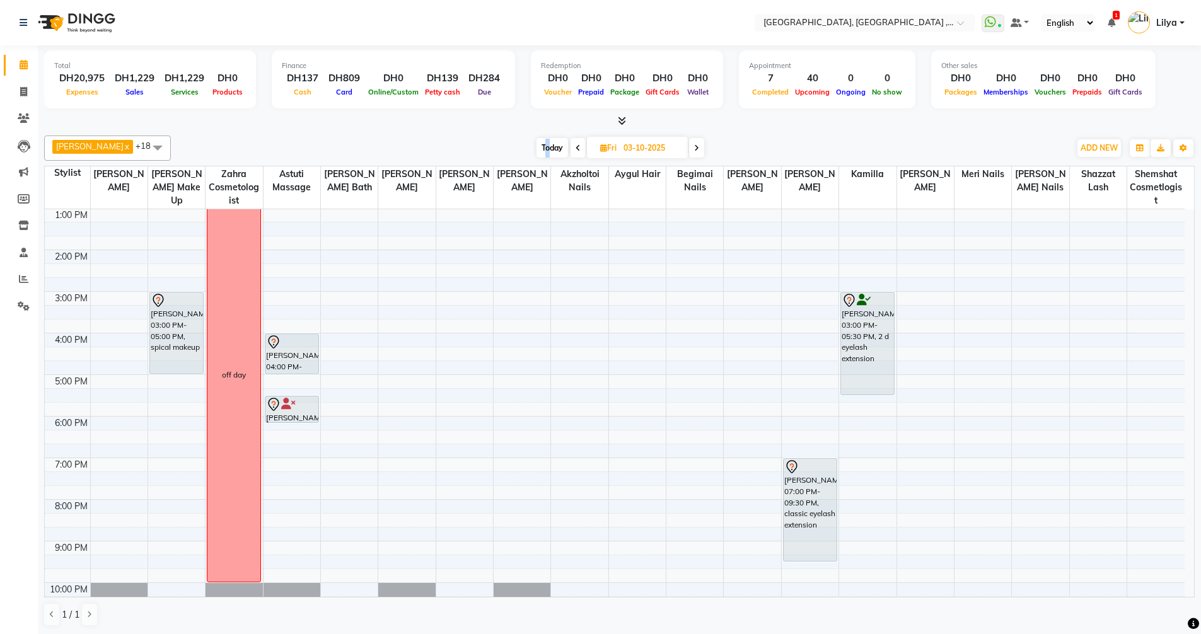
click at [552, 144] on span "Today" at bounding box center [552, 148] width 32 height 20
type input "01-10-2025"
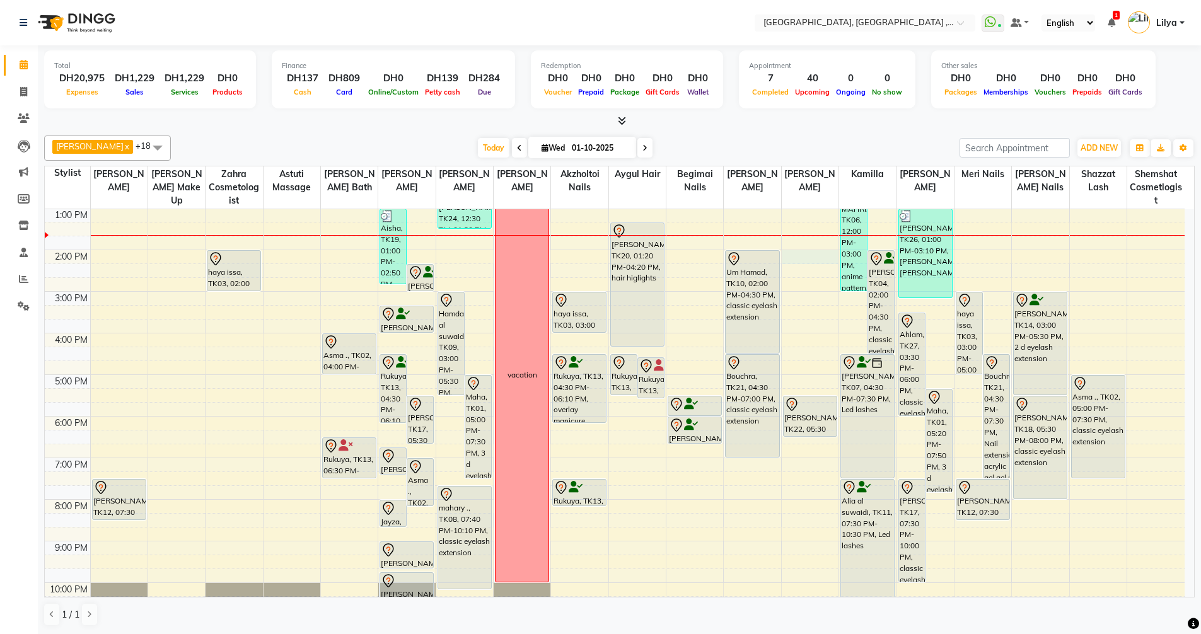
click at [799, 261] on div "9:00 AM 10:00 AM 11:00 AM 12:00 PM 1:00 PM 2:00 PM 3:00 PM 4:00 PM 5:00 PM 6:00…" at bounding box center [615, 353] width 1140 height 623
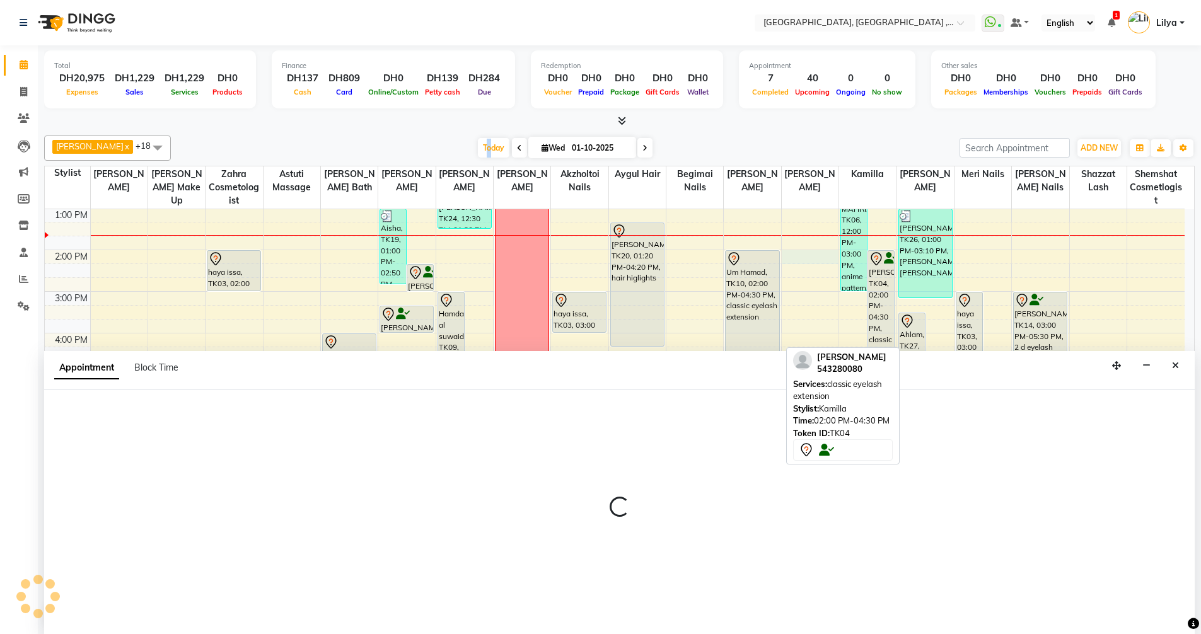
scroll to position [1, 0]
select select "90872"
select select "tentative"
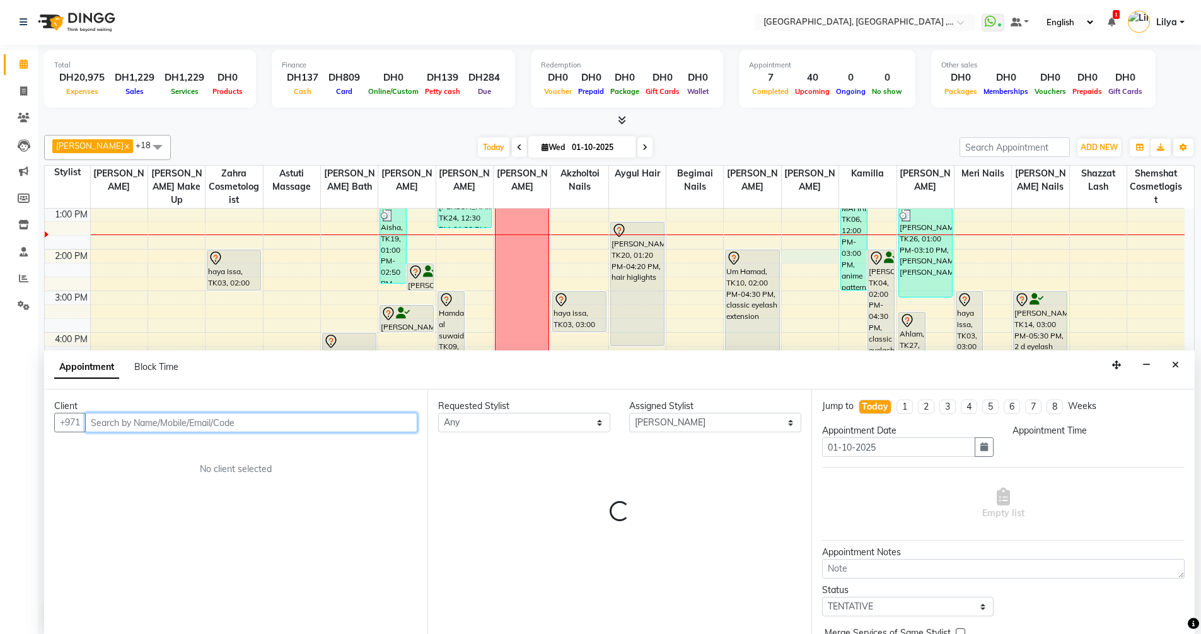
select select "840"
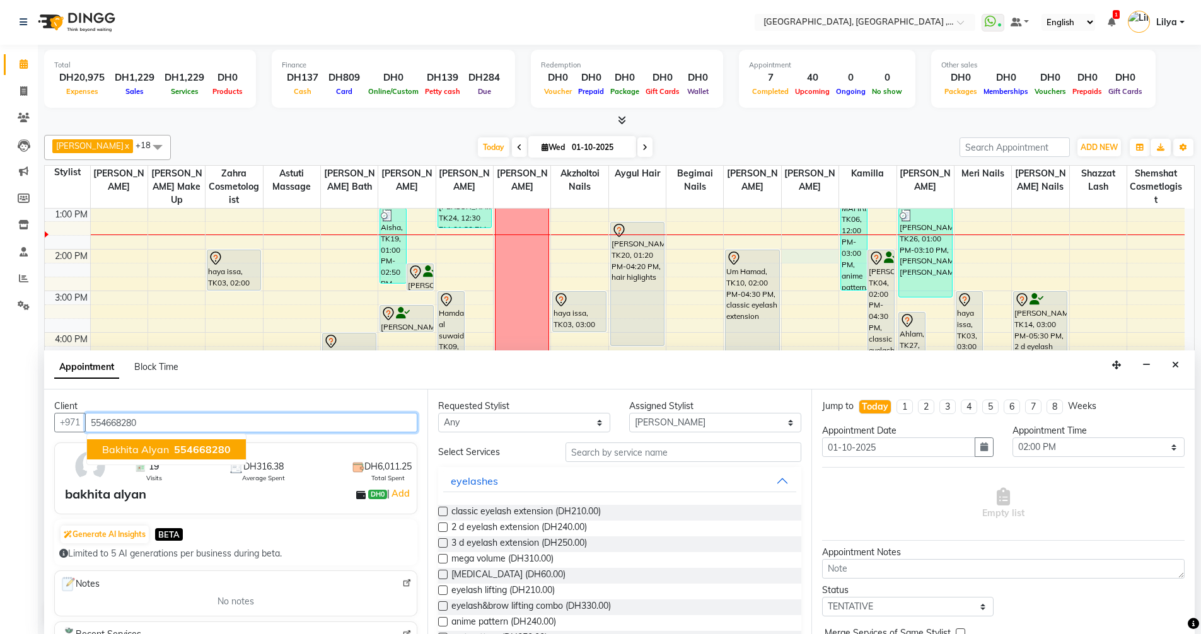
click at [186, 454] on span "554668280" at bounding box center [202, 449] width 57 height 13
type input "554668280"
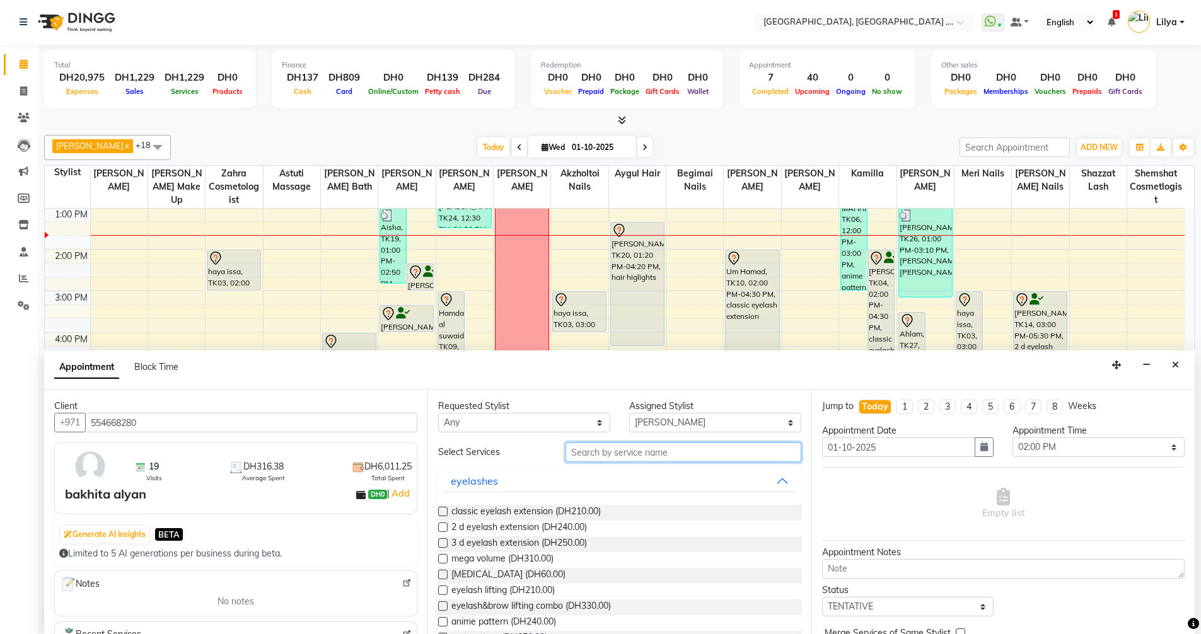
click at [636, 450] on input "text" at bounding box center [683, 453] width 236 height 20
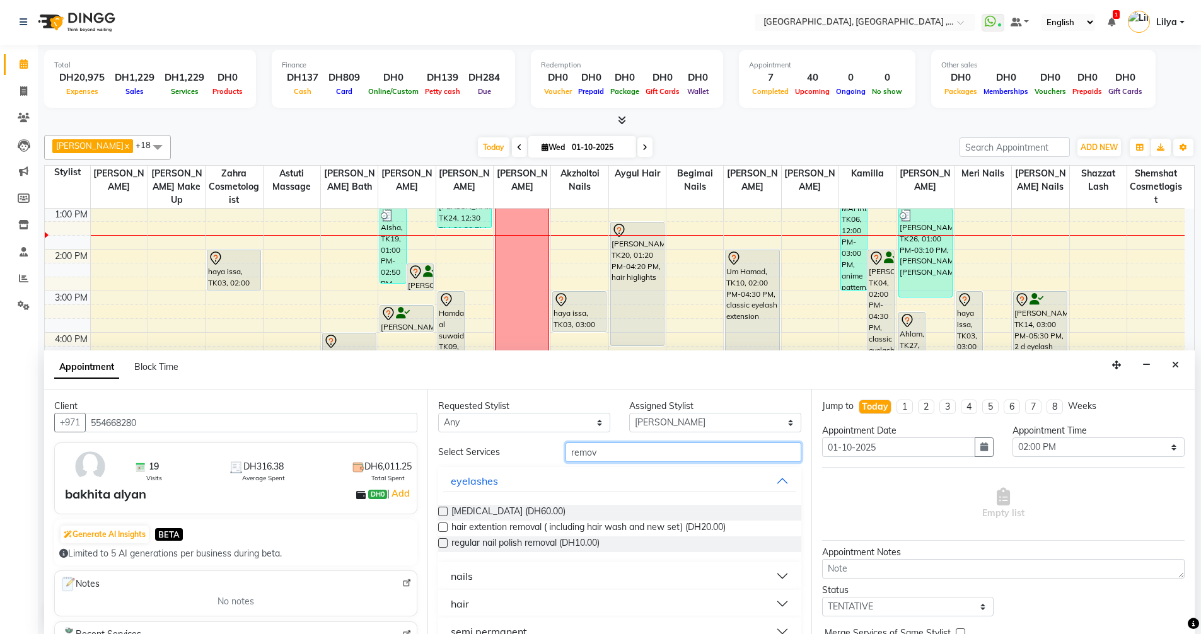
type input "remov"
click at [444, 509] on label at bounding box center [442, 511] width 9 height 9
click at [444, 509] on input "checkbox" at bounding box center [442, 513] width 8 height 8
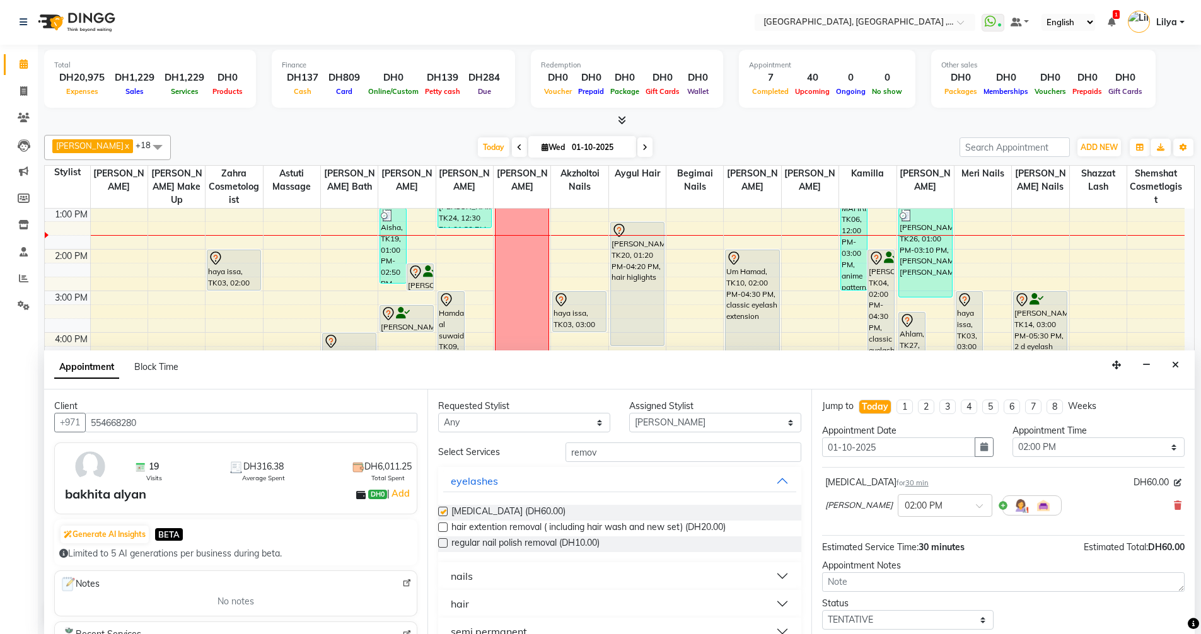
checkbox input "false"
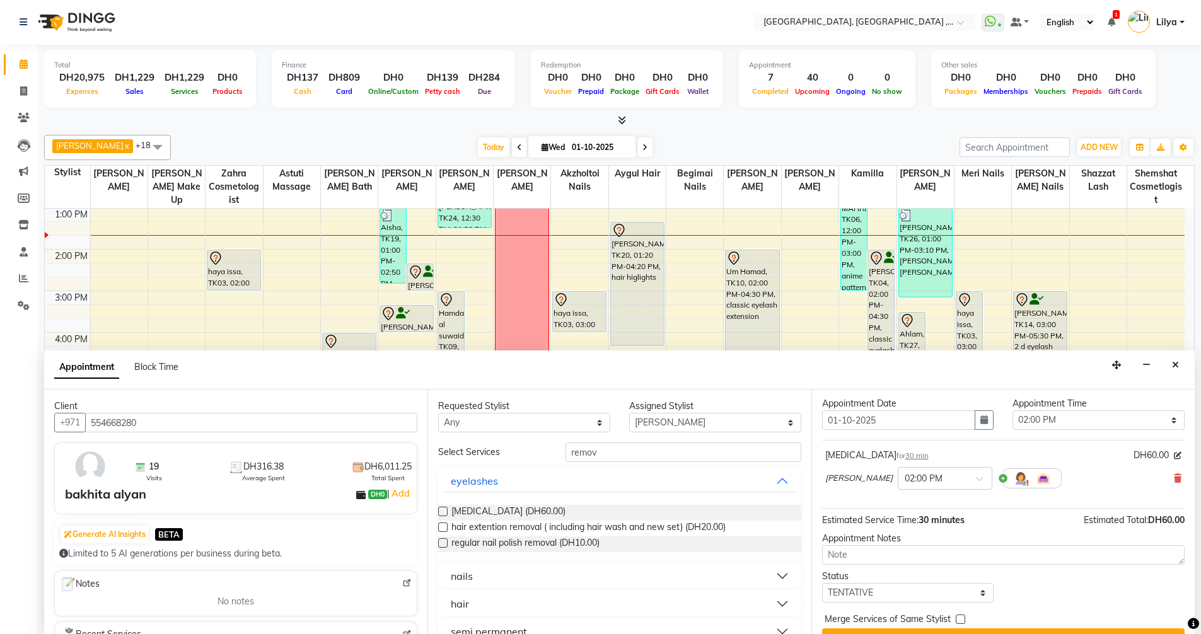
scroll to position [54, 0]
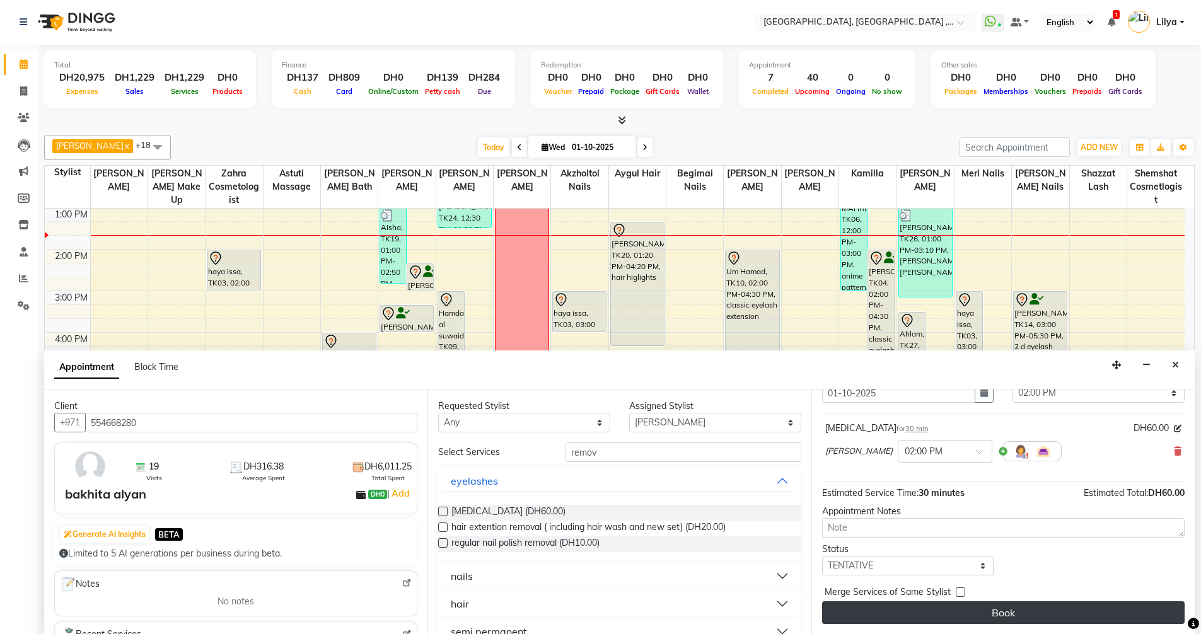
click at [1055, 623] on button "Book" at bounding box center [1003, 612] width 362 height 23
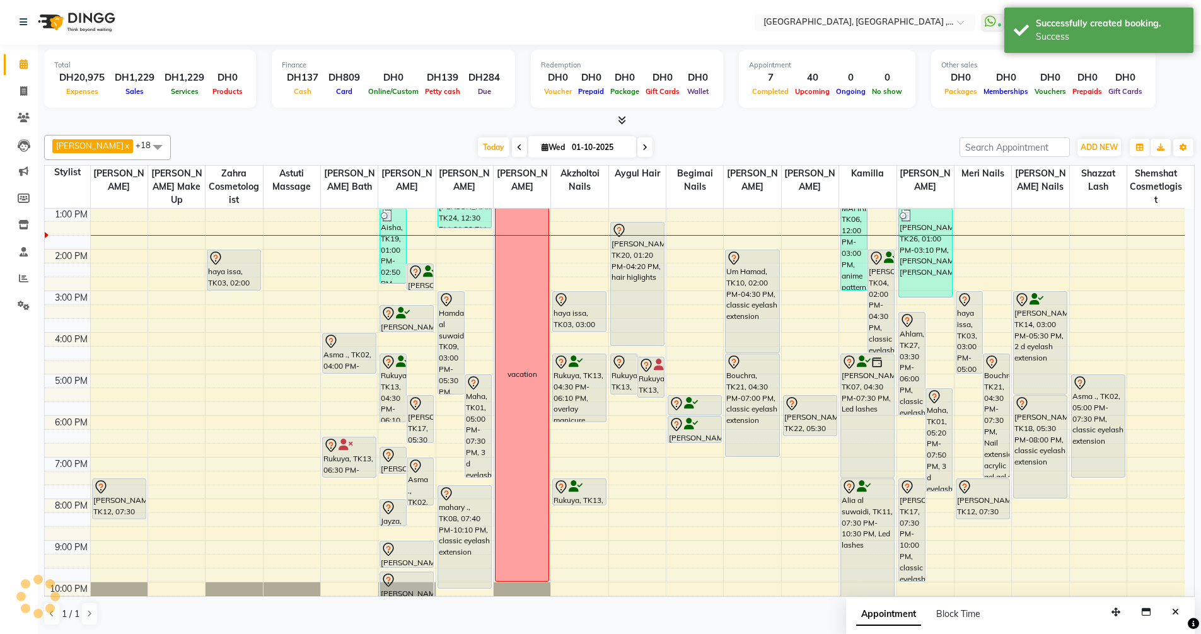
scroll to position [0, 0]
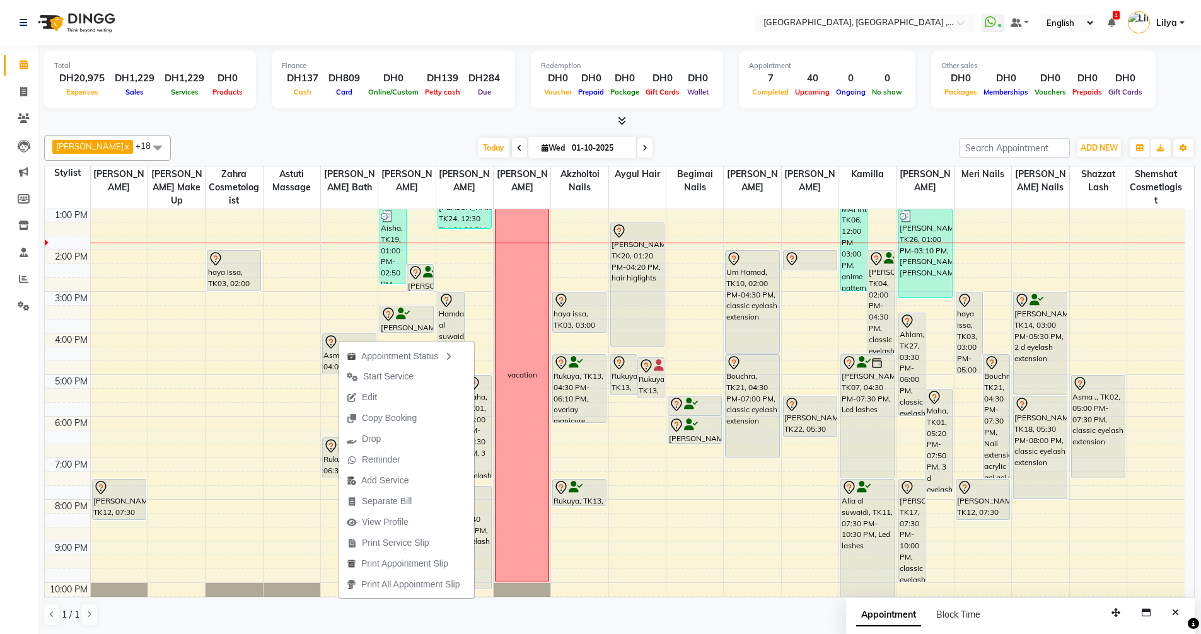
click at [409, 525] on span "View Profile" at bounding box center [377, 522] width 77 height 21
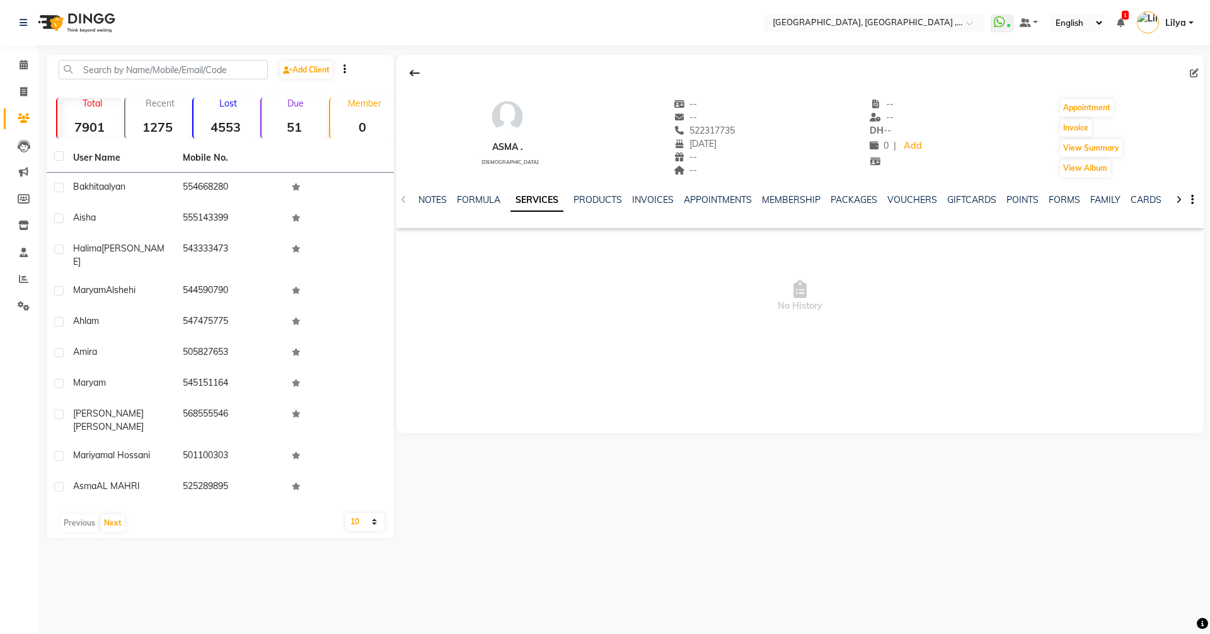
click at [542, 200] on link "SERVICES" at bounding box center [537, 200] width 53 height 23
click at [402, 200] on icon at bounding box center [404, 199] width 6 height 9
click at [401, 200] on div "NOTES FORMULA SERVICES PRODUCTS INVOICES APPOINTMENTS MEMBERSHIP PACKAGES VOUCH…" at bounding box center [801, 199] width 808 height 43
click at [25, 62] on icon at bounding box center [24, 64] width 8 height 9
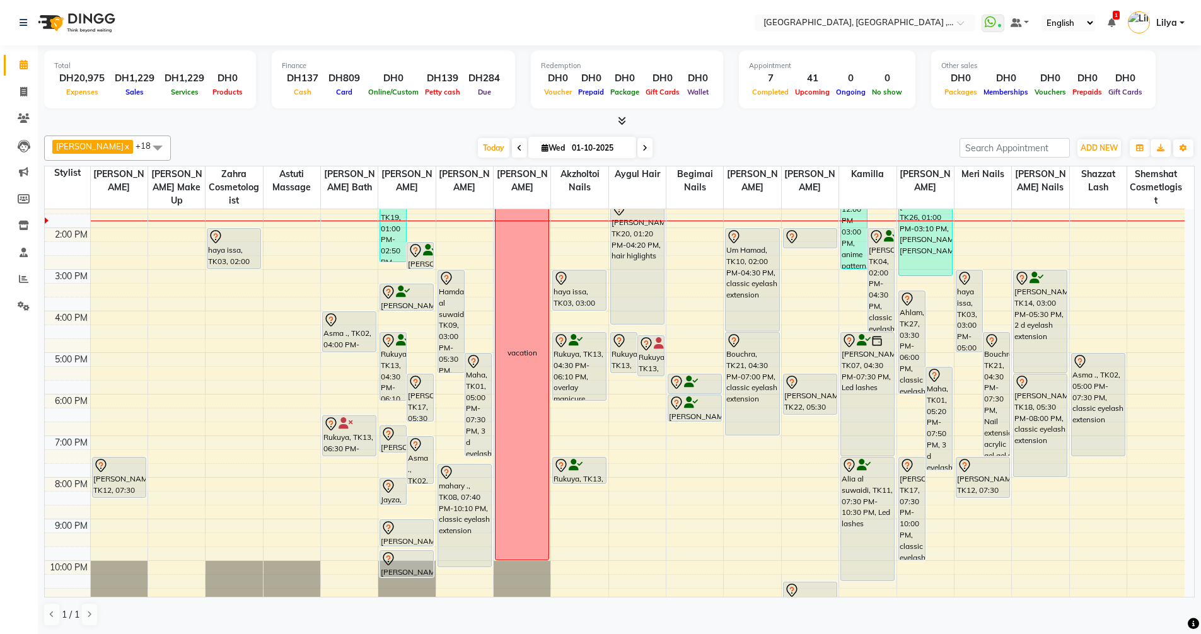
scroll to position [126, 0]
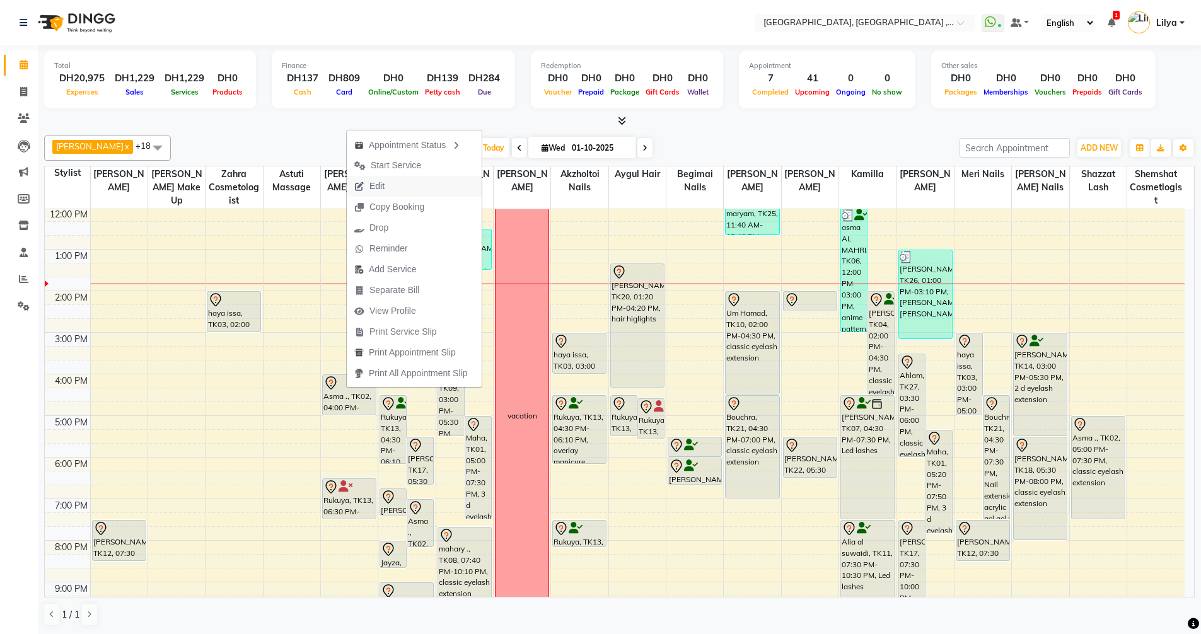
click at [389, 184] on span "Edit" at bounding box center [369, 186] width 45 height 21
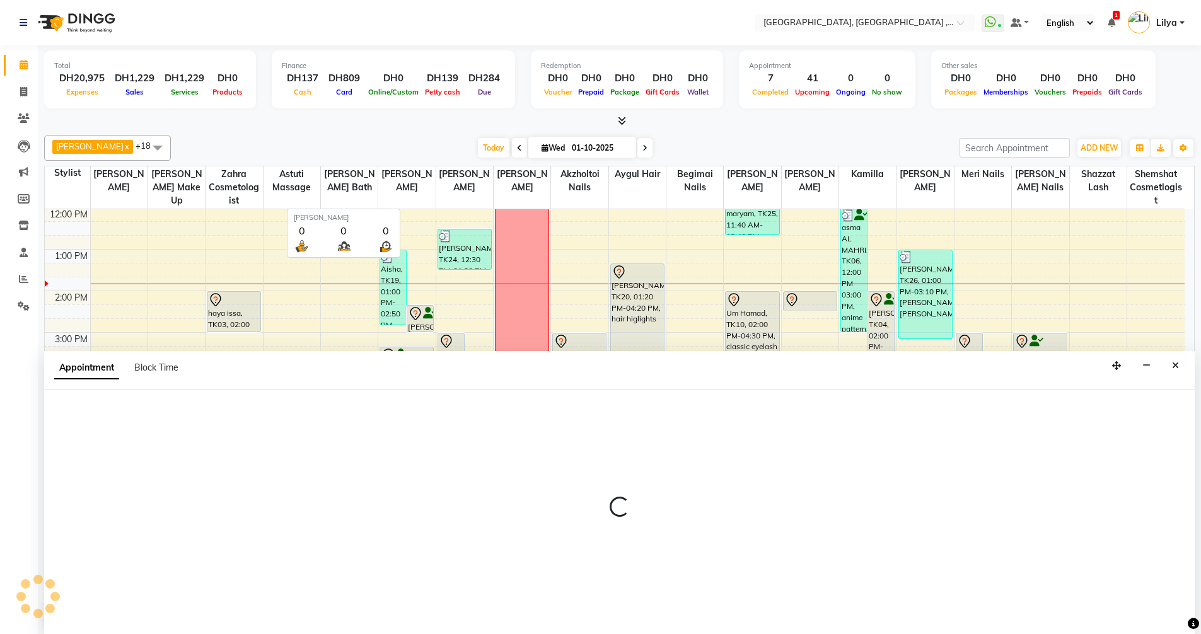
scroll to position [1, 0]
select select "tentative"
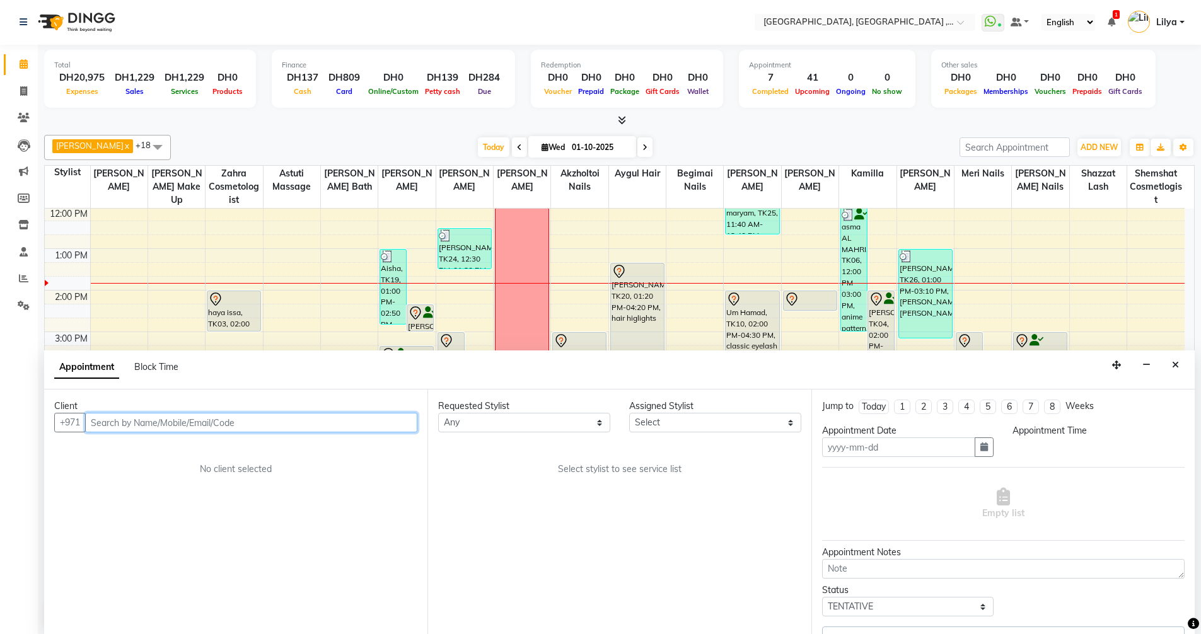
type input "01-10-2025"
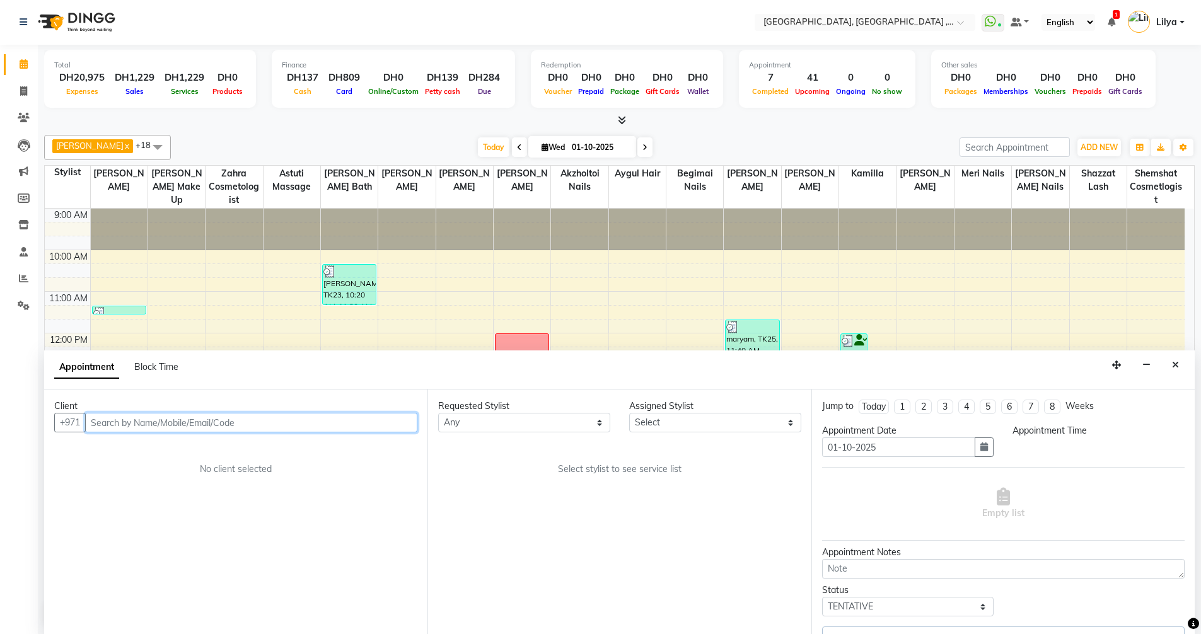
select select "960"
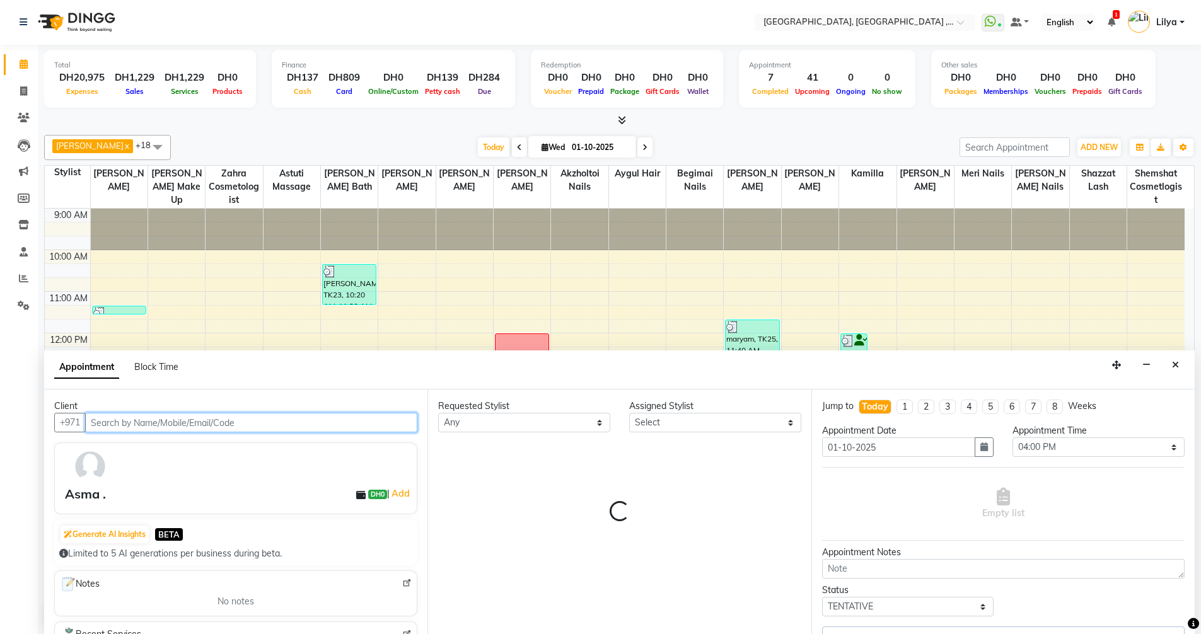
select select "53586"
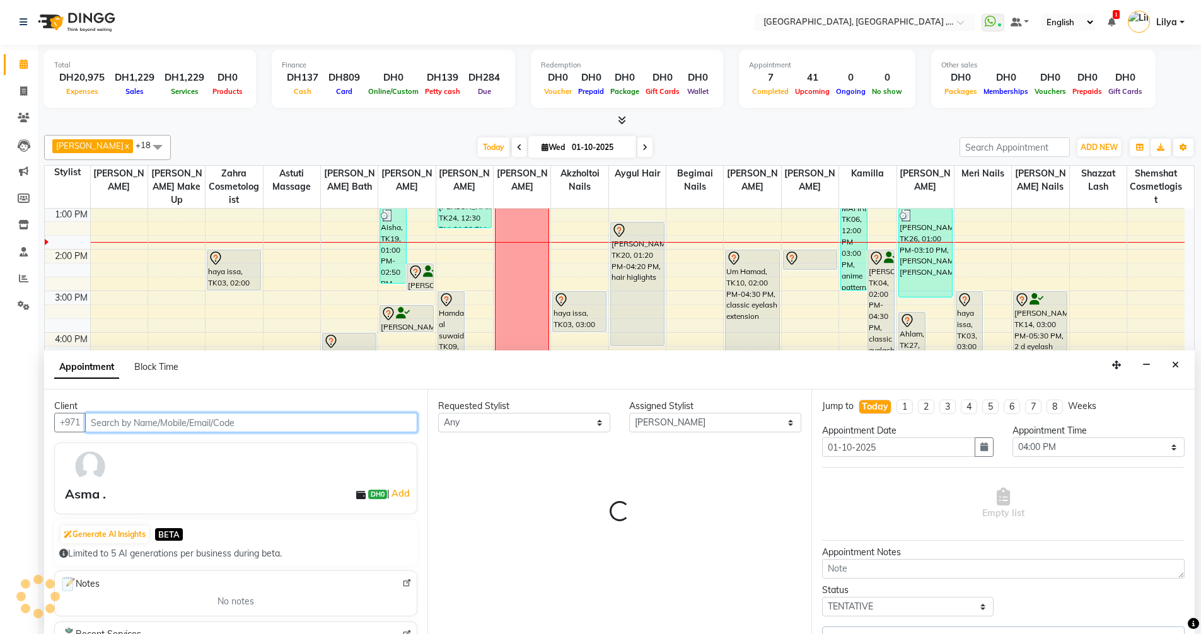
select select "1566"
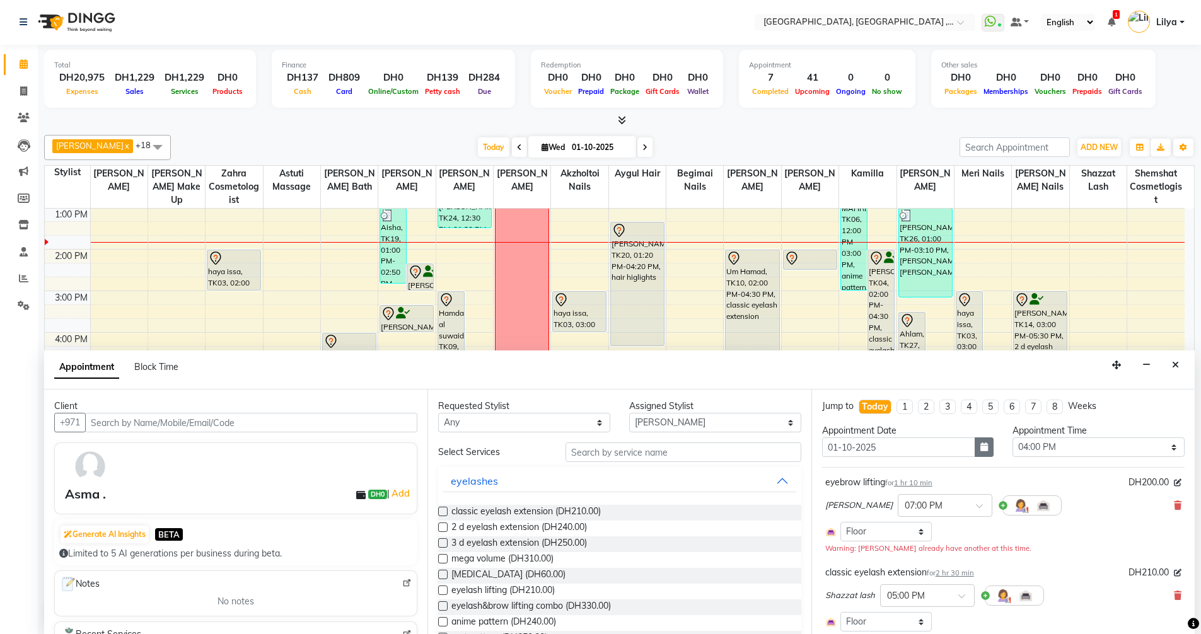
click at [983, 448] on icon "button" at bounding box center [984, 447] width 8 height 9
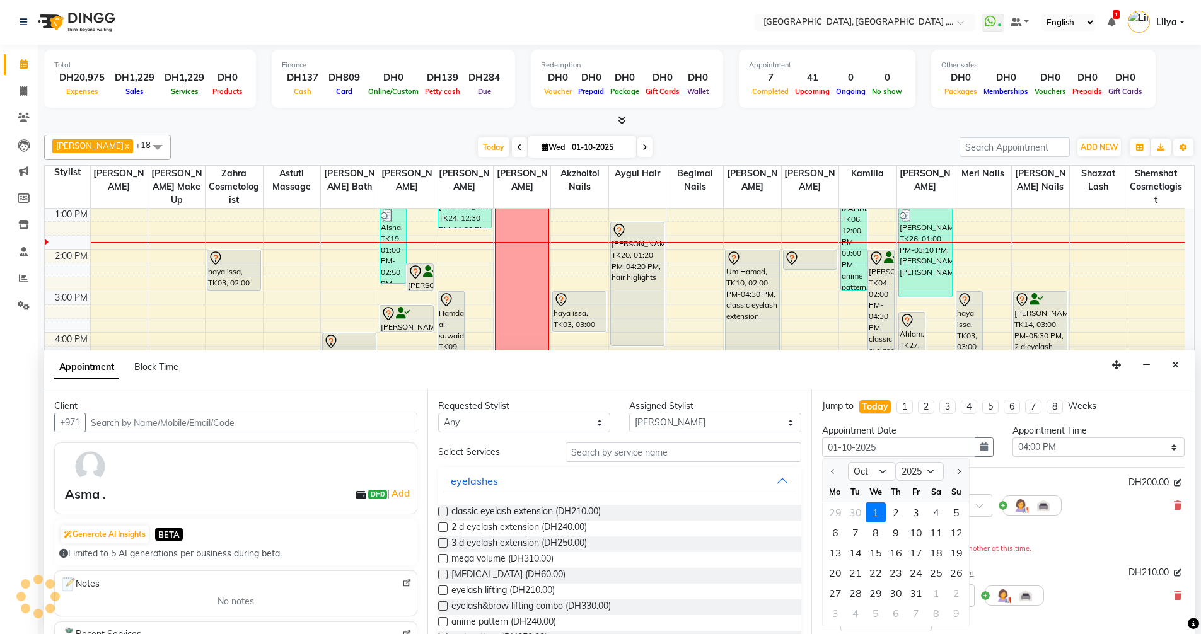
drag, startPoint x: 895, startPoint y: 518, endPoint x: 919, endPoint y: 503, distance: 28.0
click at [895, 517] on div "2" at bounding box center [896, 512] width 20 height 20
type input "02-10-2025"
select select "960"
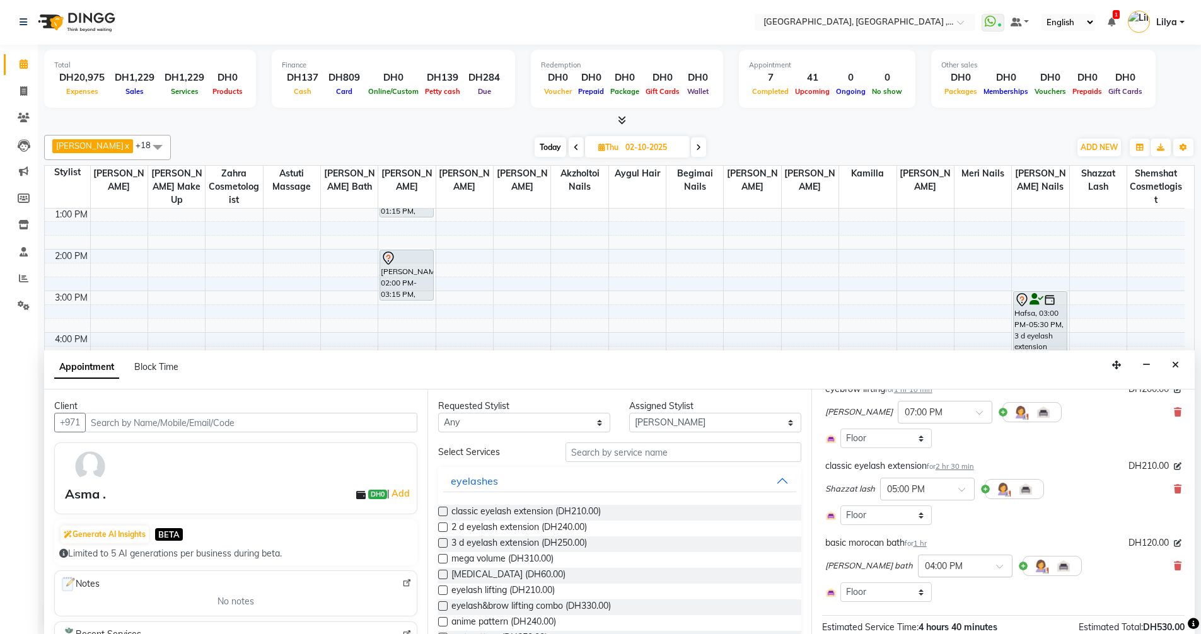
scroll to position [63, 0]
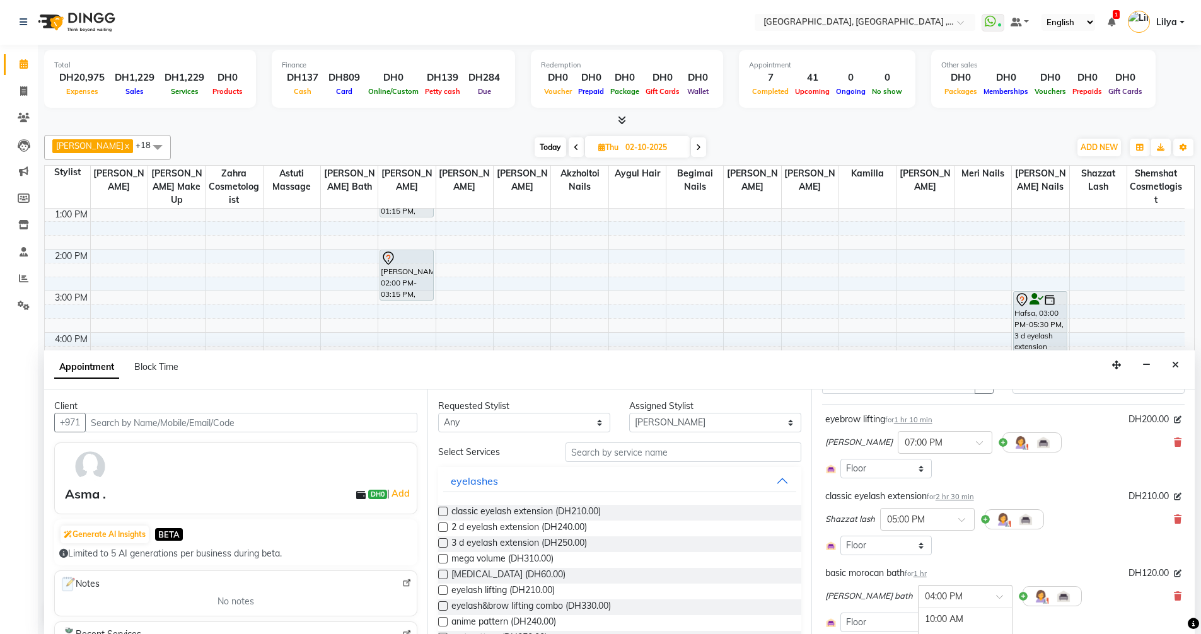
click at [999, 592] on div at bounding box center [965, 595] width 93 height 13
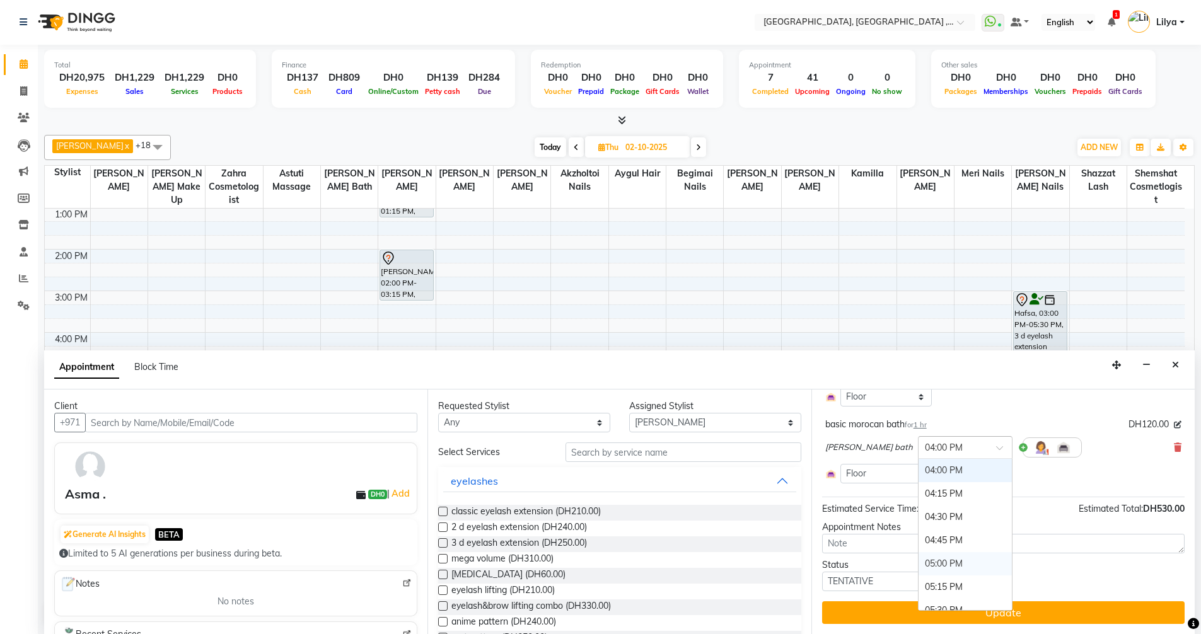
click at [950, 563] on div "05:00 PM" at bounding box center [965, 563] width 93 height 23
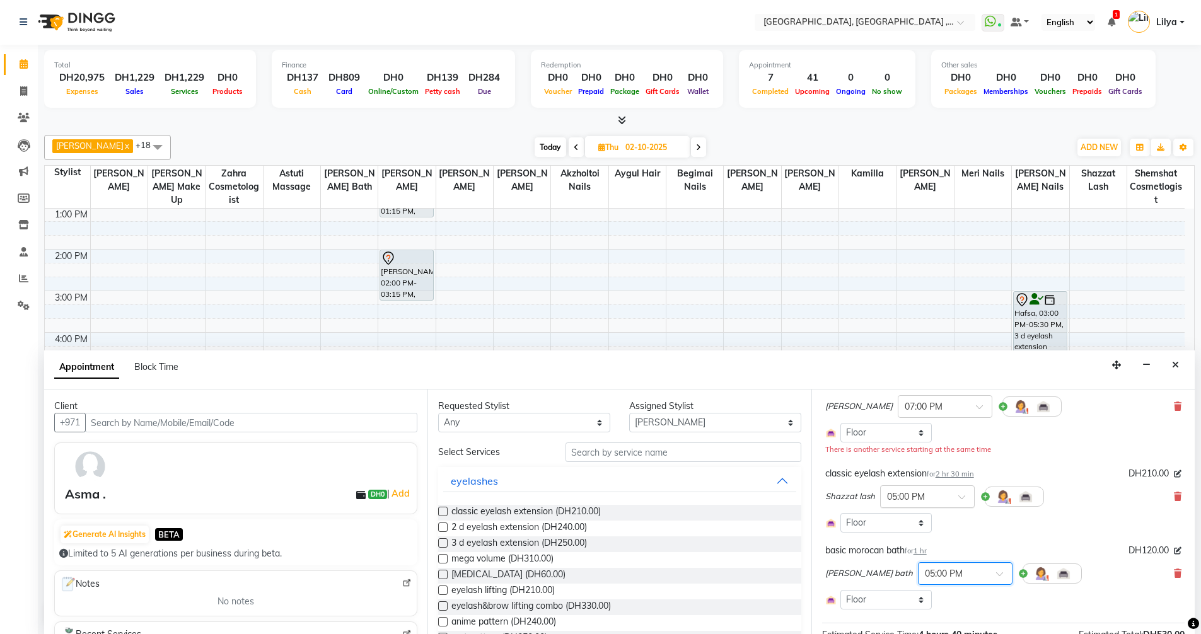
click at [959, 495] on span at bounding box center [966, 500] width 16 height 13
click at [915, 551] on div "06:00 PM" at bounding box center [927, 549] width 93 height 23
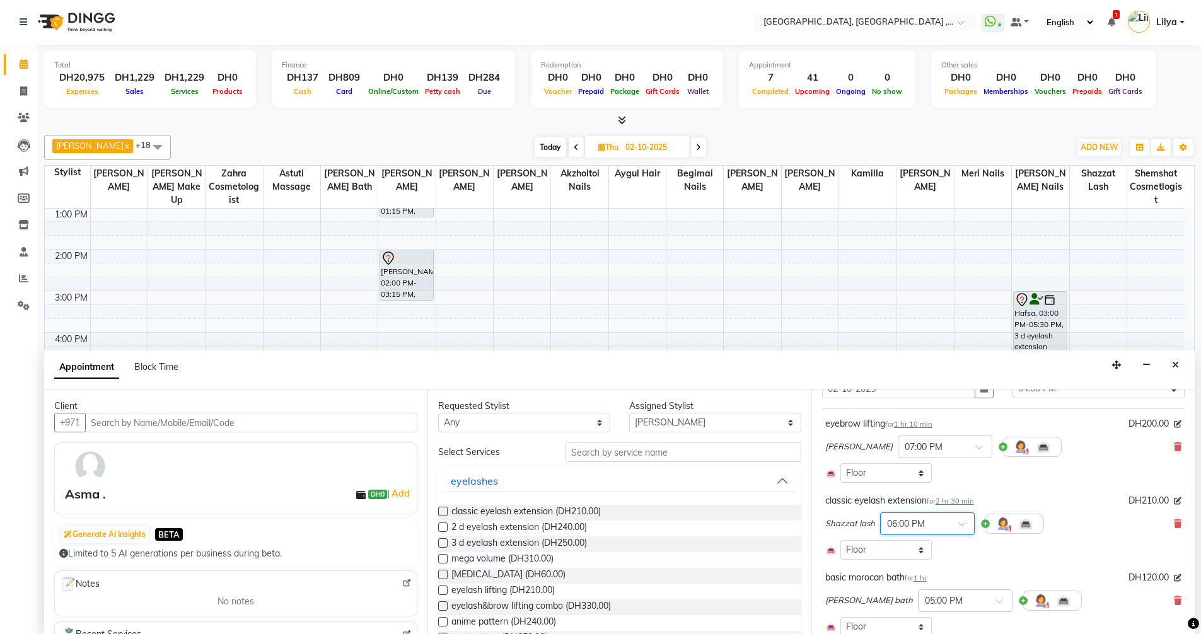
scroll to position [36, 0]
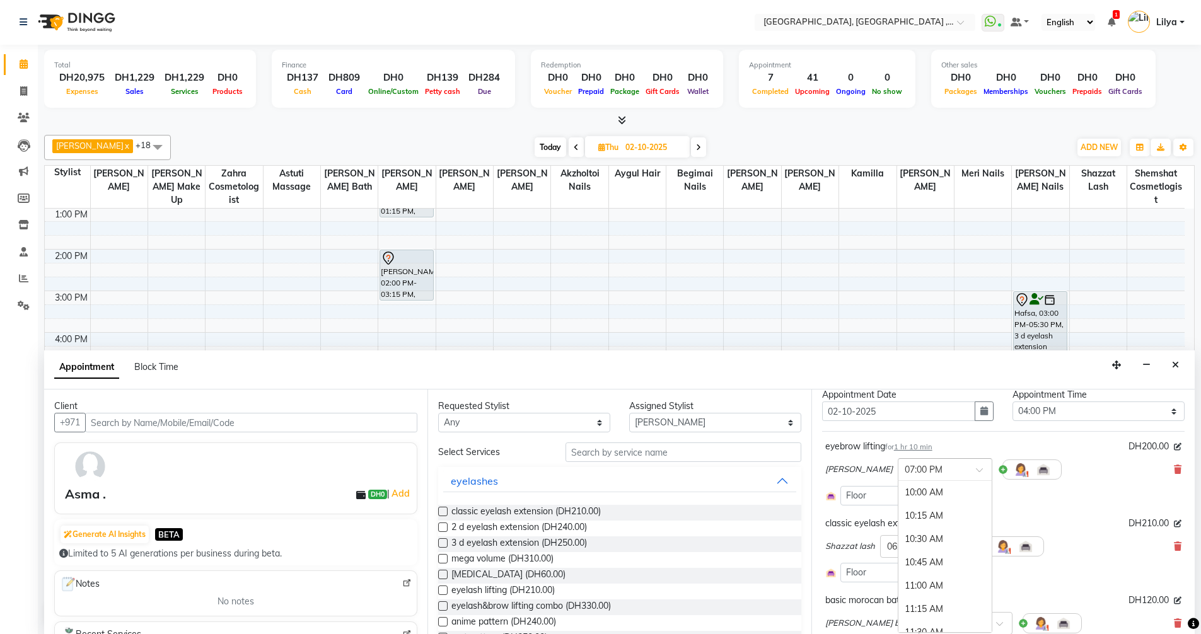
click at [976, 467] on span at bounding box center [984, 473] width 16 height 13
click at [910, 587] on div "08:00 PM" at bounding box center [944, 585] width 93 height 23
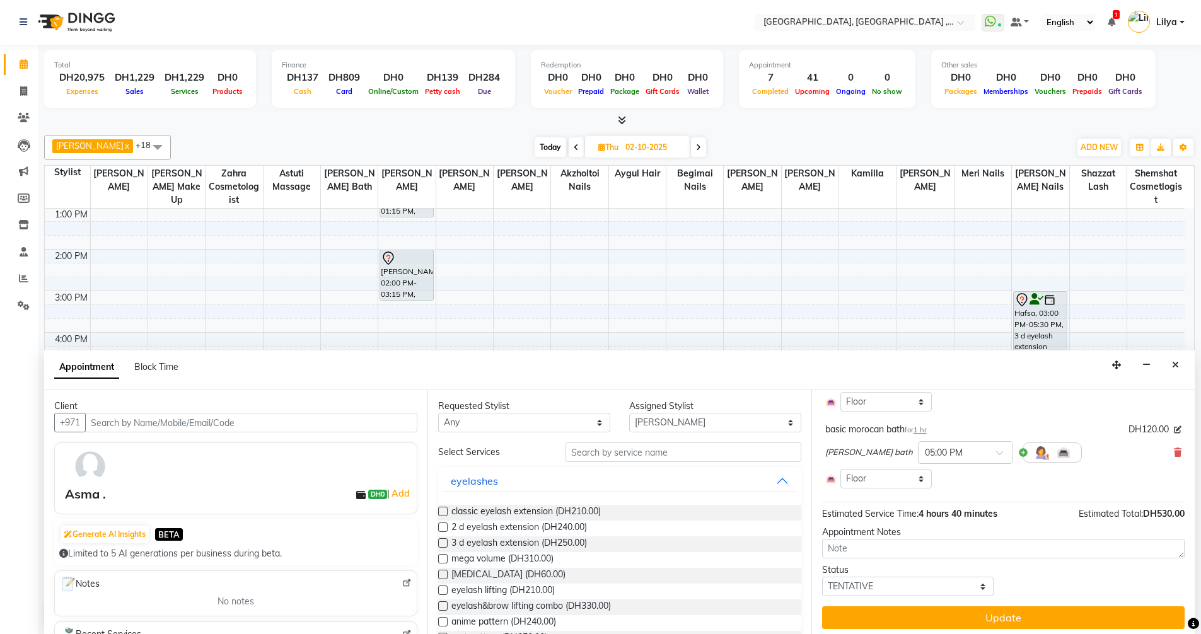
scroll to position [225, 0]
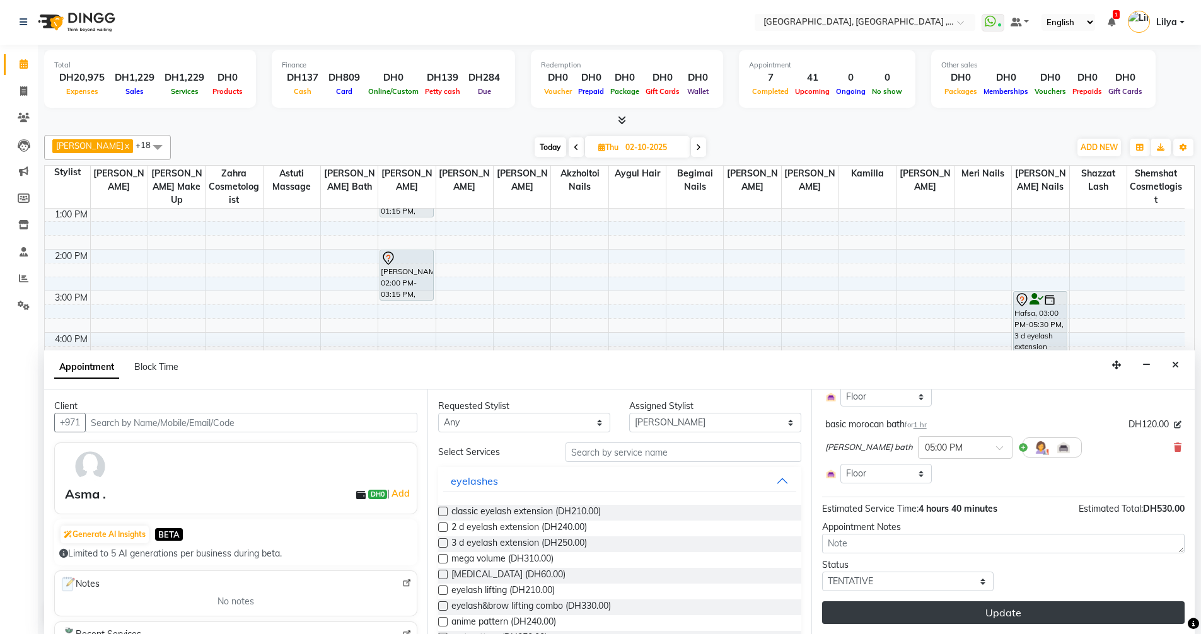
click at [1026, 618] on button "Update" at bounding box center [1003, 612] width 362 height 23
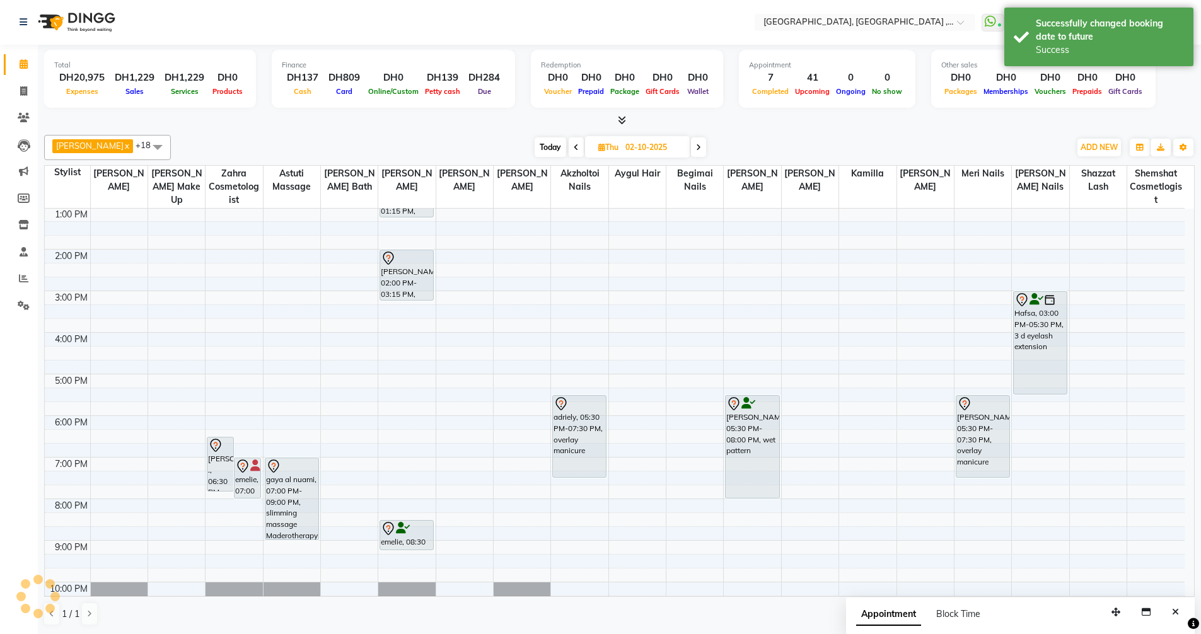
scroll to position [0, 0]
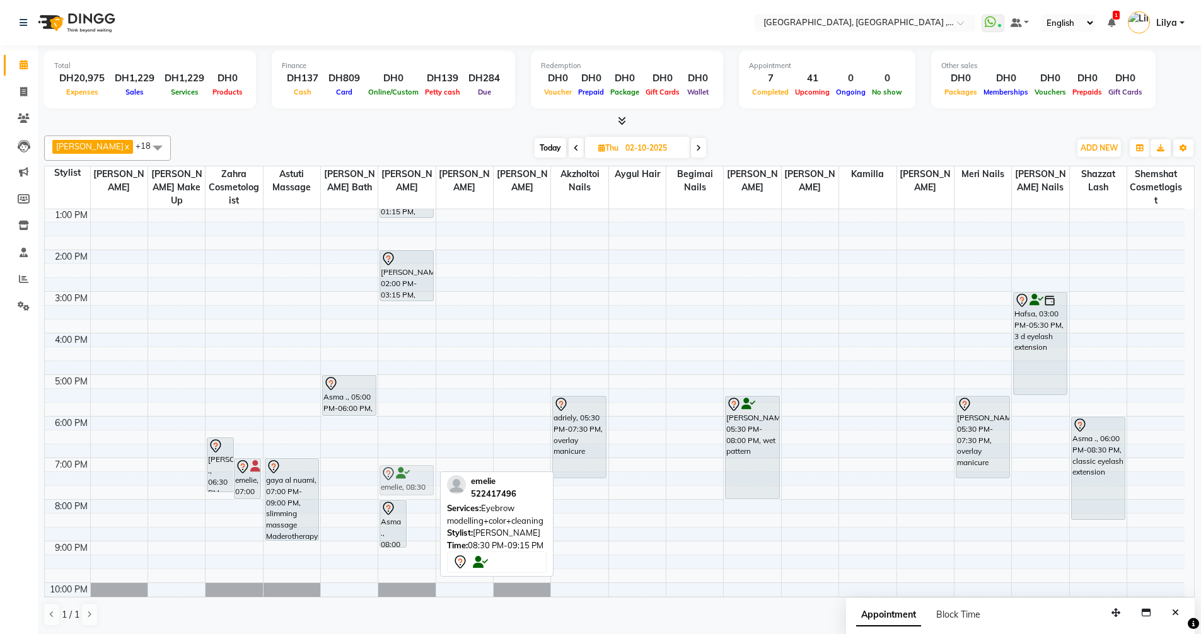
drag, startPoint x: 426, startPoint y: 533, endPoint x: 402, endPoint y: 473, distance: 64.3
click at [402, 473] on div "Asma ., 08:00 PM-09:10 PM, eyebrow lifting emelie, 08:30 PM-09:15 PM, Eyebrow m…" at bounding box center [406, 353] width 57 height 623
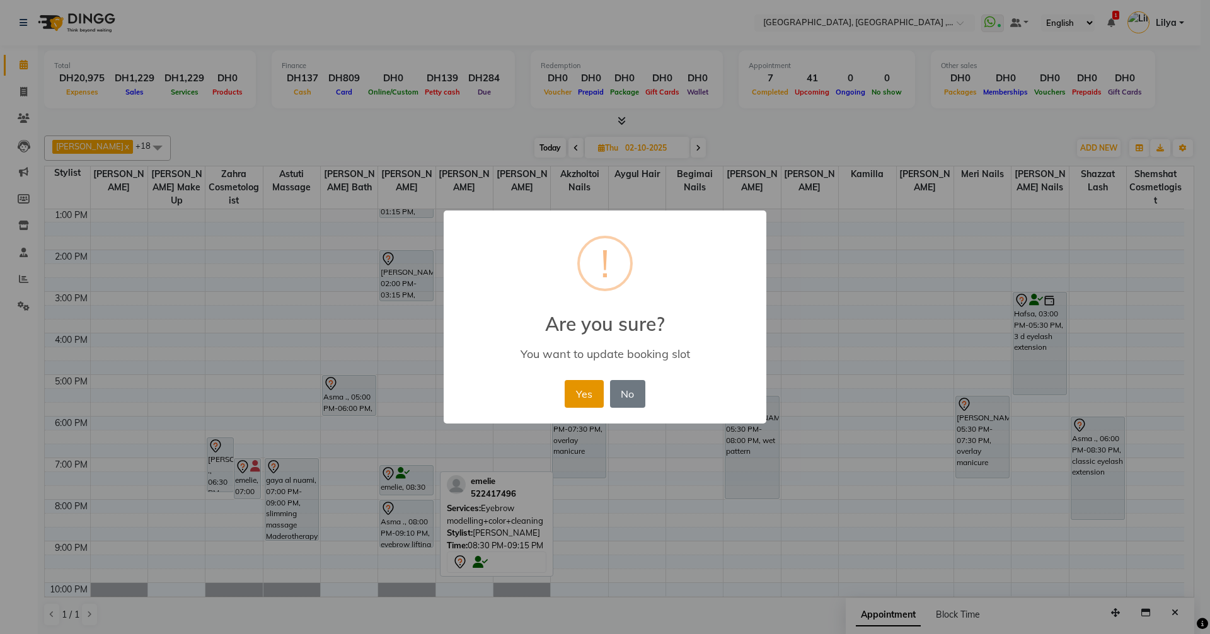
click at [581, 390] on button "Yes" at bounding box center [584, 394] width 38 height 28
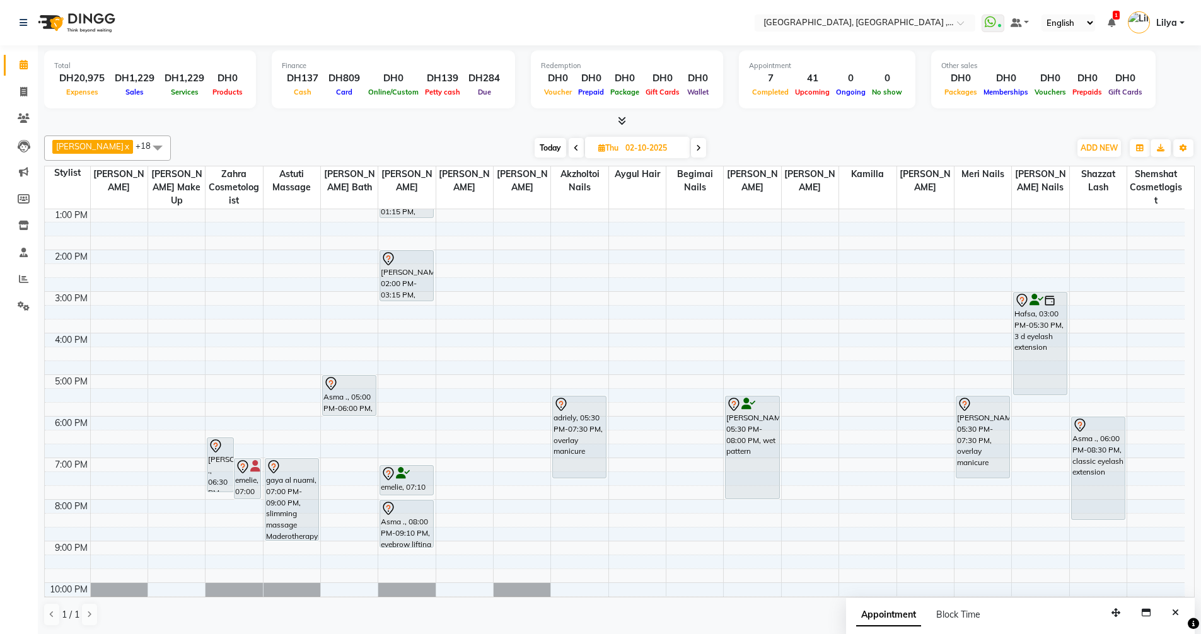
click at [555, 146] on span "Today" at bounding box center [551, 148] width 32 height 20
type input "01-10-2025"
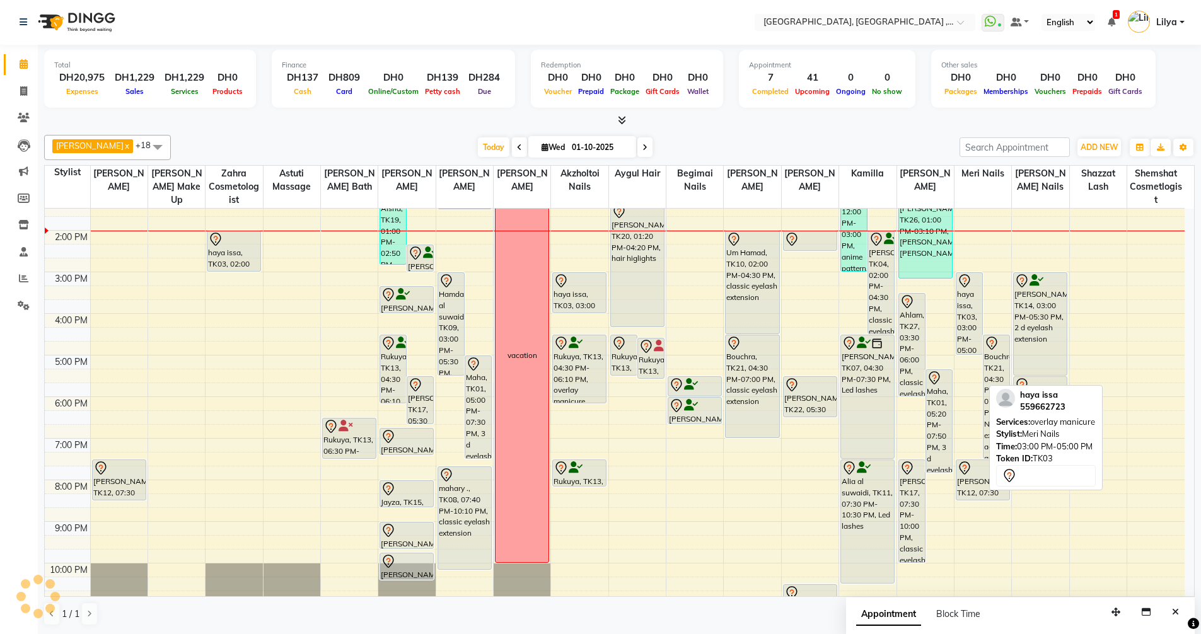
scroll to position [110, 0]
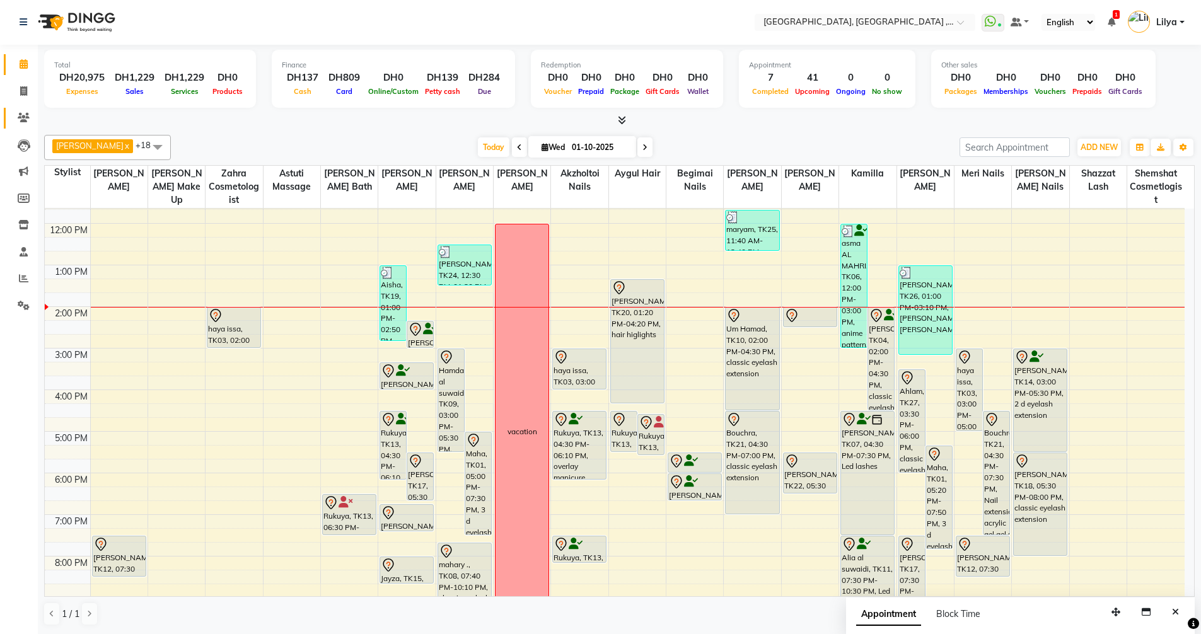
click at [9, 115] on link "Clients" at bounding box center [19, 118] width 30 height 21
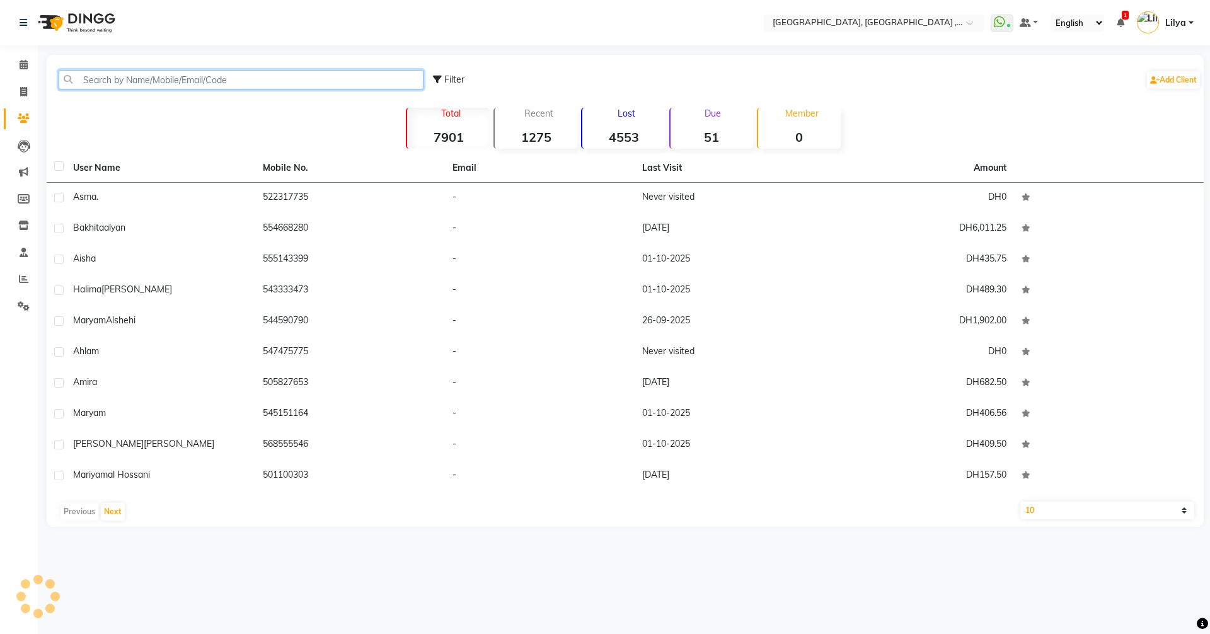
click at [139, 77] on input "text" at bounding box center [241, 80] width 365 height 20
click at [88, 79] on input "text" at bounding box center [241, 80] width 365 height 20
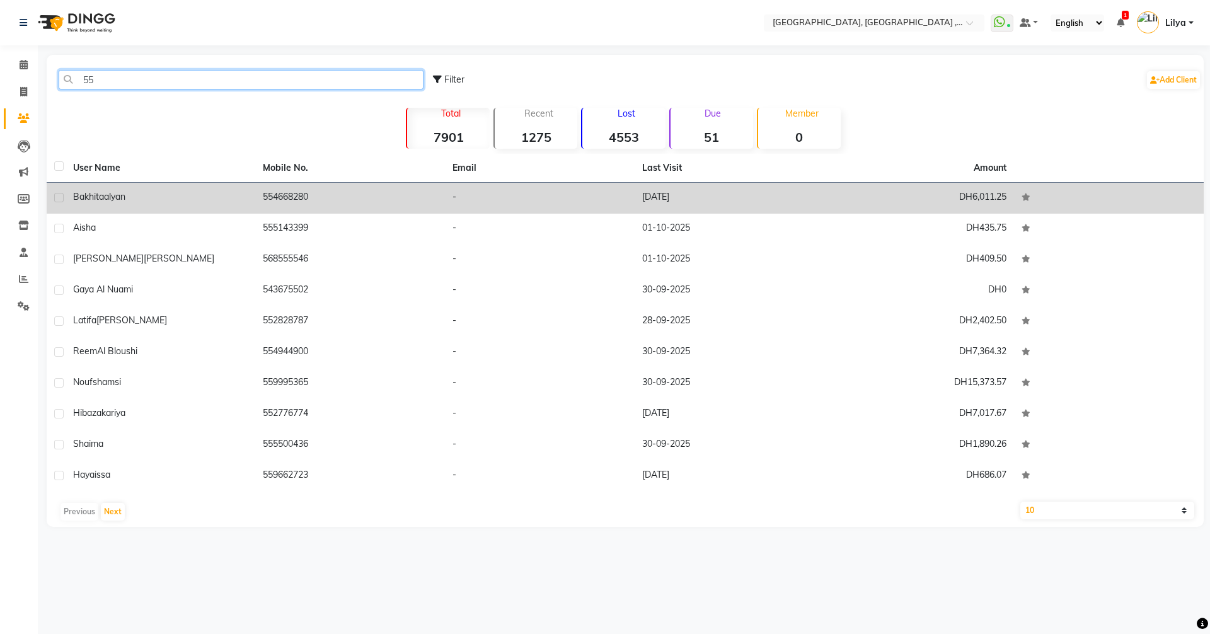
type input "55"
click at [320, 196] on td "554668280" at bounding box center [350, 198] width 190 height 31
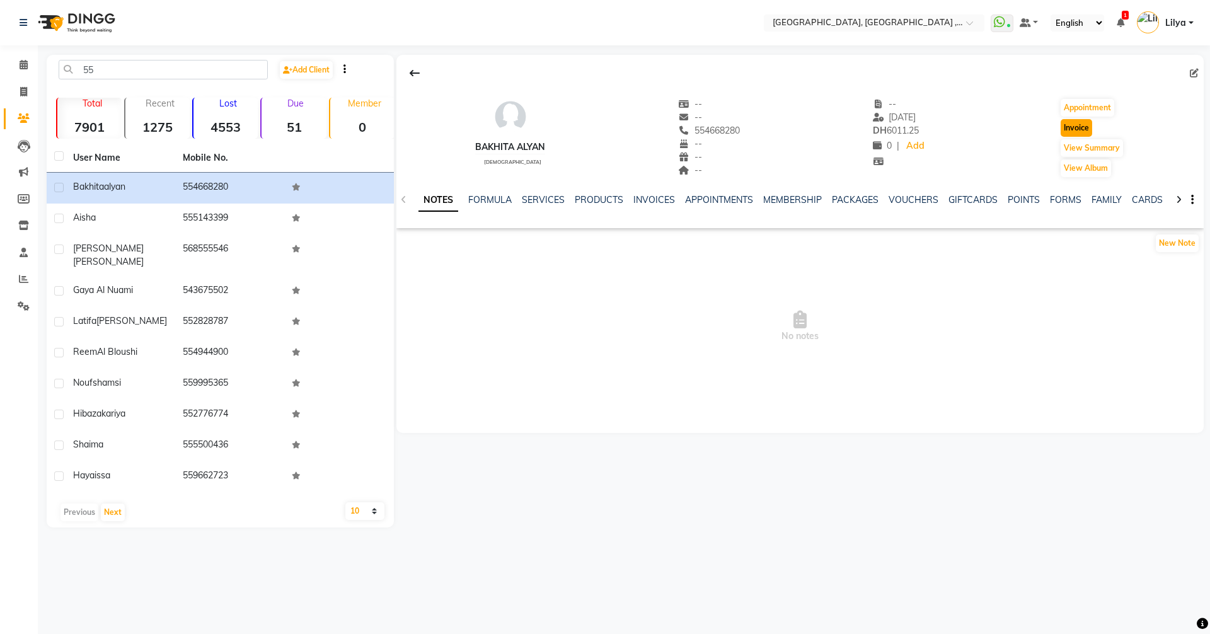
click at [1086, 127] on button "Invoice" at bounding box center [1077, 128] width 32 height 18
select select "service"
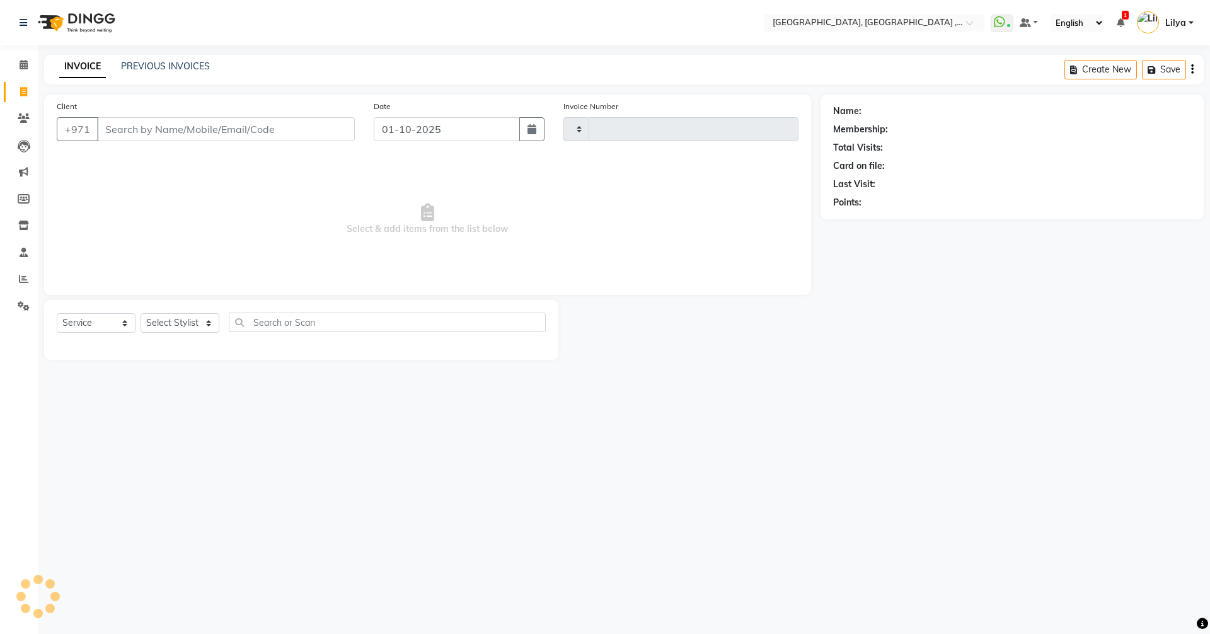
type input "5378"
select select "3838"
click at [101, 325] on select "Select Service Product Membership Package Voucher Prepaid Gift Card" at bounding box center [96, 323] width 79 height 20
click at [57, 313] on select "Select Service Product Membership Package Voucher Prepaid Gift Card" at bounding box center [96, 323] width 79 height 20
click at [199, 327] on select "Select Stylist" at bounding box center [180, 323] width 79 height 20
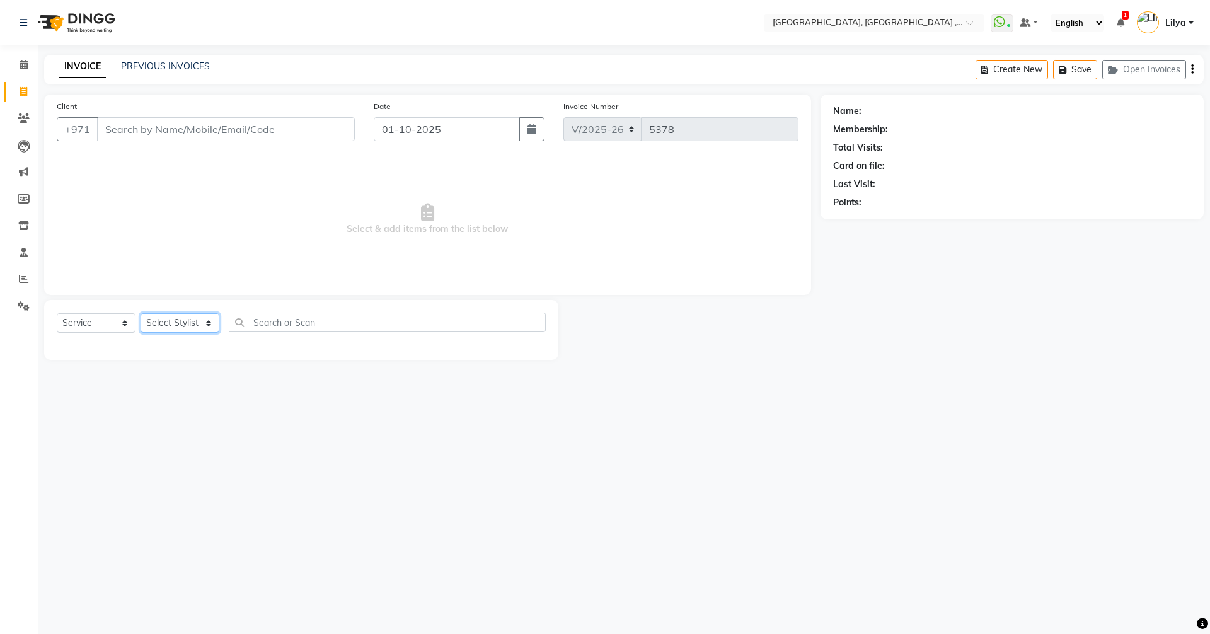
click at [141, 313] on select "Select Stylist" at bounding box center [180, 323] width 79 height 20
type input "554668280"
click at [197, 318] on select "Select Stylist Adel brow Aina Akzholtoi nails Amina lash Astuti massage Aygul h…" at bounding box center [183, 323] width 84 height 20
select select "90136"
click at [141, 313] on select "Select Stylist Adel brow Aina Akzholtoi nails Amina lash Astuti massage Aygul h…" at bounding box center [183, 323] width 84 height 20
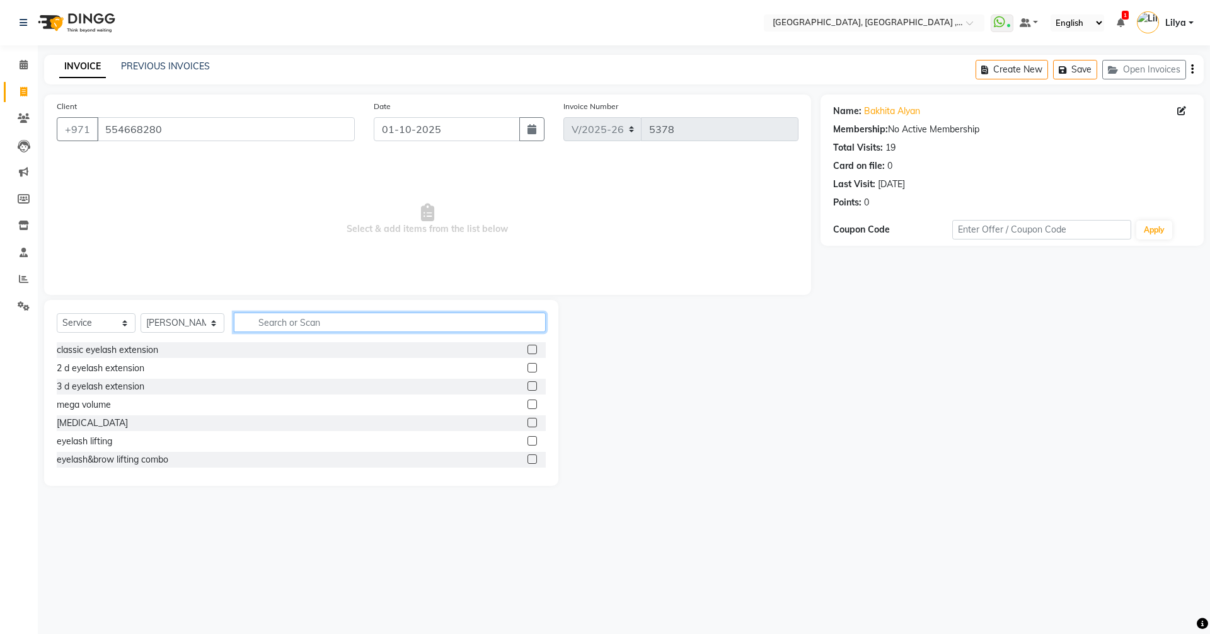
click at [260, 323] on input "text" at bounding box center [390, 323] width 312 height 20
type input "remo"
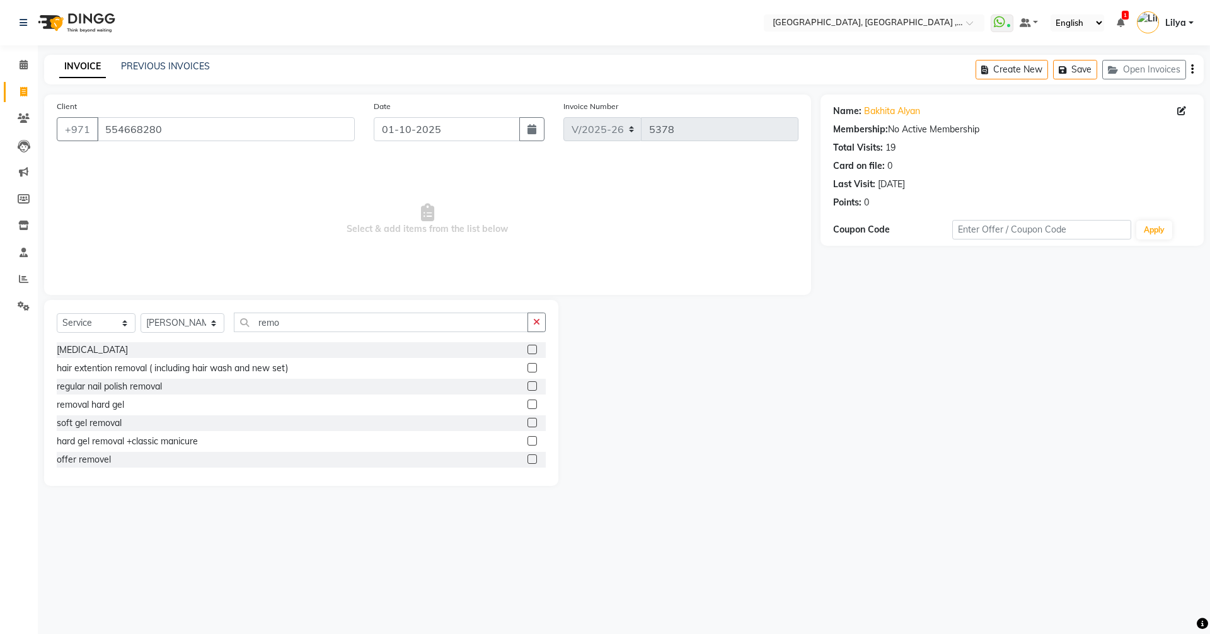
click at [528, 351] on label at bounding box center [532, 349] width 9 height 9
click at [528, 351] on input "checkbox" at bounding box center [532, 350] width 8 height 8
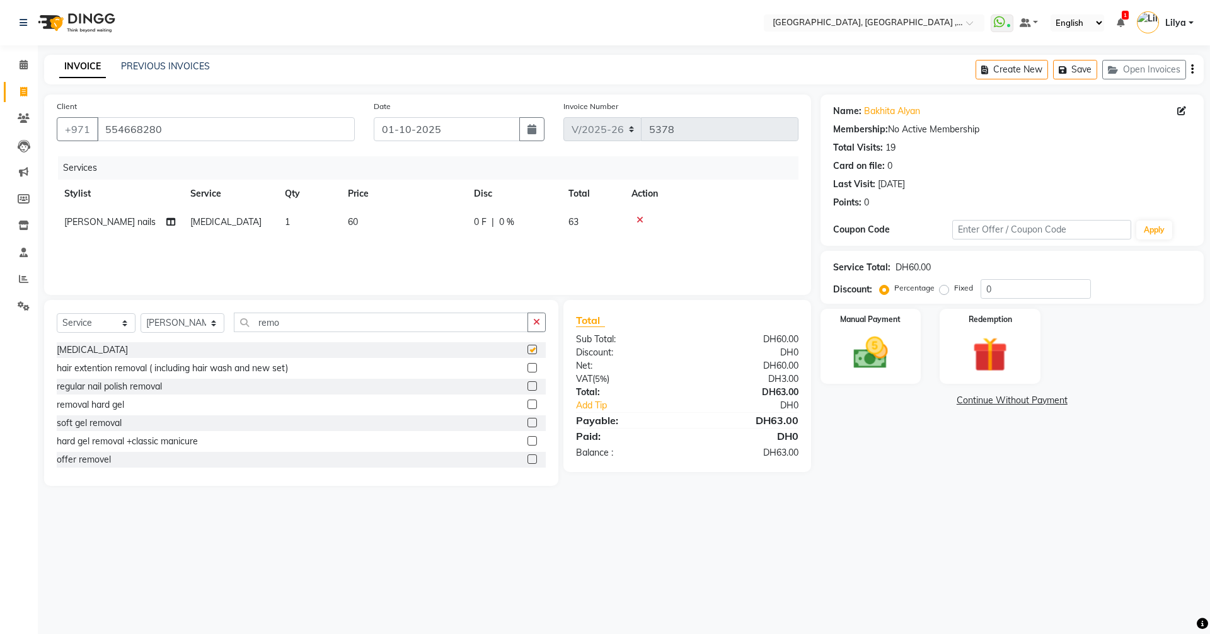
checkbox input "false"
click at [207, 326] on select "Select Stylist Adel brow Aina Akzholtoi nails Amina lash Astuti massage Aygul h…" at bounding box center [183, 323] width 84 height 20
select select "85019"
click at [141, 313] on select "Select Stylist Adel brow Aina Akzholtoi nails Amina lash Astuti massage Aygul h…" at bounding box center [183, 323] width 84 height 20
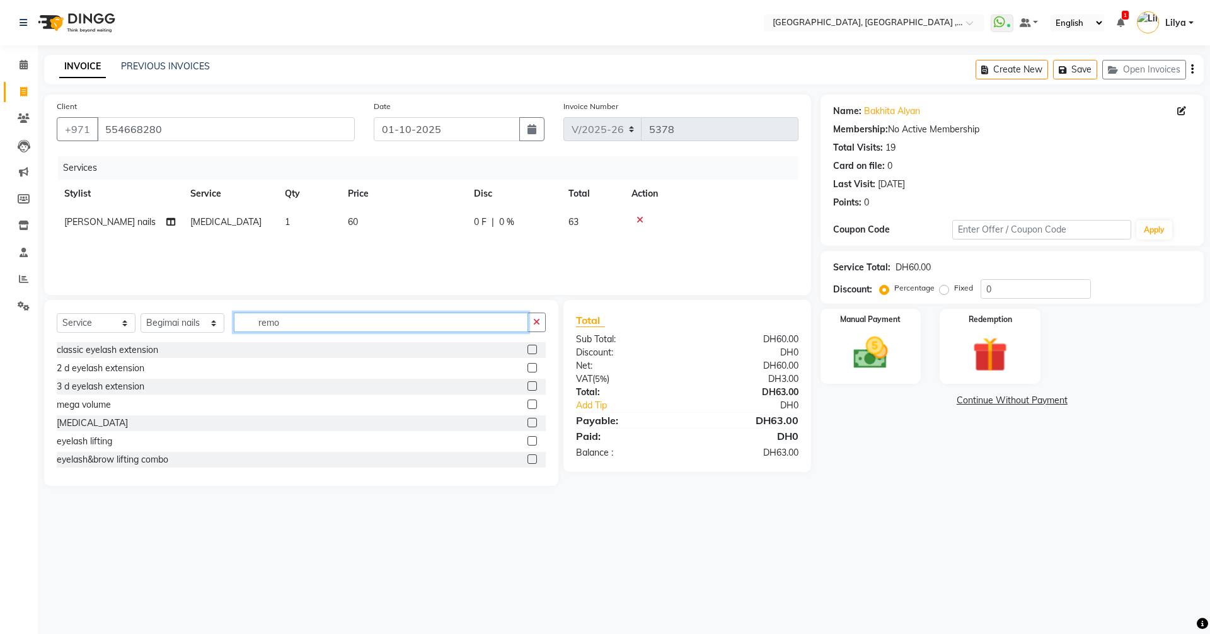
click at [281, 320] on input "remo" at bounding box center [381, 323] width 294 height 20
type input "r"
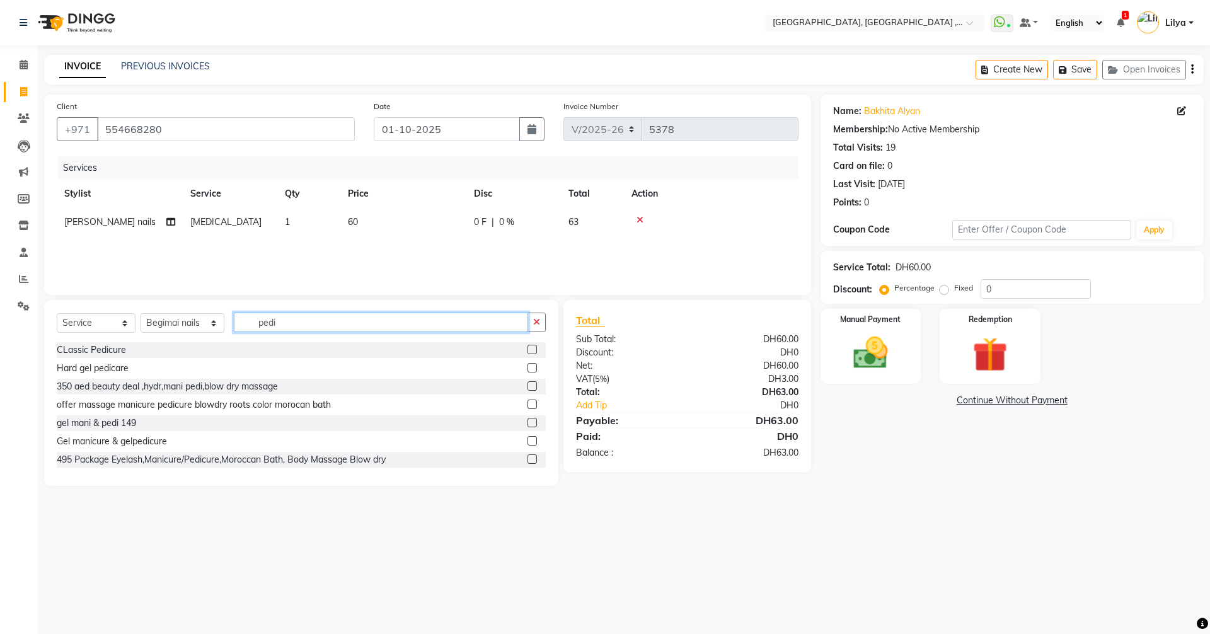
type input "pedi"
click at [528, 351] on label at bounding box center [532, 349] width 9 height 9
click at [528, 351] on input "checkbox" at bounding box center [532, 350] width 8 height 8
checkbox input "false"
click at [1025, 397] on link "Continue Without Payment" at bounding box center [1012, 400] width 378 height 13
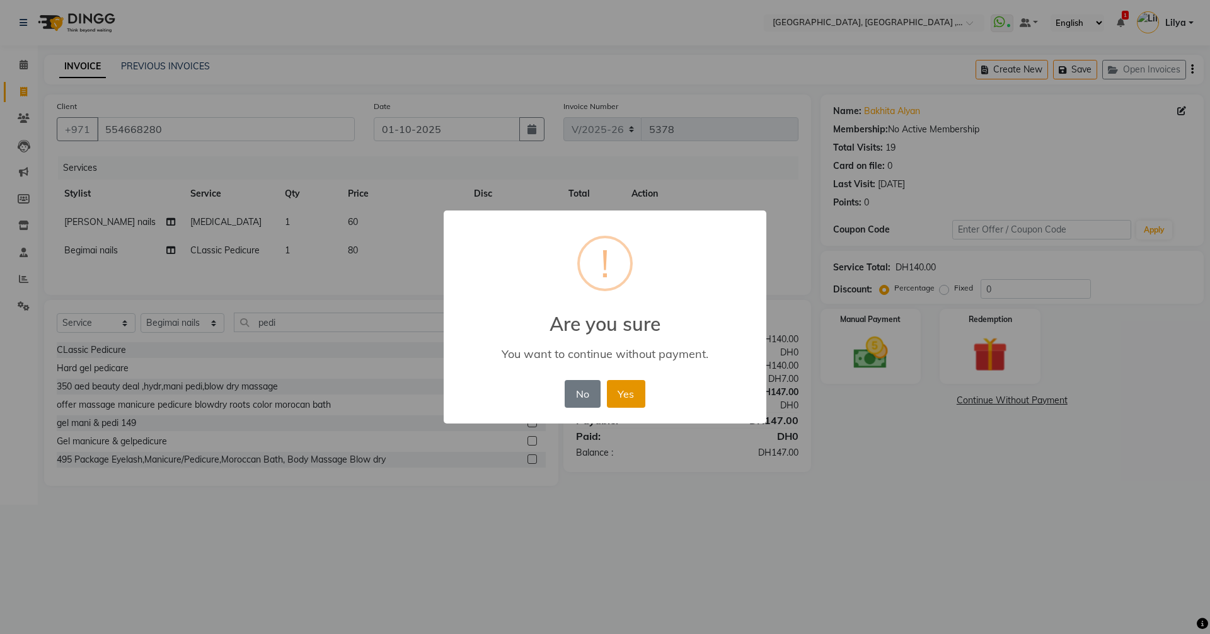
click at [623, 393] on button "Yes" at bounding box center [626, 394] width 38 height 28
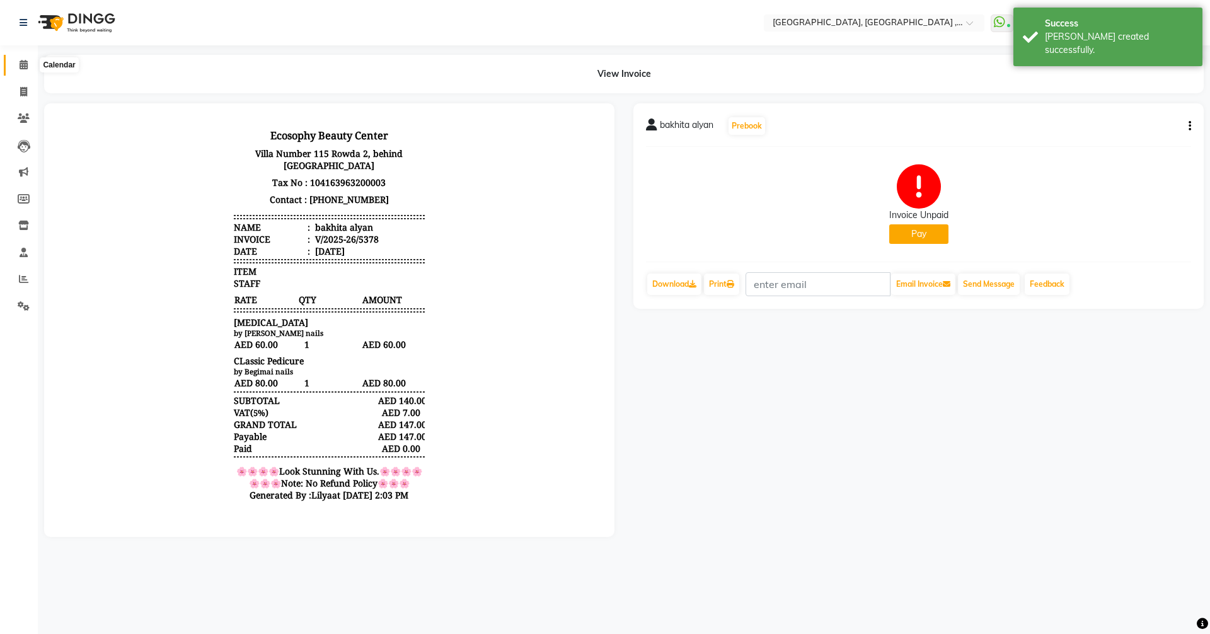
click at [20, 66] on icon at bounding box center [24, 64] width 8 height 9
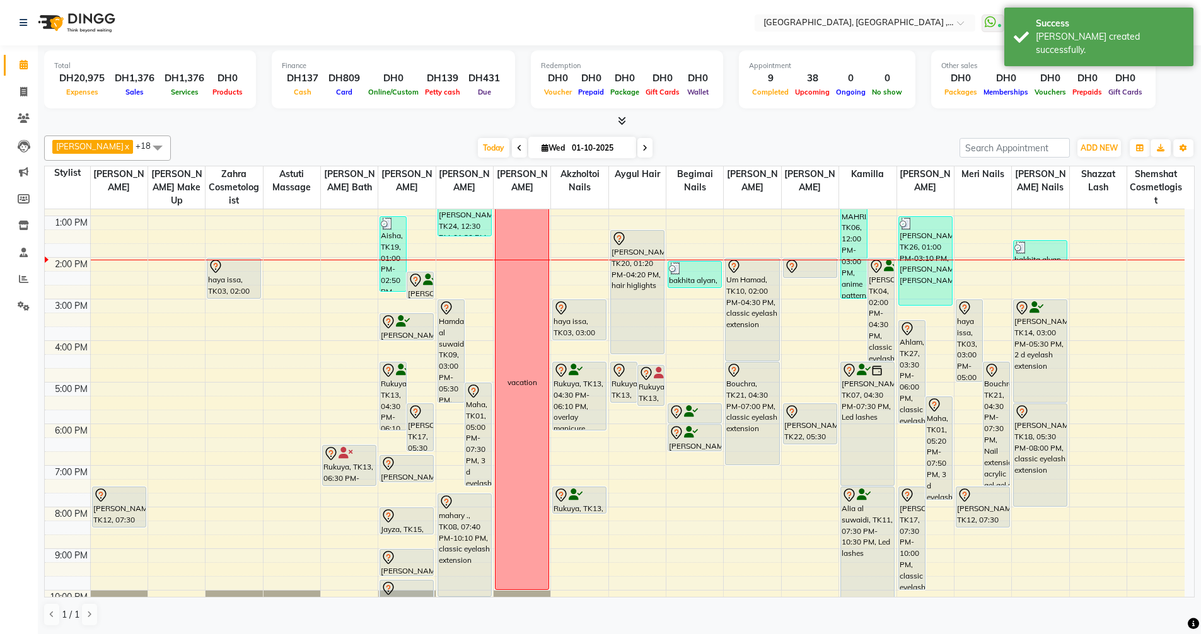
scroll to position [83, 0]
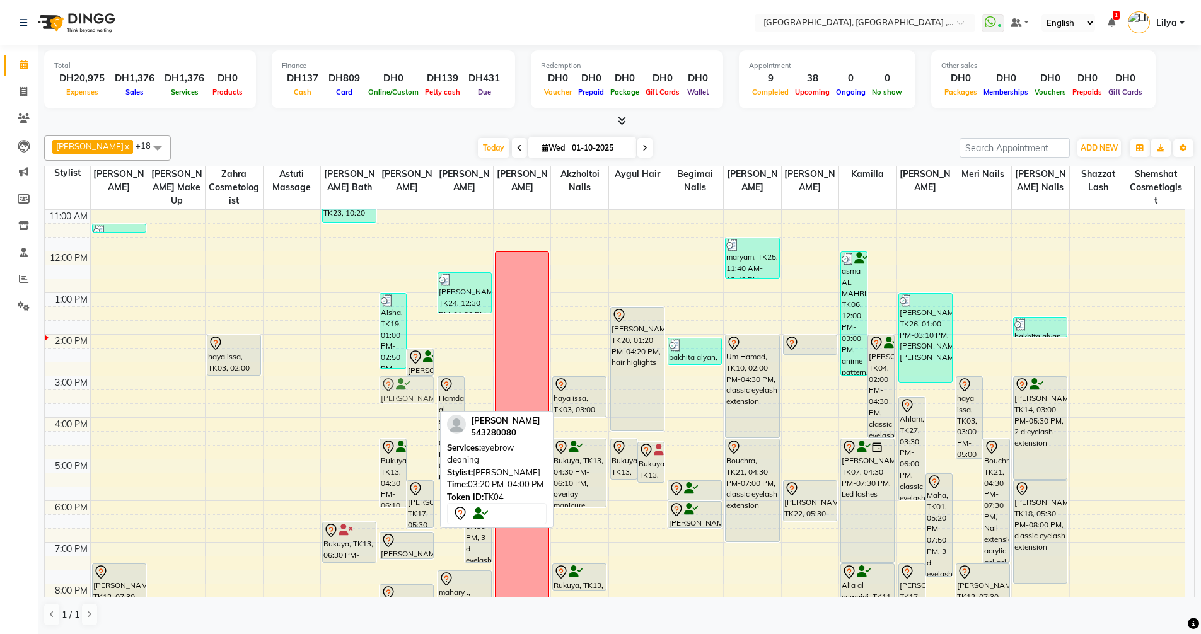
drag, startPoint x: 394, startPoint y: 400, endPoint x: 390, endPoint y: 388, distance: 13.2
click at [390, 388] on div "Aisha, TK19, 01:00 PM-02:50 PM, eyebrow lifting,eyebrow cleaning Hamda Hammadi,…" at bounding box center [406, 438] width 57 height 623
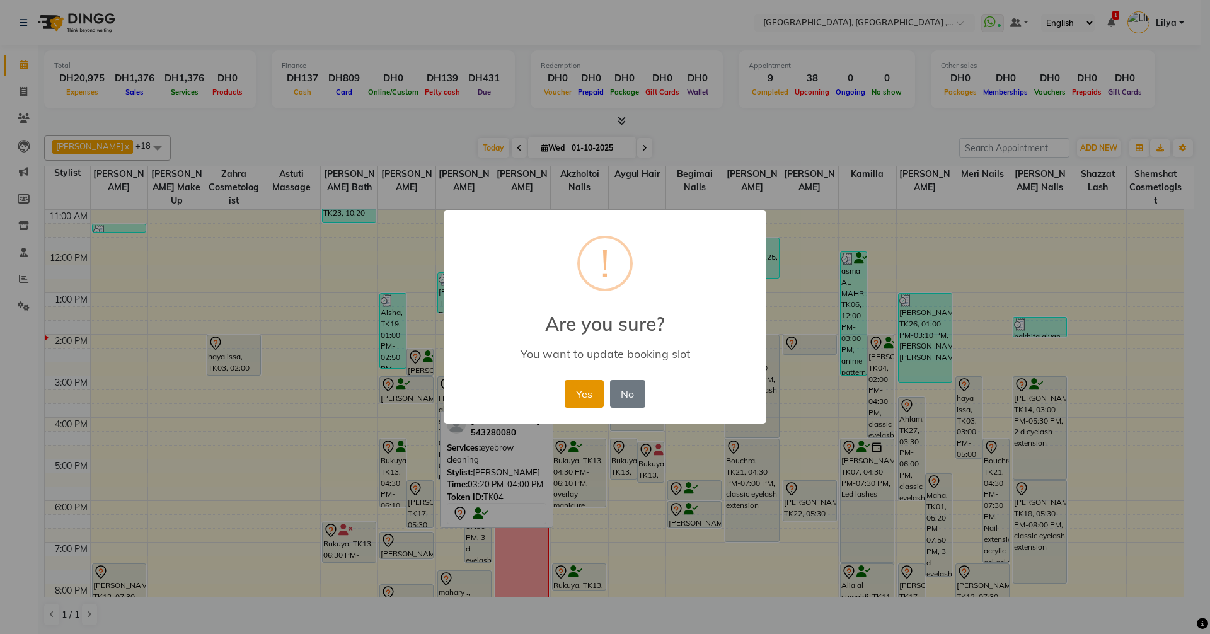
click at [577, 391] on button "Yes" at bounding box center [584, 394] width 38 height 28
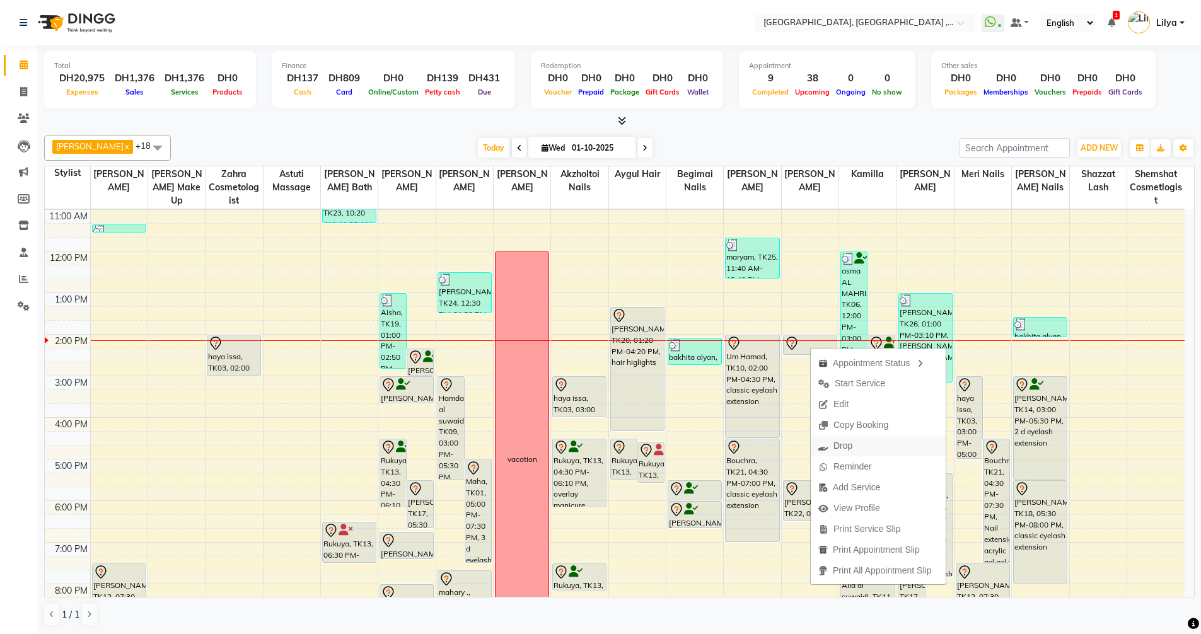
click at [850, 446] on span "Drop" at bounding box center [842, 445] width 19 height 13
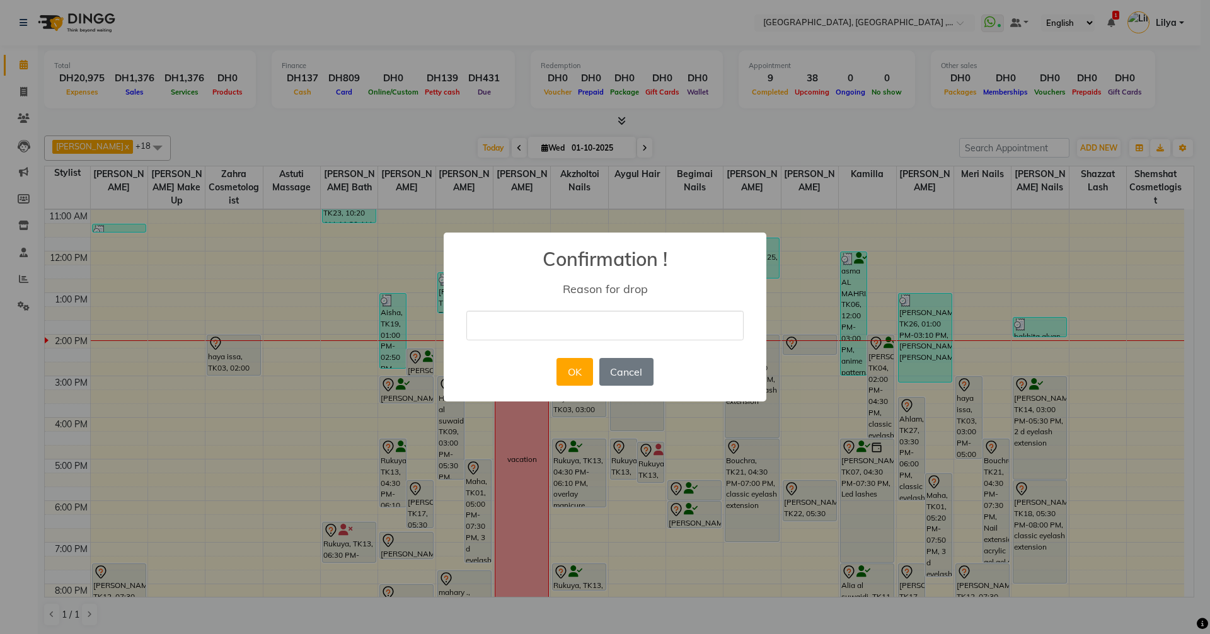
drag, startPoint x: 593, startPoint y: 305, endPoint x: 603, endPoint y: 312, distance: 11.7
click at [594, 308] on div "× Confirmation ! Reason for drop OK No Cancel" at bounding box center [605, 318] width 323 height 170
drag, startPoint x: 586, startPoint y: 328, endPoint x: 595, endPoint y: 333, distance: 10.5
click at [586, 328] on input "text" at bounding box center [605, 326] width 277 height 30
type input "done"
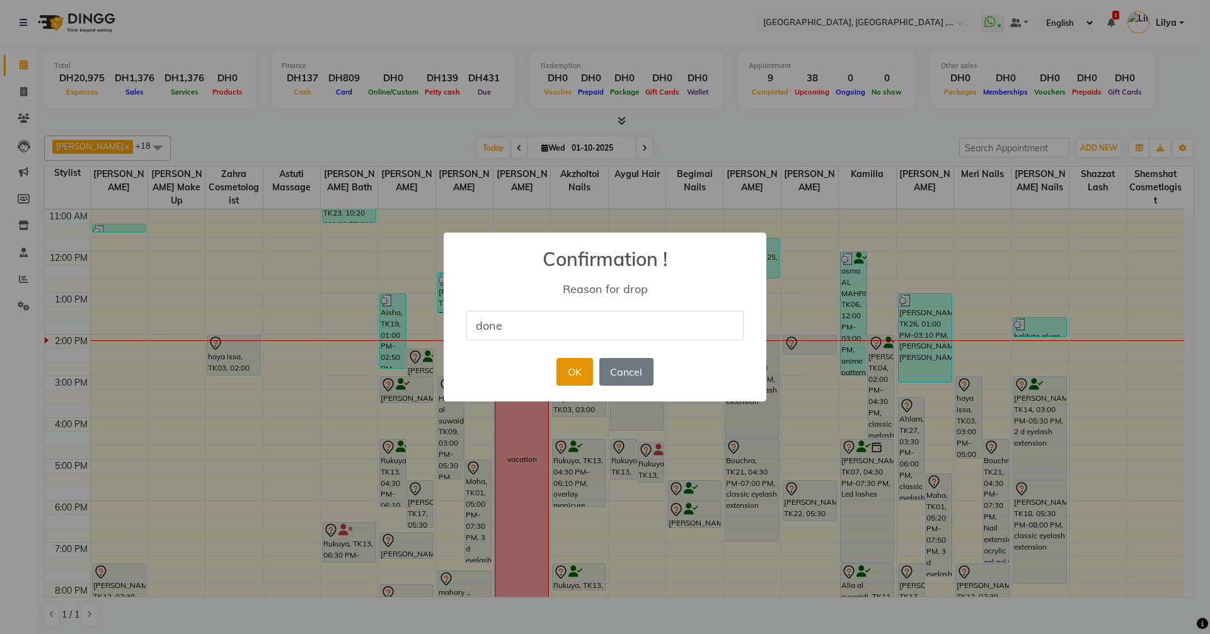
click at [560, 368] on button "OK" at bounding box center [575, 372] width 36 height 28
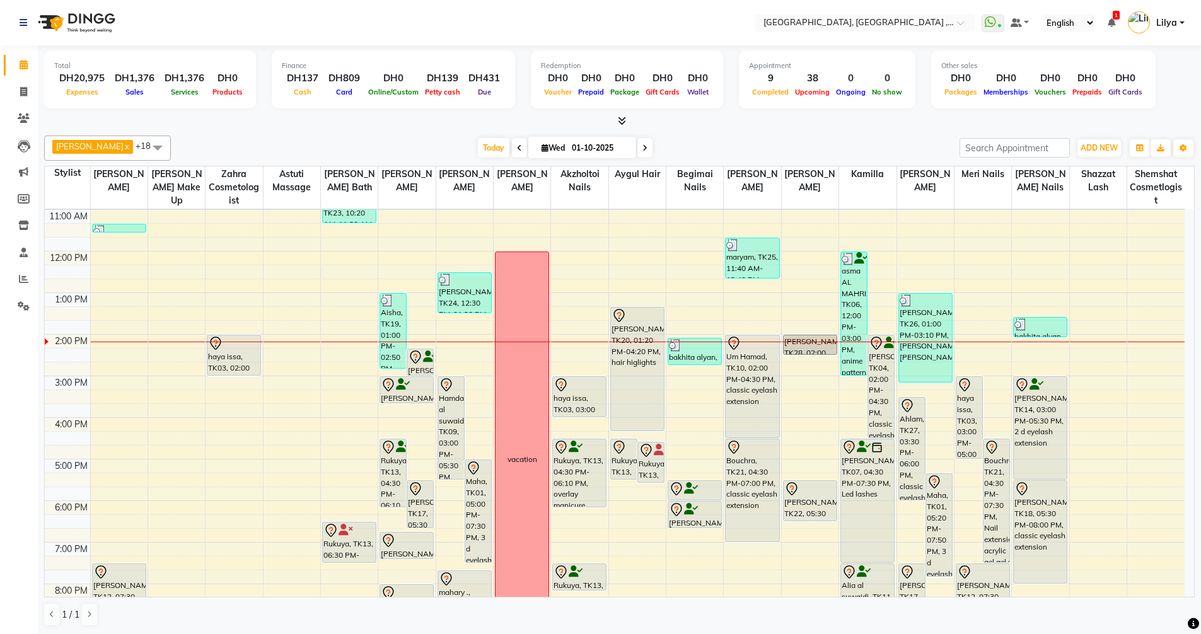
click at [652, 144] on span at bounding box center [644, 148] width 15 height 20
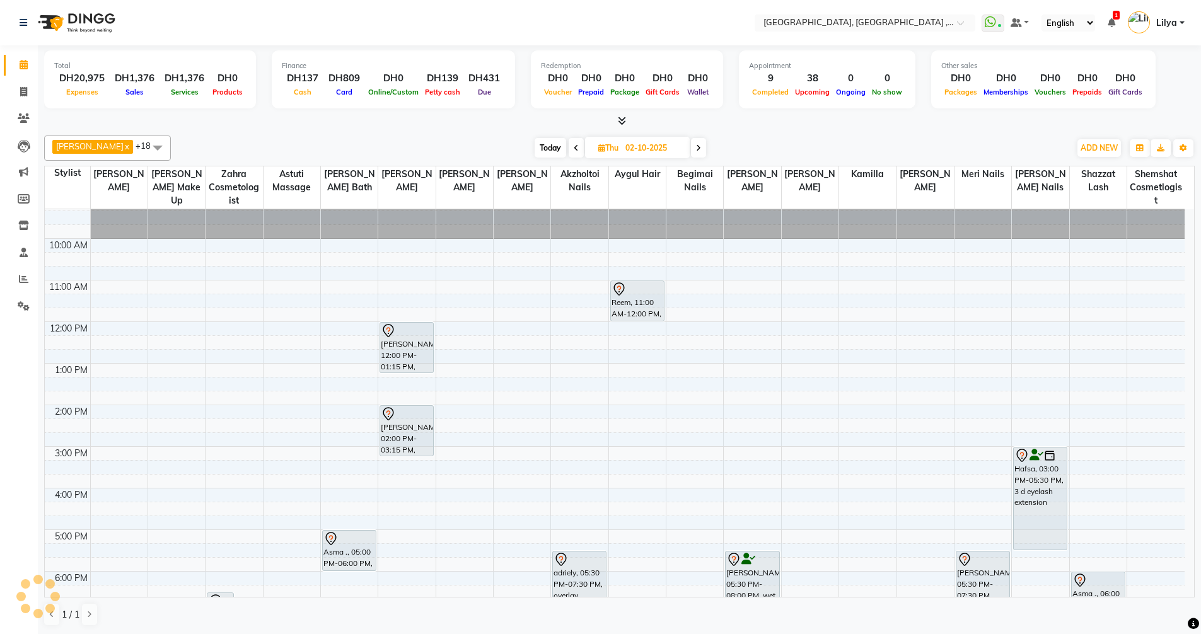
scroll to position [0, 0]
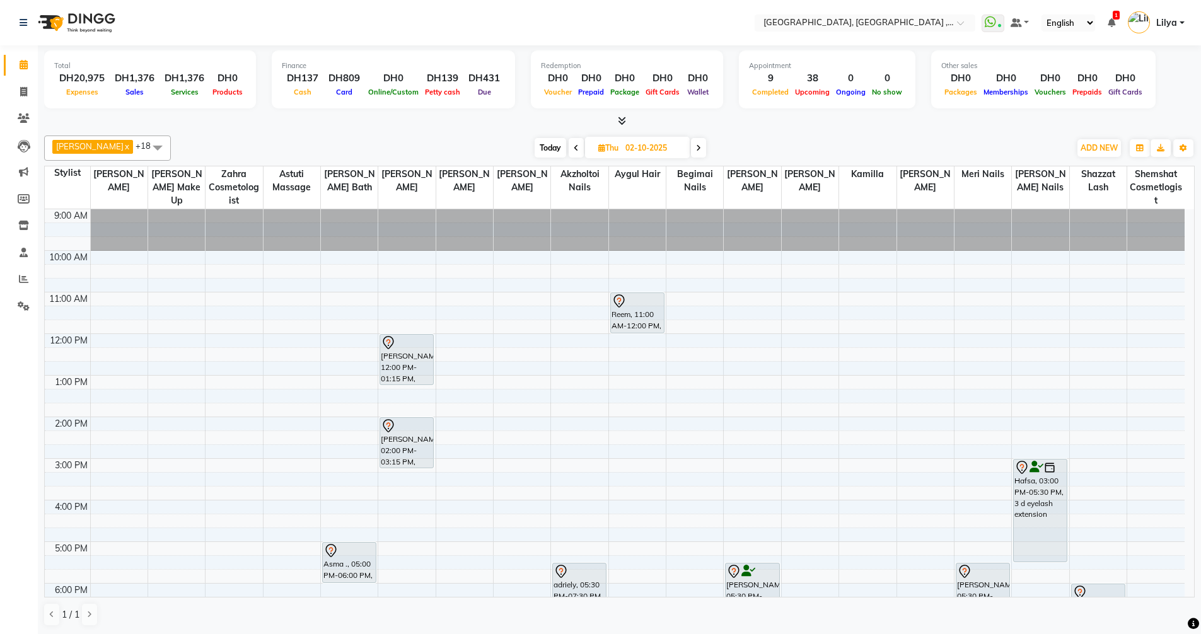
click at [582, 153] on span at bounding box center [576, 148] width 15 height 20
type input "01-10-2025"
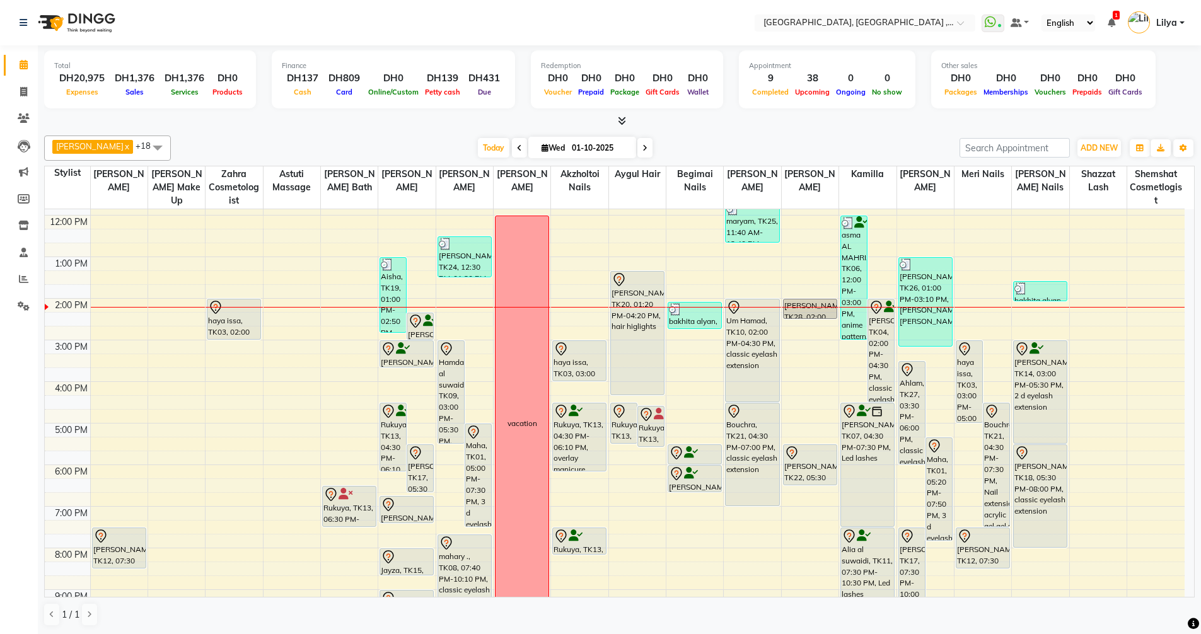
scroll to position [110, 0]
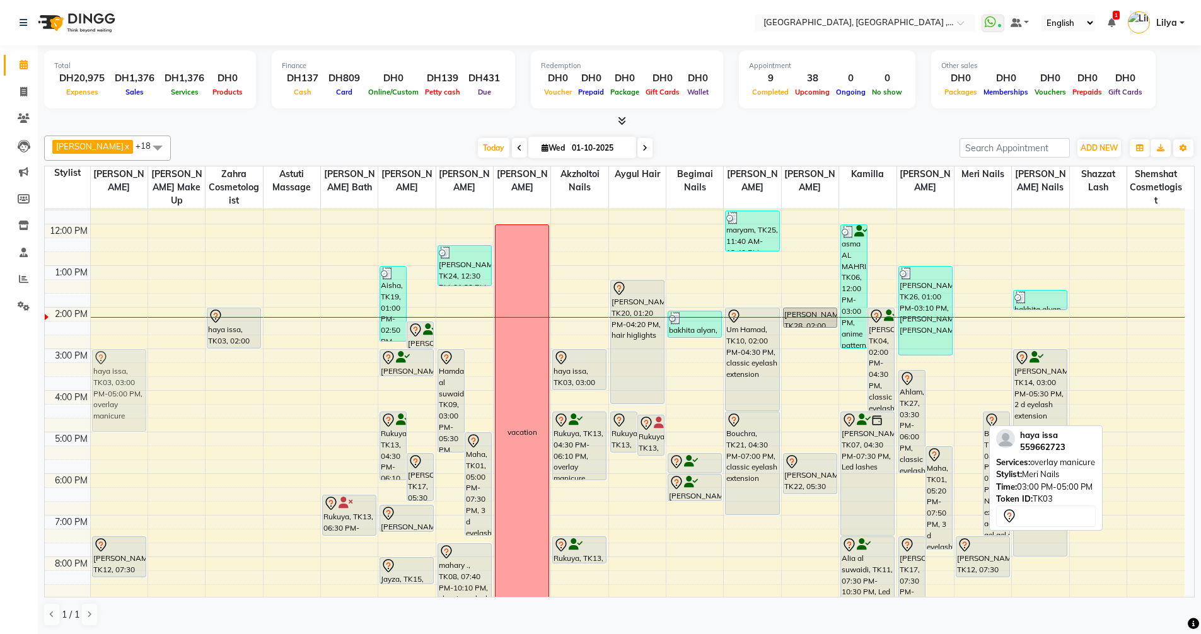
drag, startPoint x: 965, startPoint y: 389, endPoint x: 101, endPoint y: 385, distance: 863.7
click at [101, 385] on tr "Ahdab bazzaz, TK23, 11:20 AM-11:30 AM, regular nail polish removal Latifa manso…" at bounding box center [615, 411] width 1140 height 623
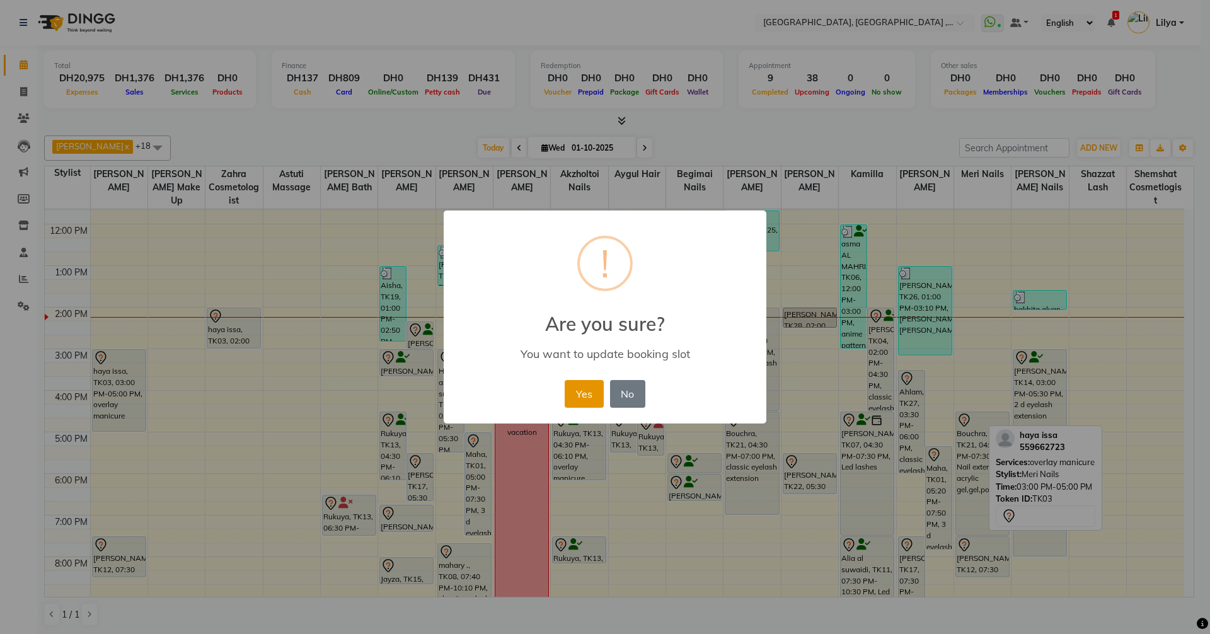
click at [582, 397] on button "Yes" at bounding box center [584, 394] width 38 height 28
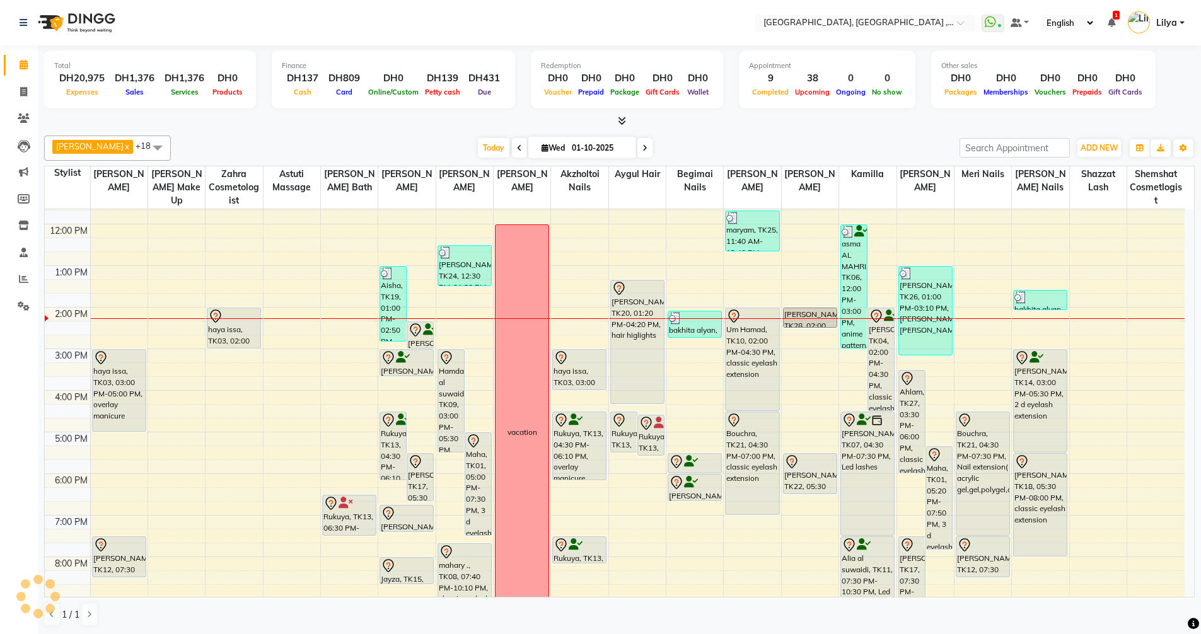
drag, startPoint x: 314, startPoint y: 299, endPoint x: 199, endPoint y: 501, distance: 231.5
click at [489, 316] on div "9:00 AM 10:00 AM 11:00 AM 12:00 PM 1:00 PM 2:00 PM 3:00 PM 4:00 PM 5:00 PM 6:00…" at bounding box center [615, 411] width 1140 height 623
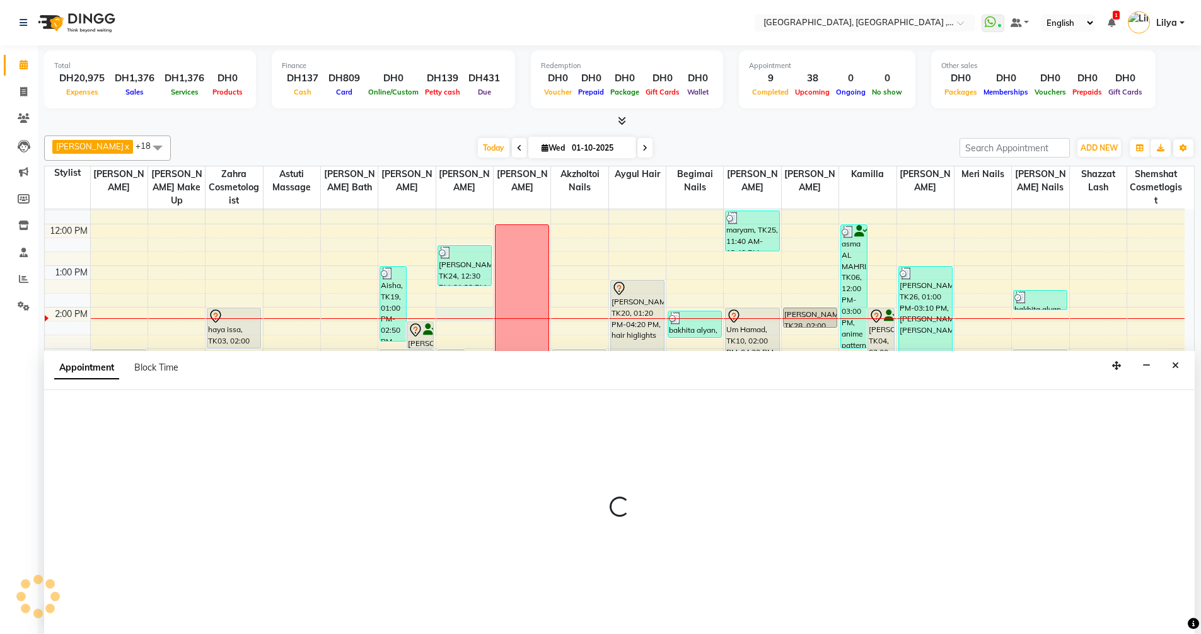
scroll to position [1, 0]
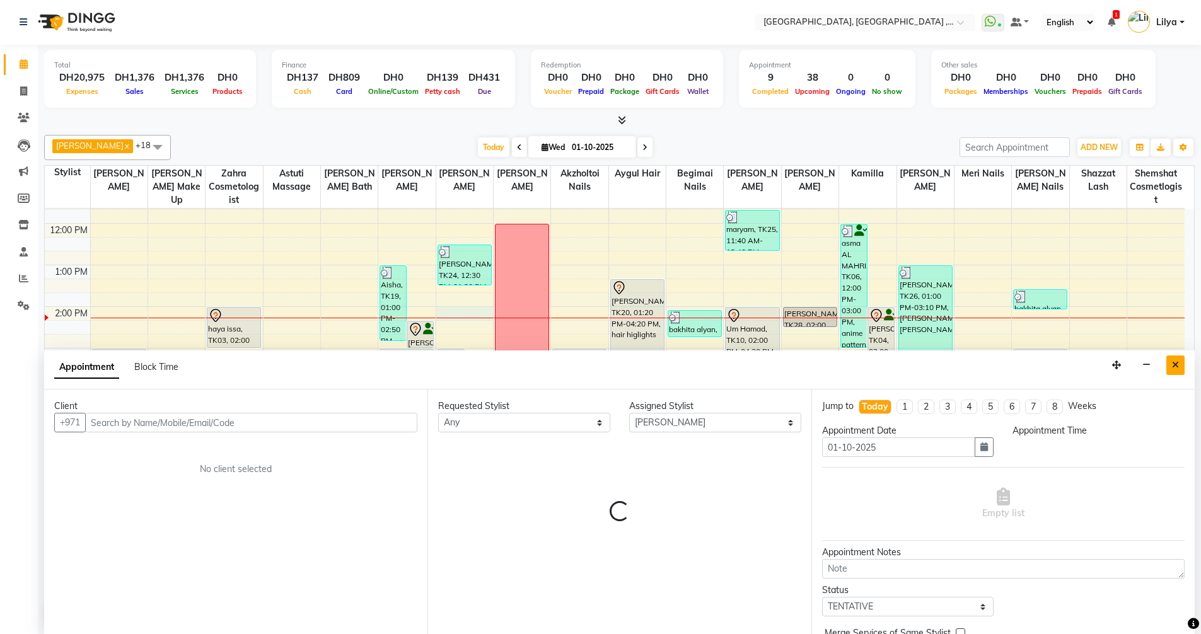
click at [1178, 368] on icon "Close" at bounding box center [1175, 365] width 7 height 9
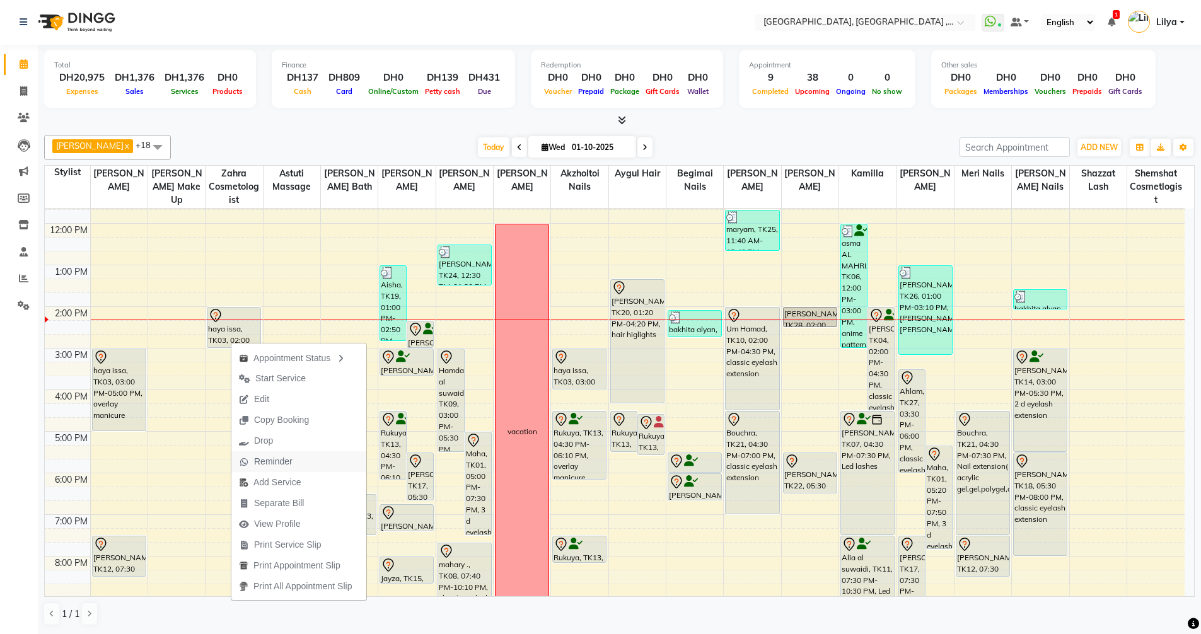
click at [284, 466] on span "Reminder" at bounding box center [273, 461] width 38 height 13
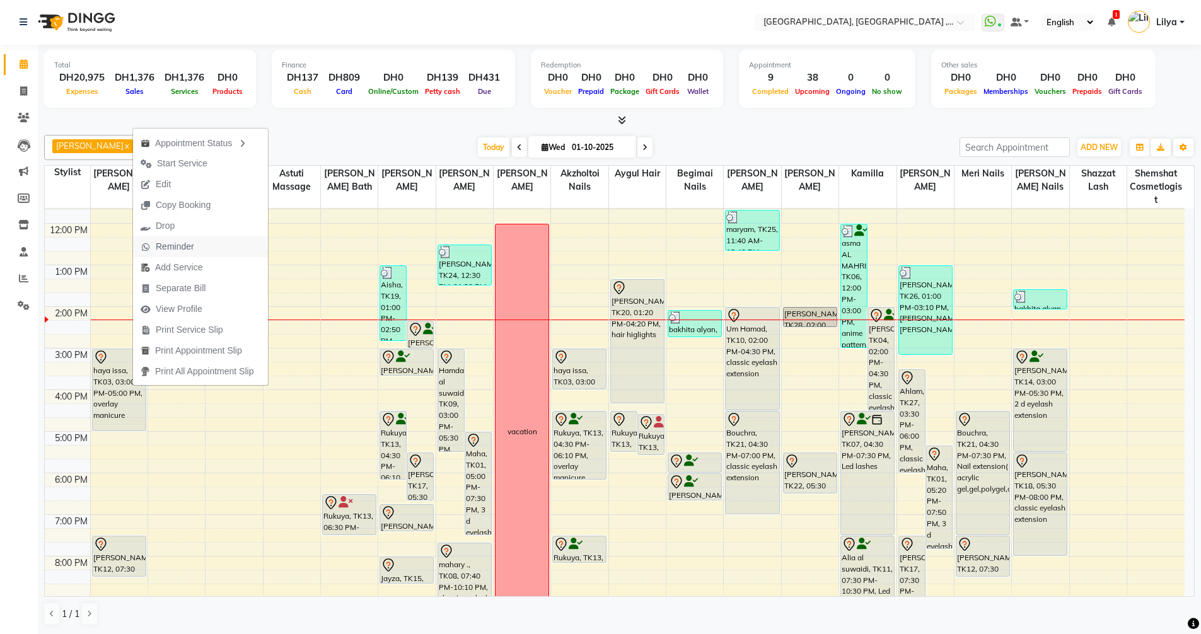
click at [197, 245] on span "Reminder" at bounding box center [167, 246] width 69 height 21
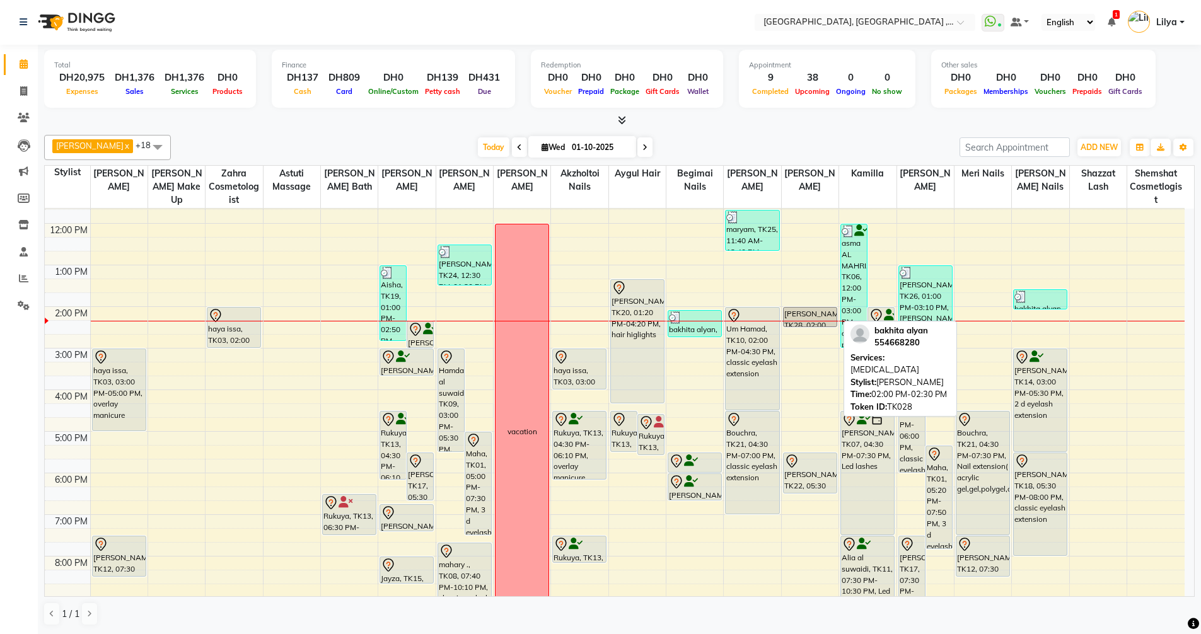
click at [814, 321] on div "bakhita alyan, TK28, 02:00 PM-02:30 PM, eyelash removal Fatima albanna, TK22, 0…" at bounding box center [810, 410] width 57 height 623
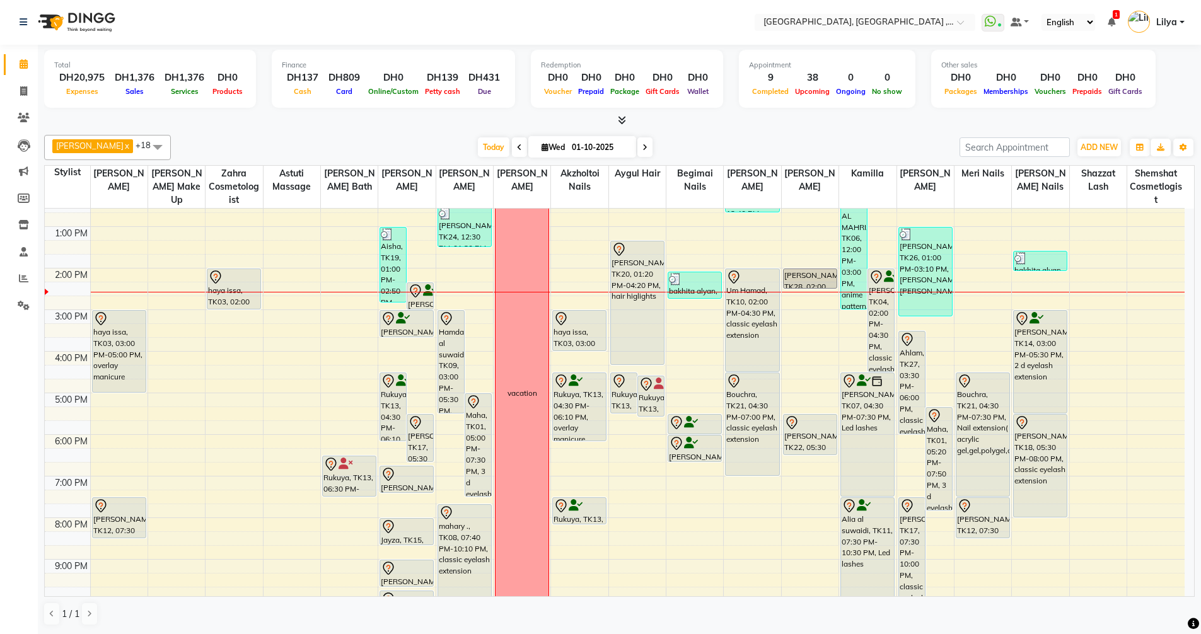
scroll to position [236, 0]
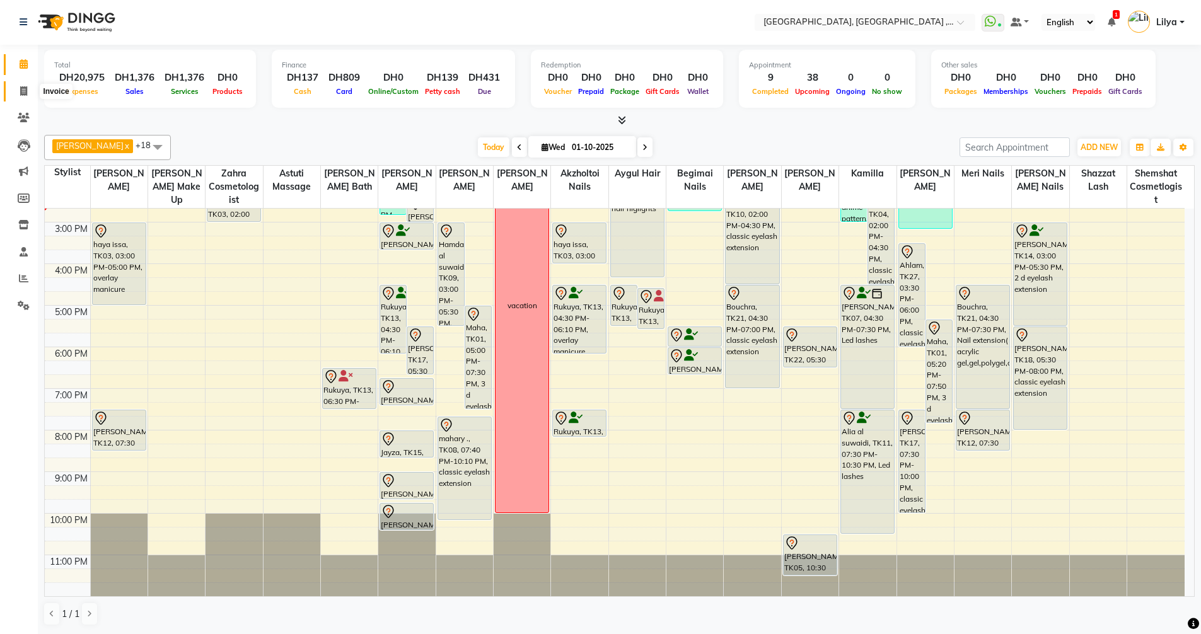
click at [23, 91] on icon at bounding box center [23, 90] width 7 height 9
select select "service"
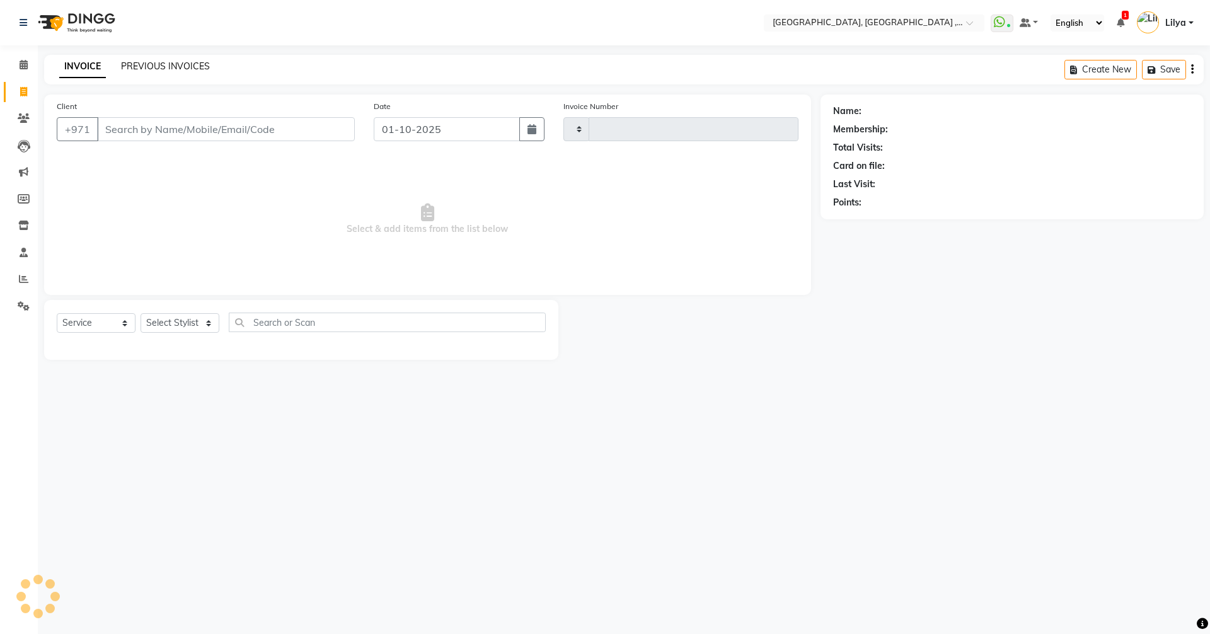
type input "5379"
select select "3838"
click at [187, 61] on link "PREVIOUS INVOICES" at bounding box center [165, 66] width 89 height 11
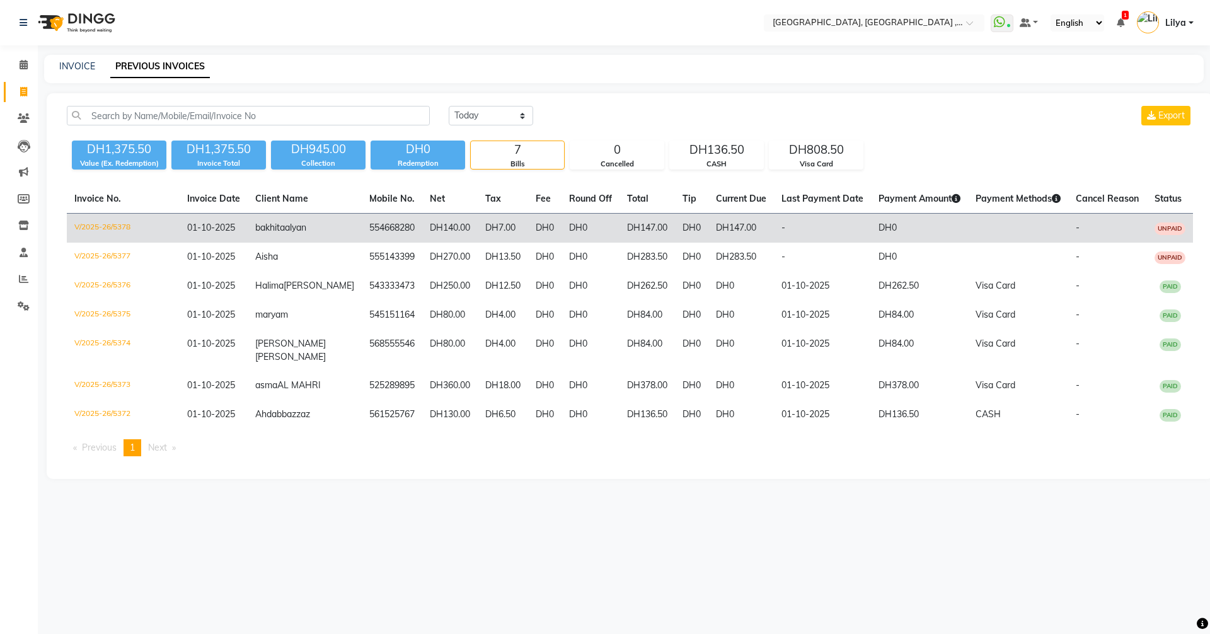
click at [528, 228] on td "DH0" at bounding box center [544, 229] width 33 height 30
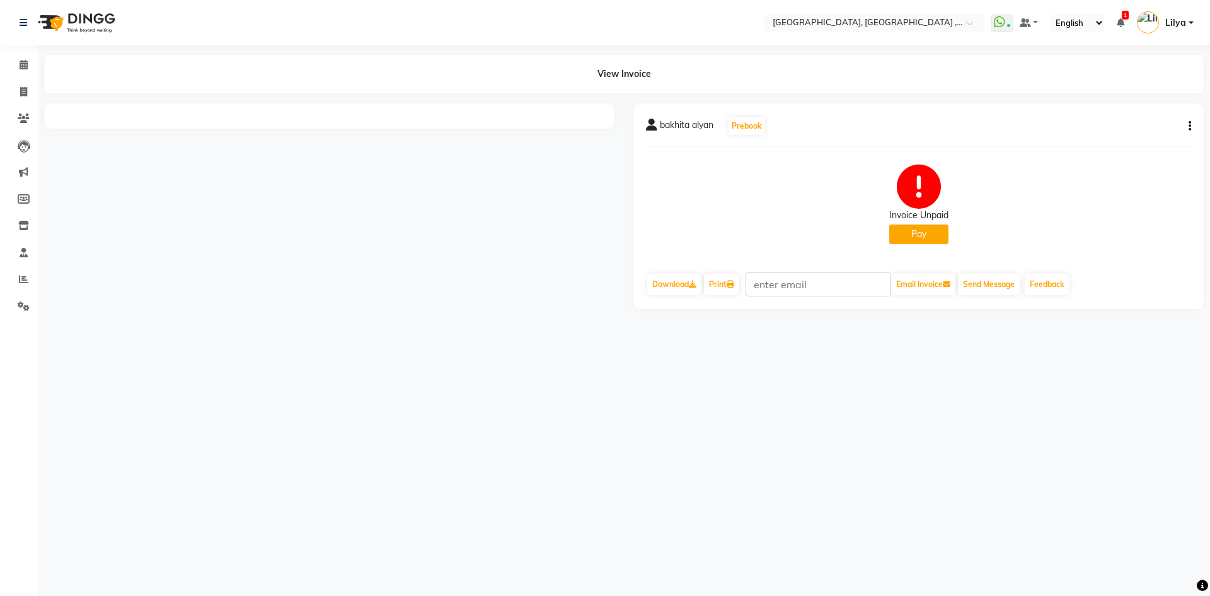
click at [1187, 128] on button "button" at bounding box center [1188, 126] width 8 height 13
click at [1133, 156] on div "Edit Invoice" at bounding box center [1105, 150] width 129 height 16
select select "service"
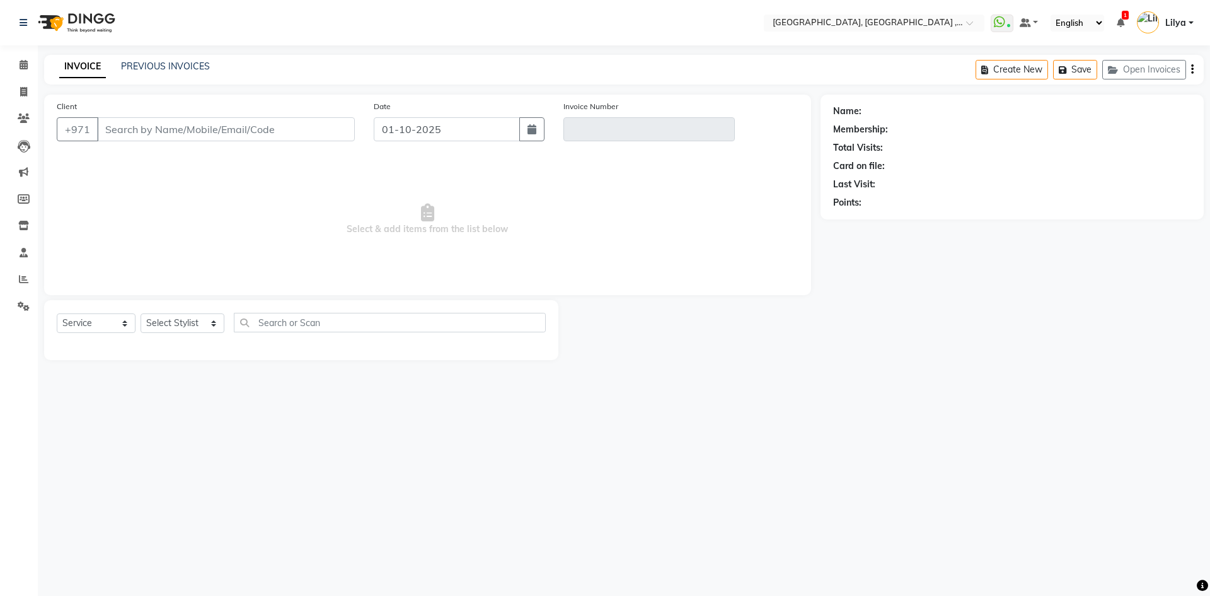
type input "554668280"
type input "V/2025-26/5378"
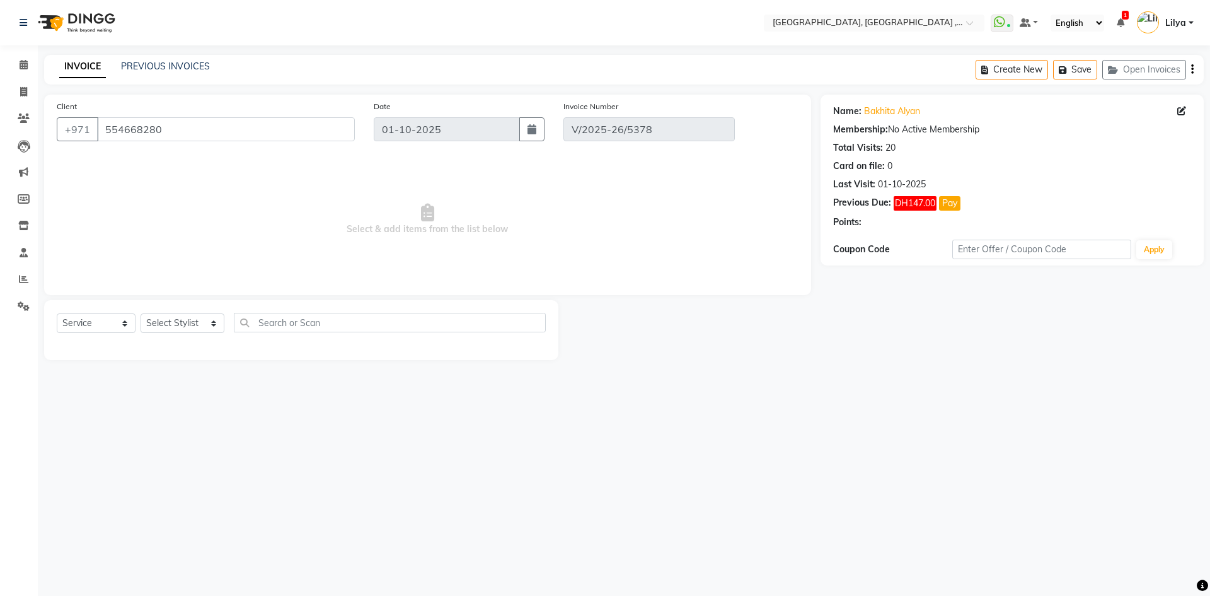
select select "select"
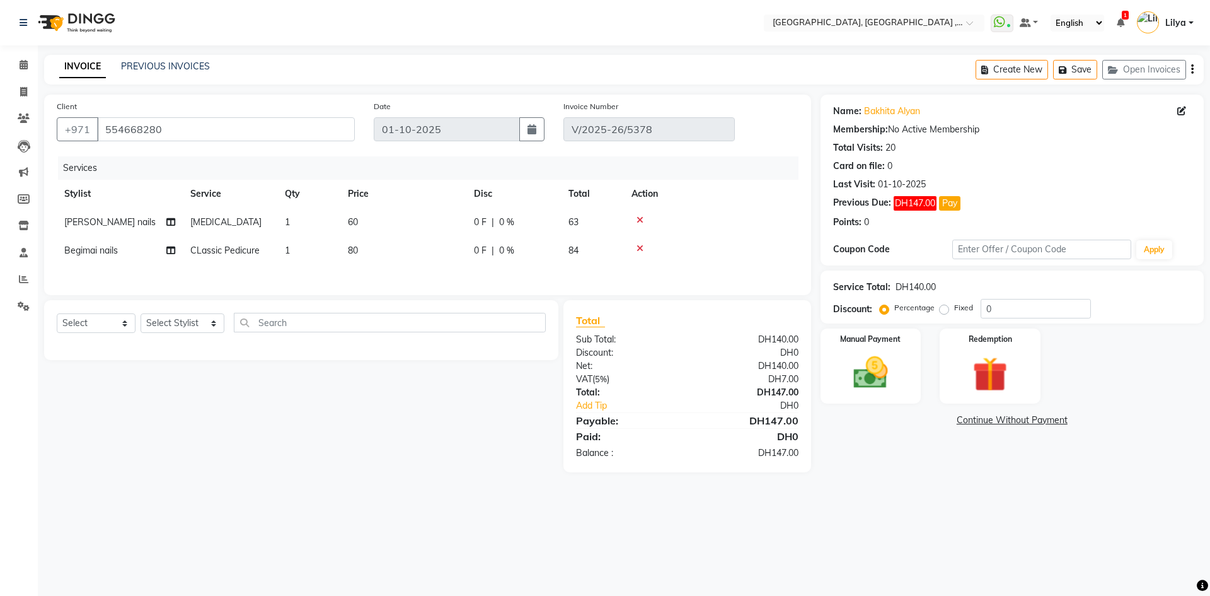
click at [253, 252] on span "CLassic Pedicure" at bounding box center [224, 250] width 69 height 11
select select "85019"
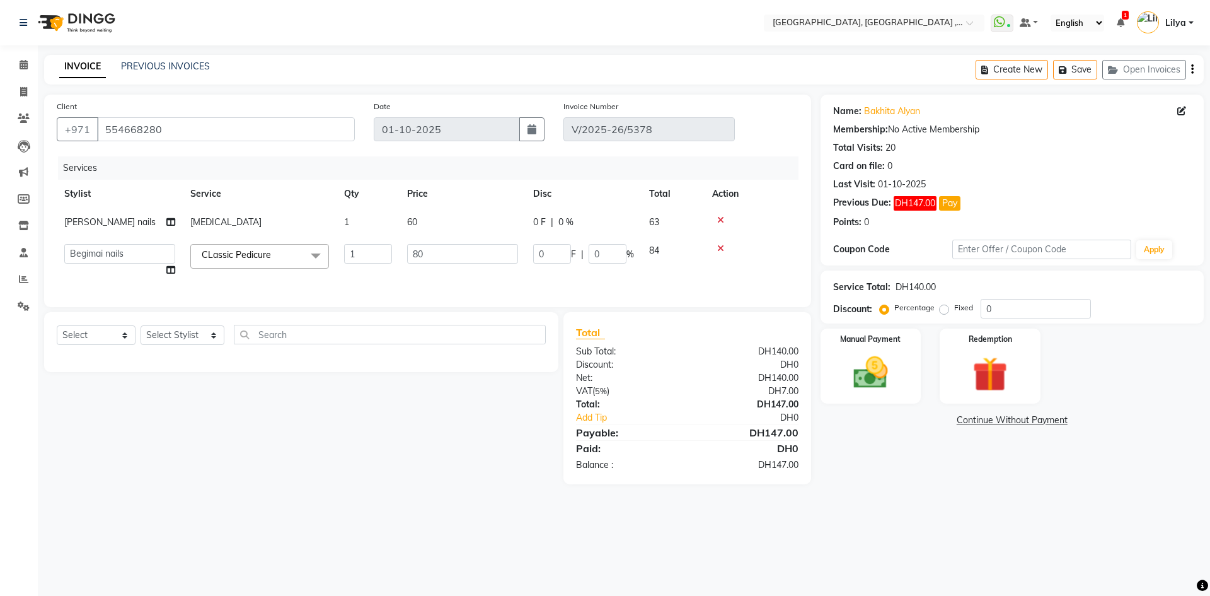
click at [313, 257] on span at bounding box center [315, 256] width 25 height 24
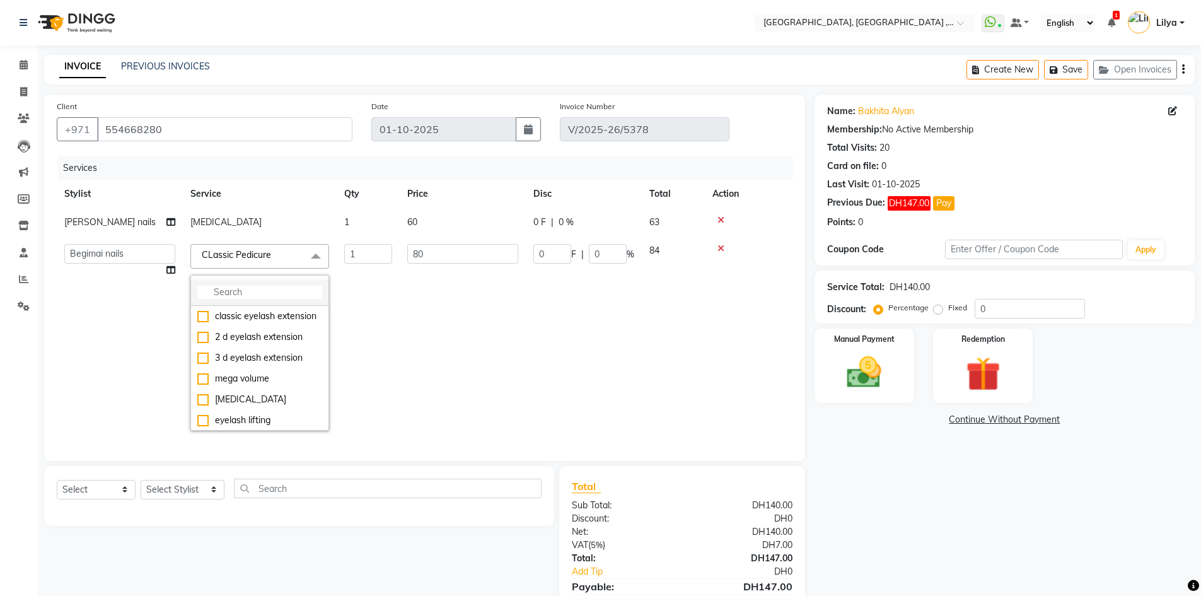
click at [214, 286] on input "multiselect-search" at bounding box center [259, 292] width 125 height 13
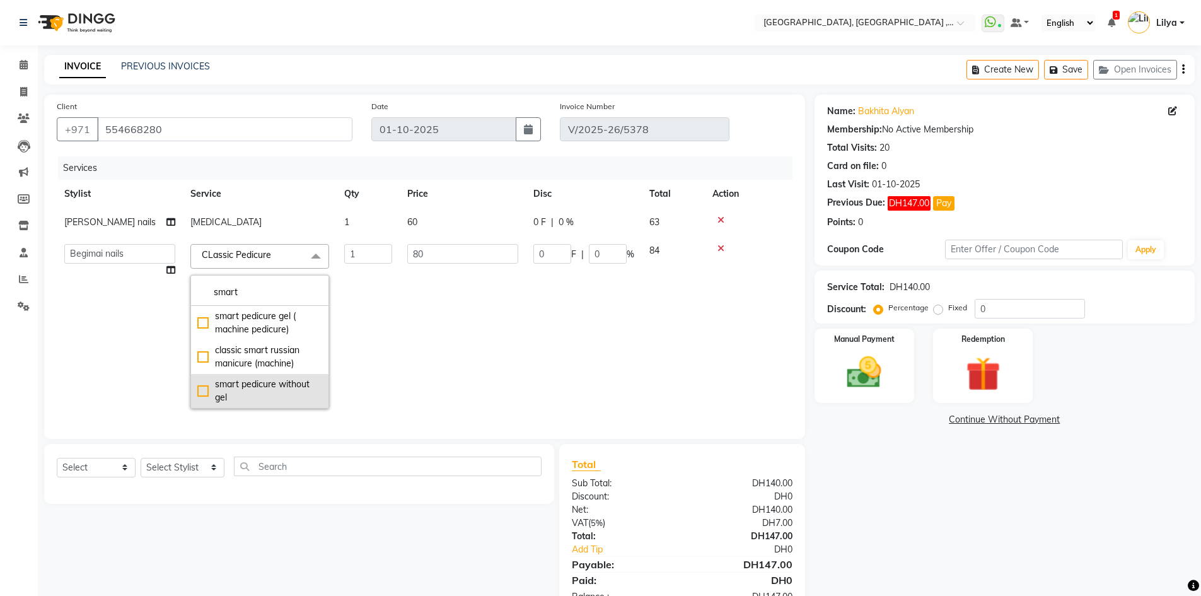
type input "smart"
click at [201, 387] on div "smart pedicure without gel" at bounding box center [259, 391] width 125 height 26
checkbox input "true"
type input "150"
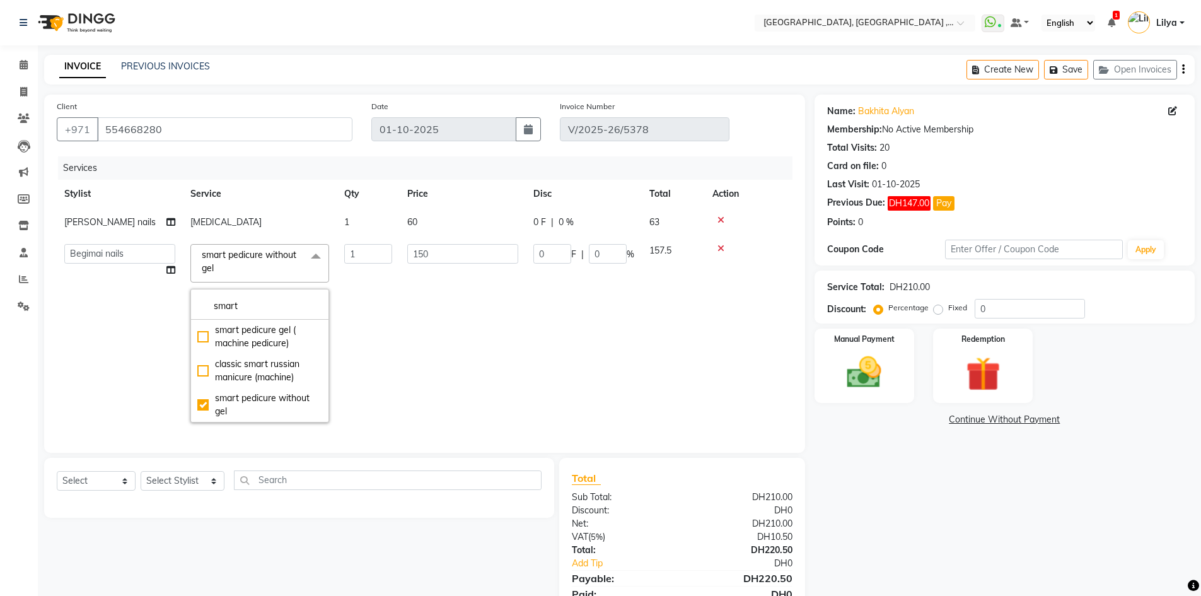
click at [451, 374] on td "150" at bounding box center [463, 333] width 126 height 194
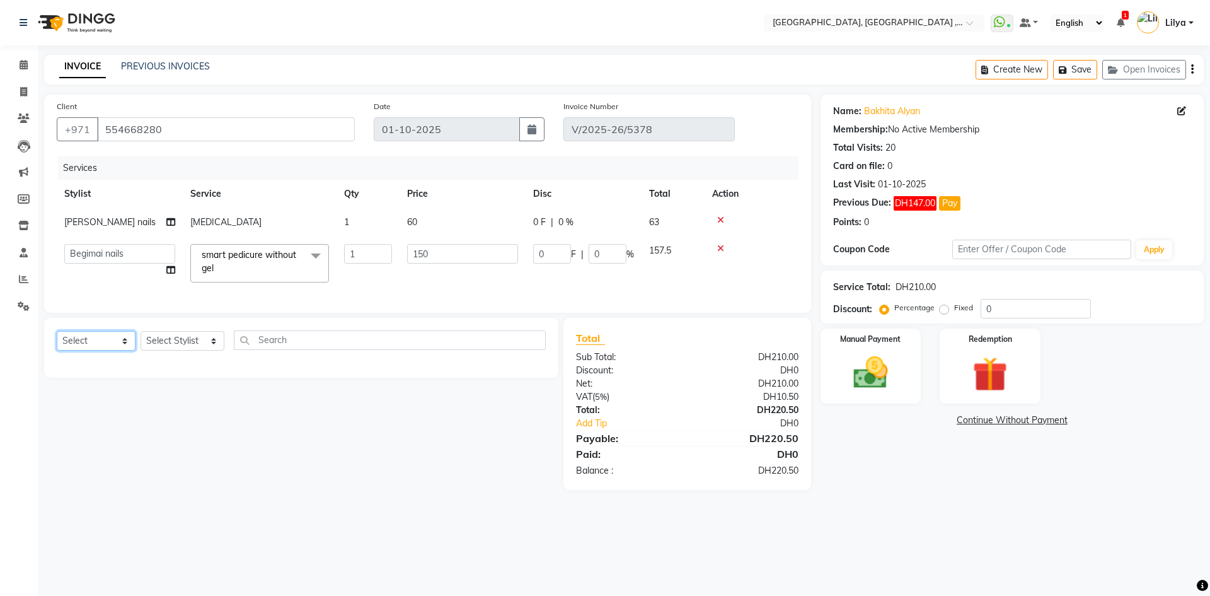
click at [118, 351] on select "Select Service Product Membership Package Voucher Prepaid Gift Card" at bounding box center [96, 341] width 79 height 20
select select "service"
click at [57, 340] on select "Select Service Product Membership Package Voucher Prepaid Gift Card" at bounding box center [96, 341] width 79 height 20
click at [195, 350] on select "Select Stylist [PERSON_NAME] Aina Akzholtoi nails [PERSON_NAME] Astuti massage …" at bounding box center [183, 341] width 84 height 20
select select "85658"
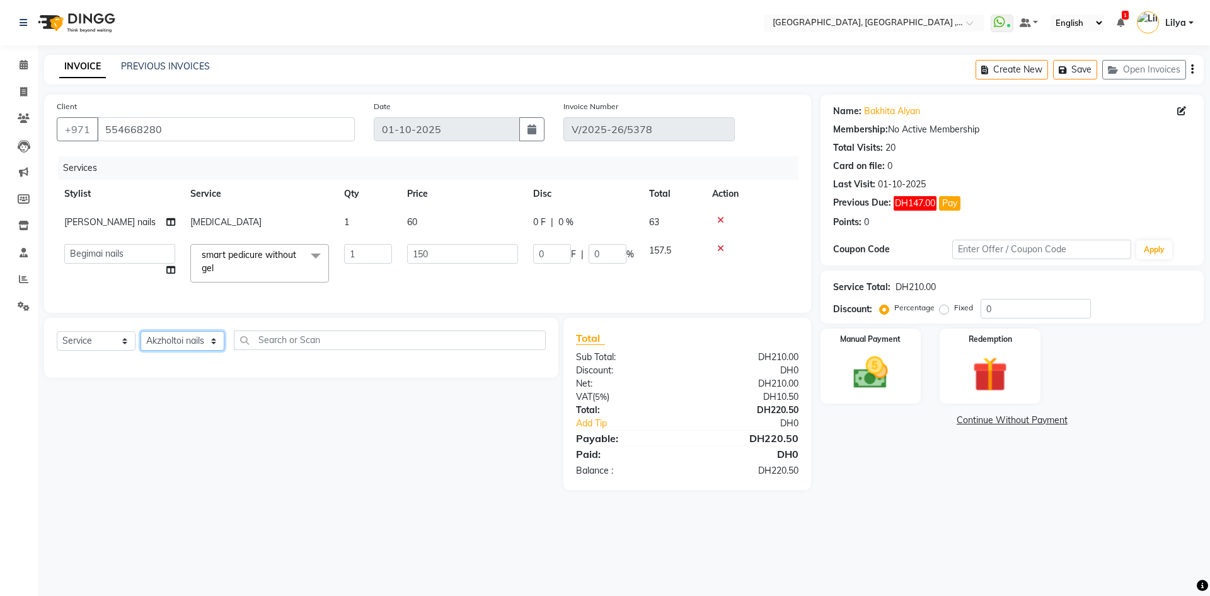
click at [141, 340] on select "Select Stylist [PERSON_NAME] Aina Akzholtoi nails [PERSON_NAME] Astuti massage …" at bounding box center [183, 341] width 84 height 20
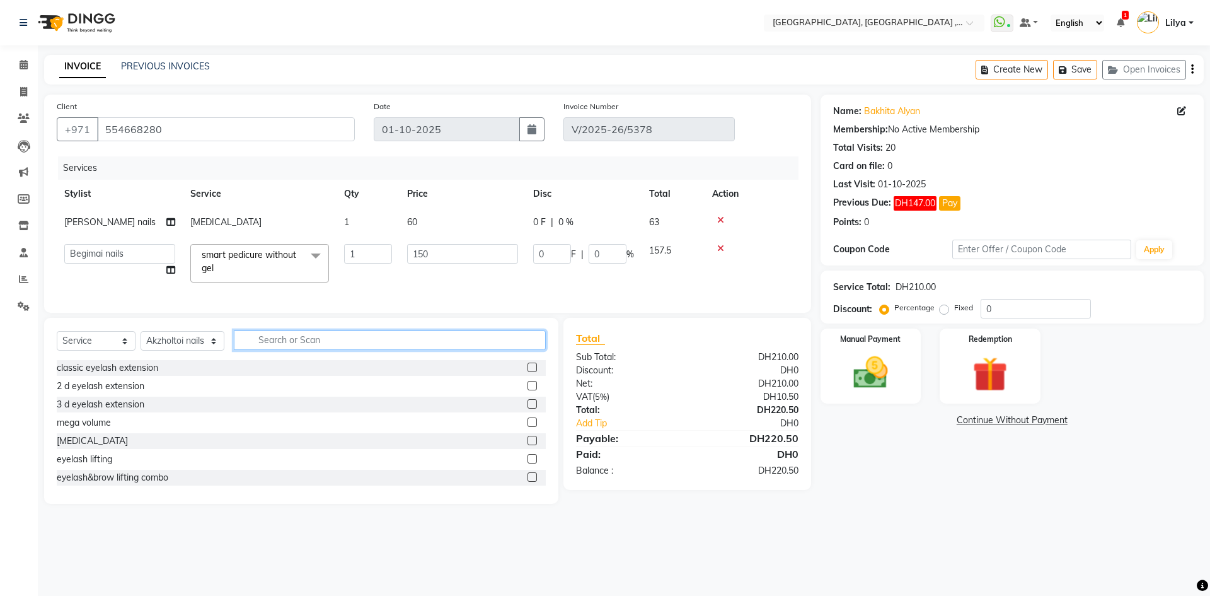
click at [260, 350] on input "text" at bounding box center [390, 340] width 312 height 20
type input "d"
type input "smart"
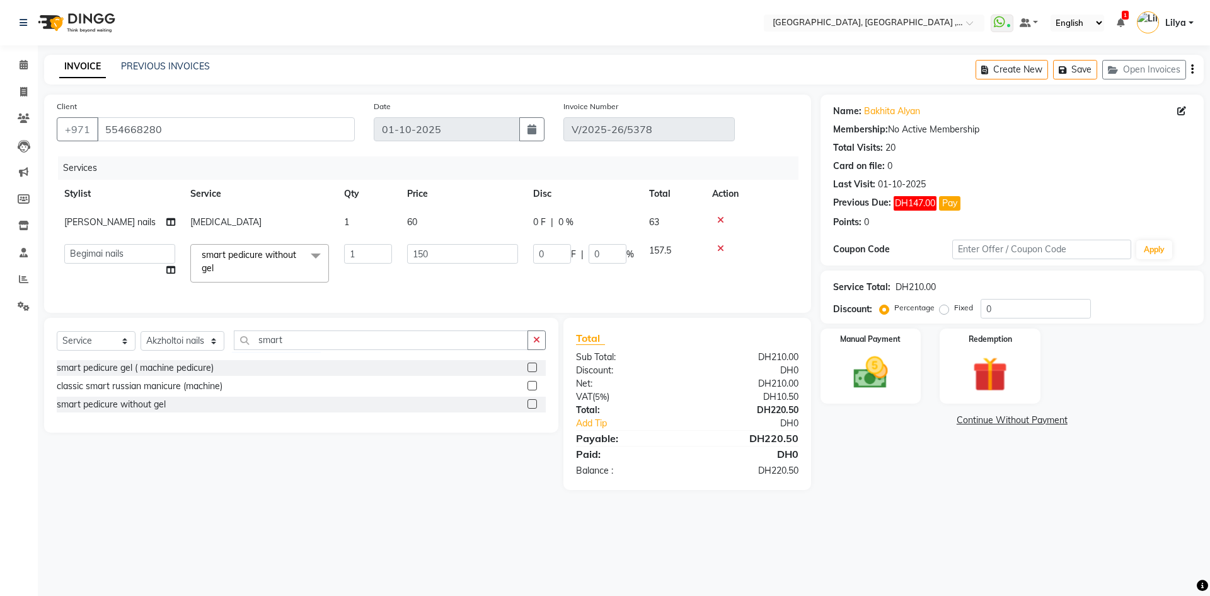
click at [531, 390] on label at bounding box center [532, 385] width 9 height 9
click at [531, 390] on input "checkbox" at bounding box center [532, 386] width 8 height 8
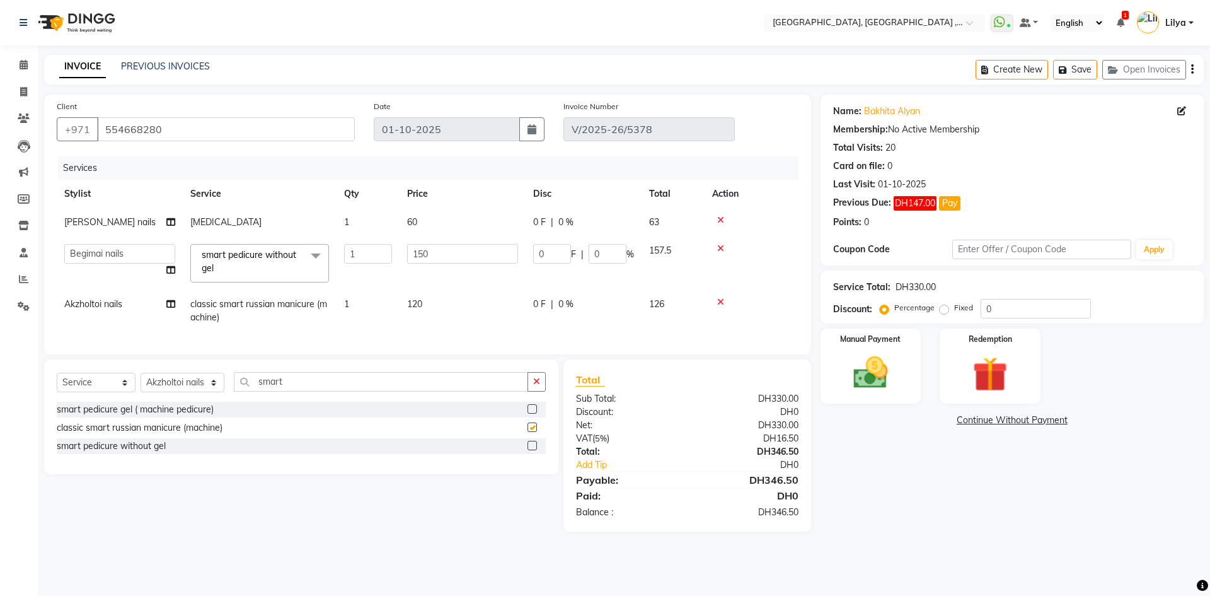
checkbox input "false"
click at [881, 368] on img at bounding box center [871, 373] width 59 height 42
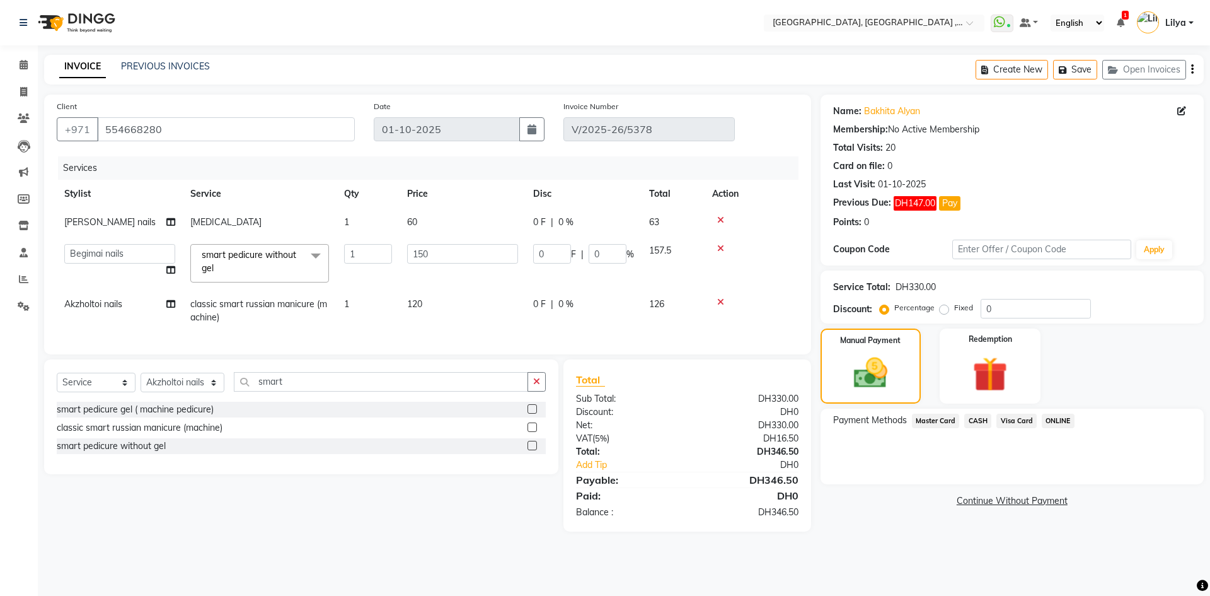
click at [1020, 419] on span "Visa Card" at bounding box center [1017, 421] width 40 height 14
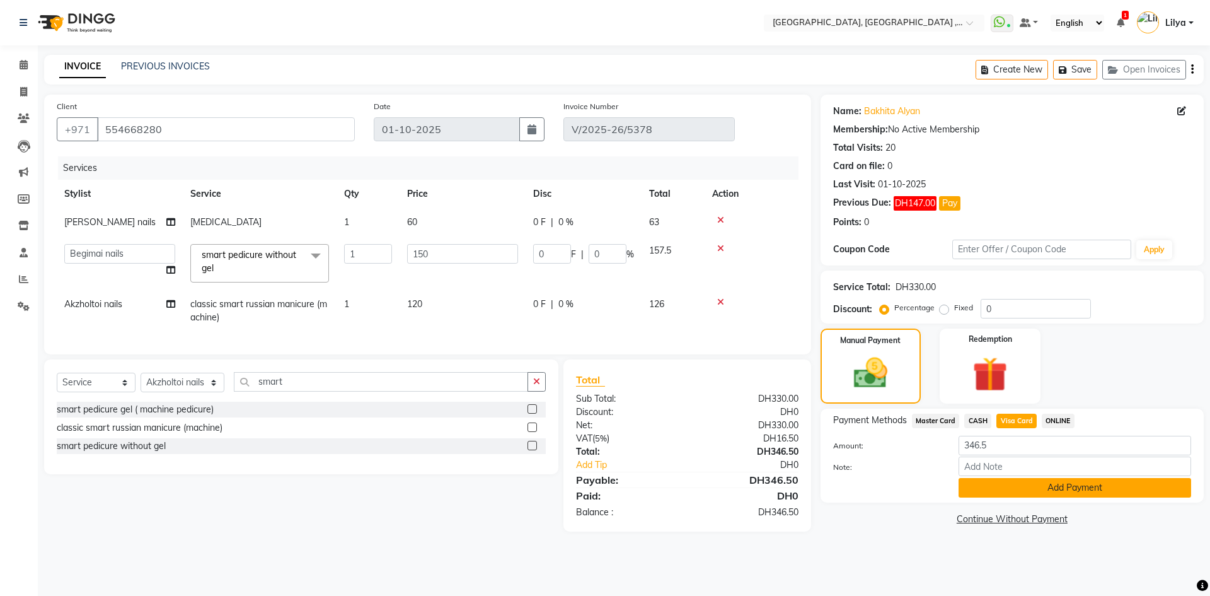
click at [1093, 490] on button "Add Payment" at bounding box center [1075, 488] width 233 height 20
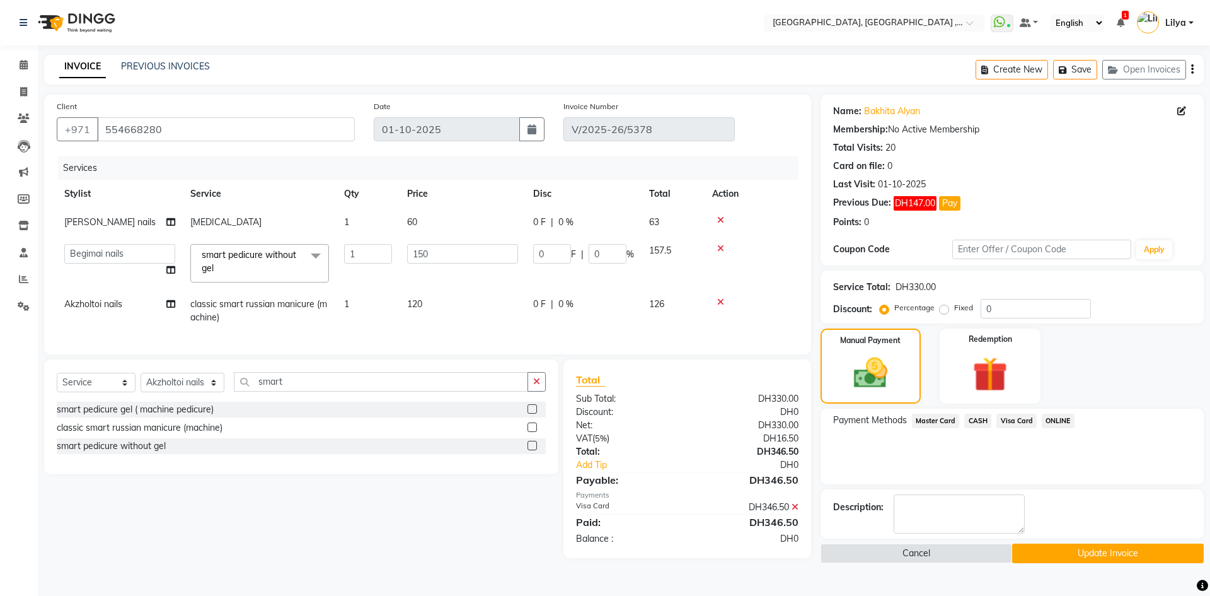
click at [1095, 554] on button "Update Invoice" at bounding box center [1108, 553] width 192 height 20
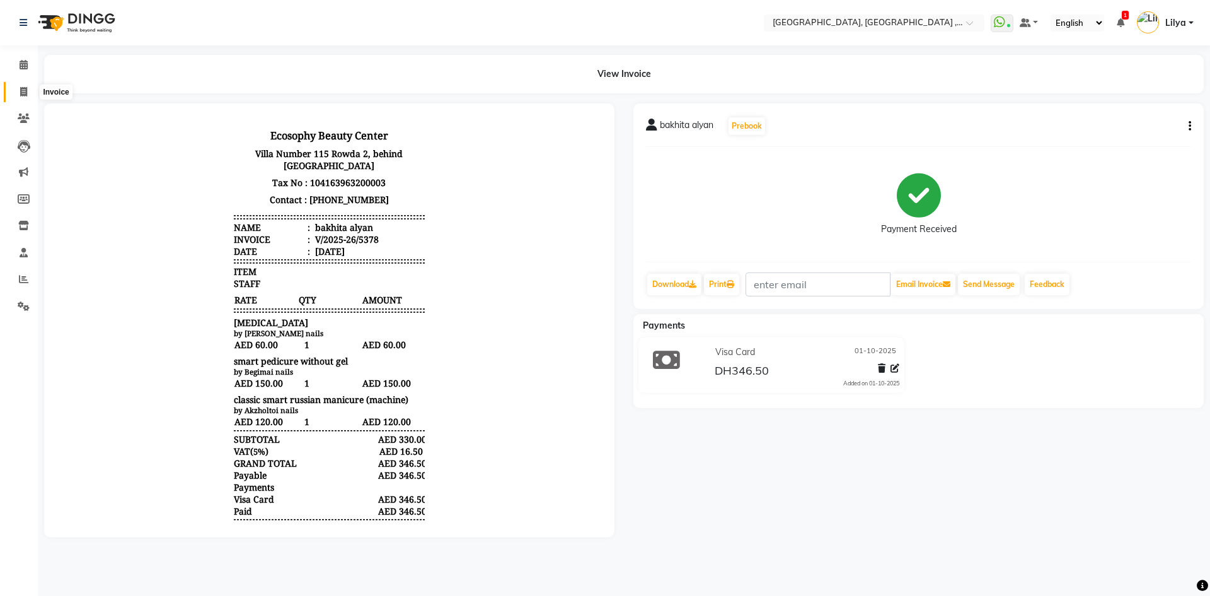
click at [19, 91] on span at bounding box center [24, 92] width 22 height 14
select select "service"
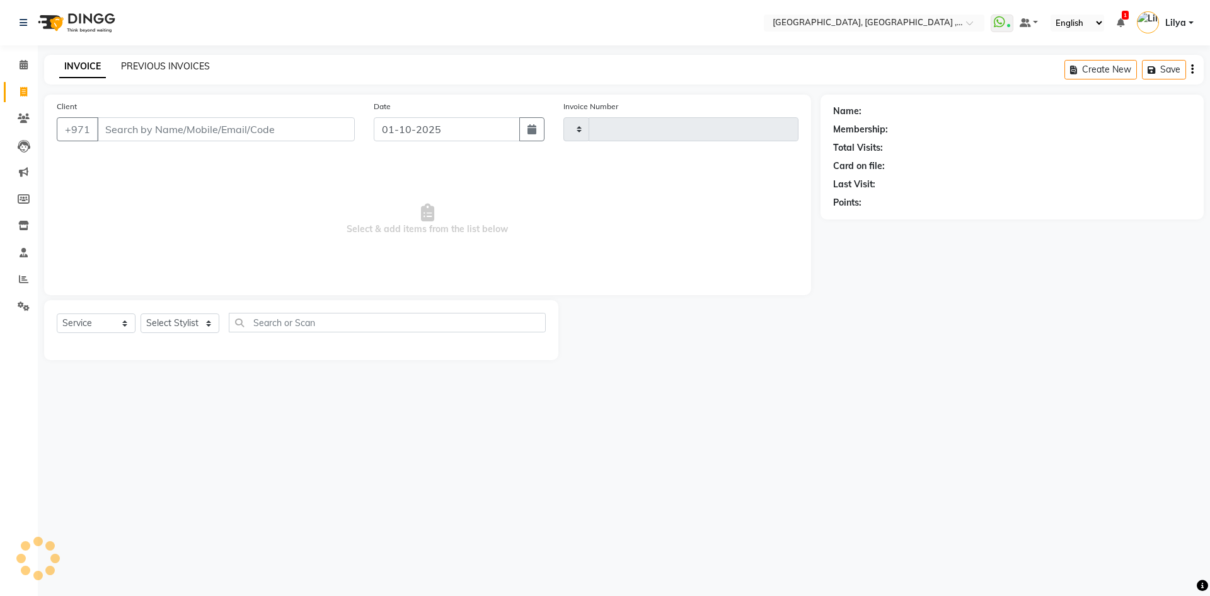
type input "5379"
select select "3838"
click at [139, 62] on link "PREVIOUS INVOICES" at bounding box center [165, 66] width 89 height 11
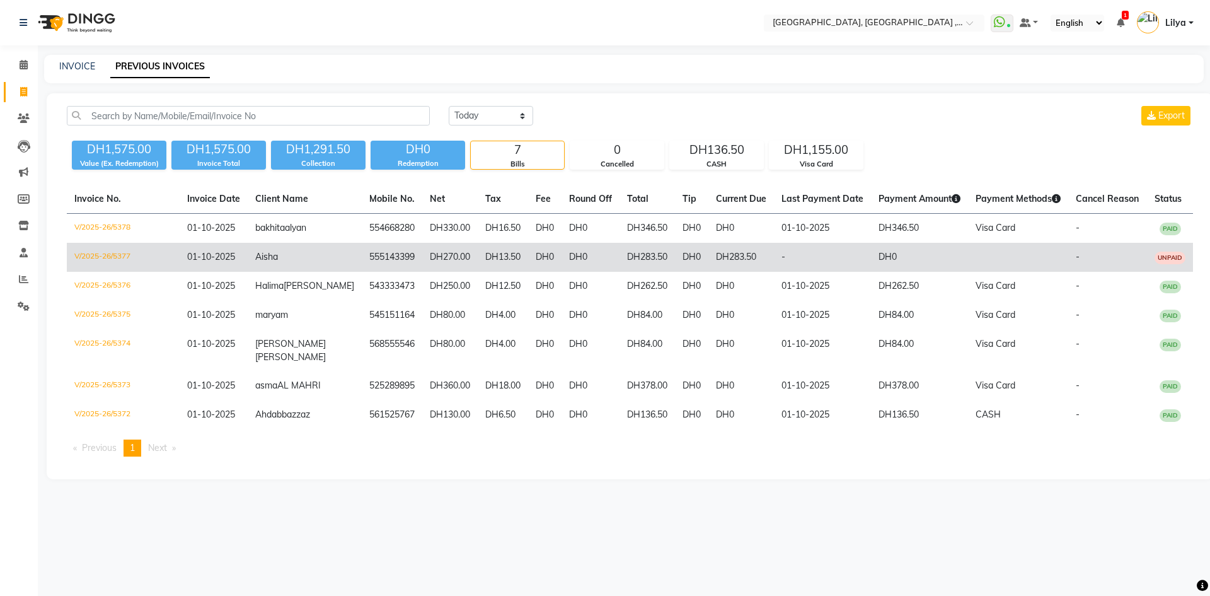
click at [478, 268] on td "DH13.50" at bounding box center [503, 257] width 50 height 29
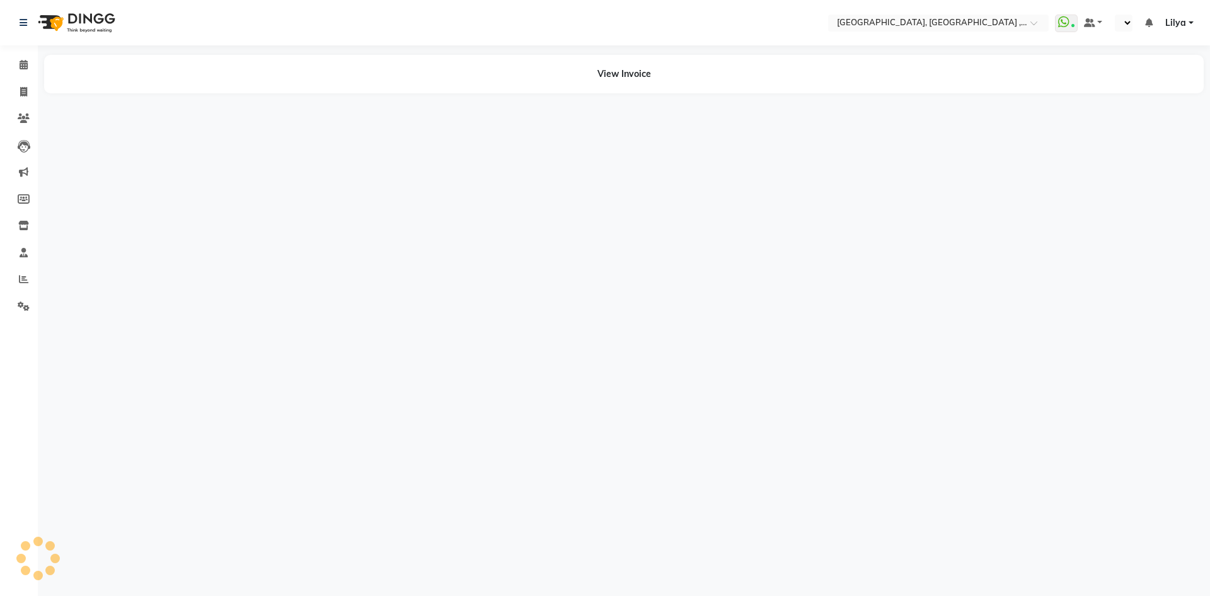
select select "en"
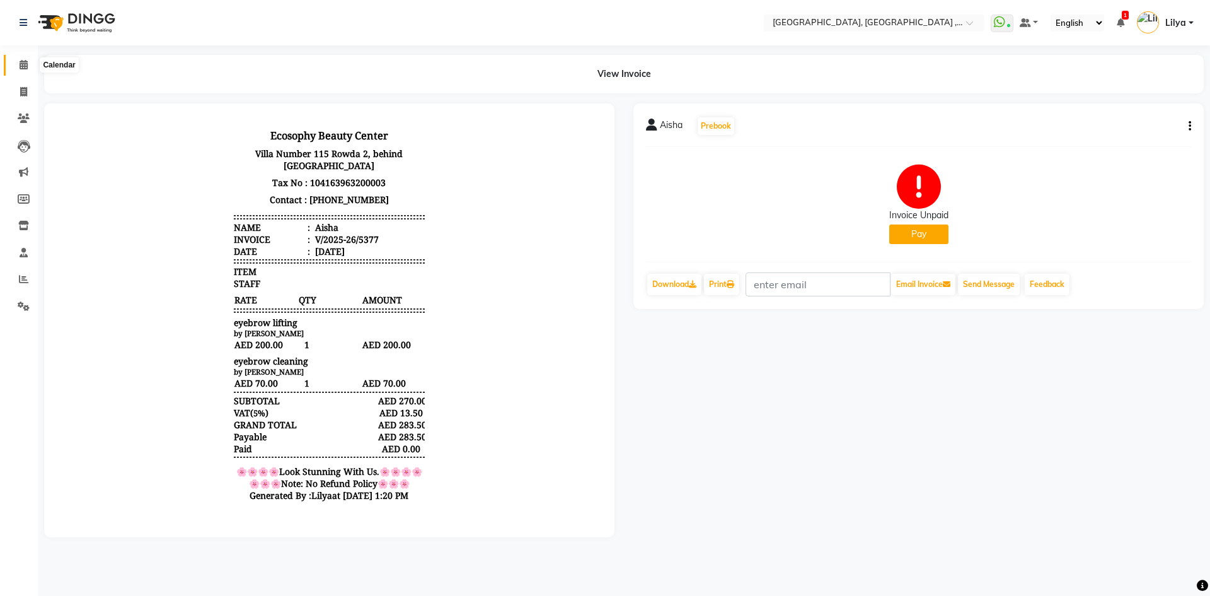
click at [22, 64] on icon at bounding box center [24, 64] width 8 height 9
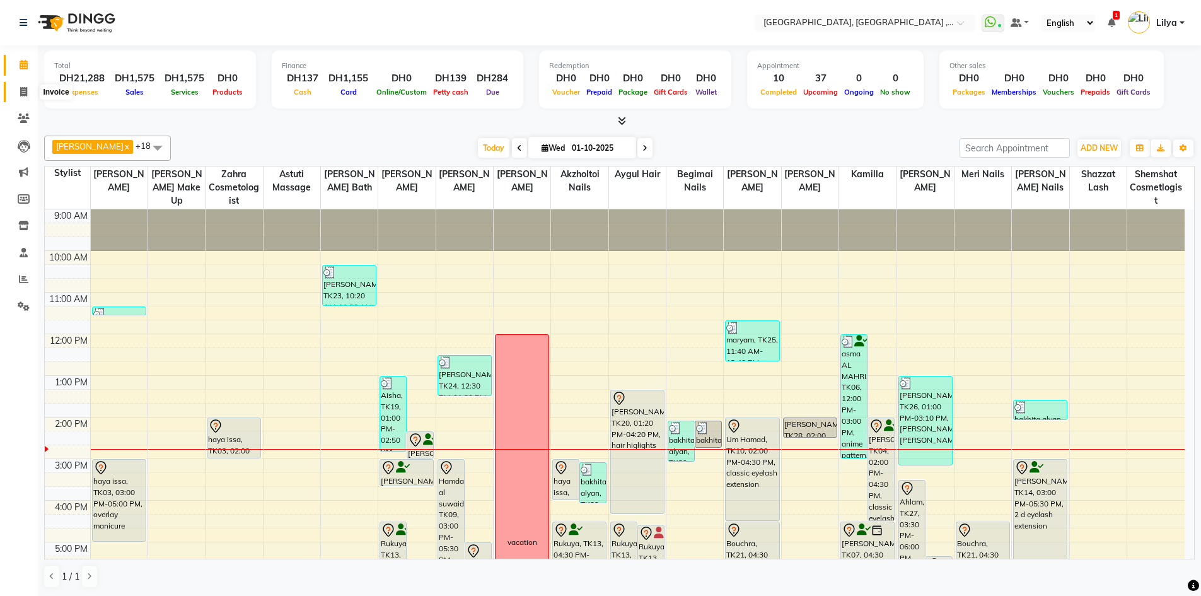
click at [24, 93] on icon at bounding box center [23, 91] width 7 height 9
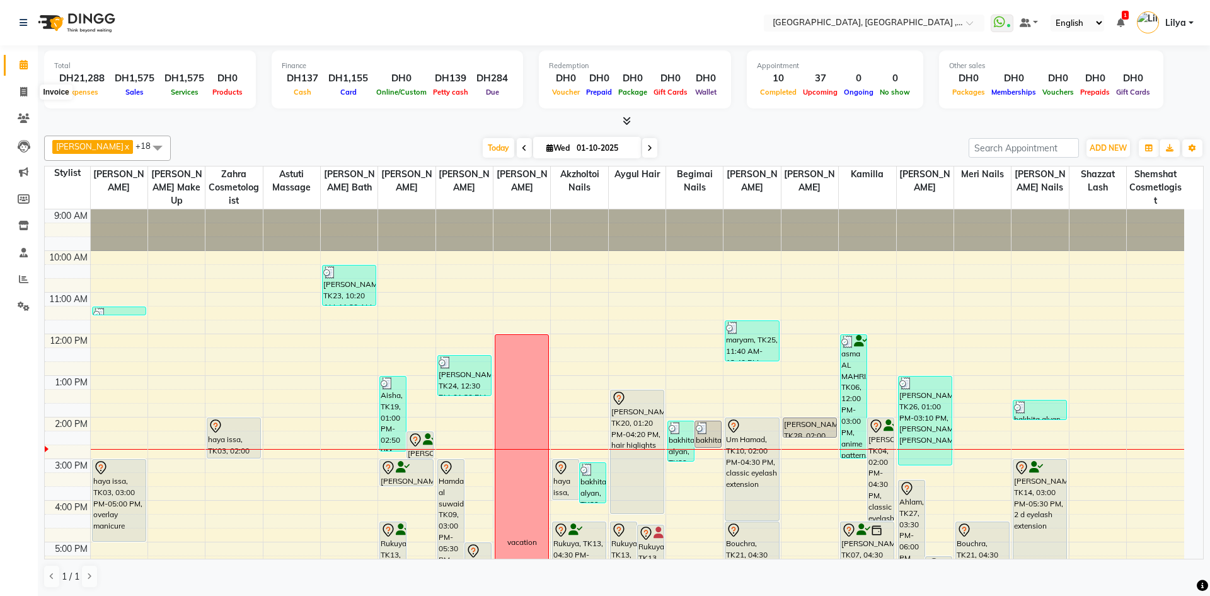
select select "service"
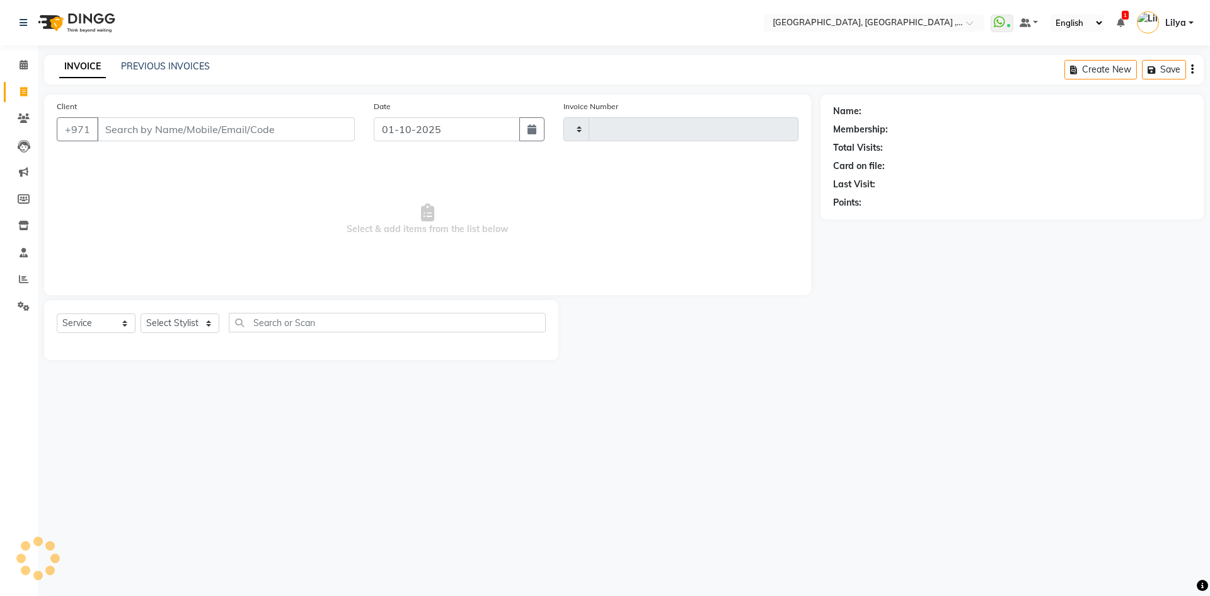
type input "5379"
select select "3838"
click at [190, 67] on link "PREVIOUS INVOICES" at bounding box center [165, 66] width 89 height 11
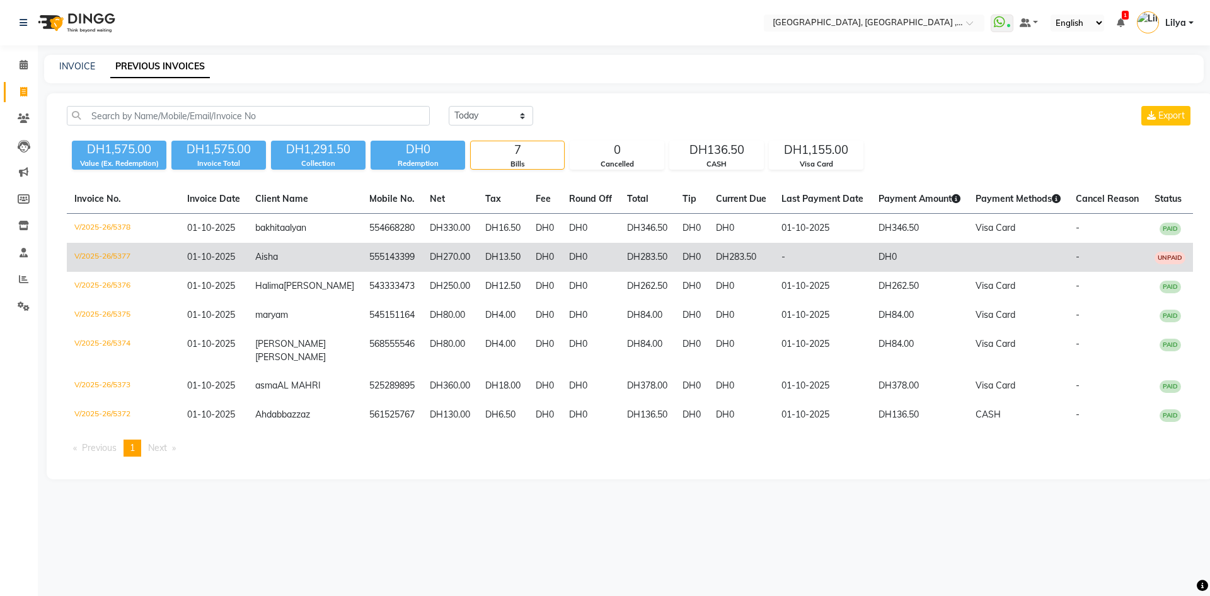
click at [562, 266] on td "DH0" at bounding box center [591, 257] width 58 height 29
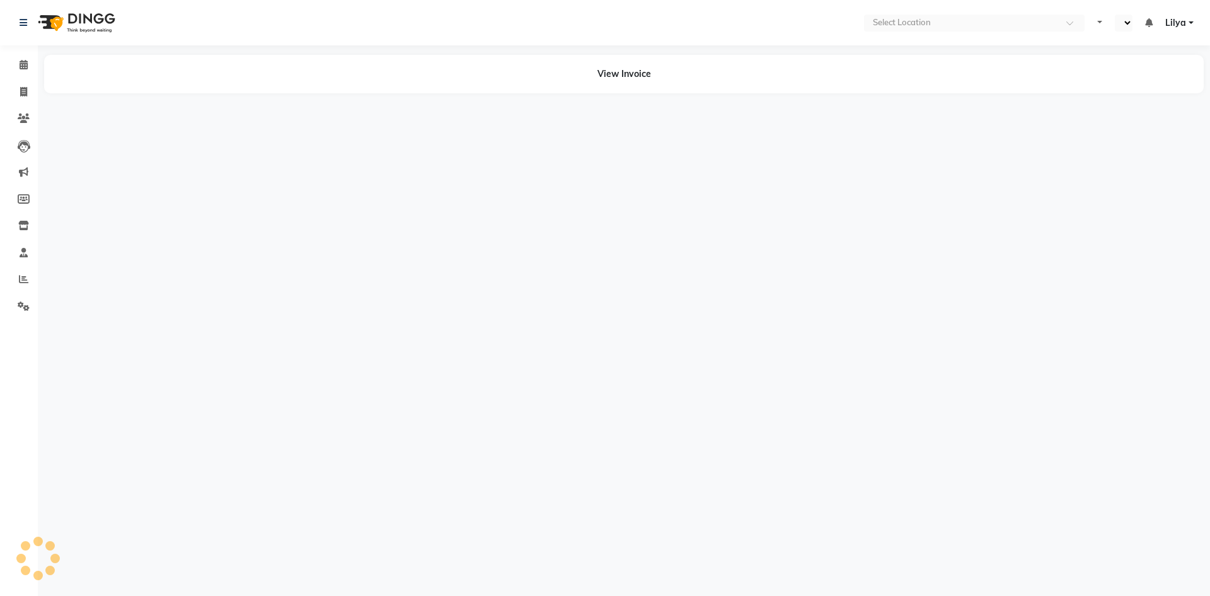
select select "en"
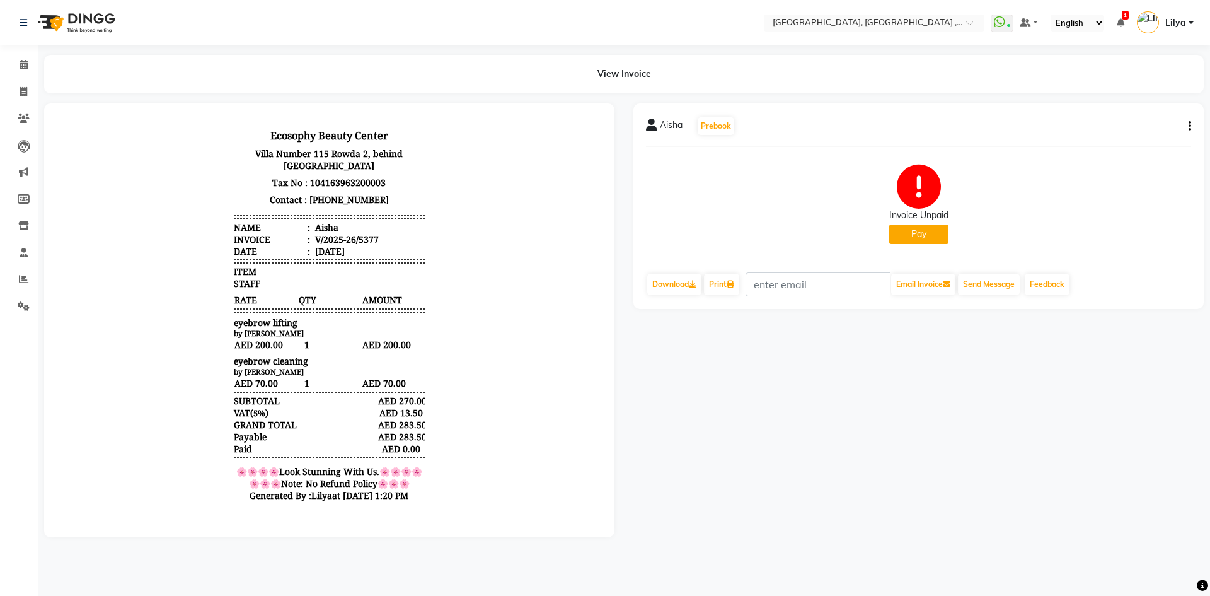
click at [913, 234] on button "Pay" at bounding box center [919, 234] width 59 height 20
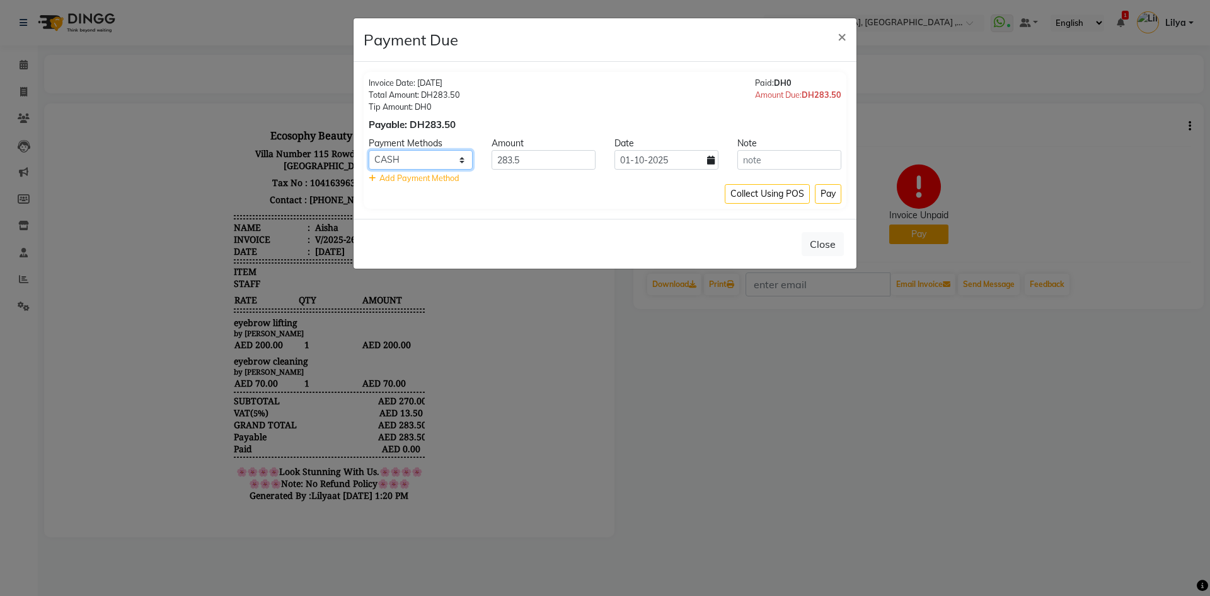
click at [421, 157] on select "Master Card CASH Visa Card ONLINE" at bounding box center [421, 160] width 104 height 20
select select "19"
click at [369, 150] on select "Master Card CASH Visa Card ONLINE" at bounding box center [421, 160] width 104 height 20
click at [826, 189] on button "Pay" at bounding box center [828, 194] width 26 height 20
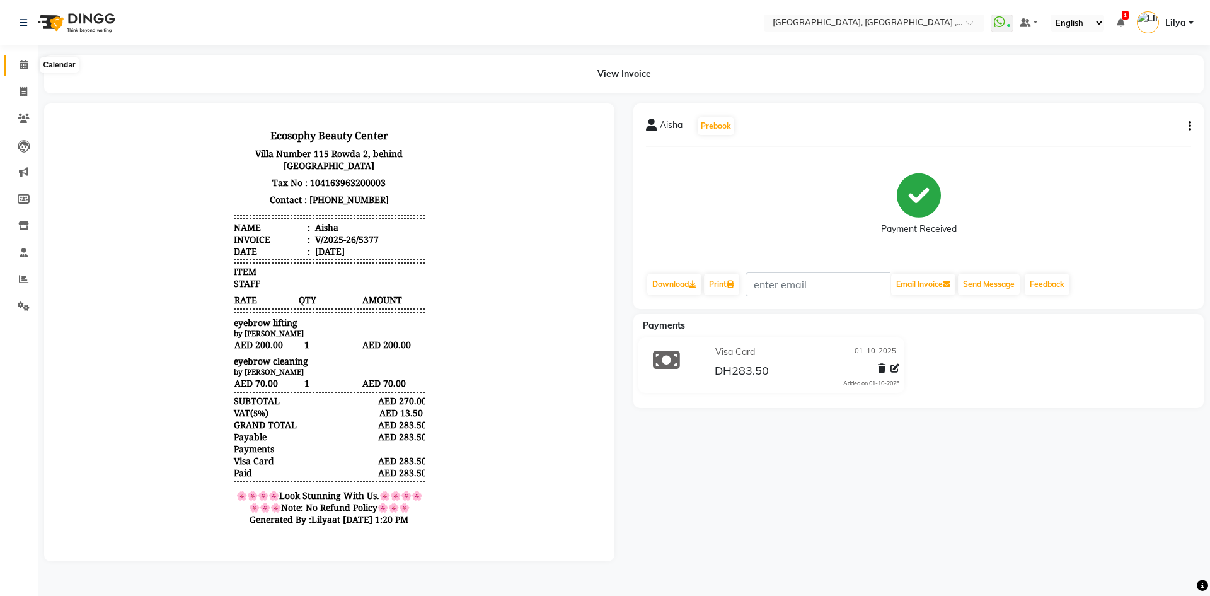
click at [32, 64] on span at bounding box center [24, 65] width 22 height 14
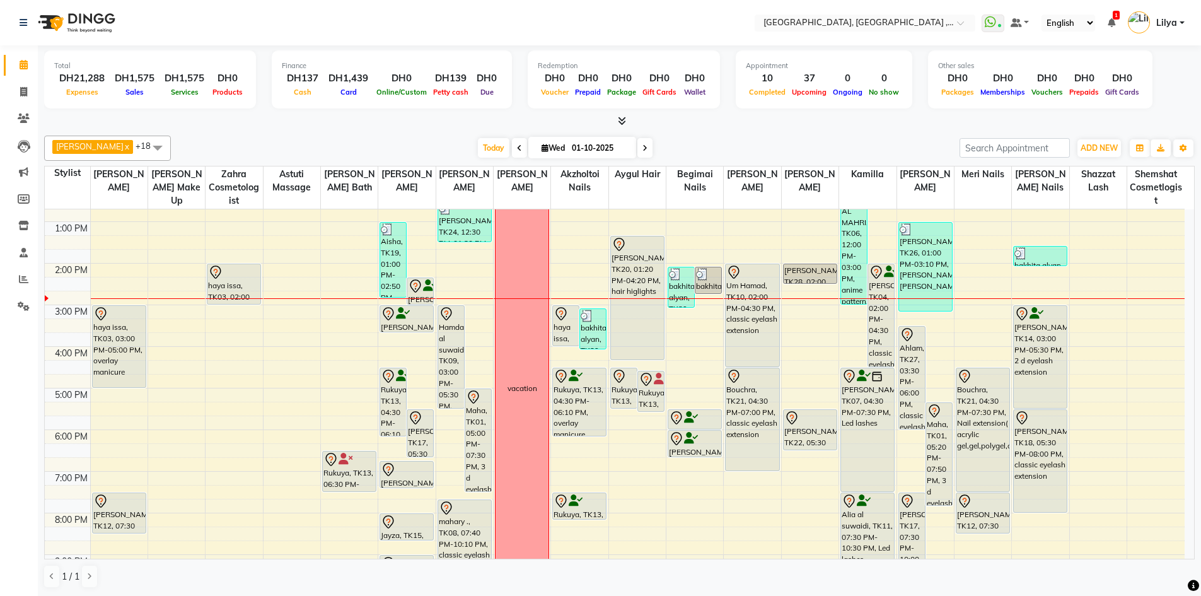
scroll to position [148, 0]
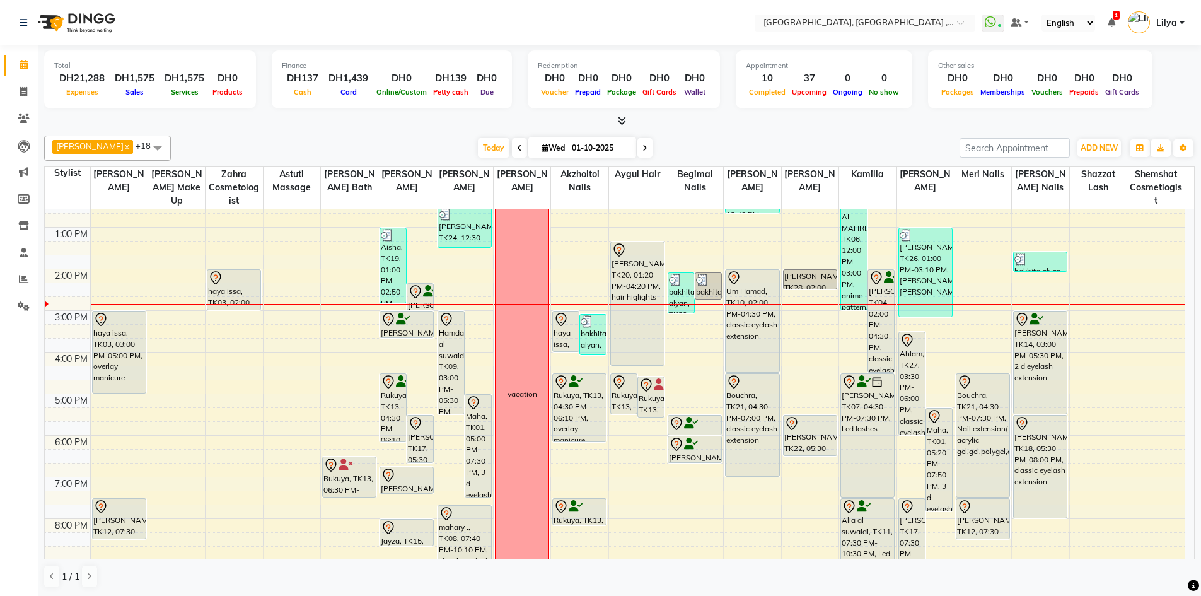
click at [650, 154] on span at bounding box center [644, 148] width 15 height 20
type input "02-10-2025"
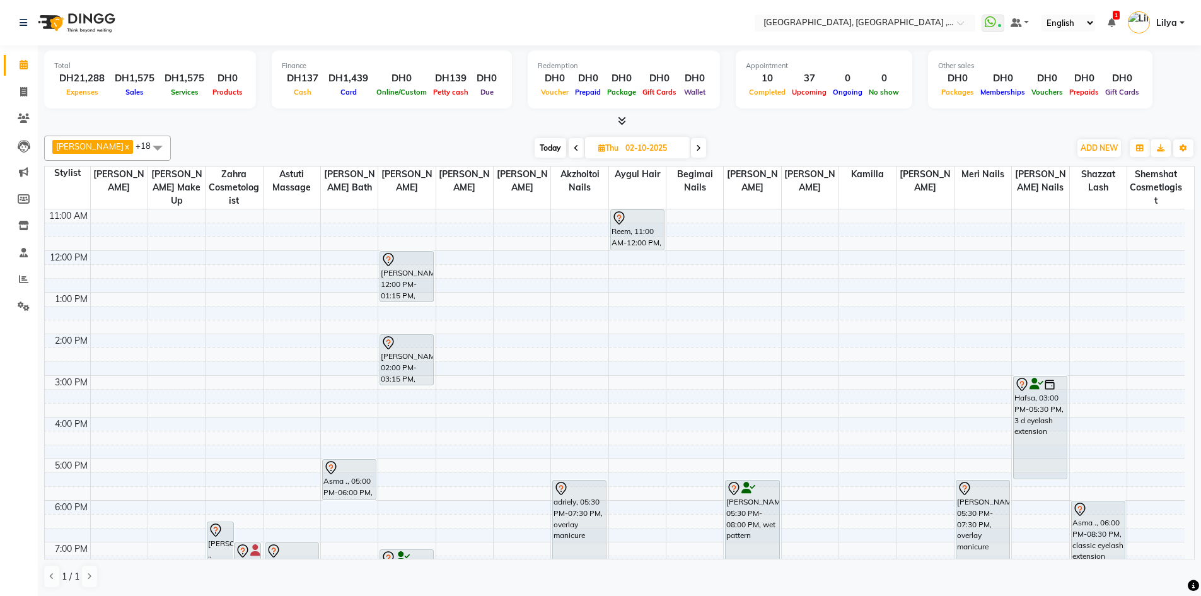
scroll to position [83, 0]
click at [403, 395] on div "9:00 AM 10:00 AM 11:00 AM 12:00 PM 1:00 PM 2:00 PM 3:00 PM 4:00 PM 5:00 PM 6:00…" at bounding box center [615, 438] width 1140 height 623
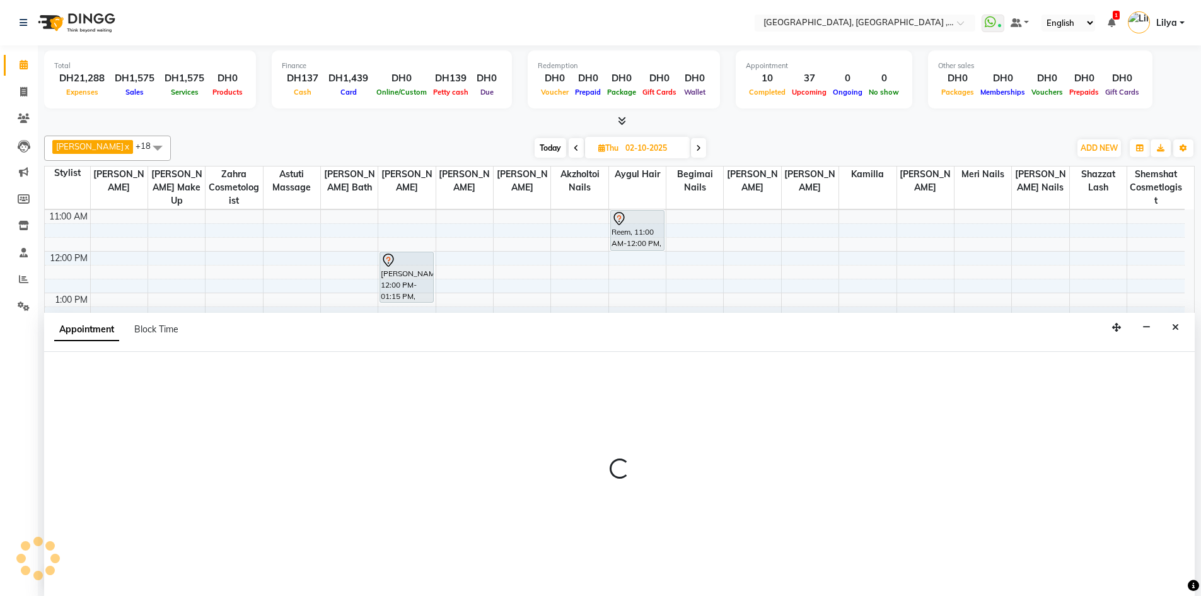
scroll to position [1, 0]
select select "53586"
select select "915"
select select "tentative"
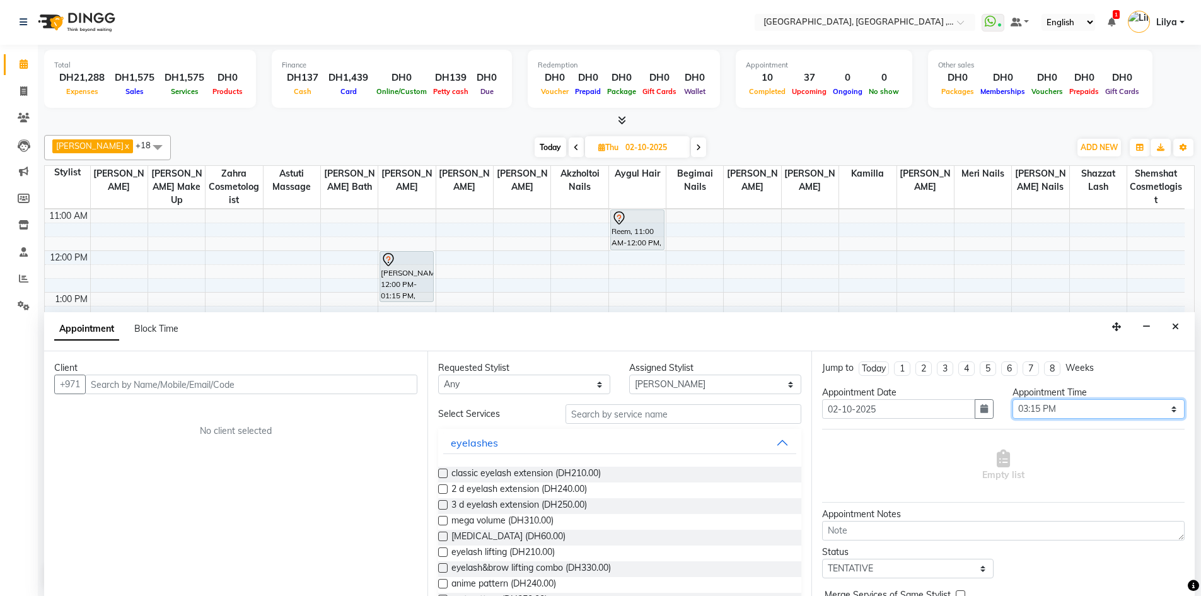
click at [1049, 413] on select "Select 10:00 AM 10:15 AM 10:30 AM 10:45 AM 11:00 AM 11:15 AM 11:30 AM 11:45 AM …" at bounding box center [1098, 409] width 172 height 20
select select "930"
click at [1012, 399] on select "Select 10:00 AM 10:15 AM 10:30 AM 10:45 AM 11:00 AM 11:15 AM 11:30 AM 11:45 AM …" at bounding box center [1098, 409] width 172 height 20
click at [332, 388] on input "text" at bounding box center [251, 384] width 332 height 20
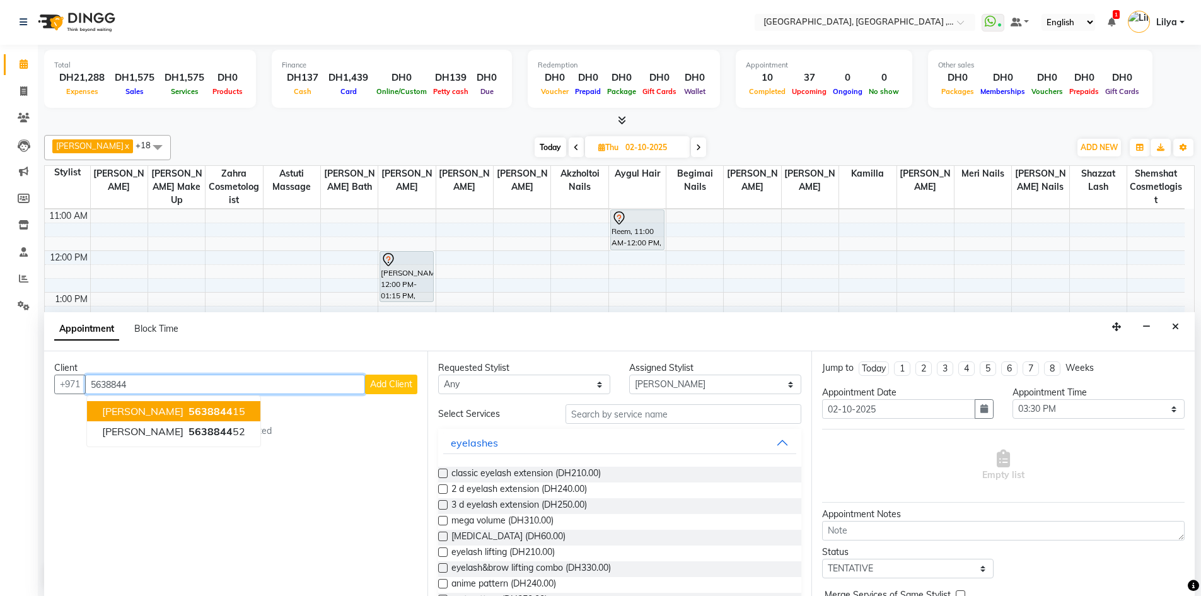
click at [202, 409] on span "5638844" at bounding box center [210, 411] width 44 height 13
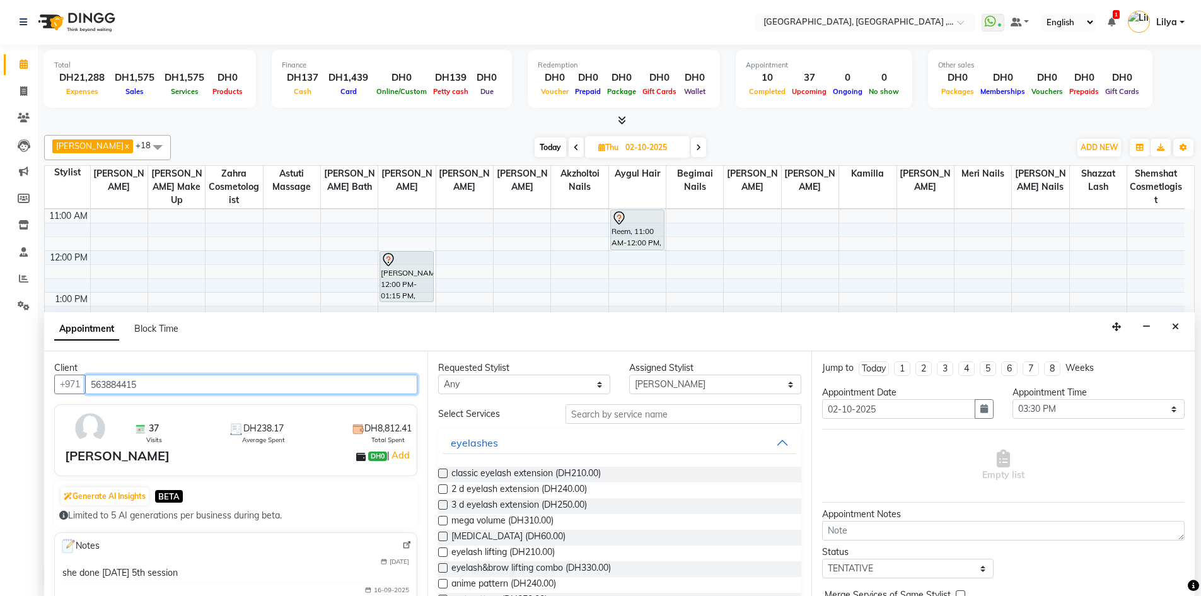
scroll to position [63, 0]
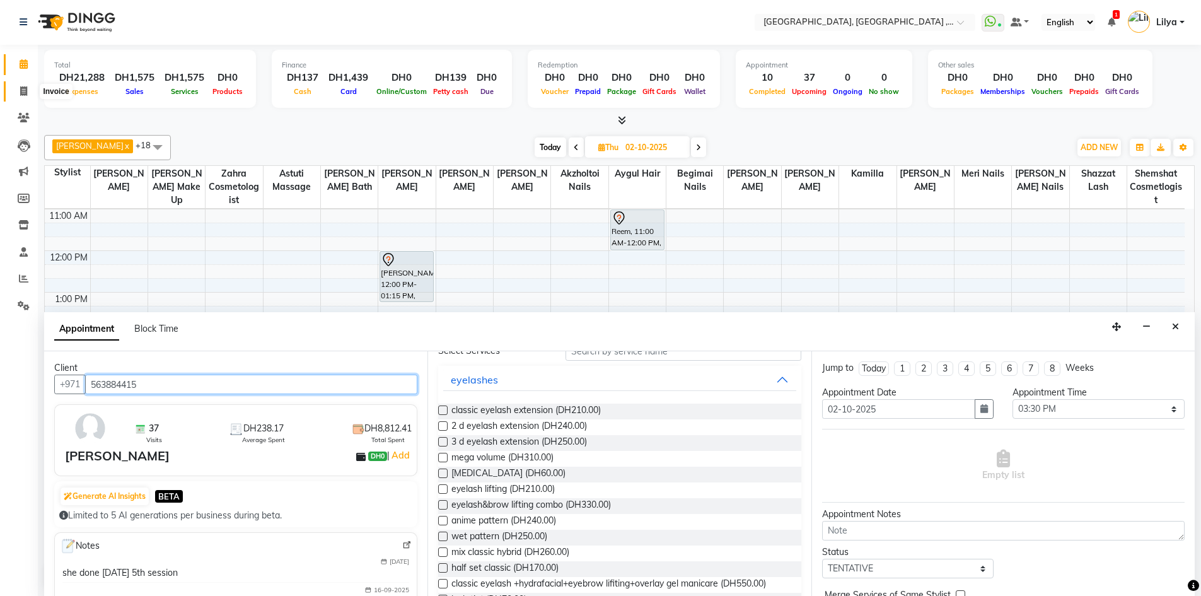
type input "563884415"
click at [34, 91] on span at bounding box center [24, 91] width 22 height 14
select select "service"
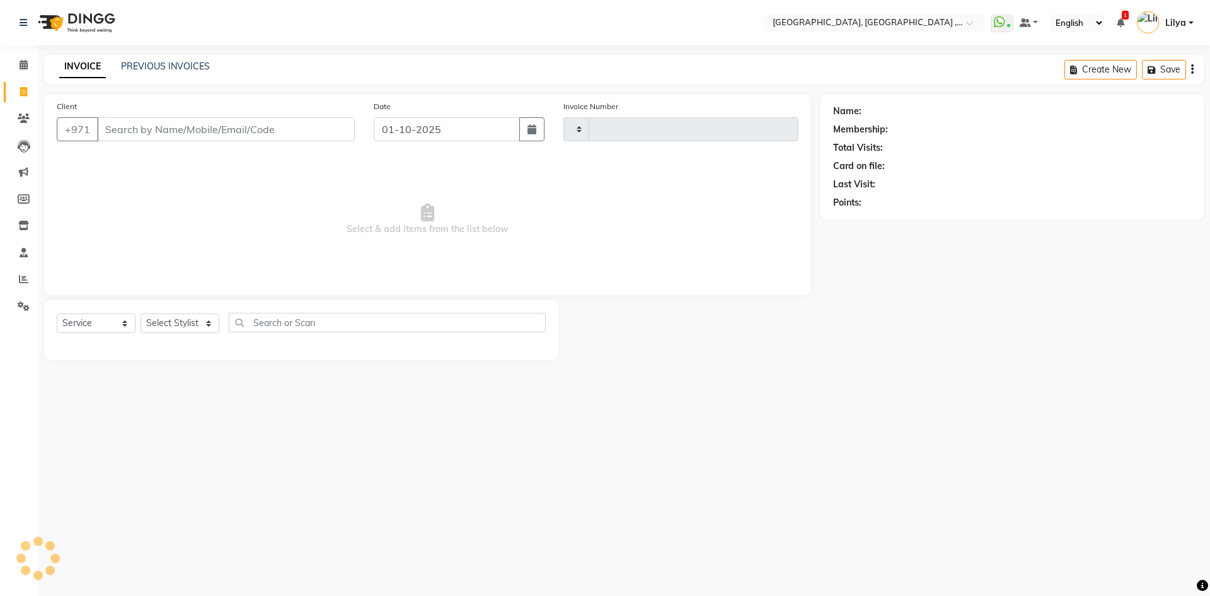
type input "5380"
select select "3838"
click at [168, 64] on link "PREVIOUS INVOICES" at bounding box center [165, 66] width 89 height 11
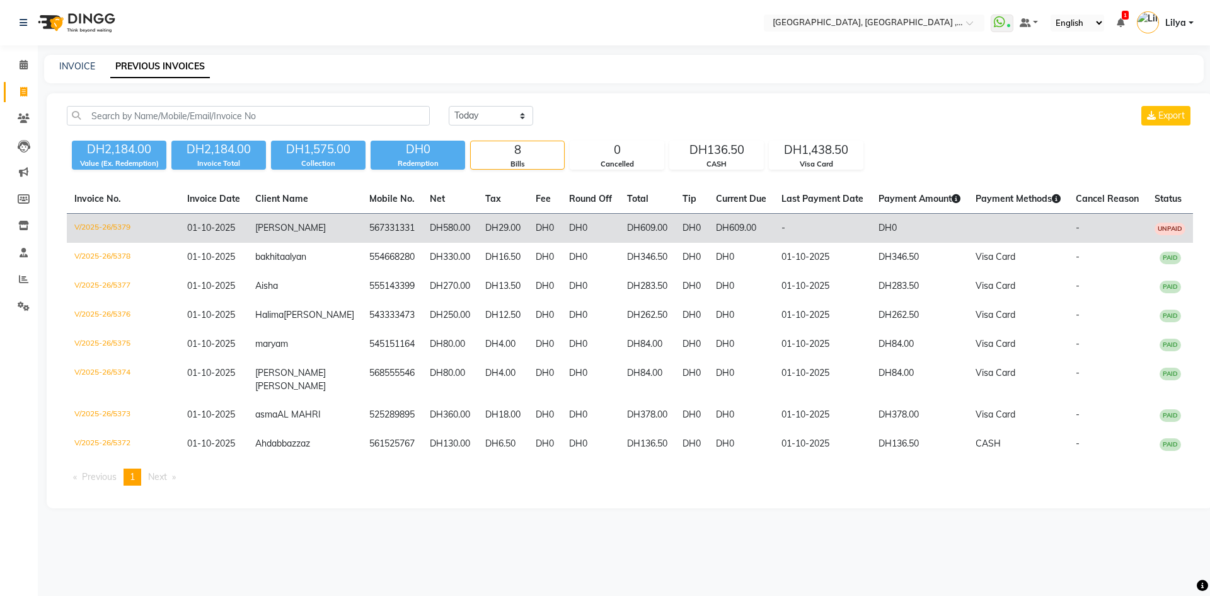
click at [709, 223] on td "DH609.00" at bounding box center [742, 229] width 66 height 30
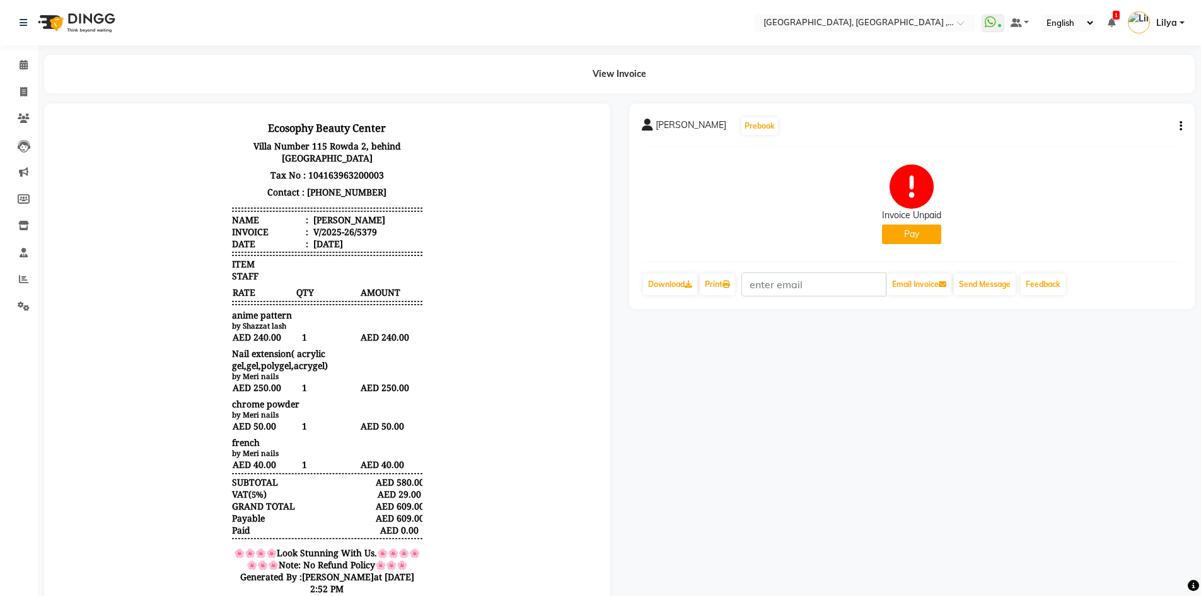
scroll to position [10, 0]
click at [14, 61] on span at bounding box center [24, 65] width 22 height 14
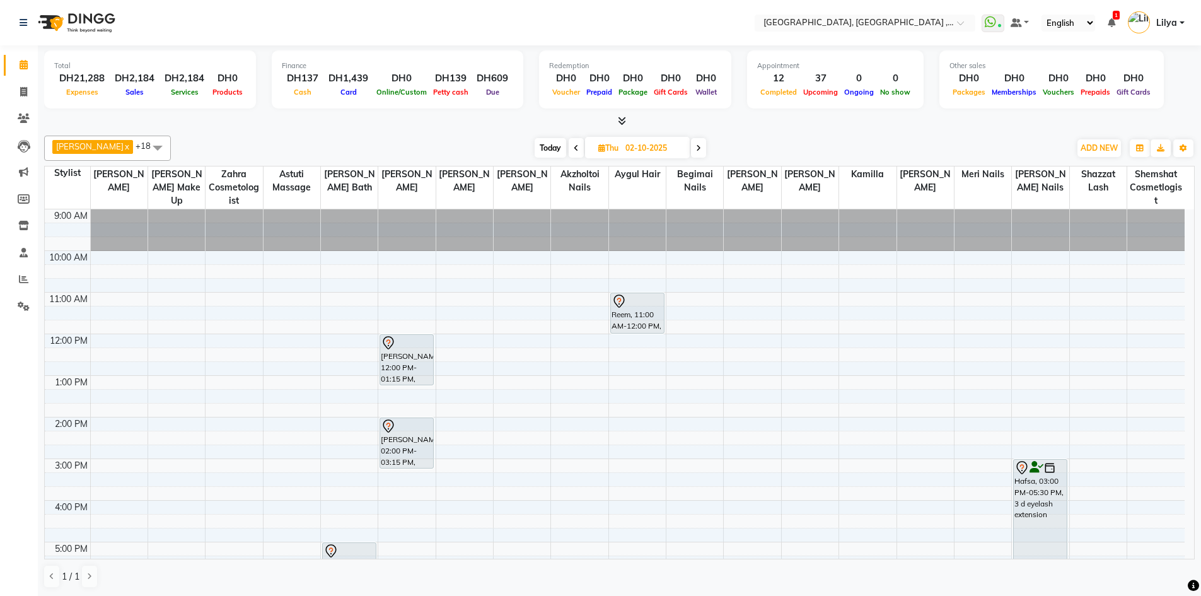
click at [706, 147] on span at bounding box center [698, 148] width 15 height 20
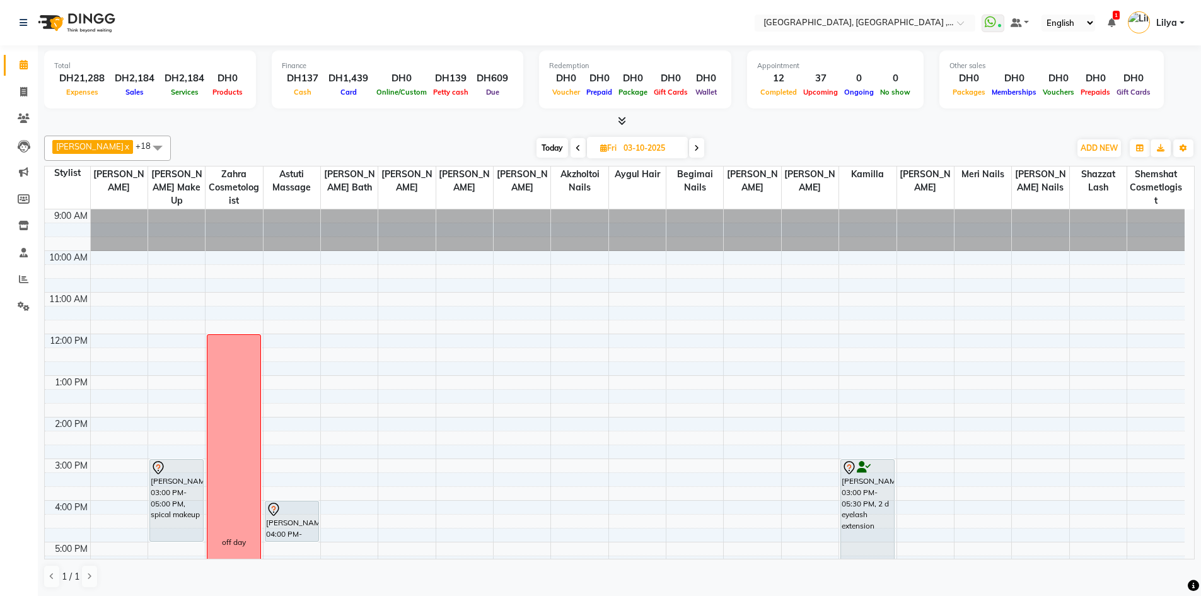
click at [579, 151] on icon at bounding box center [578, 148] width 5 height 8
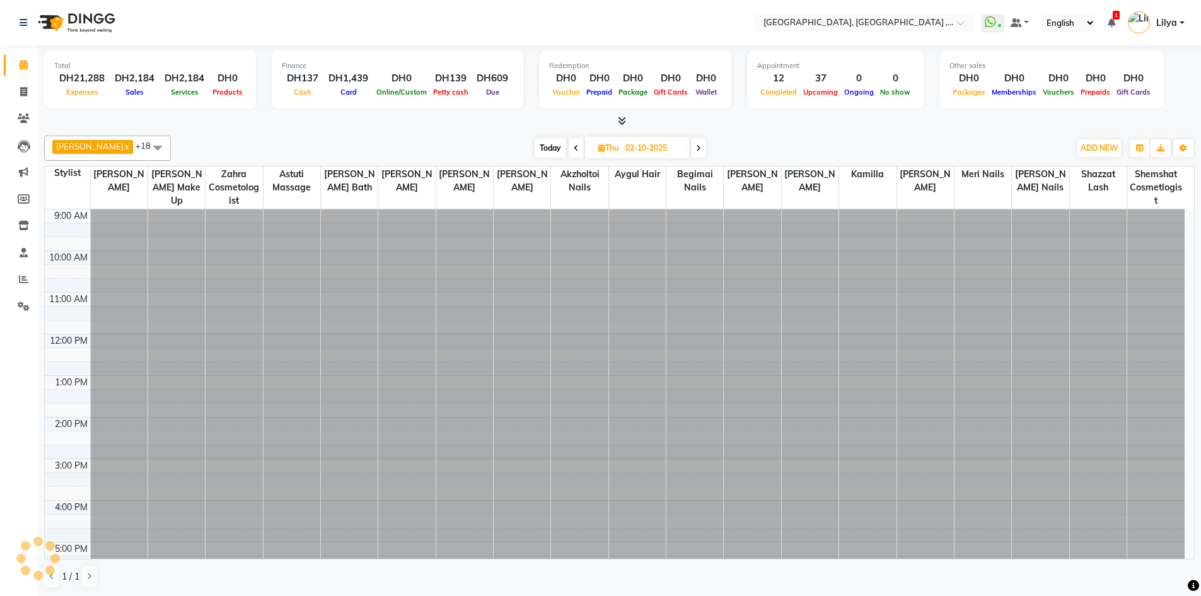
scroll to position [209, 0]
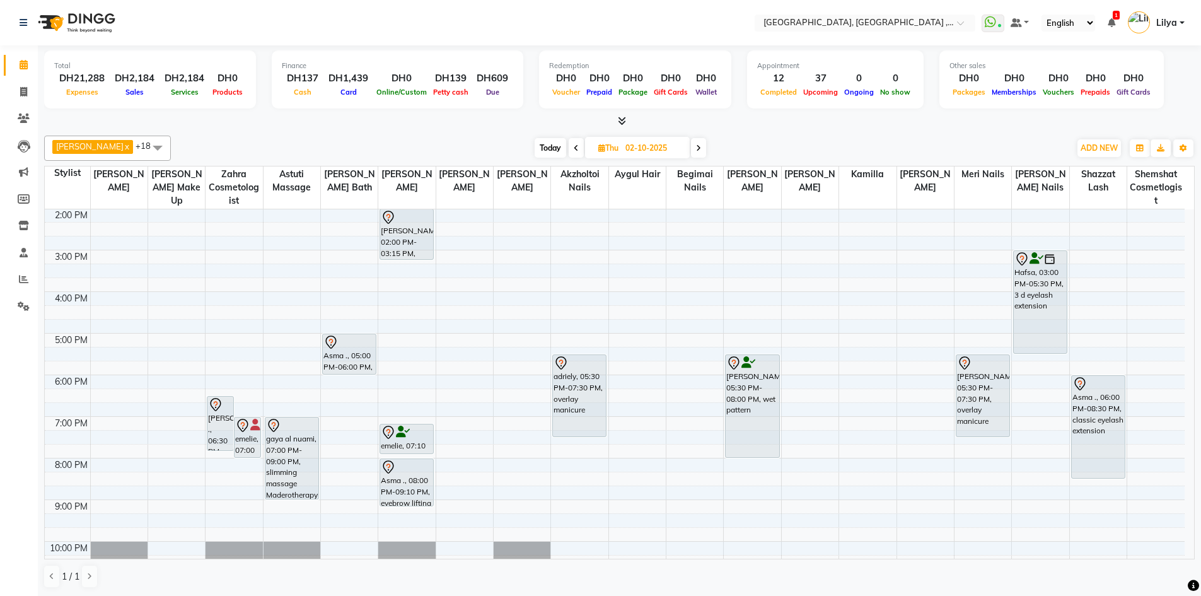
click at [545, 148] on span "Today" at bounding box center [551, 148] width 32 height 20
type input "01-10-2025"
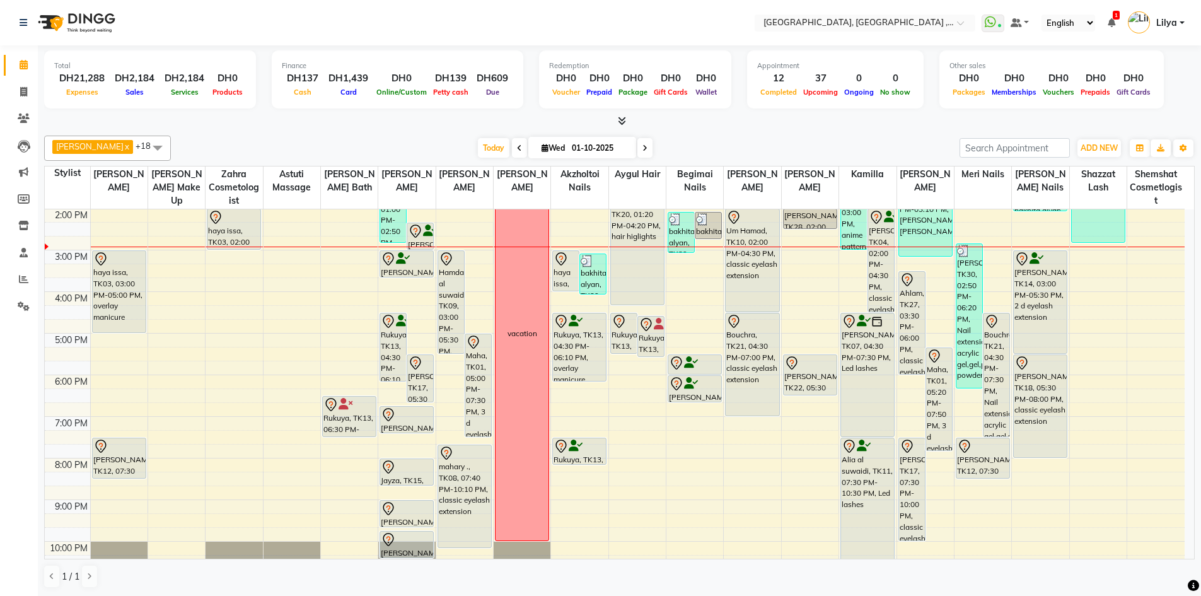
scroll to position [146, 0]
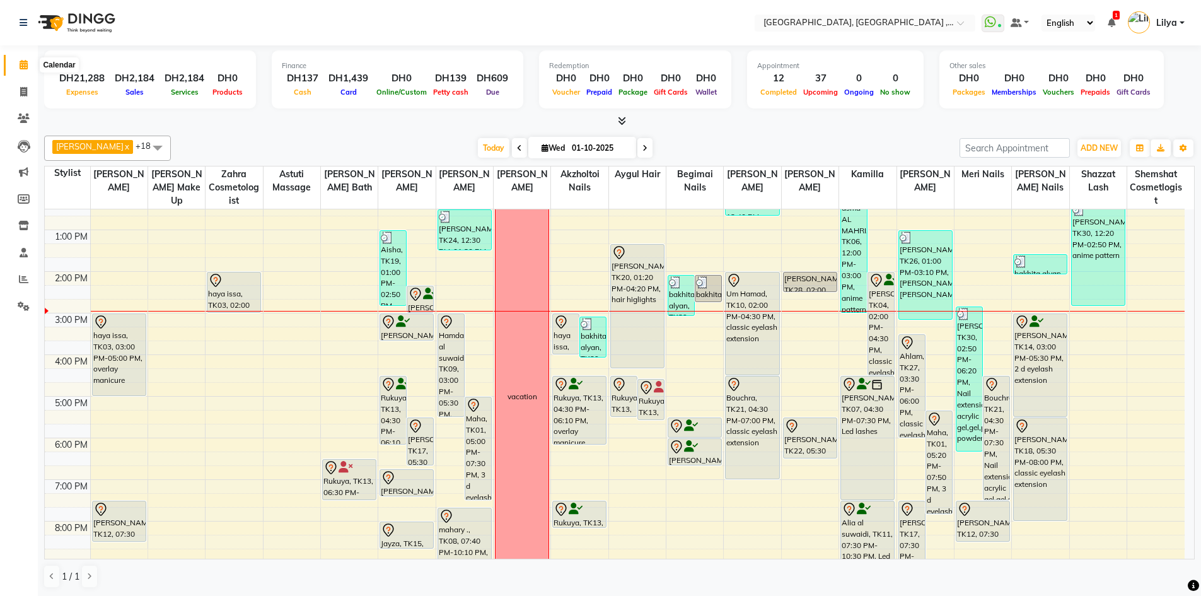
drag, startPoint x: 18, startPoint y: 62, endPoint x: 27, endPoint y: 61, distance: 9.5
click at [18, 62] on span at bounding box center [24, 65] width 22 height 14
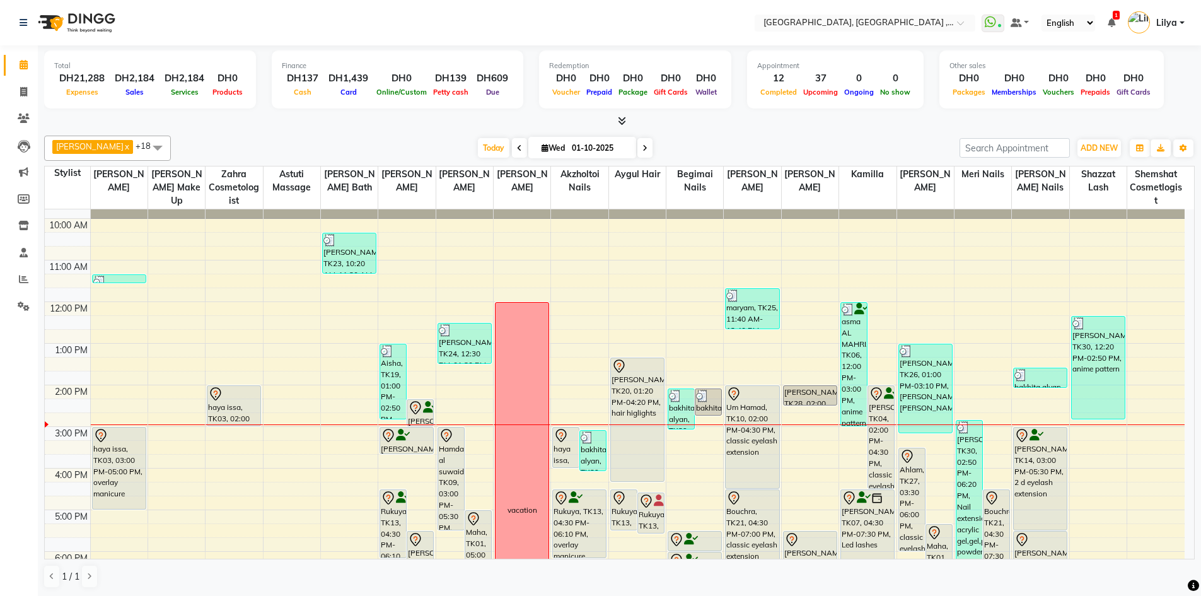
scroll to position [63, 0]
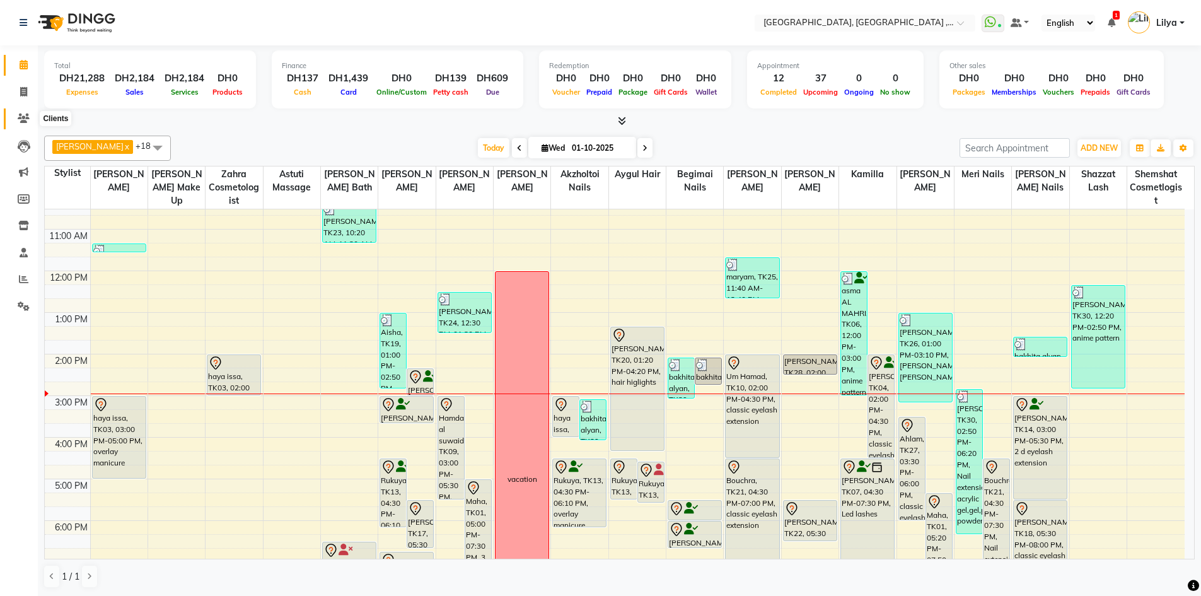
drag, startPoint x: 24, startPoint y: 117, endPoint x: 40, endPoint y: 112, distance: 16.5
click at [24, 117] on icon at bounding box center [24, 117] width 12 height 9
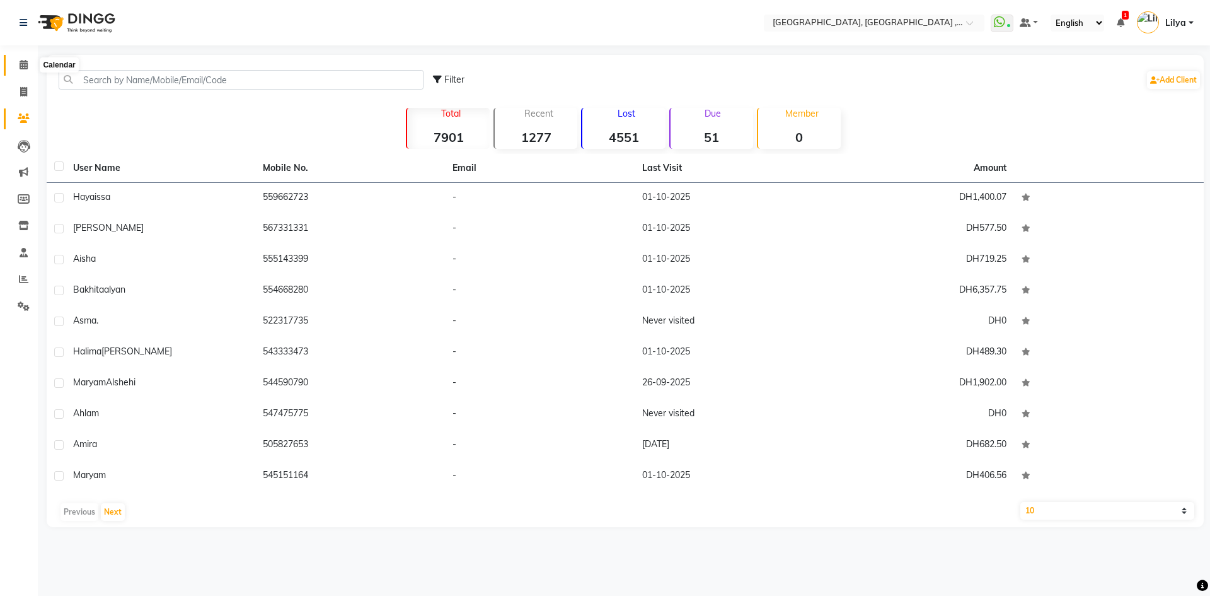
click at [23, 61] on icon at bounding box center [24, 64] width 8 height 9
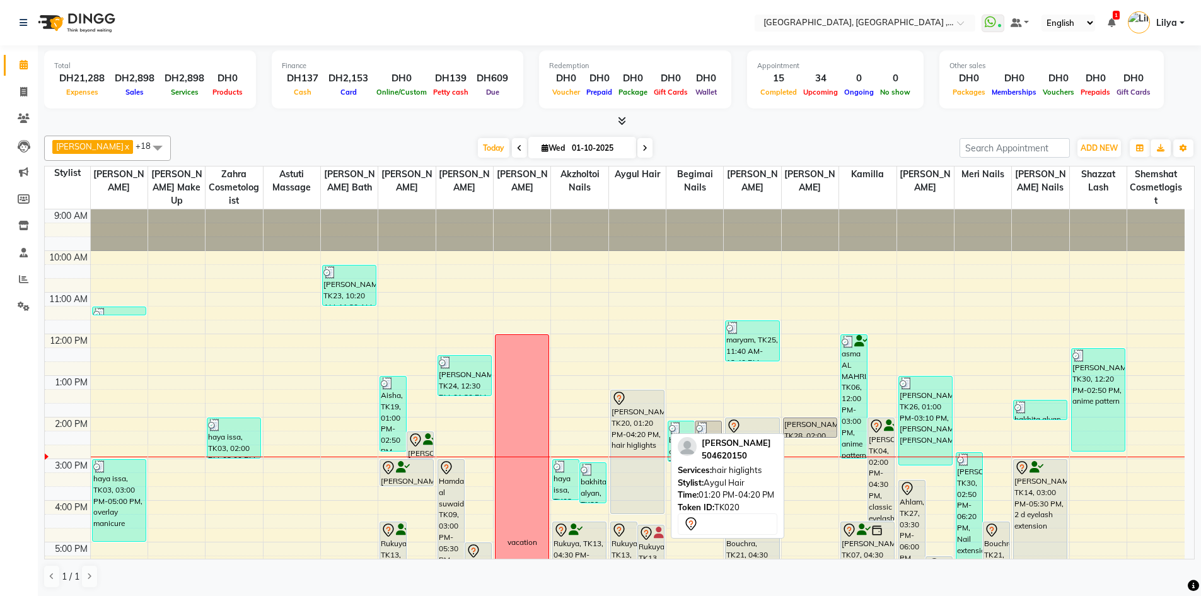
scroll to position [63, 0]
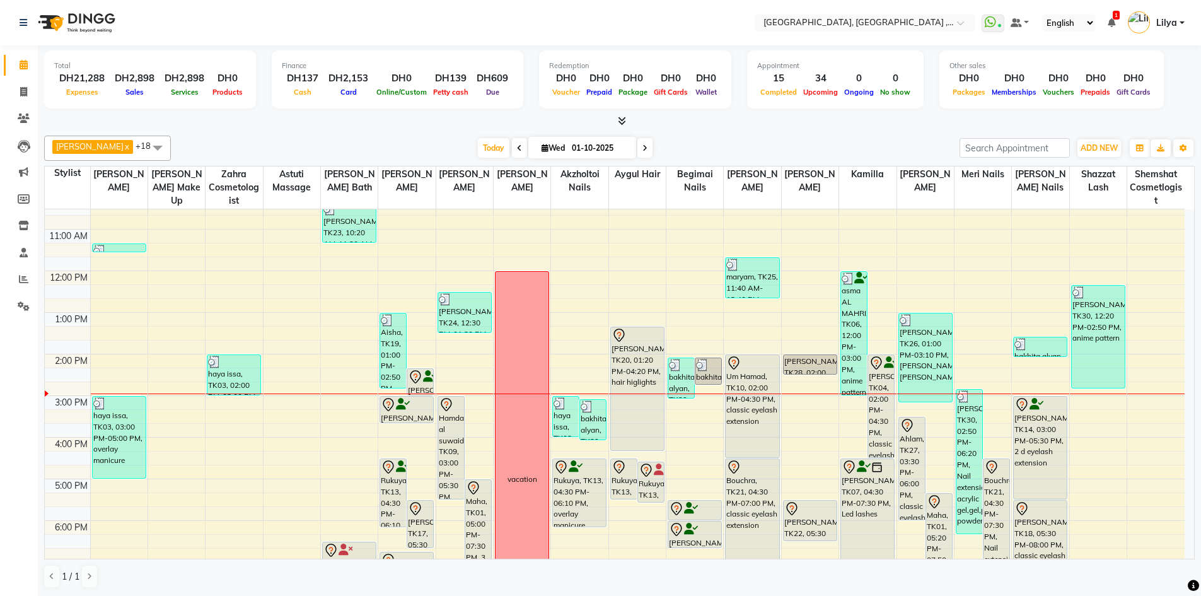
click at [646, 146] on icon at bounding box center [644, 148] width 5 height 8
type input "02-10-2025"
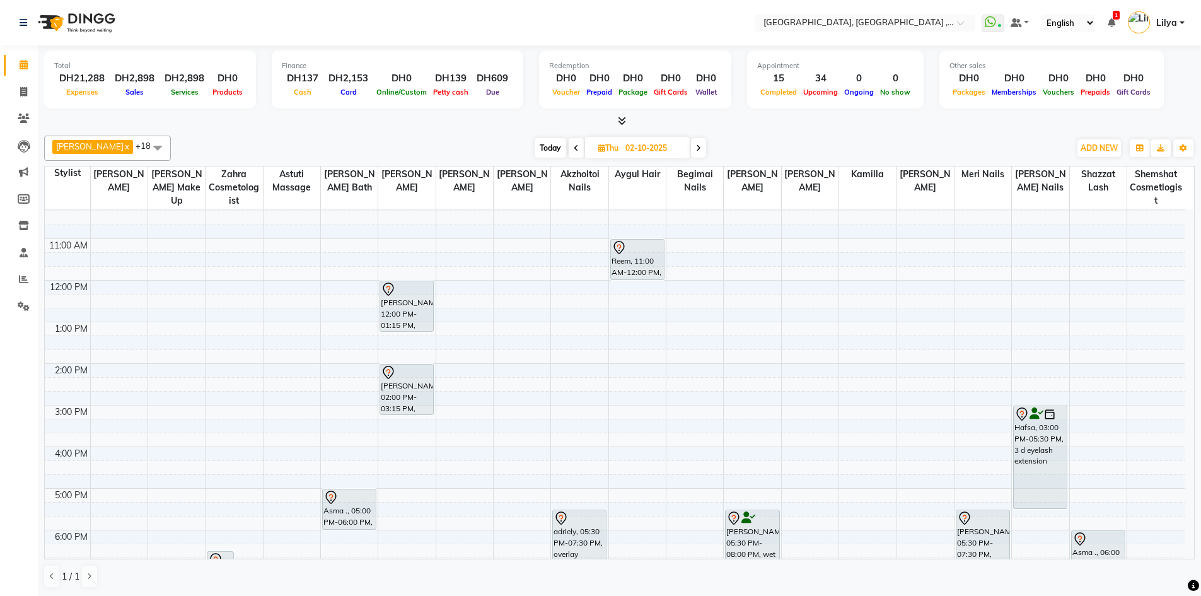
scroll to position [83, 0]
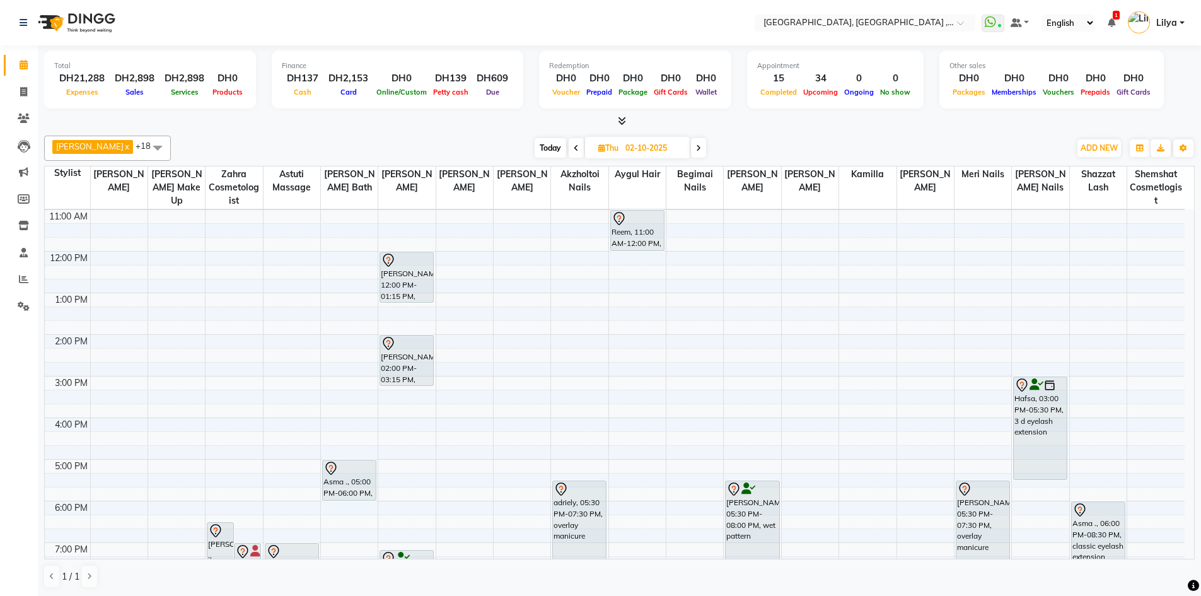
click at [398, 403] on div "9:00 AM 10:00 AM 11:00 AM 12:00 PM 1:00 PM 2:00 PM 3:00 PM 4:00 PM 5:00 PM 6:00…" at bounding box center [615, 438] width 1140 height 623
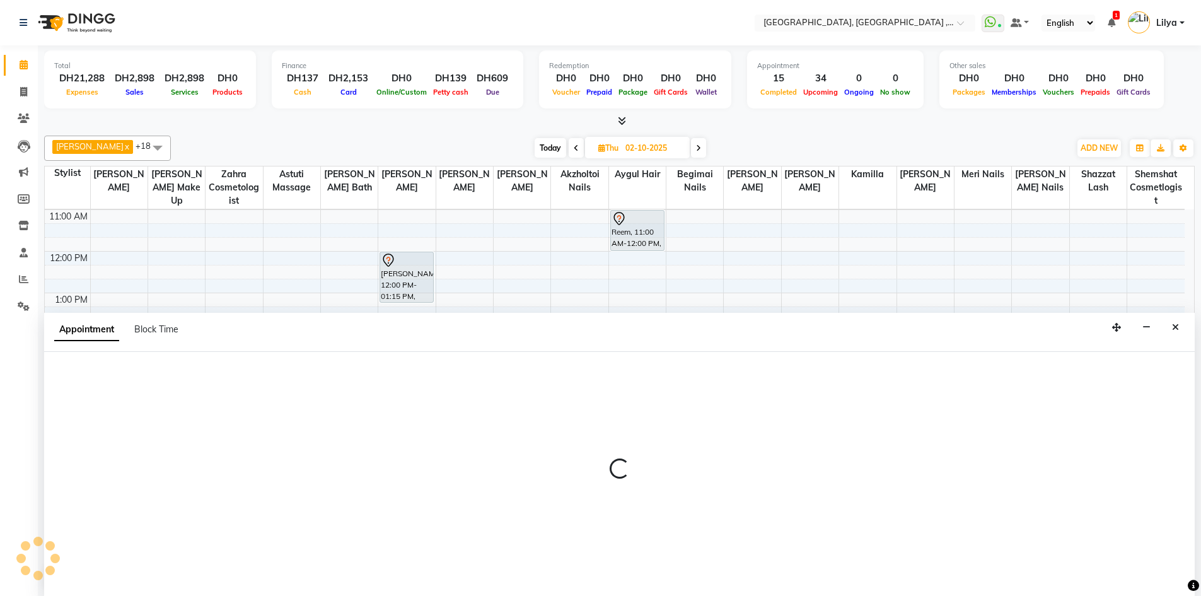
scroll to position [1, 0]
select select "53586"
select select "915"
select select "tentative"
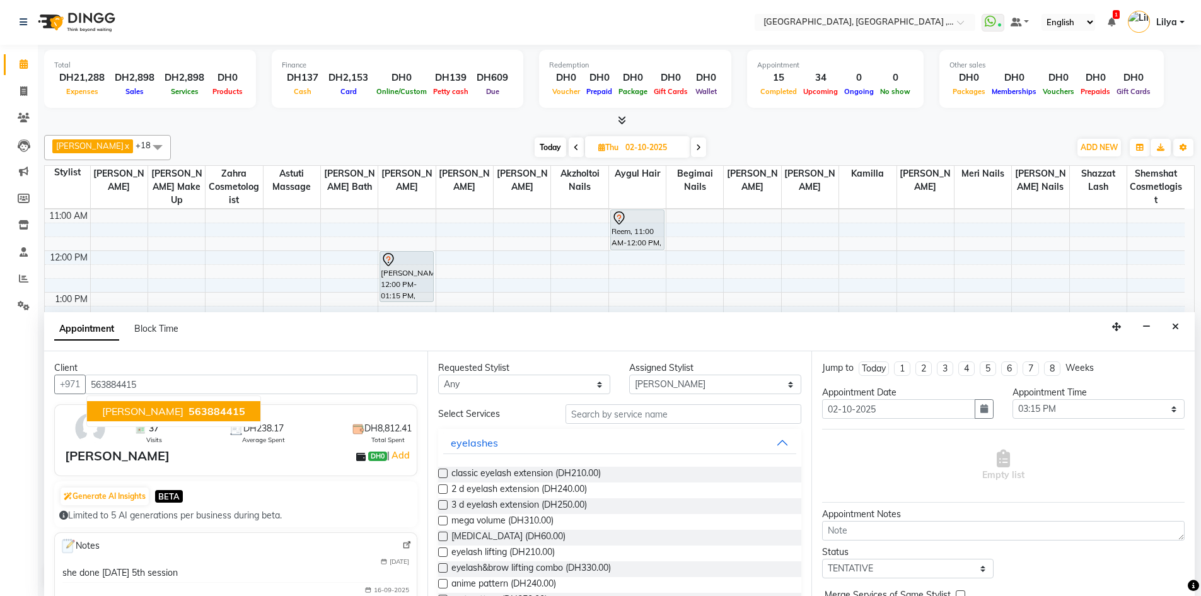
click at [186, 409] on ngb-highlight "563884415" at bounding box center [215, 411] width 59 height 13
type input "563884415"
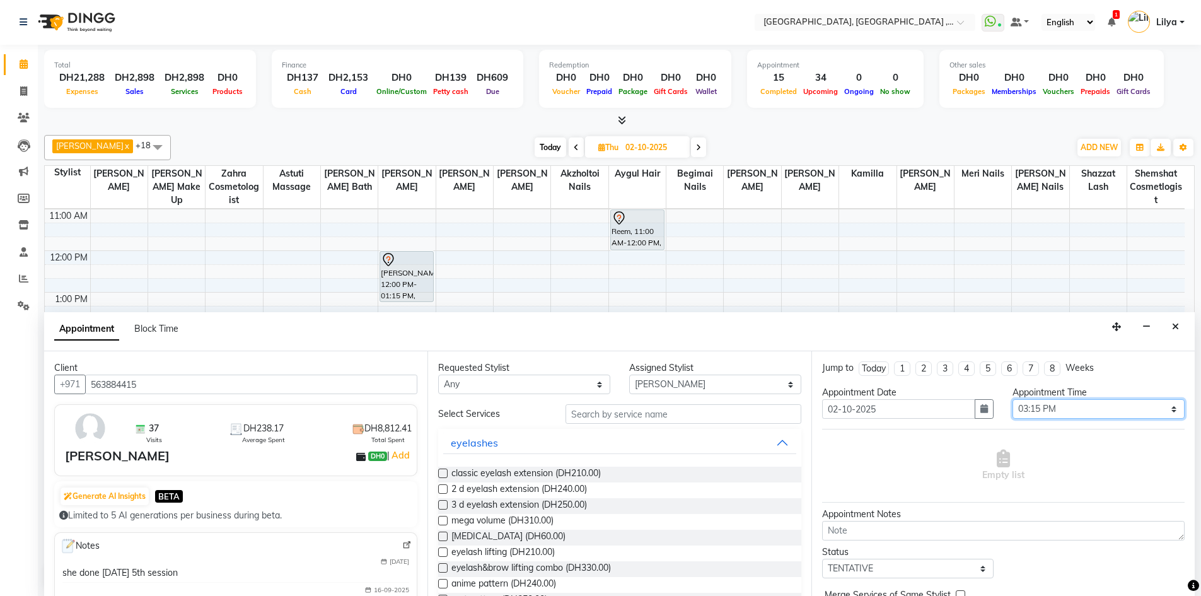
drag, startPoint x: 1166, startPoint y: 409, endPoint x: 1143, endPoint y: 402, distance: 23.6
click at [1166, 409] on select "Select 10:00 AM 10:15 AM 10:30 AM 10:45 AM 11:00 AM 11:15 AM 11:30 AM 11:45 AM …" at bounding box center [1098, 409] width 172 height 20
select select "930"
click at [1012, 399] on select "Select 10:00 AM 10:15 AM 10:30 AM 10:45 AM 11:00 AM 11:15 AM 11:30 AM 11:45 AM …" at bounding box center [1098, 409] width 172 height 20
click at [636, 414] on input "text" at bounding box center [683, 414] width 236 height 20
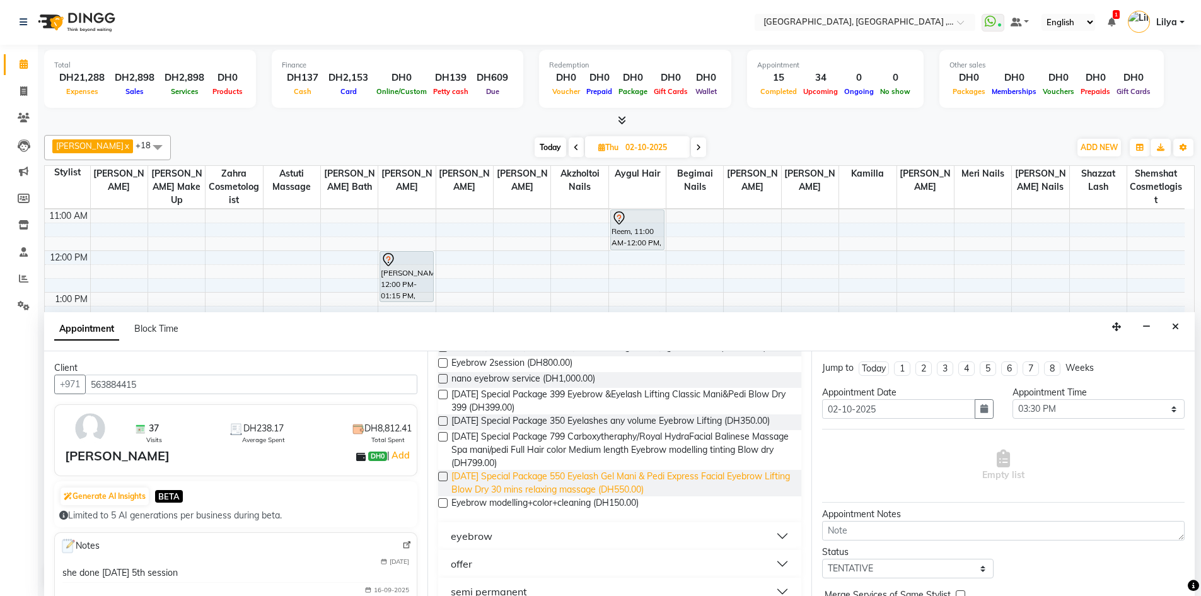
scroll to position [156, 0]
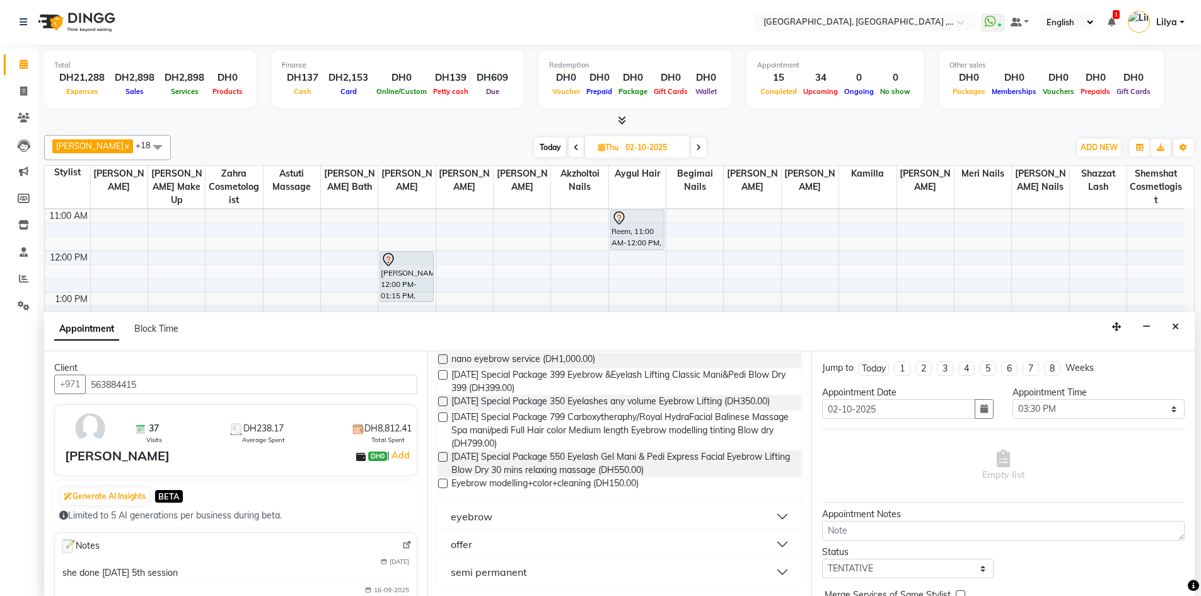
type input "eyebrow"
drag, startPoint x: 771, startPoint y: 514, endPoint x: 747, endPoint y: 520, distance: 24.8
click at [770, 514] on button "eyebrow" at bounding box center [619, 516] width 352 height 23
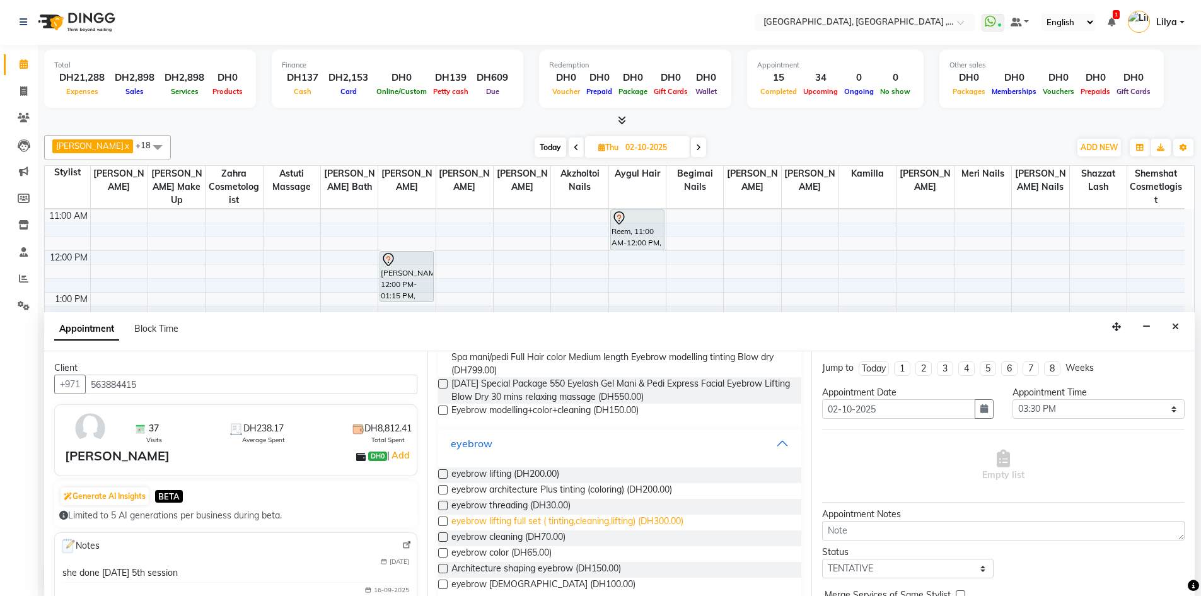
scroll to position [219, 0]
click at [443, 478] on label at bounding box center [442, 472] width 9 height 9
click at [443, 478] on input "checkbox" at bounding box center [442, 474] width 8 height 8
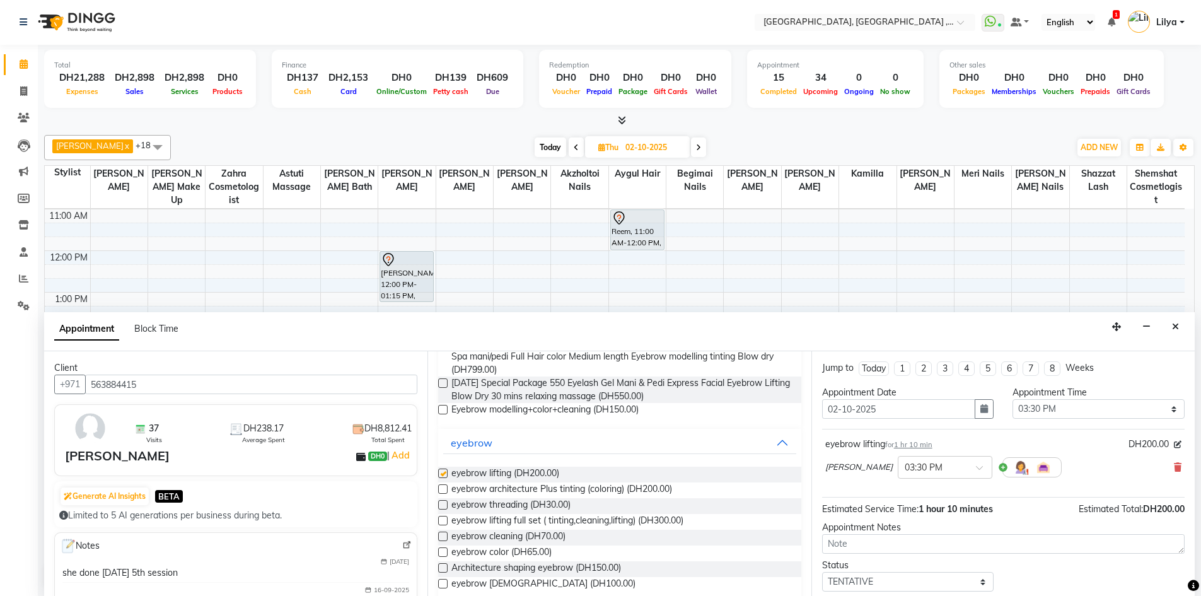
checkbox input "false"
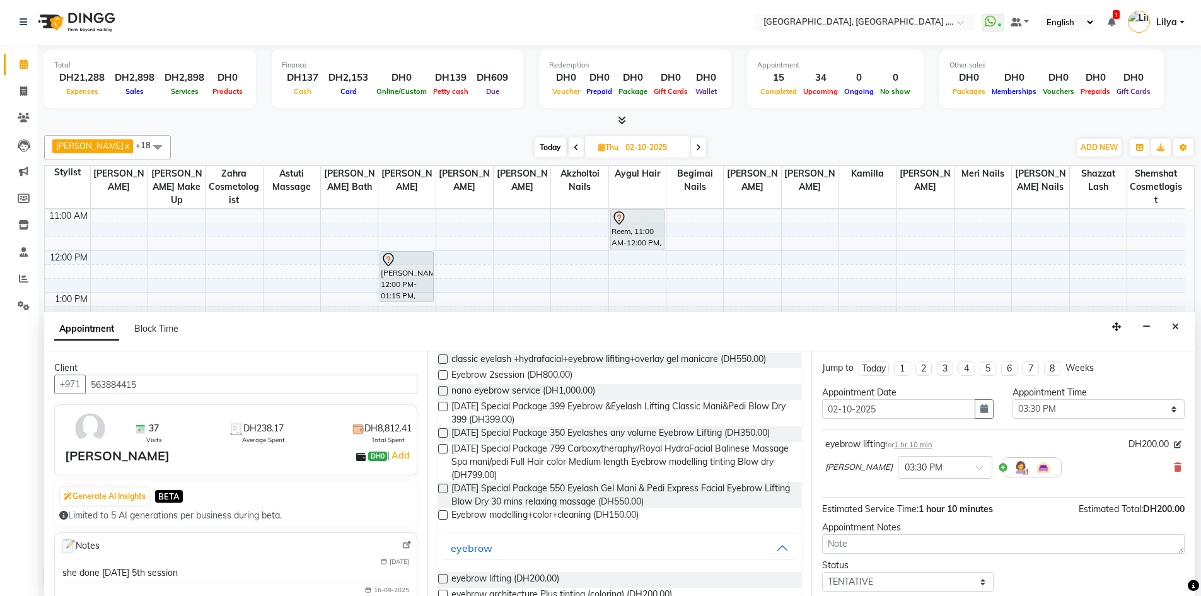
scroll to position [113, 0]
click at [1174, 468] on icon at bounding box center [1178, 467] width 8 height 9
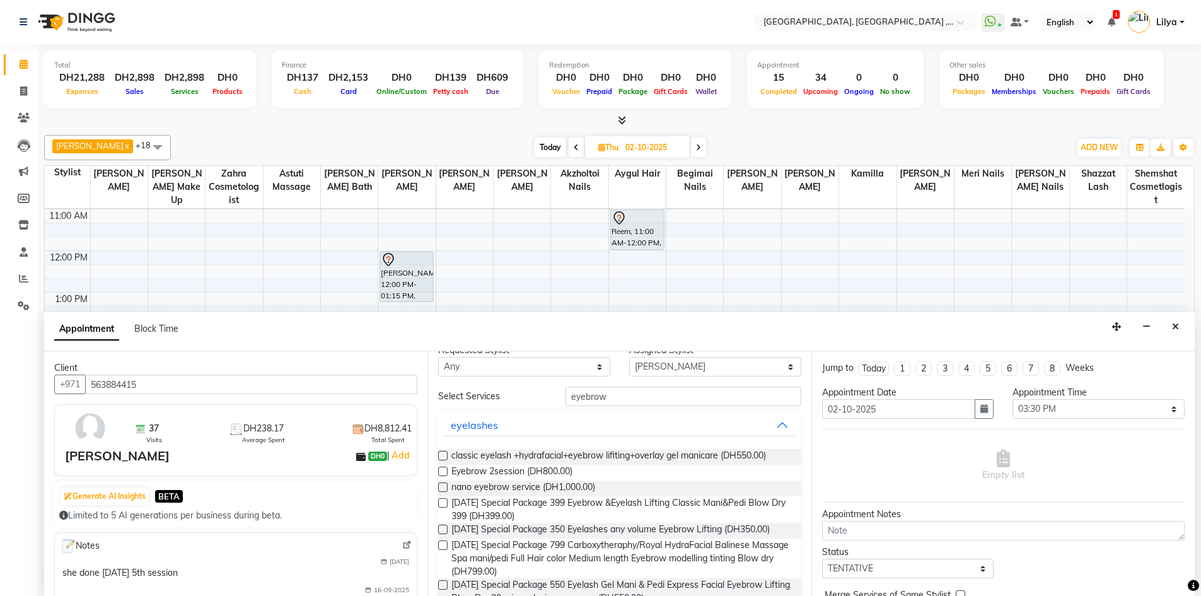
scroll to position [0, 0]
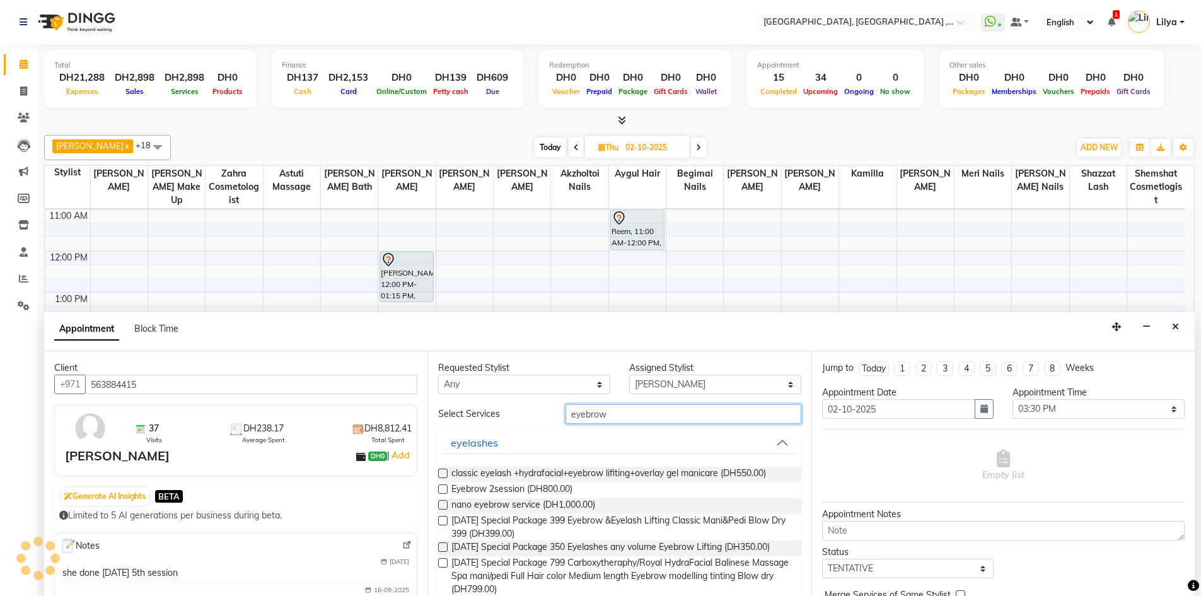
click at [616, 416] on input "eyebrow" at bounding box center [683, 414] width 236 height 20
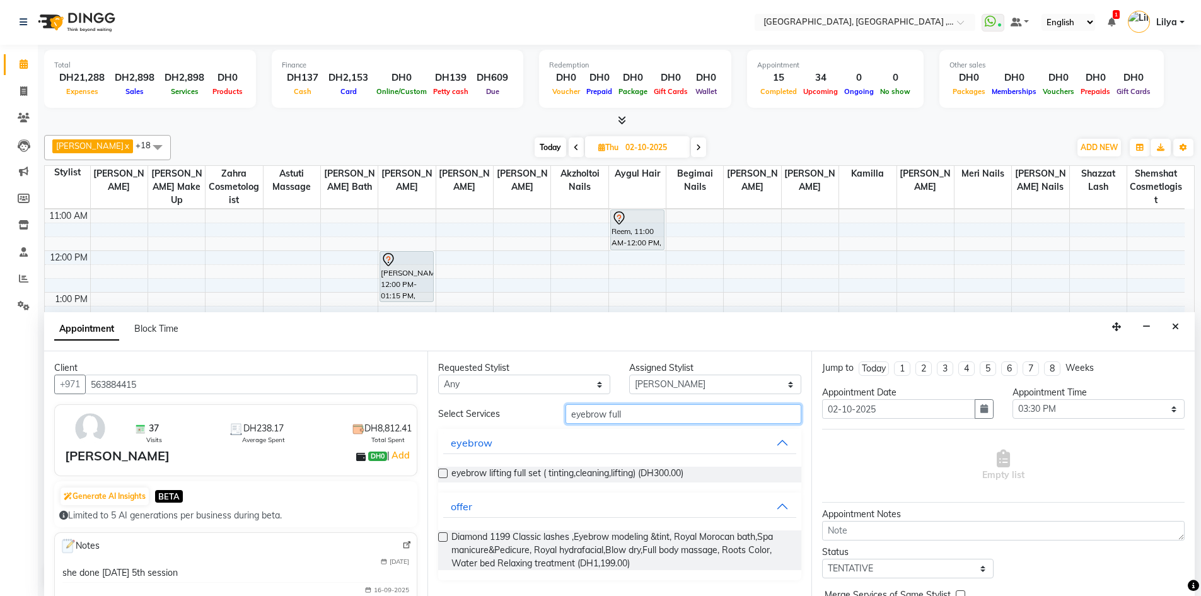
type input "eyebrow full"
click at [441, 475] on label at bounding box center [442, 472] width 9 height 9
click at [441, 475] on input "checkbox" at bounding box center [442, 474] width 8 height 8
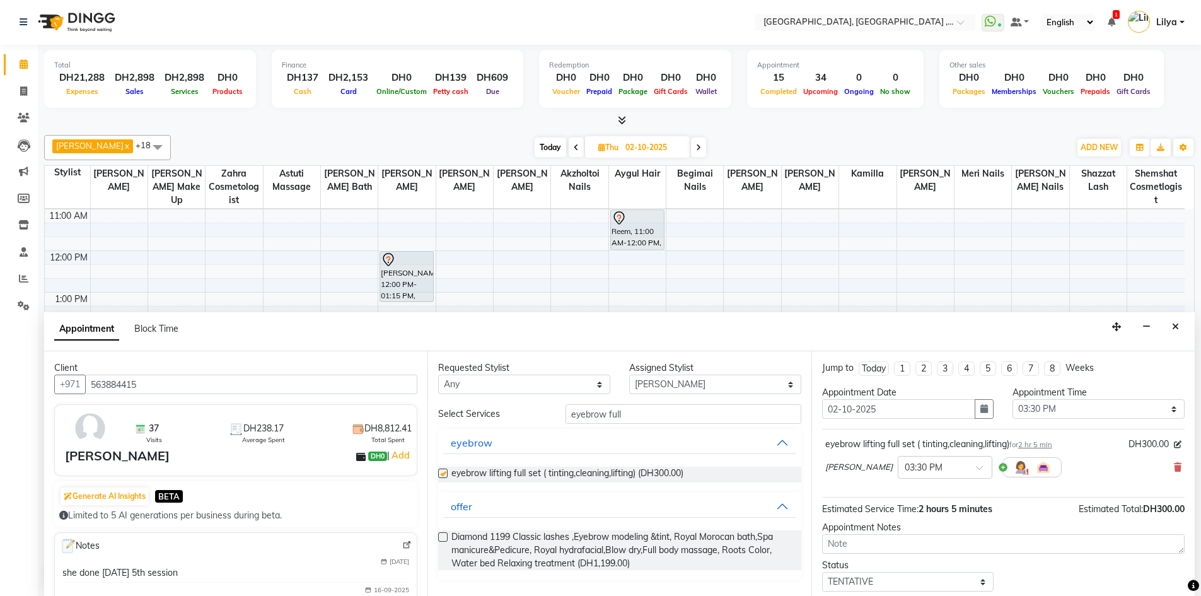
checkbox input "false"
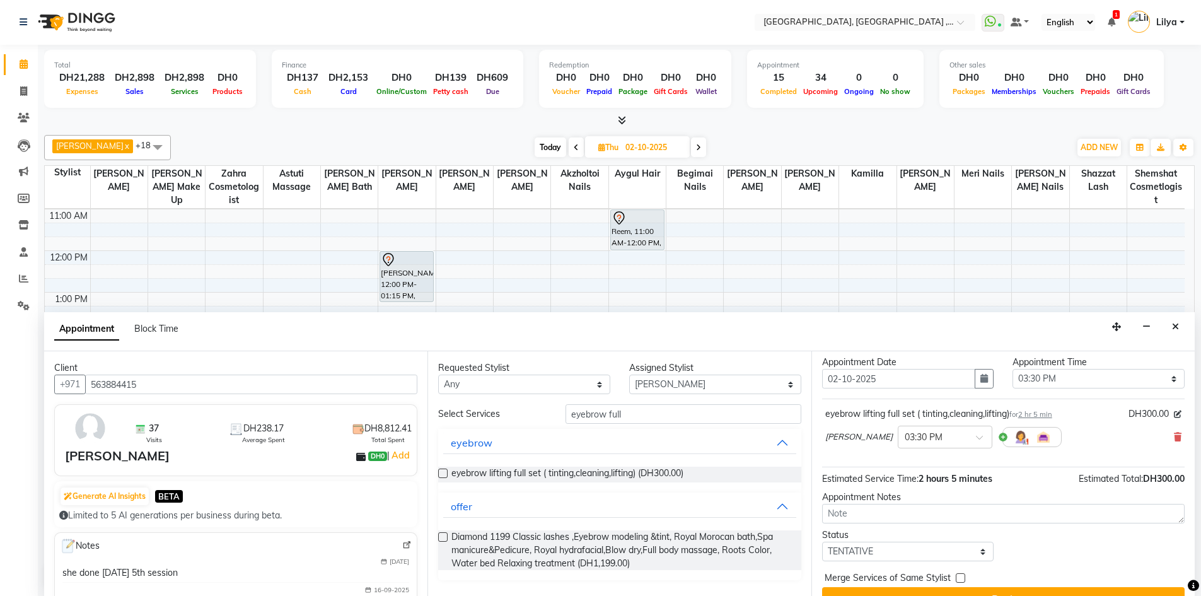
scroll to position [54, 0]
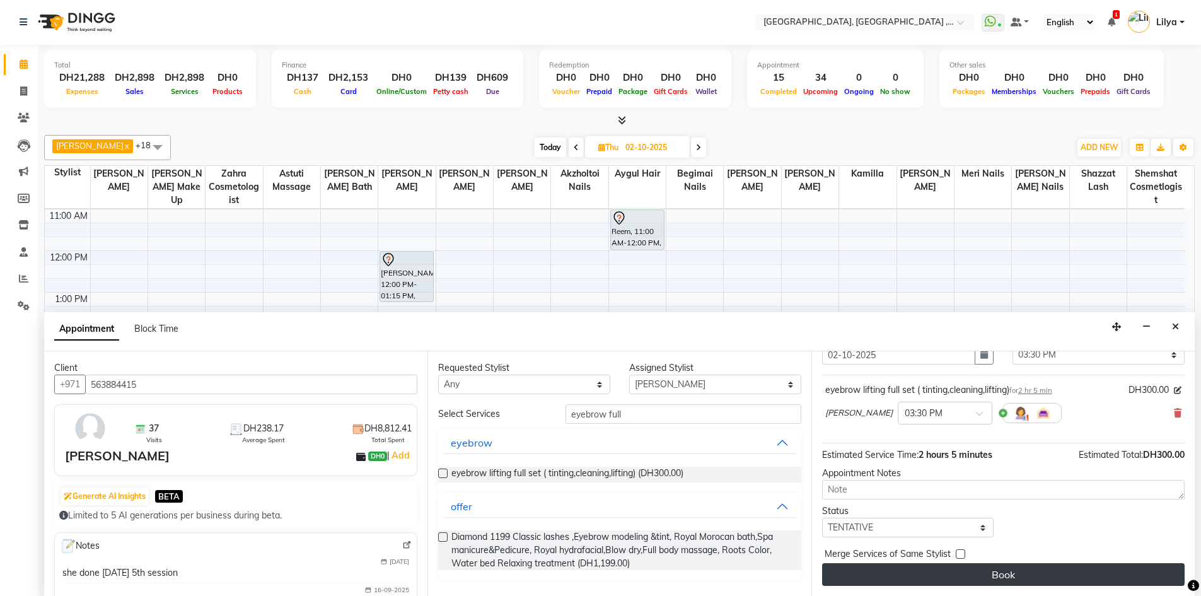
click at [990, 573] on button "Book" at bounding box center [1003, 574] width 362 height 23
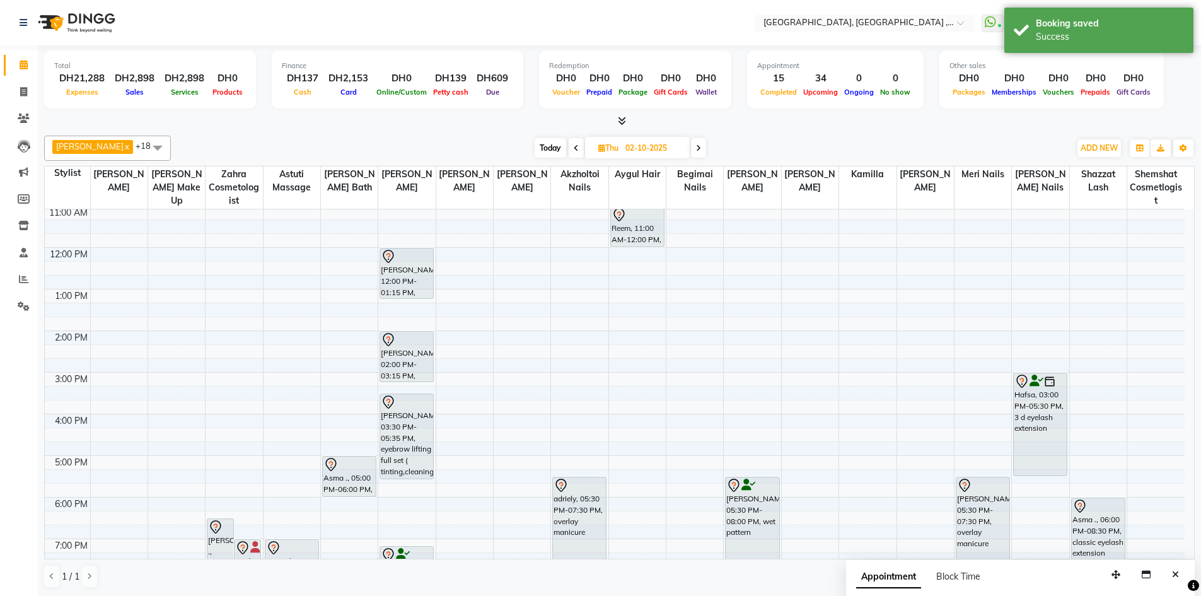
scroll to position [85, 0]
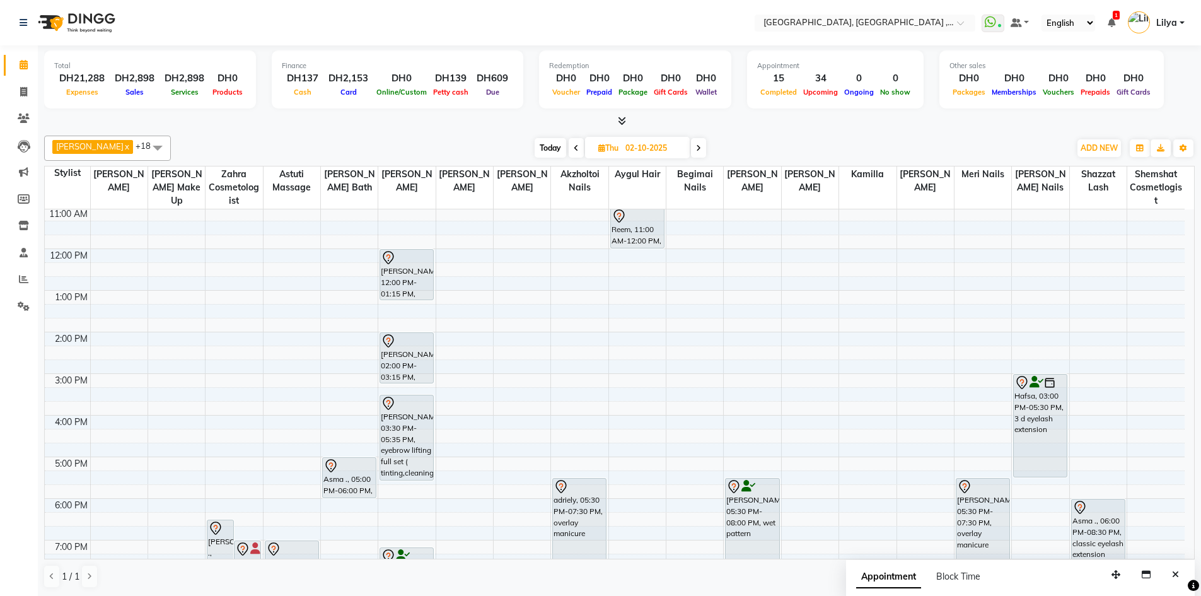
click at [559, 148] on span "Today" at bounding box center [551, 148] width 32 height 20
type input "01-10-2025"
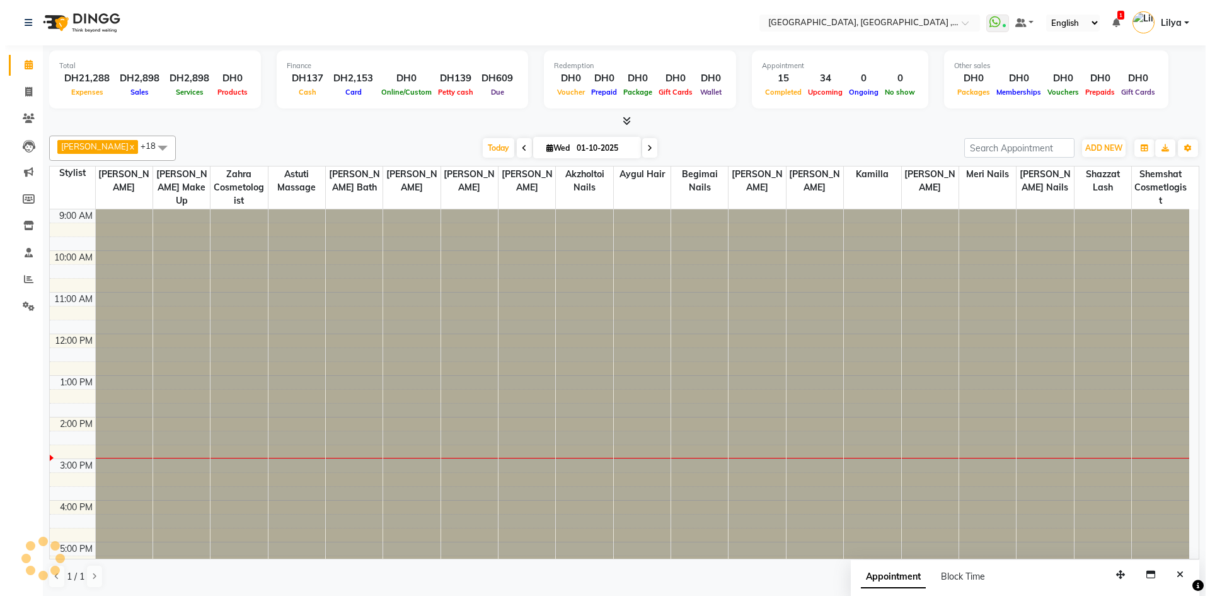
scroll to position [209, 0]
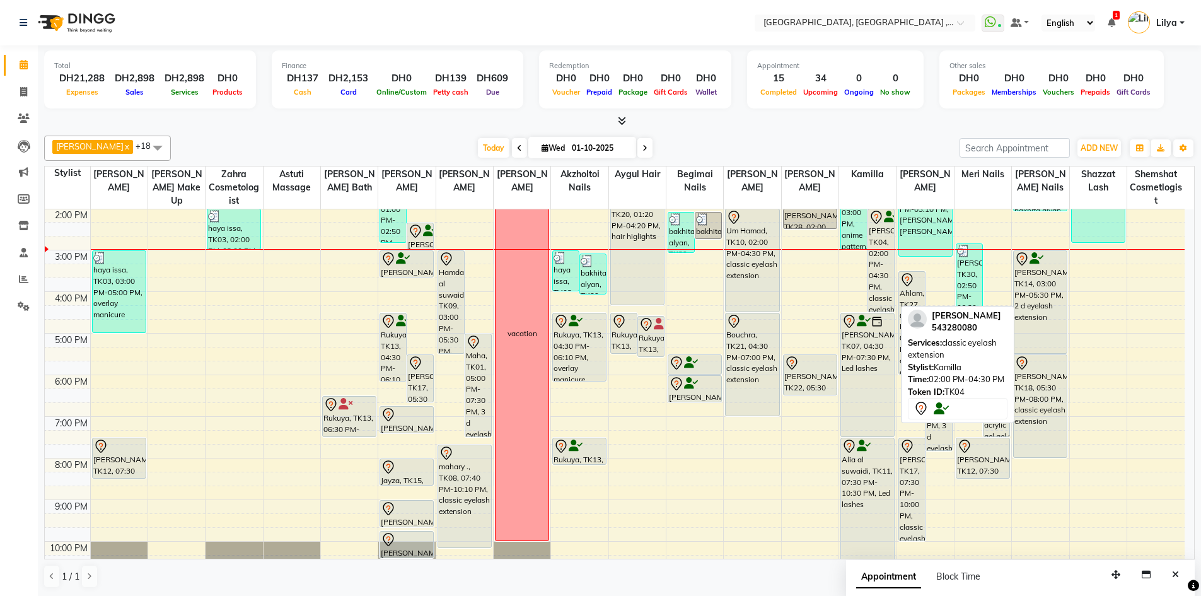
click at [875, 274] on div "[PERSON_NAME], TK04, 02:00 PM-04:30 PM, classic eyelash extension" at bounding box center [881, 260] width 26 height 102
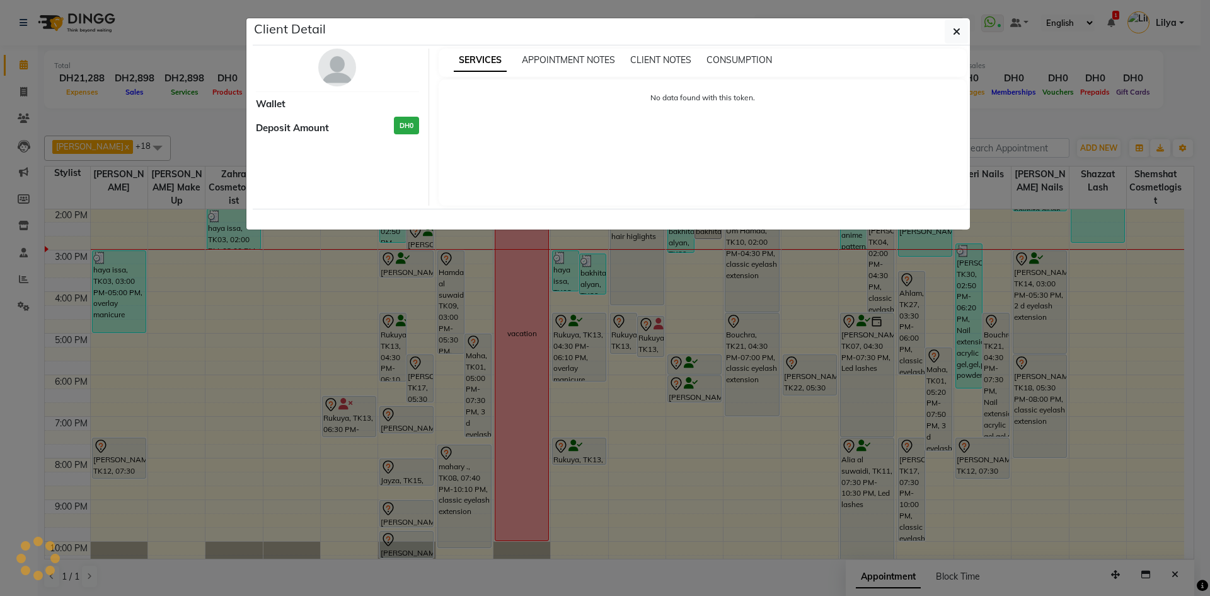
select select "7"
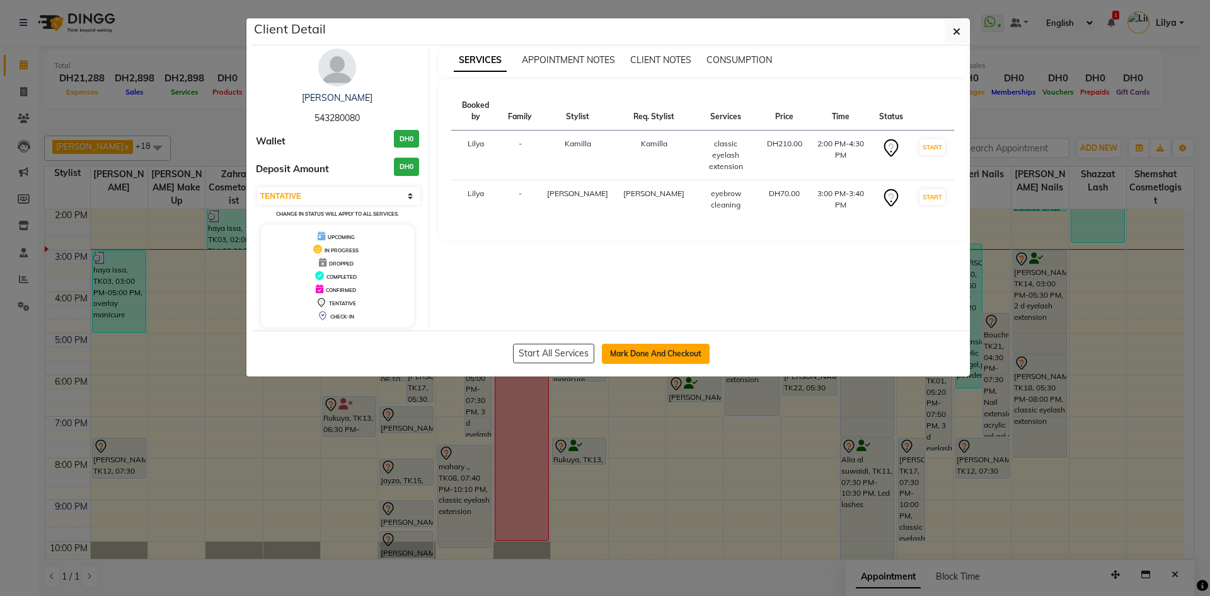
click at [681, 354] on button "Mark Done And Checkout" at bounding box center [656, 354] width 108 height 20
select select "service"
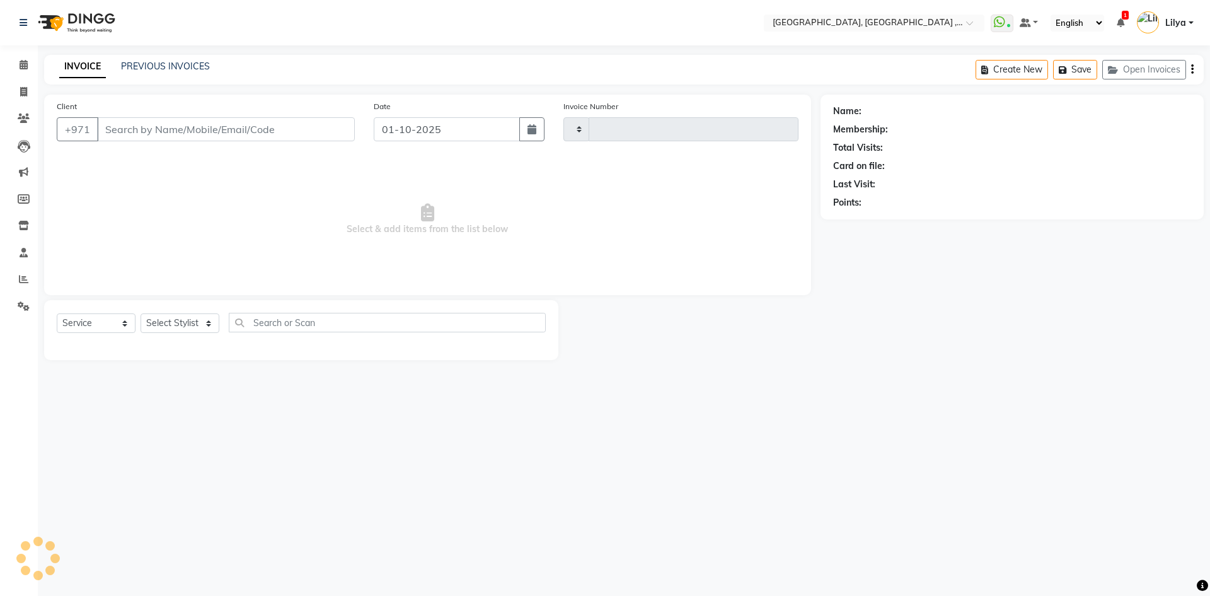
type input "5381"
select select "3838"
type input "543280080"
select select "53586"
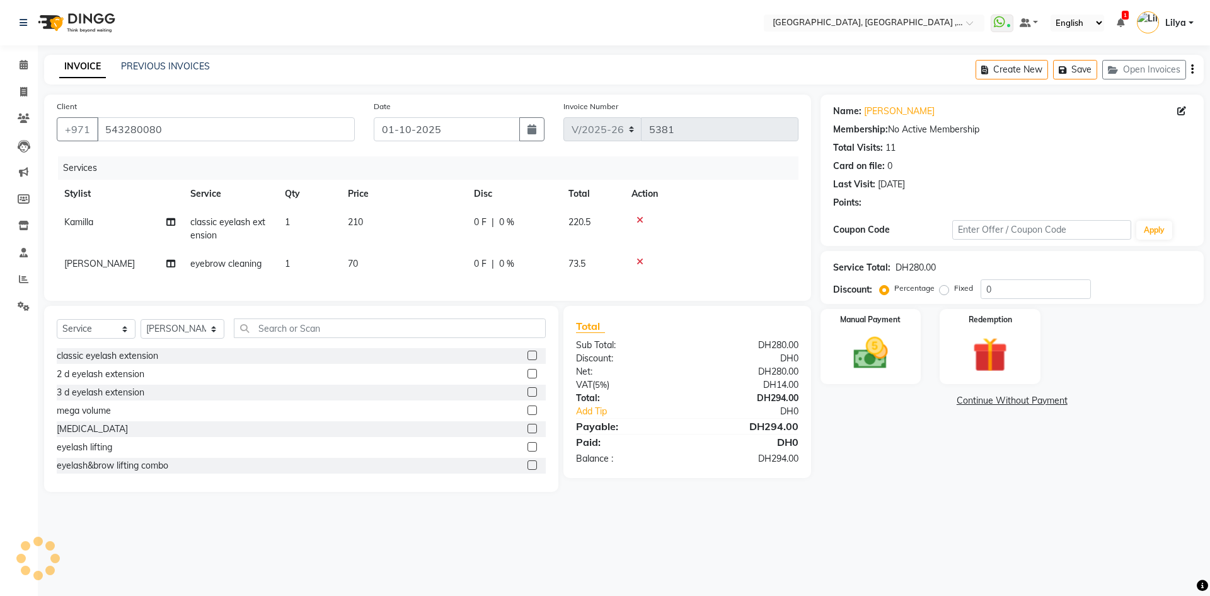
drag, startPoint x: 376, startPoint y: 231, endPoint x: 405, endPoint y: 226, distance: 30.2
click at [380, 233] on td "210" at bounding box center [403, 229] width 126 height 42
select select "91749"
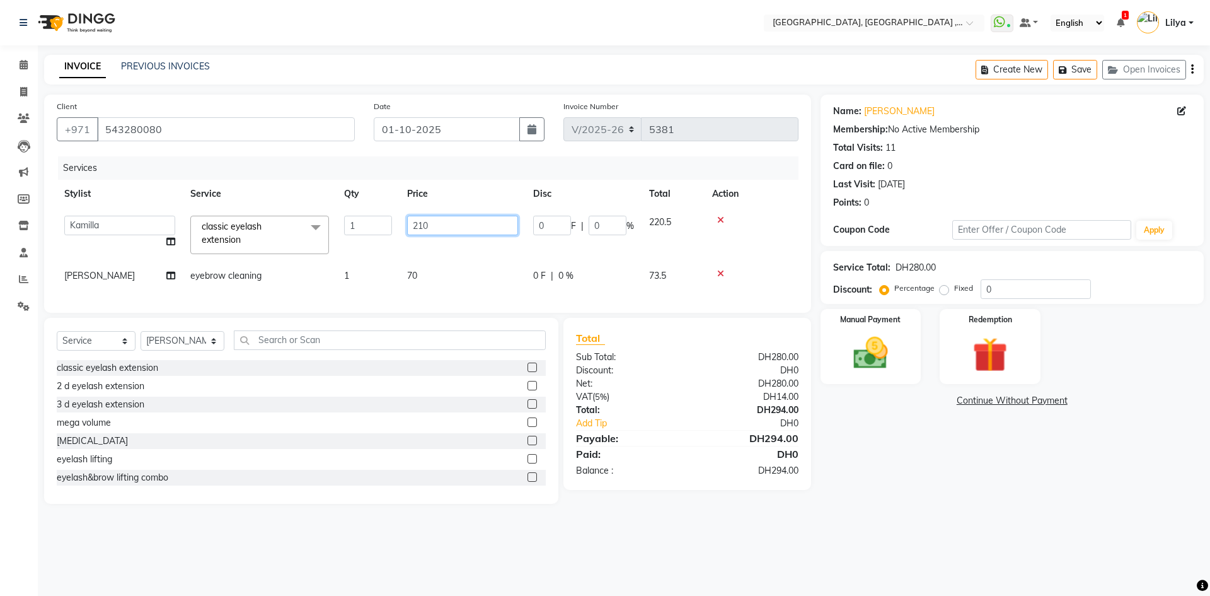
drag, startPoint x: 439, startPoint y: 224, endPoint x: 371, endPoint y: 226, distance: 68.1
click at [375, 226] on tr "[PERSON_NAME] Aina Akzholtoi nails [PERSON_NAME] Astuti massage Aygul hair Begi…" at bounding box center [428, 235] width 742 height 54
type input "0"
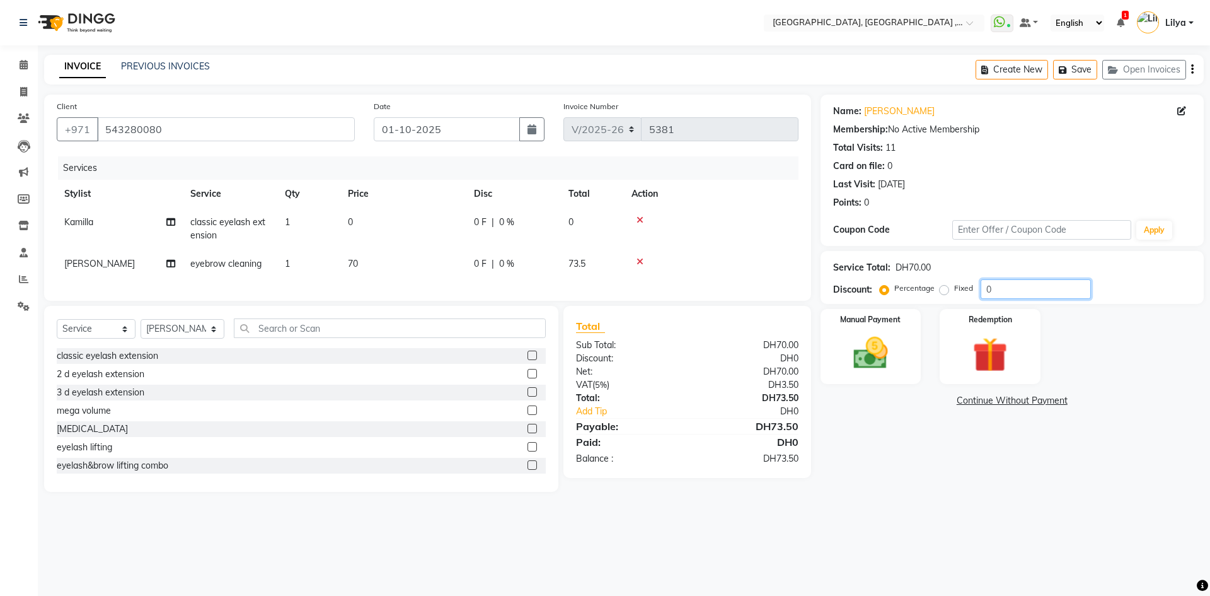
click at [1011, 290] on input "0" at bounding box center [1036, 289] width 110 height 20
click at [983, 398] on link "Continue Without Payment" at bounding box center [1012, 400] width 378 height 13
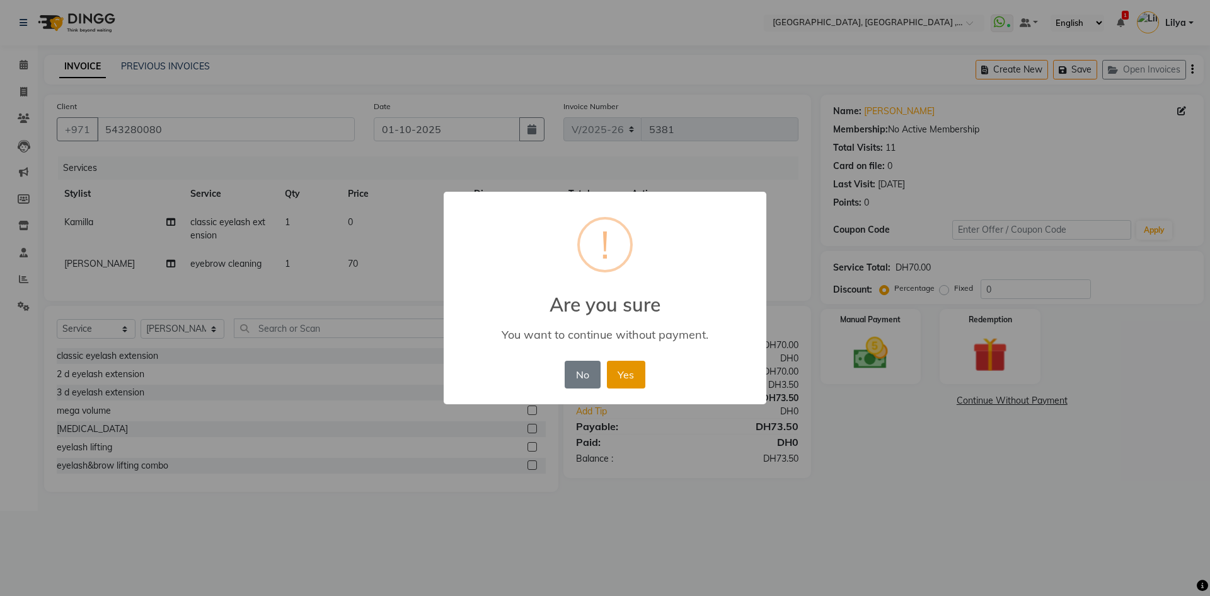
click at [627, 371] on button "Yes" at bounding box center [626, 375] width 38 height 28
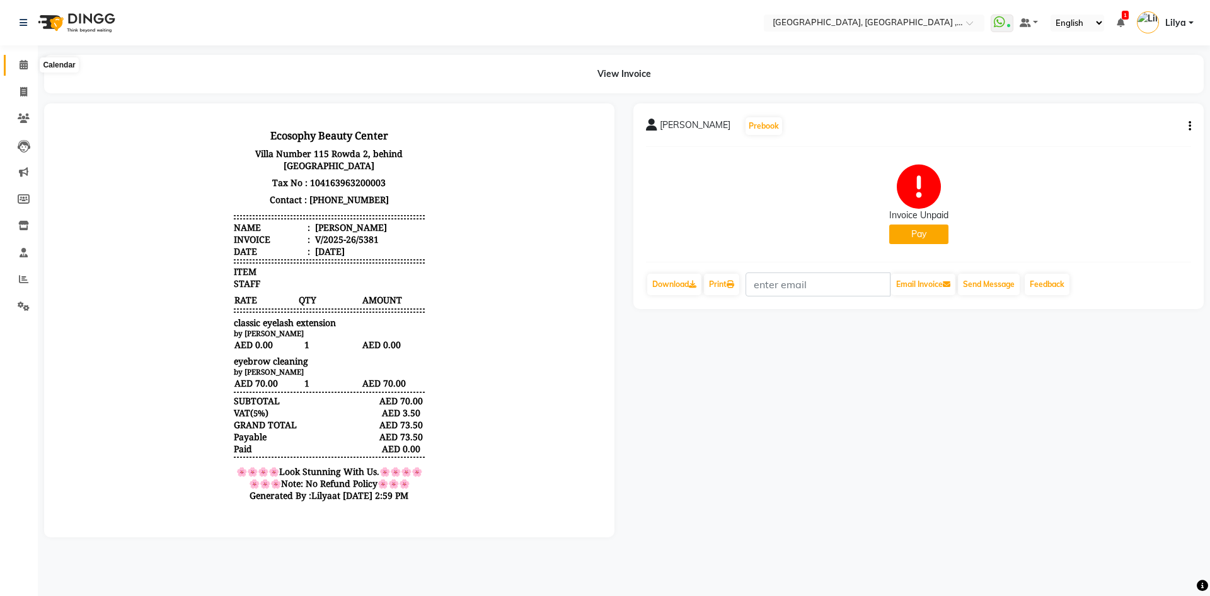
click at [20, 69] on icon at bounding box center [24, 64] width 8 height 9
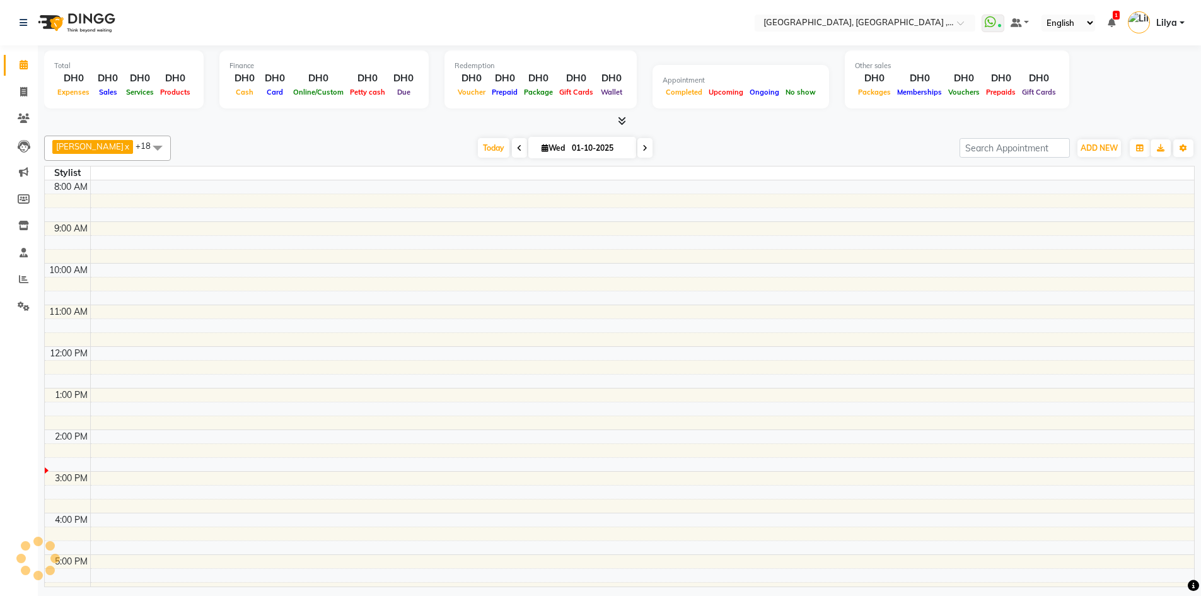
scroll to position [209, 0]
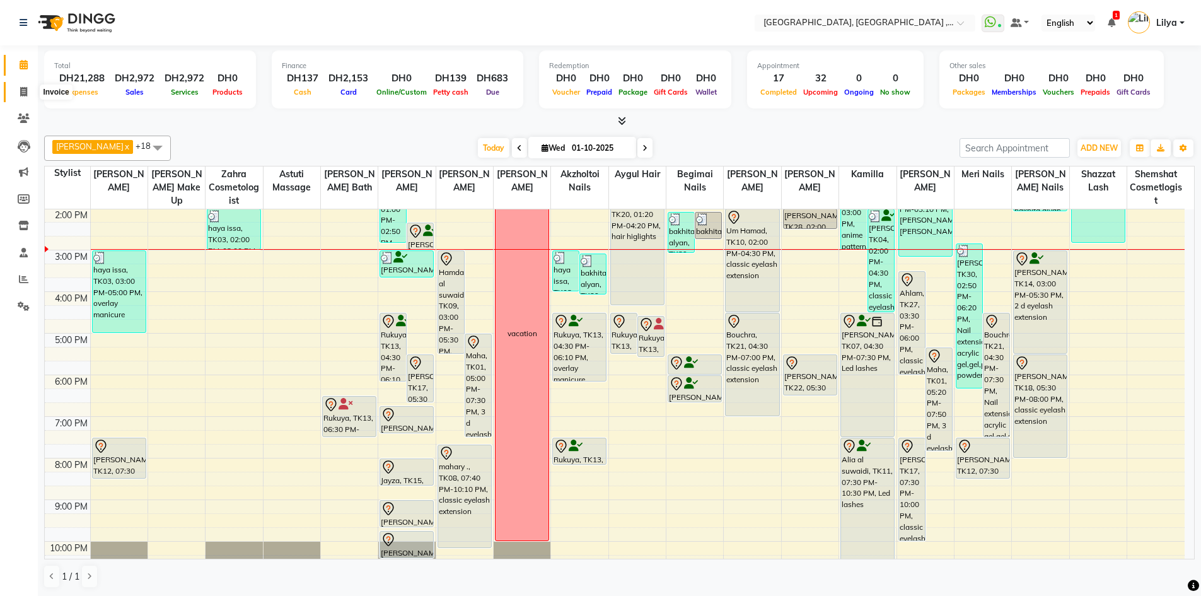
click at [30, 83] on link "Invoice" at bounding box center [19, 92] width 30 height 21
select select "service"
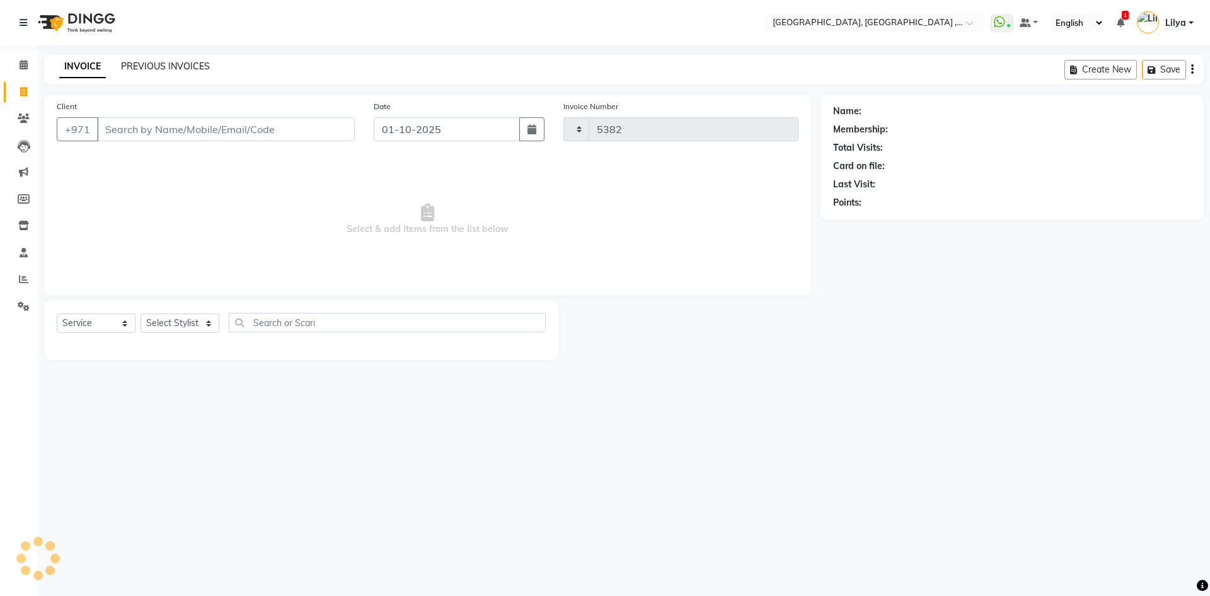
click at [177, 63] on link "PREVIOUS INVOICES" at bounding box center [165, 66] width 89 height 11
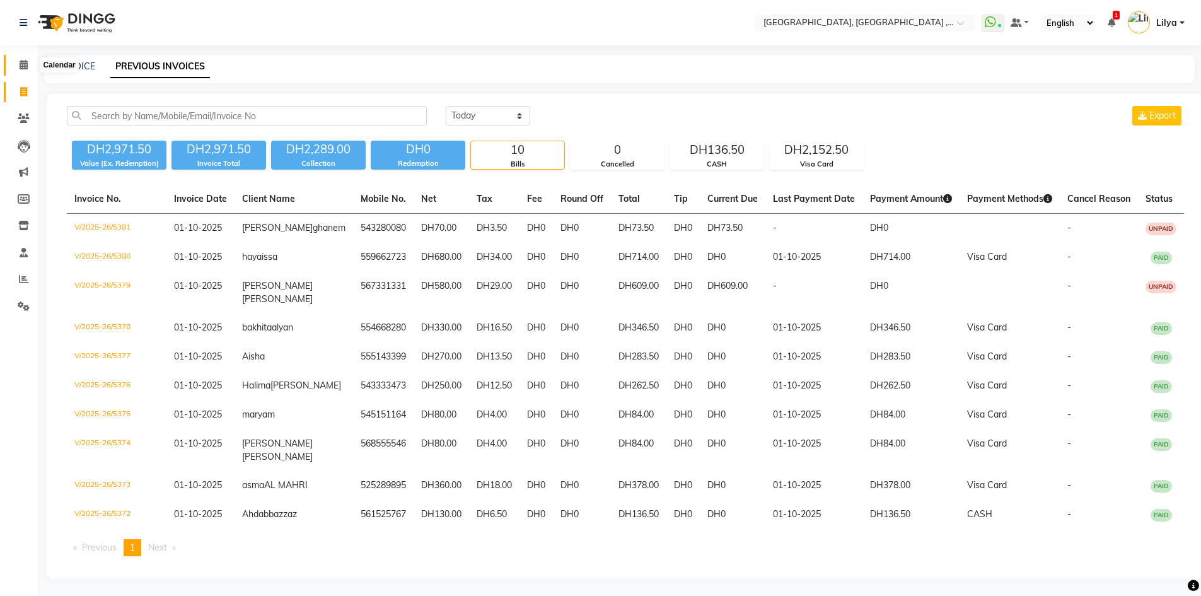
click at [22, 64] on icon at bounding box center [24, 64] width 8 height 9
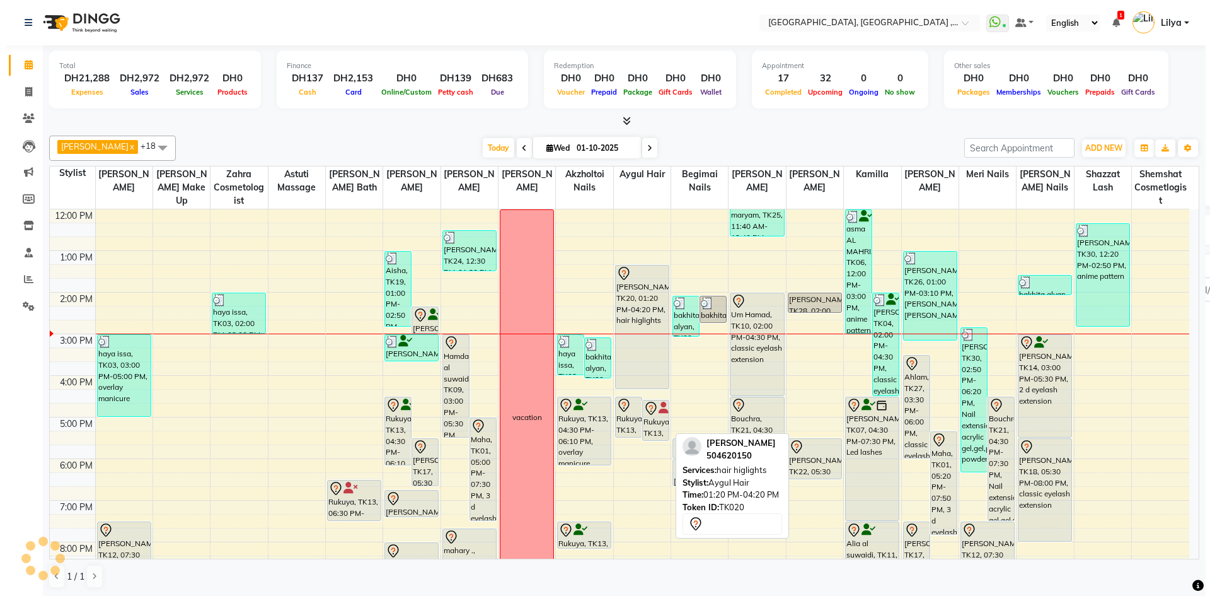
scroll to position [126, 0]
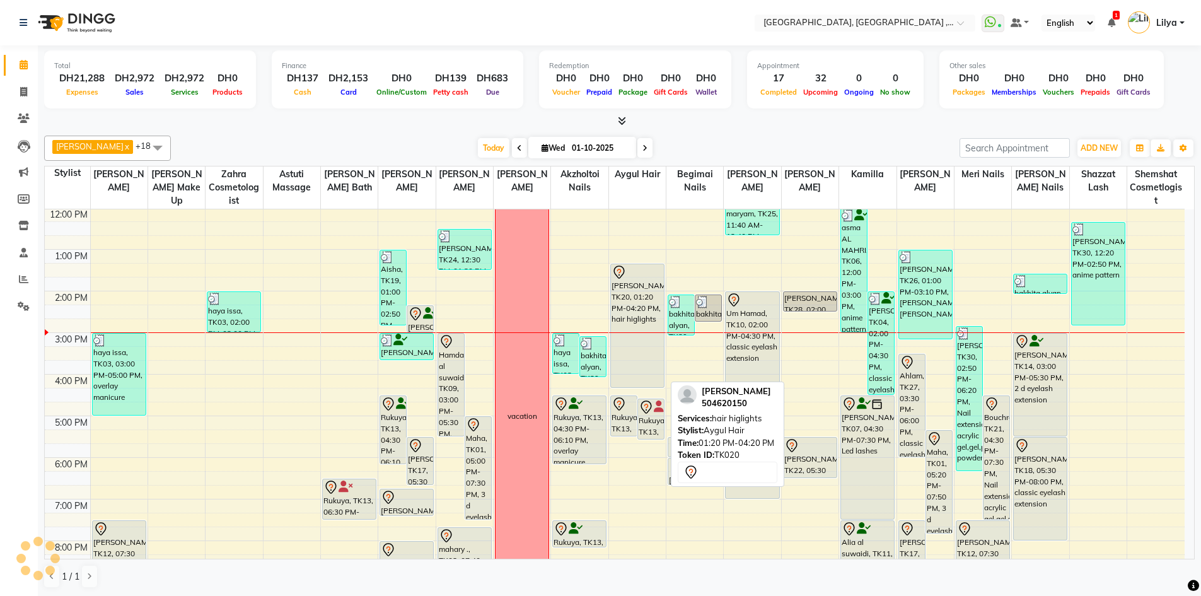
click at [641, 313] on div "[PERSON_NAME], TK20, 01:20 PM-04:20 PM, hair higlights" at bounding box center [637, 325] width 53 height 123
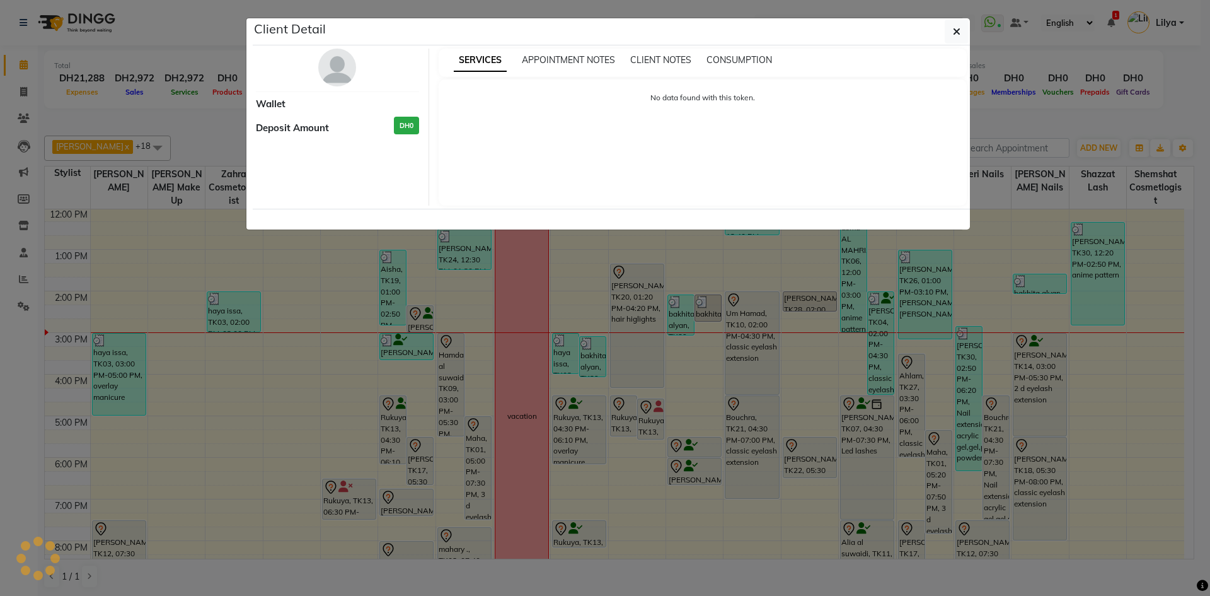
select select "7"
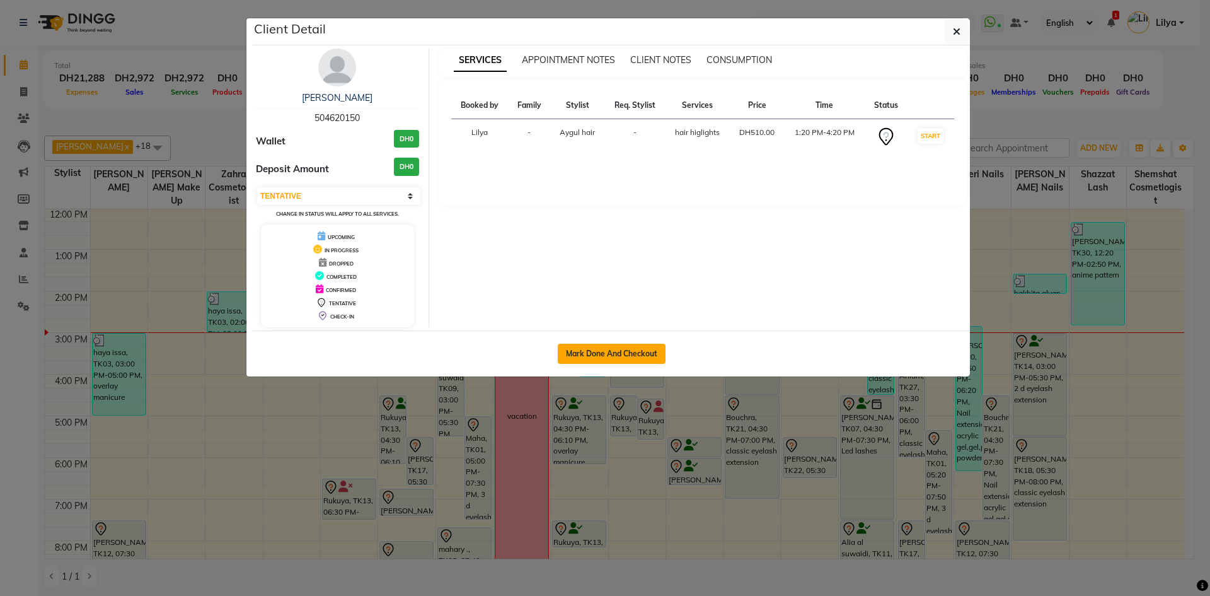
click at [630, 353] on button "Mark Done And Checkout" at bounding box center [612, 354] width 108 height 20
select select "service"
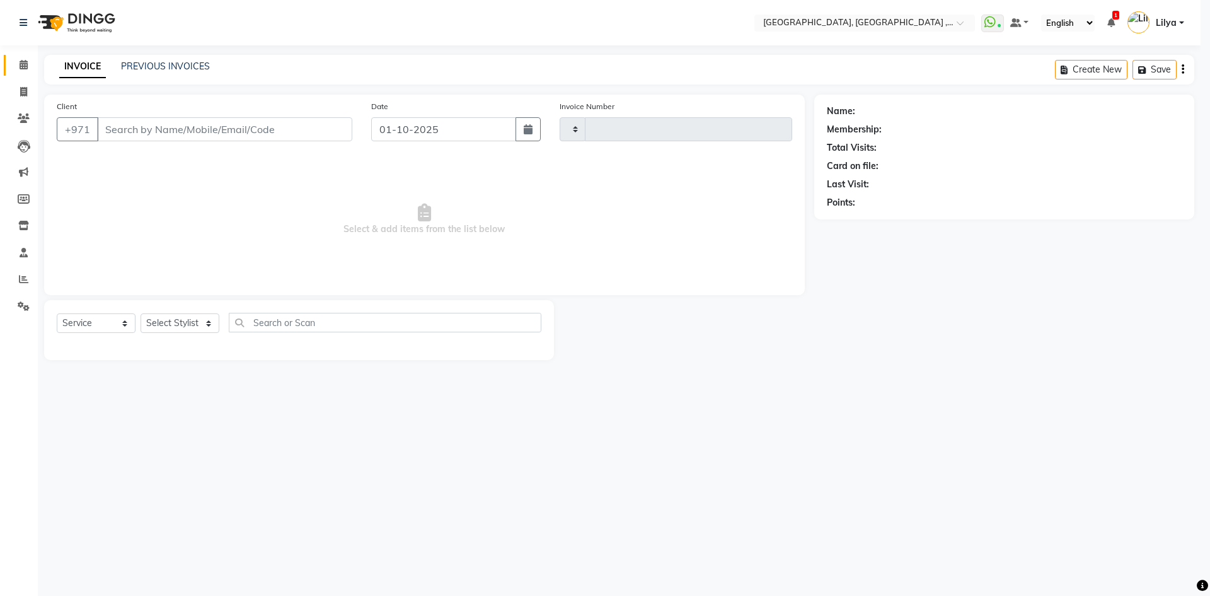
type input "5382"
select select "3838"
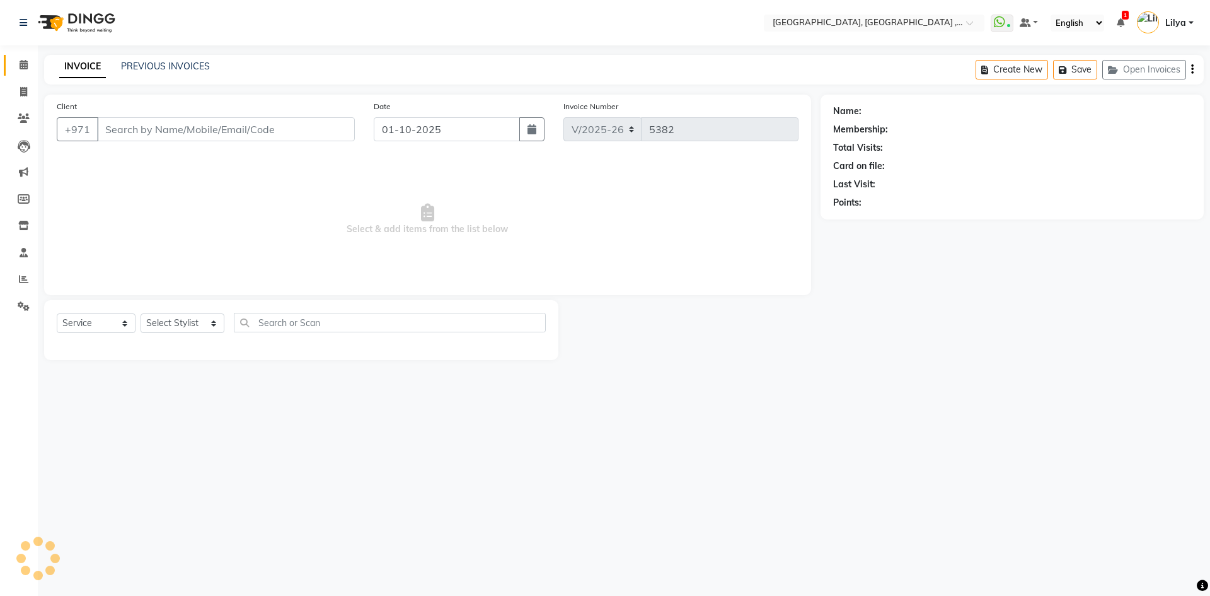
type input "504620150"
select select "80058"
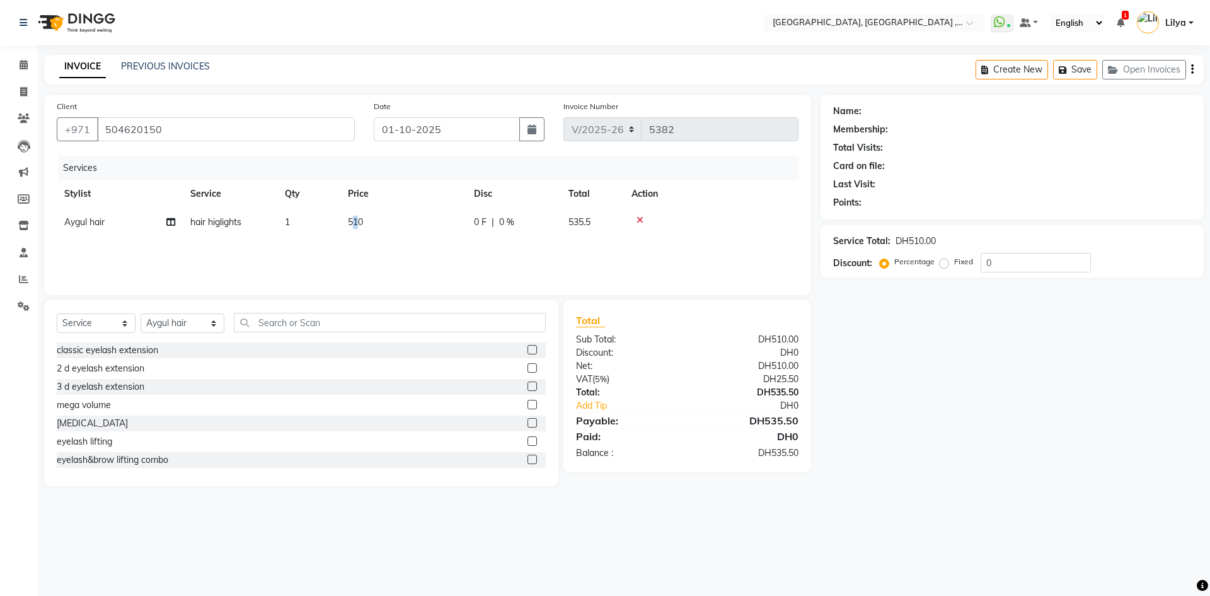
click at [356, 236] on td "510" at bounding box center [403, 222] width 126 height 28
select select "80058"
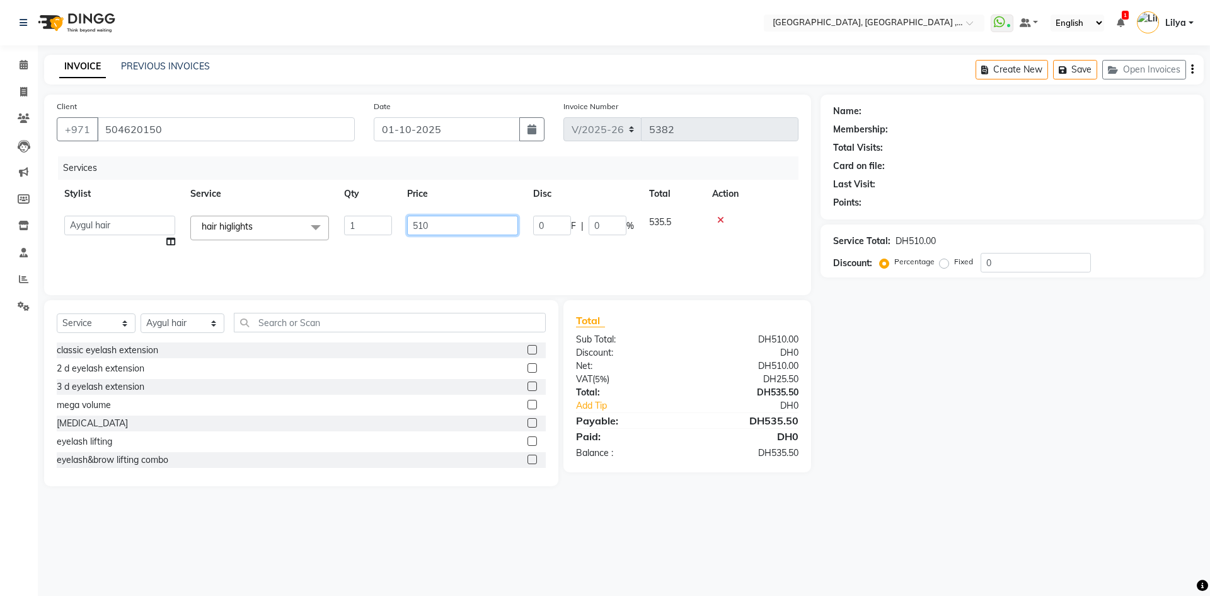
drag, startPoint x: 448, startPoint y: 226, endPoint x: 369, endPoint y: 221, distance: 79.6
click at [369, 221] on tr "[PERSON_NAME] Aina Akzholtoi nails [PERSON_NAME] Astuti massage Aygul hair Begi…" at bounding box center [428, 232] width 742 height 48
type input "0"
click at [1011, 265] on input "0" at bounding box center [1036, 263] width 110 height 20
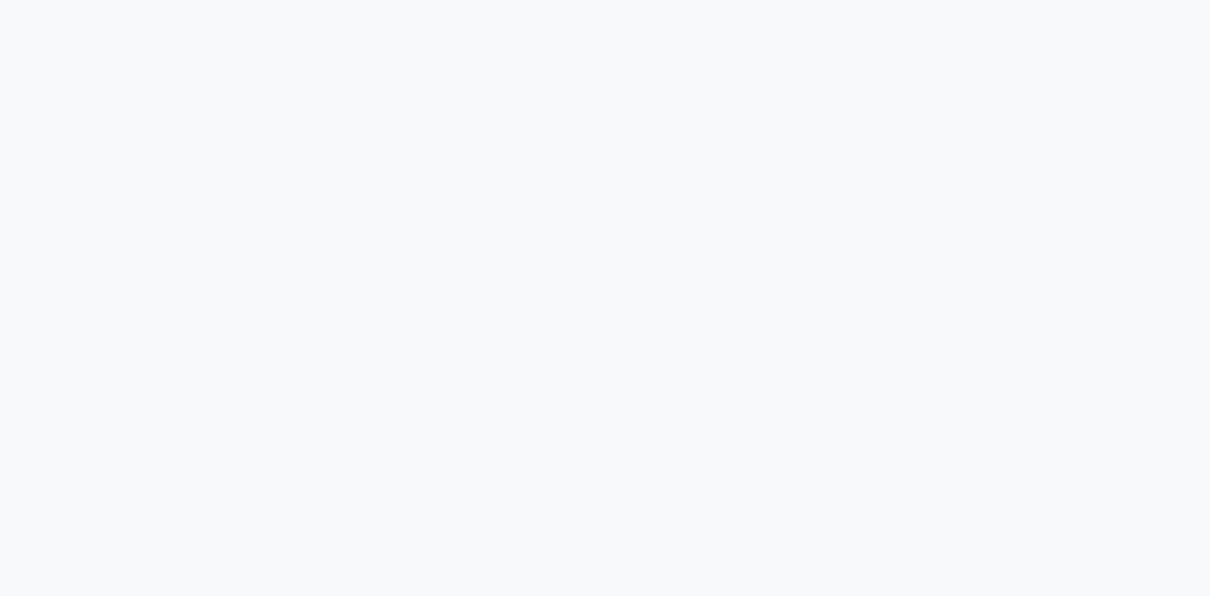
select select "service"
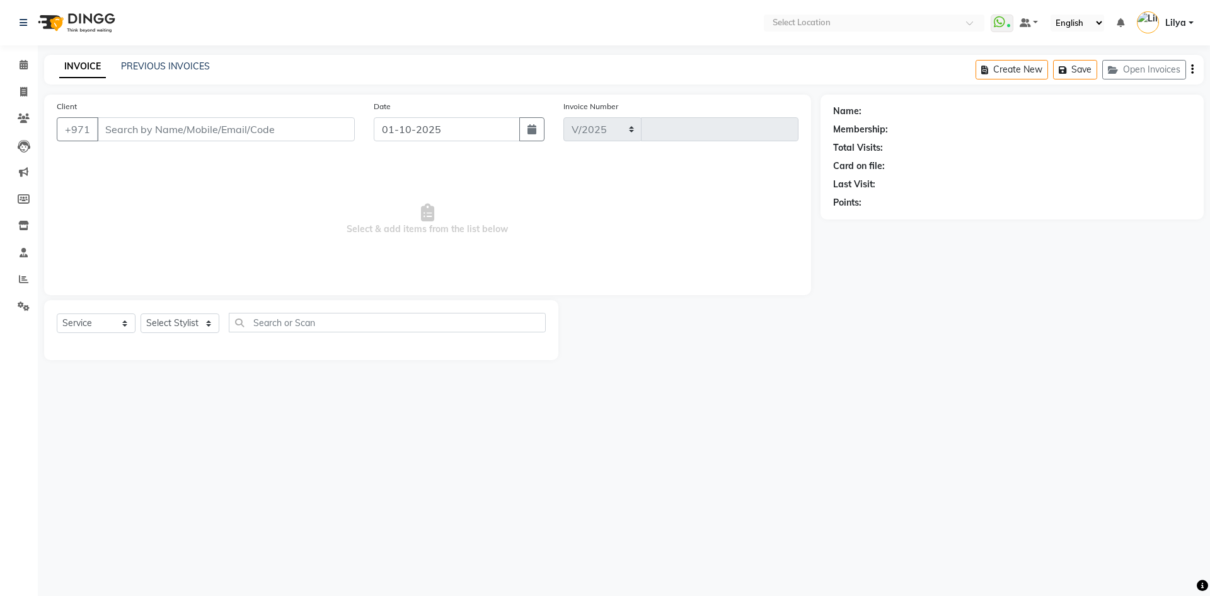
select select "en"
select select "3838"
type input "5382"
type input "504620150"
select select "80058"
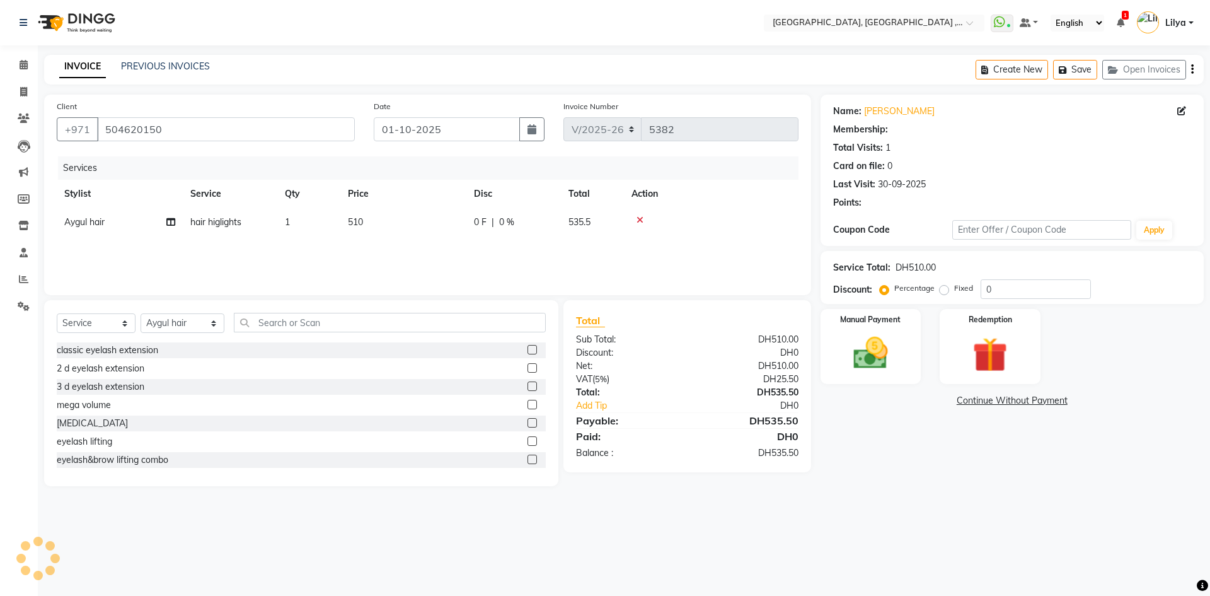
click at [393, 219] on td "510" at bounding box center [403, 222] width 126 height 28
select select "80058"
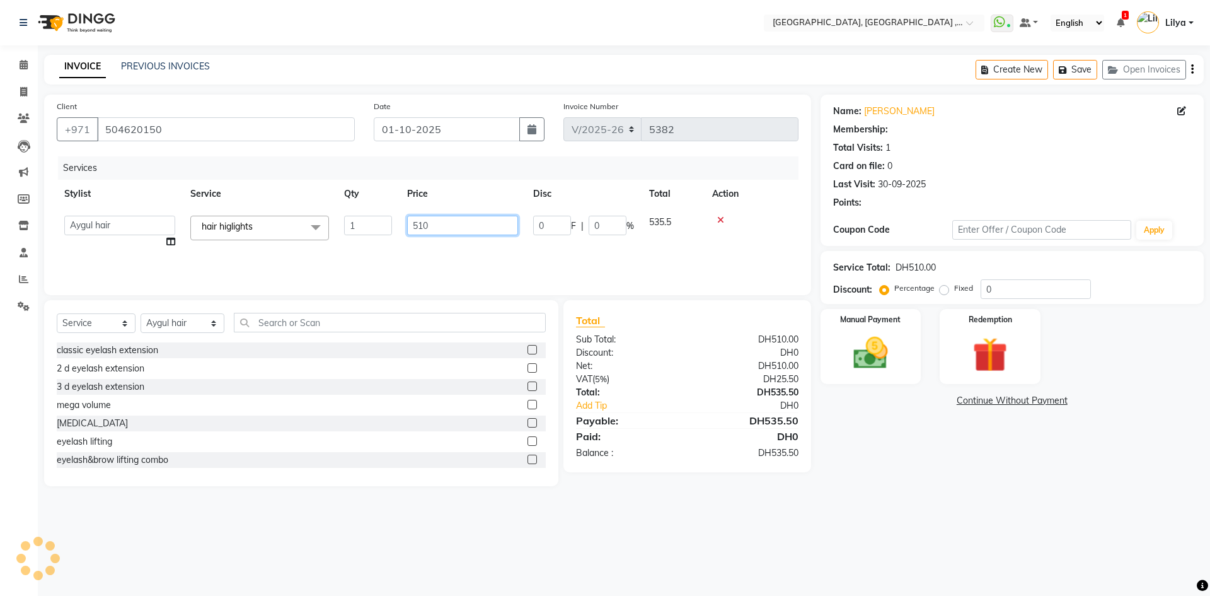
click at [377, 219] on tr "[PERSON_NAME] Aina Akzholtoi nails [PERSON_NAME] Astuti massage Aygul hair Begi…" at bounding box center [428, 232] width 742 height 48
type input "0"
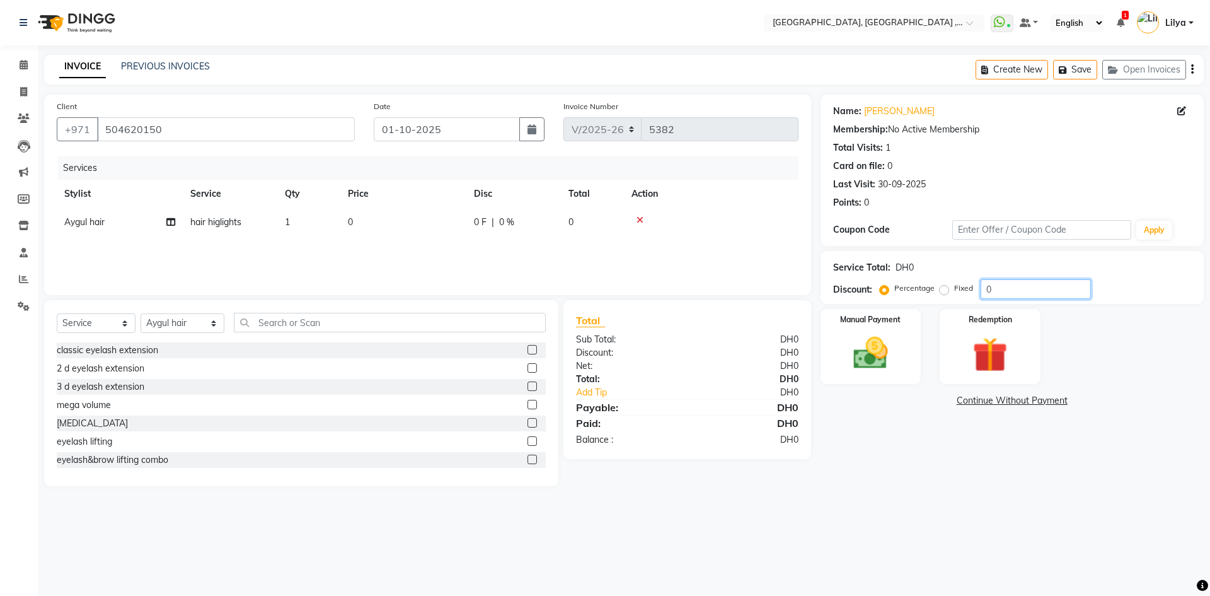
click at [1000, 291] on input "0" at bounding box center [1036, 289] width 110 height 20
click at [879, 356] on img at bounding box center [871, 353] width 59 height 42
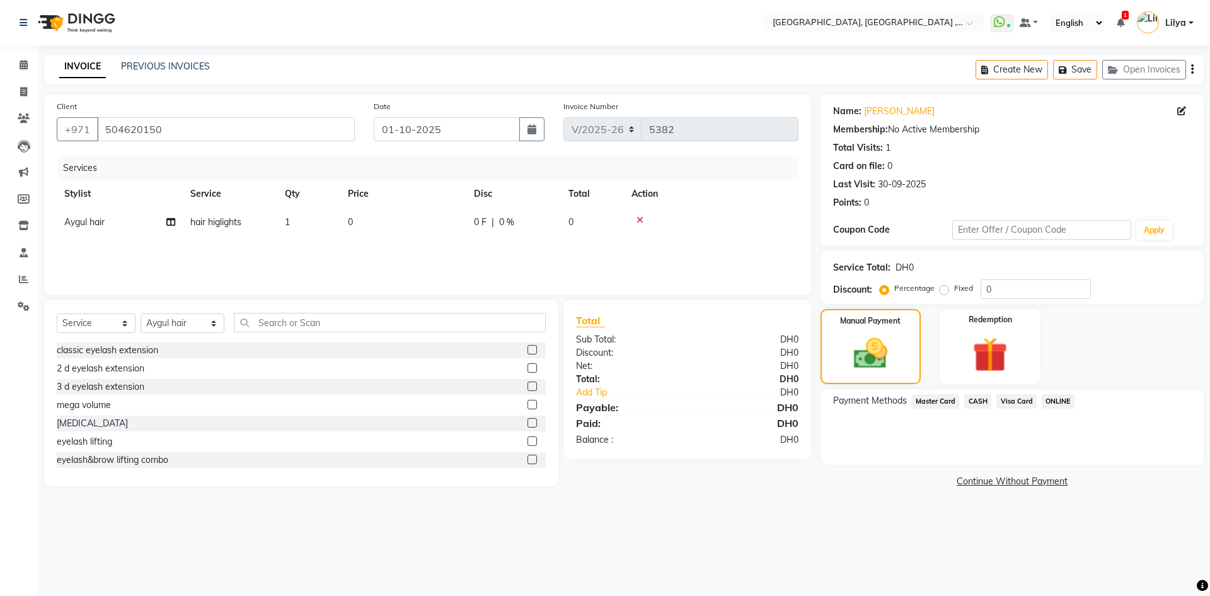
click at [1000, 399] on span "Visa Card" at bounding box center [1017, 401] width 40 height 14
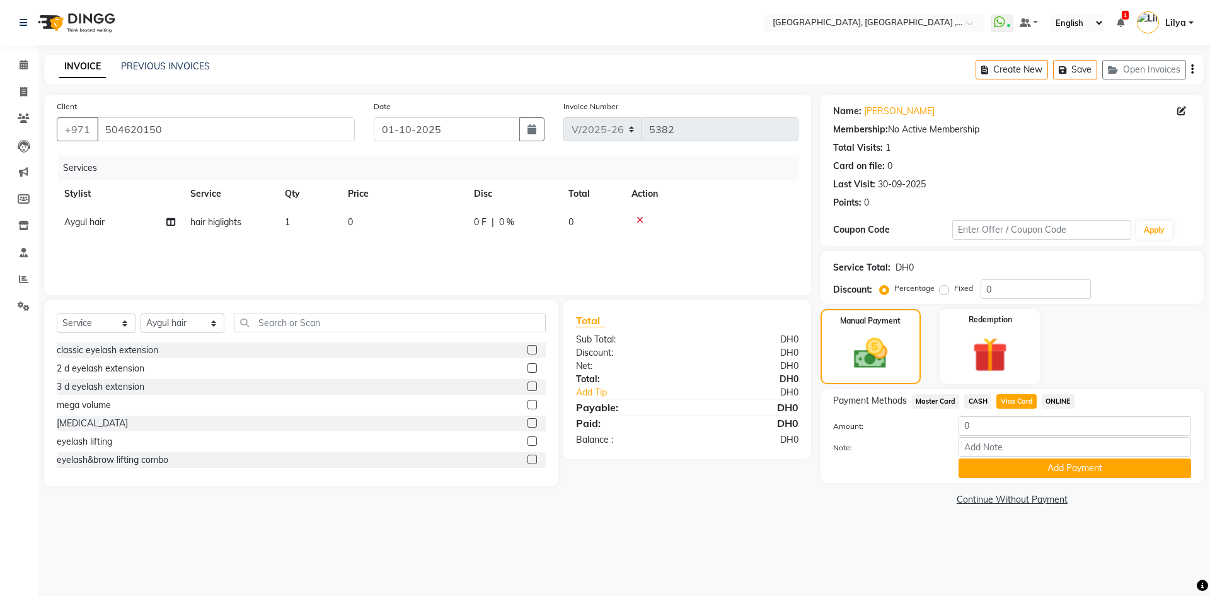
click at [1002, 468] on button "Add Payment" at bounding box center [1075, 468] width 233 height 20
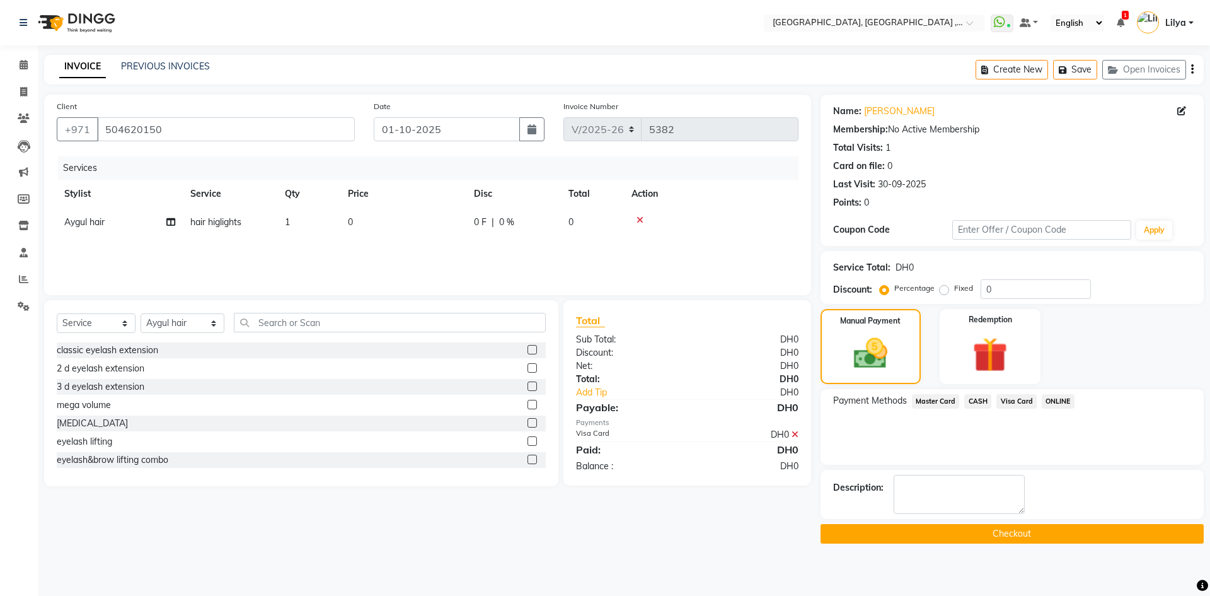
click at [1008, 536] on button "Checkout" at bounding box center [1012, 534] width 383 height 20
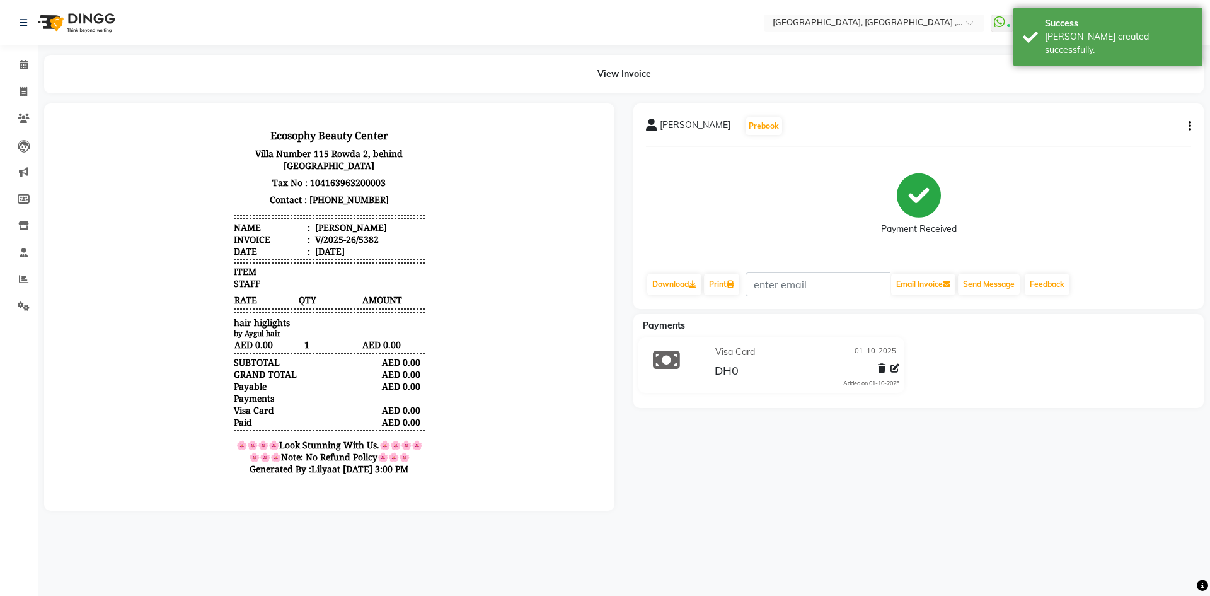
click at [28, 54] on li "Calendar" at bounding box center [19, 65] width 38 height 27
click at [23, 65] on icon at bounding box center [24, 64] width 8 height 9
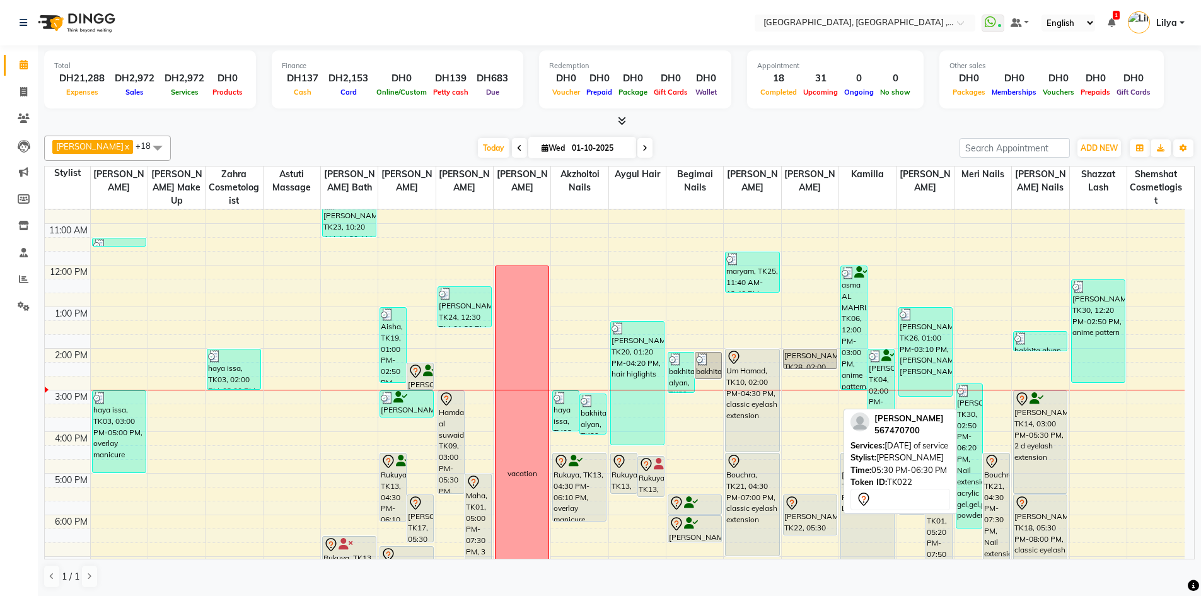
scroll to position [63, 0]
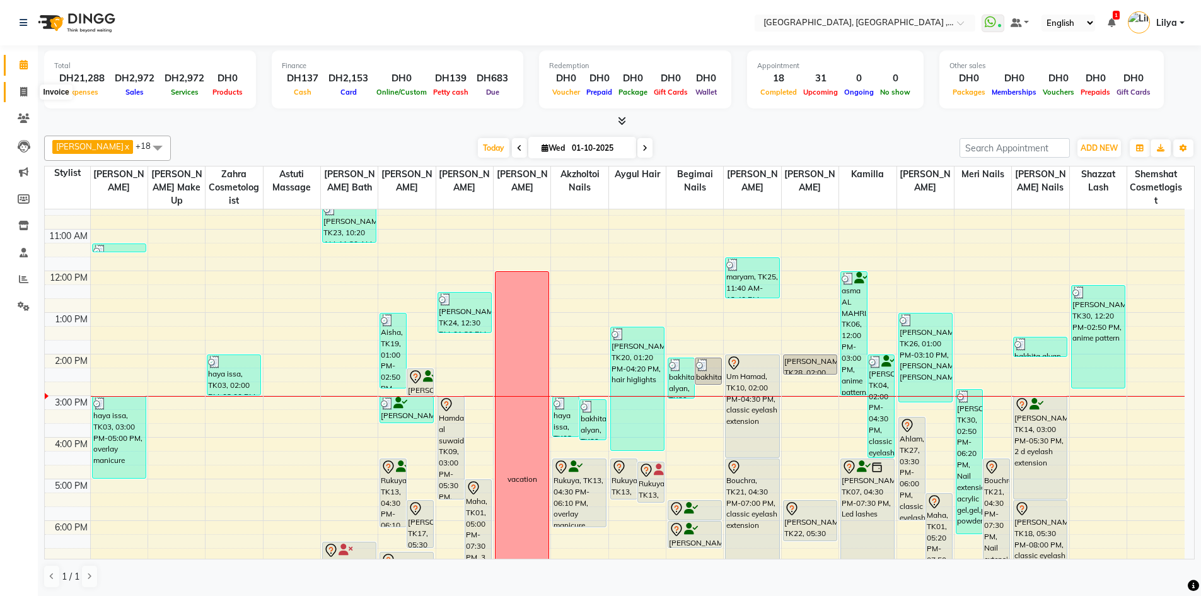
click at [28, 91] on span at bounding box center [24, 92] width 22 height 14
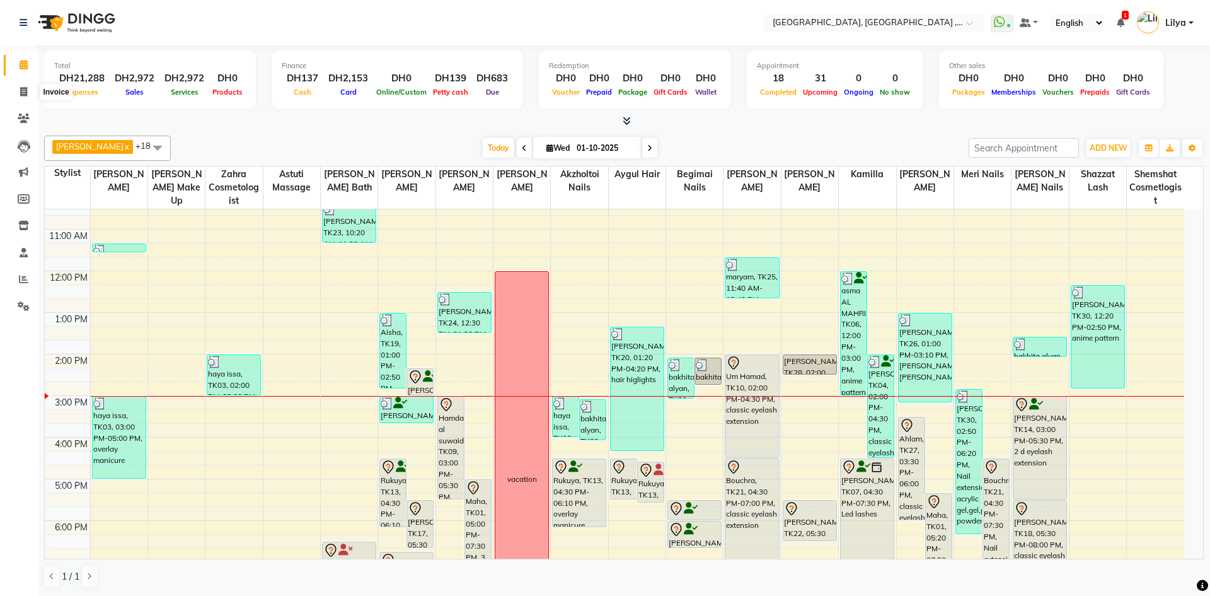
select select "service"
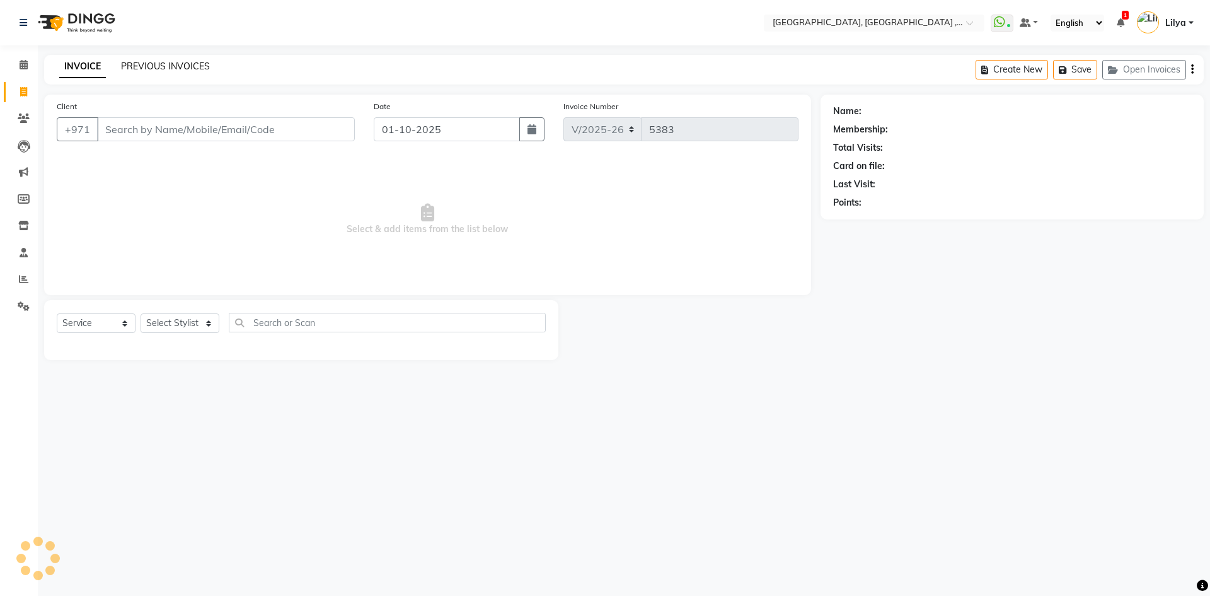
click at [149, 68] on link "PREVIOUS INVOICES" at bounding box center [165, 66] width 89 height 11
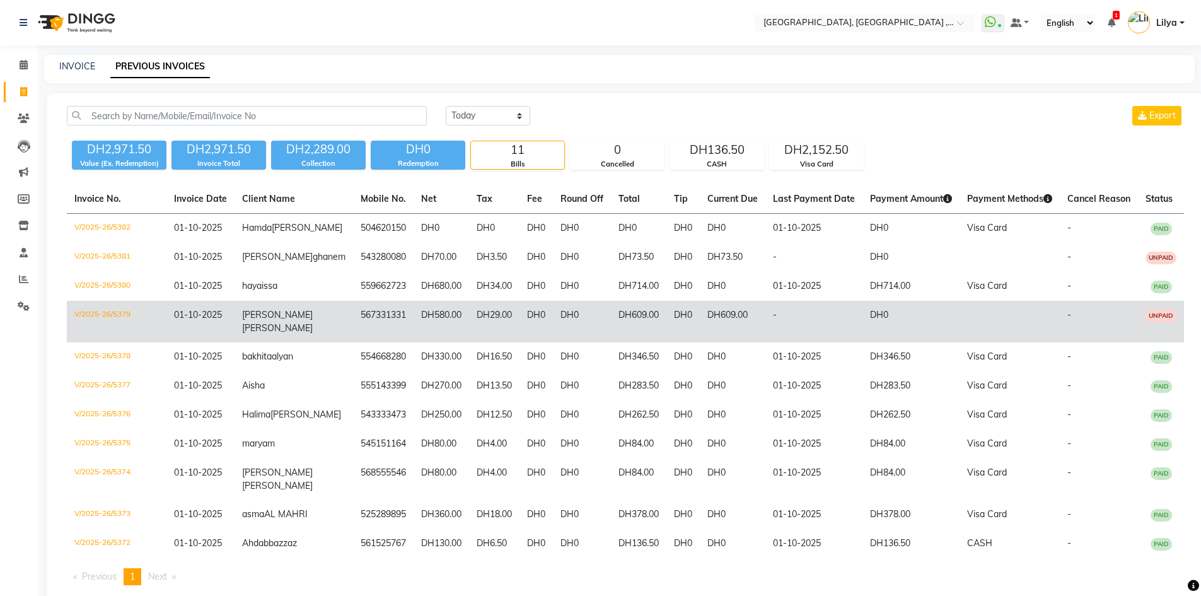
click at [611, 330] on td "DH609.00" at bounding box center [638, 322] width 55 height 42
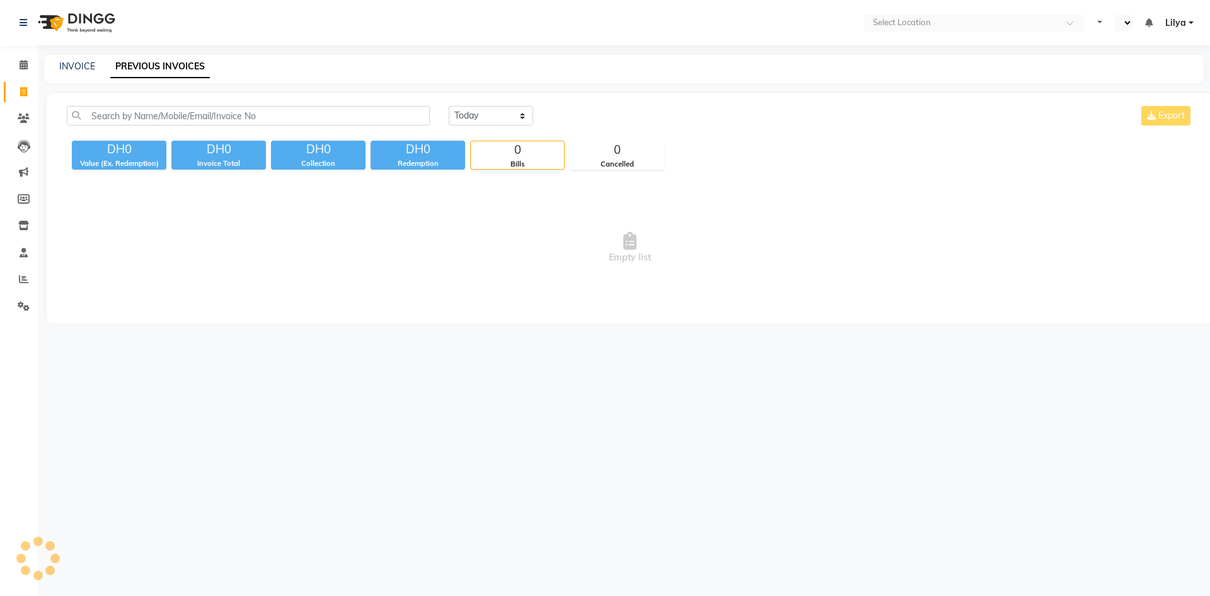
select select "en"
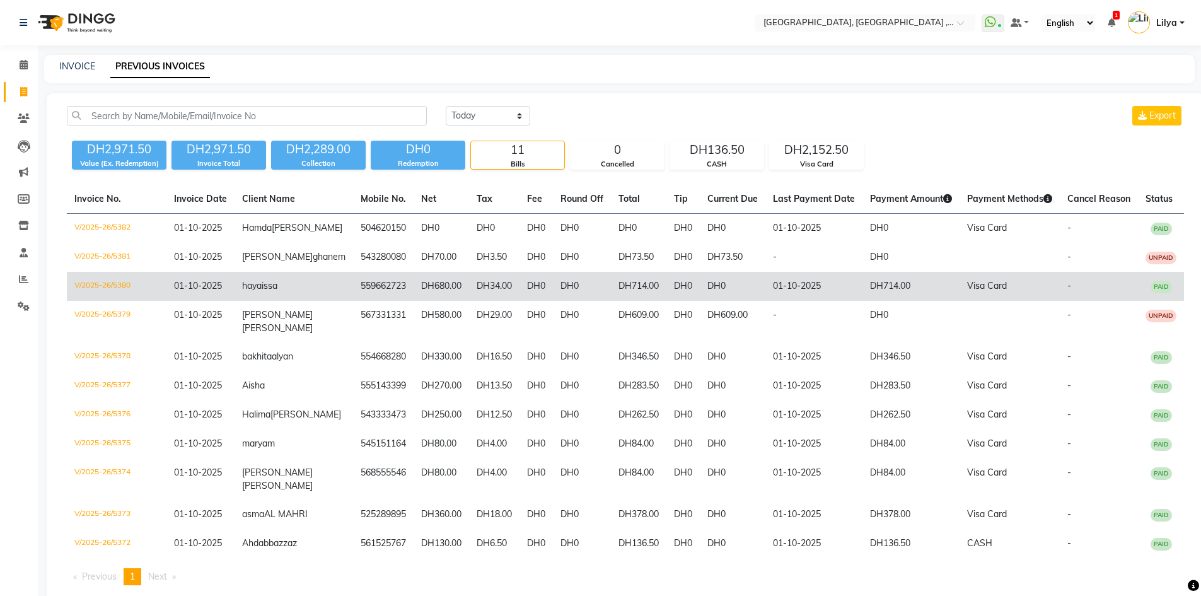
click at [700, 292] on td "DH0" at bounding box center [733, 286] width 66 height 29
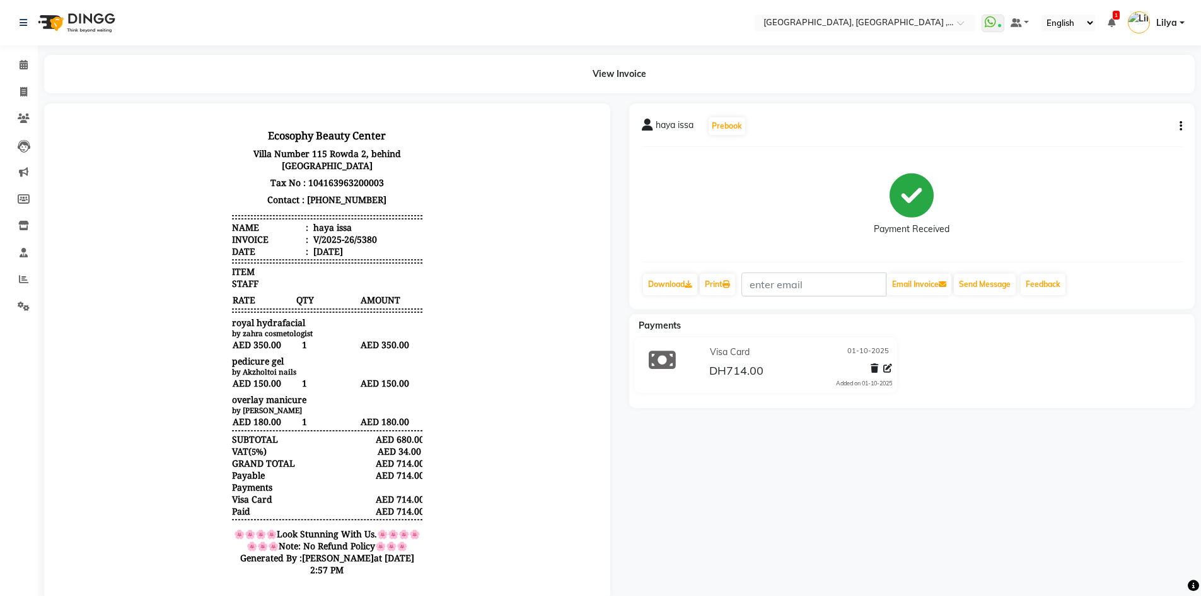
click at [1180, 126] on icon "button" at bounding box center [1180, 126] width 3 height 1
click at [1119, 153] on div "Edit Invoice" at bounding box center [1096, 150] width 129 height 16
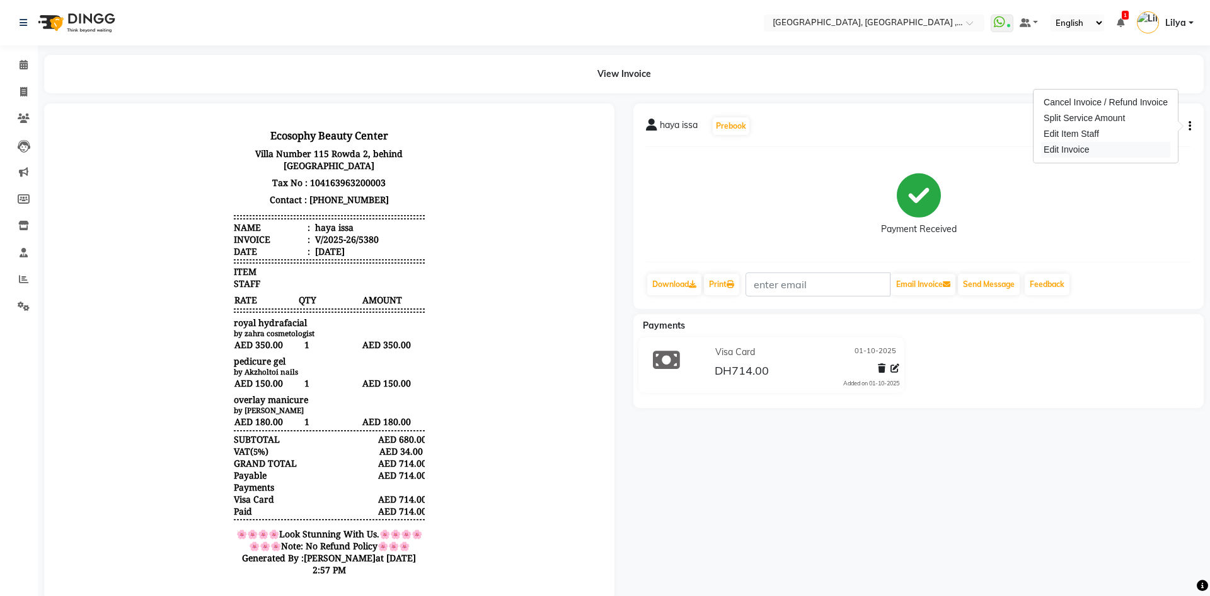
select select "service"
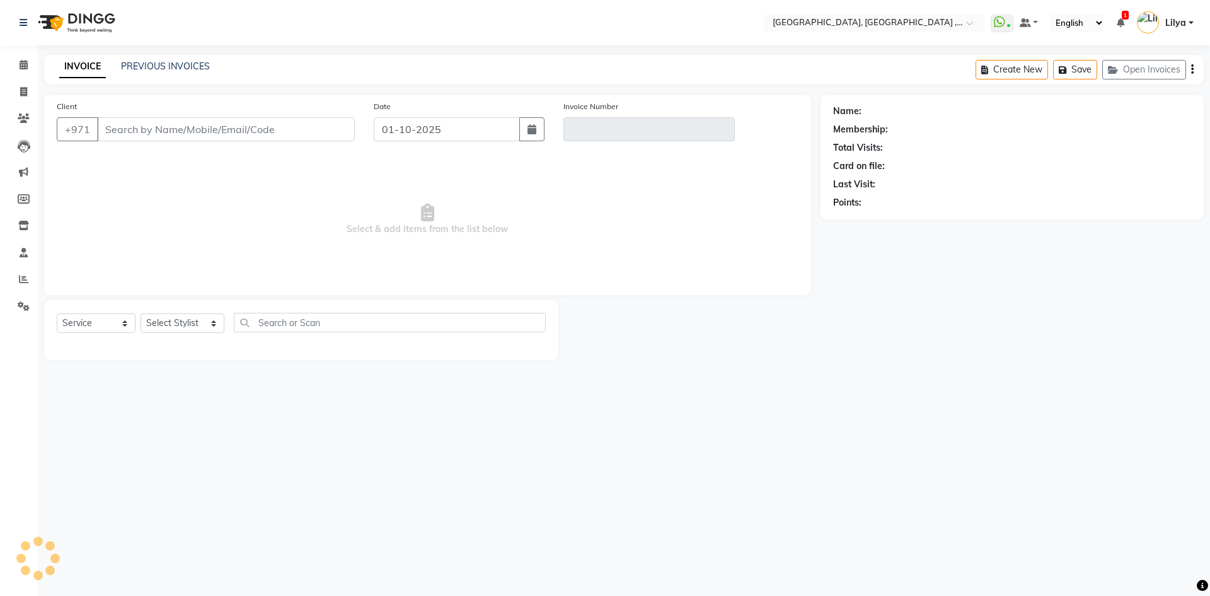
type input "559662723"
type input "V/2025-26/5380"
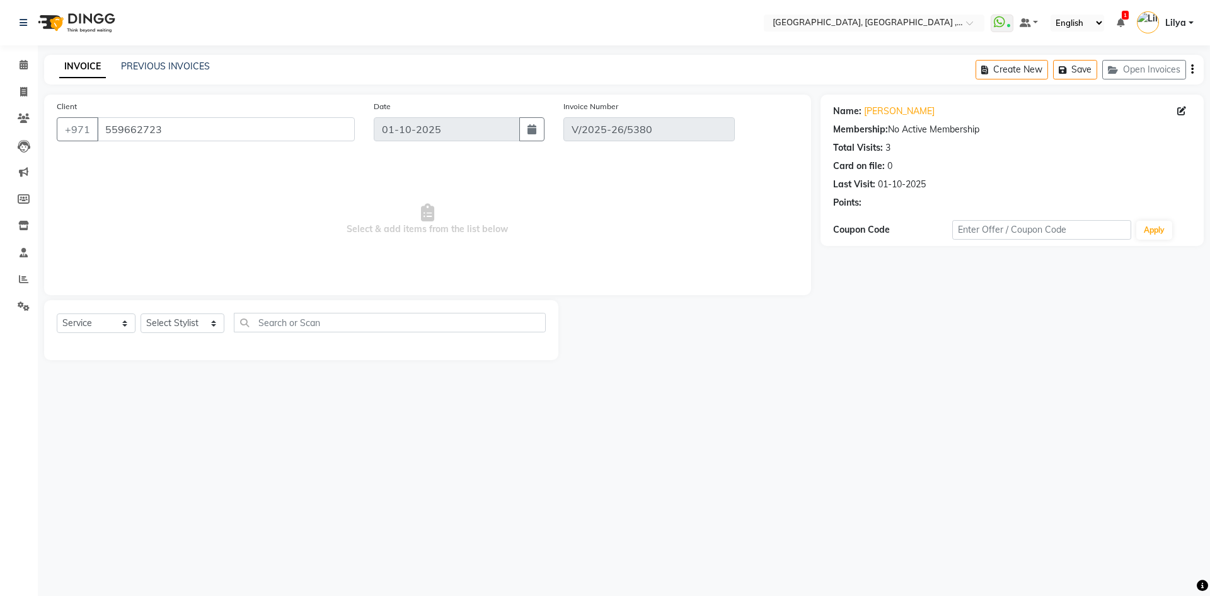
select select "select"
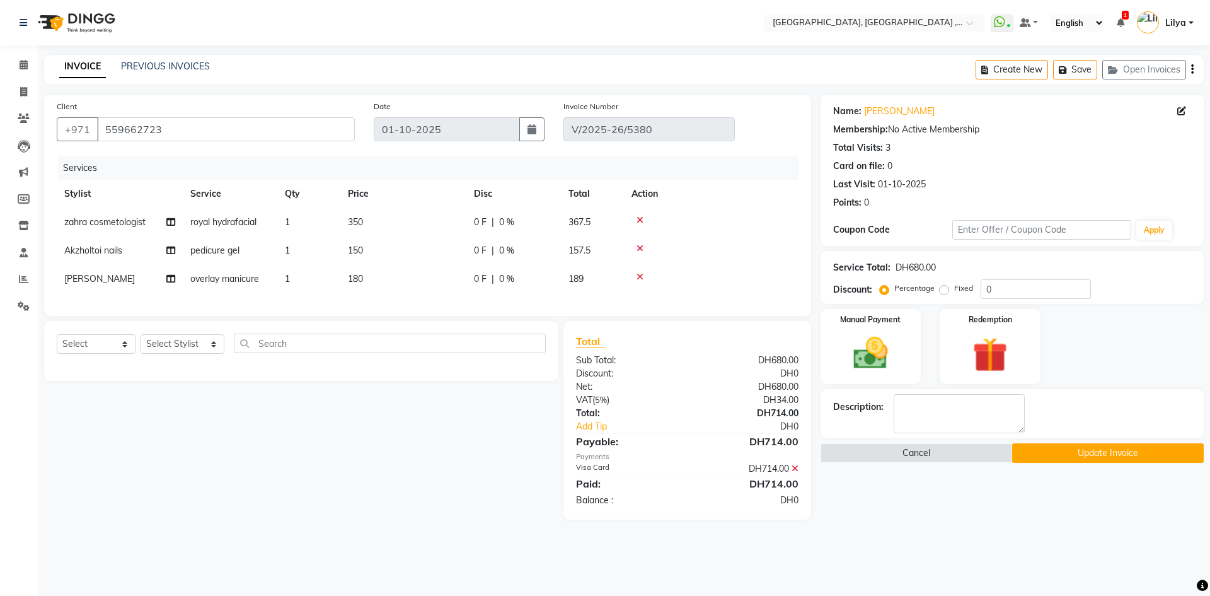
click at [235, 225] on span "royal hydrafacial" at bounding box center [223, 221] width 66 height 11
select select "32099"
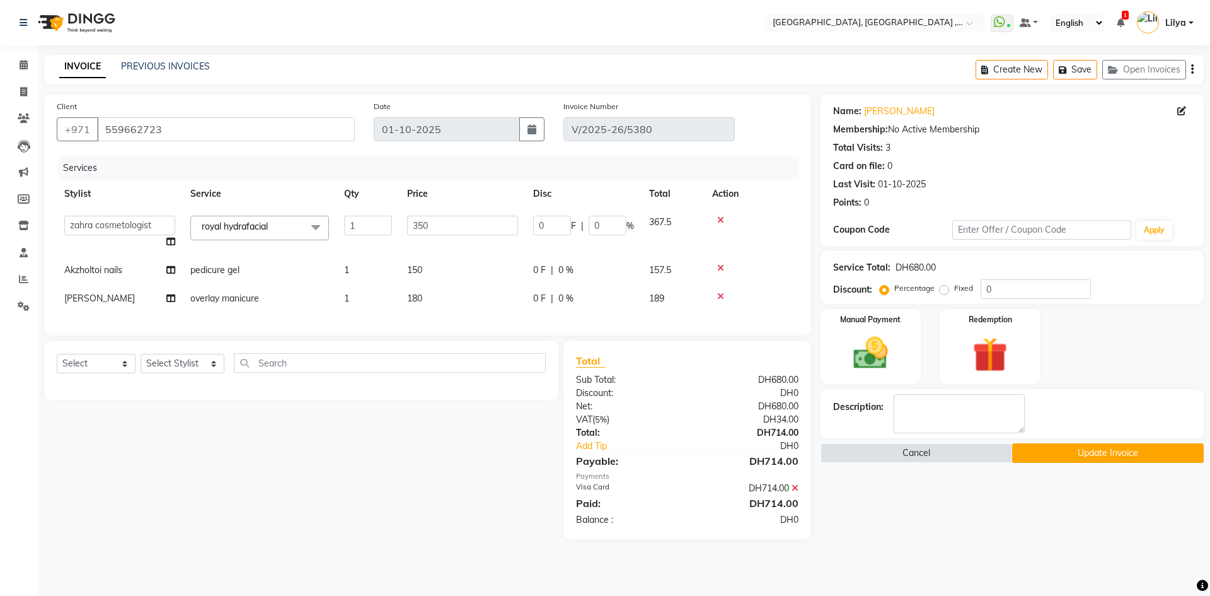
click at [240, 224] on span "royal hydrafacial" at bounding box center [235, 226] width 66 height 11
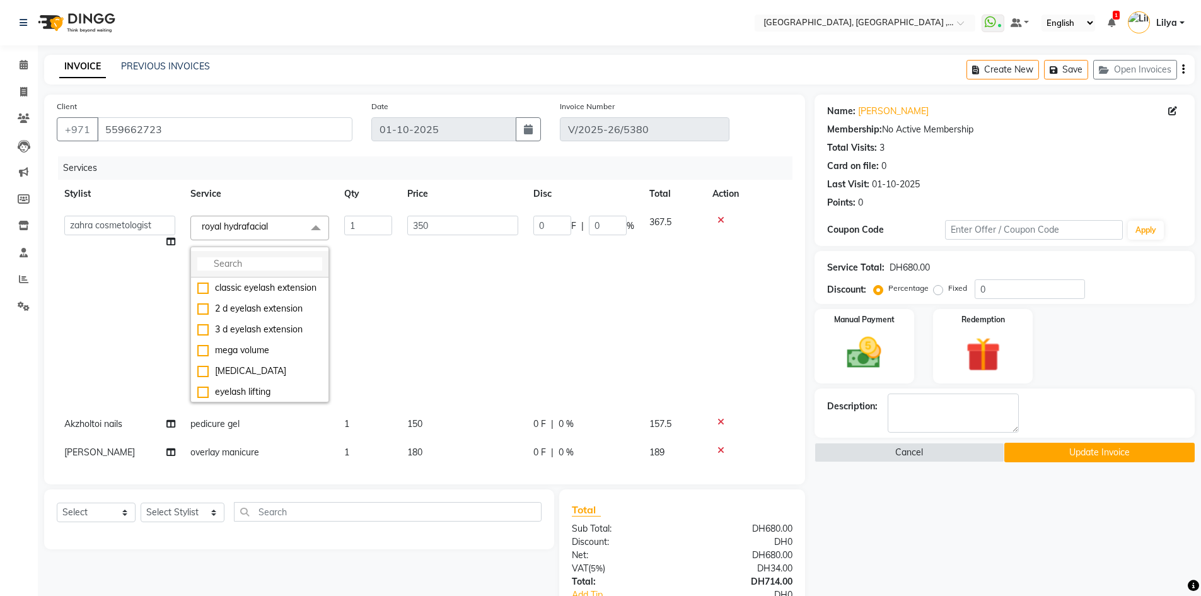
click at [260, 268] on input "multiselect-search" at bounding box center [259, 263] width 125 height 13
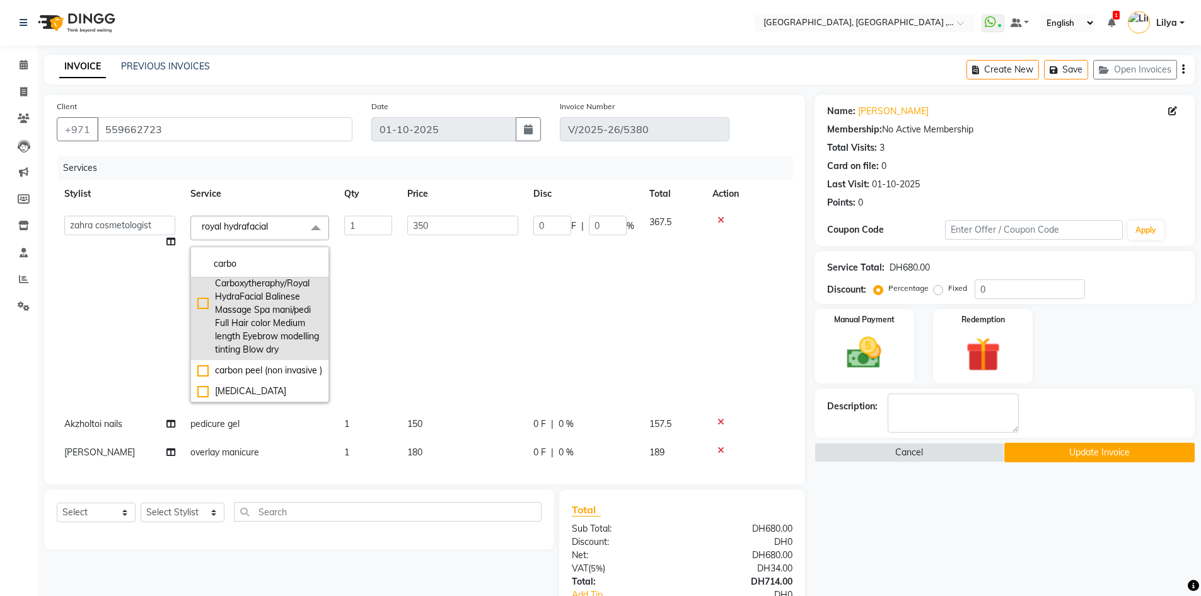
scroll to position [57, 0]
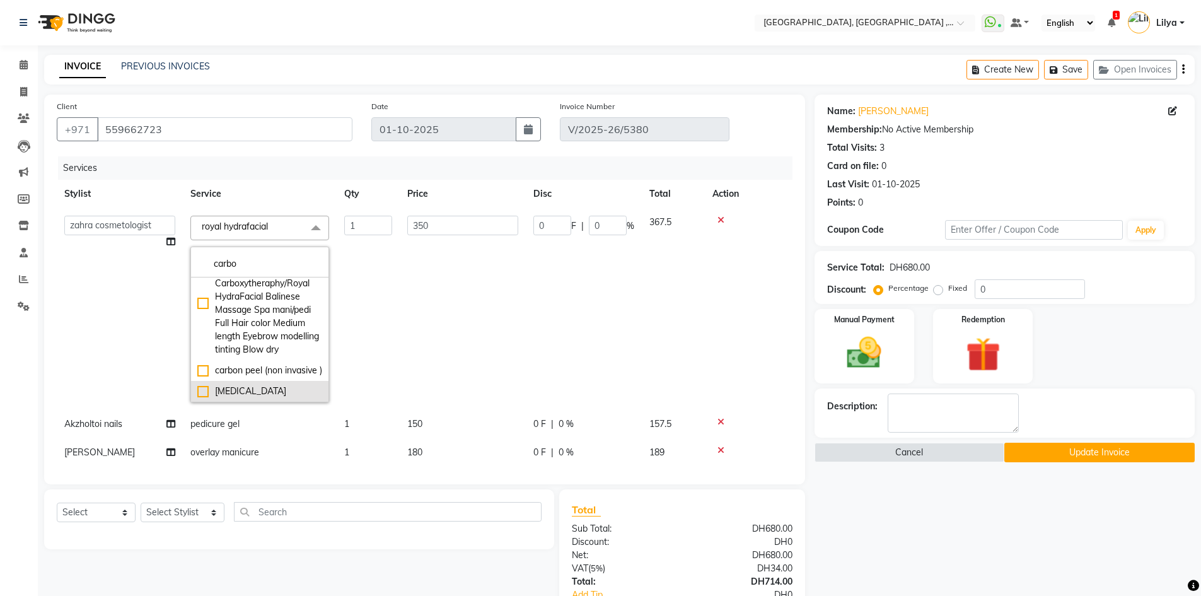
type input "carbo"
click at [202, 392] on div "[MEDICAL_DATA]" at bounding box center [259, 391] width 125 height 13
checkbox input "true"
type input "500"
click at [1021, 291] on input "0" at bounding box center [1030, 289] width 110 height 20
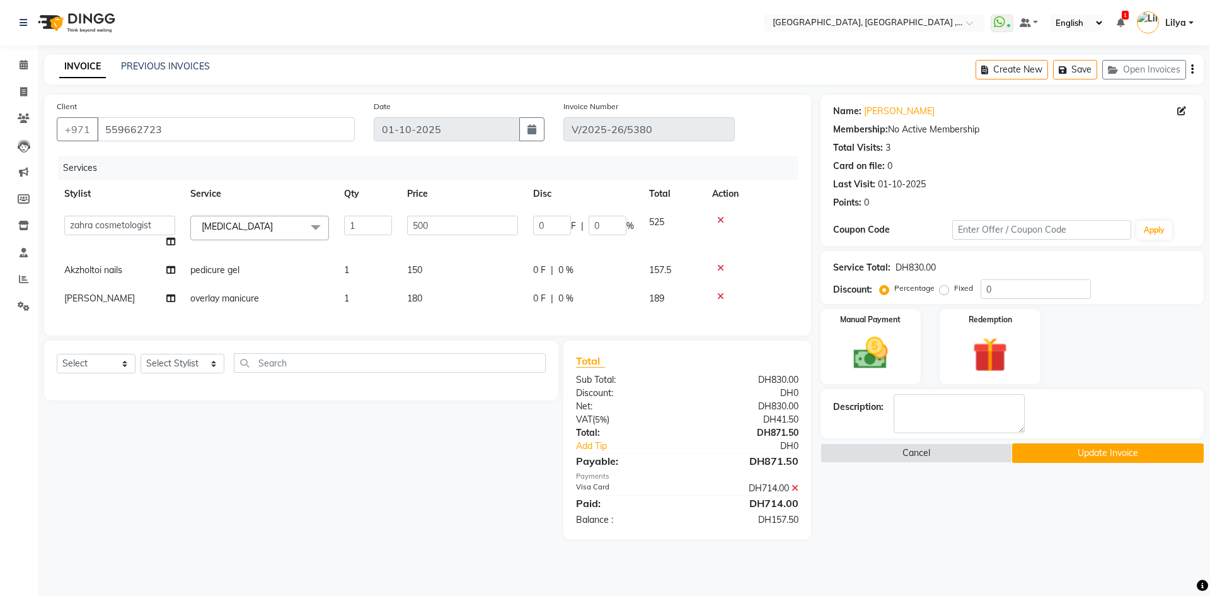
click at [1094, 448] on button "Update Invoice" at bounding box center [1108, 453] width 192 height 20
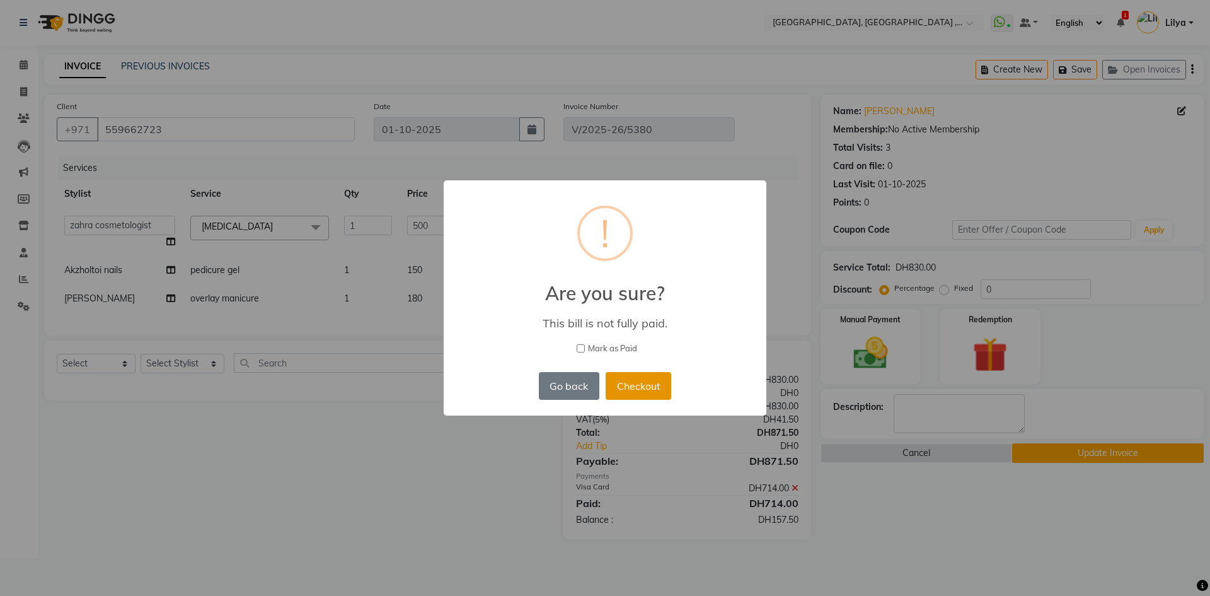
click at [651, 384] on button "Checkout" at bounding box center [639, 386] width 66 height 28
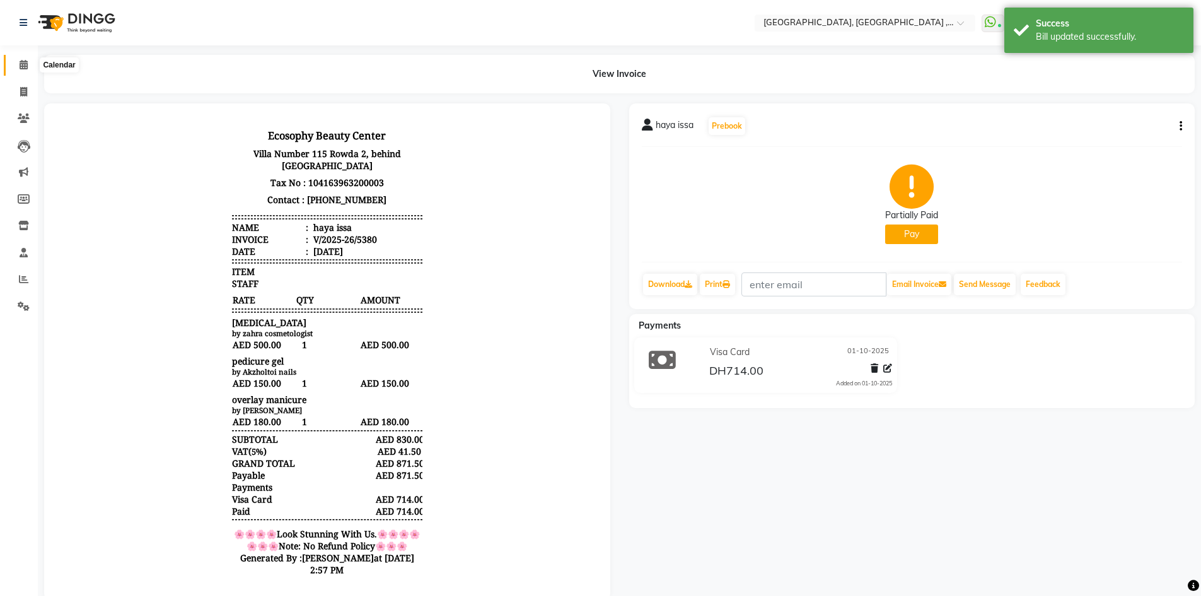
click at [21, 63] on icon at bounding box center [24, 64] width 8 height 9
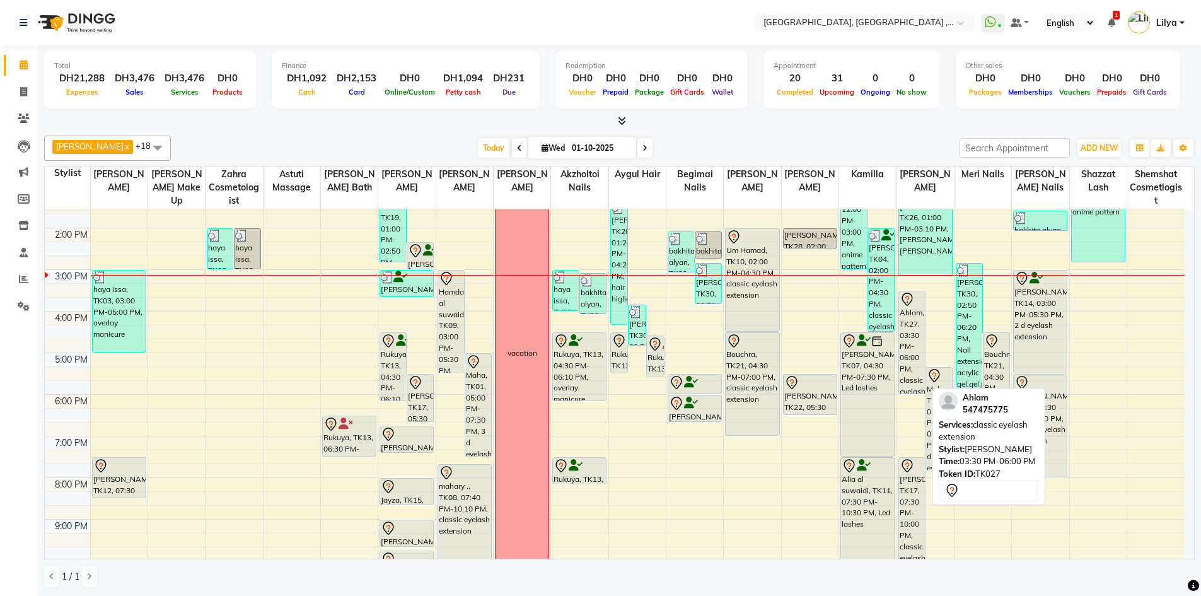
scroll to position [126, 0]
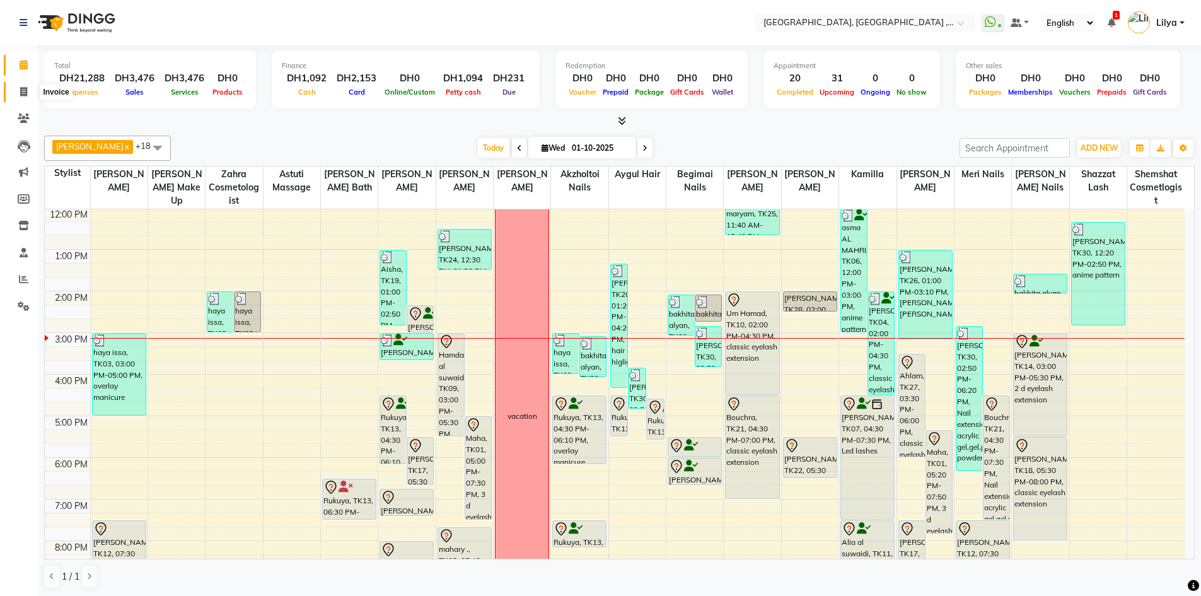
drag, startPoint x: 26, startPoint y: 97, endPoint x: 52, endPoint y: 82, distance: 29.4
click at [27, 97] on span at bounding box center [24, 92] width 22 height 14
select select "service"
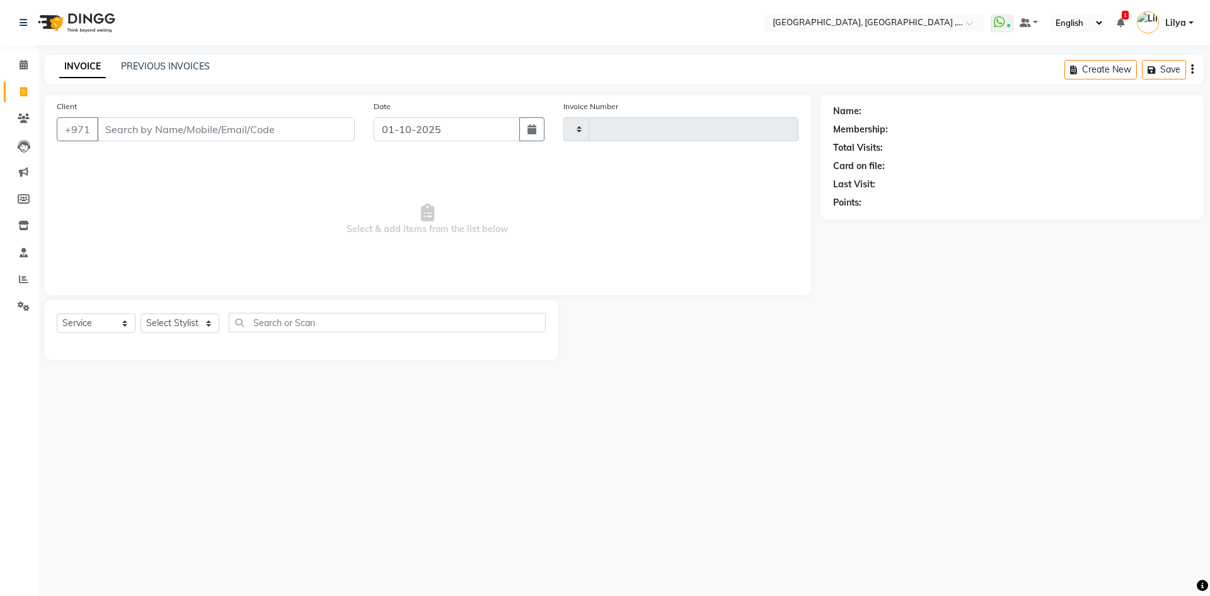
type input "5383"
select select "3838"
click at [175, 63] on link "PREVIOUS INVOICES" at bounding box center [165, 66] width 89 height 11
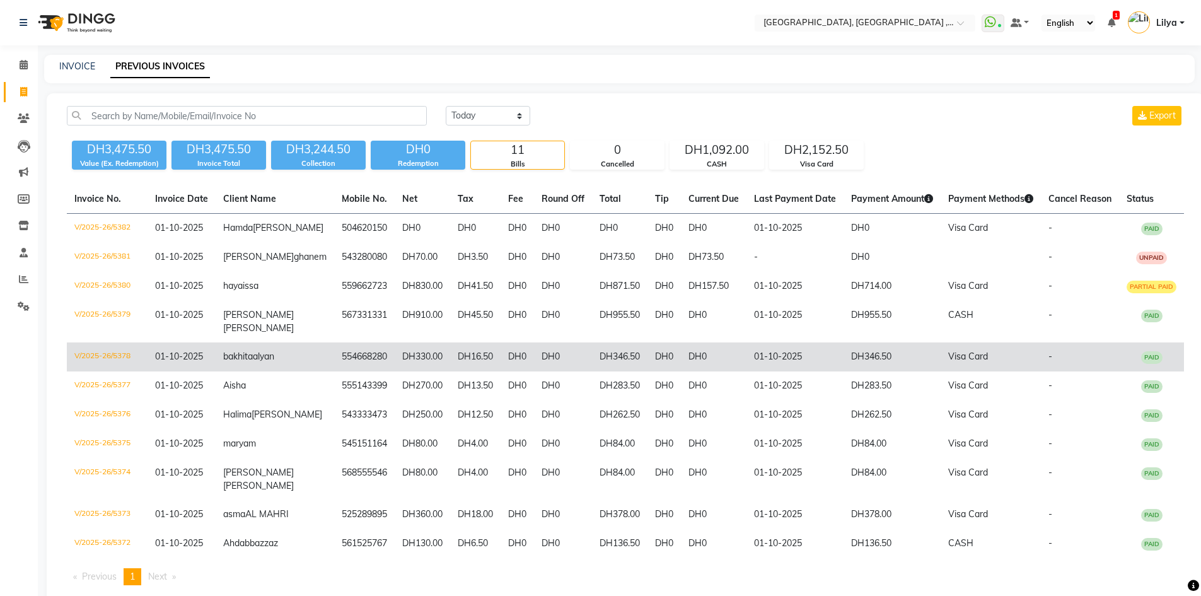
scroll to position [63, 0]
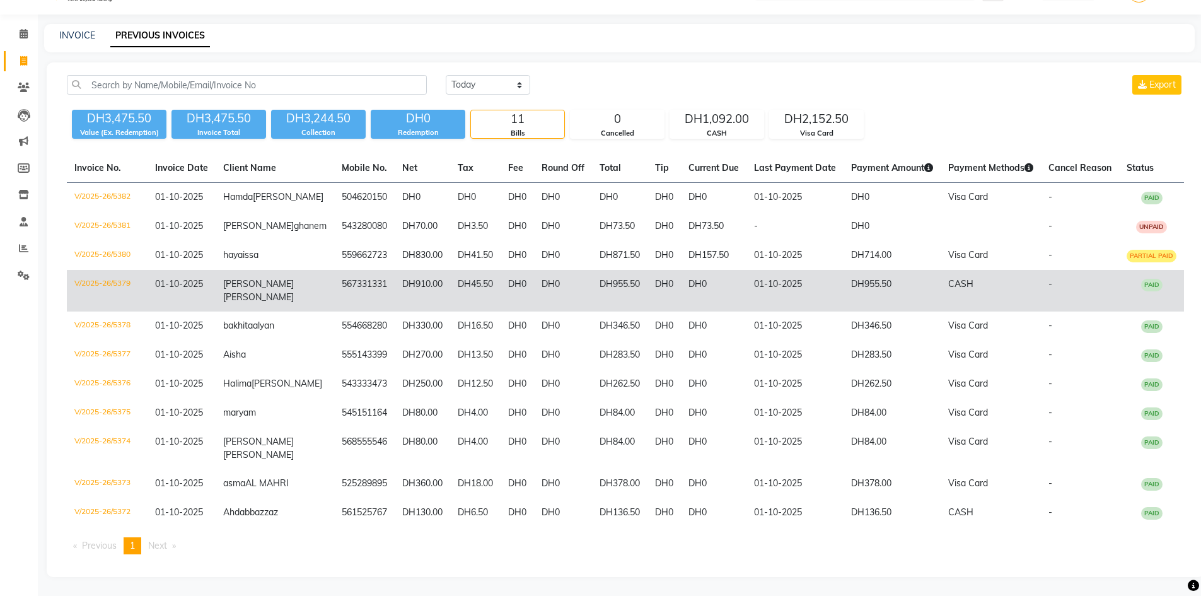
click at [667, 275] on td "DH0" at bounding box center [663, 291] width 33 height 42
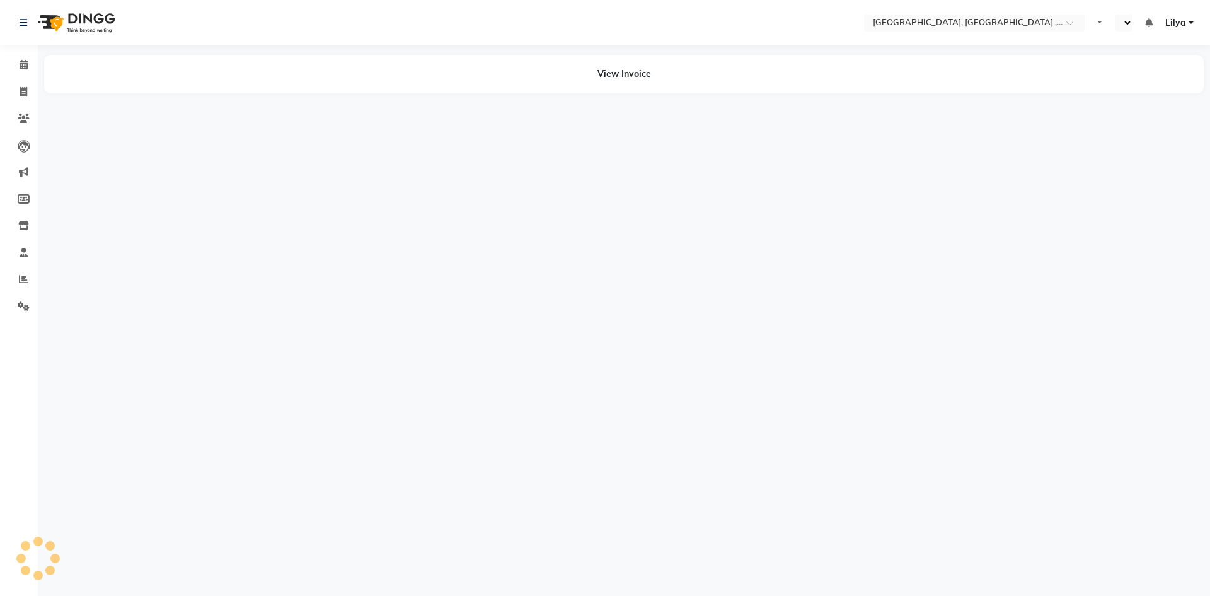
select select "en"
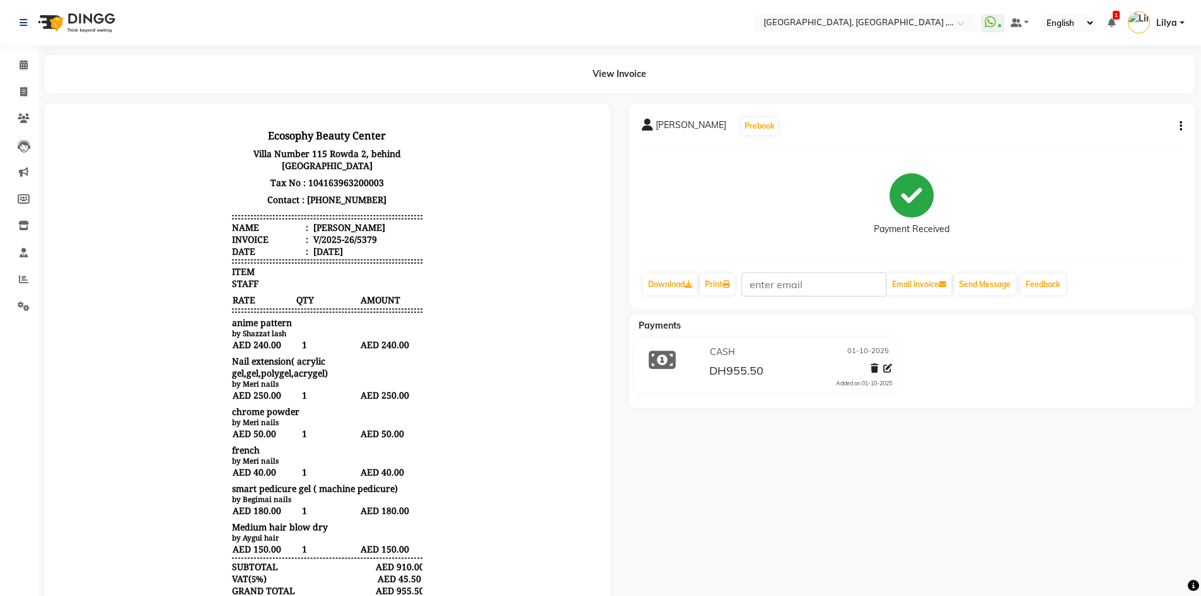
click at [1180, 126] on icon "button" at bounding box center [1180, 126] width 3 height 1
click at [1098, 153] on div "Edit Invoice" at bounding box center [1096, 150] width 129 height 16
select select "service"
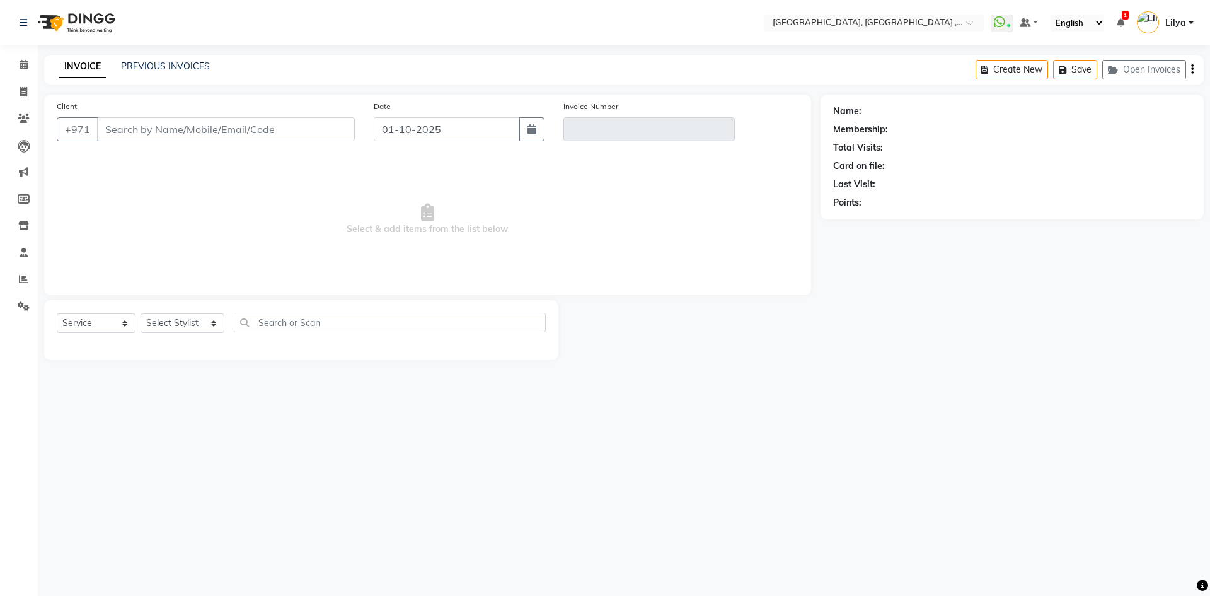
type input "567331331"
type input "V/2025-26/5379"
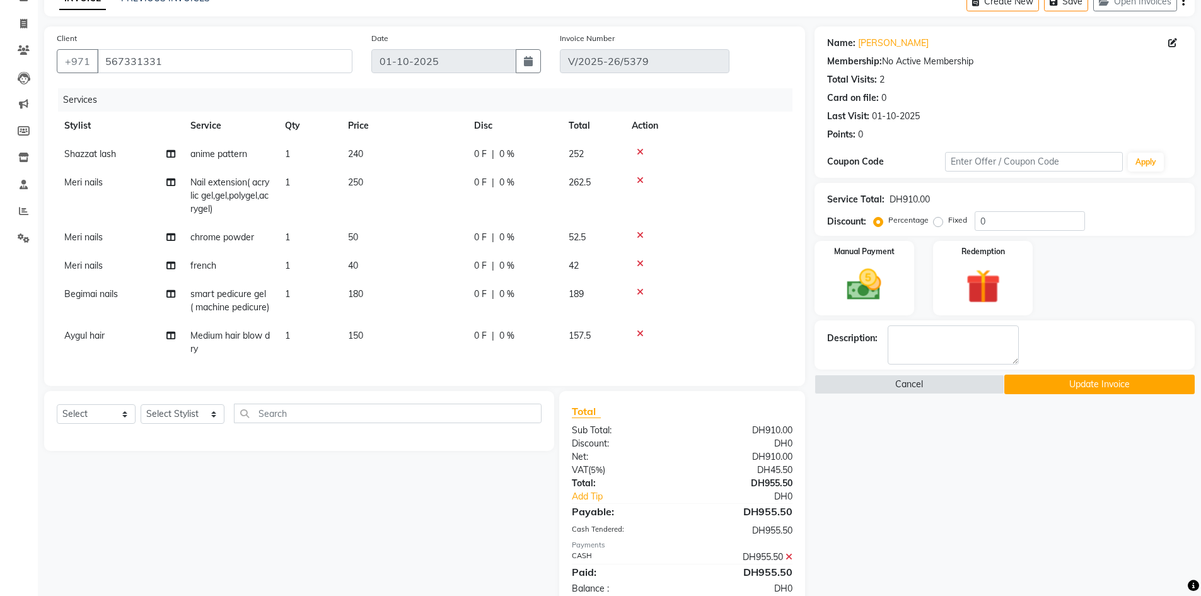
scroll to position [122, 0]
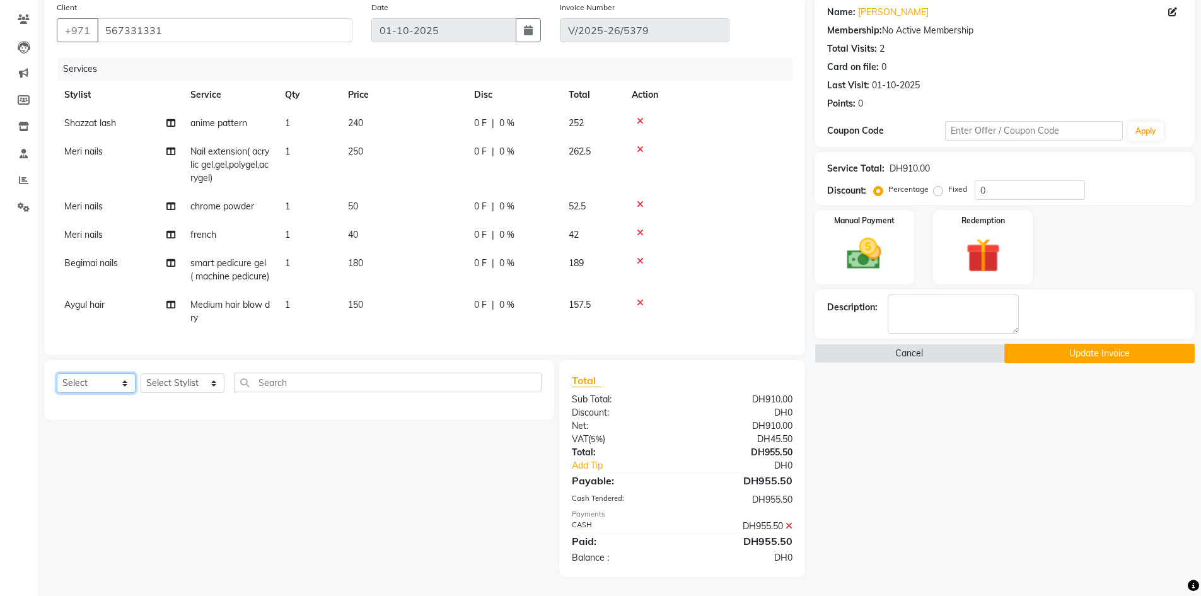
drag, startPoint x: 108, startPoint y: 376, endPoint x: 115, endPoint y: 386, distance: 12.6
click at [108, 378] on select "Select Service Product Membership Package Voucher Prepaid Gift Card" at bounding box center [96, 383] width 79 height 20
select select "service"
click at [57, 373] on select "Select Service Product Membership Package Voucher Prepaid Gift Card" at bounding box center [96, 383] width 79 height 20
click at [195, 384] on select "Select Stylist [PERSON_NAME] Aina Akzholtoi nails [PERSON_NAME] Astuti massage …" at bounding box center [183, 383] width 84 height 20
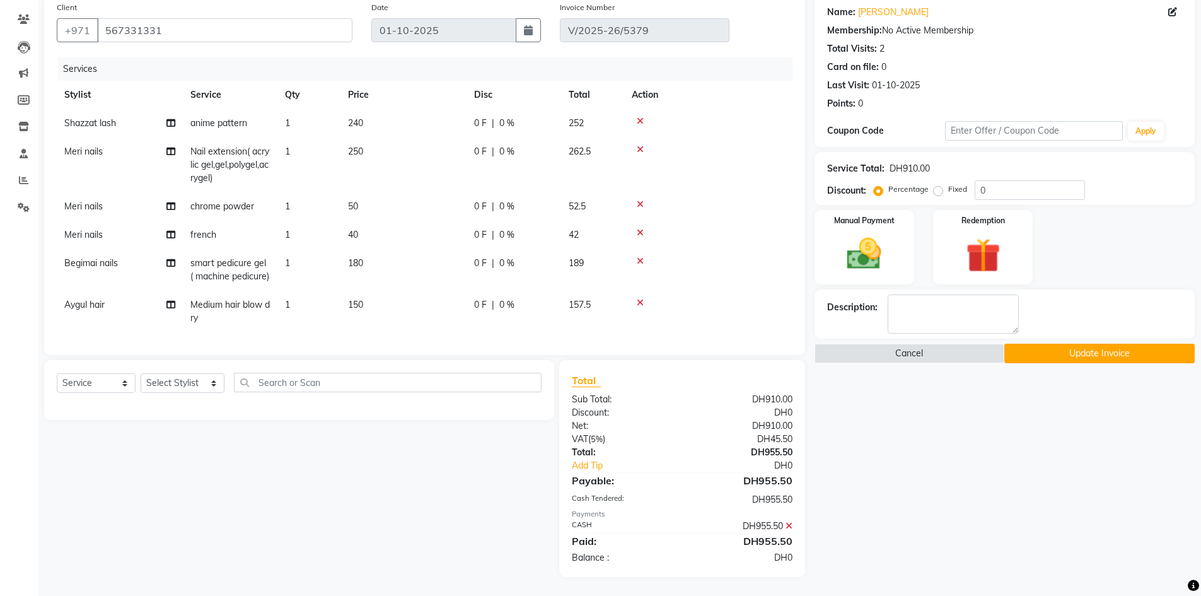
drag, startPoint x: 765, startPoint y: 298, endPoint x: 794, endPoint y: 300, distance: 29.1
click at [765, 298] on td at bounding box center [708, 312] width 168 height 42
click at [1125, 344] on button "Update Invoice" at bounding box center [1099, 354] width 190 height 20
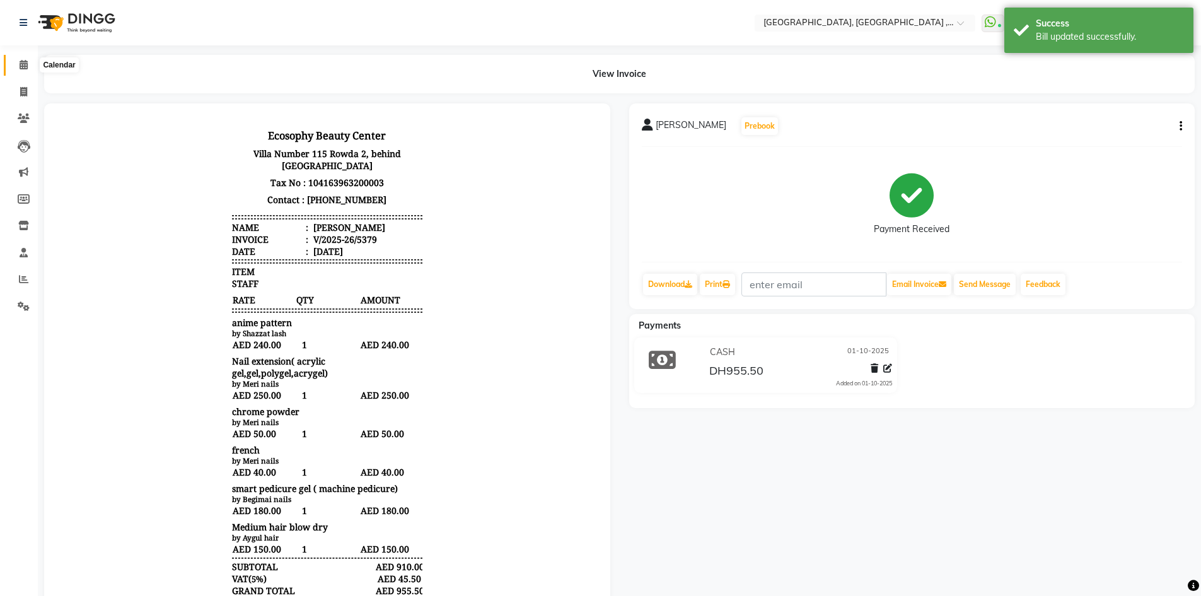
click at [32, 67] on span at bounding box center [24, 65] width 22 height 14
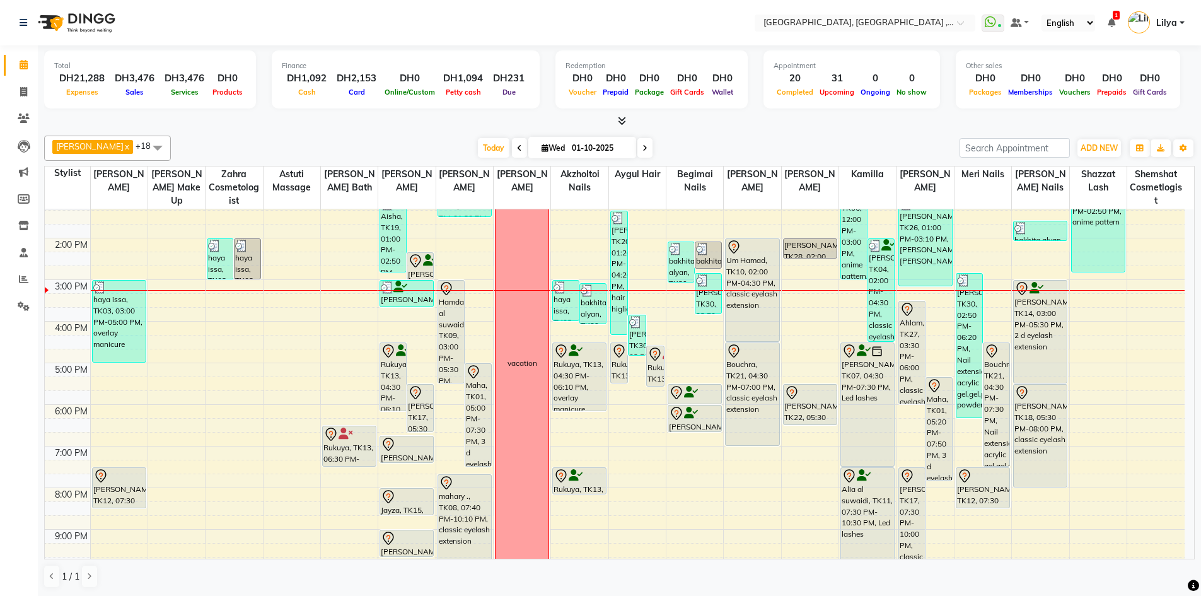
scroll to position [148, 0]
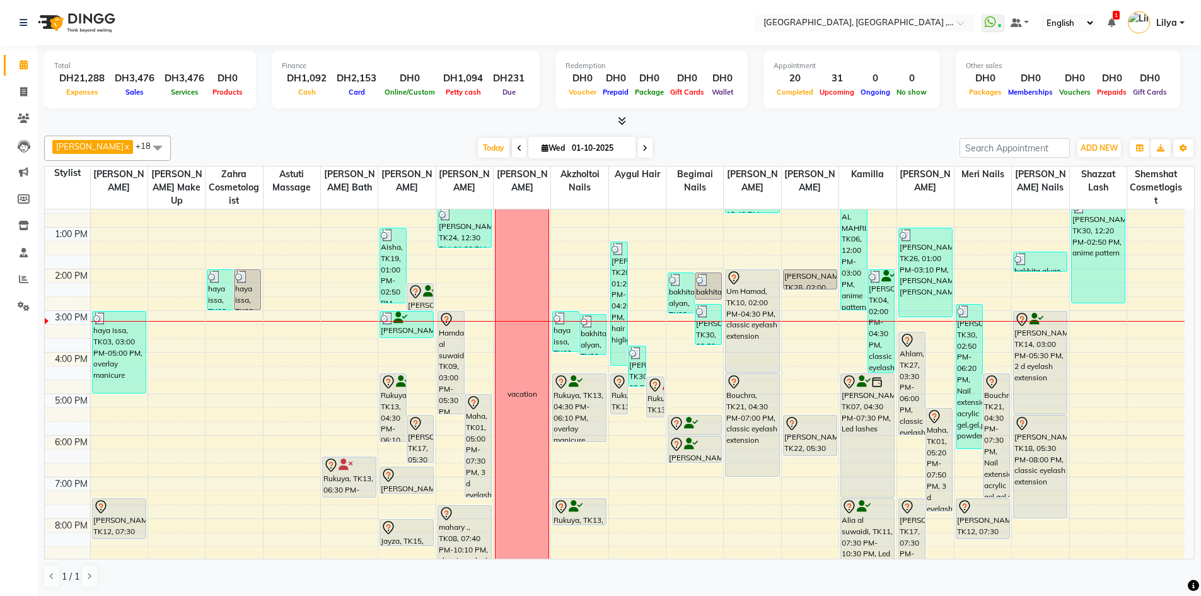
click at [647, 146] on icon at bounding box center [644, 148] width 5 height 8
type input "02-10-2025"
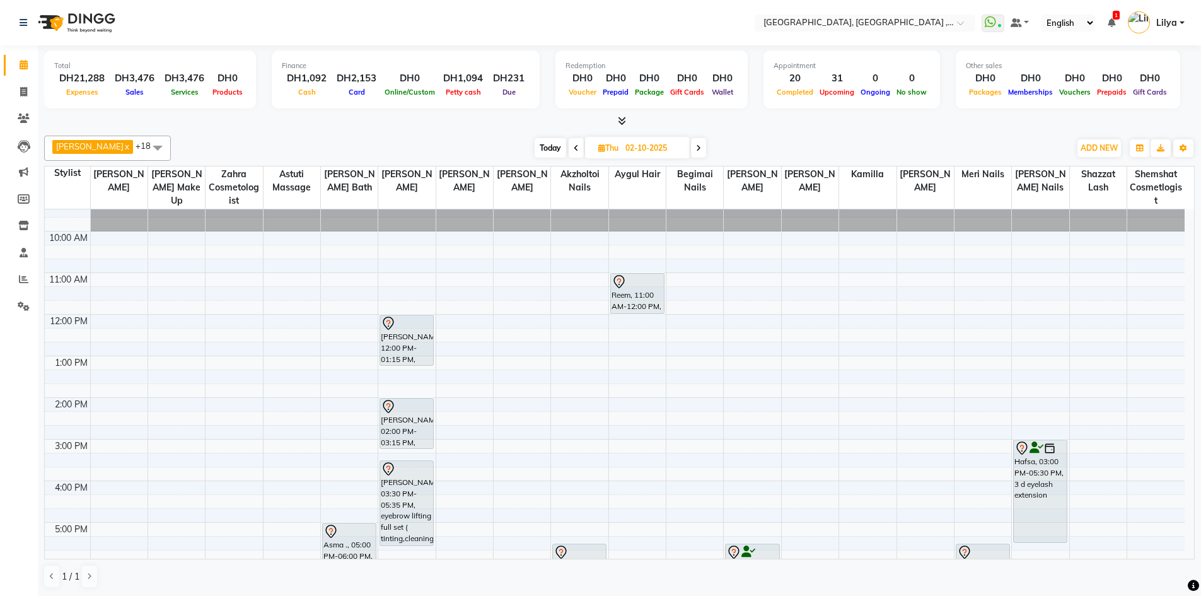
scroll to position [0, 0]
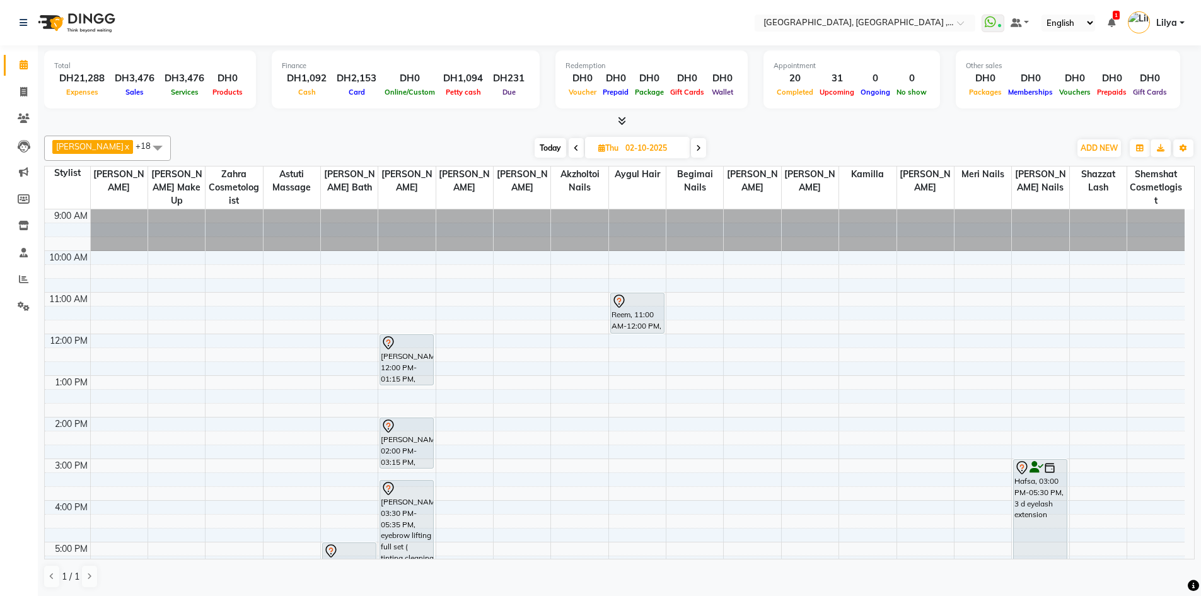
click at [753, 422] on div "9:00 AM 10:00 AM 11:00 AM 12:00 PM 1:00 PM 2:00 PM 3:00 PM 4:00 PM 5:00 PM 6:00…" at bounding box center [615, 520] width 1140 height 623
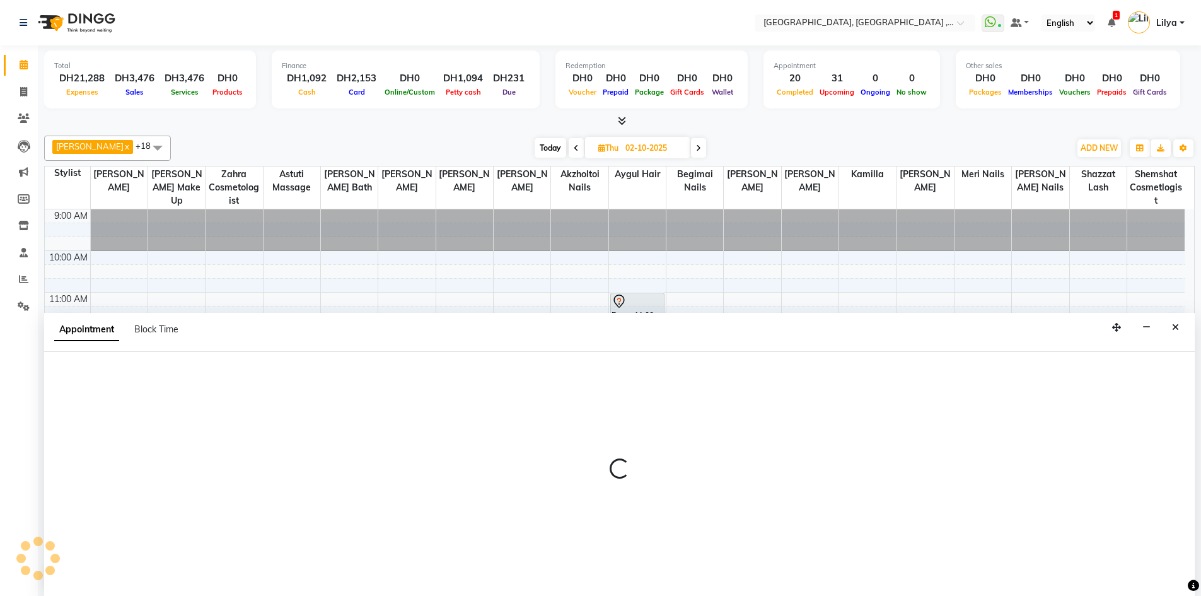
scroll to position [1, 0]
select select "88202"
select select "840"
select select "tentative"
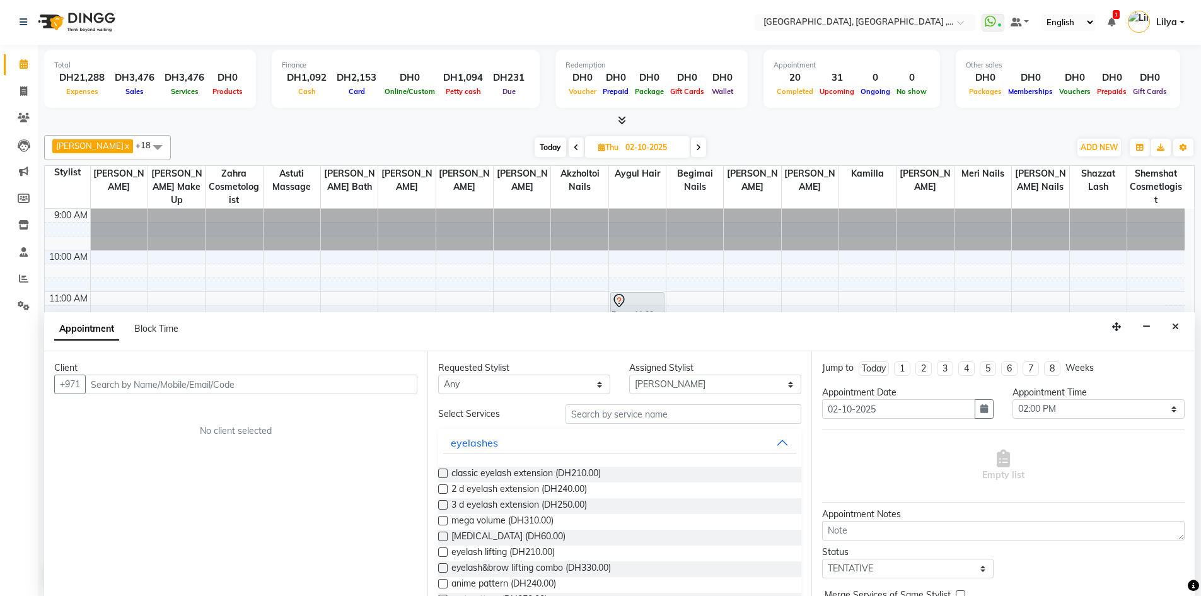
click at [151, 388] on input "text" at bounding box center [251, 384] width 332 height 20
click at [122, 383] on input "58880059" at bounding box center [225, 384] width 280 height 20
type input "588800059"
click at [385, 385] on span "Add Client" at bounding box center [391, 383] width 42 height 11
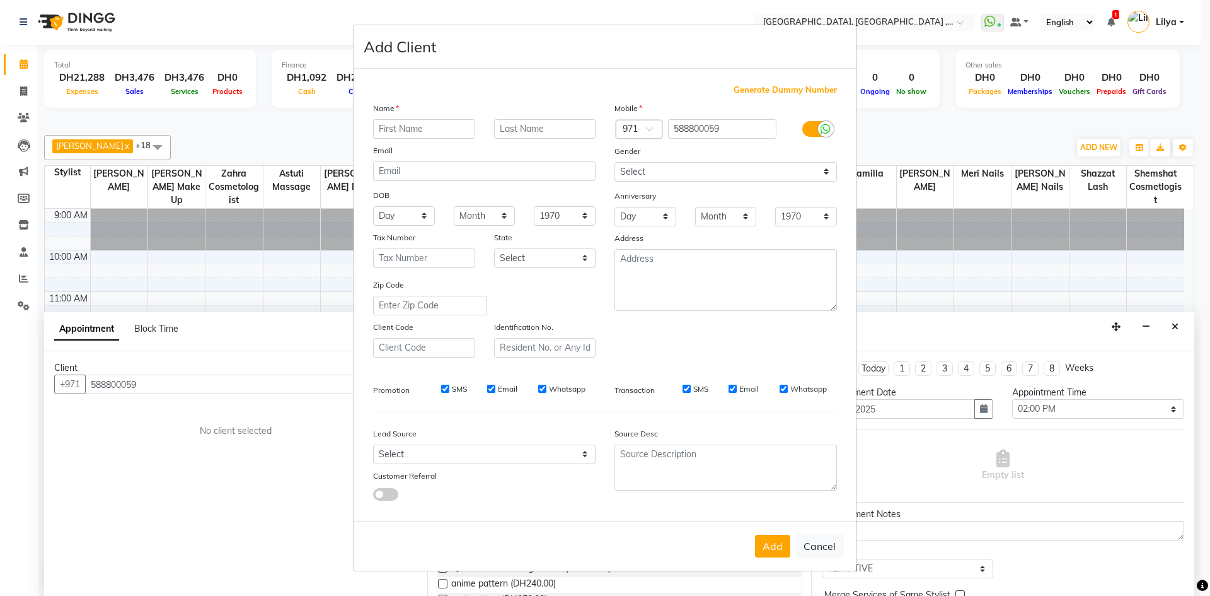
click at [443, 131] on input "text" at bounding box center [424, 129] width 102 height 20
type input "Rose"
click at [571, 131] on input "text" at bounding box center [545, 129] width 102 height 20
type input "[PERSON_NAME]"
drag, startPoint x: 774, startPoint y: 170, endPoint x: 774, endPoint y: 181, distance: 11.4
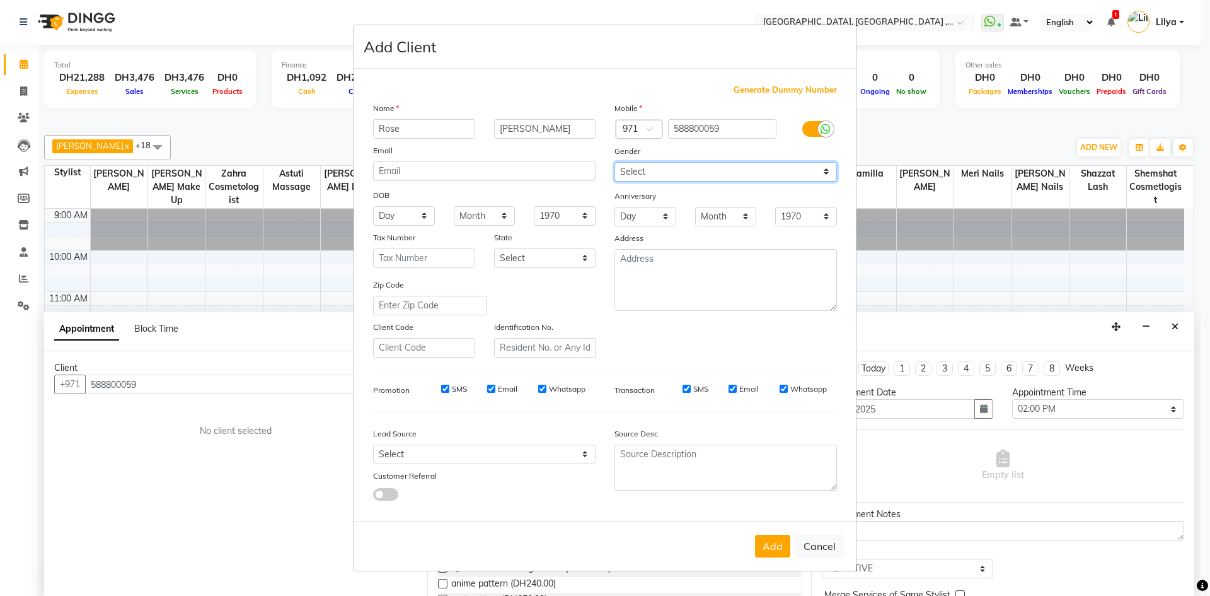
click at [774, 170] on select "Select Male Female Other Prefer Not To Say" at bounding box center [726, 172] width 223 height 20
select select "[DEMOGRAPHIC_DATA]"
click at [615, 162] on select "Select Male Female Other Prefer Not To Say" at bounding box center [726, 172] width 223 height 20
click at [774, 545] on button "Add" at bounding box center [772, 546] width 35 height 23
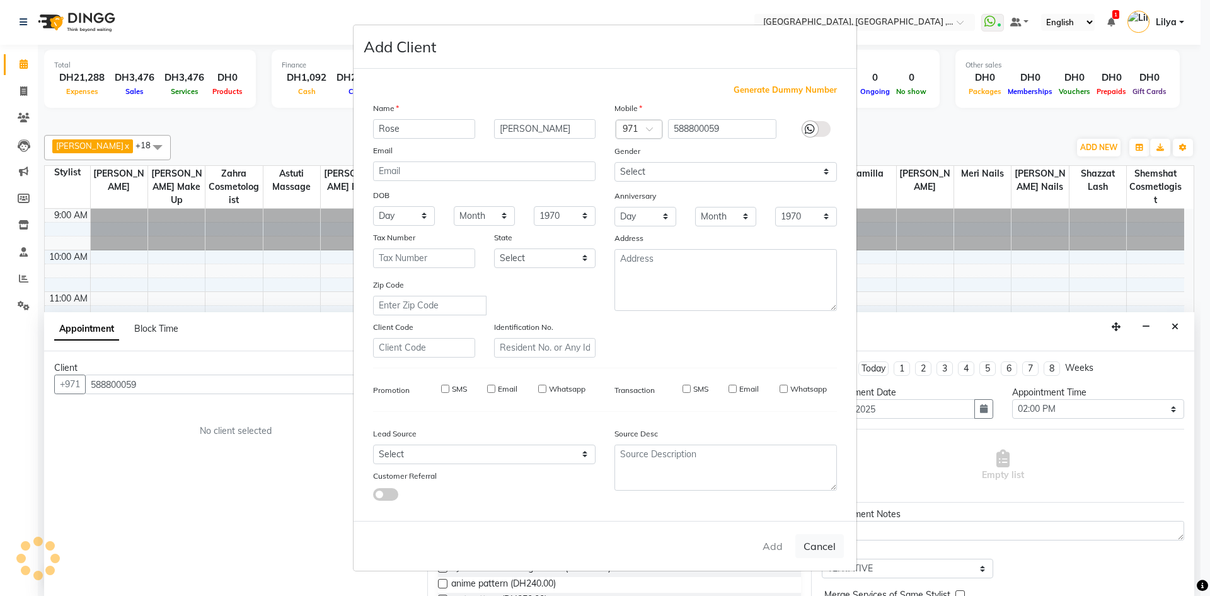
select select
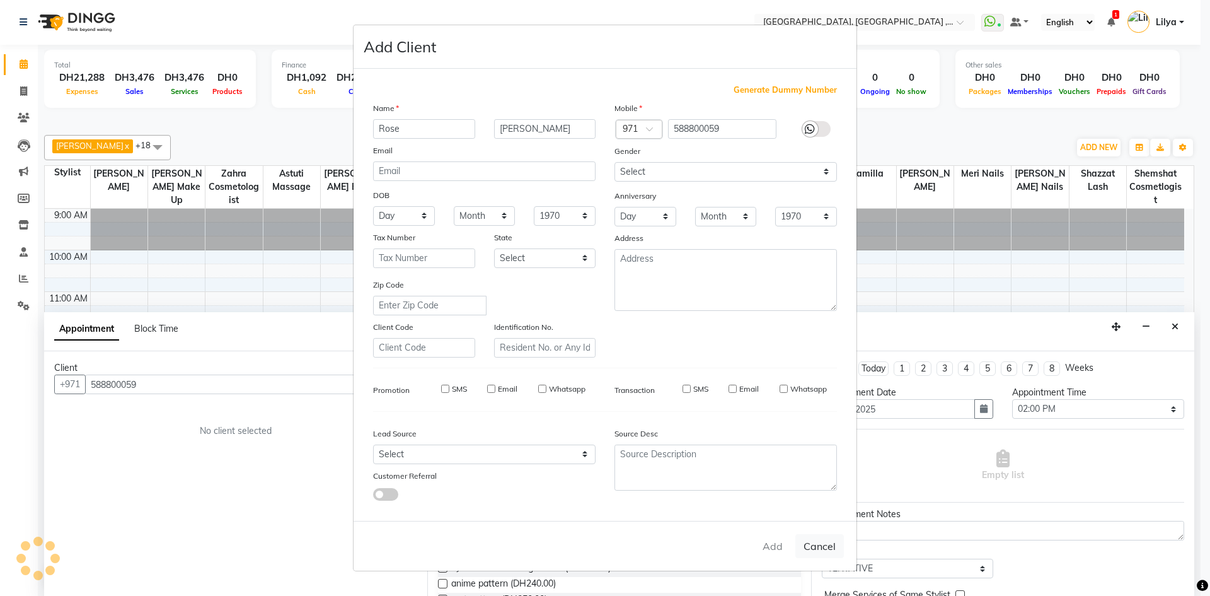
select select
checkbox input "false"
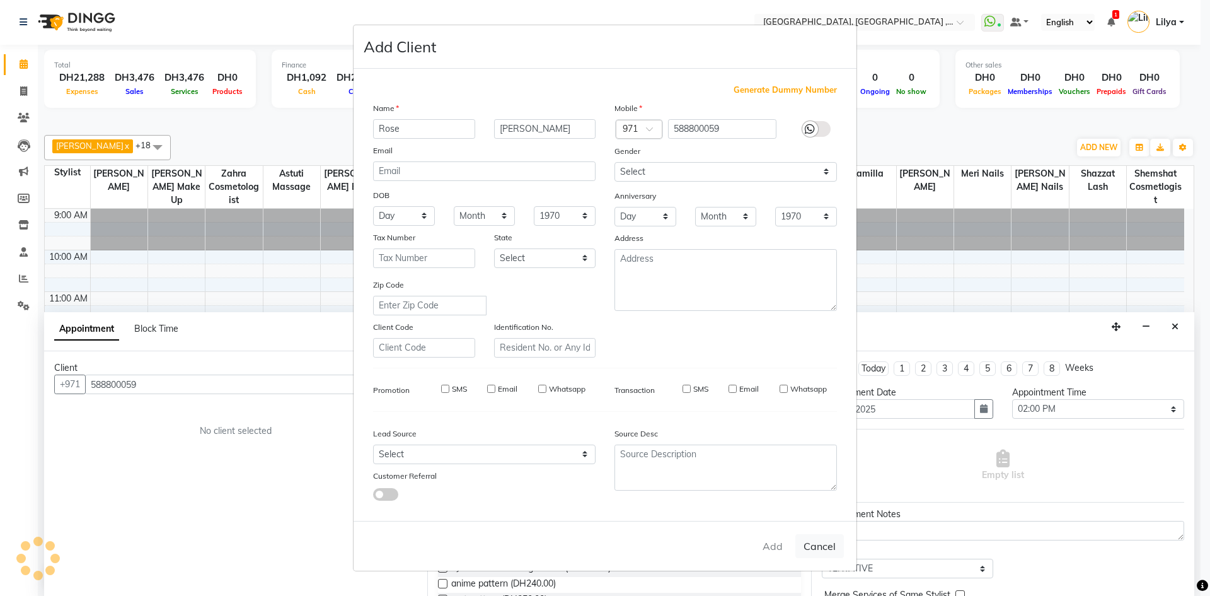
checkbox input "false"
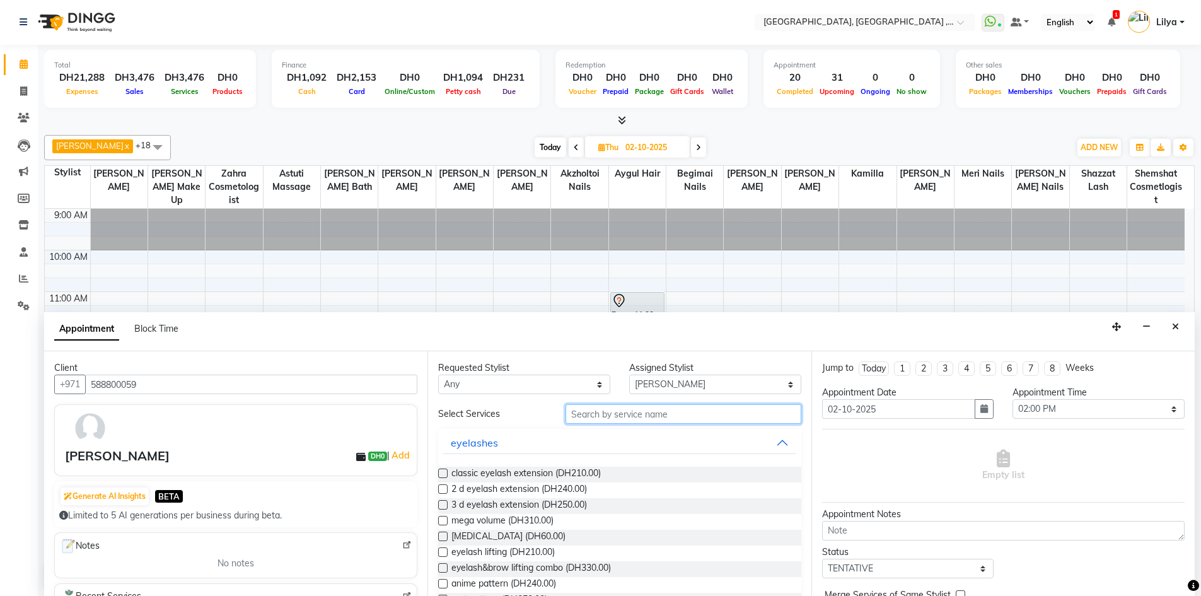
click at [633, 418] on input "text" at bounding box center [683, 414] width 236 height 20
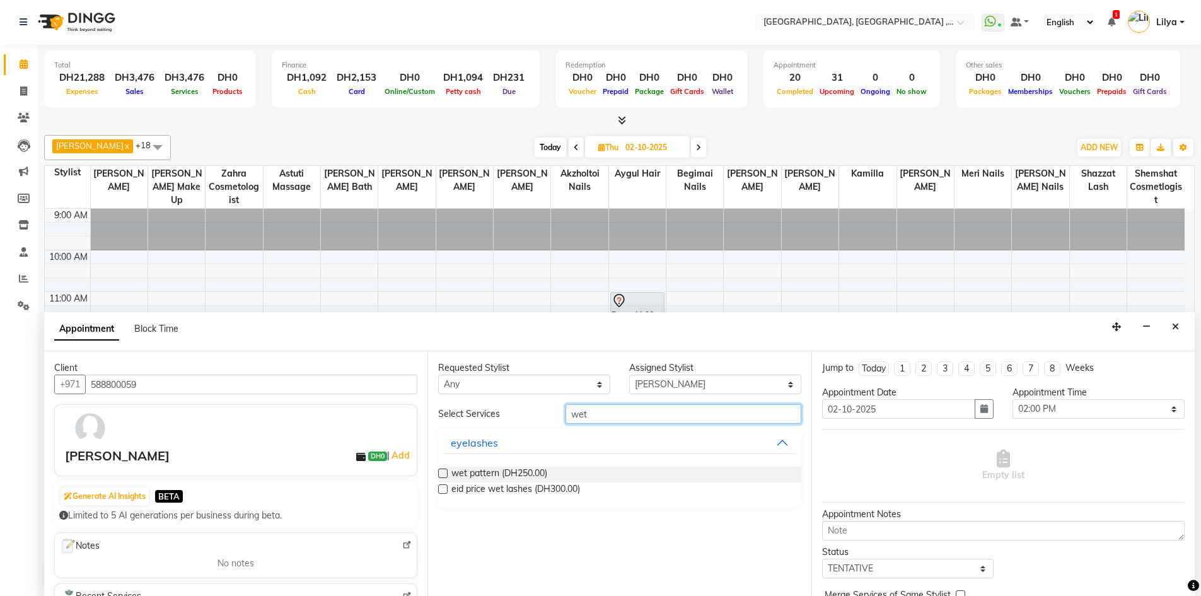
type input "wet"
drag, startPoint x: 443, startPoint y: 472, endPoint x: 451, endPoint y: 469, distance: 8.6
click at [443, 472] on label at bounding box center [442, 472] width 9 height 9
click at [443, 472] on input "checkbox" at bounding box center [442, 474] width 8 height 8
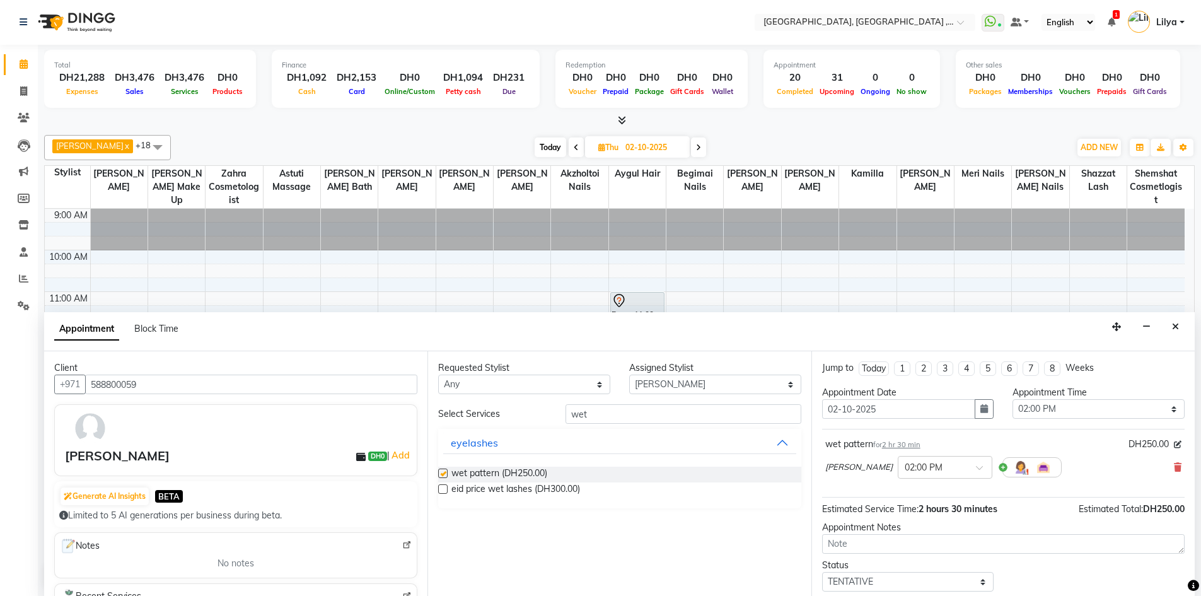
checkbox input "false"
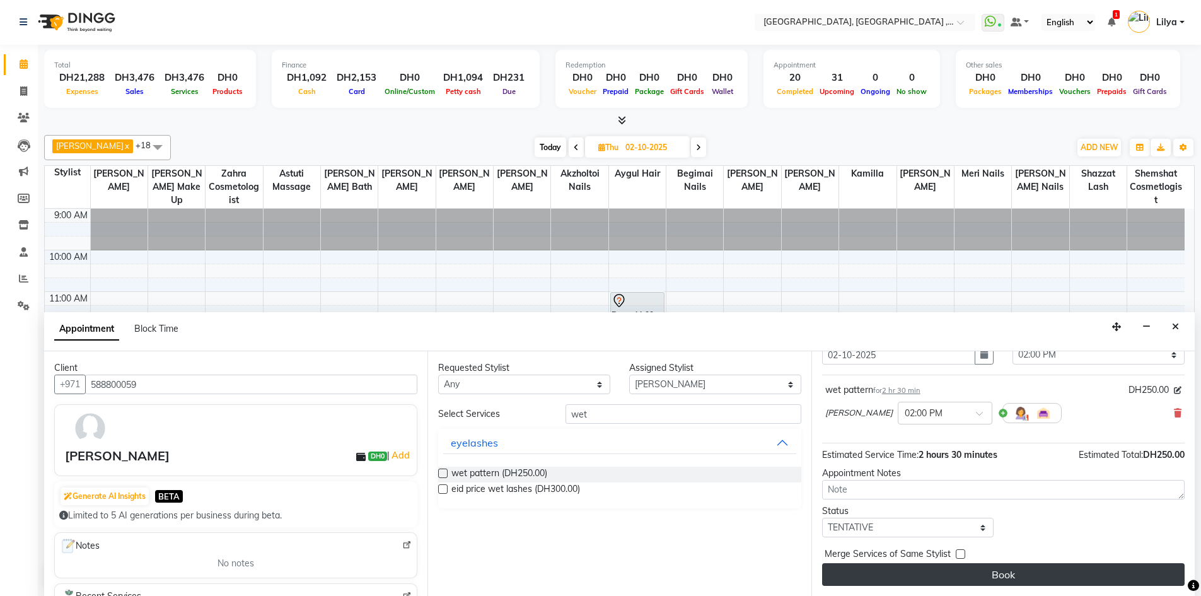
click at [1014, 584] on button "Book" at bounding box center [1003, 574] width 362 height 23
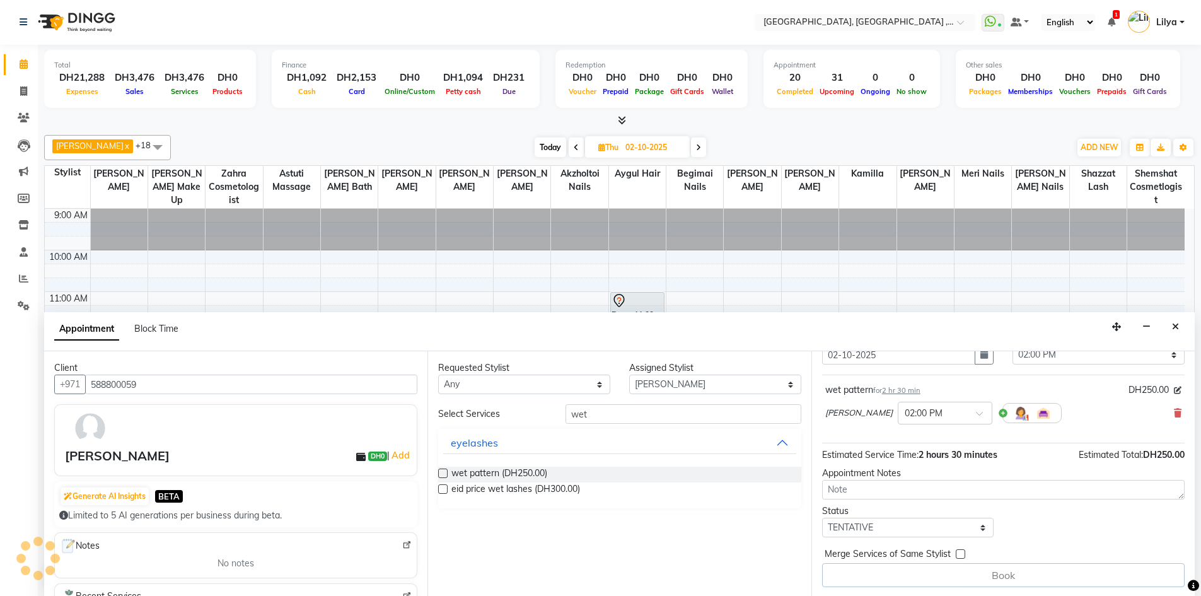
scroll to position [0, 0]
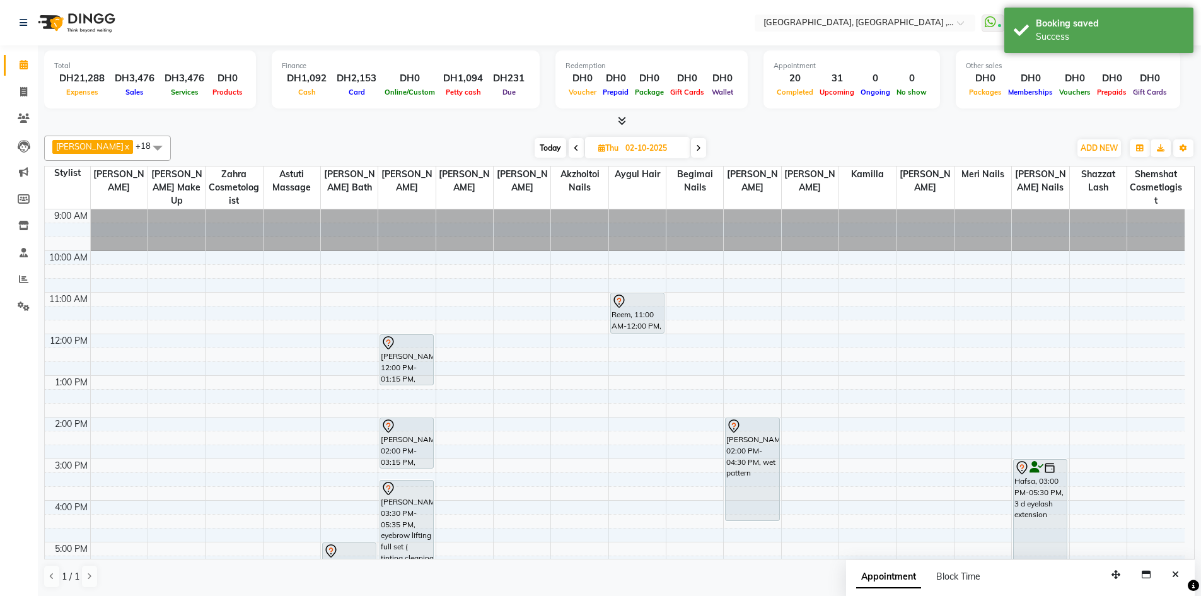
click at [548, 154] on span "Today" at bounding box center [551, 148] width 32 height 20
type input "01-10-2025"
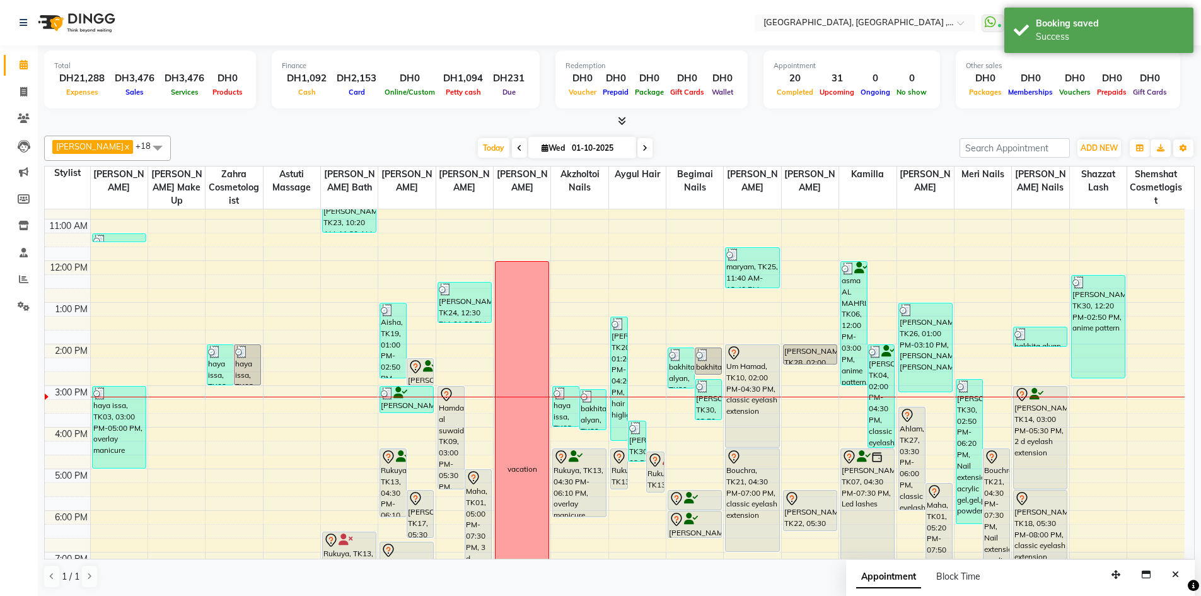
scroll to position [61, 0]
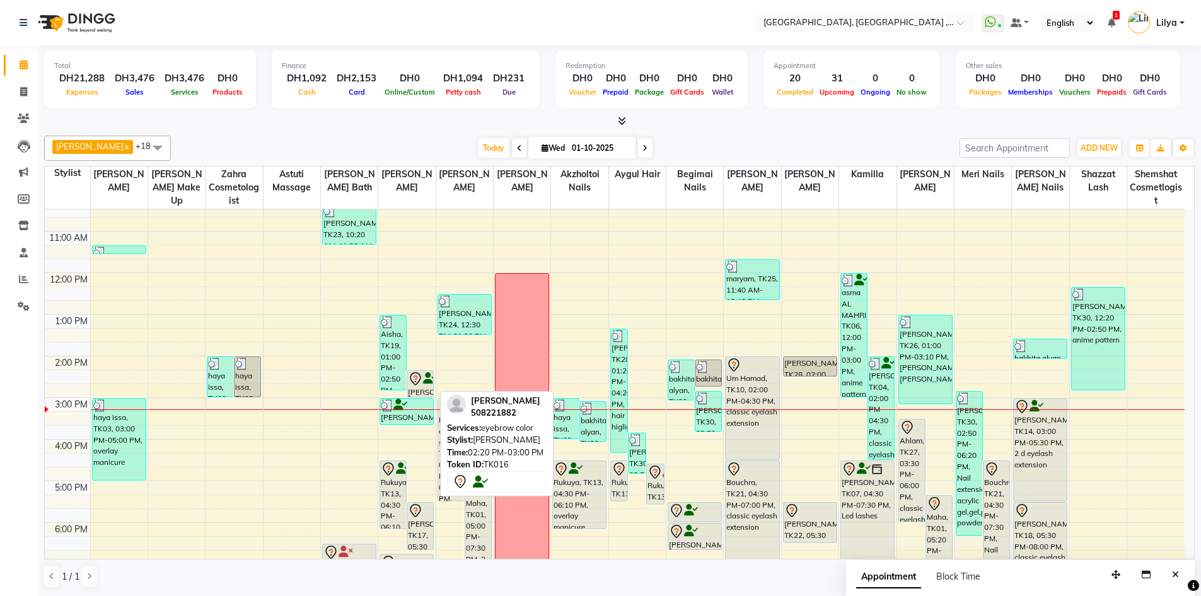
click at [420, 383] on icon at bounding box center [415, 378] width 15 height 15
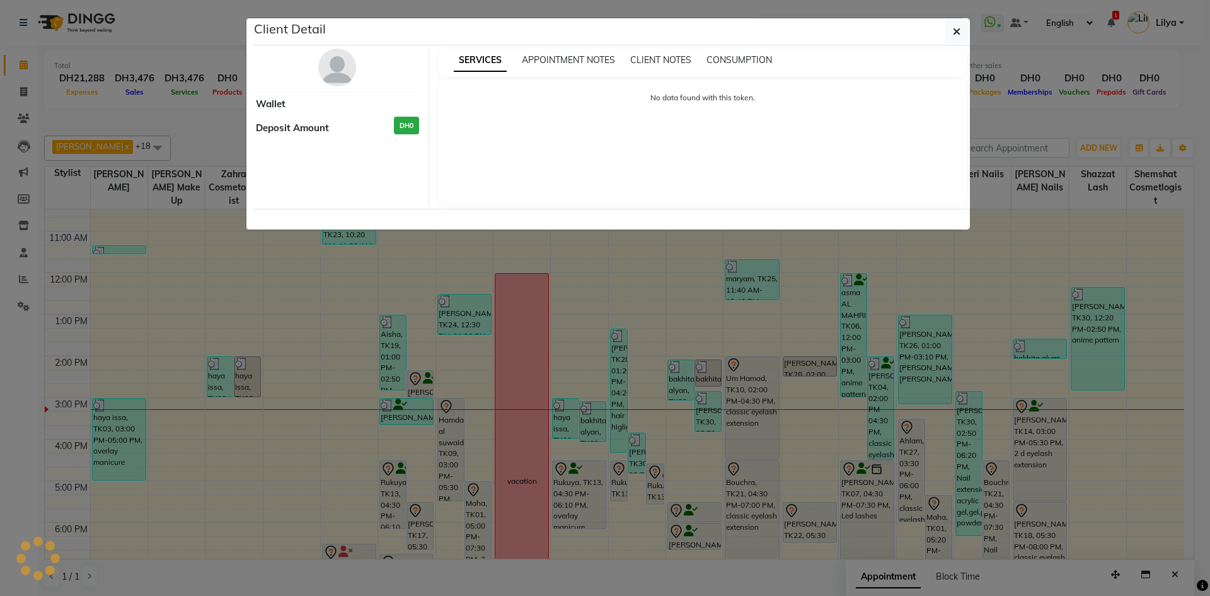
select select "7"
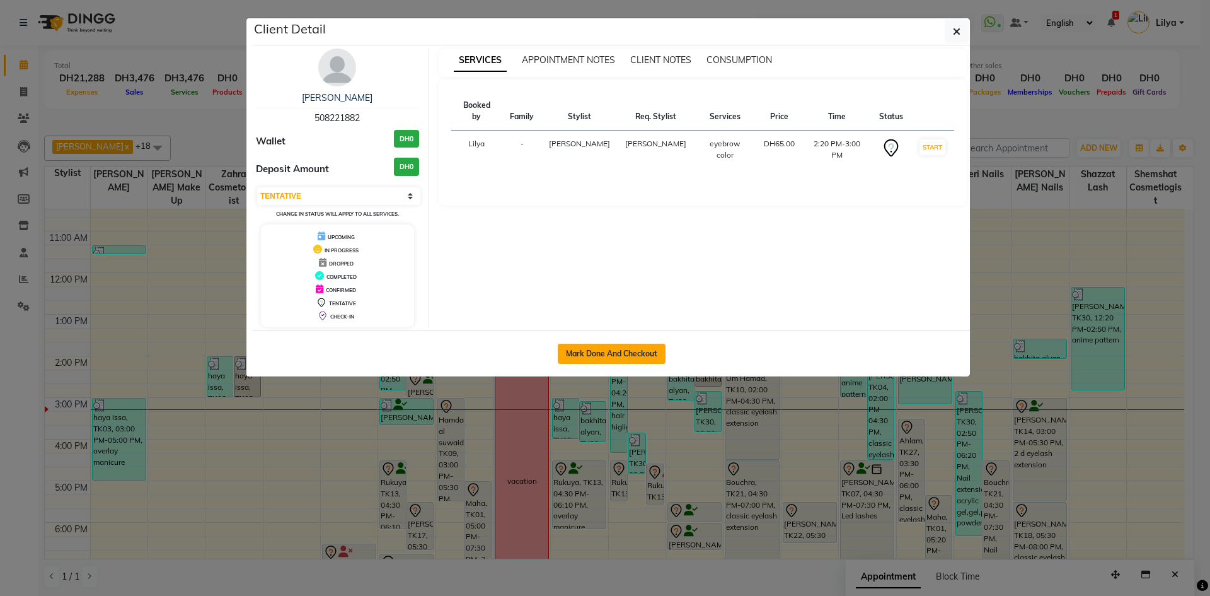
click at [634, 344] on button "Mark Done And Checkout" at bounding box center [612, 354] width 108 height 20
select select "service"
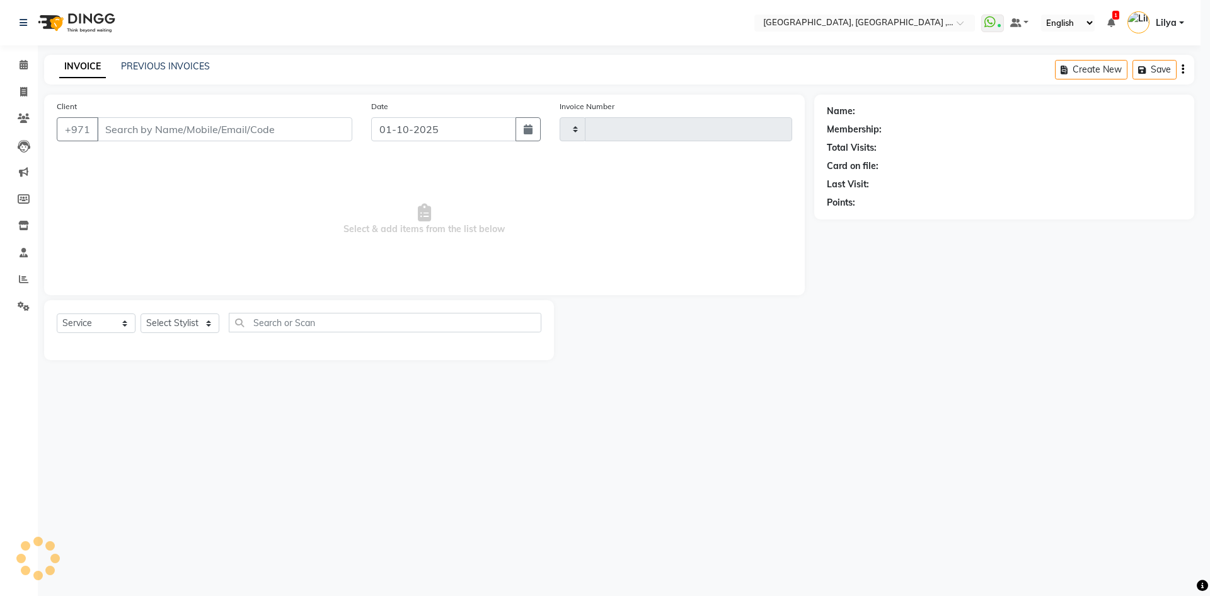
type input "5383"
select select "3838"
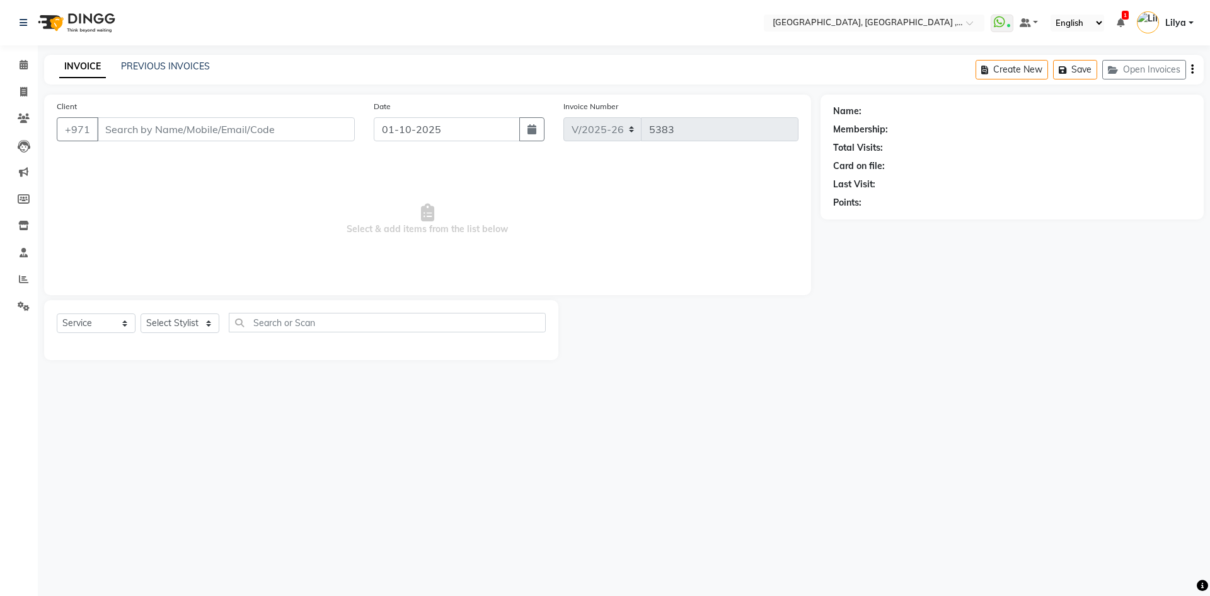
type input "508221882"
select select "53586"
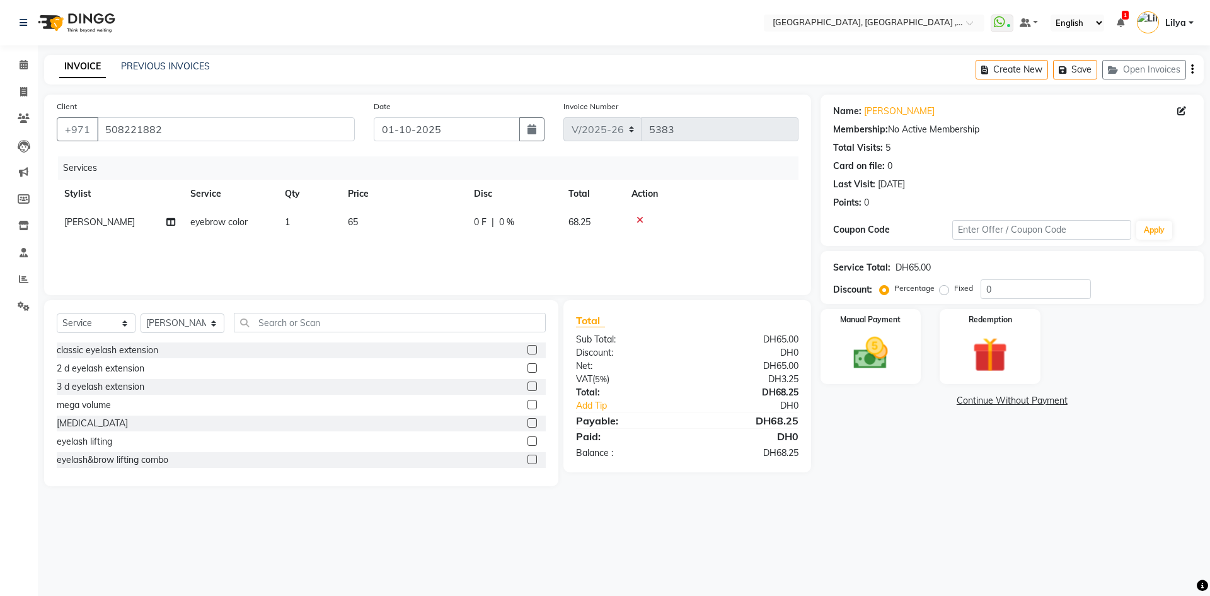
click at [242, 222] on span "eyebrow color" at bounding box center [218, 221] width 57 height 11
click at [247, 230] on span "eyebrow color" at bounding box center [230, 226] width 57 height 11
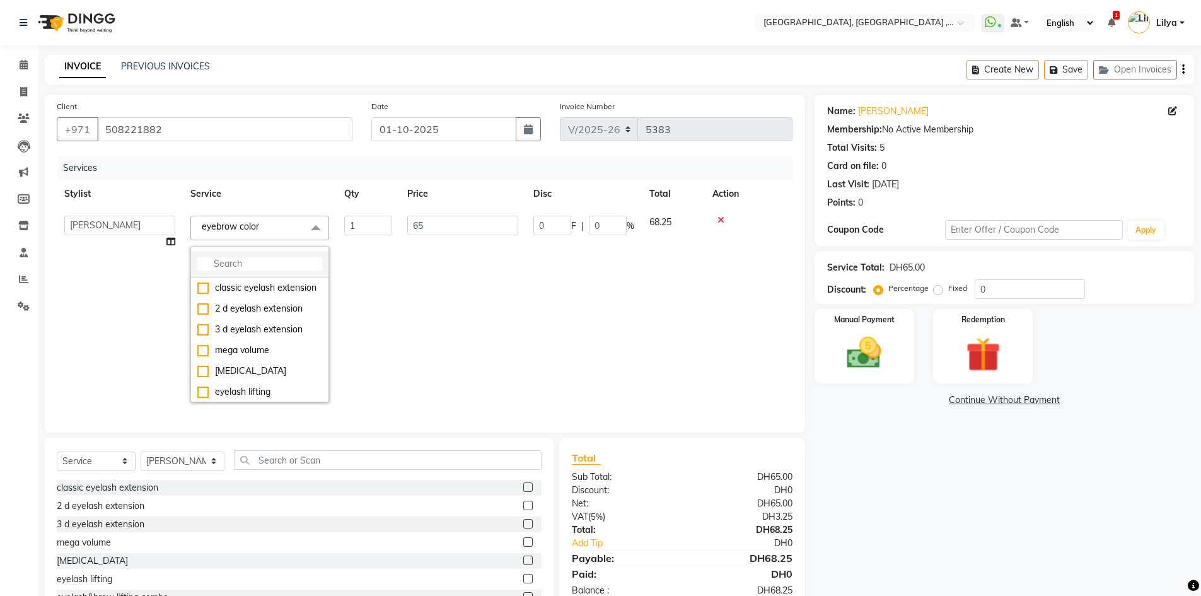
click at [257, 260] on input "multiselect-search" at bounding box center [259, 263] width 125 height 13
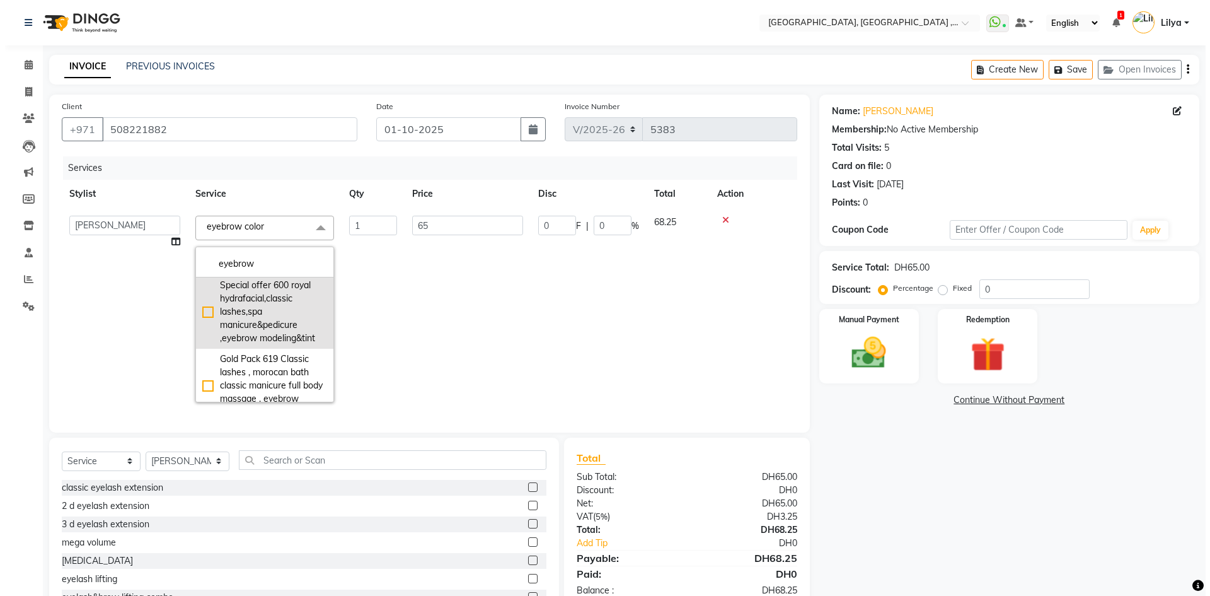
scroll to position [622, 0]
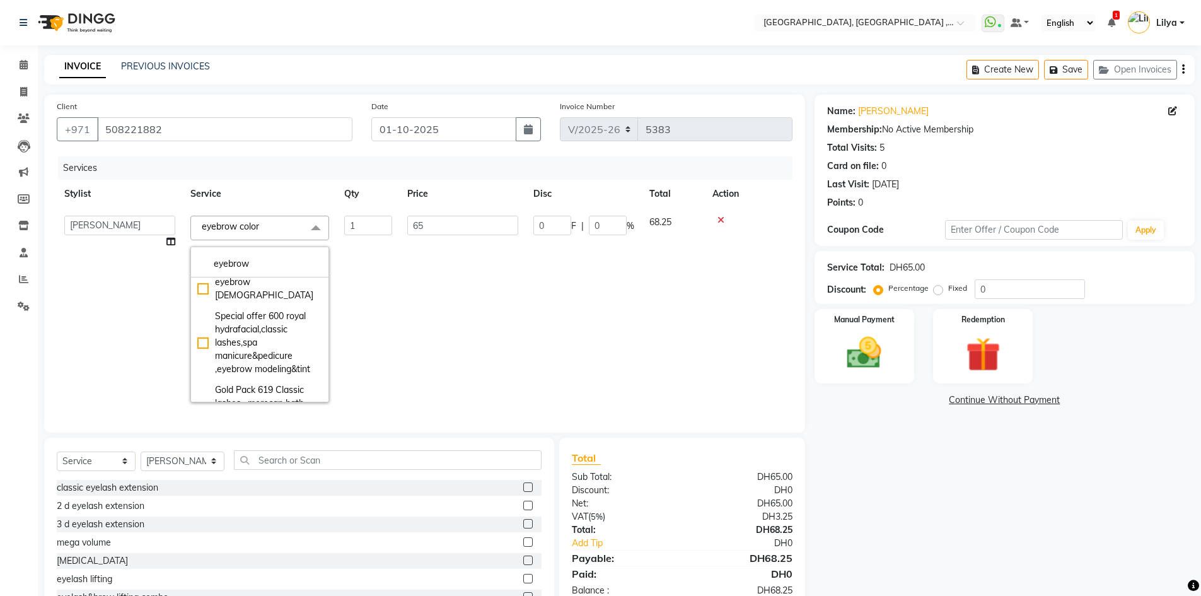
type input "eyebrow"
click at [200, 268] on div "Architecture shaping eyebrow" at bounding box center [259, 254] width 125 height 26
checkbox input "false"
checkbox input "true"
type input "150"
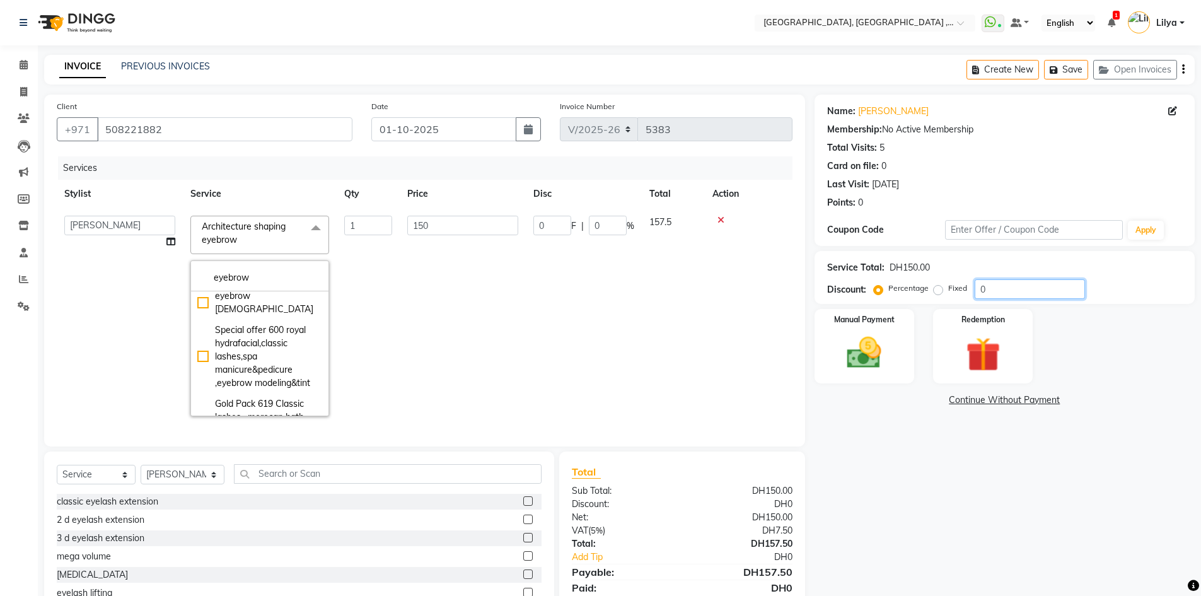
click at [1016, 293] on input "0" at bounding box center [1030, 289] width 110 height 20
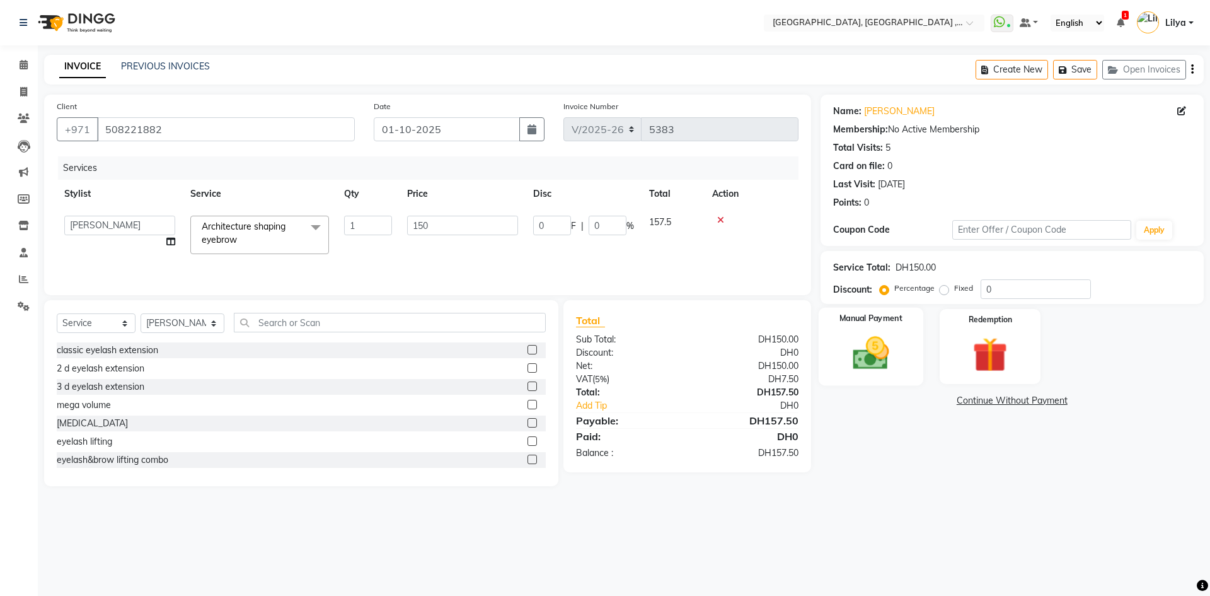
click at [884, 366] on img at bounding box center [871, 353] width 59 height 42
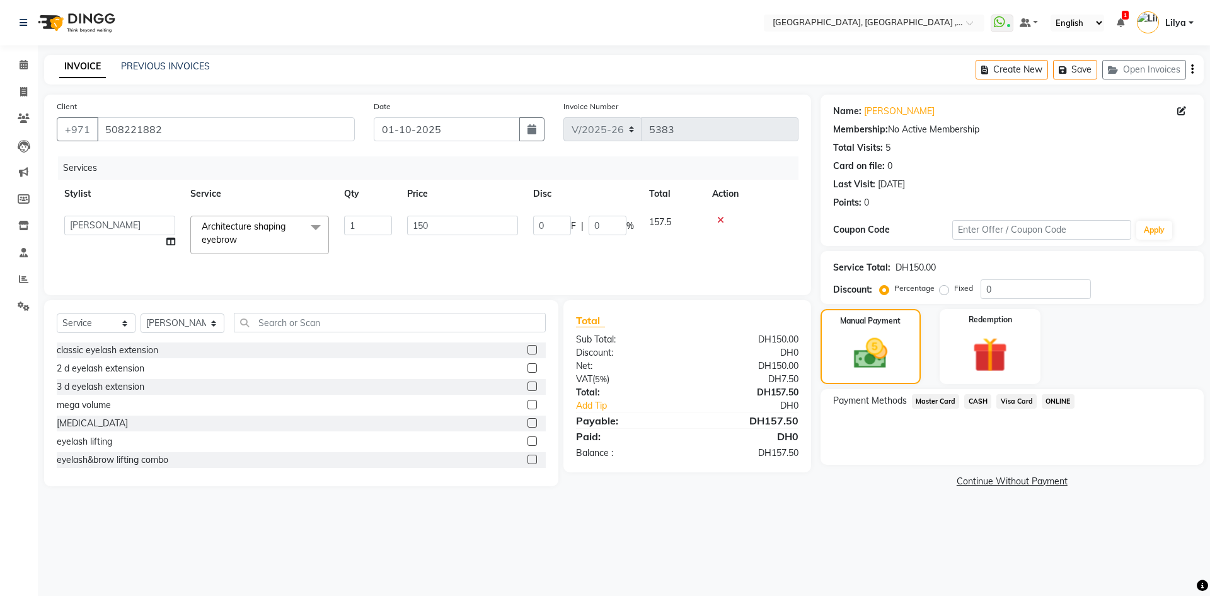
click at [1012, 400] on span "Visa Card" at bounding box center [1017, 401] width 40 height 14
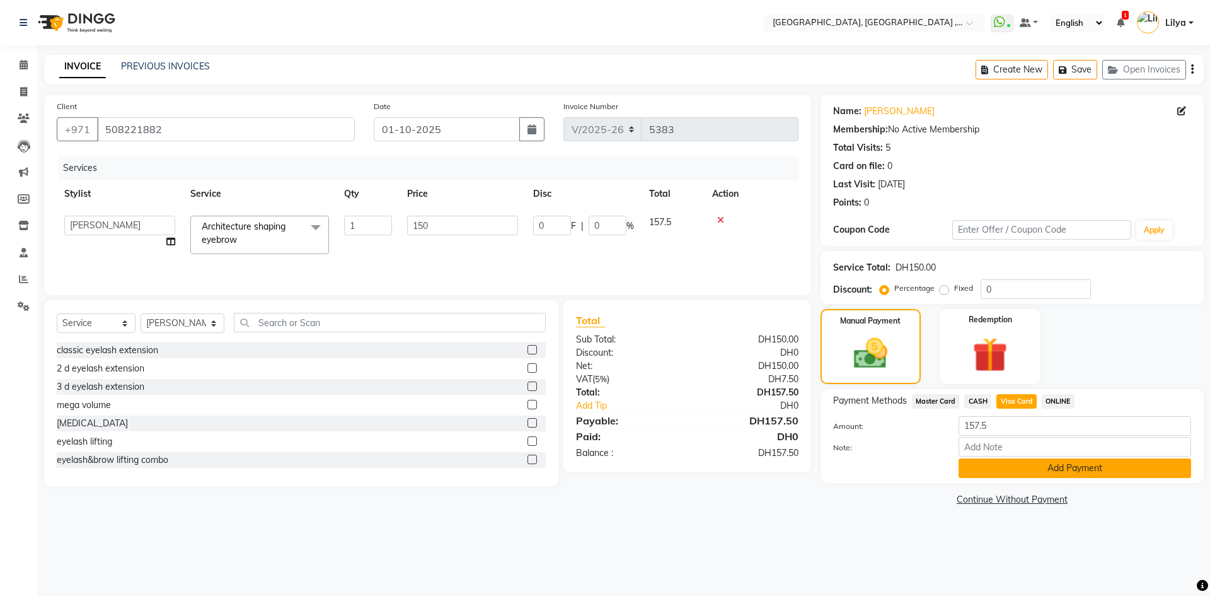
click at [1035, 468] on button "Add Payment" at bounding box center [1075, 468] width 233 height 20
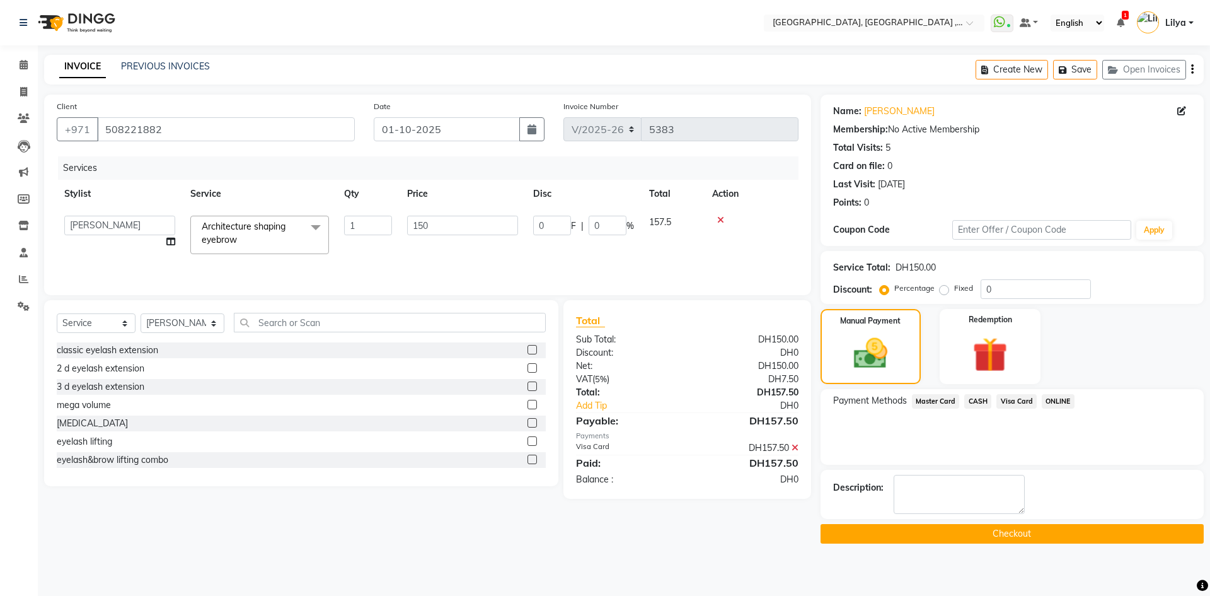
click at [1037, 536] on button "Checkout" at bounding box center [1012, 534] width 383 height 20
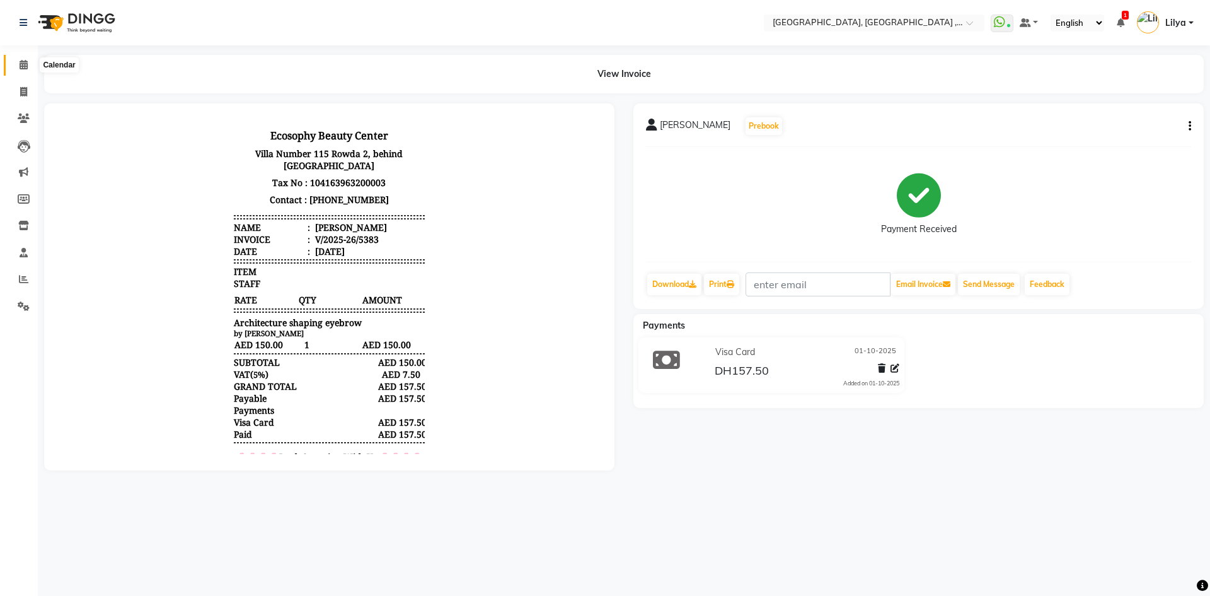
drag, startPoint x: 30, startPoint y: 71, endPoint x: 38, endPoint y: 64, distance: 10.7
click at [30, 71] on span at bounding box center [24, 65] width 22 height 14
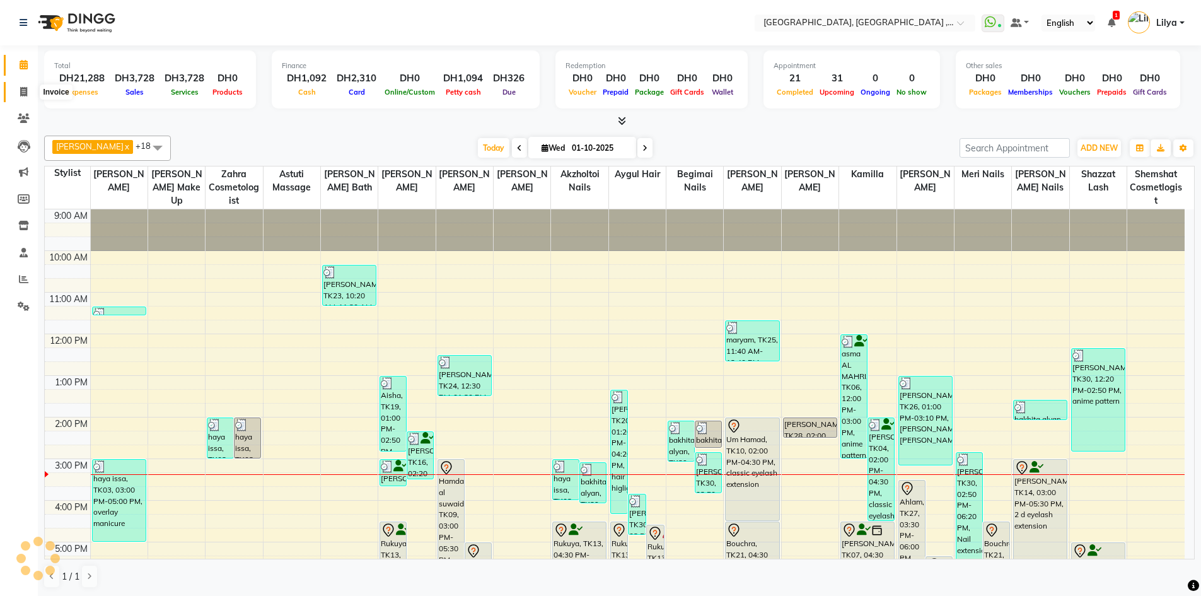
click at [24, 96] on icon at bounding box center [23, 91] width 7 height 9
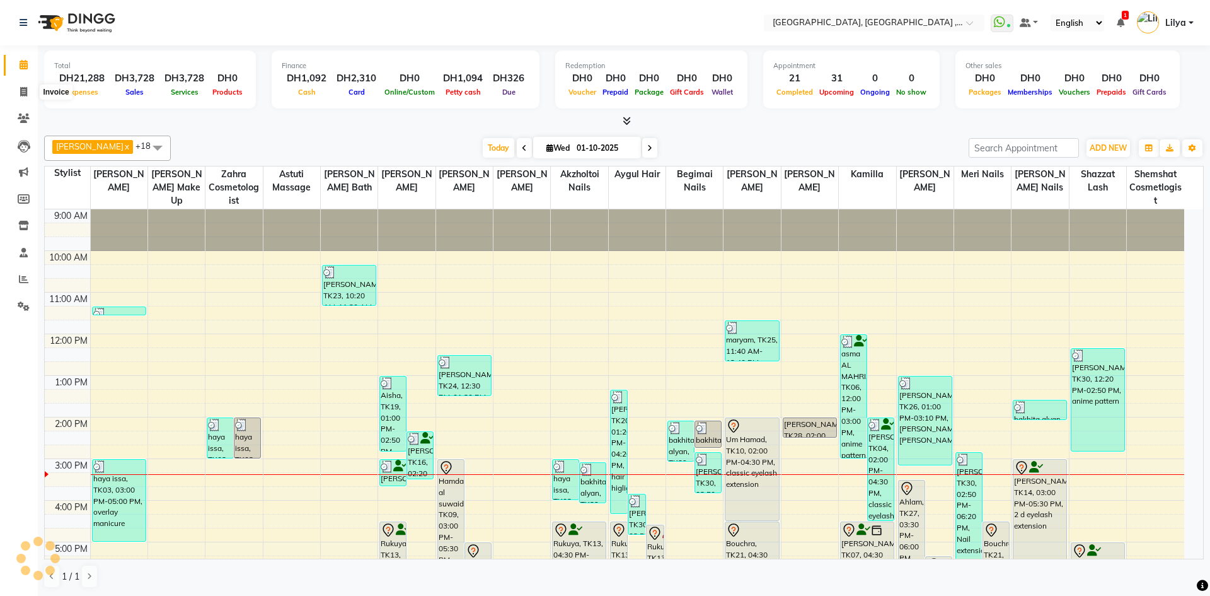
select select "service"
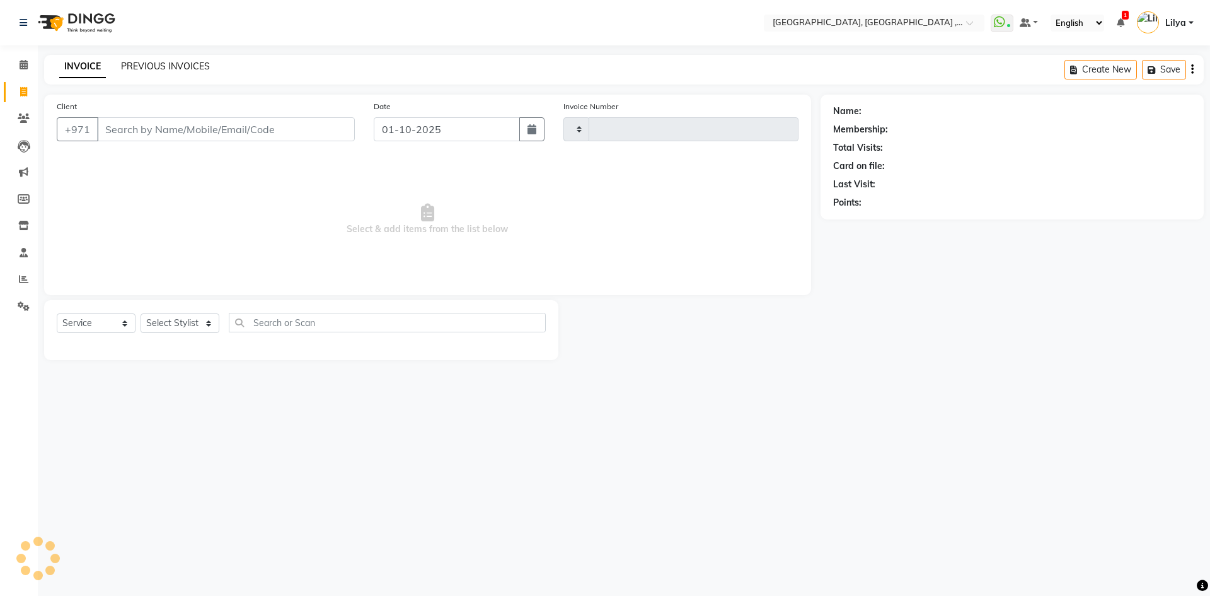
type input "5384"
select select "3838"
click at [181, 59] on div "INVOICE PREVIOUS INVOICES Create New Save Open Invoices" at bounding box center [624, 70] width 1160 height 30
click at [195, 63] on link "PREVIOUS INVOICES" at bounding box center [165, 66] width 89 height 11
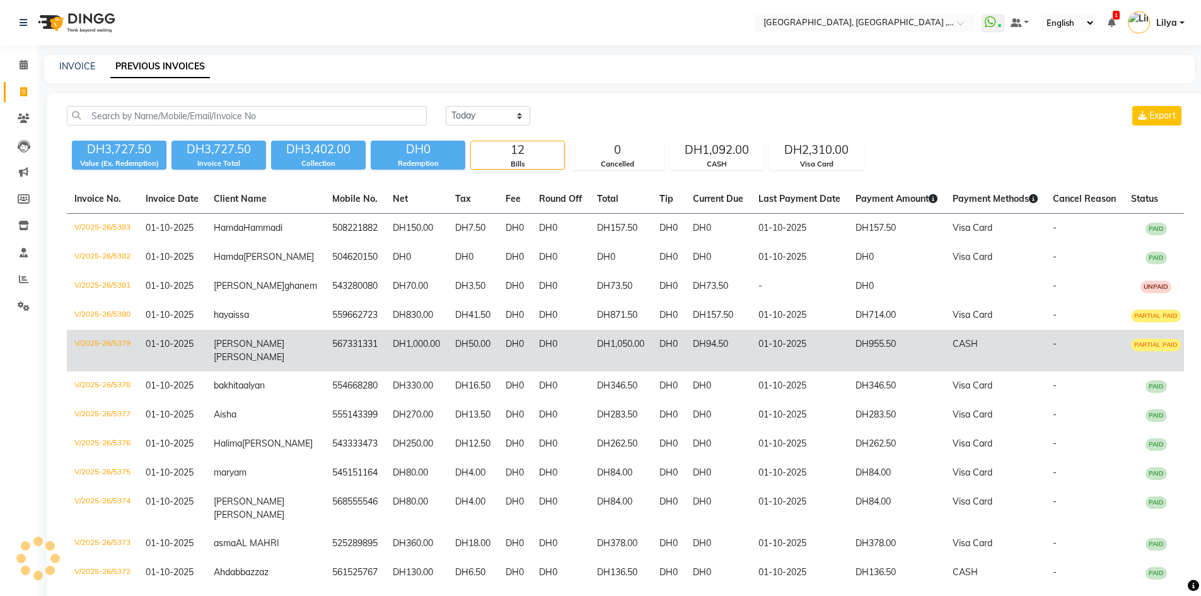
click at [835, 371] on td "01-10-2025" at bounding box center [799, 351] width 97 height 42
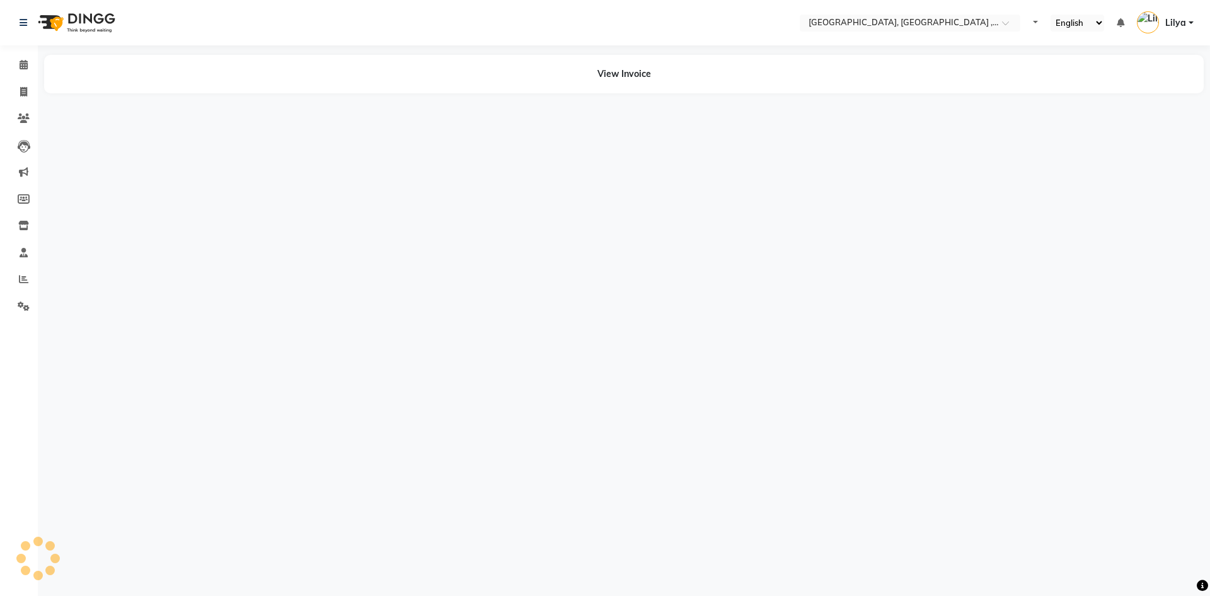
select select "en"
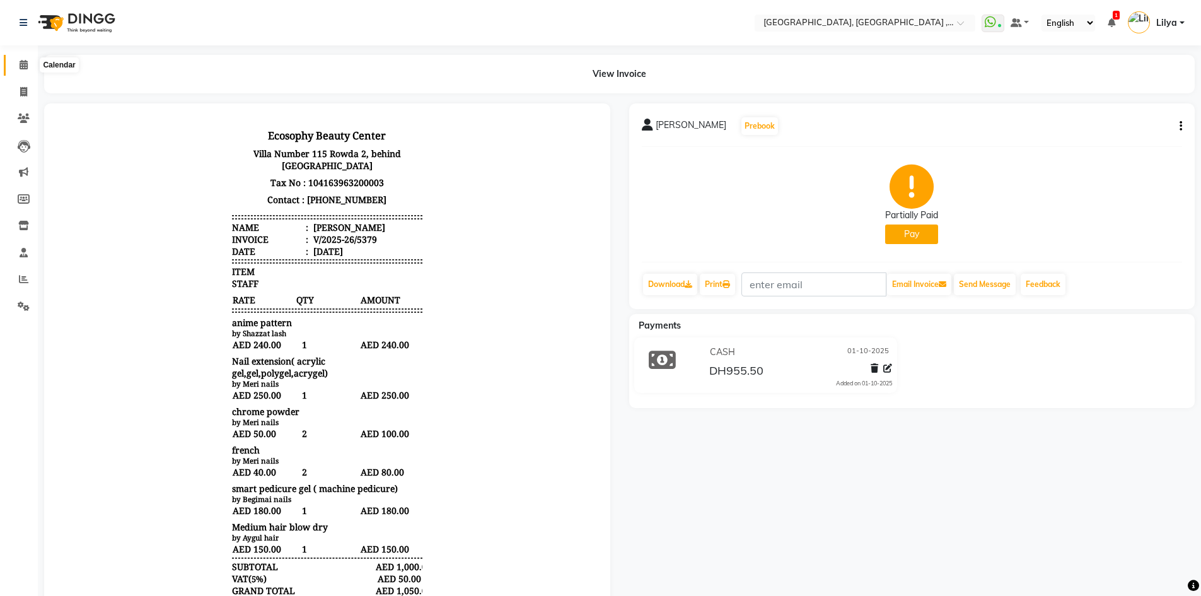
drag, startPoint x: 19, startPoint y: 62, endPoint x: 44, endPoint y: 56, distance: 25.8
click at [21, 62] on icon at bounding box center [24, 64] width 8 height 9
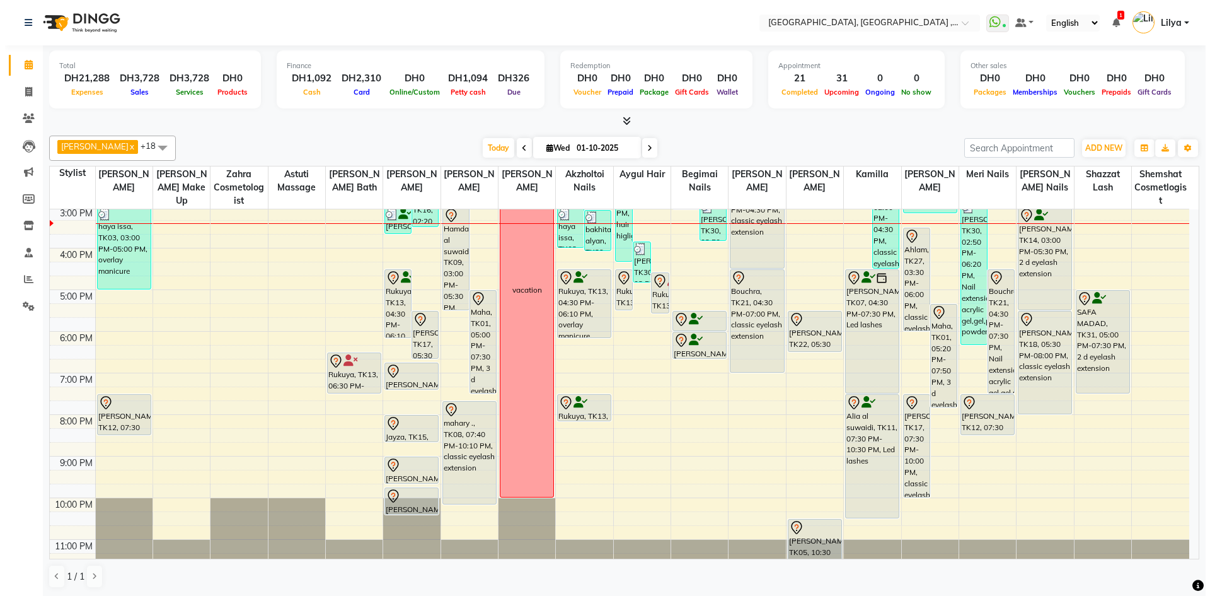
scroll to position [189, 0]
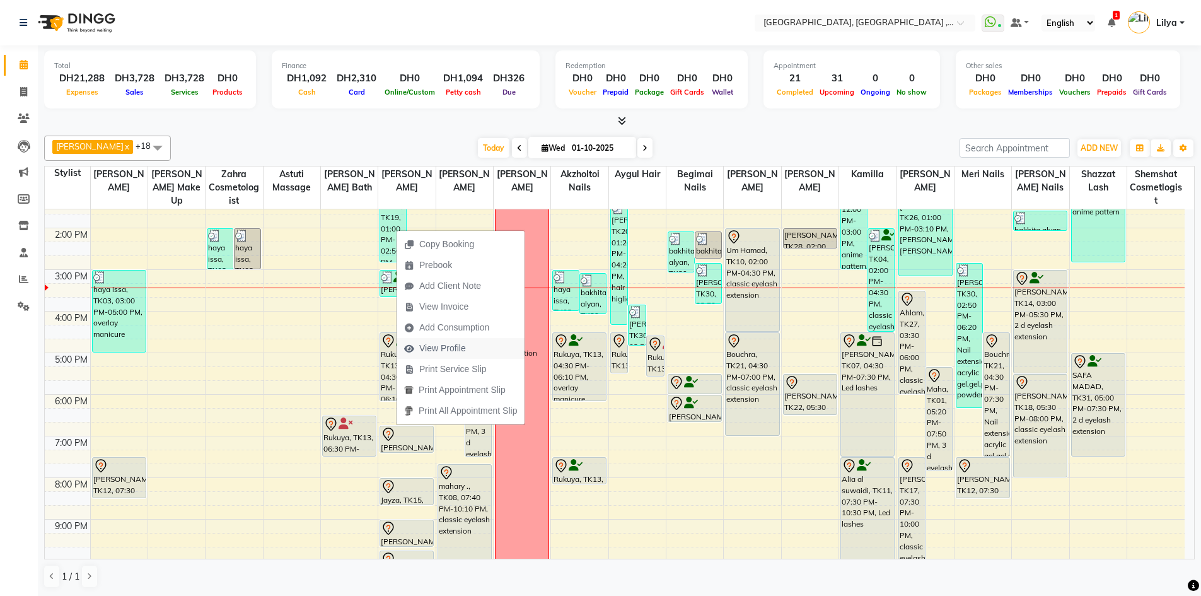
click at [463, 349] on span "View Profile" at bounding box center [442, 348] width 47 height 13
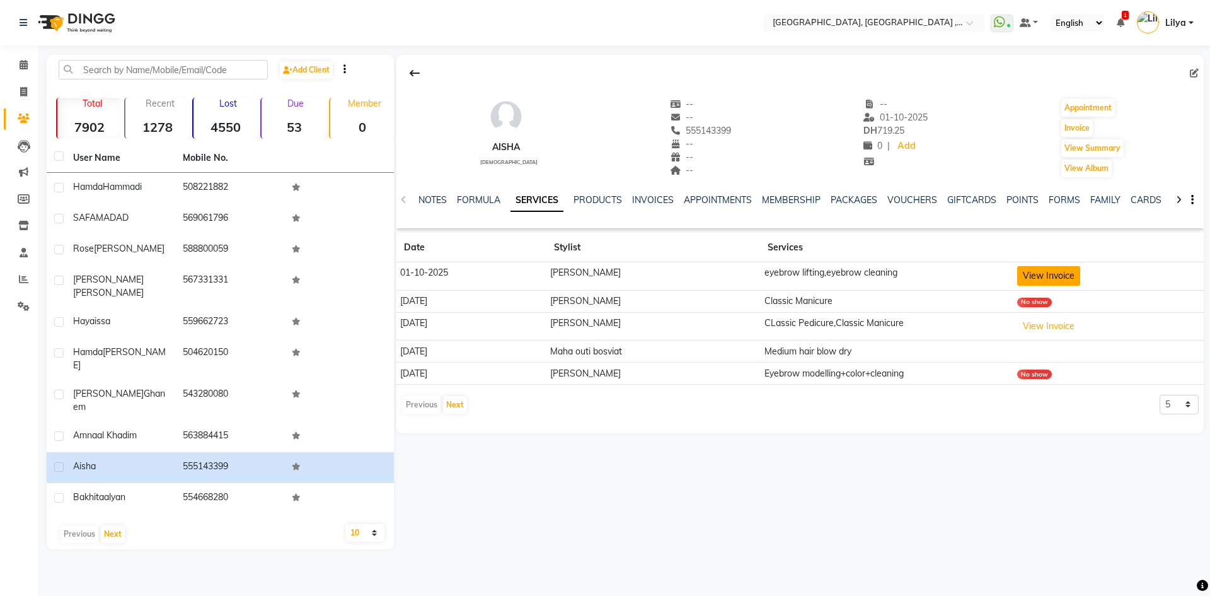
click at [1052, 277] on button "View Invoice" at bounding box center [1048, 276] width 63 height 20
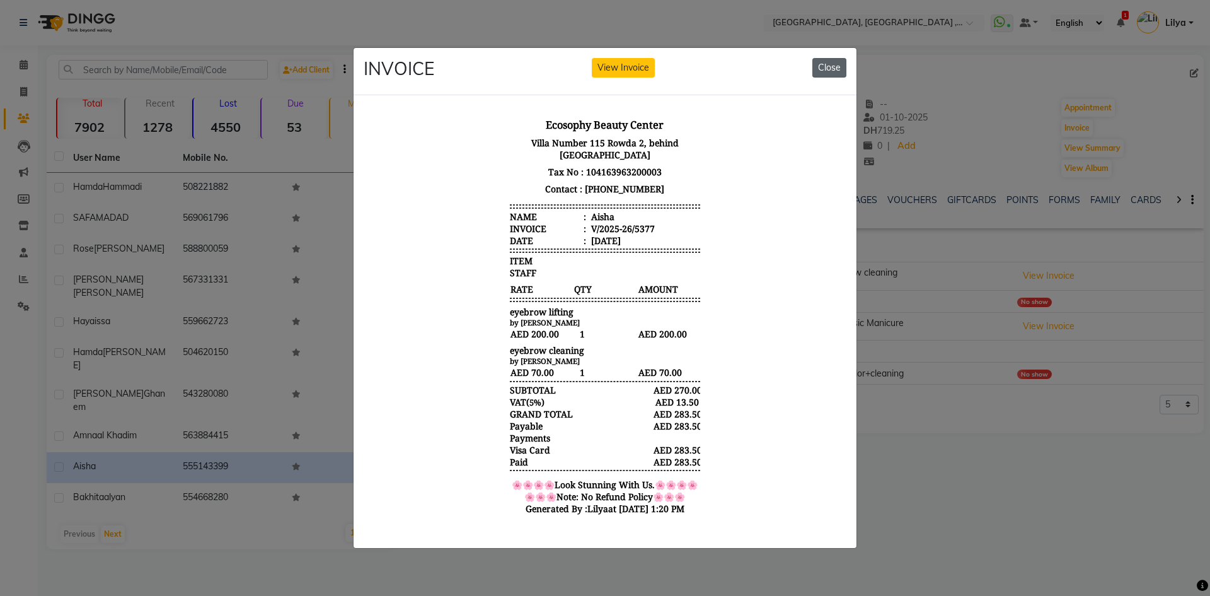
click at [824, 58] on button "Close" at bounding box center [830, 68] width 34 height 20
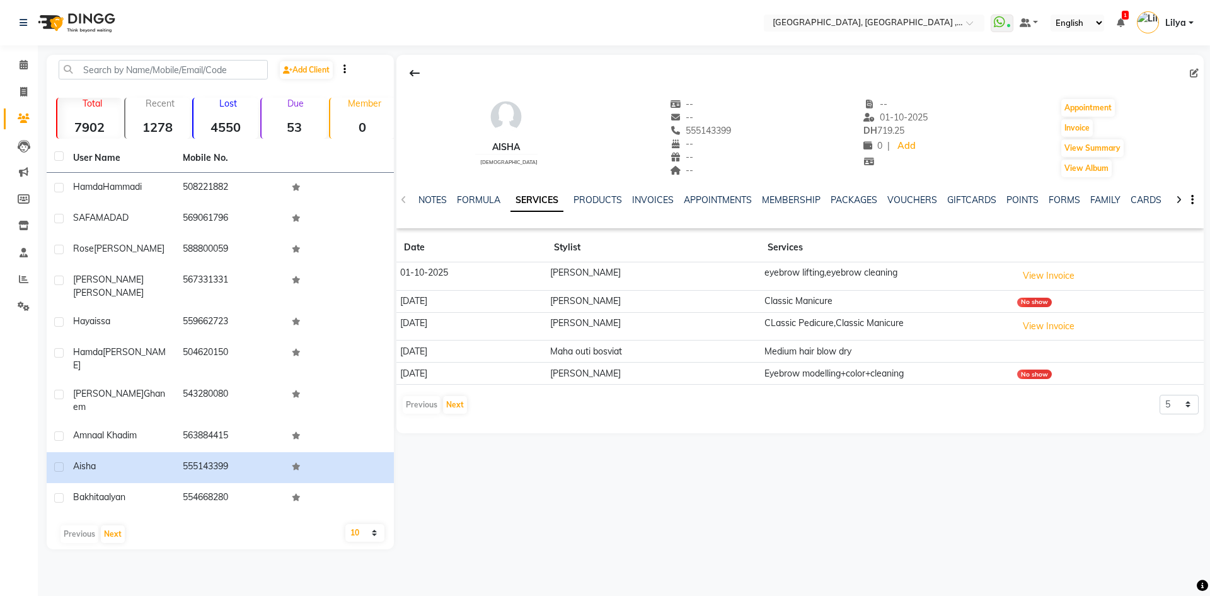
click at [38, 75] on main "Add Client Total 7902 Recent 1278 Lost 4550 Due 53 Member 0 User Name Mobile No…" at bounding box center [624, 311] width 1173 height 513
click at [27, 64] on icon at bounding box center [24, 64] width 8 height 9
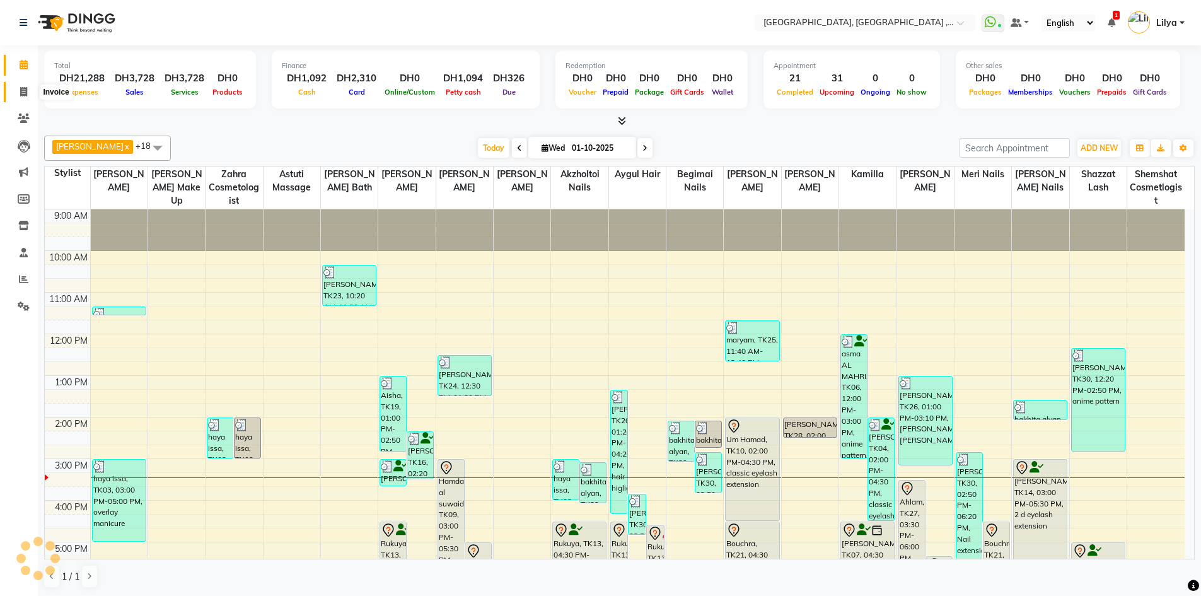
click at [21, 92] on icon at bounding box center [23, 91] width 7 height 9
select select "service"
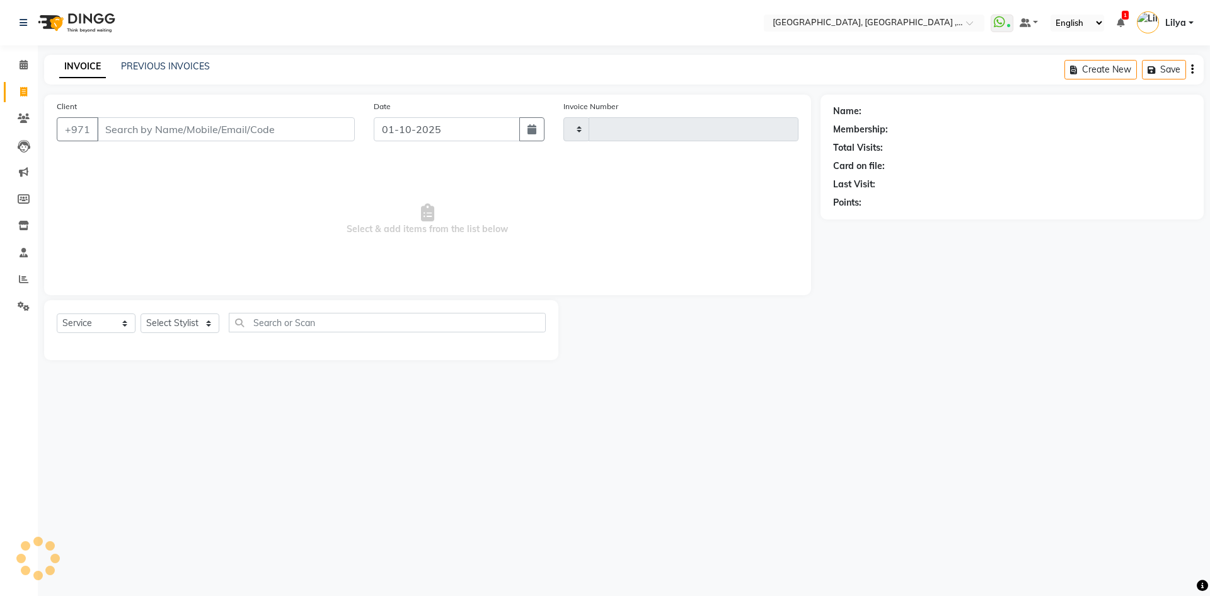
type input "5384"
select select "3838"
click at [178, 58] on div "INVOICE PREVIOUS INVOICES Create New Save" at bounding box center [624, 70] width 1160 height 30
click at [179, 69] on link "PREVIOUS INVOICES" at bounding box center [165, 66] width 89 height 11
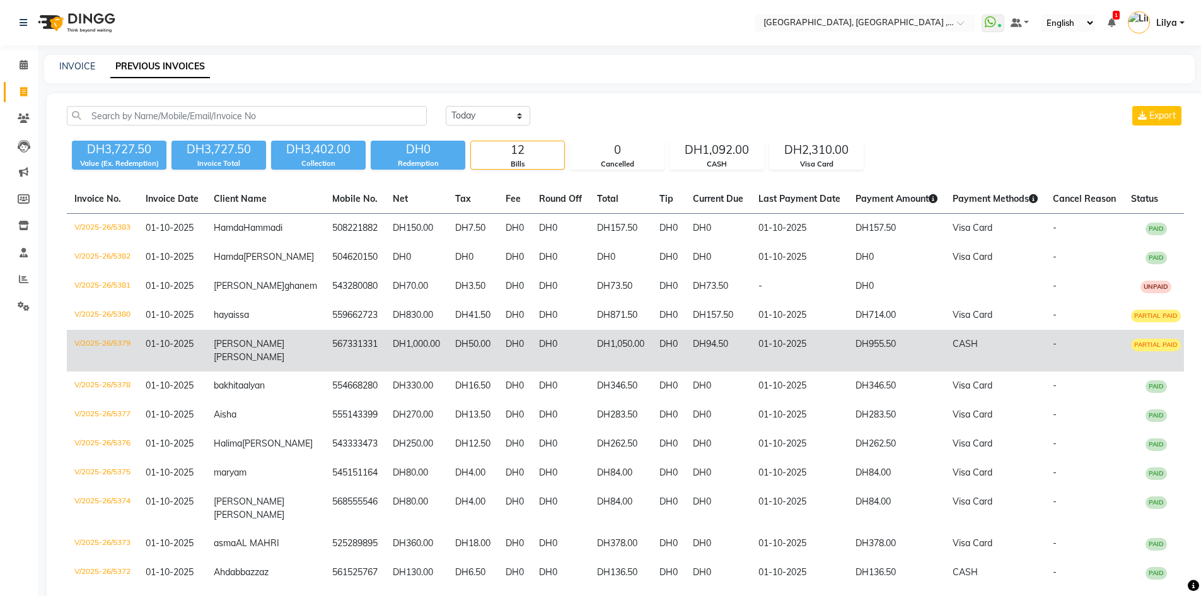
click at [740, 371] on td "DH94.50" at bounding box center [718, 351] width 66 height 42
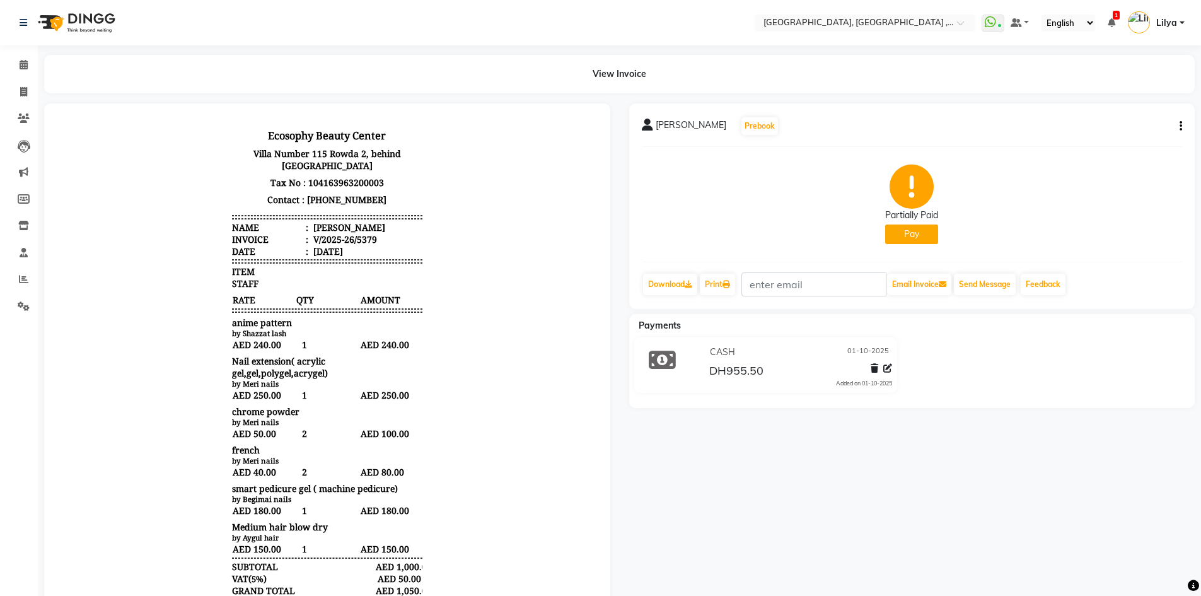
click at [1180, 126] on icon "button" at bounding box center [1180, 126] width 3 height 1
click at [1091, 153] on div "Edit Invoice" at bounding box center [1096, 150] width 129 height 16
select select "service"
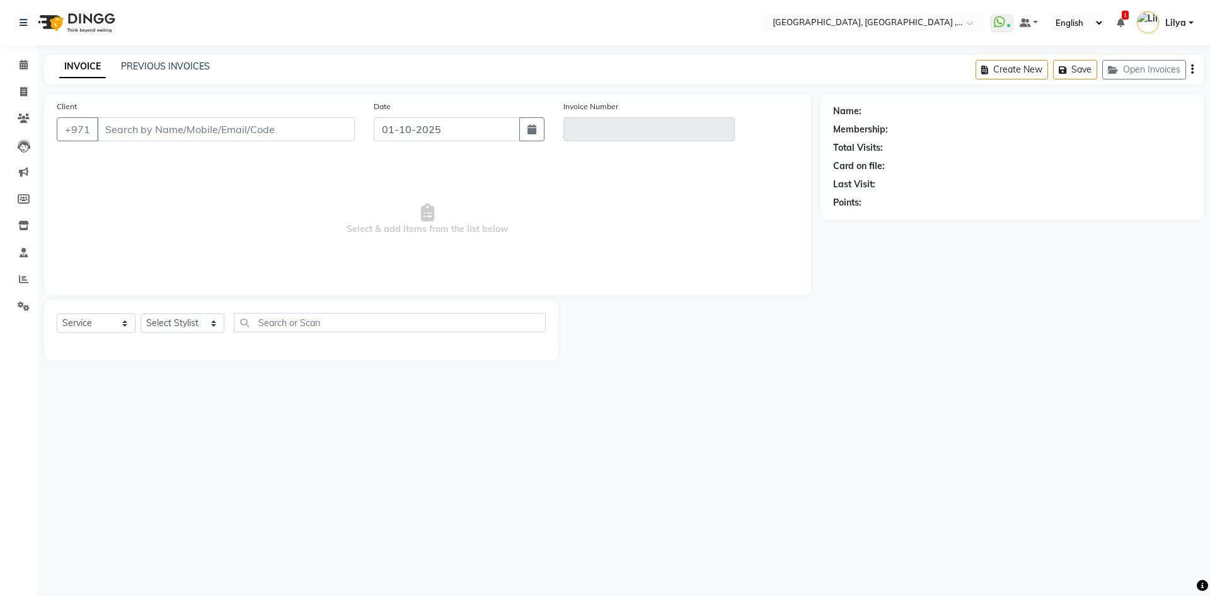
type input "567331331"
type input "V/2025-26/5379"
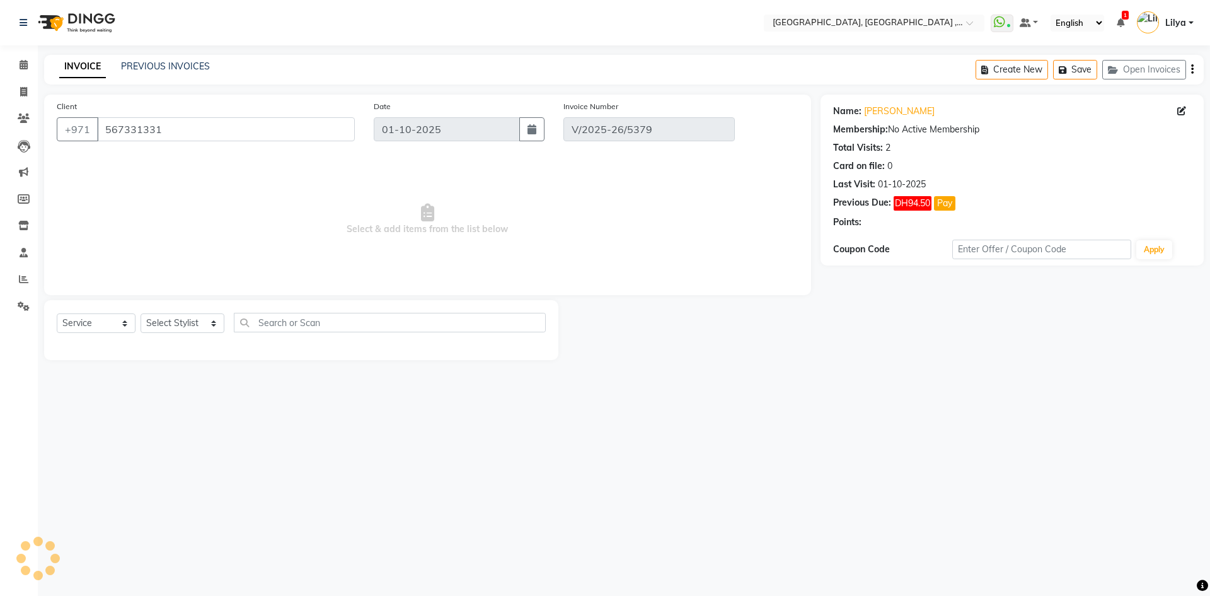
select select "select"
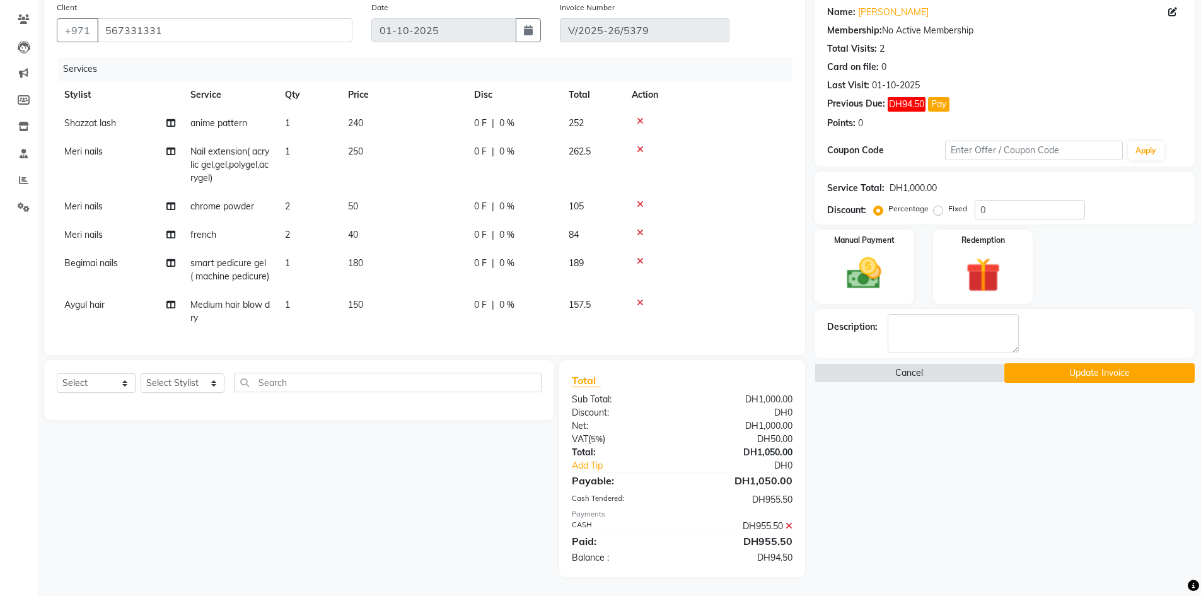
scroll to position [122, 0]
click at [789, 526] on icon at bounding box center [788, 525] width 7 height 9
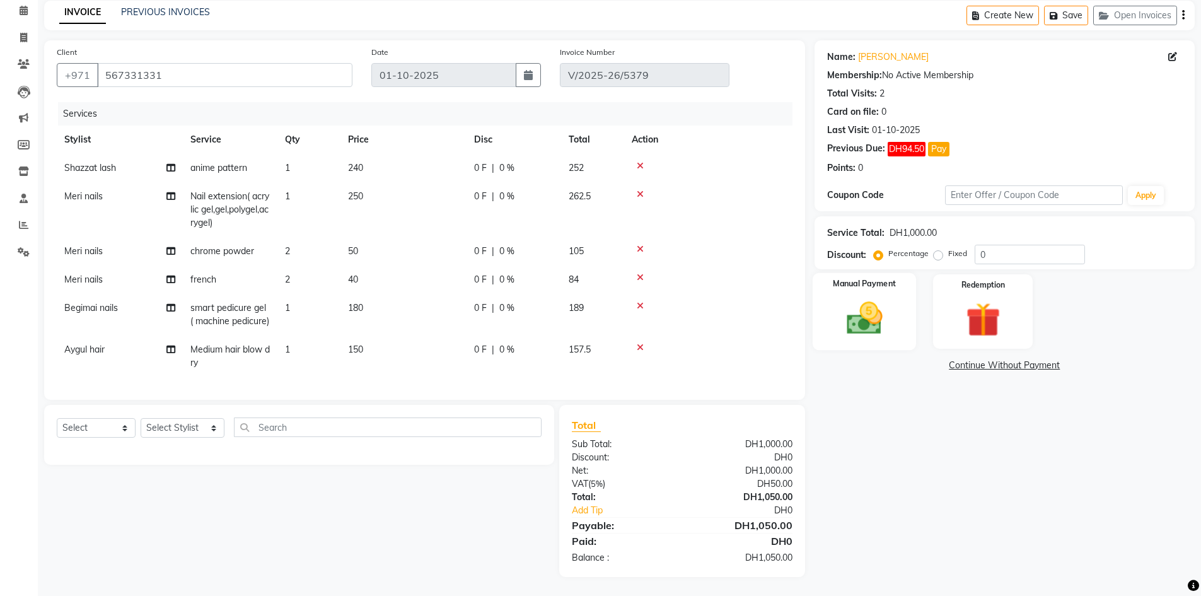
click at [879, 302] on img at bounding box center [864, 318] width 58 height 41
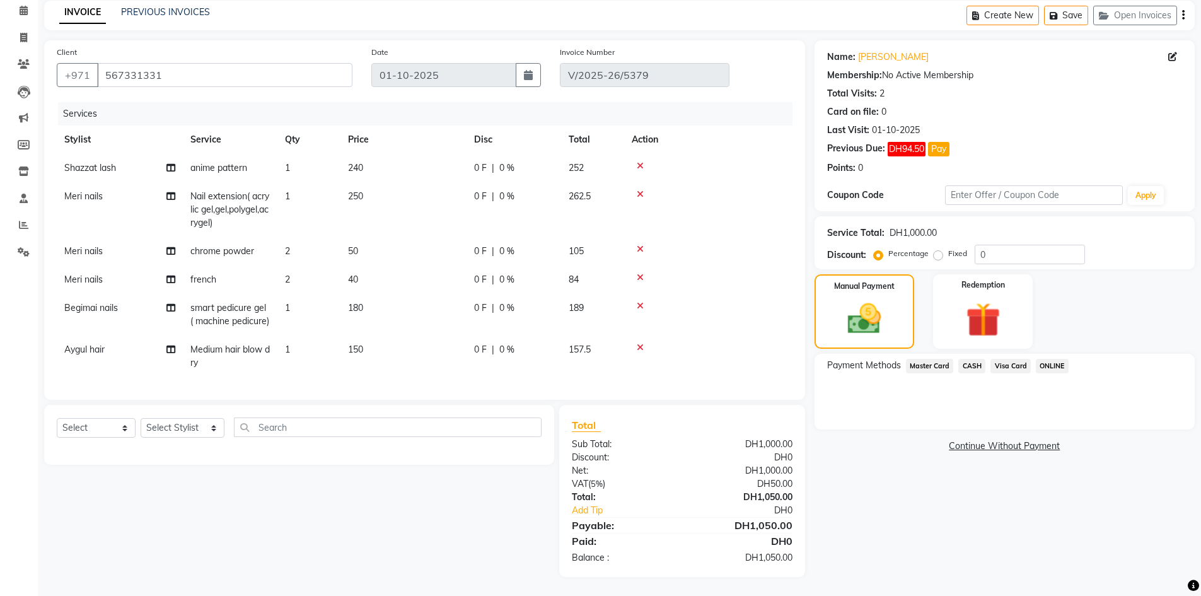
click at [969, 359] on span "CASH" at bounding box center [971, 366] width 27 height 14
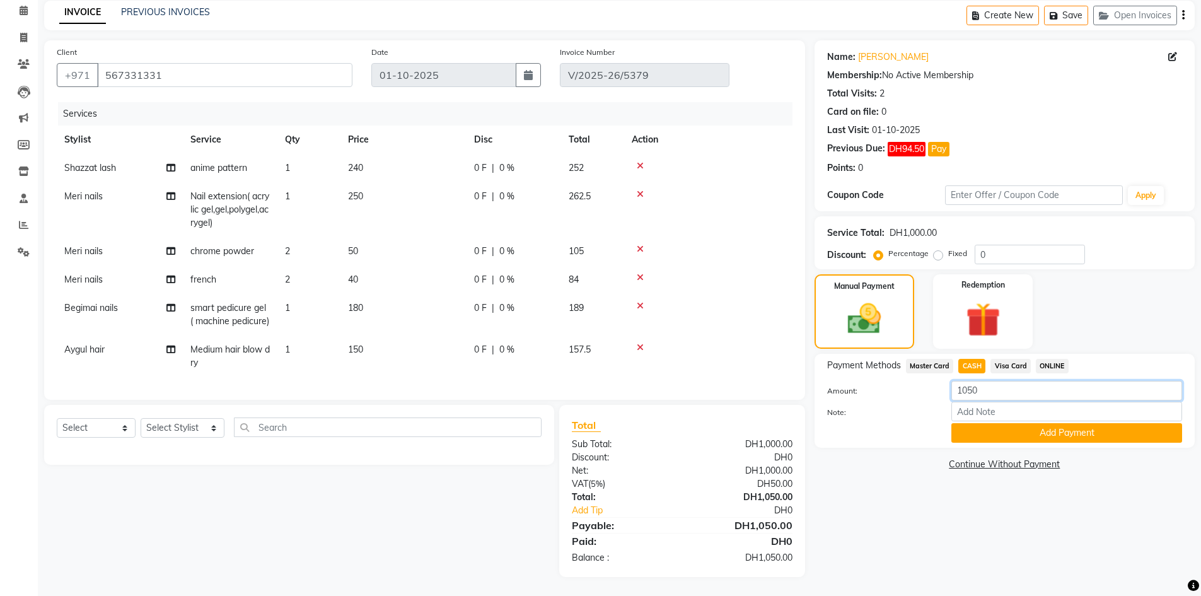
click at [1000, 381] on input "1050" at bounding box center [1066, 391] width 231 height 20
type input "1000"
click at [1046, 423] on button "Add Payment" at bounding box center [1066, 433] width 231 height 20
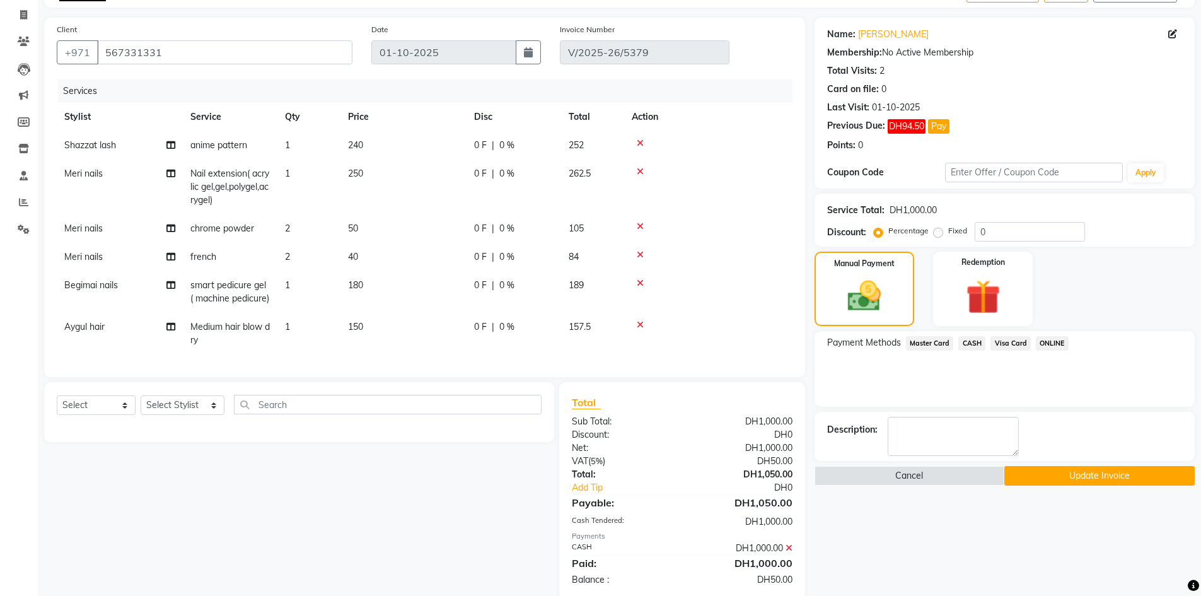
click at [1047, 481] on button "Update Invoice" at bounding box center [1099, 476] width 190 height 20
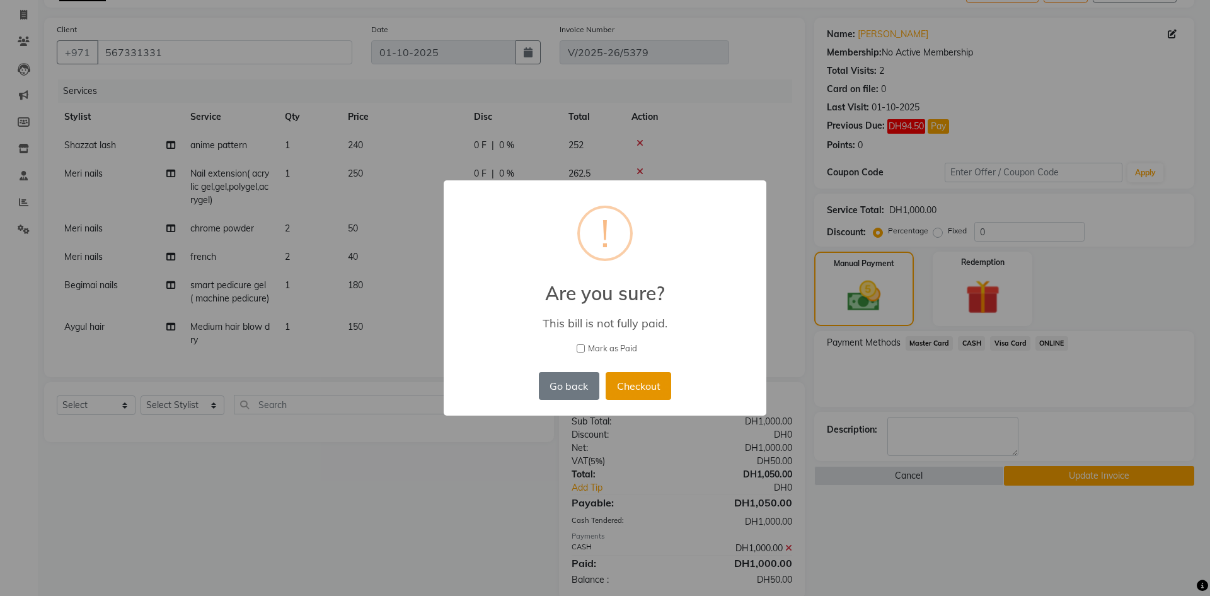
click at [641, 386] on button "Checkout" at bounding box center [639, 386] width 66 height 28
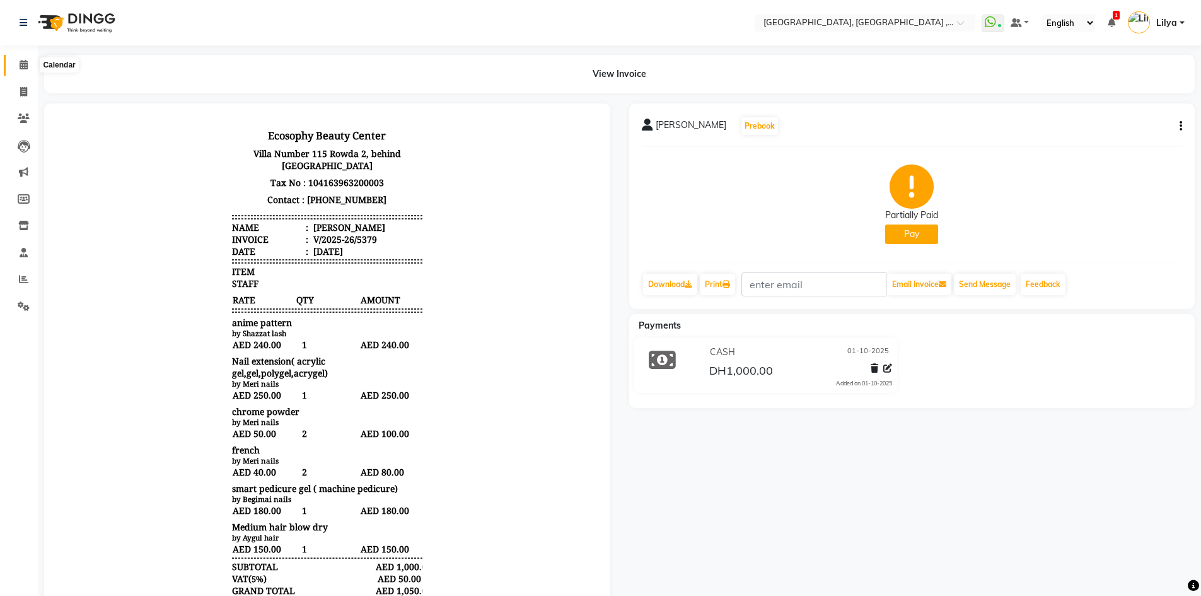
click at [25, 64] on icon at bounding box center [24, 64] width 8 height 9
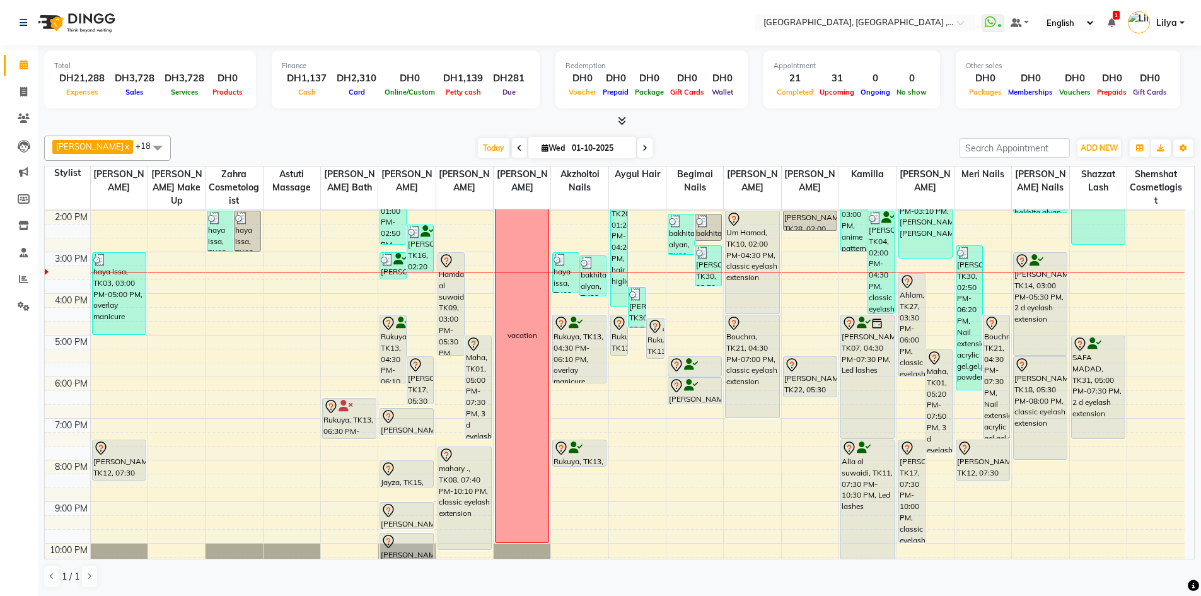
scroll to position [61, 0]
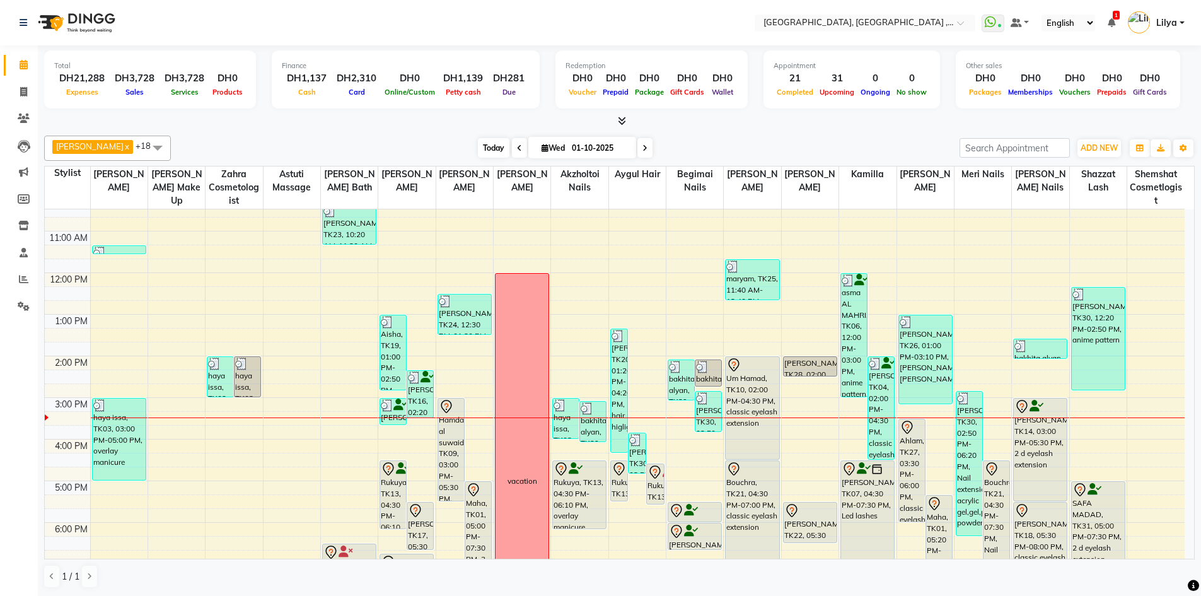
click at [503, 149] on span "Today" at bounding box center [494, 148] width 32 height 20
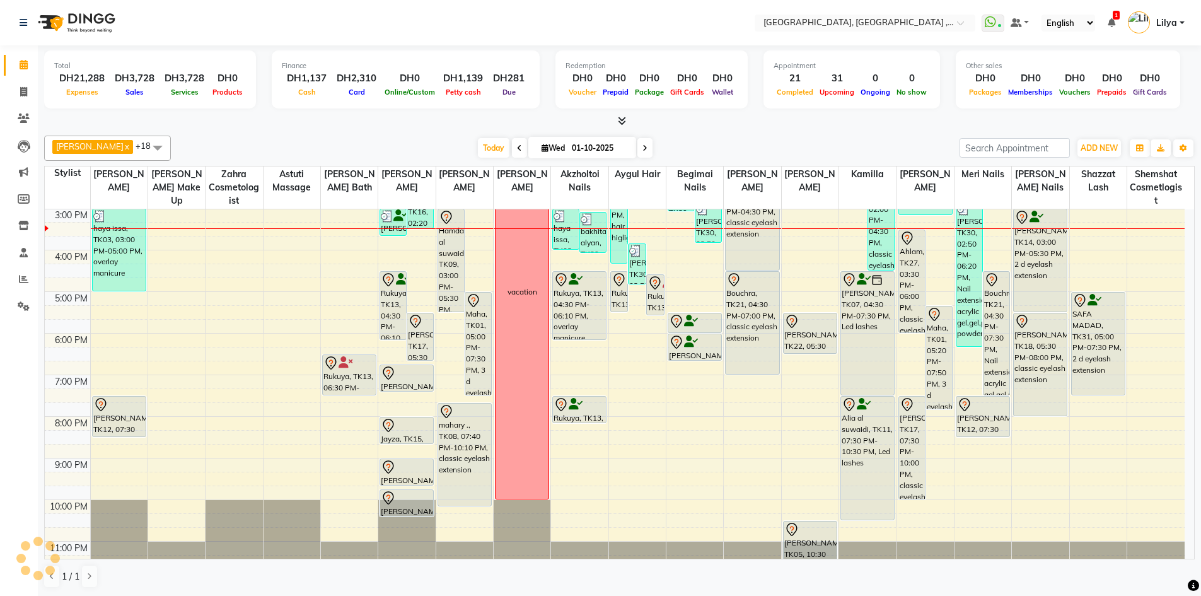
scroll to position [187, 0]
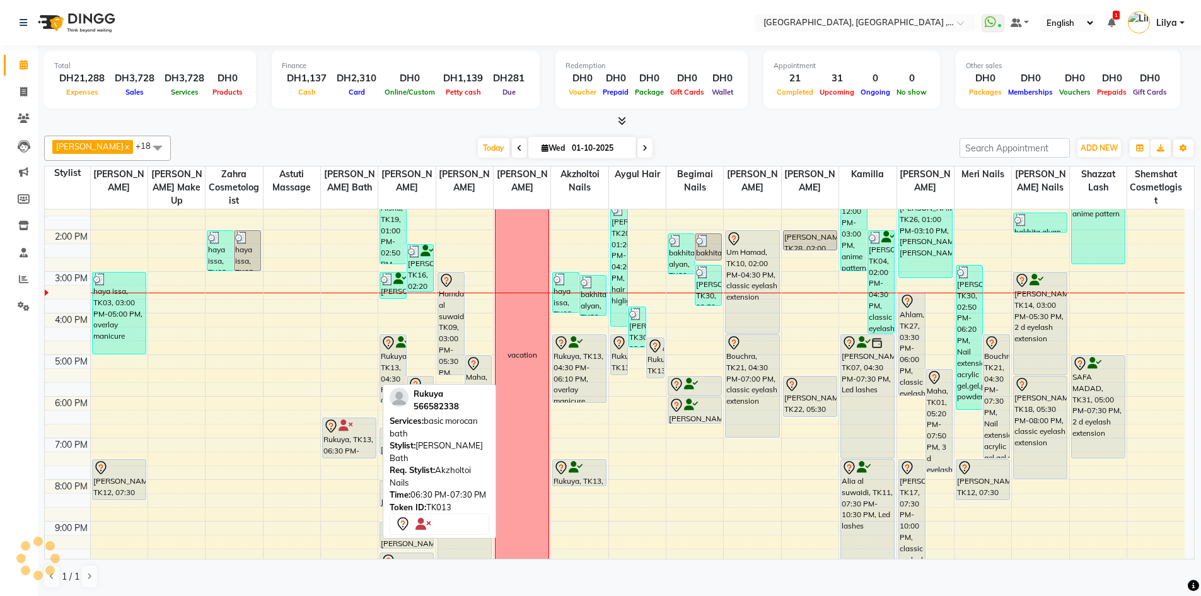
click at [344, 434] on div "Rukuya, TK13, 06:30 PM-07:30 PM, basic morocan bath" at bounding box center [349, 438] width 53 height 40
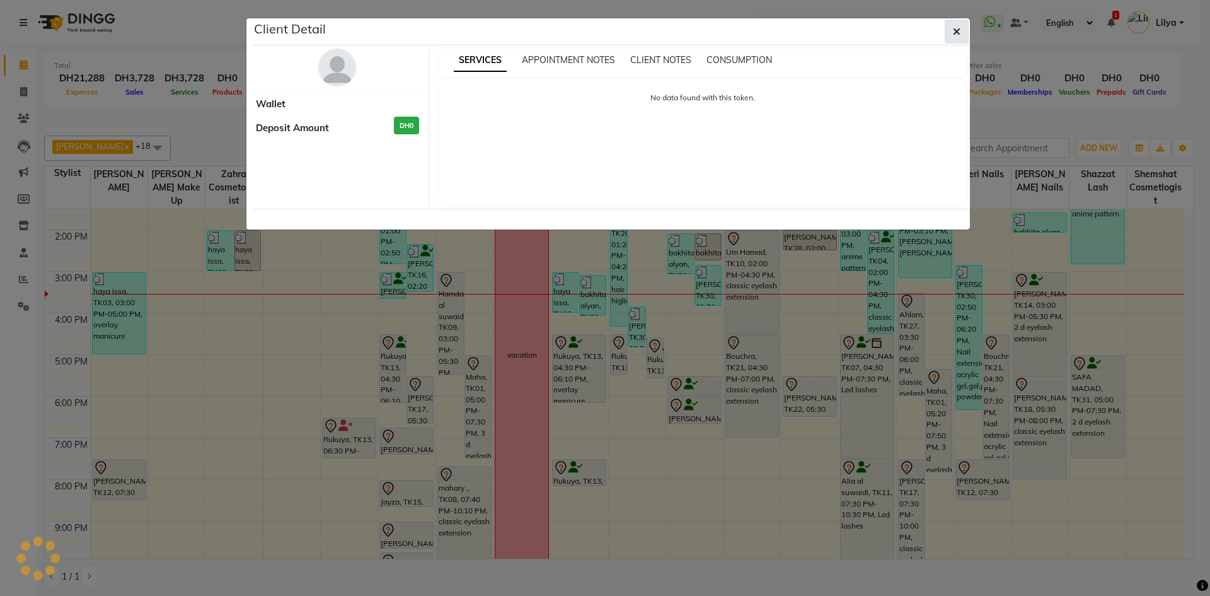
click at [958, 32] on icon "button" at bounding box center [957, 31] width 8 height 10
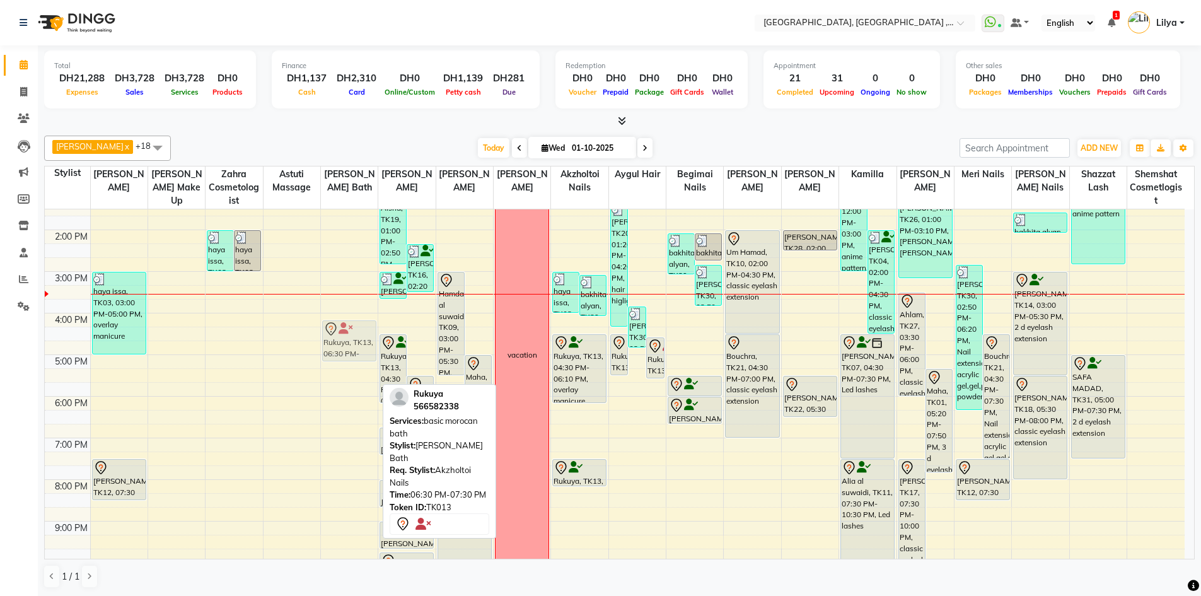
drag, startPoint x: 342, startPoint y: 432, endPoint x: 354, endPoint y: 340, distance: 92.1
click at [354, 340] on div "Ahdab bazzaz, TK23, 10:20 AM-11:20 AM, blow dry short lenght Rukuya, TK13, 06:3…" at bounding box center [349, 333] width 57 height 623
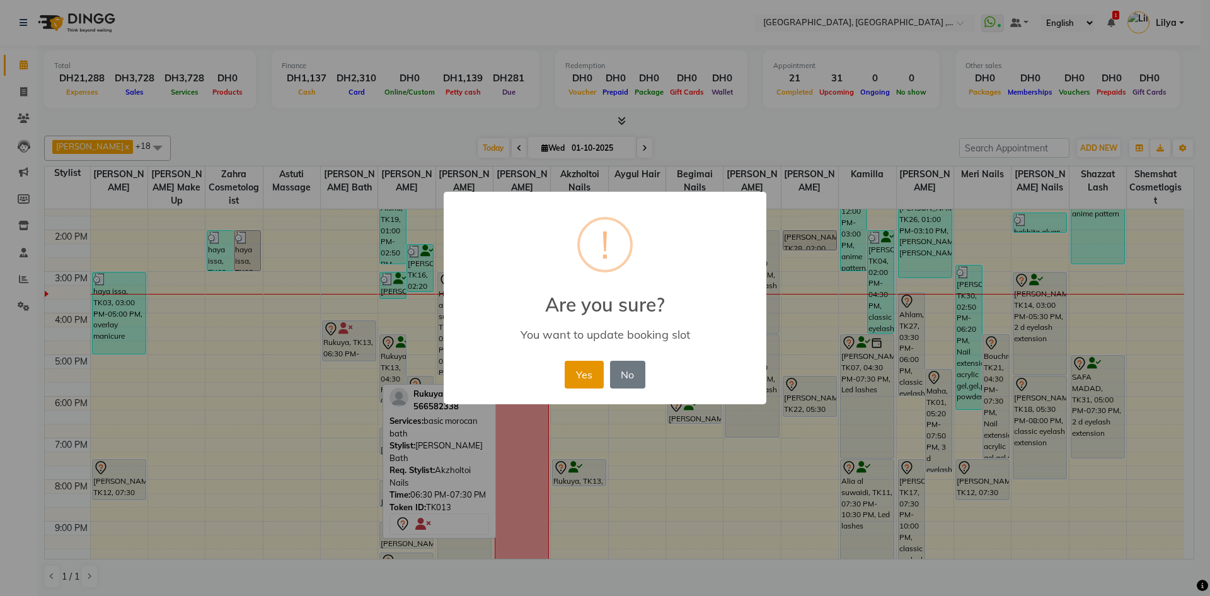
click at [582, 368] on button "Yes" at bounding box center [584, 375] width 38 height 28
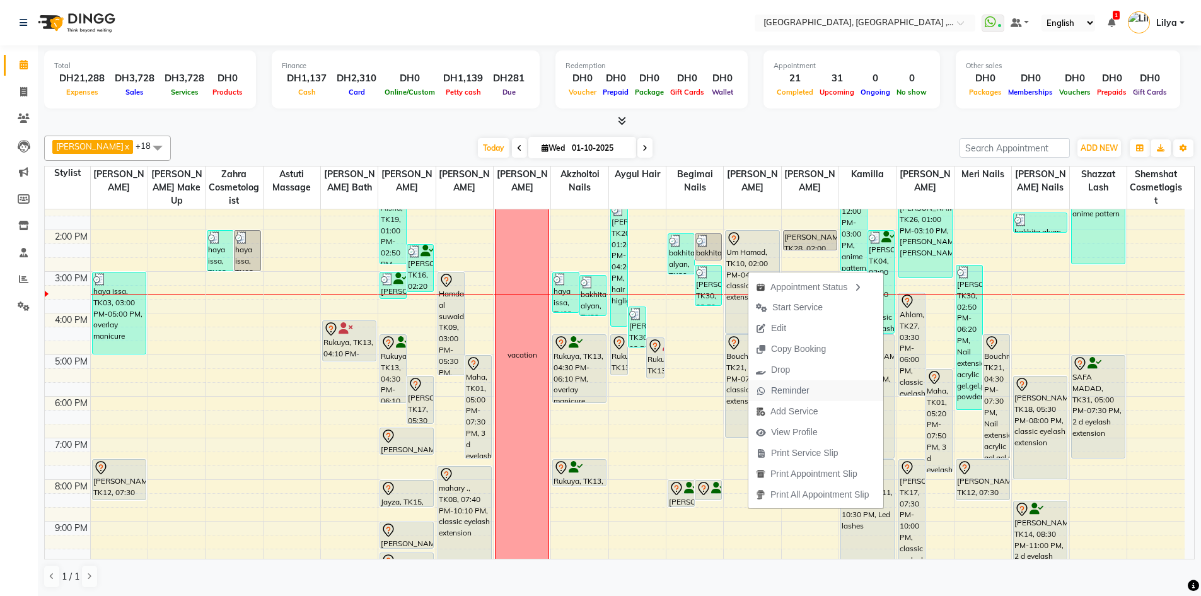
click at [794, 388] on span "Reminder" at bounding box center [790, 390] width 38 height 13
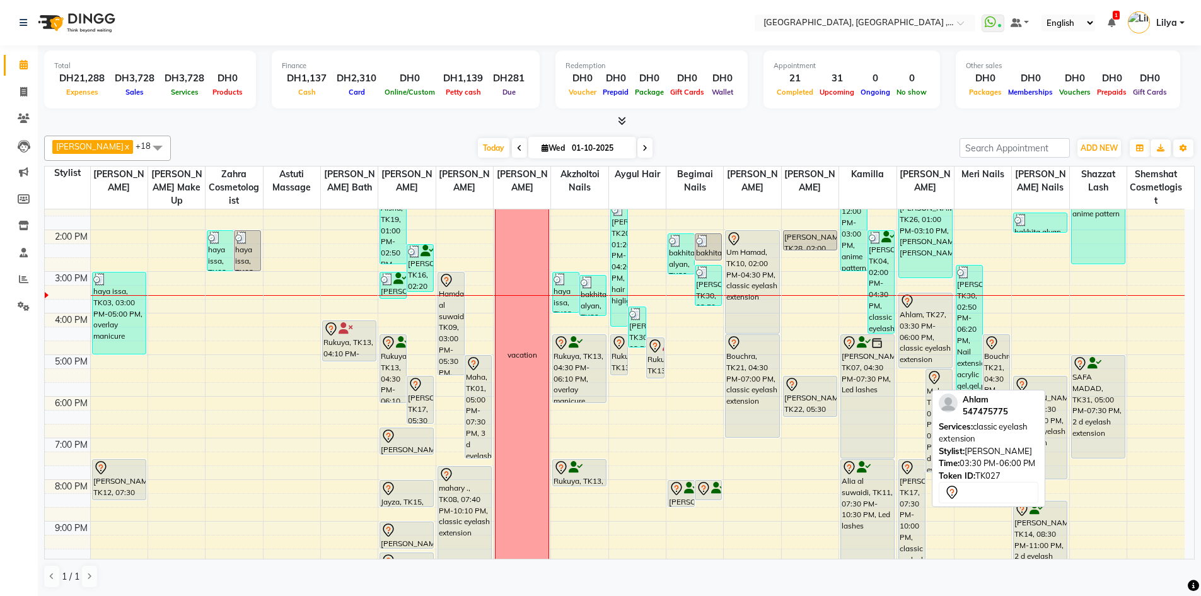
drag, startPoint x: 917, startPoint y: 394, endPoint x: 925, endPoint y: 368, distance: 27.1
click at [925, 368] on div "Ahlam, TK27, 03:30 PM-06:00 PM, classic eyelash extension Maha, TK01, 05:20 PM-…" at bounding box center [925, 333] width 57 height 623
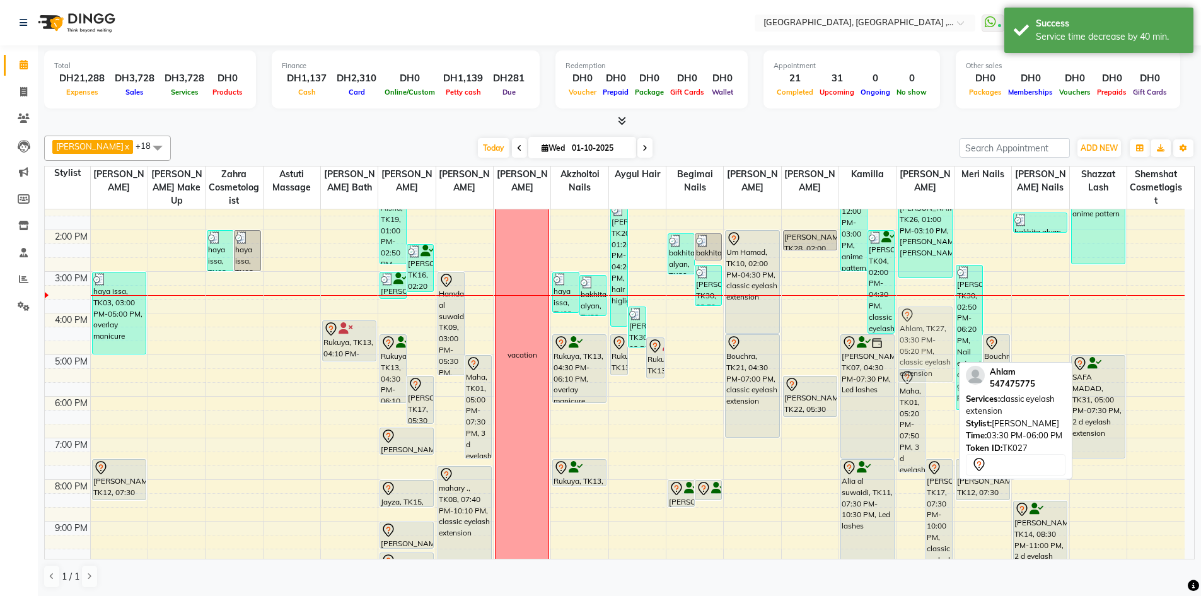
drag, startPoint x: 921, startPoint y: 310, endPoint x: 923, endPoint y: 320, distance: 10.9
click at [923, 320] on div "Maha, TK01, 05:20 PM-07:50 PM, 3 d eyelash extension lucy, TK17, 07:30 PM-10:00…" at bounding box center [925, 333] width 57 height 623
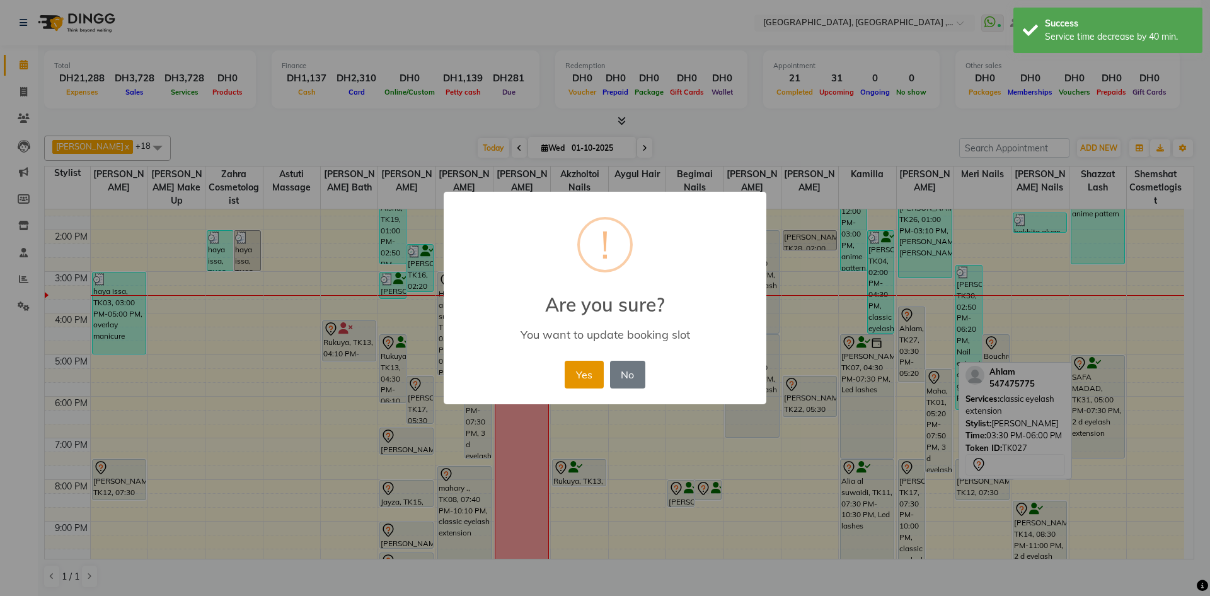
click at [593, 373] on button "Yes" at bounding box center [584, 375] width 38 height 28
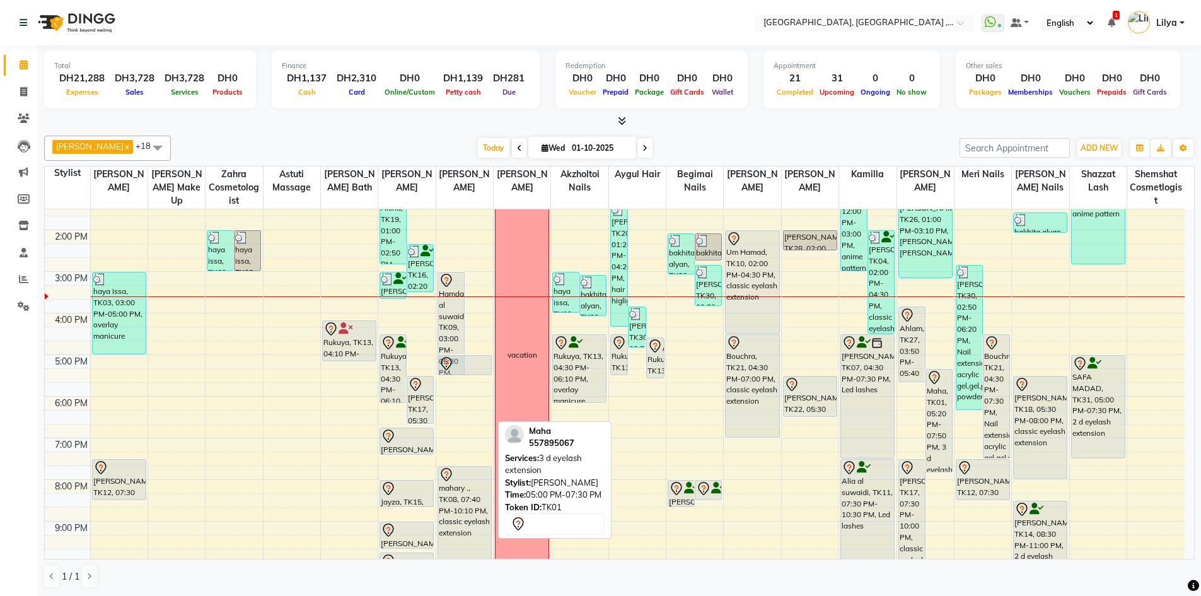
drag, startPoint x: 479, startPoint y: 456, endPoint x: 468, endPoint y: 381, distance: 76.4
click at [468, 381] on div "9:00 AM 10:00 AM 11:00 AM 12:00 PM 1:00 PM 2:00 PM 3:00 PM 4:00 PM 5:00 PM 6:00…" at bounding box center [615, 333] width 1140 height 623
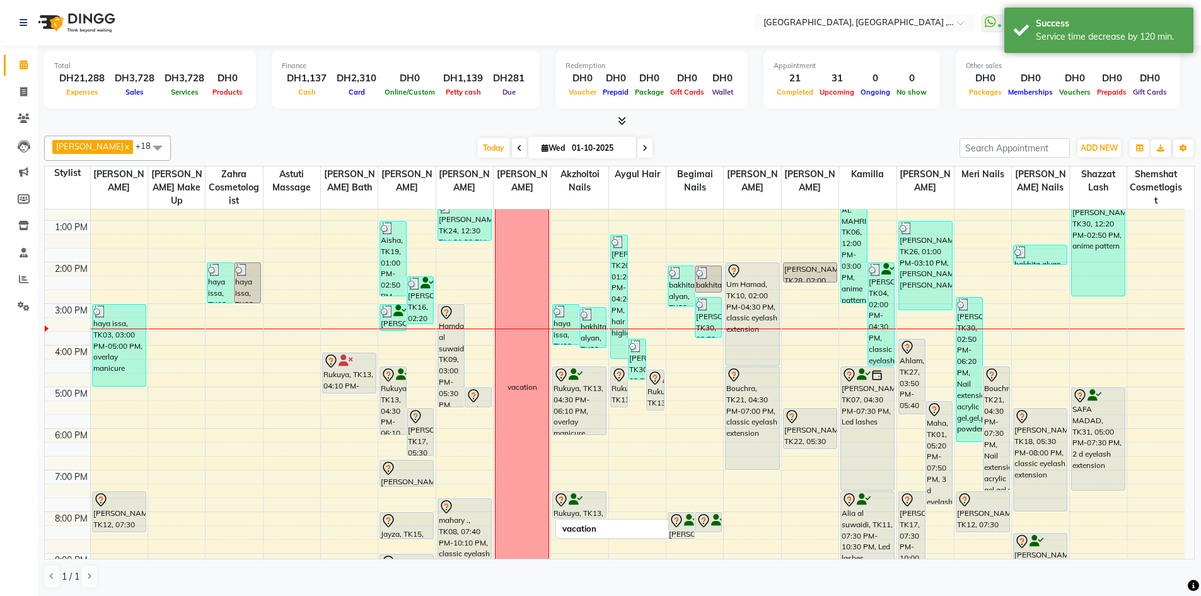
scroll to position [148, 0]
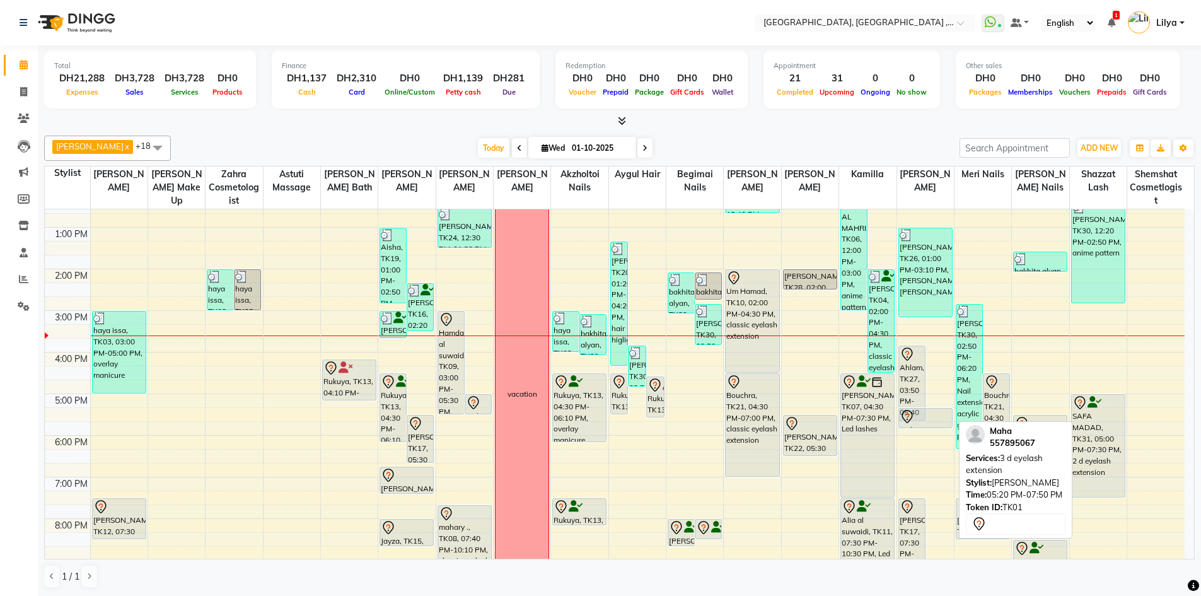
drag, startPoint x: 938, startPoint y: 509, endPoint x: 936, endPoint y: 430, distance: 79.5
click at [936, 430] on div "9:00 AM 10:00 AM 11:00 AM 12:00 PM 1:00 PM 2:00 PM 3:00 PM 4:00 PM 5:00 PM 6:00…" at bounding box center [615, 372] width 1140 height 623
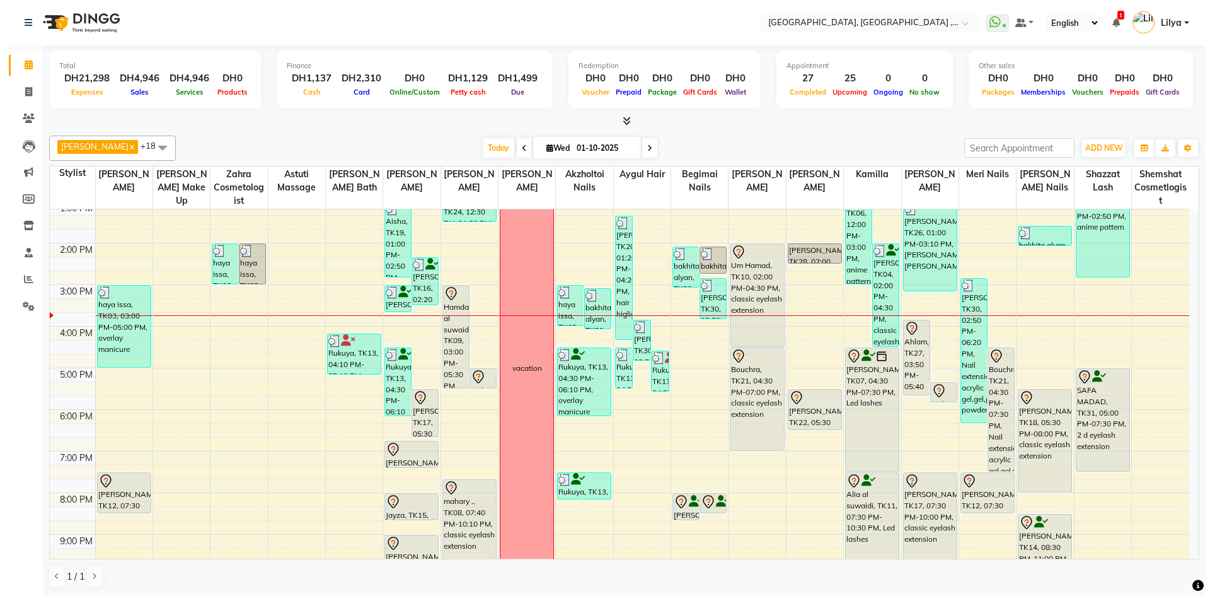
scroll to position [189, 0]
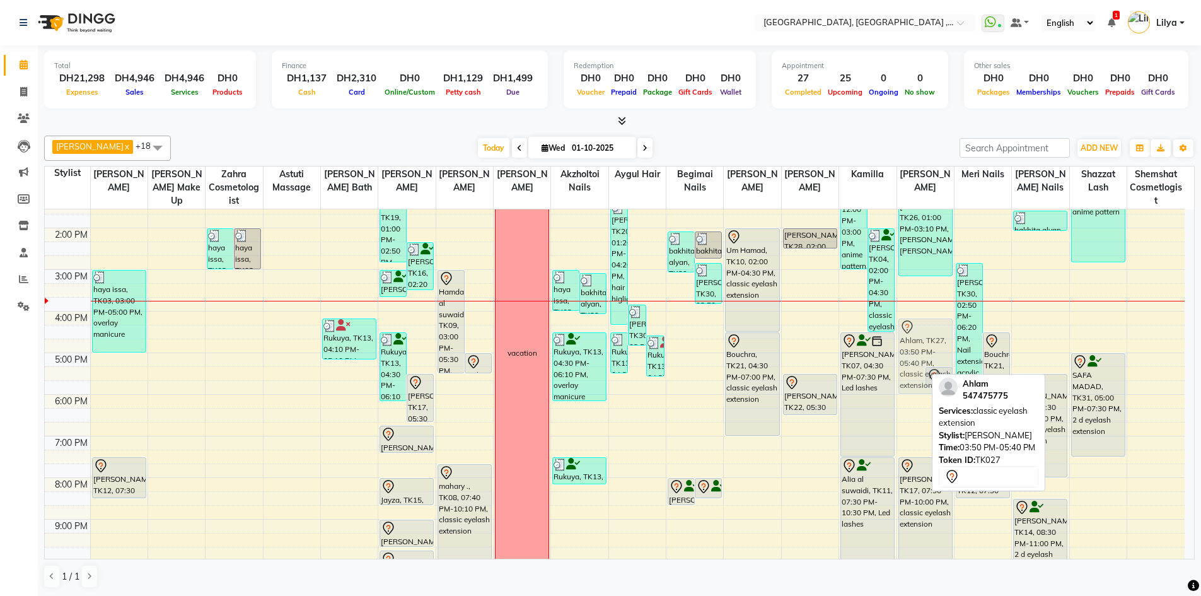
drag, startPoint x: 906, startPoint y: 339, endPoint x: 907, endPoint y: 347, distance: 8.3
click at [907, 347] on div "Ahlam, TK27, 03:50 PM-05:40 PM, classic eyelash extension Maha, TK01, 05:20 PM-…" at bounding box center [925, 331] width 57 height 623
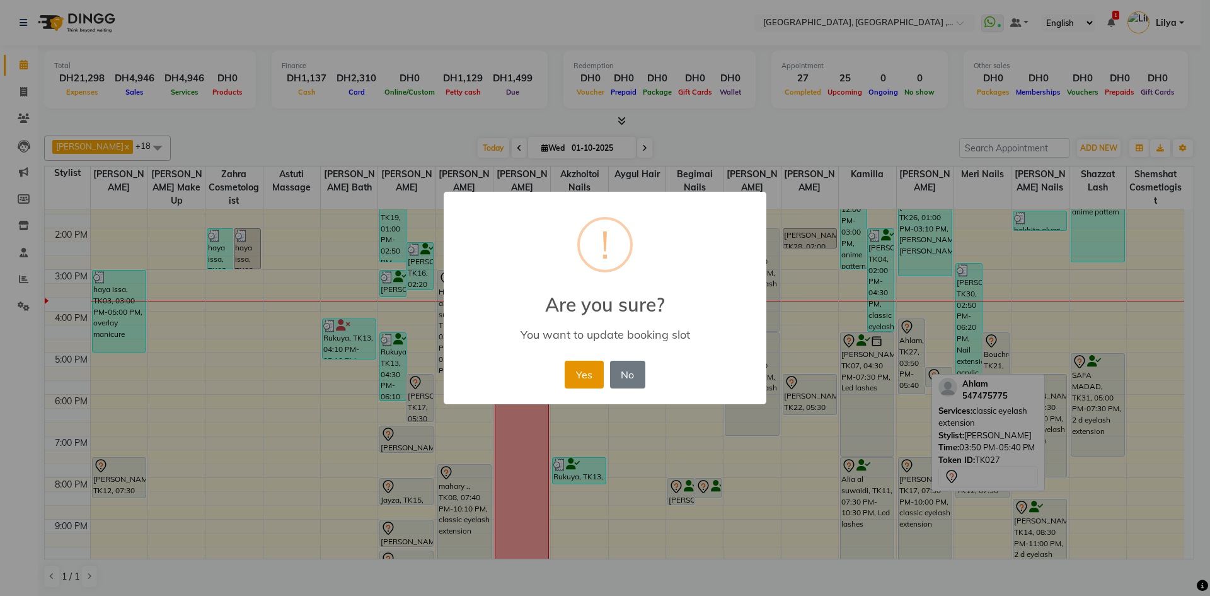
click at [581, 376] on button "Yes" at bounding box center [584, 375] width 38 height 28
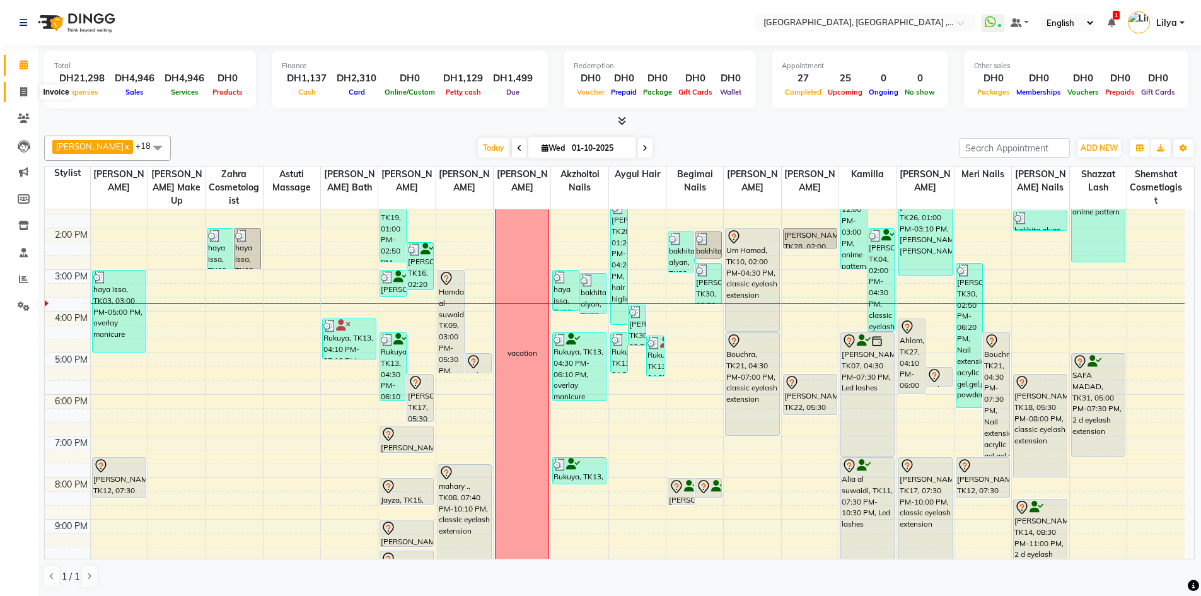
drag, startPoint x: 23, startPoint y: 86, endPoint x: 32, endPoint y: 81, distance: 11.0
click at [23, 87] on icon at bounding box center [23, 91] width 7 height 9
select select "service"
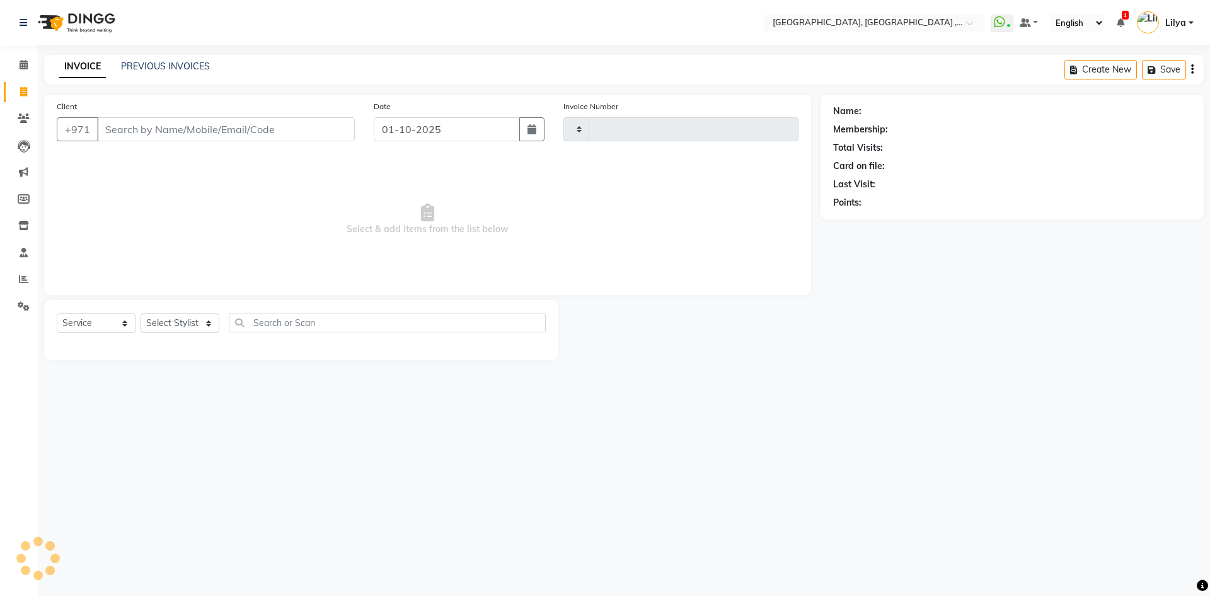
type input "5385"
select select "3838"
